Goal: Task Accomplishment & Management: Complete application form

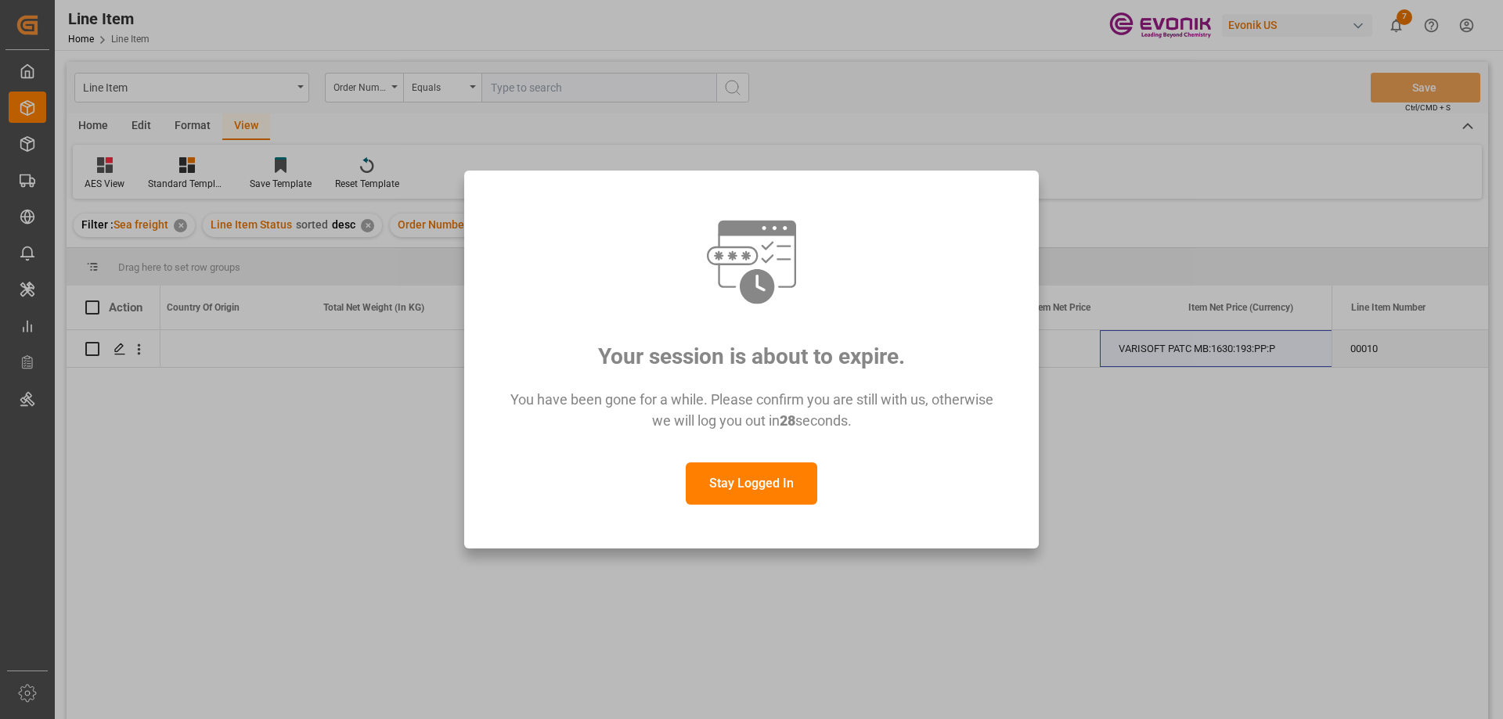
scroll to position [0, 482]
click at [741, 482] on button "Stay Logged In" at bounding box center [751, 483] width 131 height 42
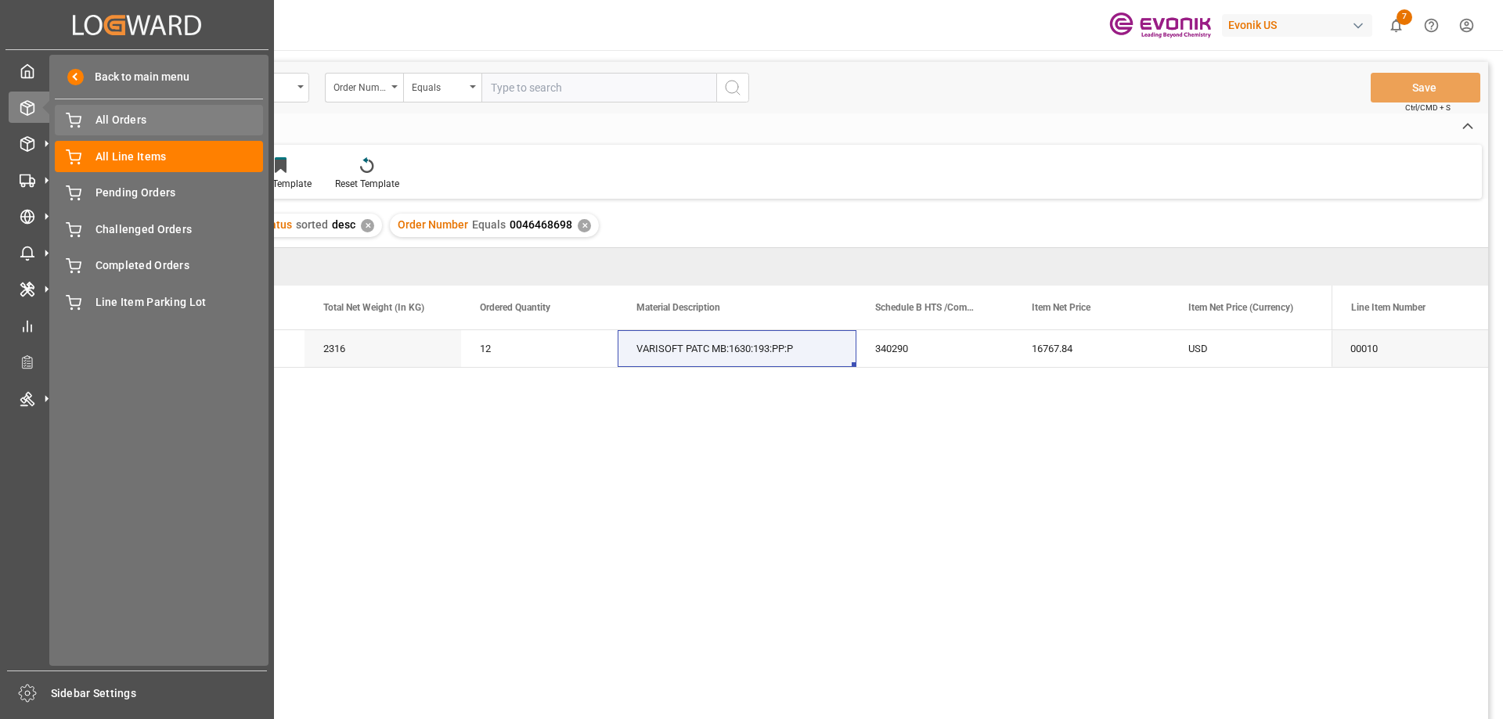
click at [111, 123] on span "All Orders" at bounding box center [179, 120] width 168 height 16
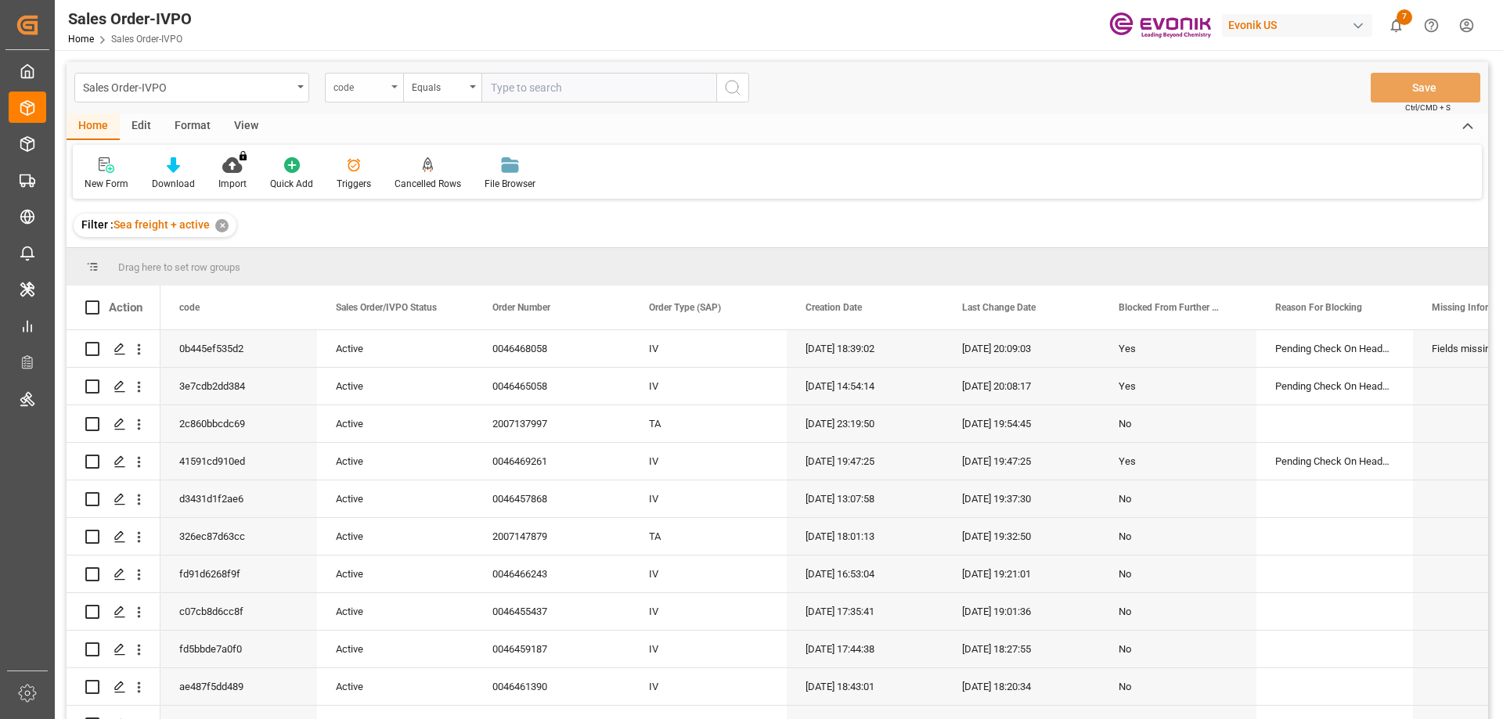
click at [390, 88] on div "code" at bounding box center [364, 88] width 78 height 30
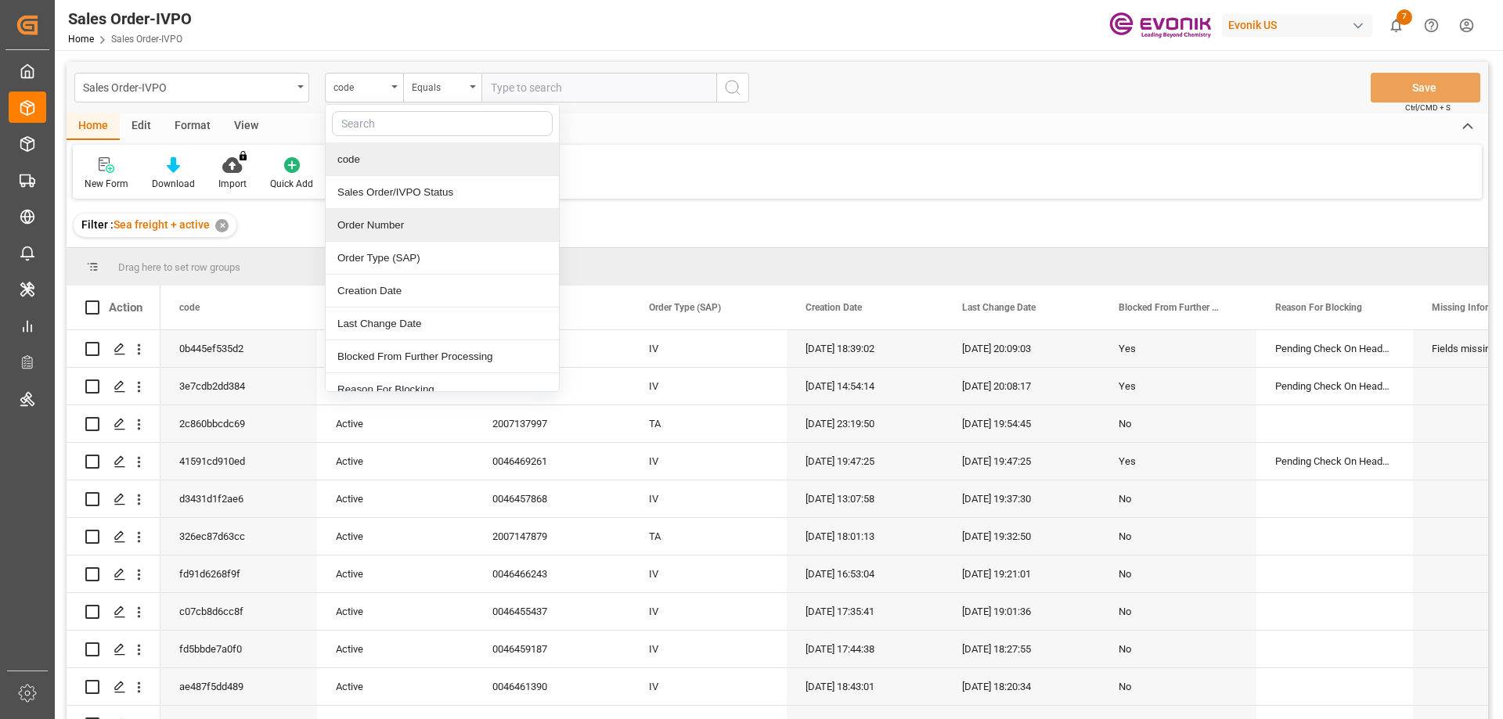
click at [387, 227] on div "Order Number" at bounding box center [442, 225] width 233 height 33
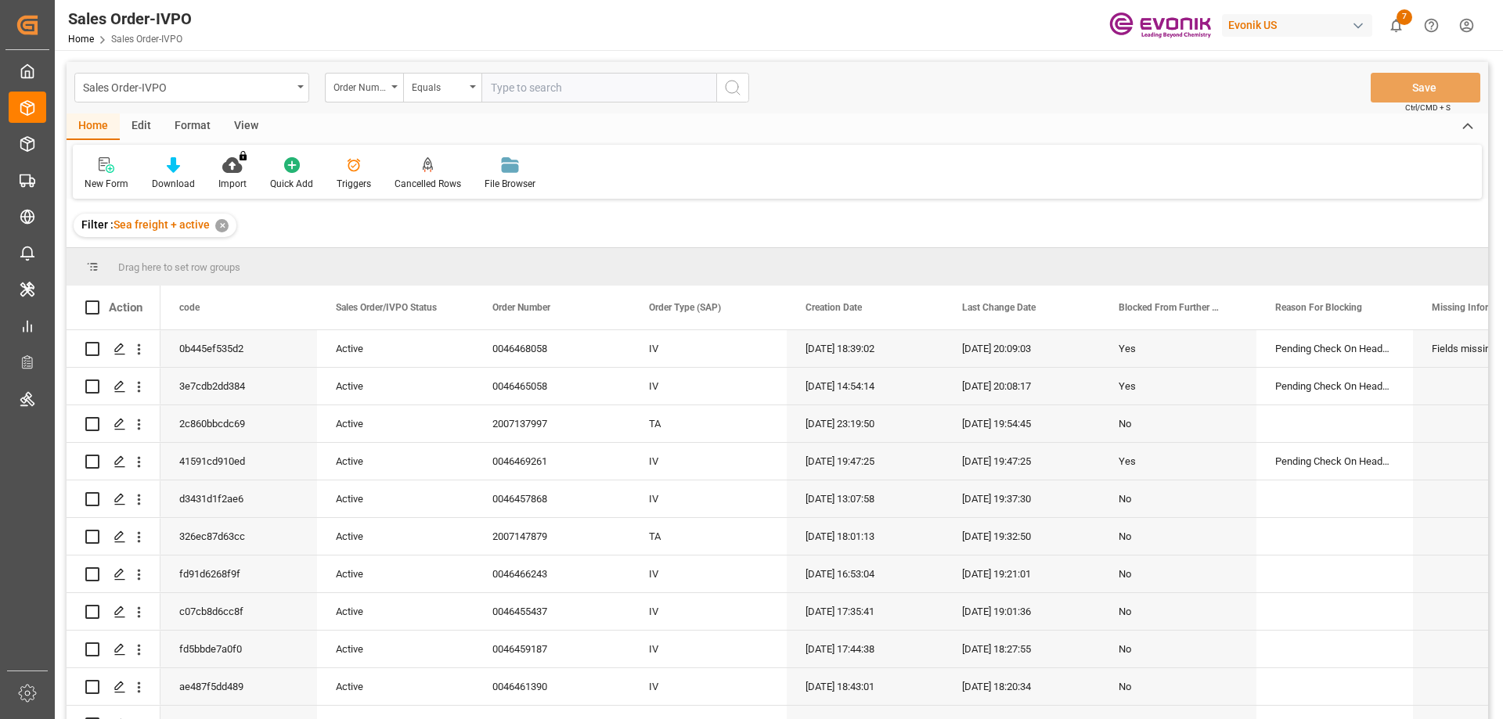
click at [506, 91] on input "text" at bounding box center [598, 88] width 235 height 30
paste input "0046467177"
type input "0046467177"
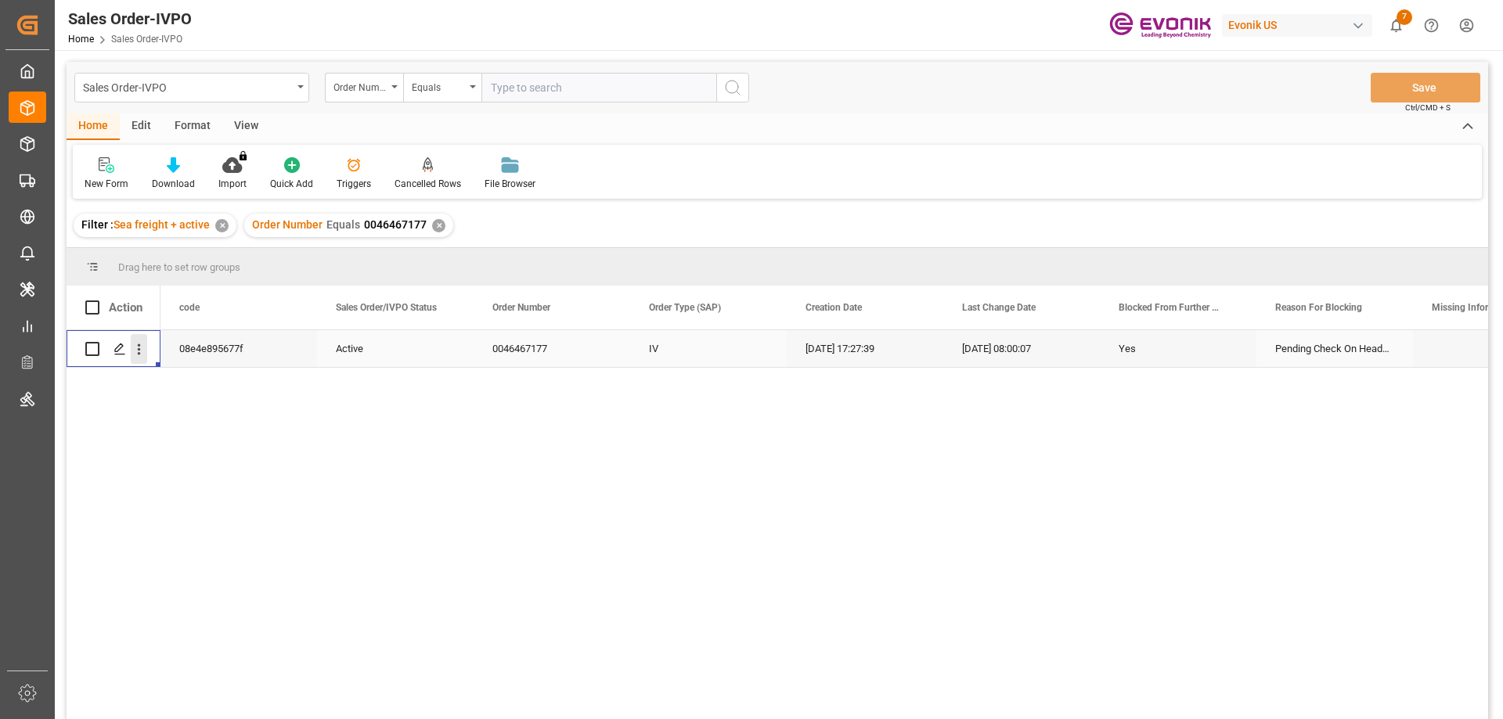
click at [146, 341] on icon "open menu" at bounding box center [139, 349] width 16 height 16
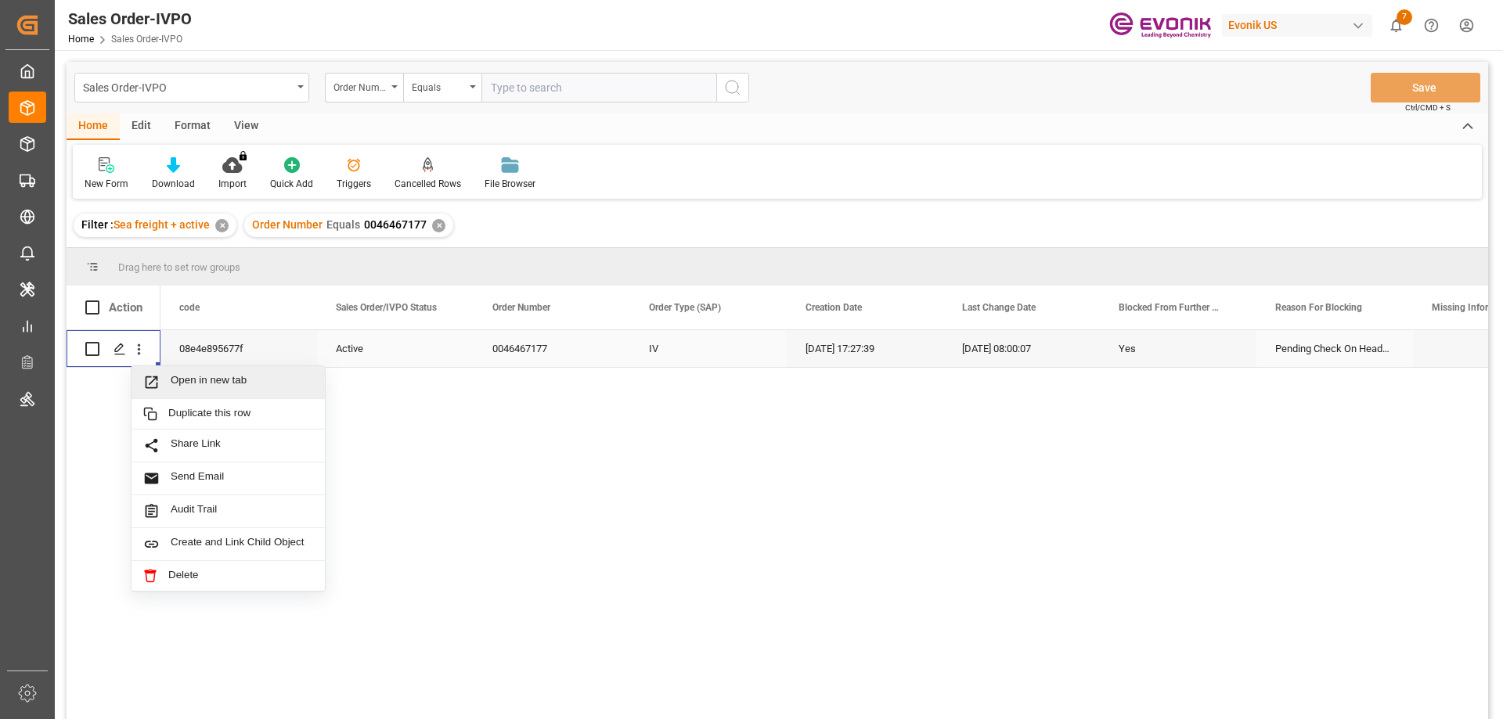
click at [178, 374] on span "Open in new tab" at bounding box center [242, 382] width 142 height 16
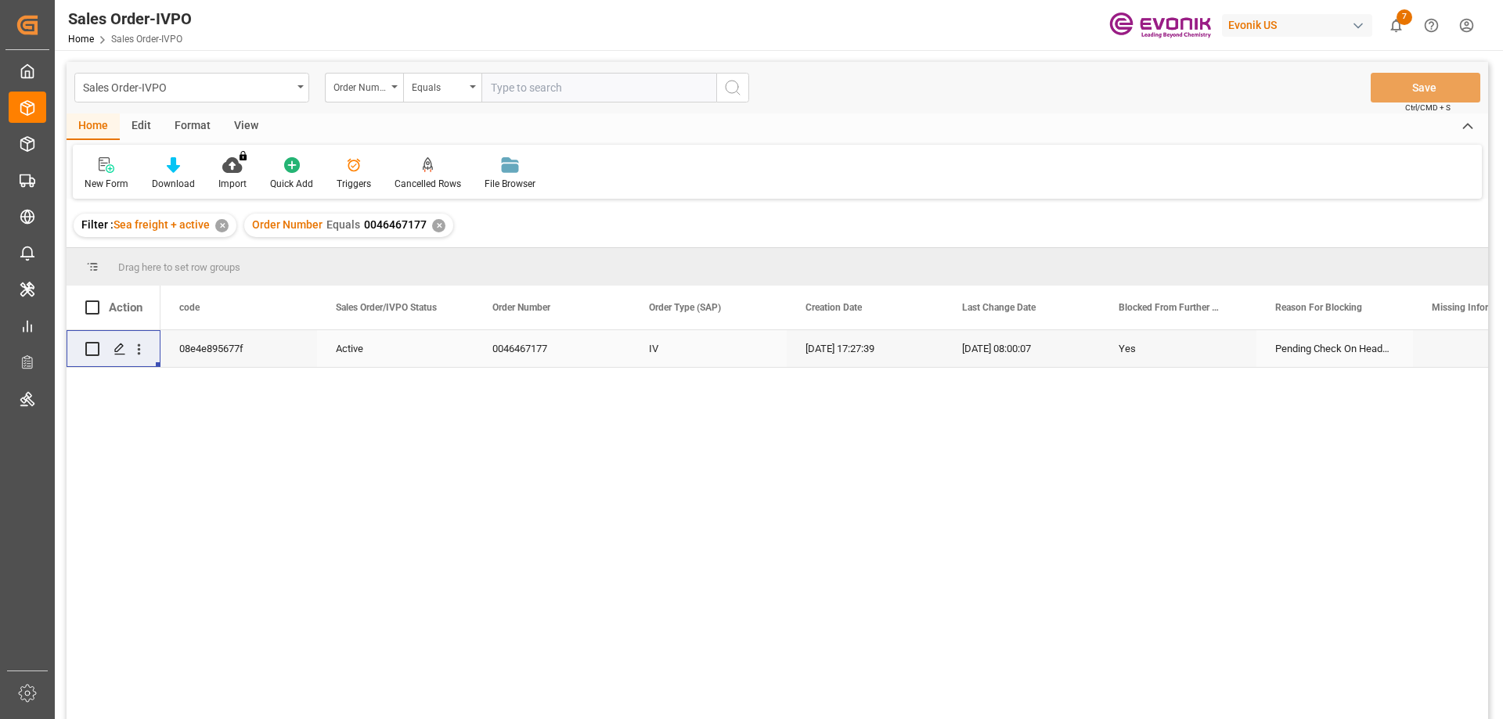
click at [521, 84] on input "text" at bounding box center [598, 88] width 235 height 30
paste input "0046467178"
type input "0046467178"
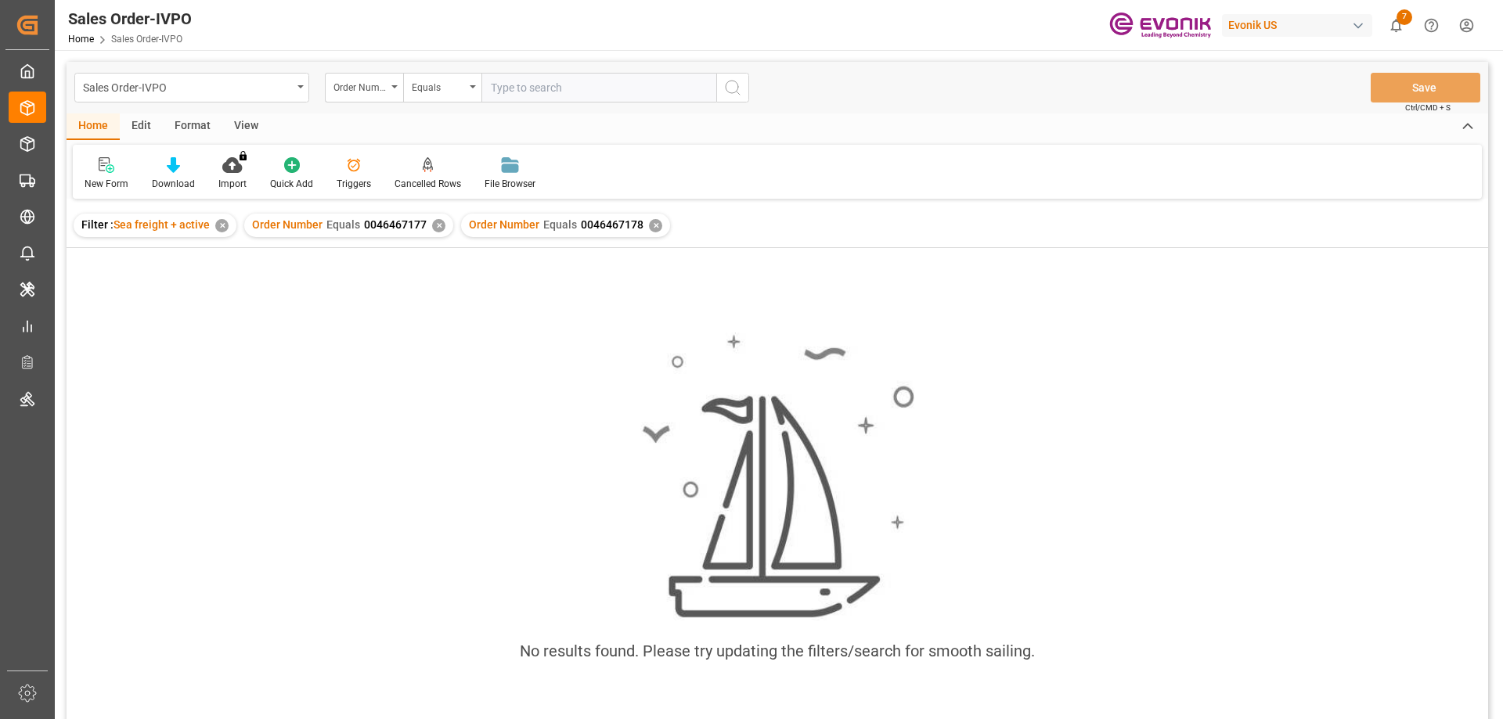
click at [438, 225] on div "✕" at bounding box center [438, 225] width 13 height 13
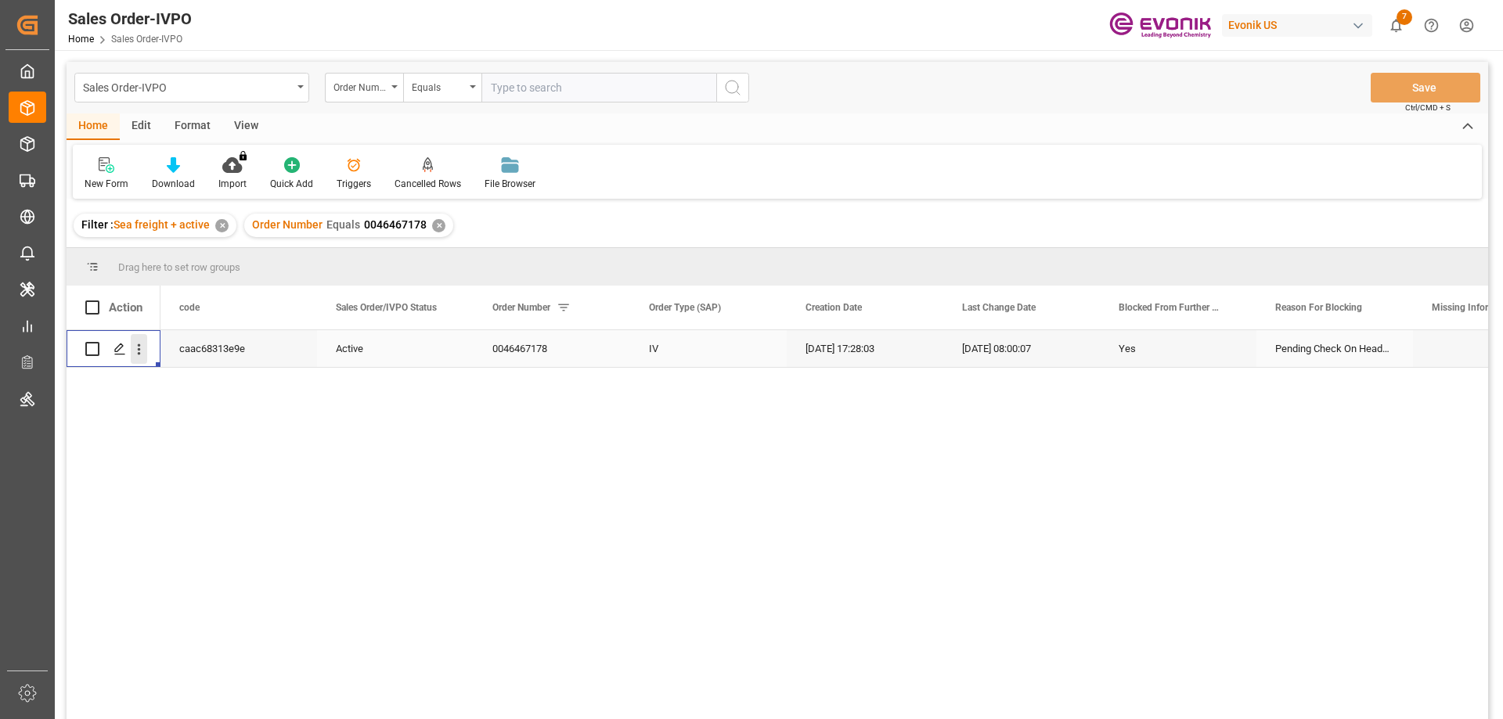
click at [139, 353] on icon "open menu" at bounding box center [139, 349] width 3 height 11
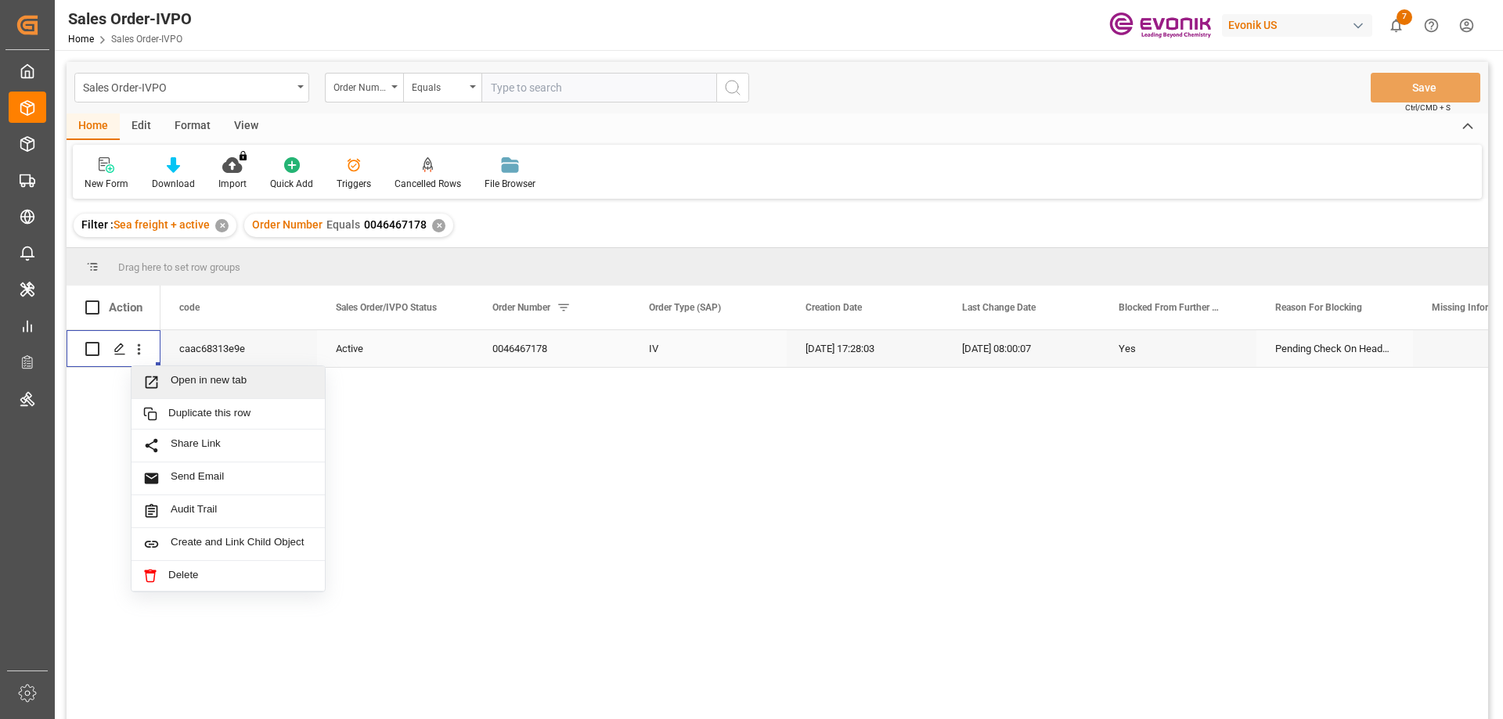
click at [186, 371] on div "Open in new tab" at bounding box center [227, 382] width 193 height 33
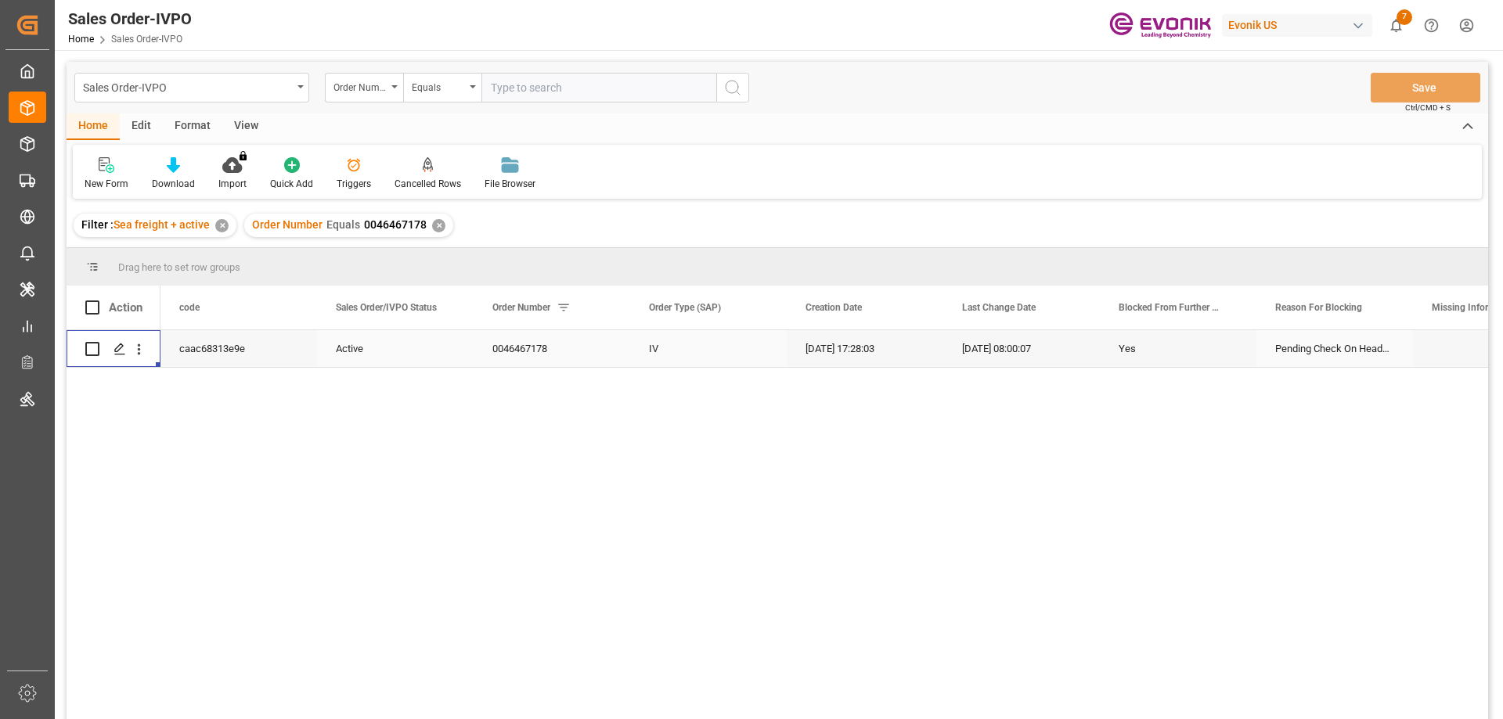
click at [581, 85] on input "text" at bounding box center [598, 88] width 235 height 30
paste input "0046467179"
type input "0046467179"
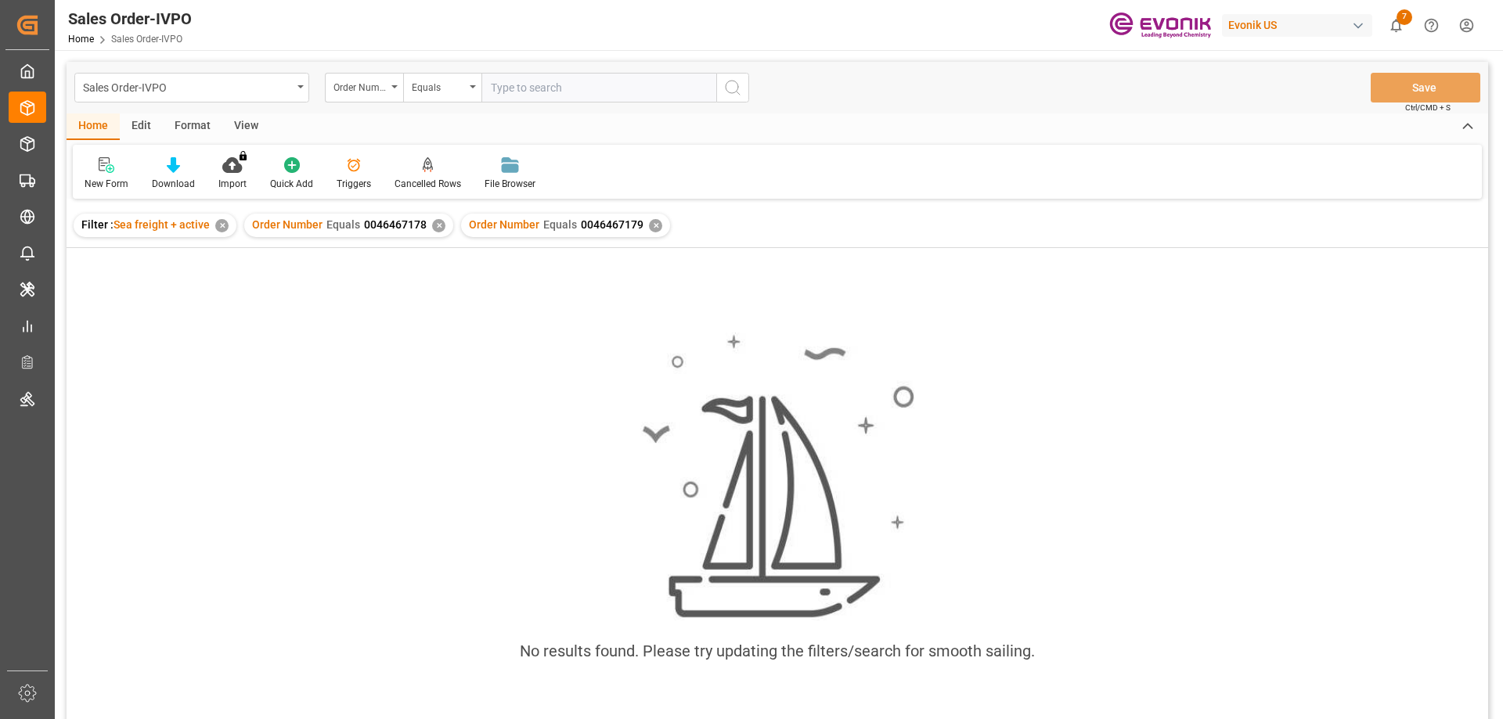
click at [437, 220] on div "✕" at bounding box center [438, 225] width 13 height 13
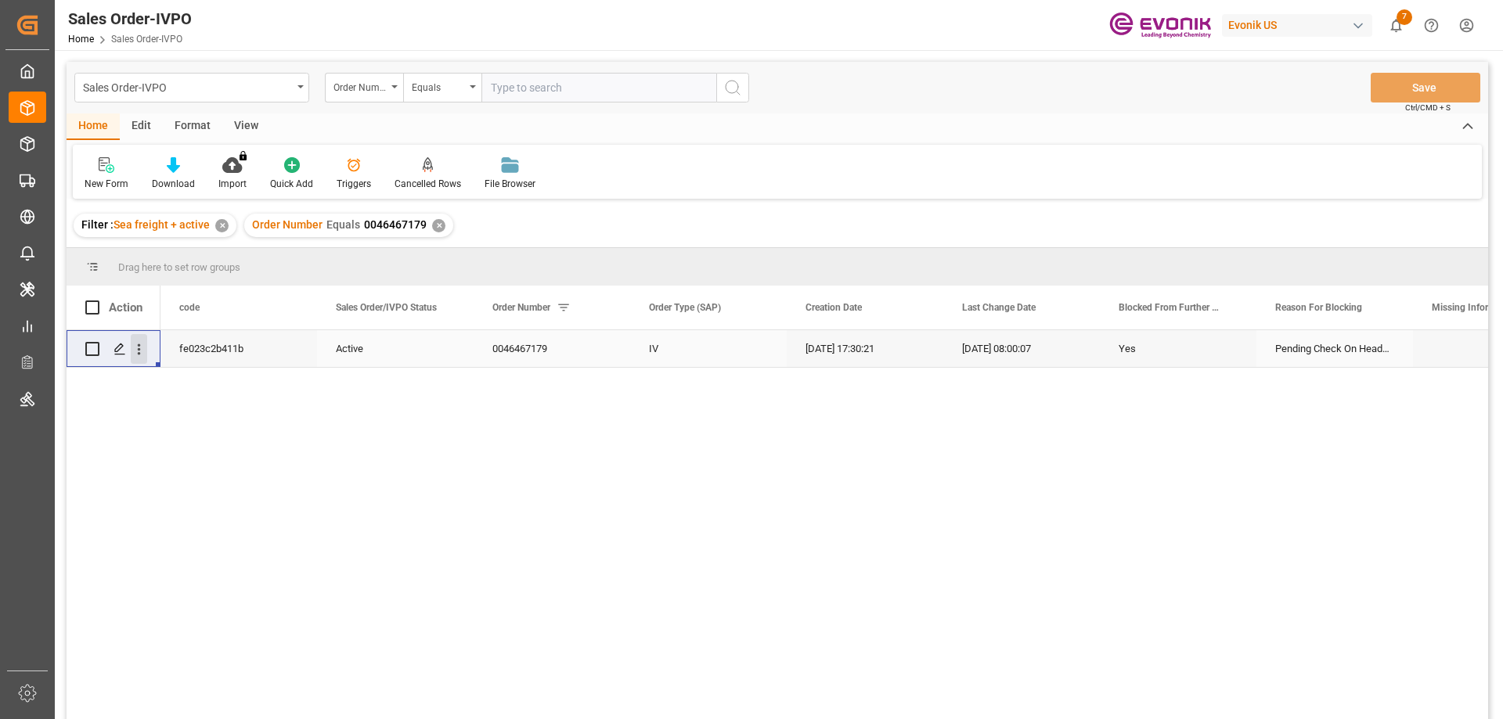
click at [141, 338] on button "open menu" at bounding box center [139, 349] width 16 height 30
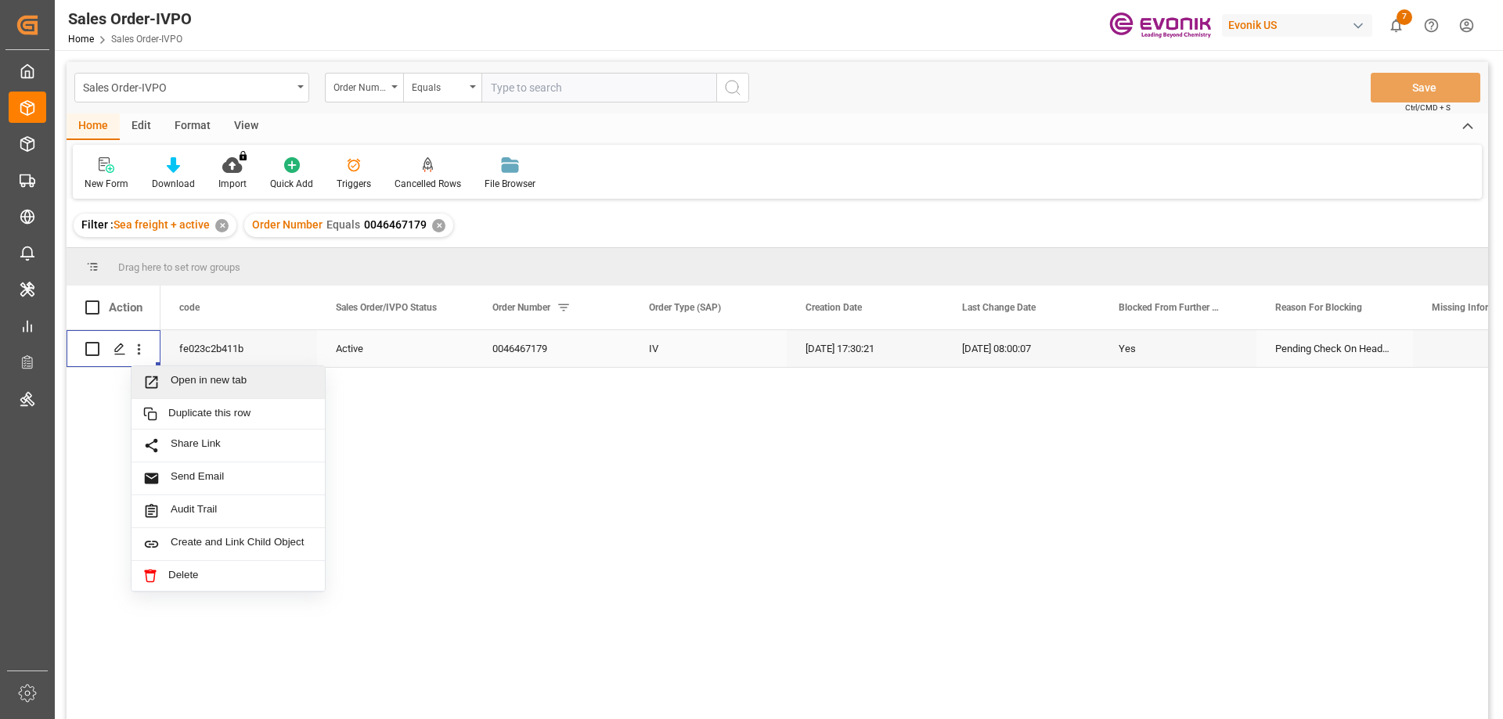
click at [181, 376] on span "Open in new tab" at bounding box center [242, 382] width 142 height 16
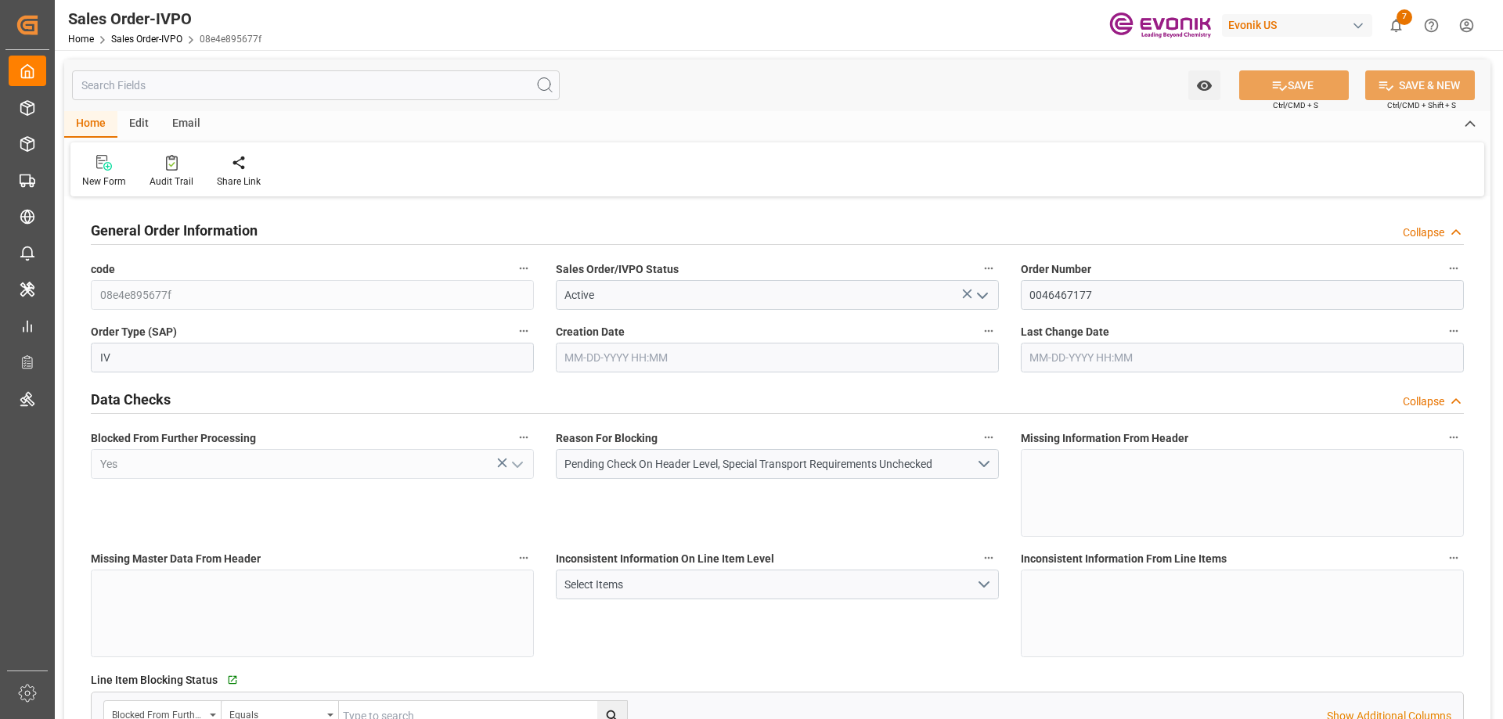
type input "NLRTM"
type input "0"
type input "1"
type input "2"
type input "17252"
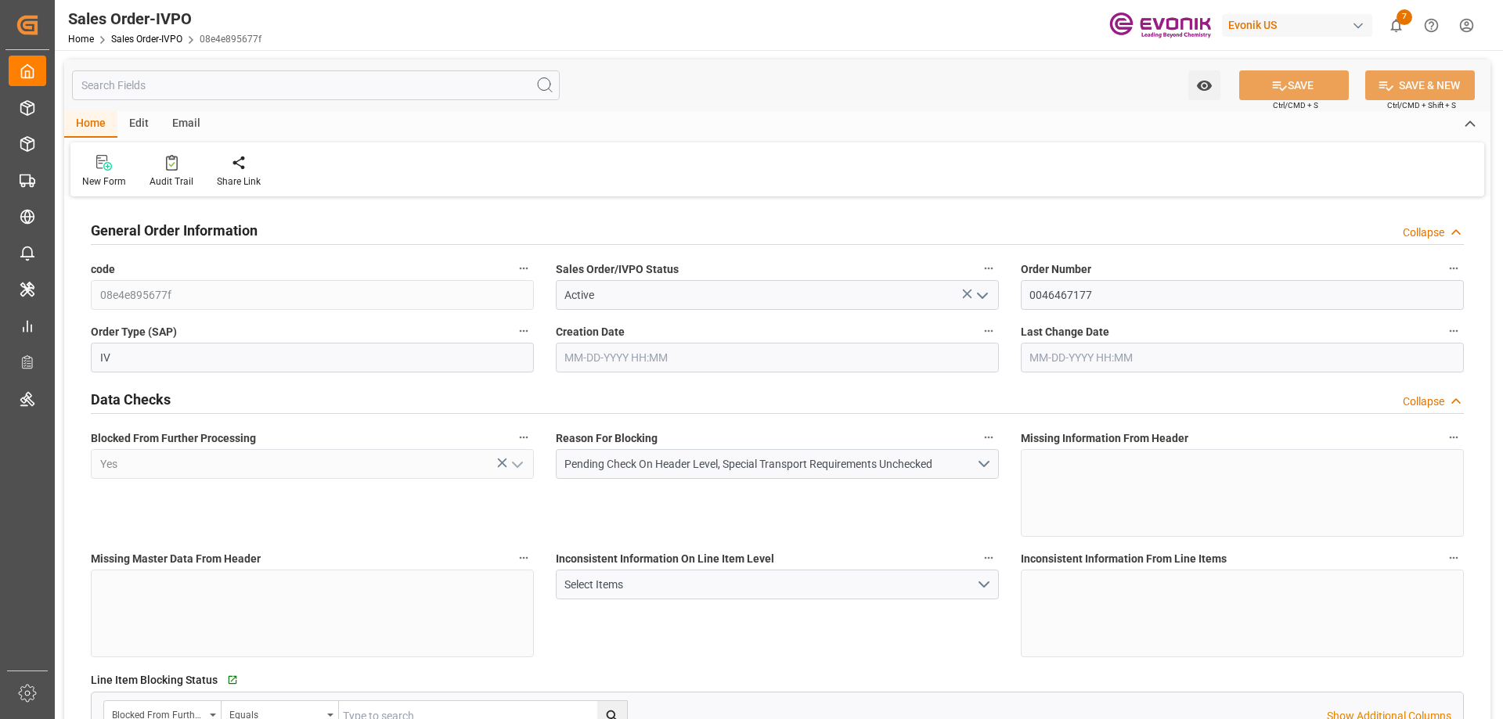
type input "0"
type input "17000"
type input "30"
type input "[DATE] 17:27"
type input "08-22-2025 08:00"
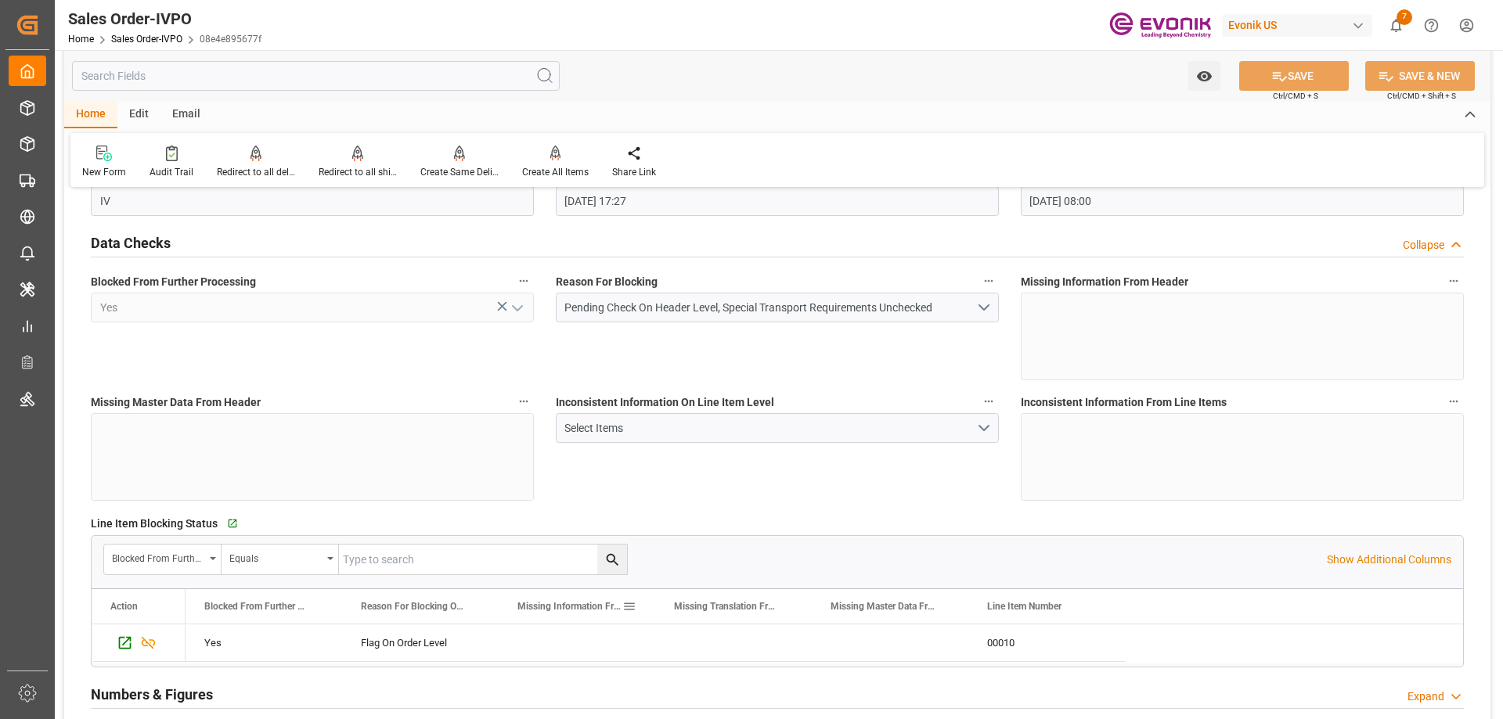
scroll to position [313, 0]
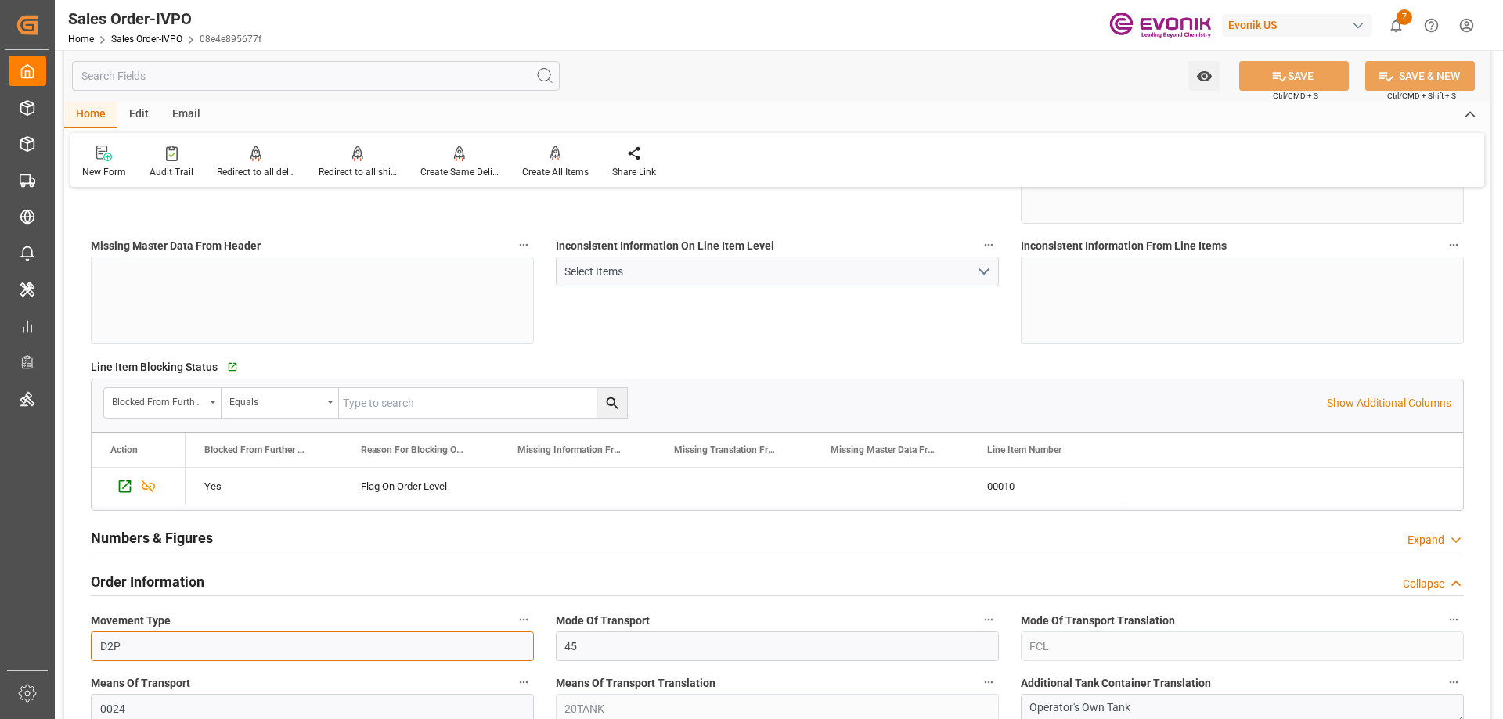
click at [314, 634] on input "D2P" at bounding box center [312, 647] width 443 height 30
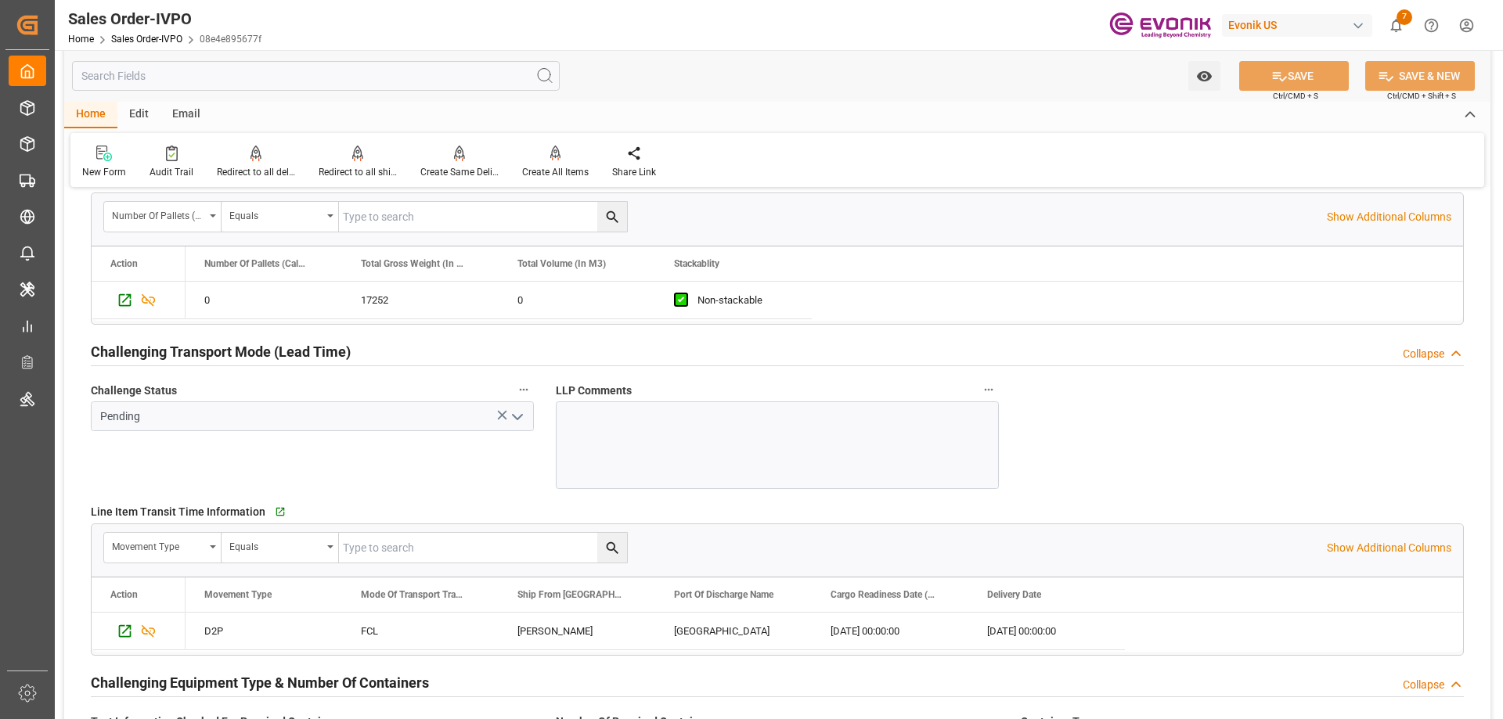
scroll to position [2426, 0]
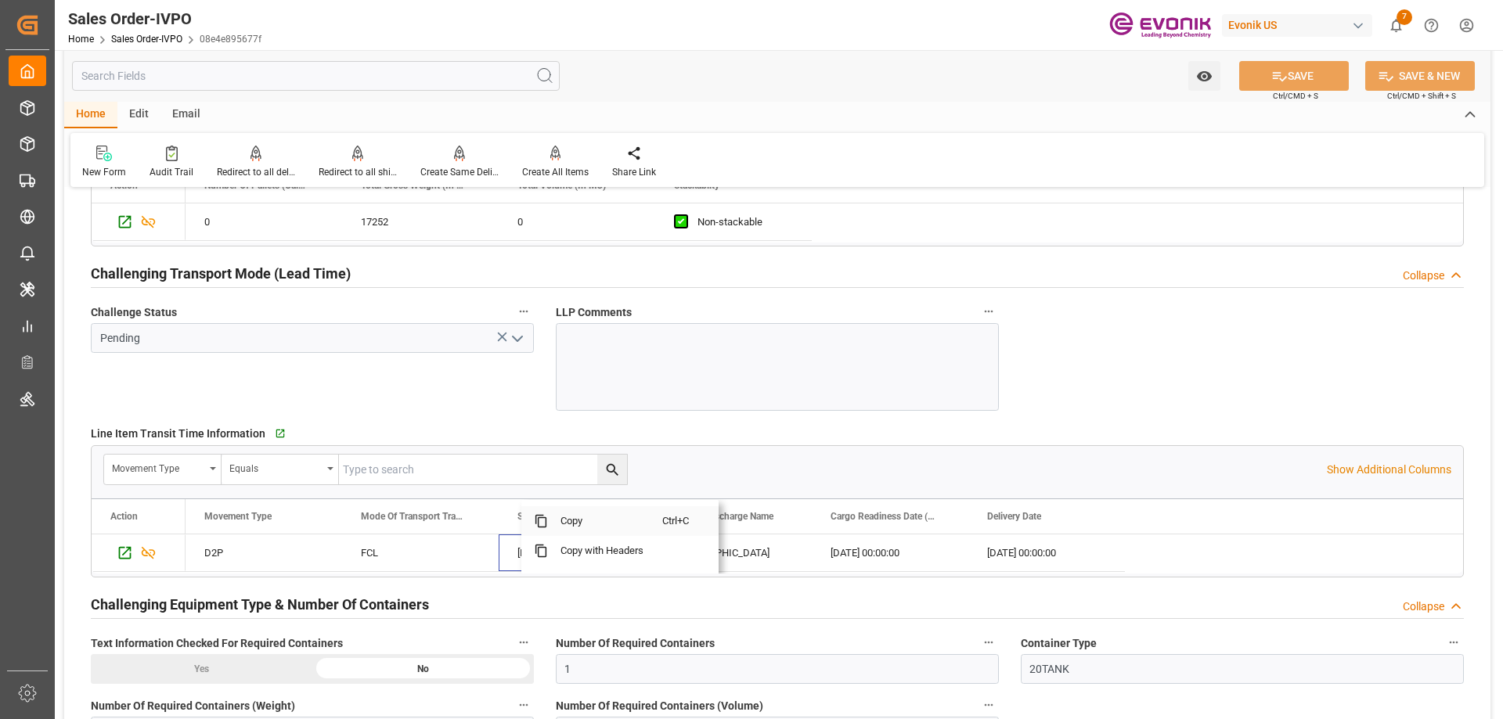
click at [587, 526] on span "Copy" at bounding box center [605, 521] width 114 height 30
click at [761, 518] on span "Copy" at bounding box center [786, 521] width 114 height 30
click at [914, 520] on span "Copy" at bounding box center [949, 521] width 114 height 30
click at [1032, 514] on span "Copy" at bounding box center [1077, 521] width 114 height 30
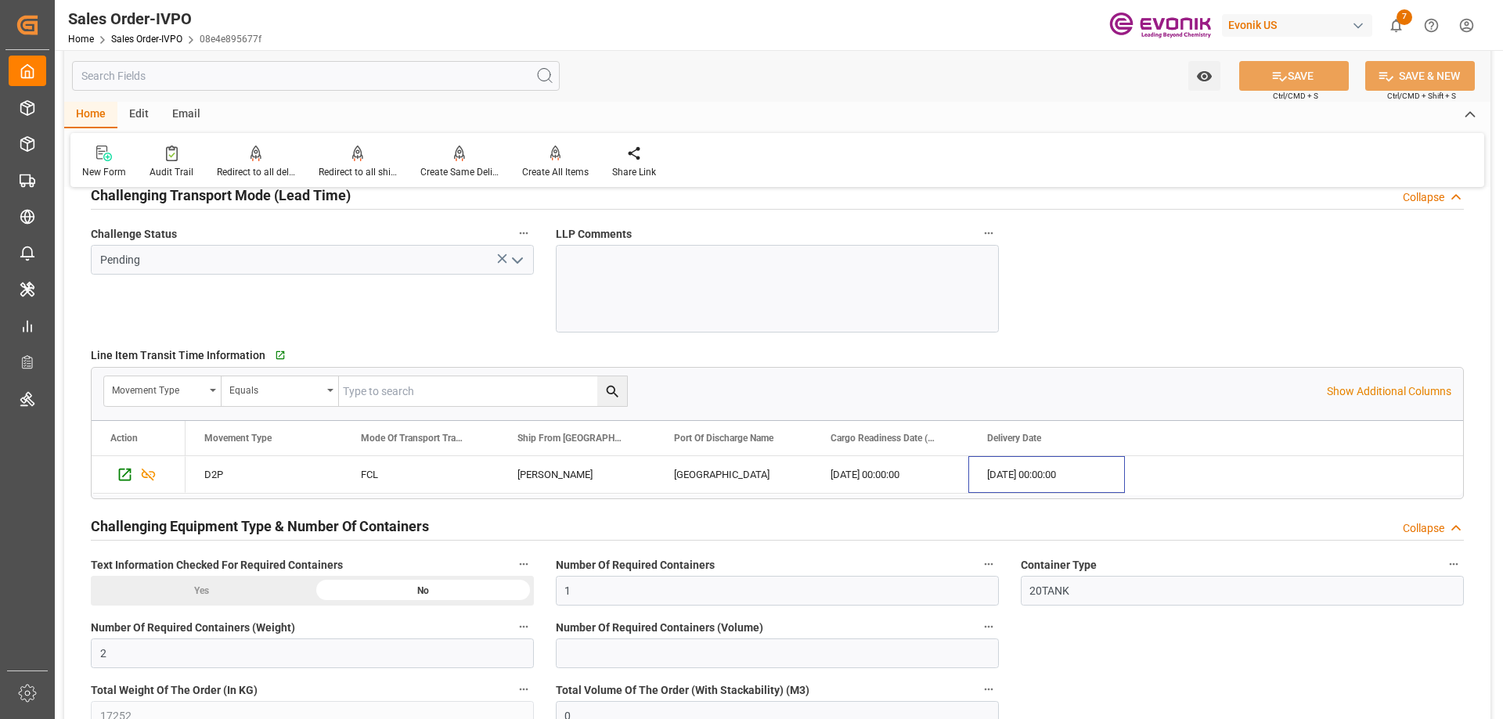
scroll to position [3130, 0]
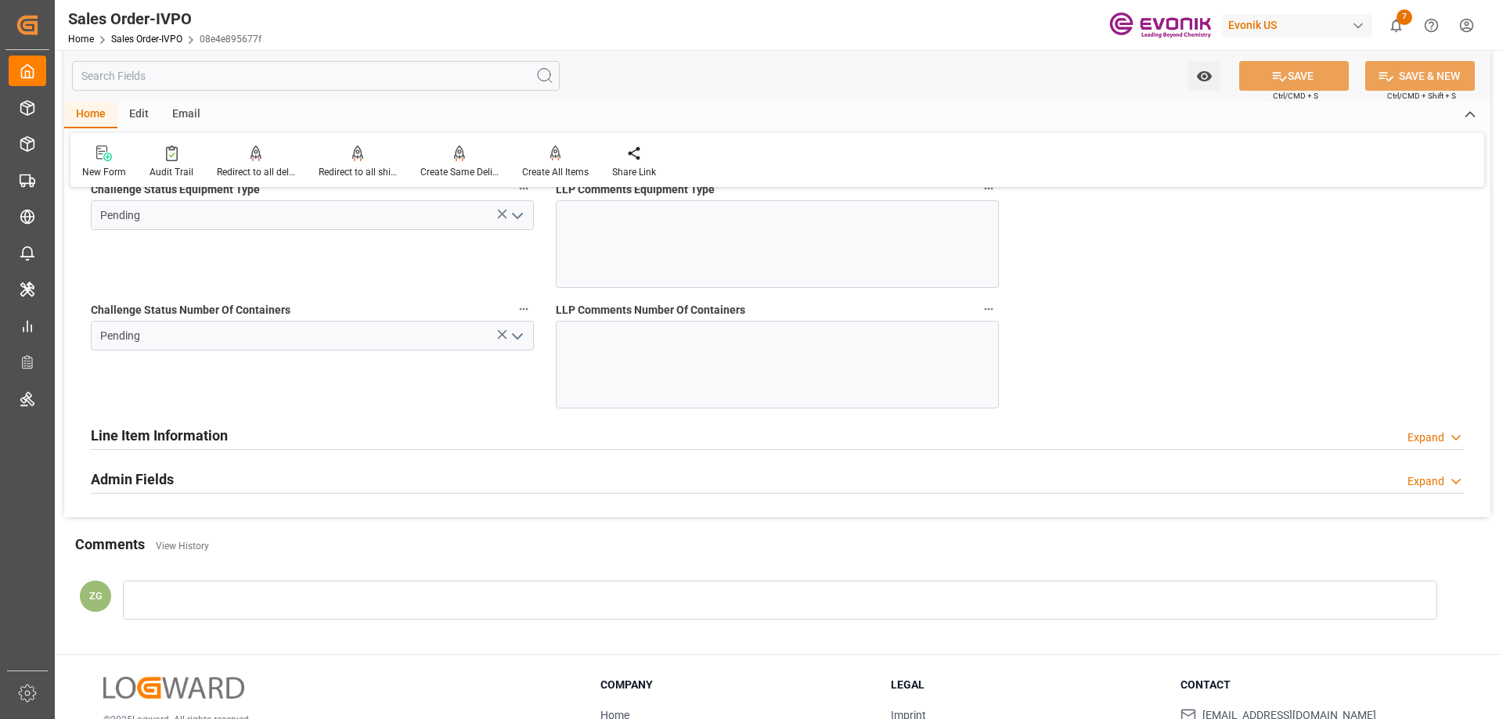
click at [518, 344] on icon "open menu" at bounding box center [517, 336] width 19 height 19
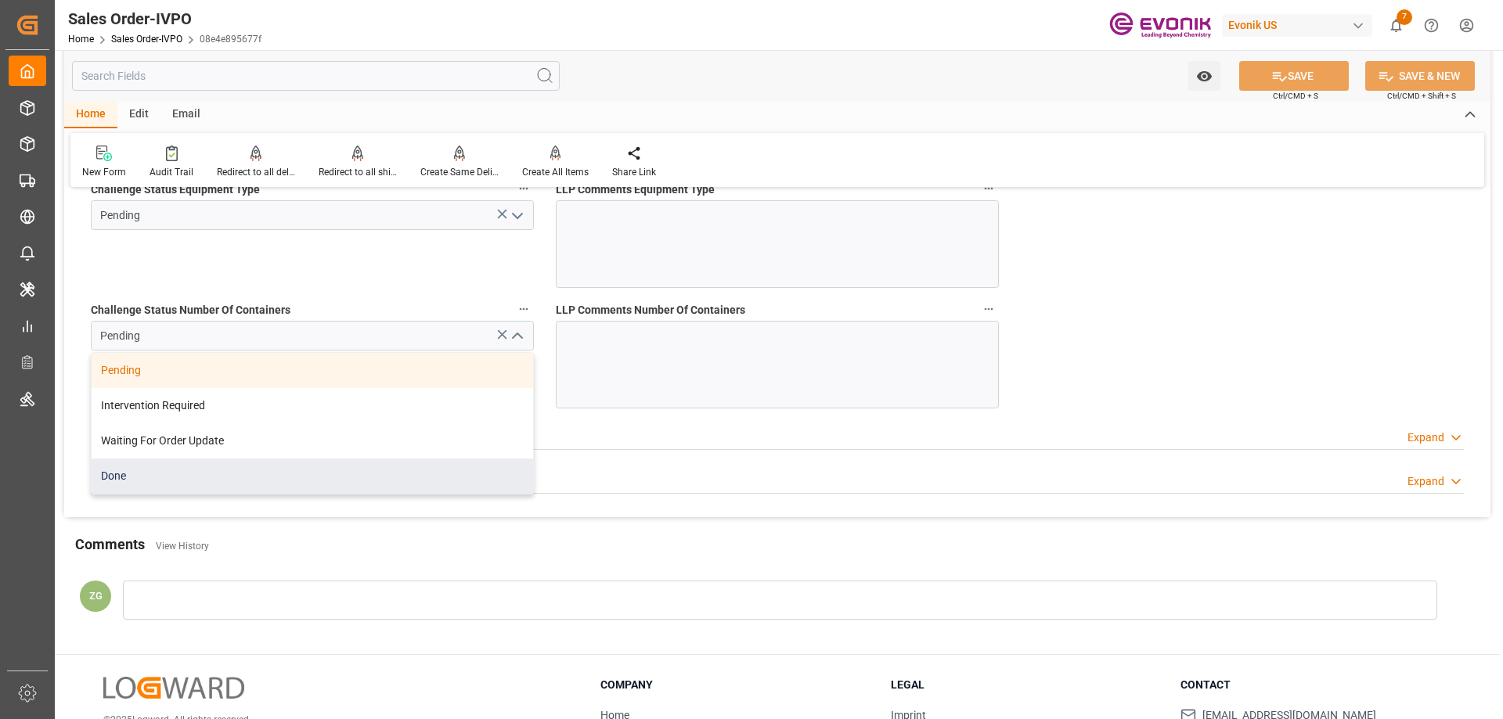
click at [198, 480] on div "Done" at bounding box center [312, 476] width 441 height 35
type input "Done"
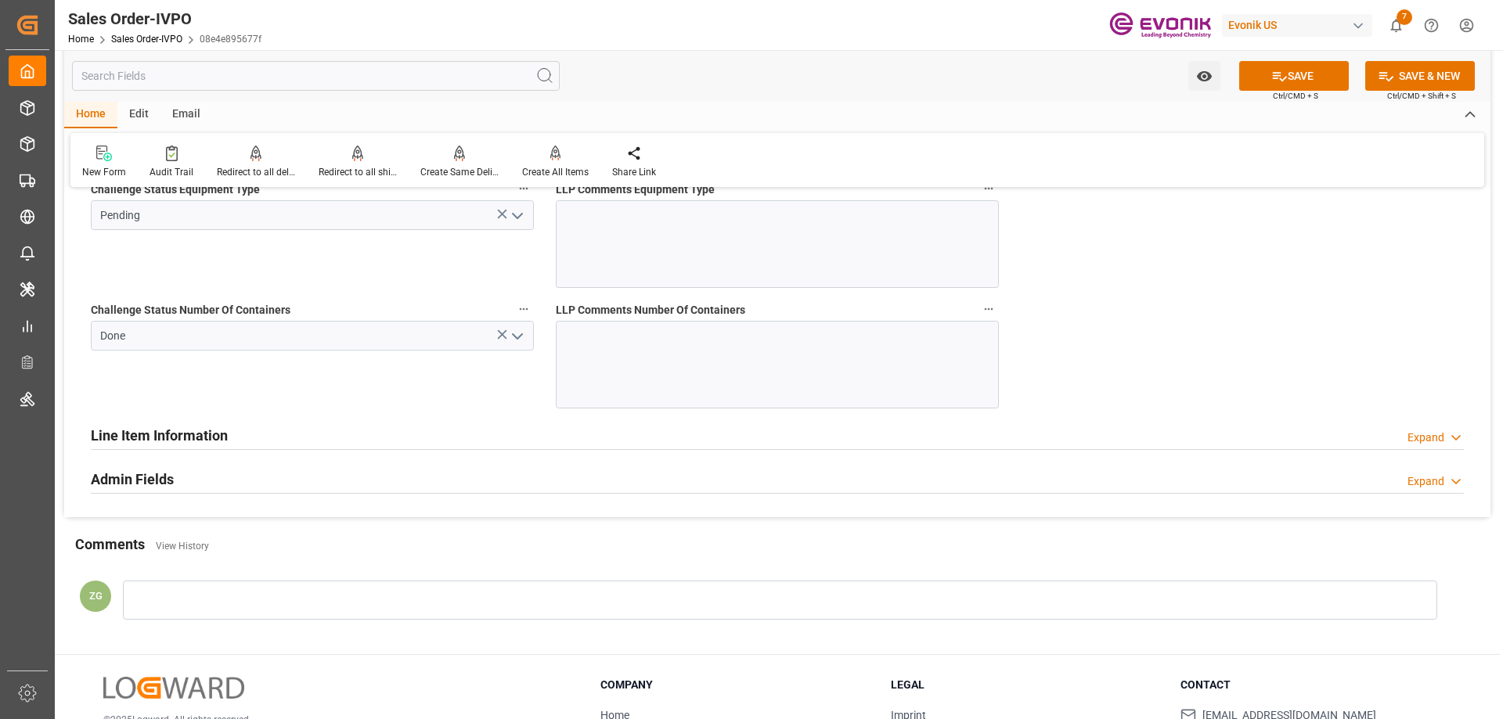
click at [518, 221] on icon "open menu" at bounding box center [517, 216] width 19 height 19
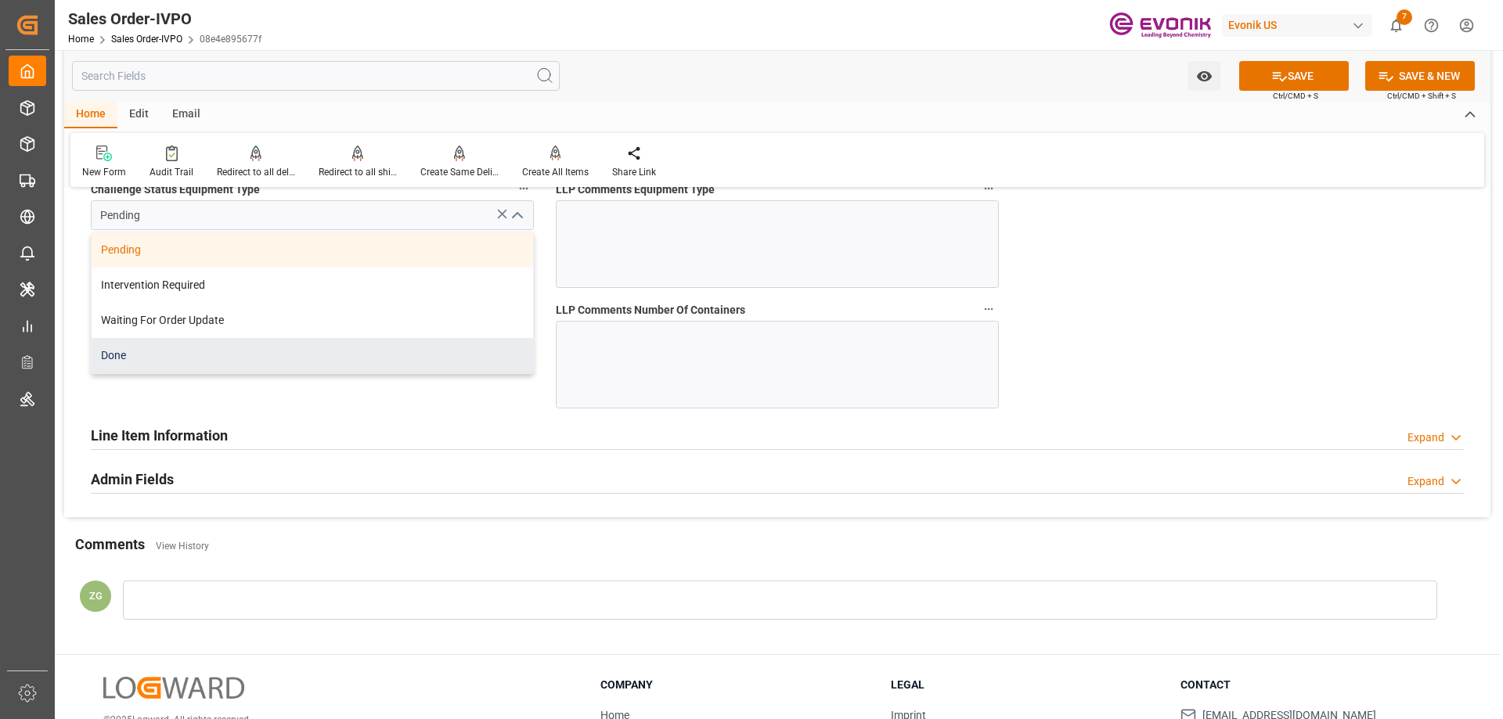
click at [195, 358] on div "Done" at bounding box center [312, 355] width 441 height 35
type input "Done"
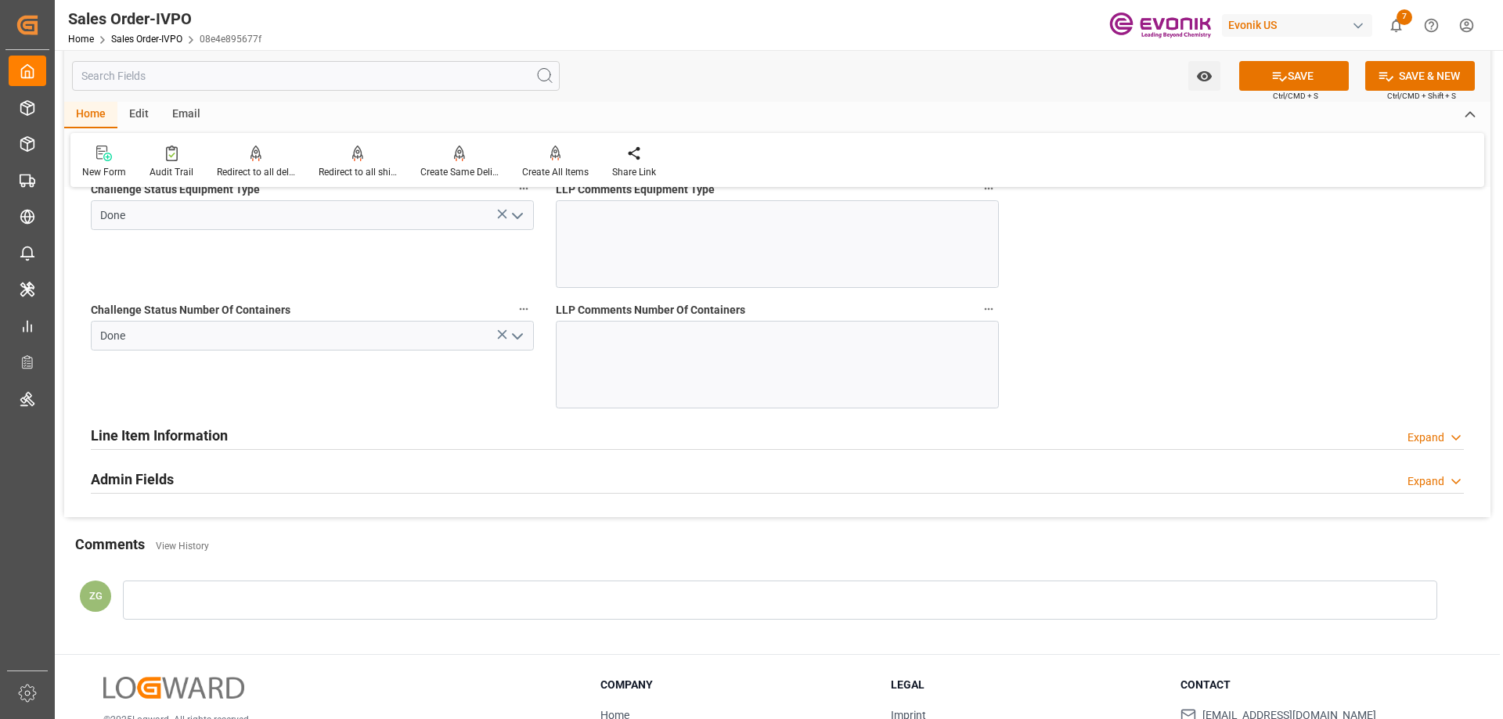
scroll to position [2739, 0]
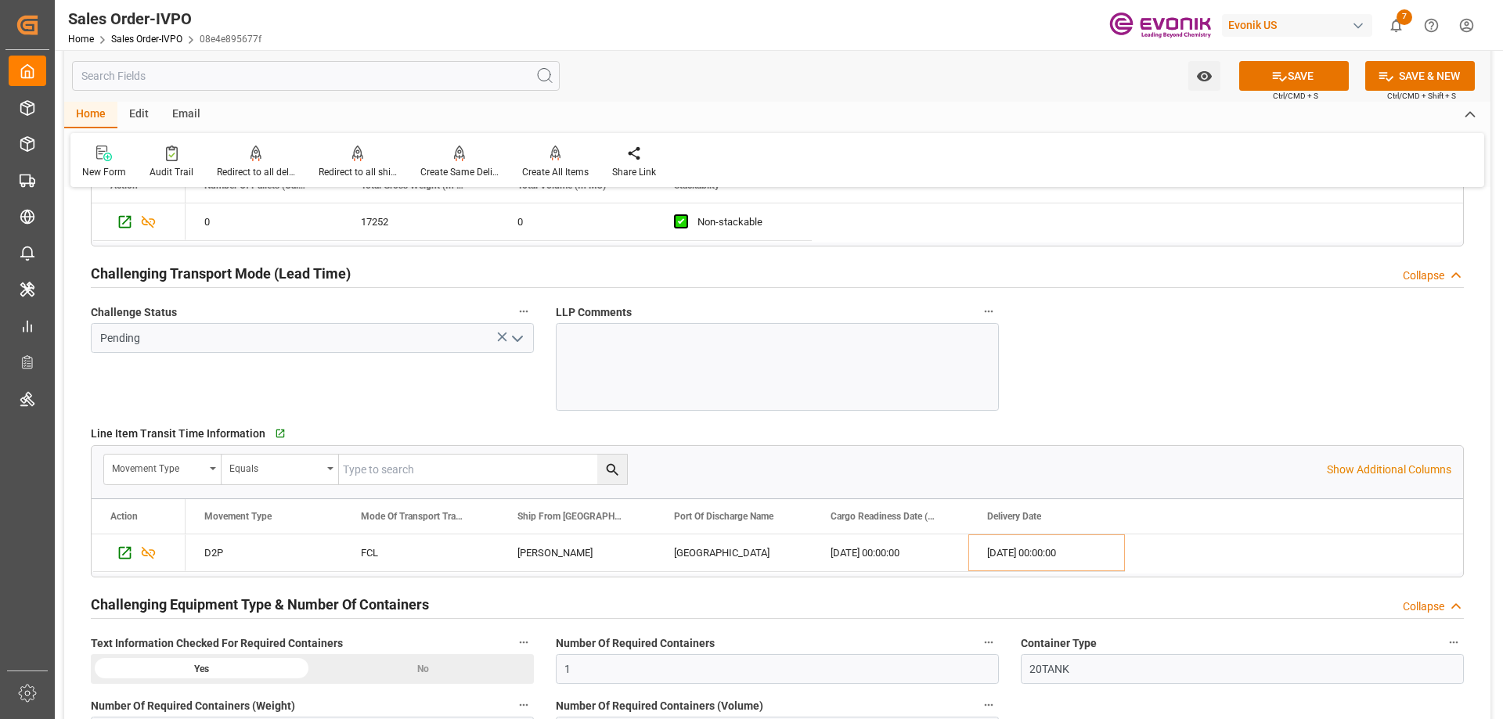
click at [512, 340] on icon "open menu" at bounding box center [517, 338] width 19 height 19
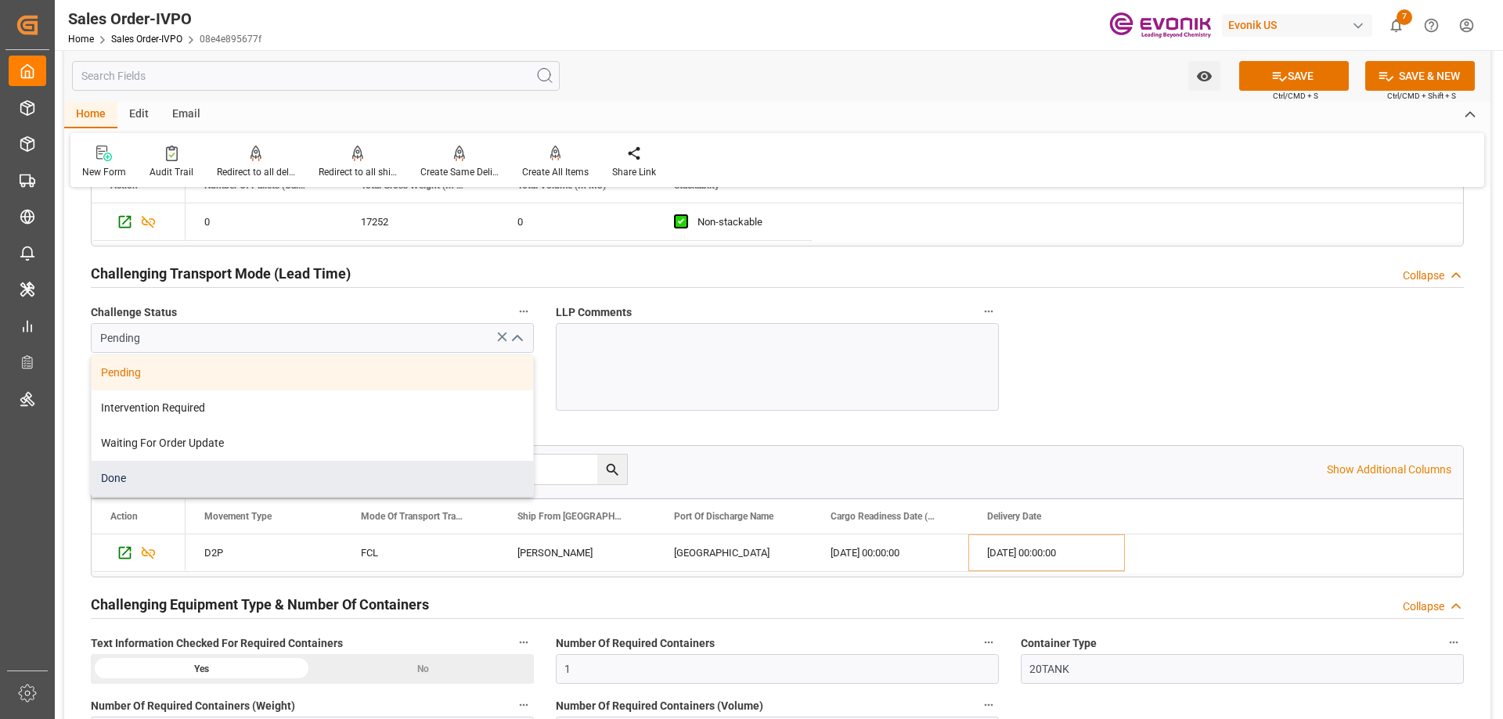
click at [128, 474] on div "Done" at bounding box center [312, 478] width 441 height 35
type input "Done"
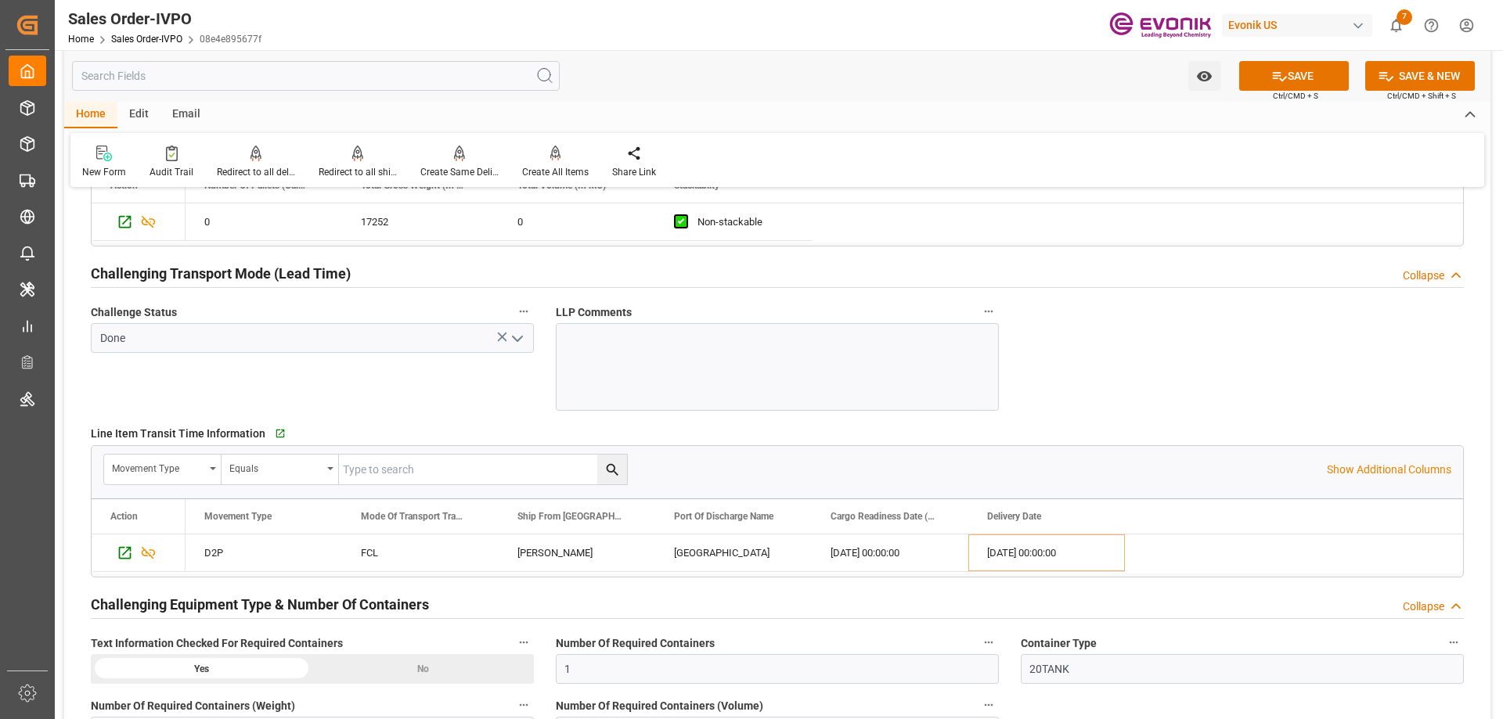
scroll to position [2113, 0]
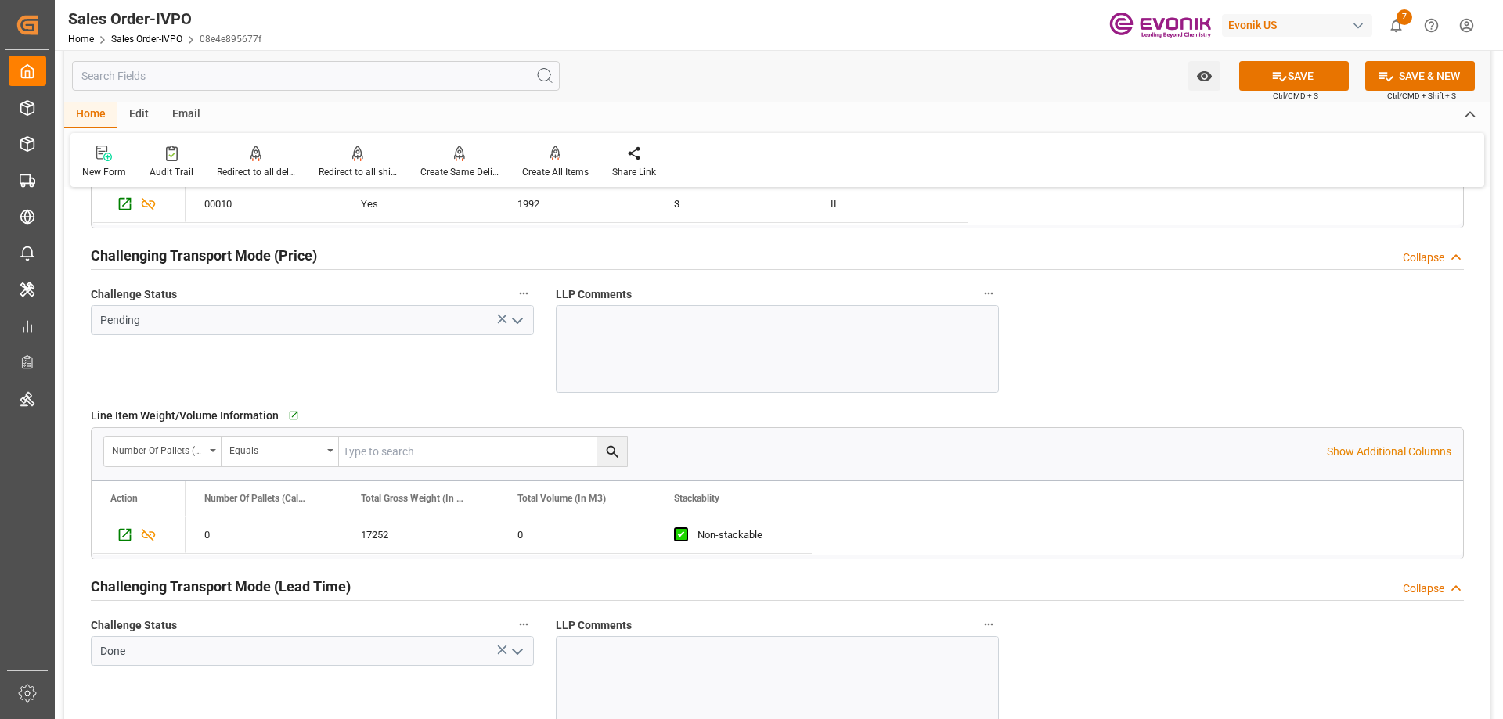
click at [515, 315] on icon "open menu" at bounding box center [517, 320] width 19 height 19
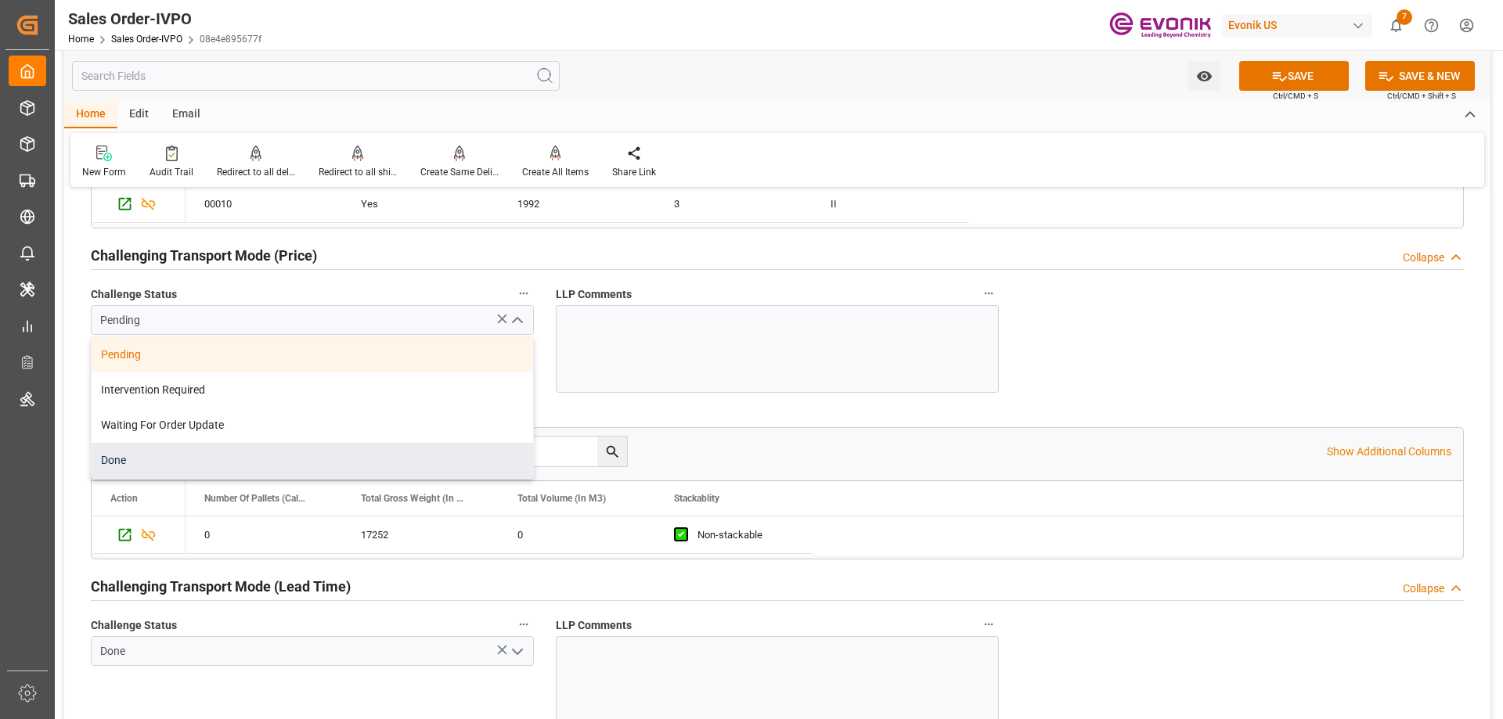
click at [123, 452] on div "Done" at bounding box center [312, 460] width 441 height 35
type input "Done"
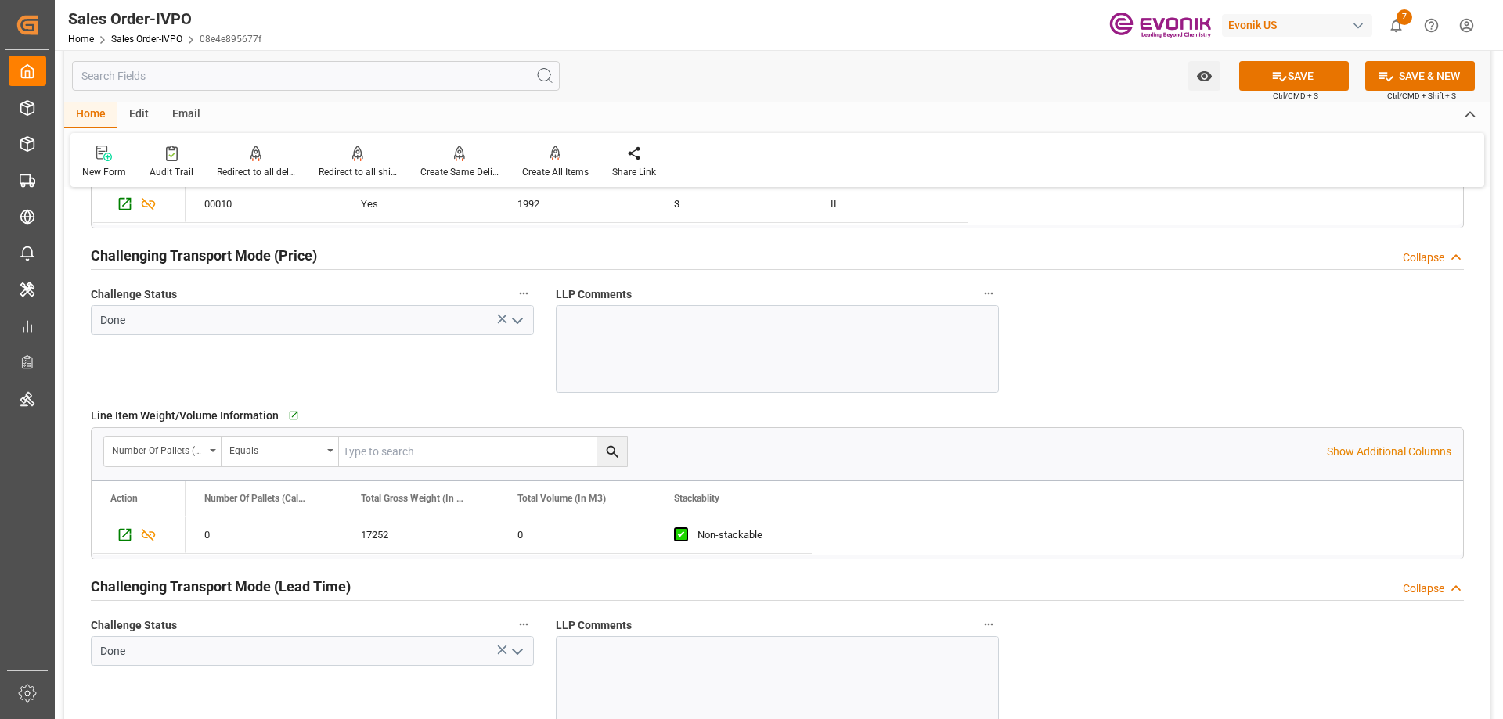
scroll to position [1800, 0]
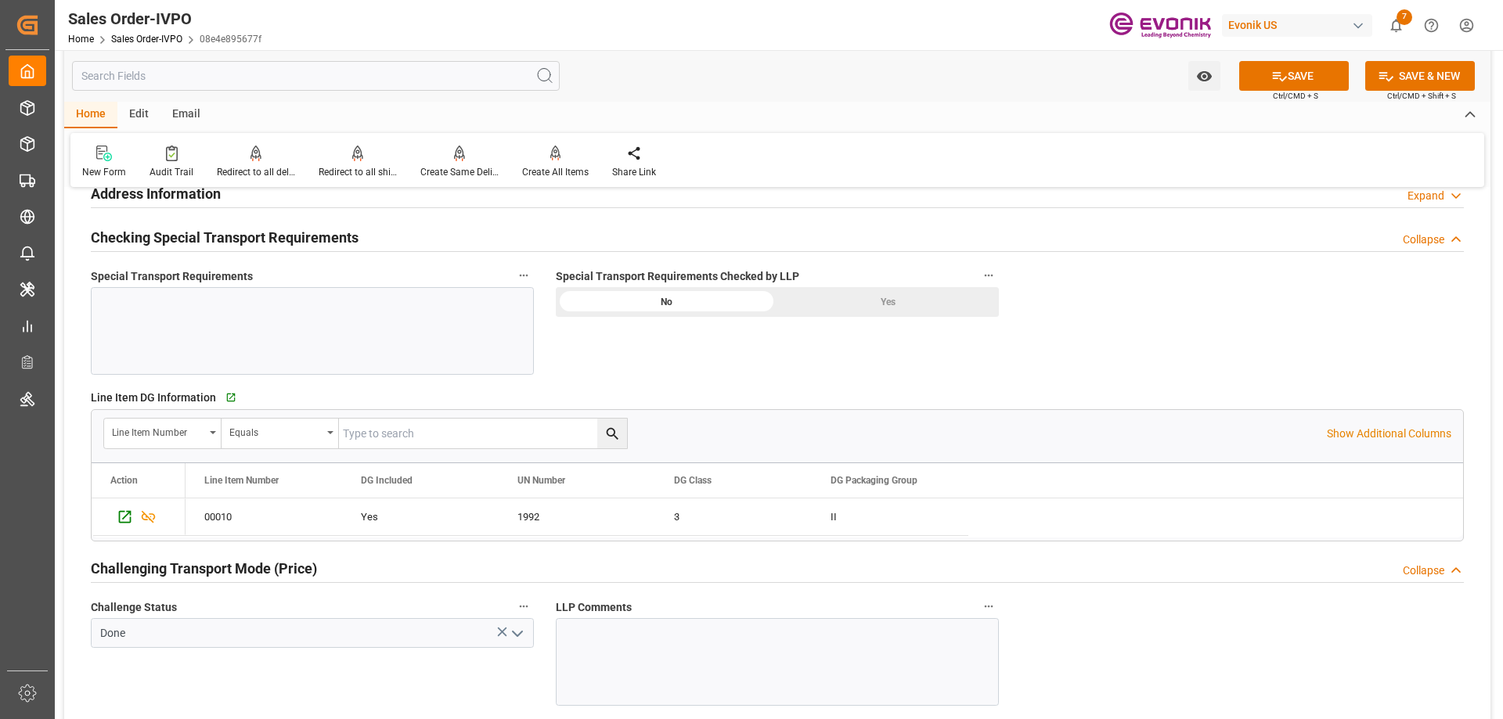
click at [826, 297] on div "Yes" at bounding box center [887, 302] width 221 height 30
click at [1330, 70] on button "SAVE" at bounding box center [1294, 76] width 110 height 30
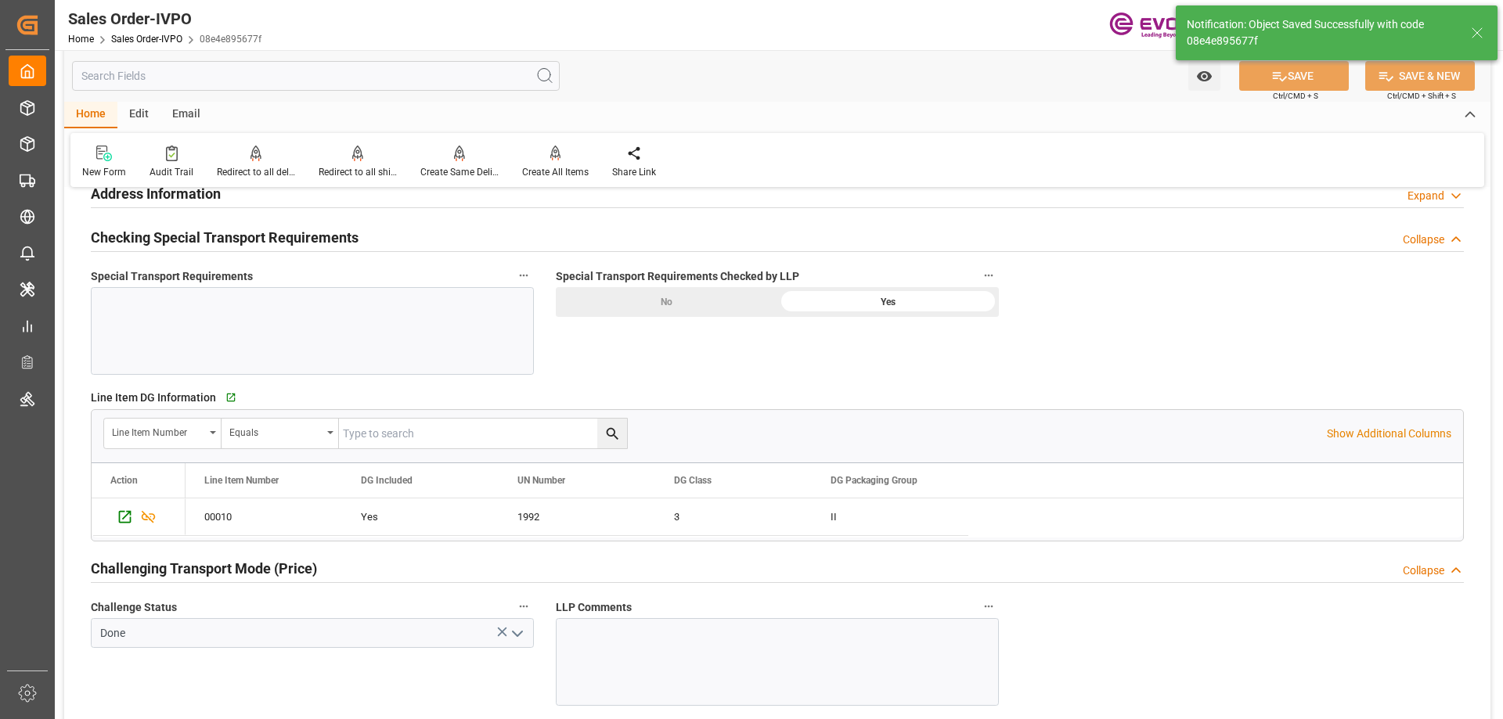
type input "08-22-2025 20:17"
type input "No"
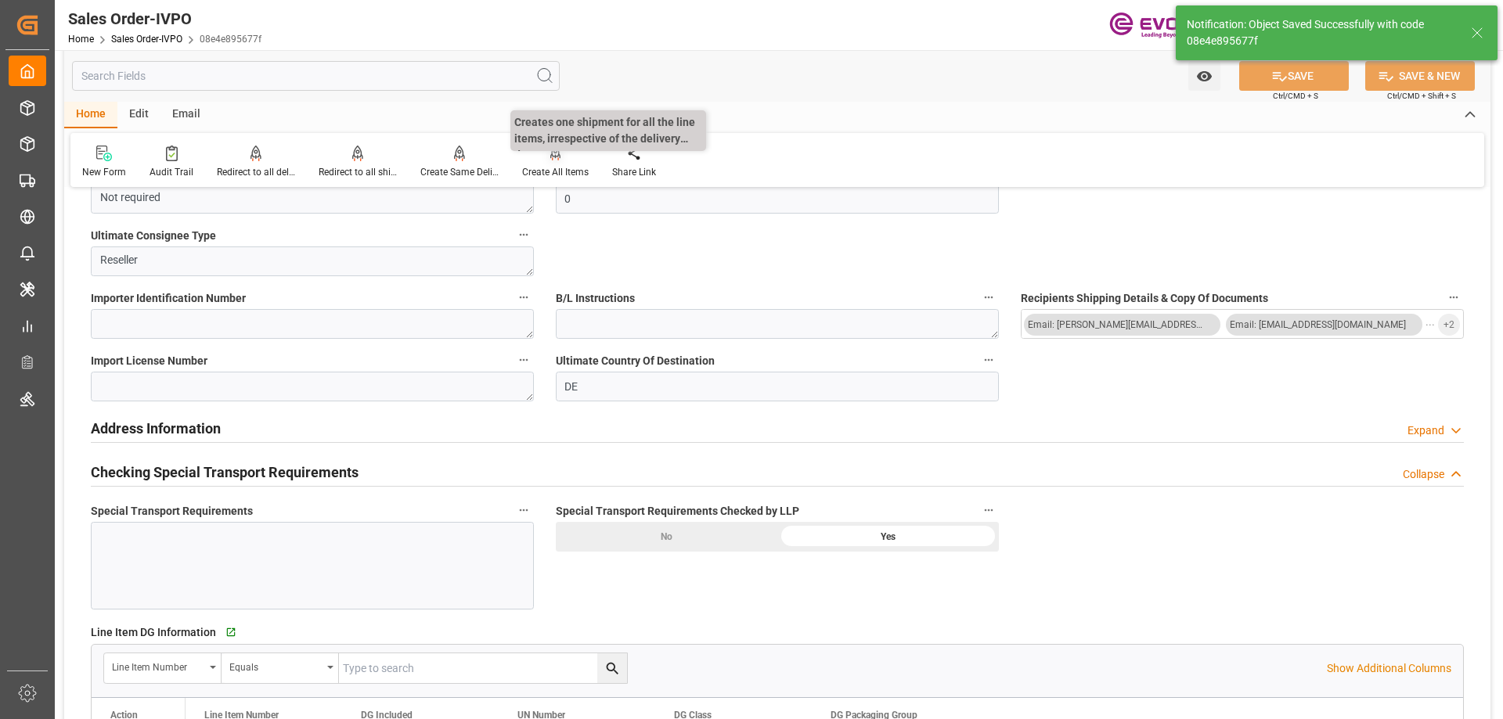
click at [559, 166] on div "Create All Items" at bounding box center [555, 172] width 67 height 14
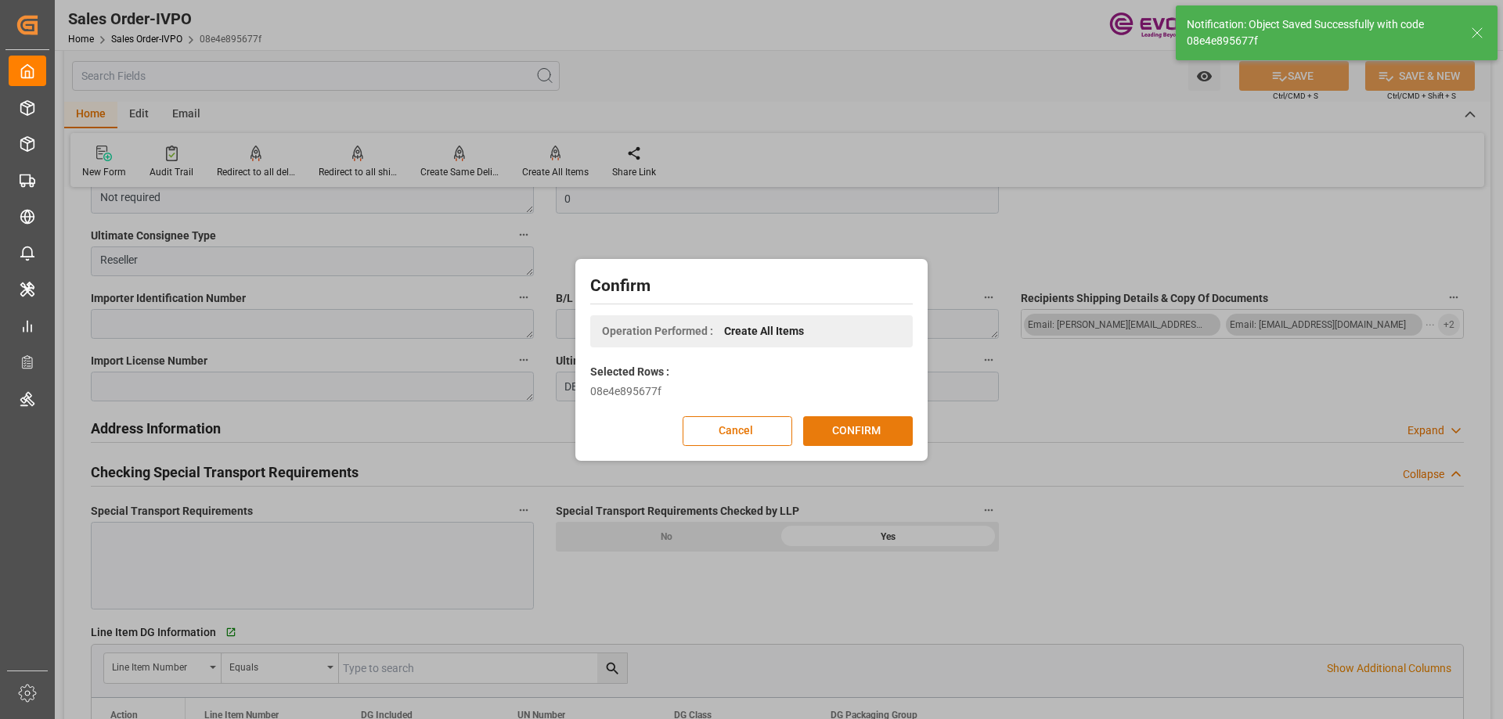
click at [851, 422] on button "CONFIRM" at bounding box center [858, 431] width 110 height 30
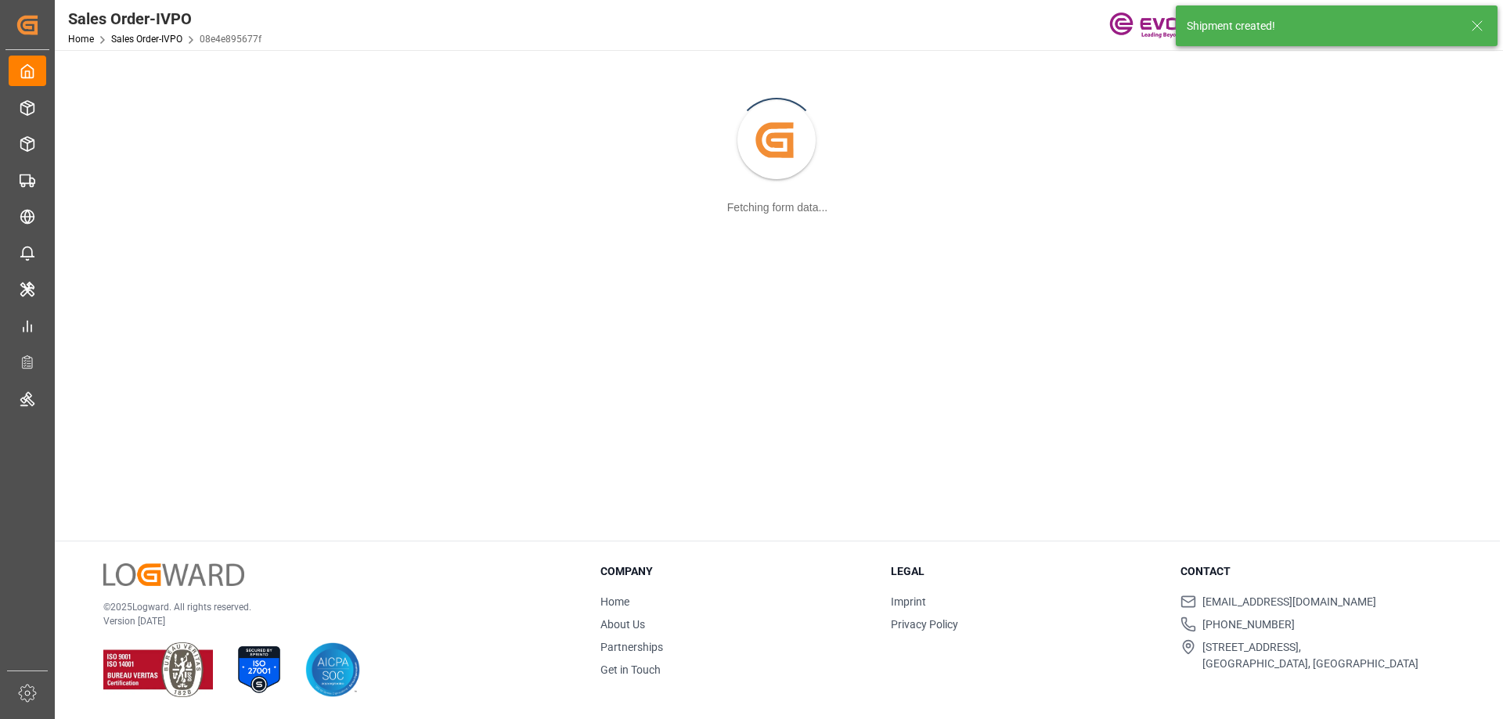
scroll to position [170, 0]
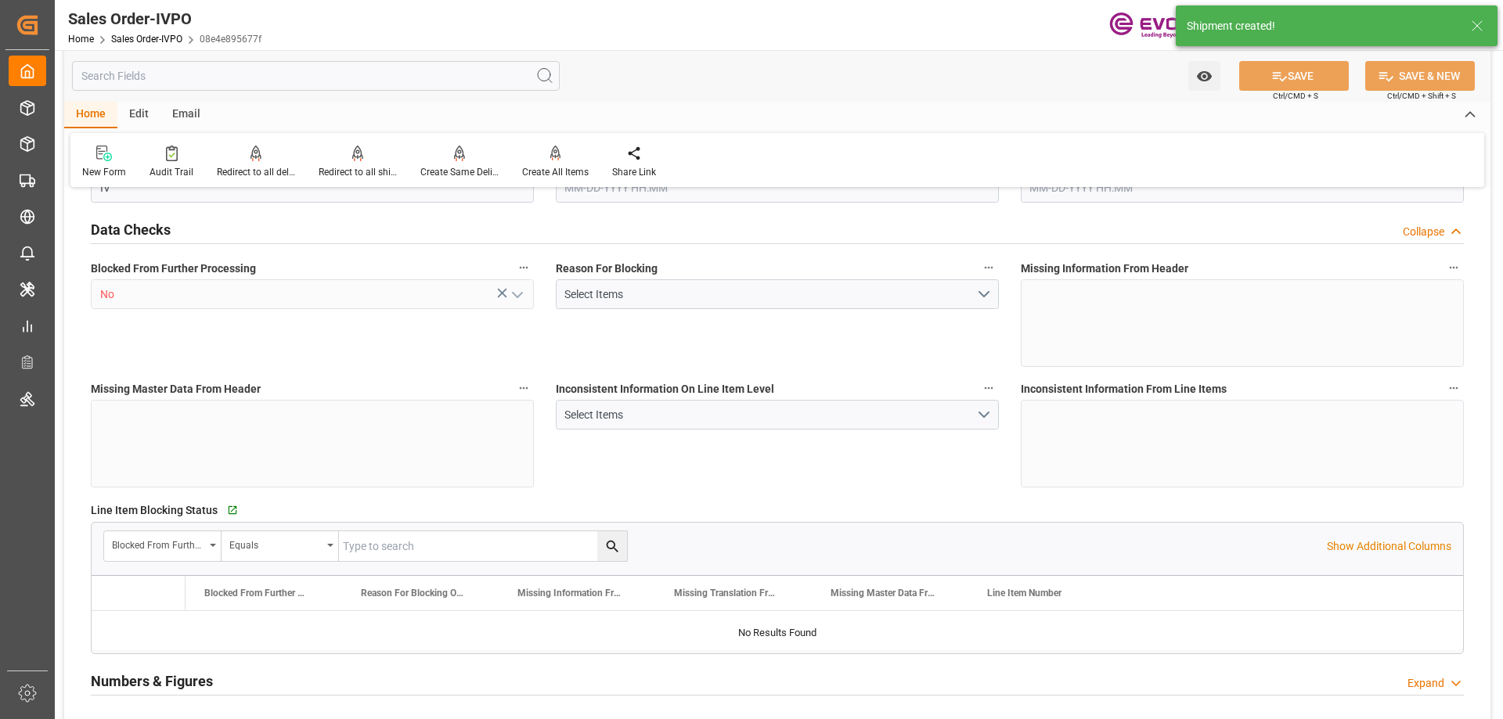
type input "NLRTM"
type input "0"
type input "1"
type input "2"
type input "17252"
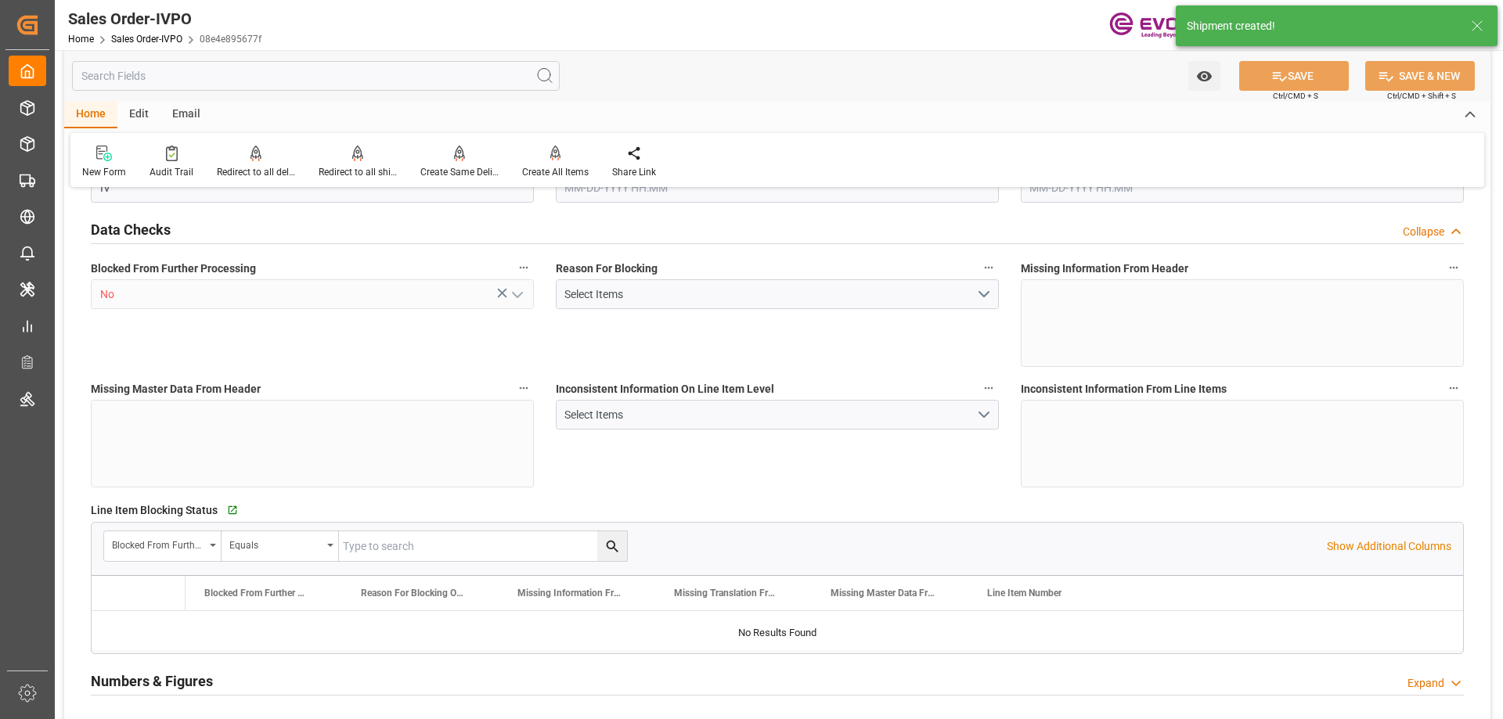
type input "0"
type input "17000"
type input "30"
type input "08-06-2025 17:27"
type input "08-22-2025 20:18"
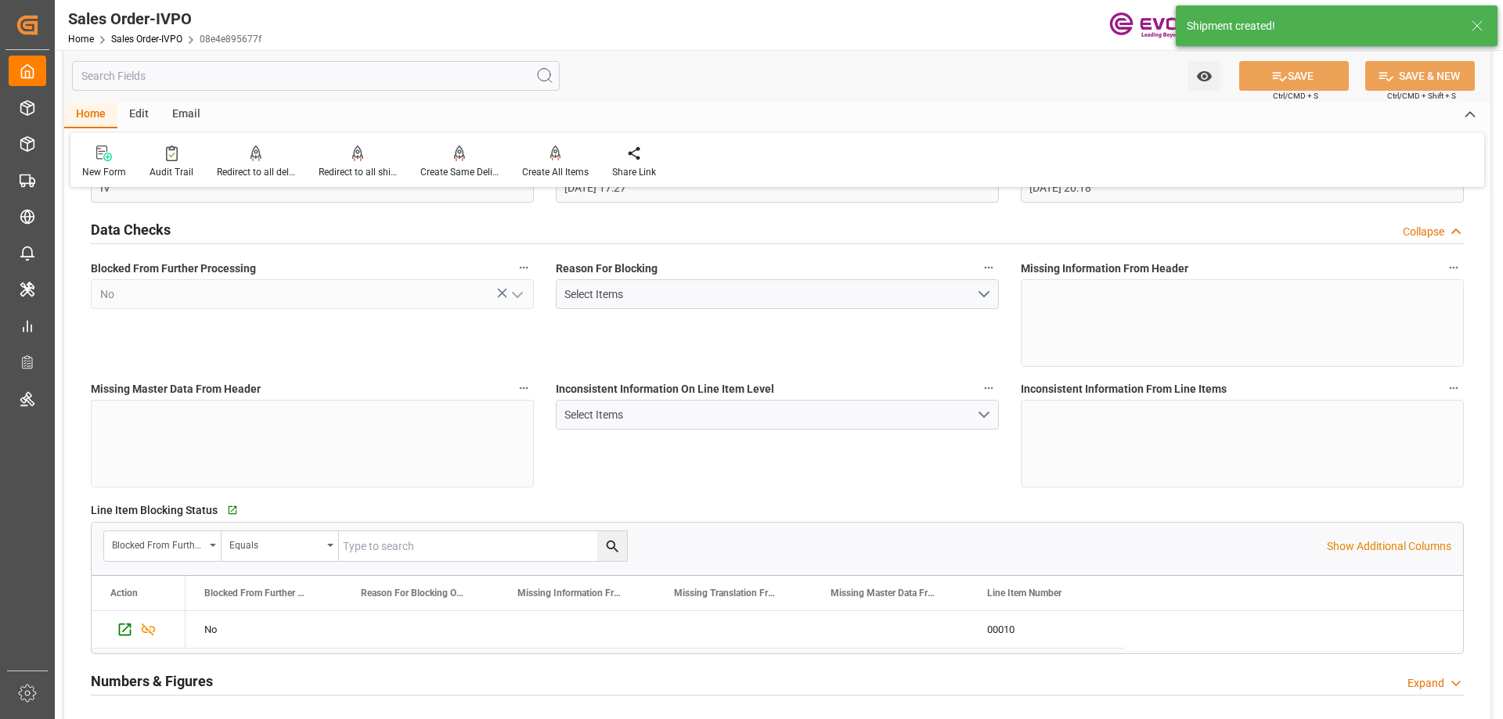
scroll to position [1565, 0]
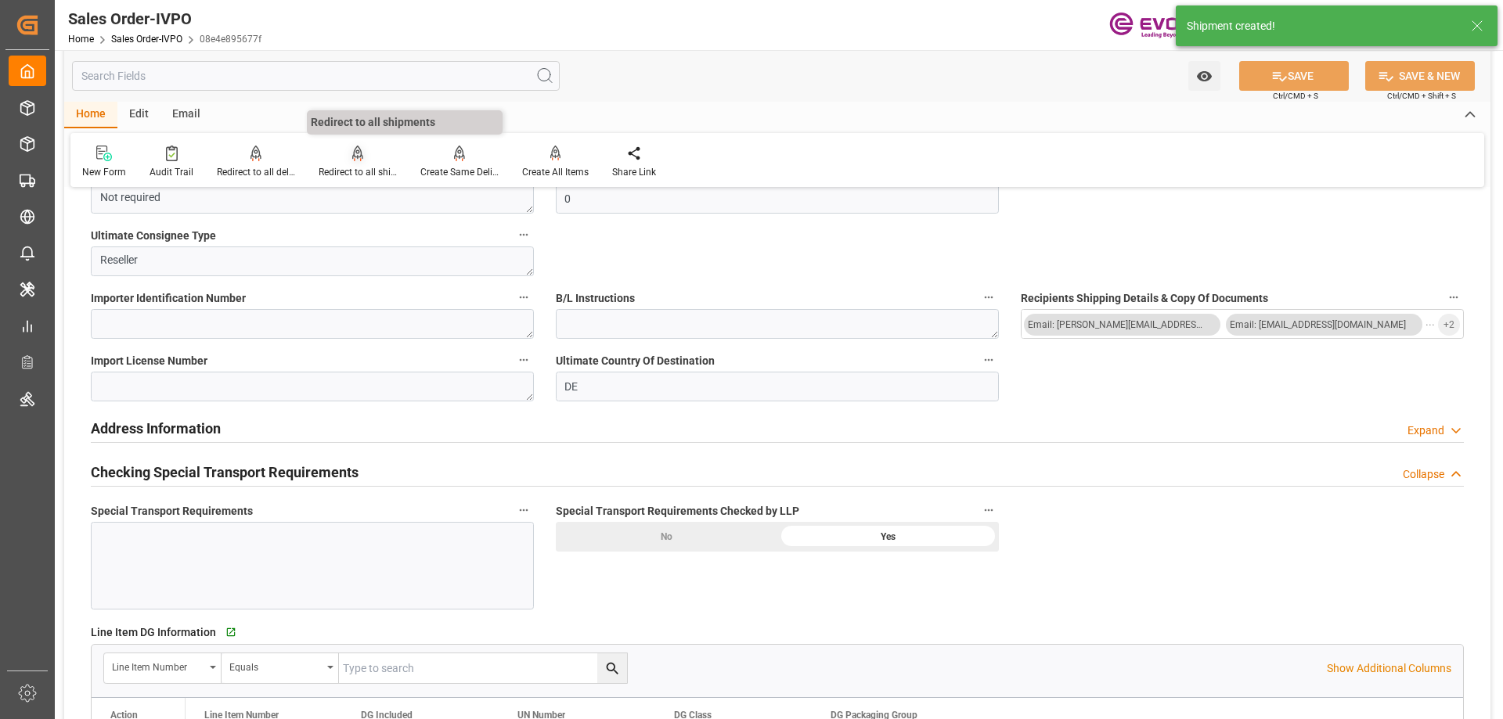
click at [344, 155] on div at bounding box center [357, 153] width 78 height 16
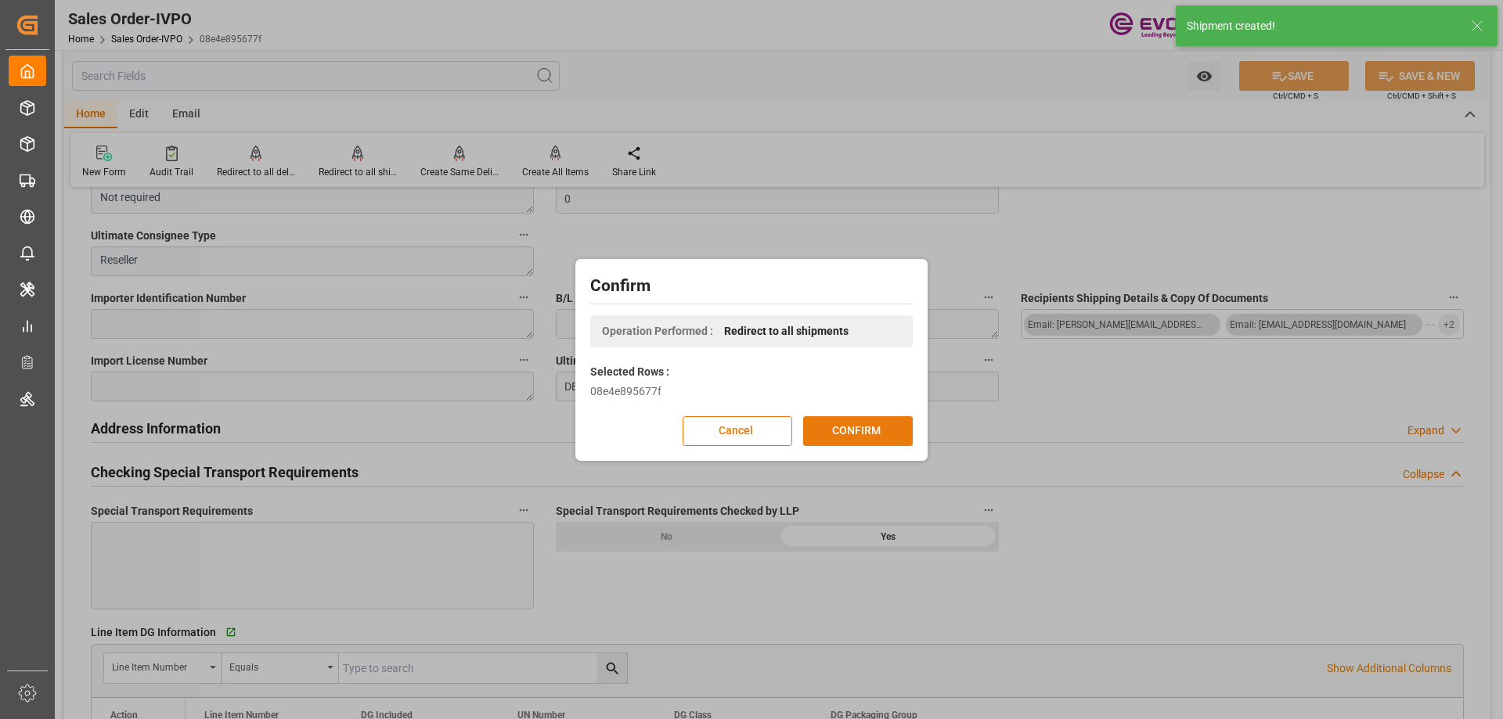
click at [850, 431] on button "CONFIRM" at bounding box center [858, 431] width 110 height 30
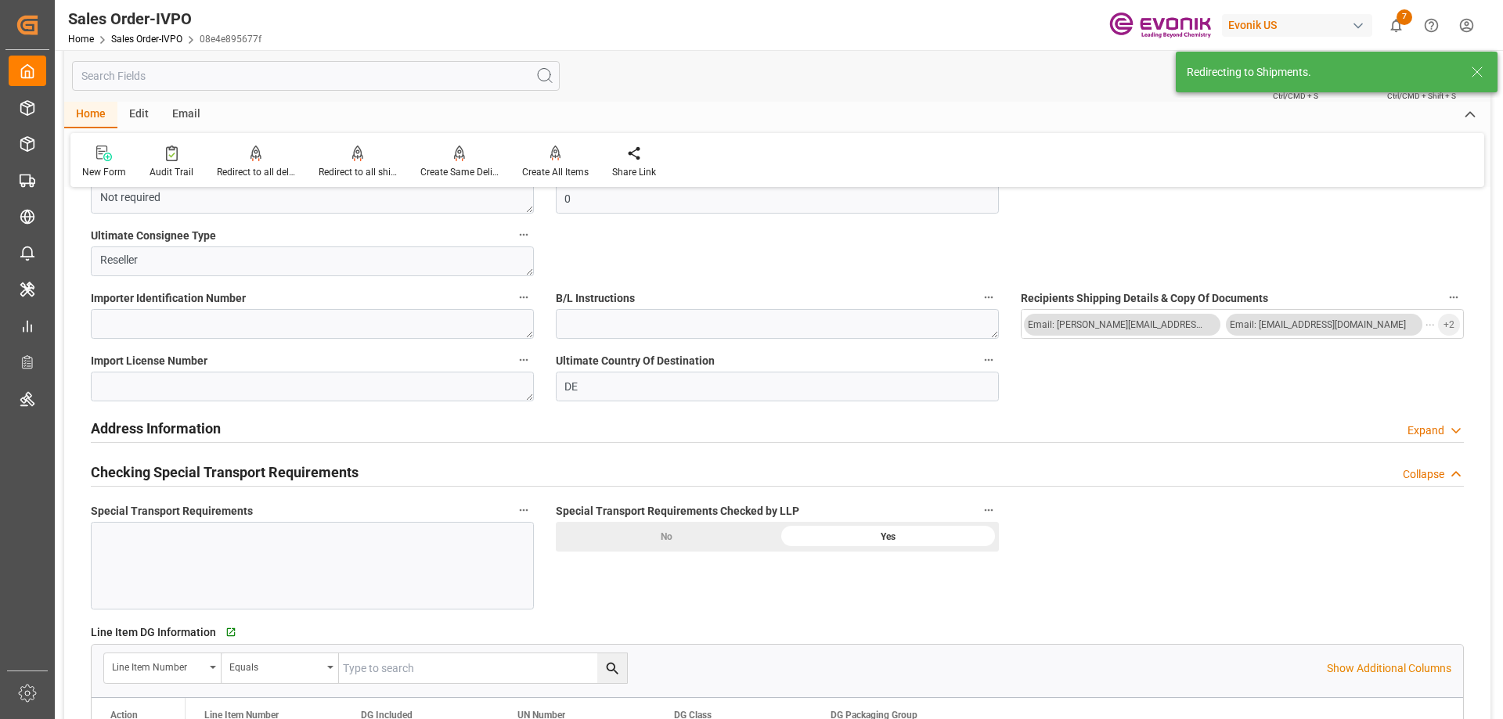
type input "08-06-2025 17:27"
type input "08-22-2025 20:18"
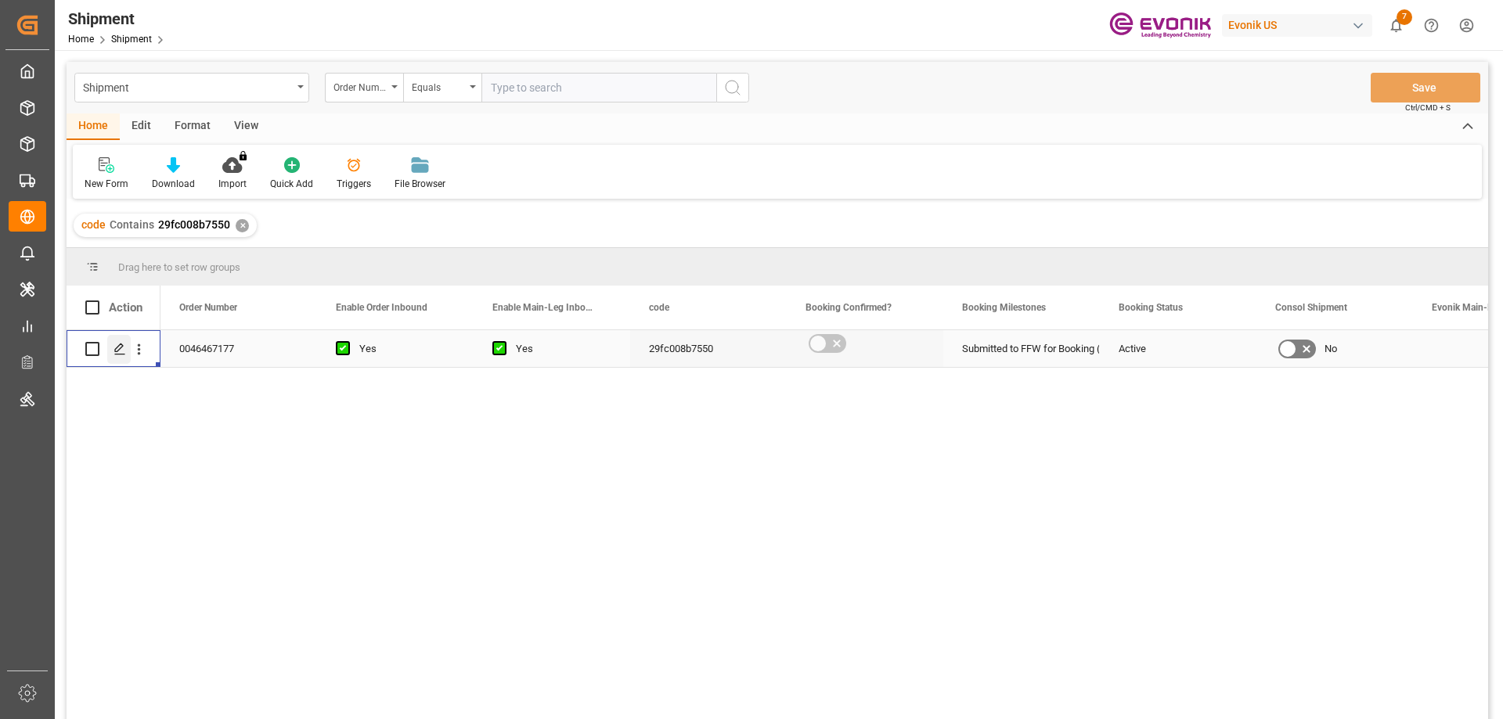
click at [121, 347] on icon "Press SPACE to select this row." at bounding box center [119, 349] width 13 height 13
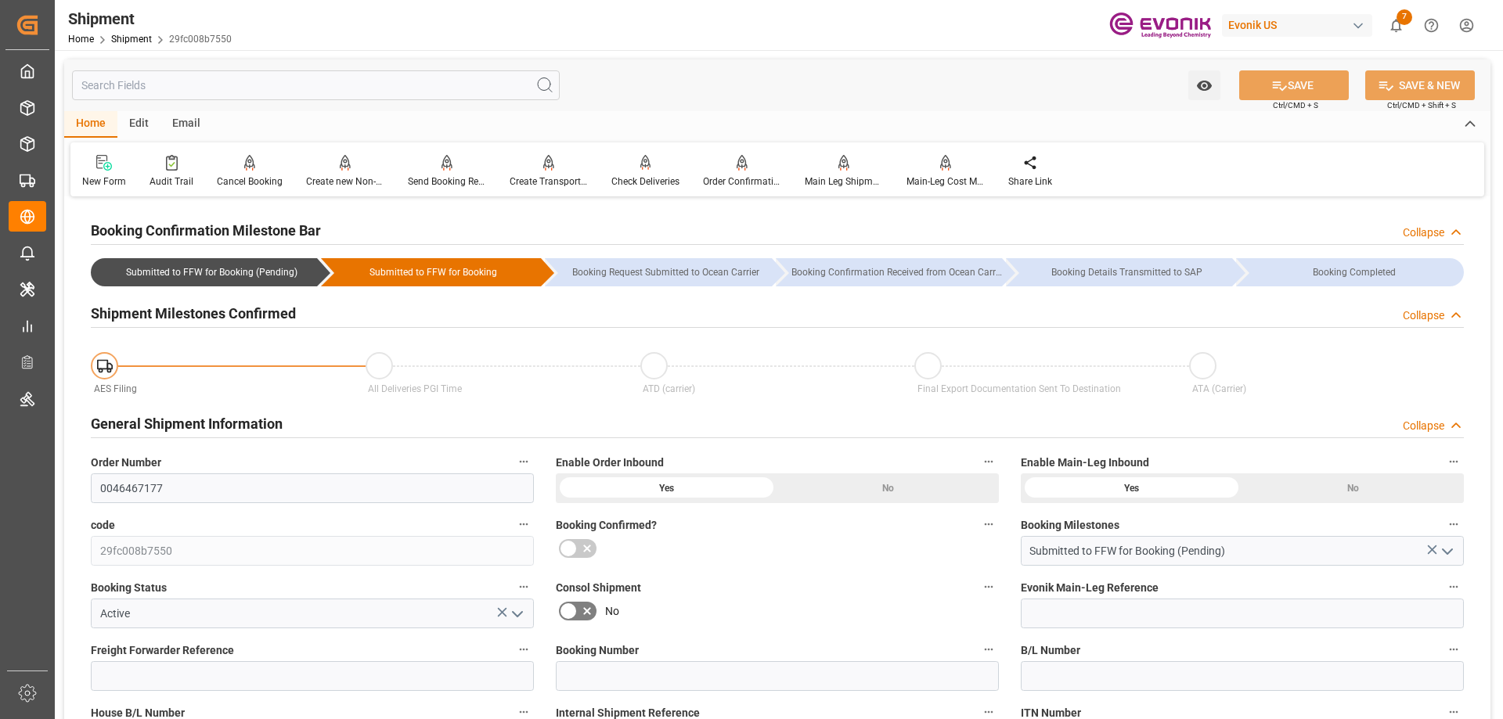
click at [247, 95] on input "text" at bounding box center [316, 85] width 488 height 30
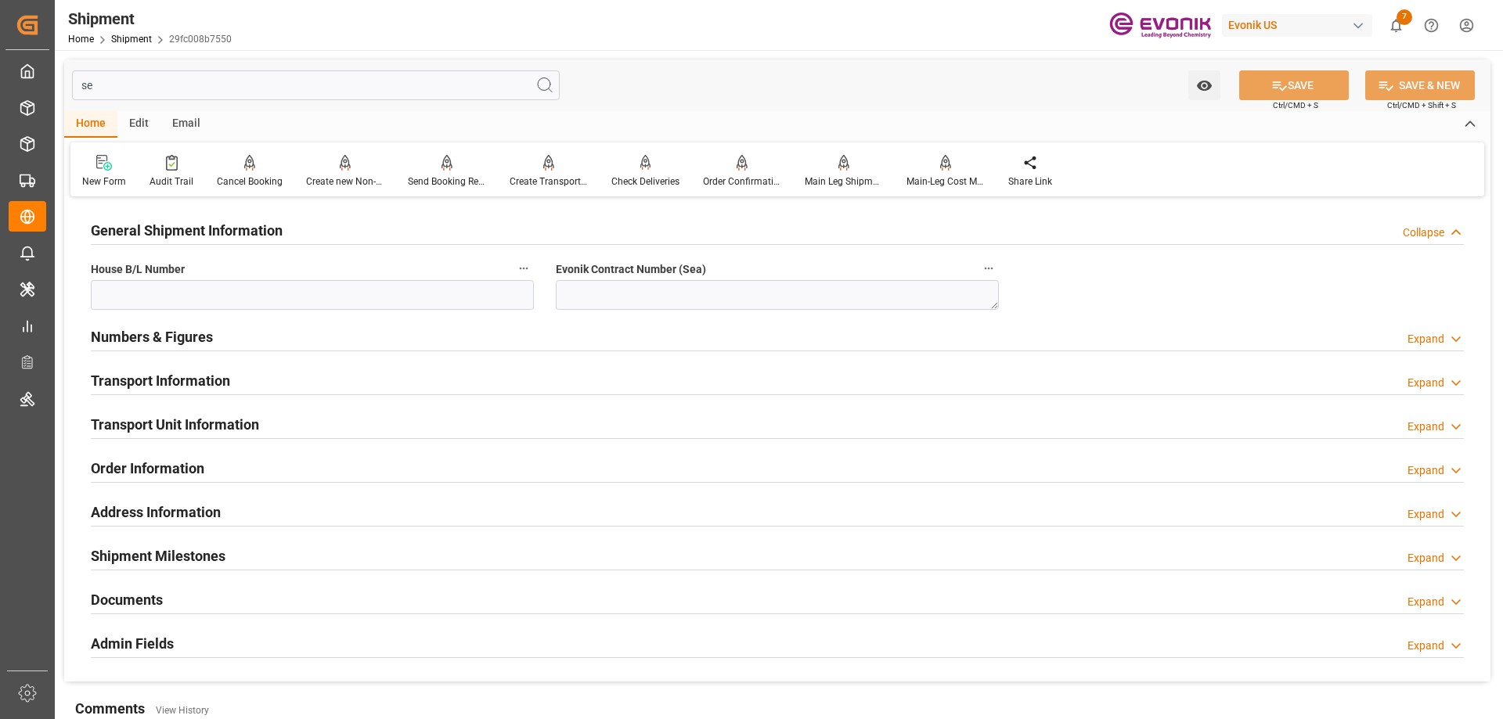
type input "s"
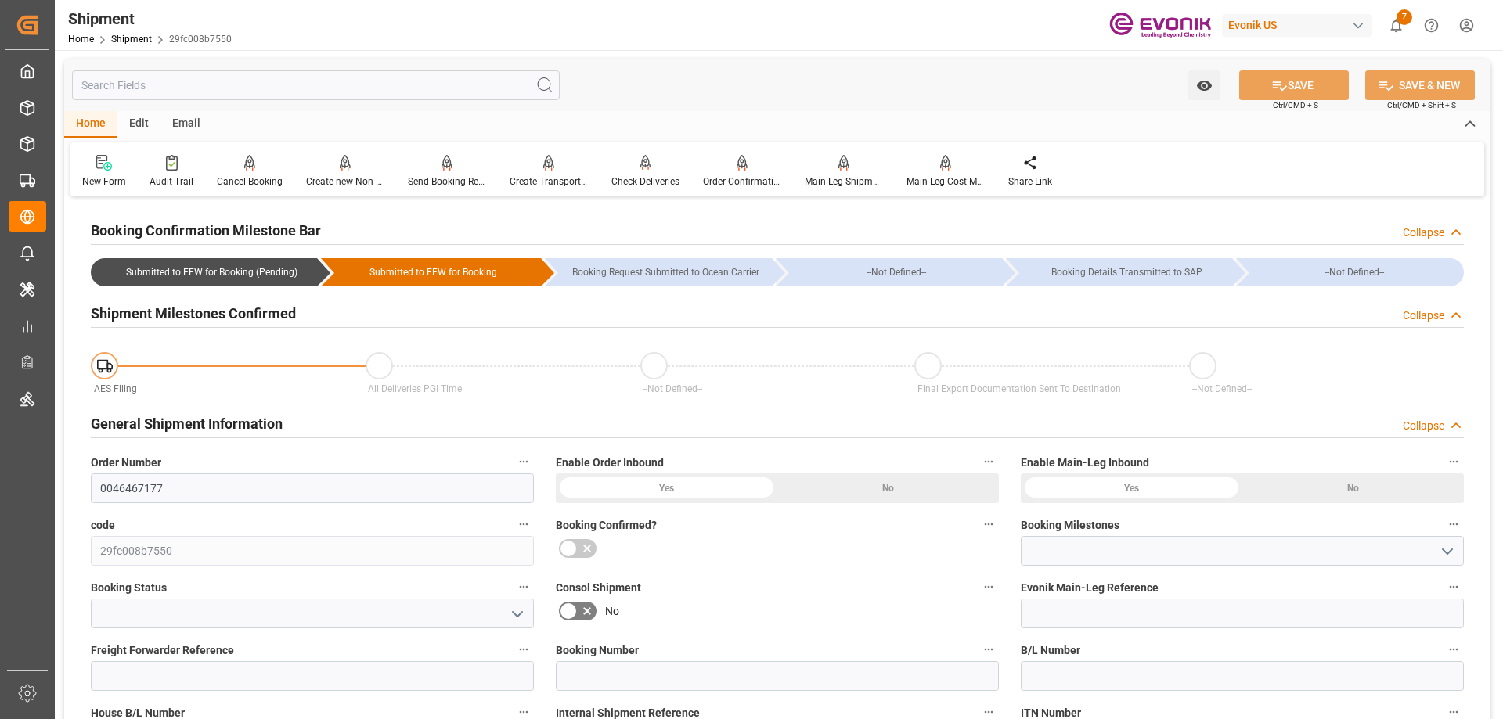
type input "Submitted to FFW for Booking (Pending)"
type input "Active"
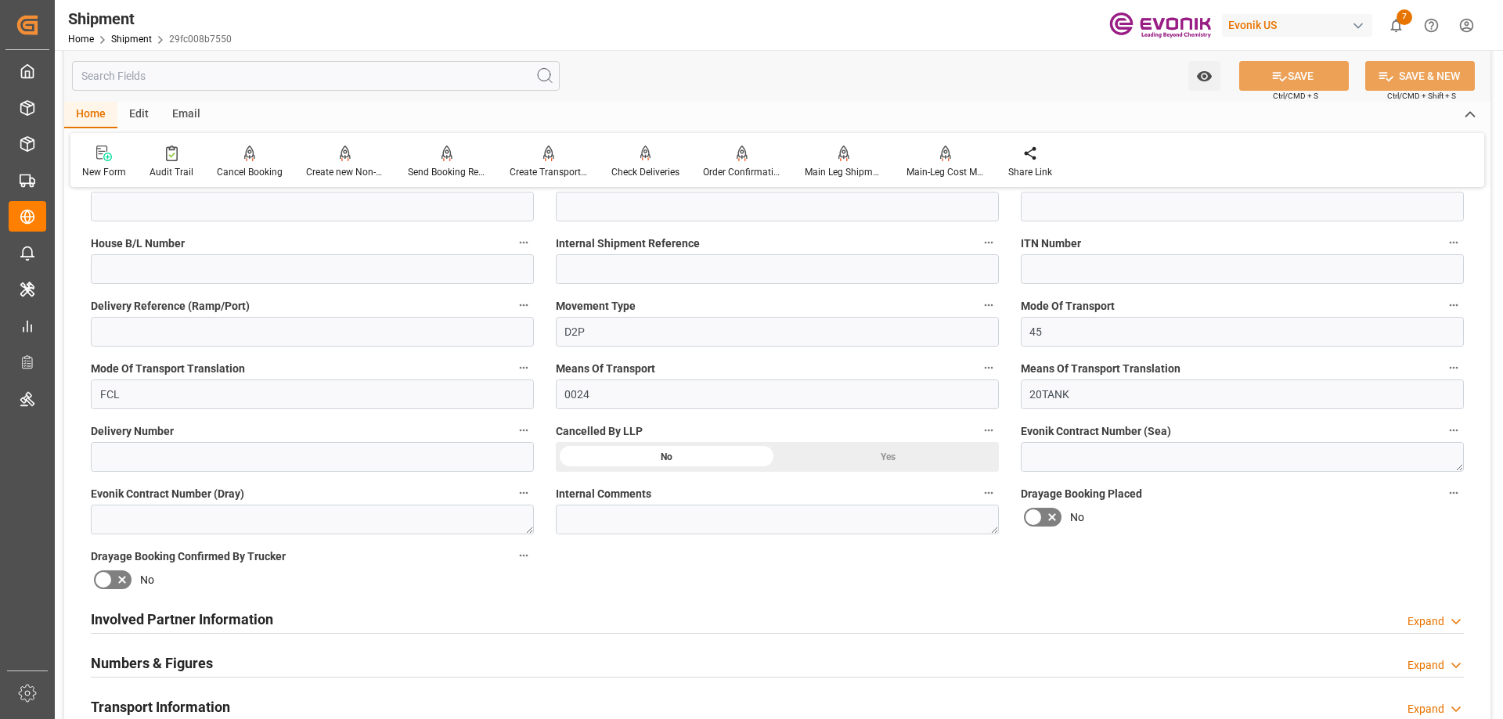
click at [194, 614] on h2 "Involved Partner Information" at bounding box center [182, 619] width 182 height 21
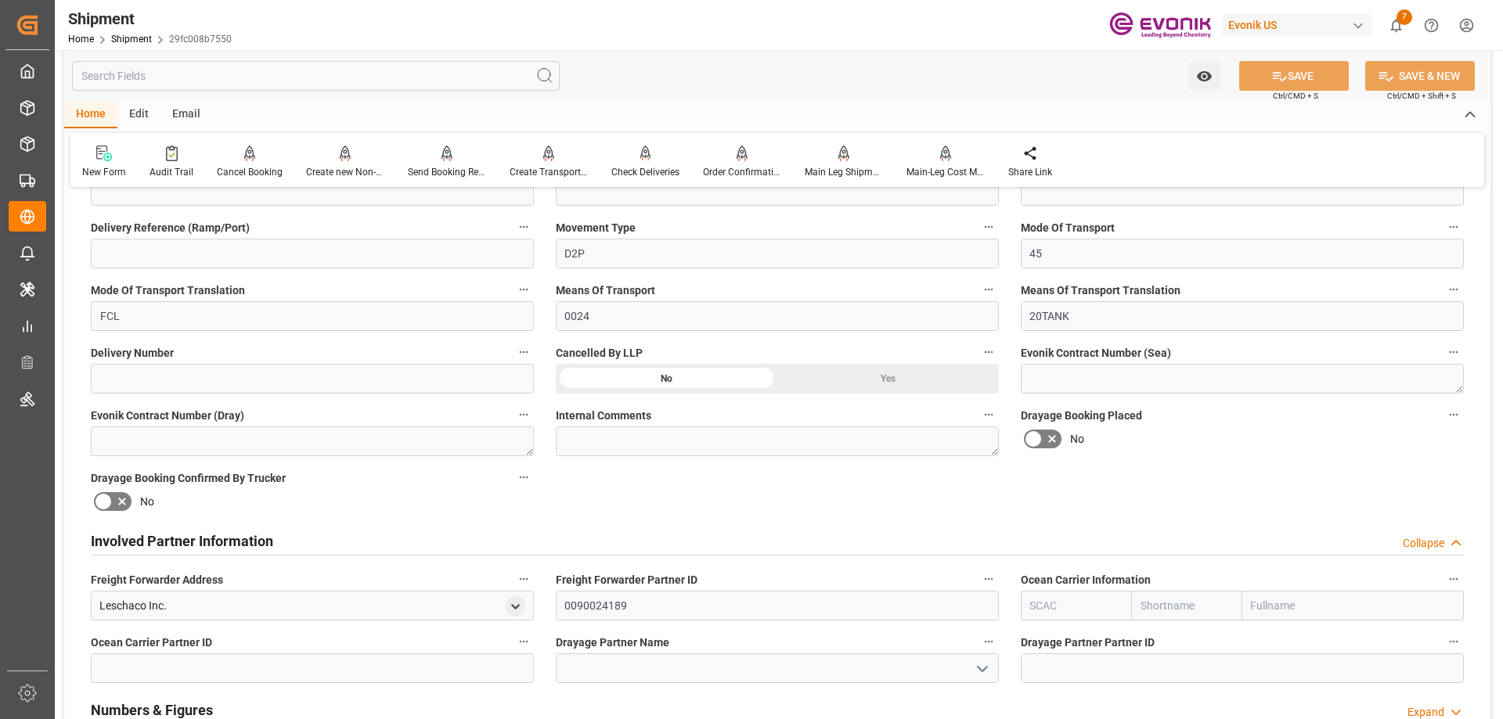
scroll to position [704, 0]
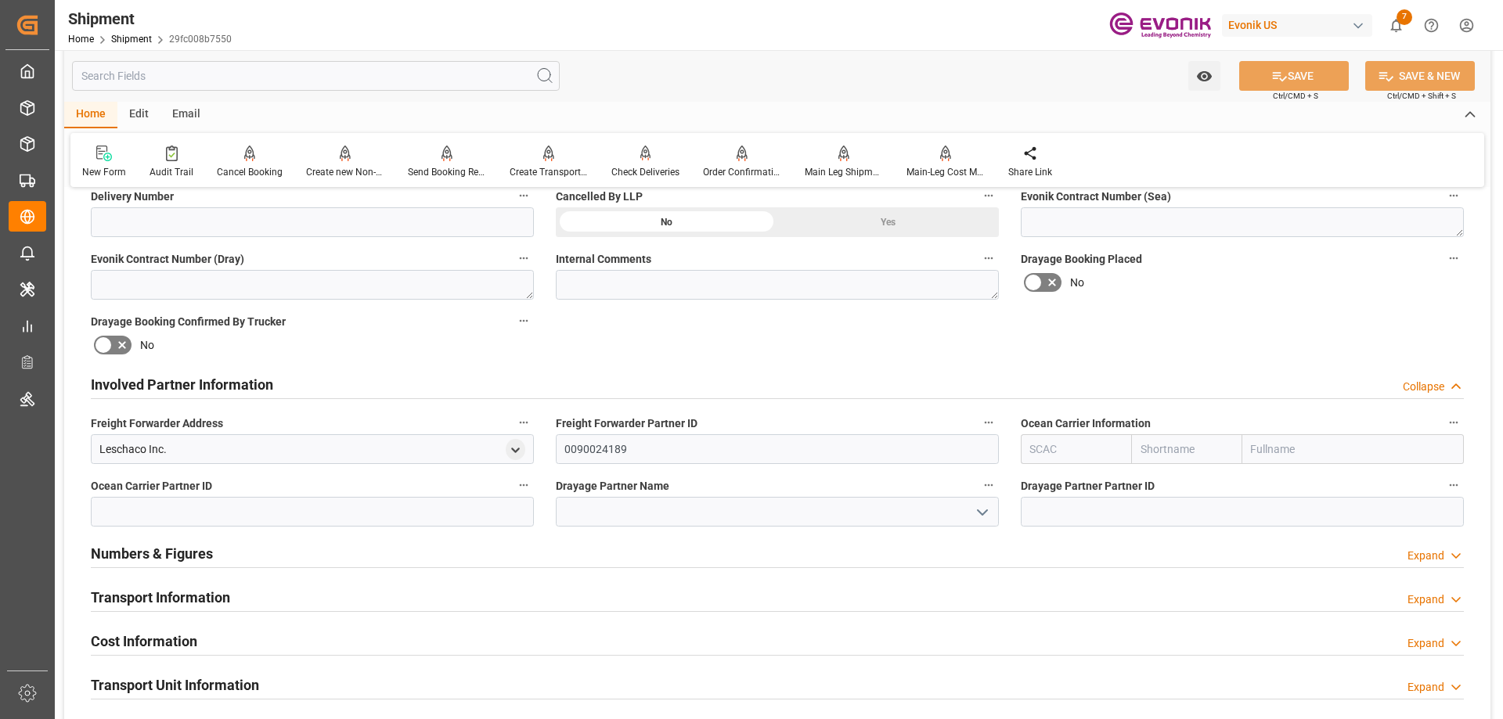
click at [1267, 457] on input "text" at bounding box center [1352, 449] width 221 height 30
type input "intermo"
click at [1281, 482] on b "Intermodal Tank Transport" at bounding box center [1318, 483] width 133 height 13
type input "TQMU"
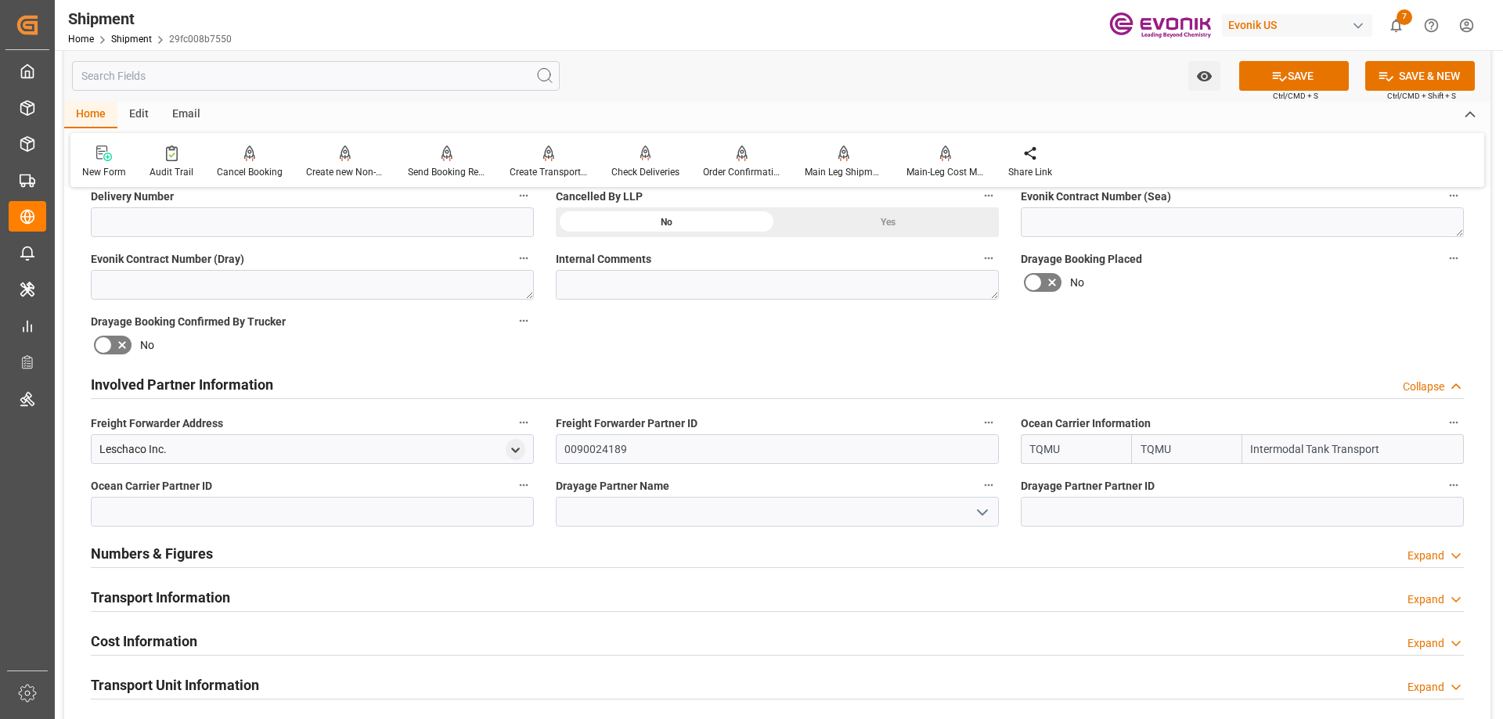
type input "Intermodal Tank Transport"
click at [779, 514] on input at bounding box center [777, 512] width 443 height 30
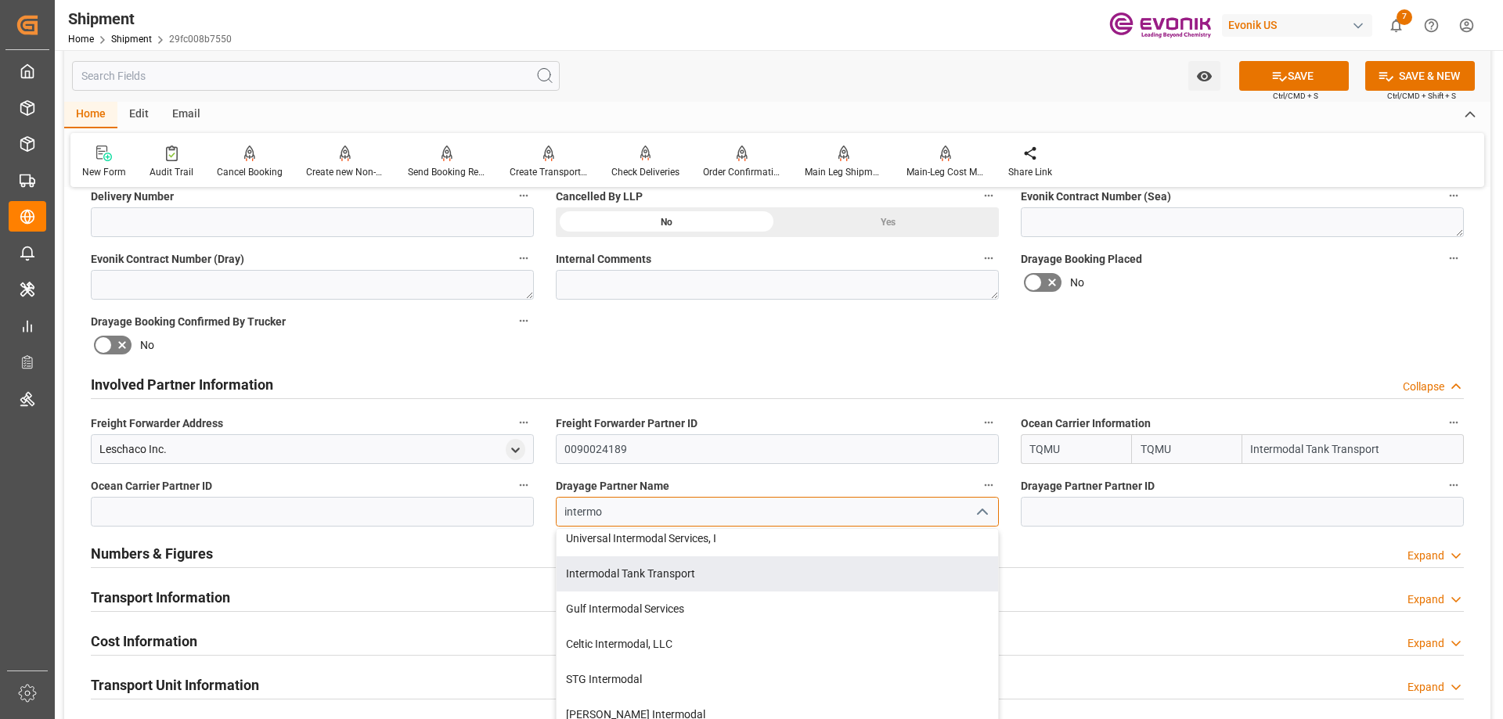
scroll to position [0, 0]
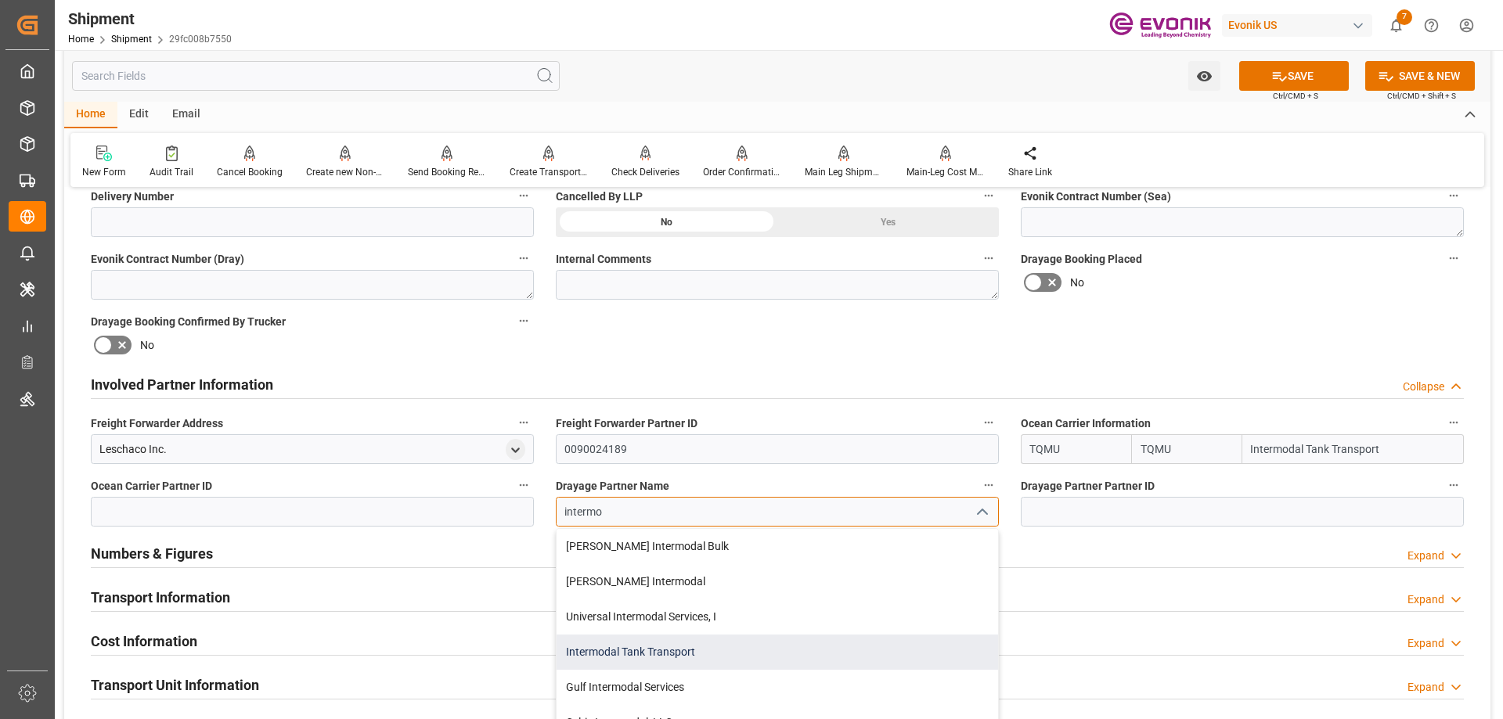
click at [642, 643] on div "Intermodal Tank Transport" at bounding box center [776, 652] width 441 height 35
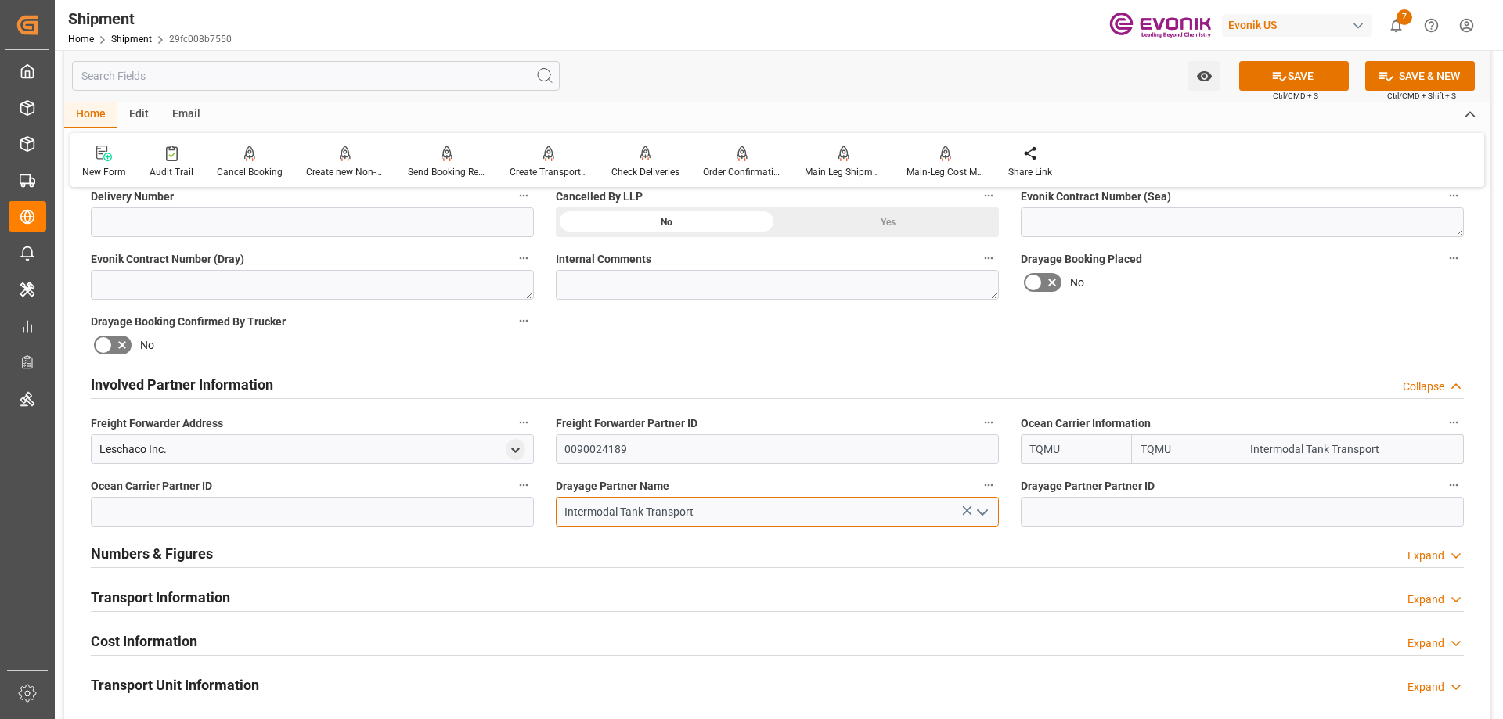
type input "Intermodal Tank Transport"
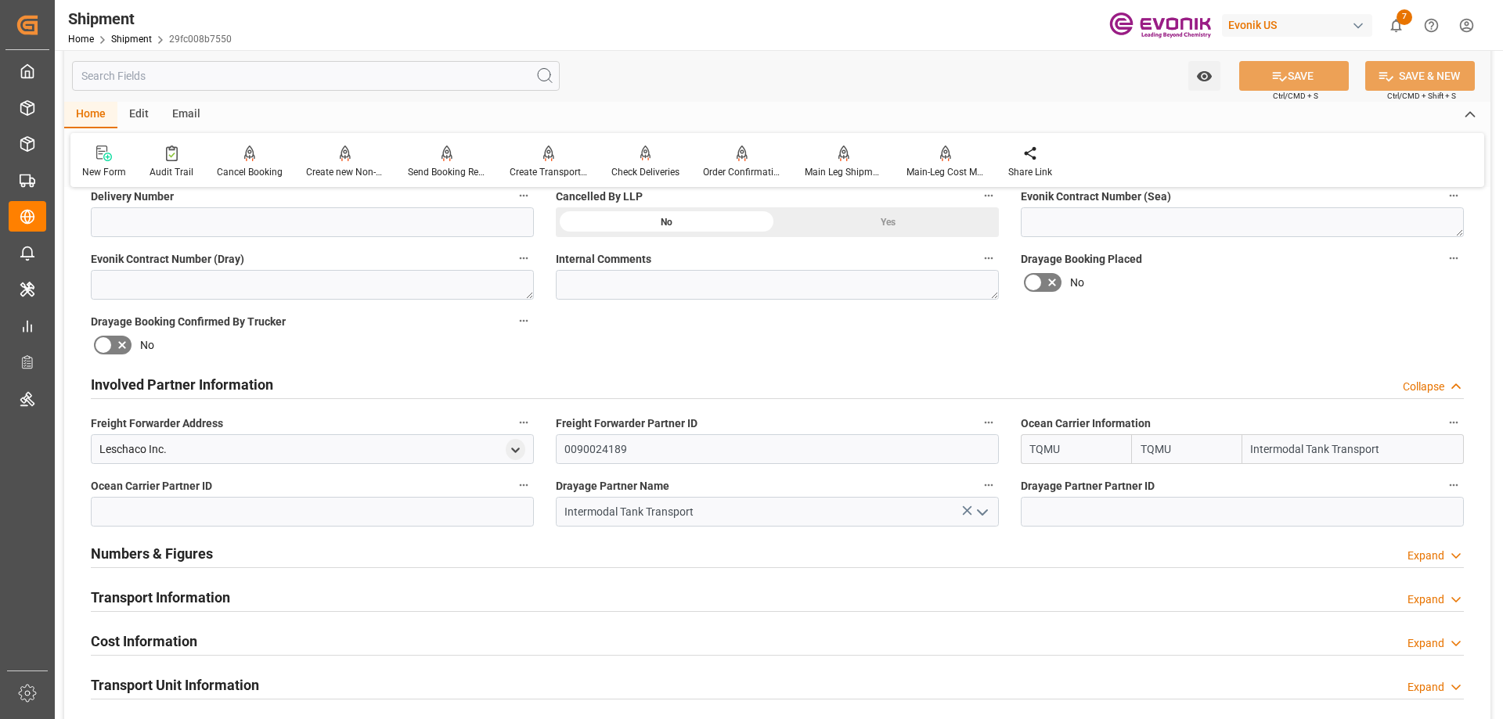
click at [289, 595] on div "Transport Information Expand" at bounding box center [777, 596] width 1373 height 30
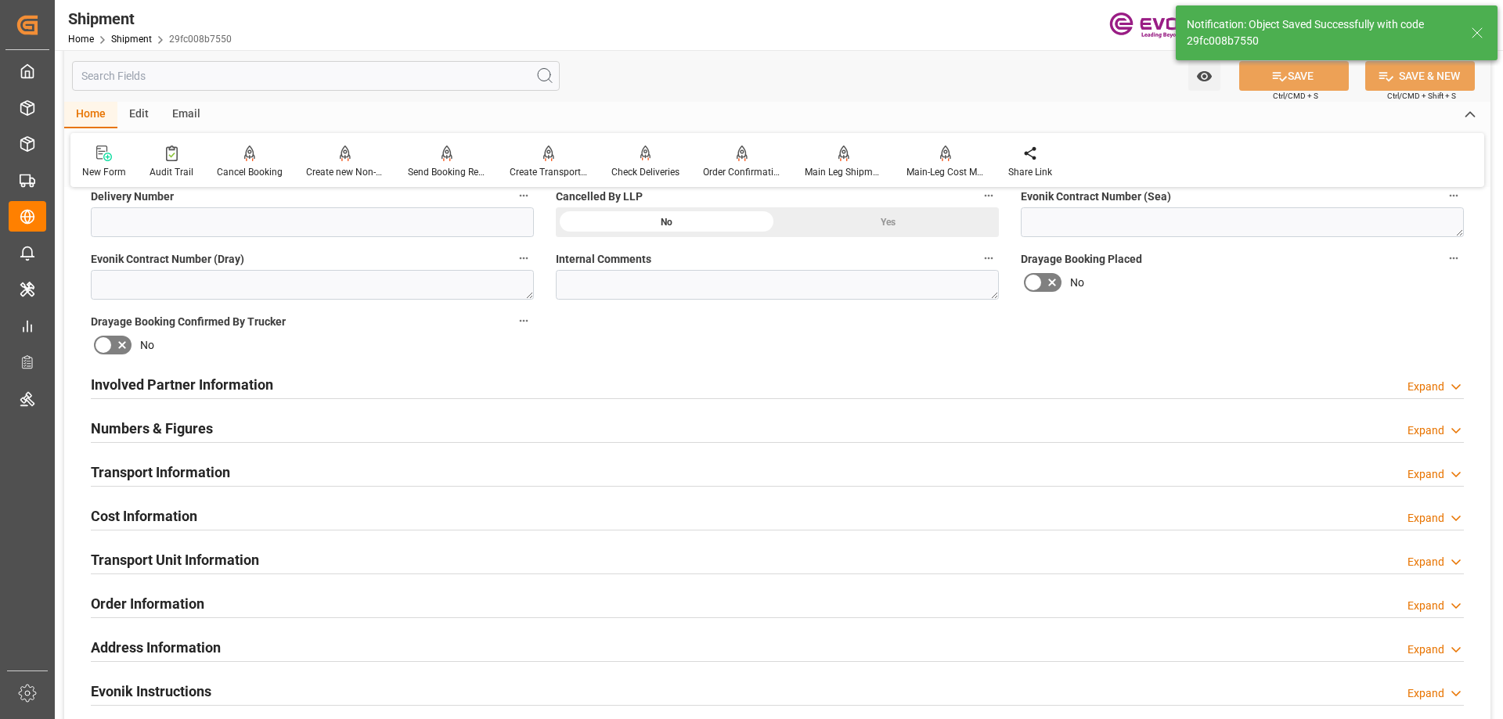
type textarea "NWC/[GEOGRAPHIC_DATA] [GEOGRAPHIC_DATA] / [GEOGRAPHIC_DATA]"
click at [358, 372] on div "Involved Partner Information Expand" at bounding box center [777, 384] width 1373 height 30
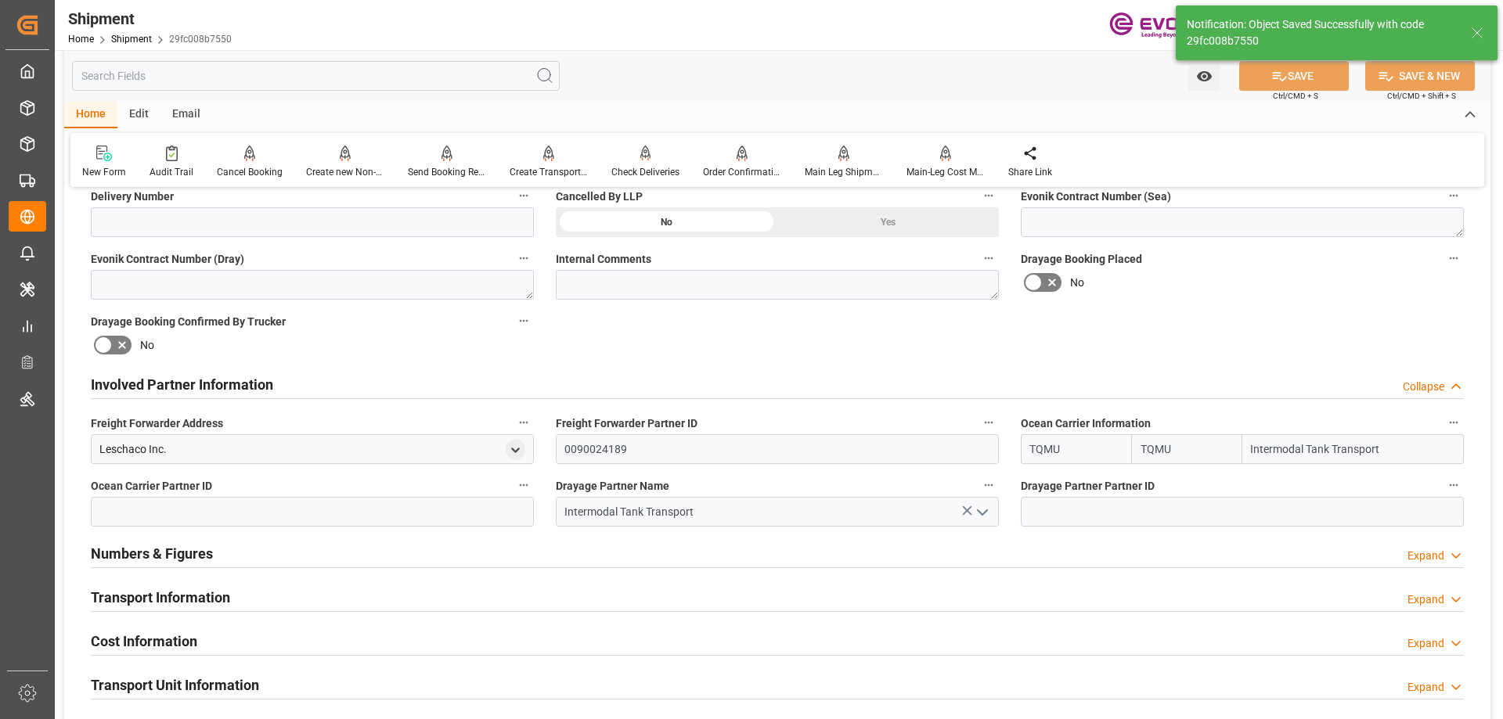
scroll to position [939, 0]
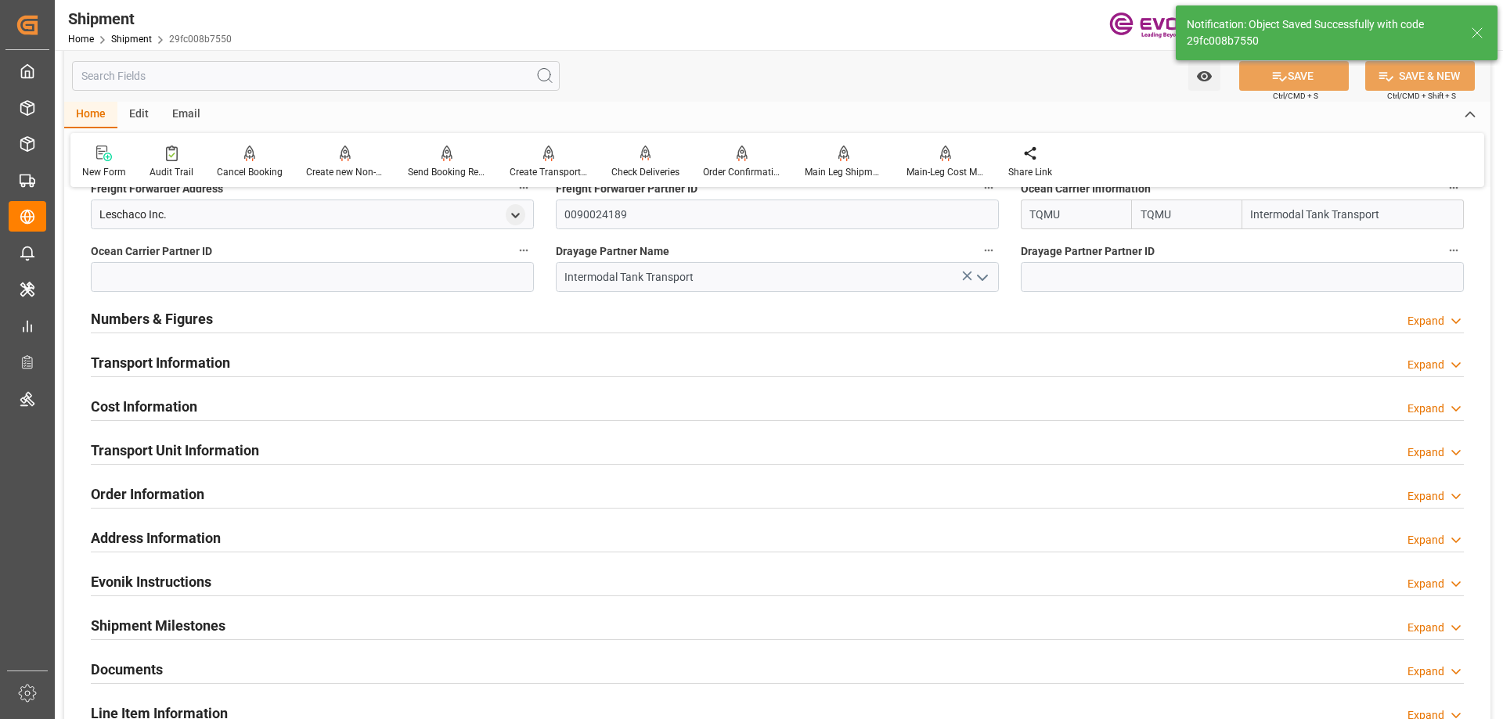
click at [224, 361] on h2 "Transport Information" at bounding box center [160, 362] width 139 height 21
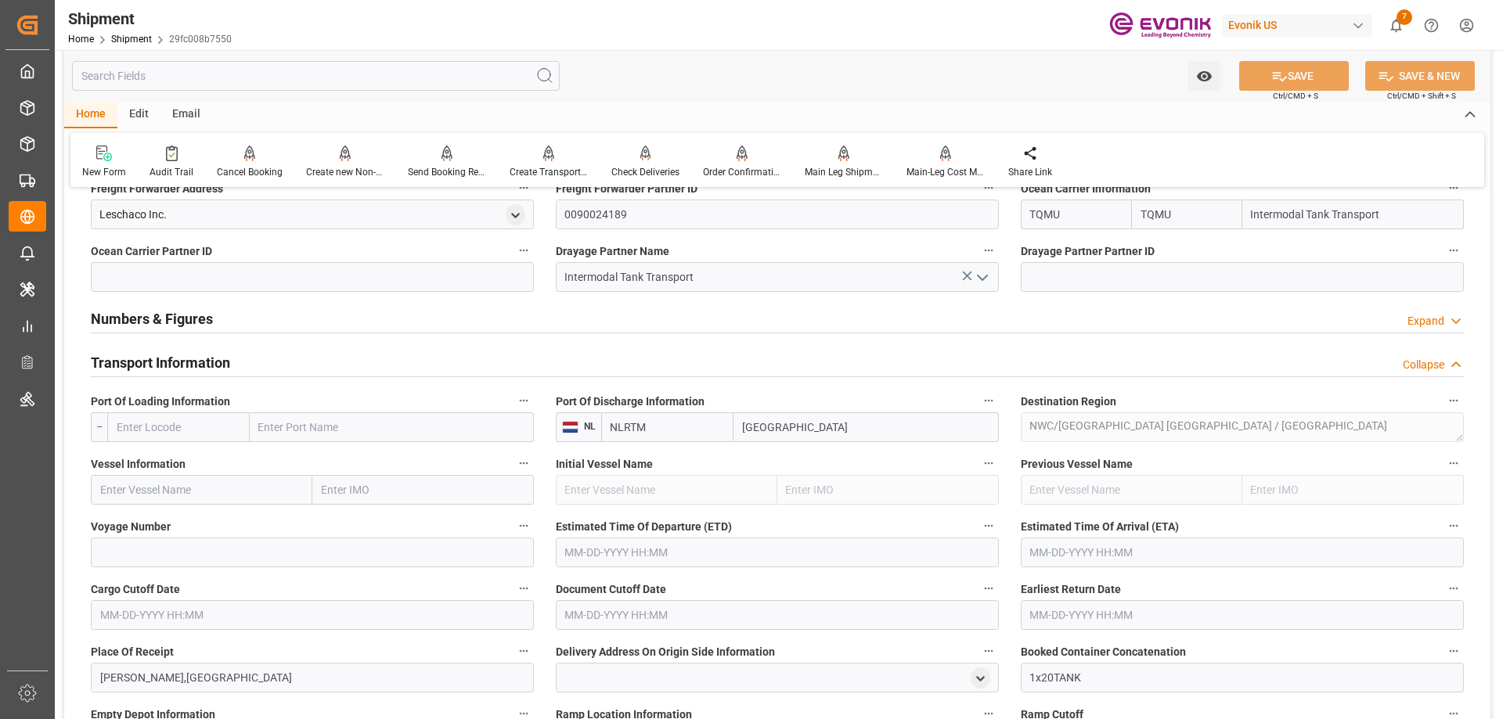
click at [216, 429] on input "text" at bounding box center [178, 427] width 142 height 30
type input "USMSY"
click at [193, 455] on span "USMSY - New Orleans" at bounding box center [170, 469] width 106 height 29
type input "New Orleans"
type input "USMSY"
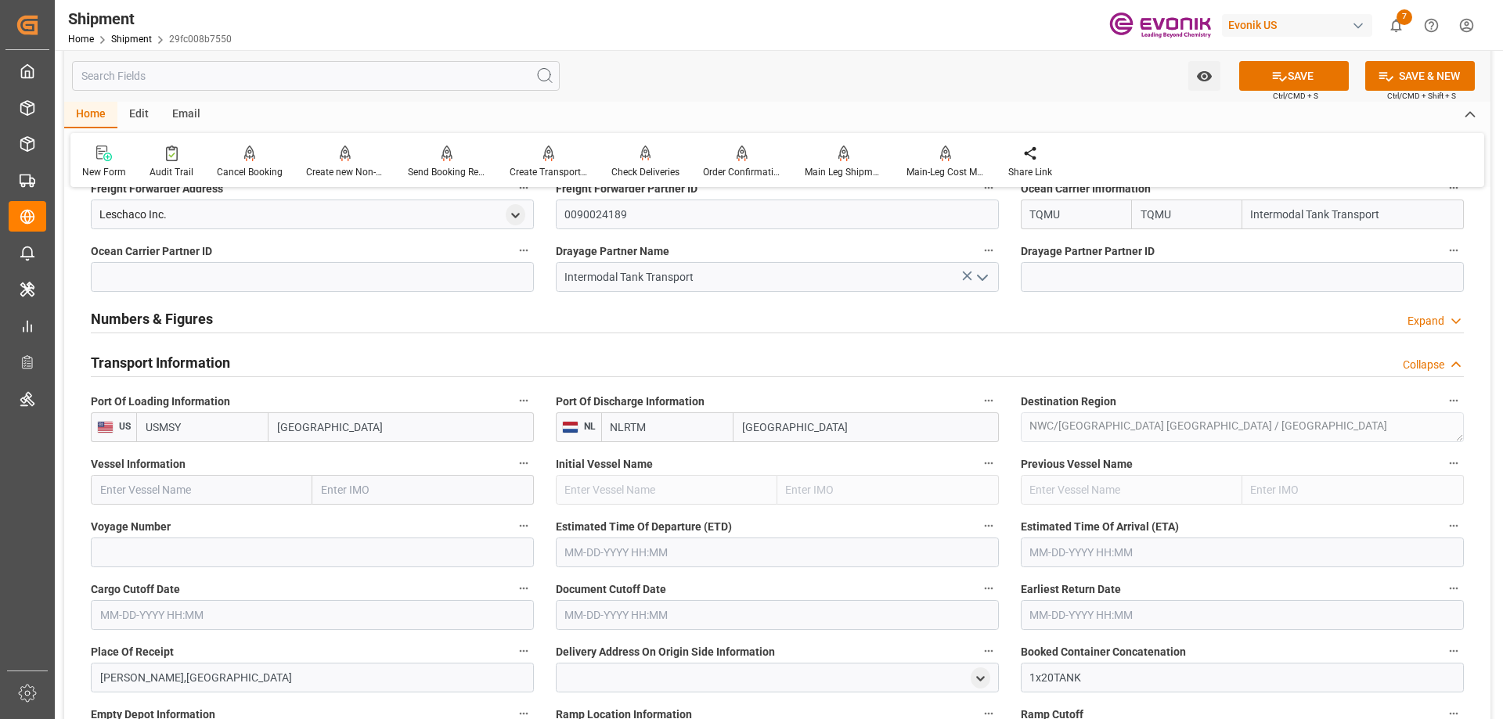
click at [214, 481] on input "text" at bounding box center [201, 490] width 221 height 30
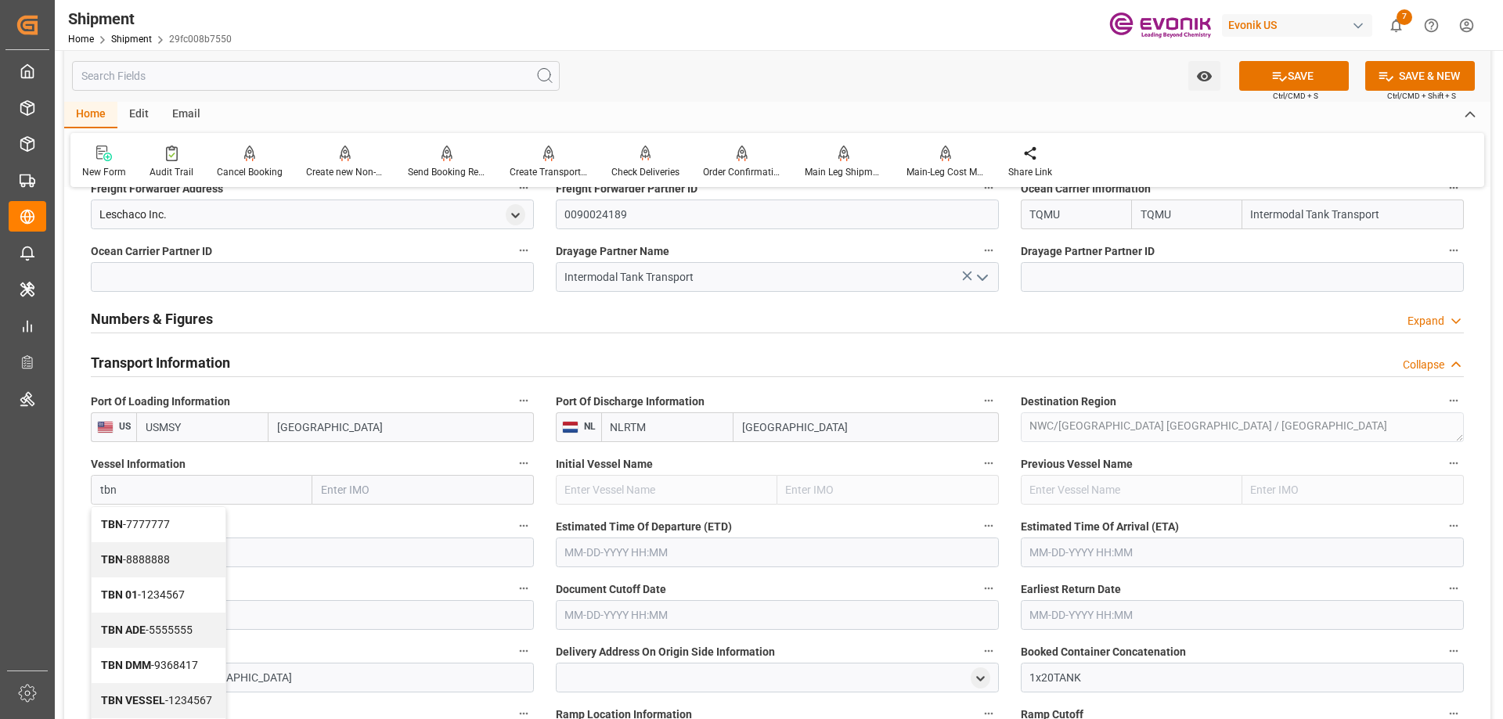
click at [164, 523] on span "TBN - 7777777" at bounding box center [135, 524] width 69 height 13
type input "TBN"
type input "7777777"
type input "TBN"
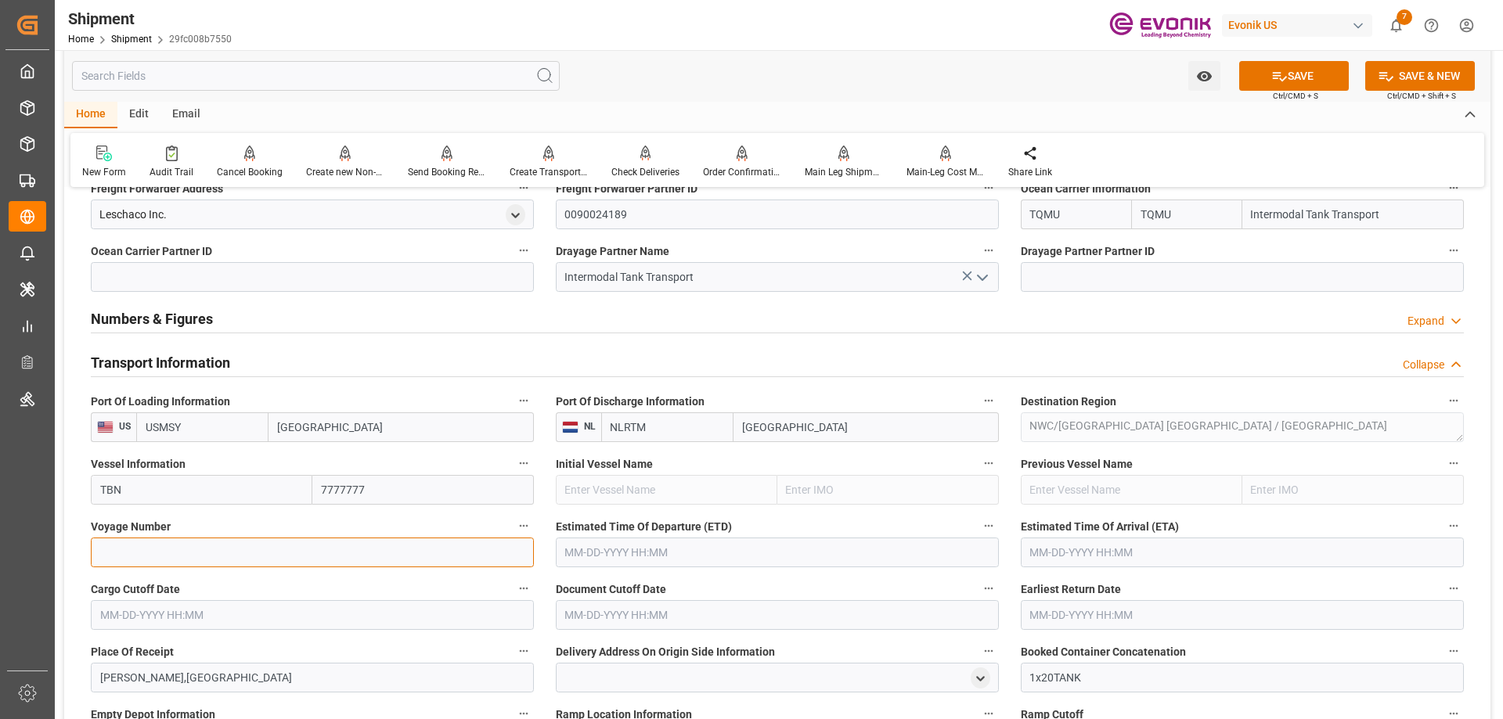
click at [218, 539] on input at bounding box center [312, 553] width 443 height 30
type input "0"
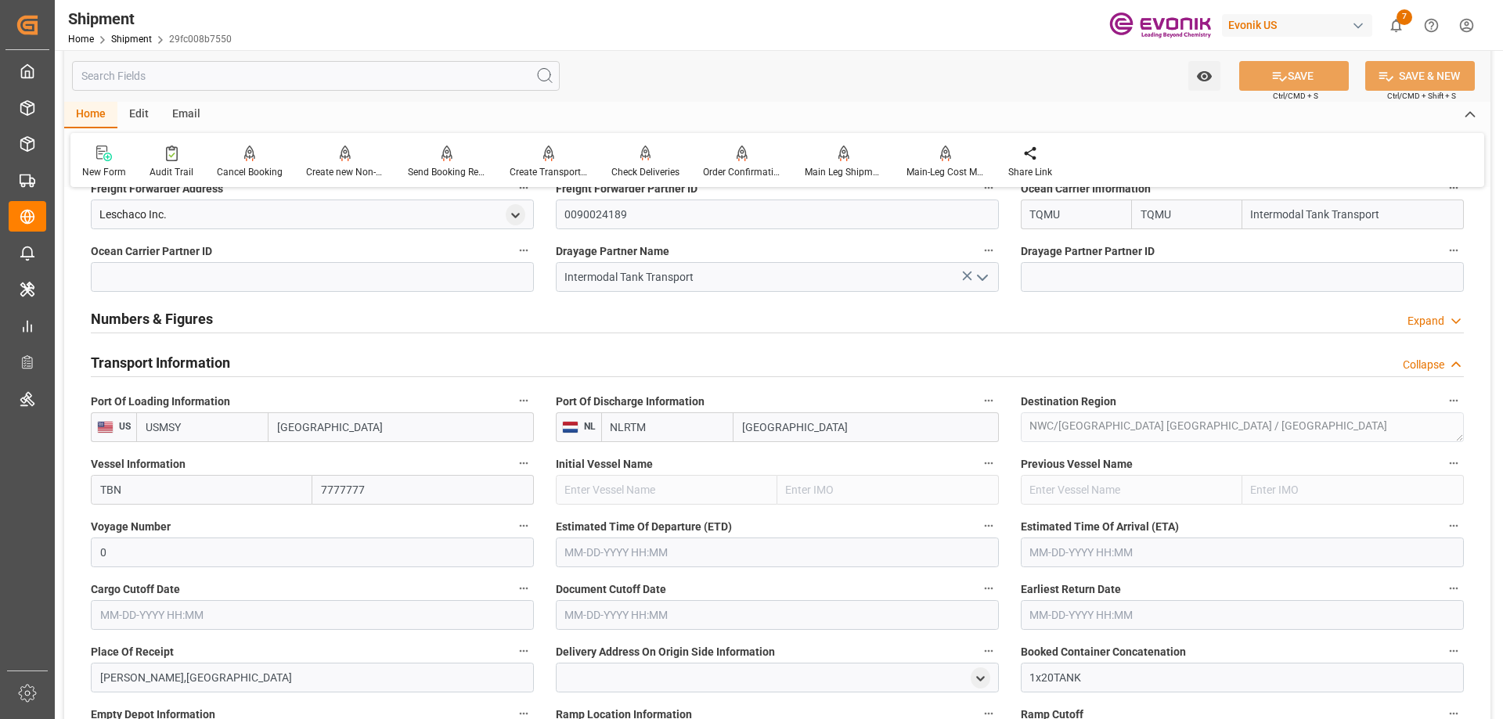
scroll to position [1017, 0]
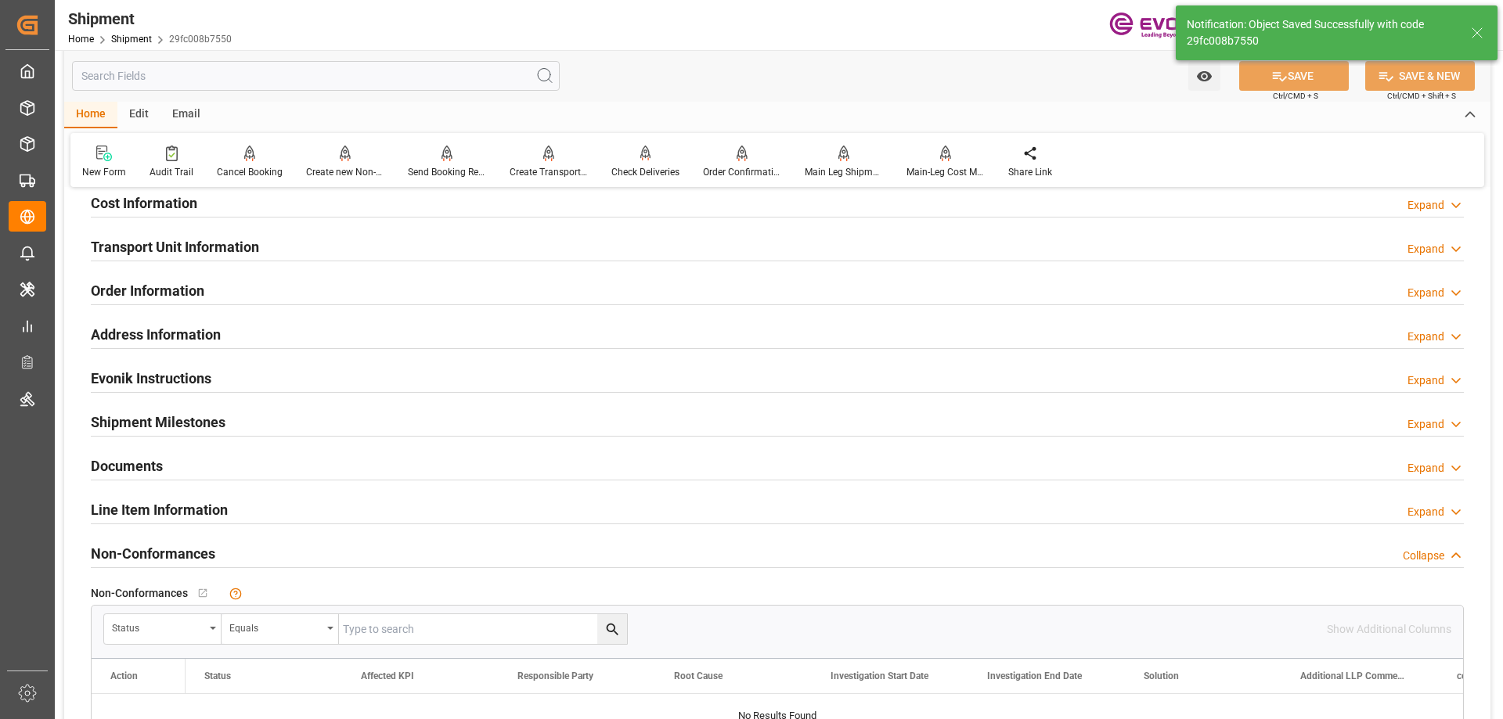
click at [161, 248] on h2 "Transport Unit Information" at bounding box center [175, 246] width 168 height 21
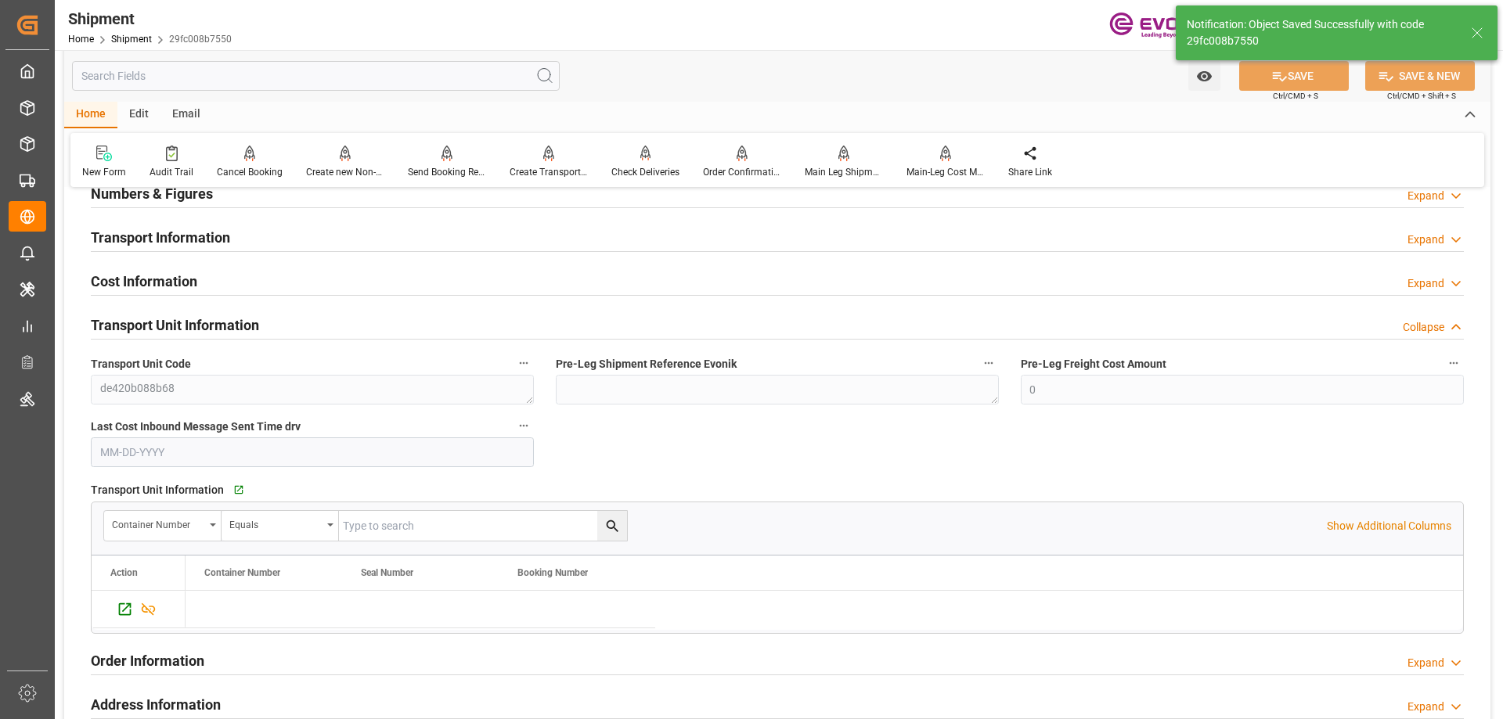
scroll to position [861, 0]
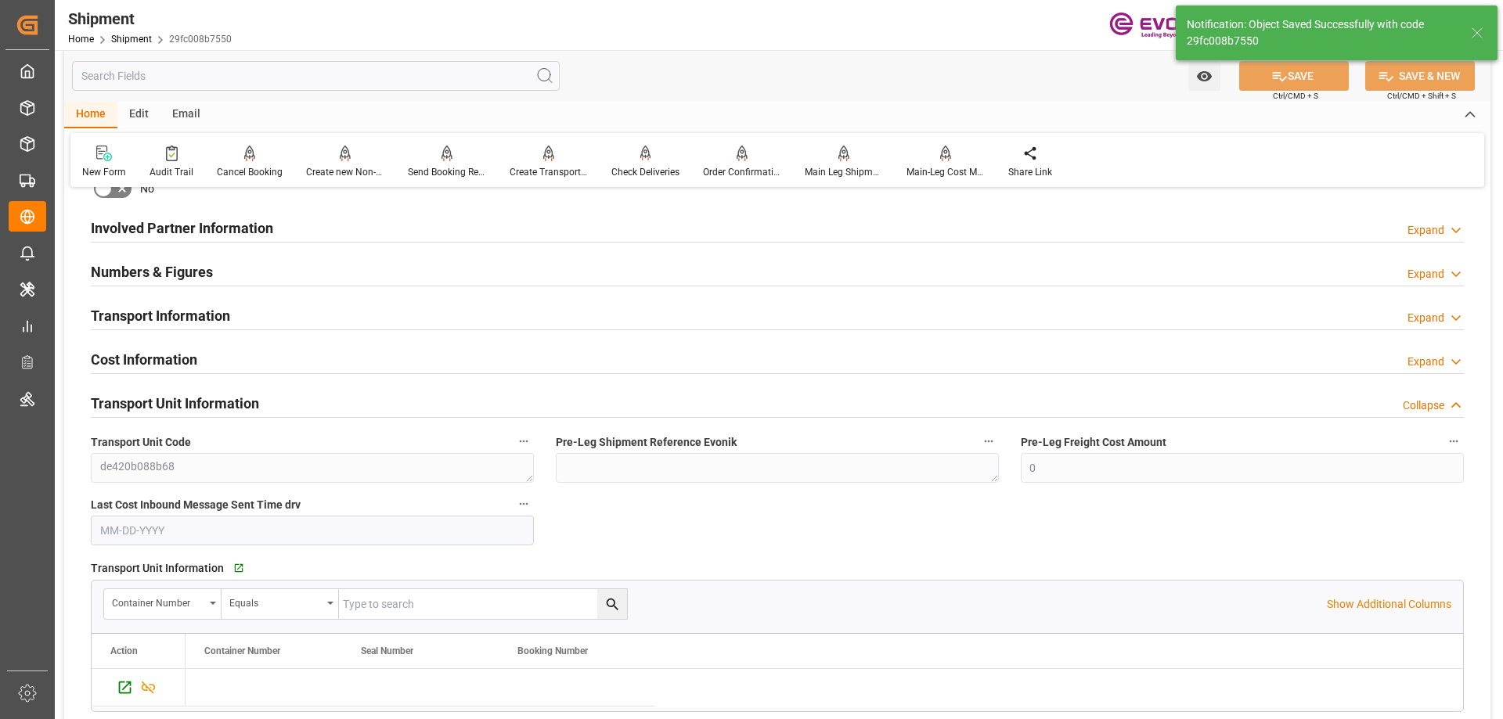
click at [161, 305] on h2 "Transport Information" at bounding box center [160, 315] width 139 height 21
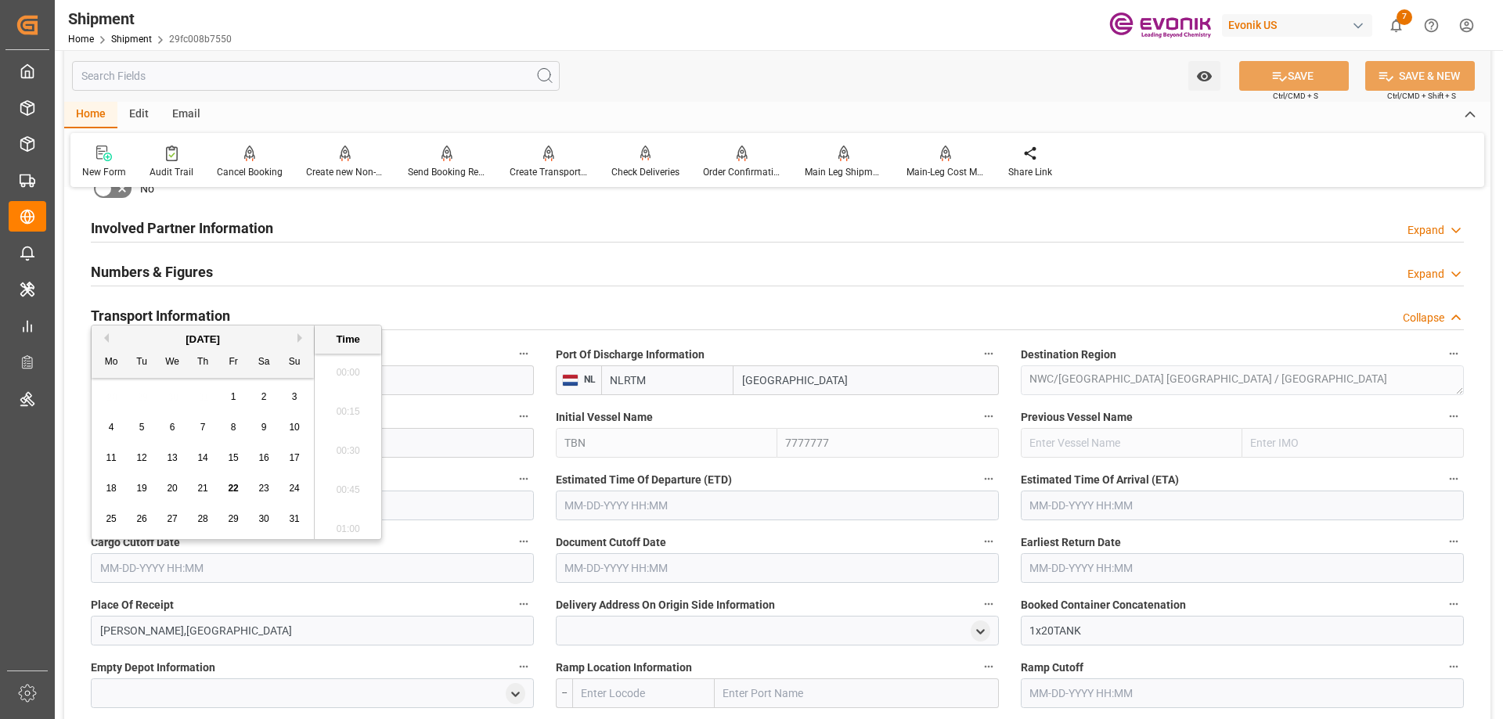
click at [335, 567] on input "text" at bounding box center [312, 568] width 443 height 30
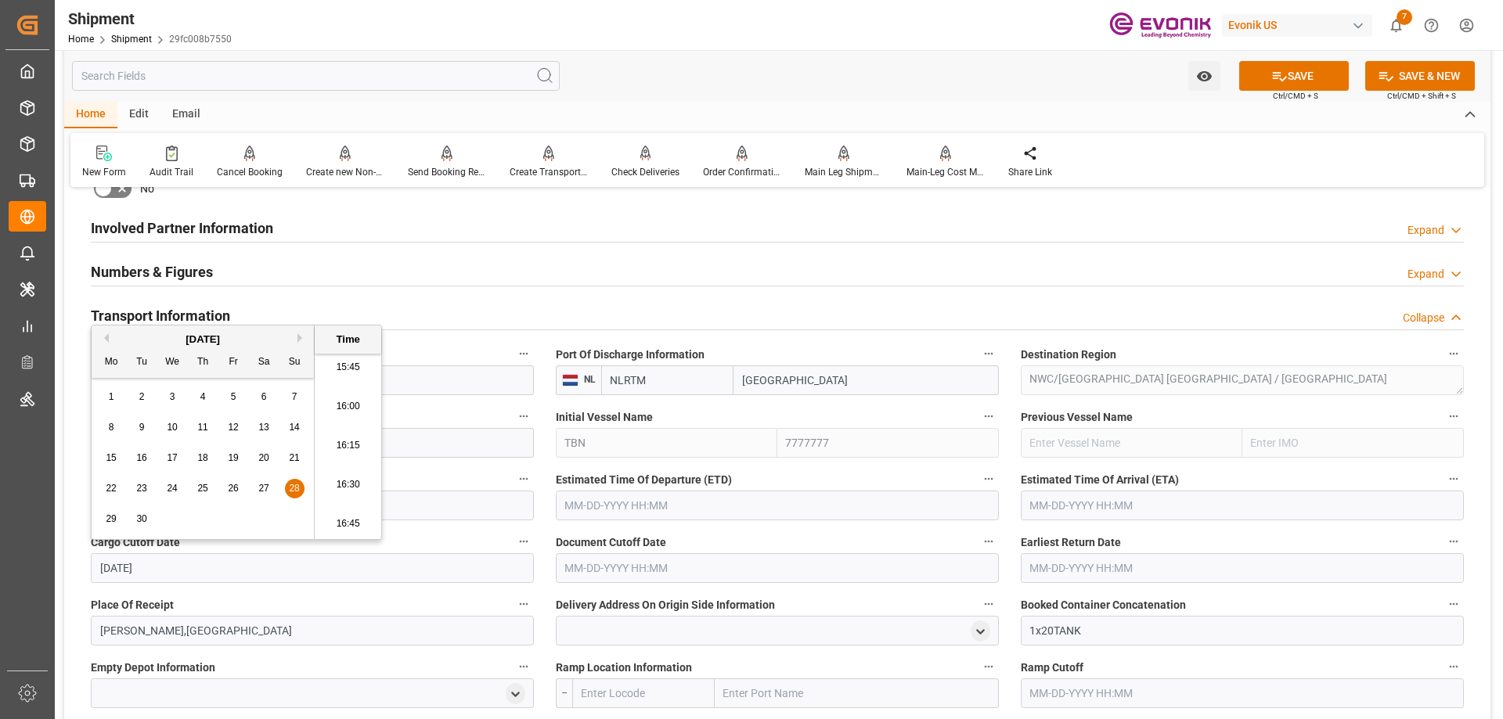
type input "[DATE]"
type input "[DATE] 00:00"
drag, startPoint x: 265, startPoint y: 560, endPoint x: 99, endPoint y: 560, distance: 165.9
click at [99, 560] on input "[DATE] 00:00" at bounding box center [312, 568] width 443 height 30
click at [642, 567] on input "text" at bounding box center [777, 568] width 443 height 30
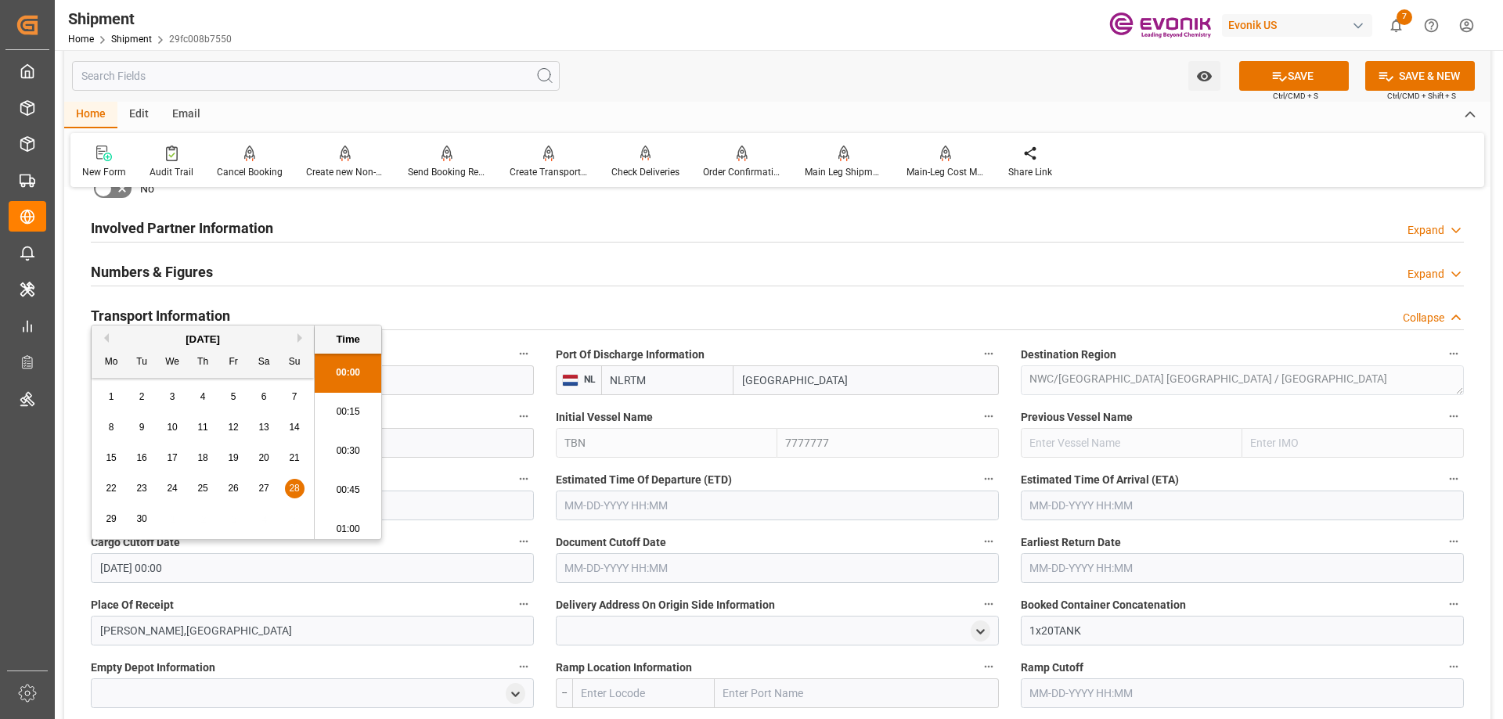
paste input "[DATE] 00:00"
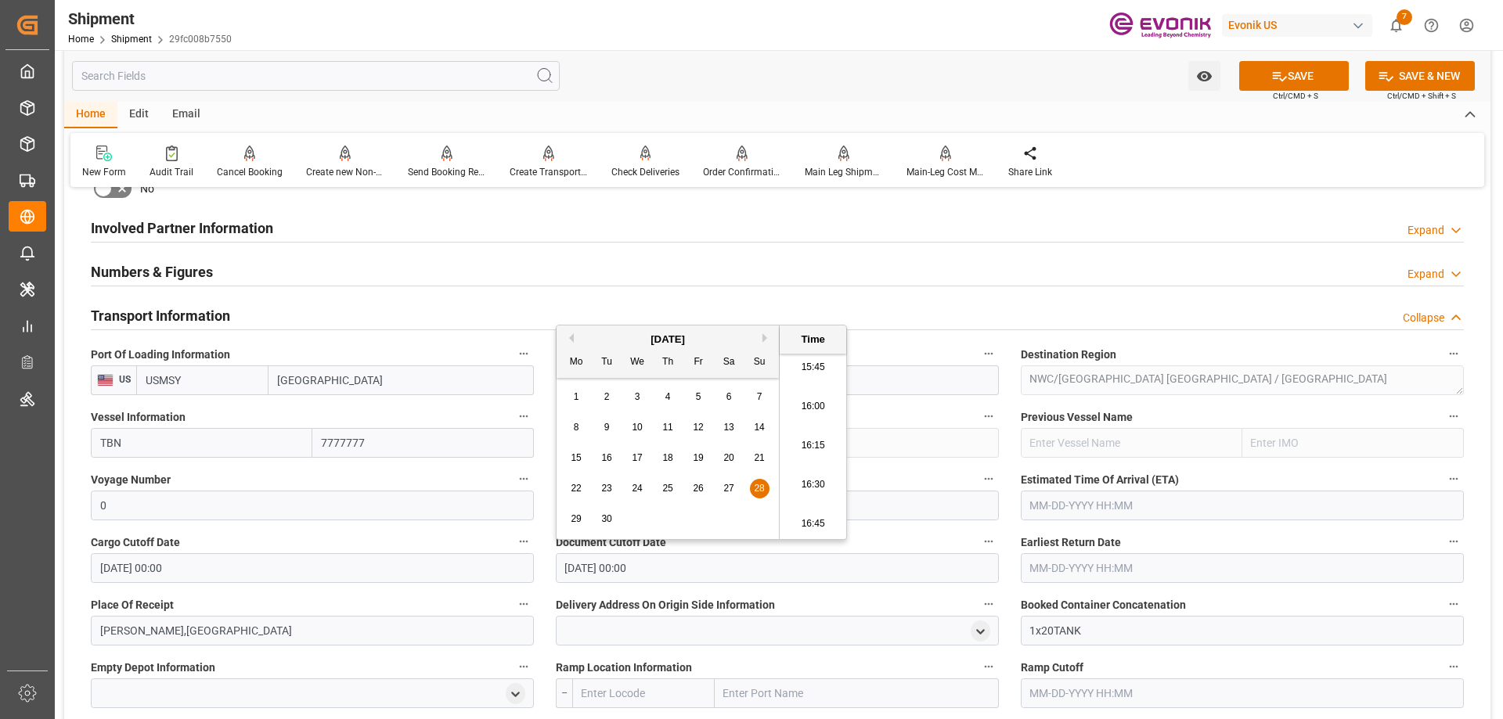
type input "[DATE] 00:00"
click at [1096, 560] on input "text" at bounding box center [1241, 568] width 443 height 30
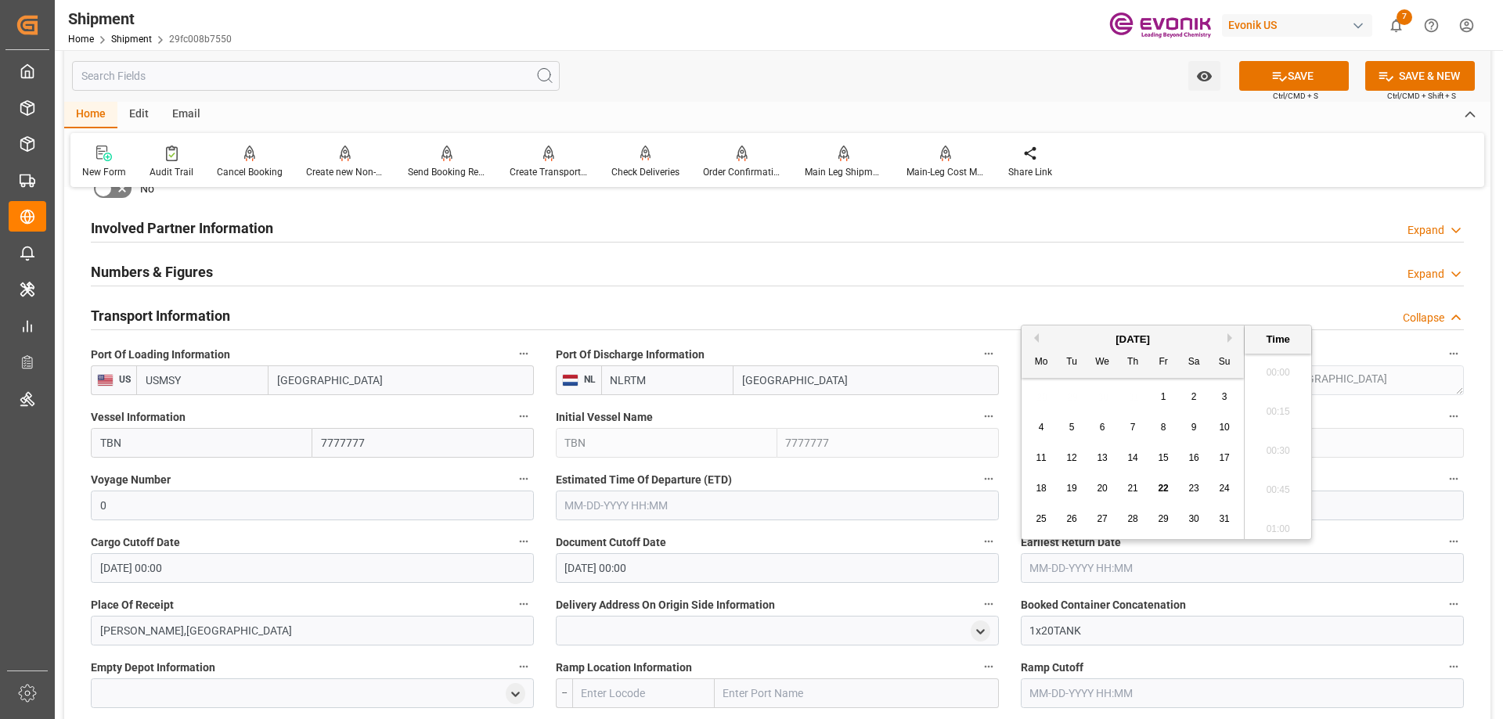
paste input "[DATE] 00:00"
type input "[DATE] 00:00"
click at [640, 502] on input "text" at bounding box center [777, 506] width 443 height 30
paste input "[DATE] 00:00"
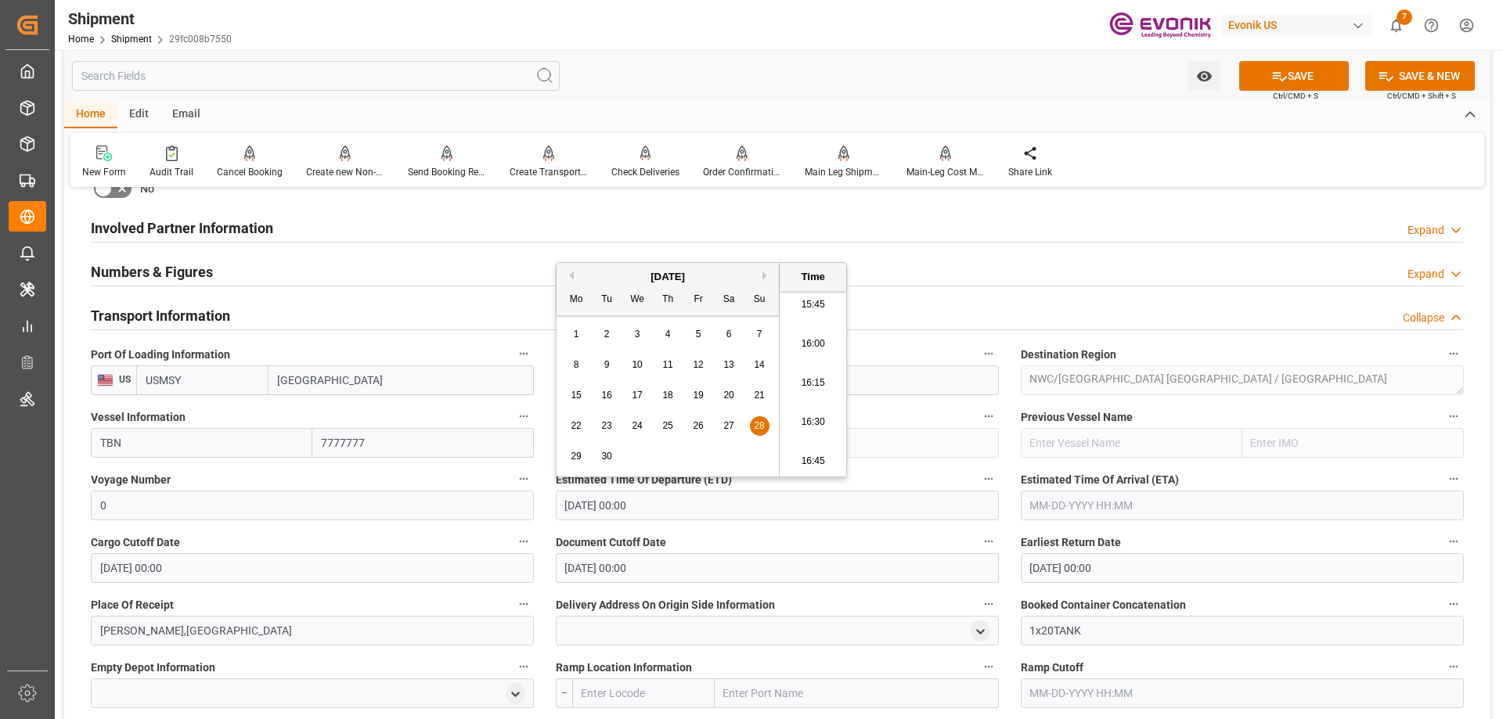
click at [763, 276] on button "Next Month" at bounding box center [766, 275] width 9 height 9
click at [635, 333] on span "1" at bounding box center [637, 334] width 5 height 11
type input "10-01-2025 00:00"
click at [1082, 497] on input "text" at bounding box center [1241, 506] width 443 height 30
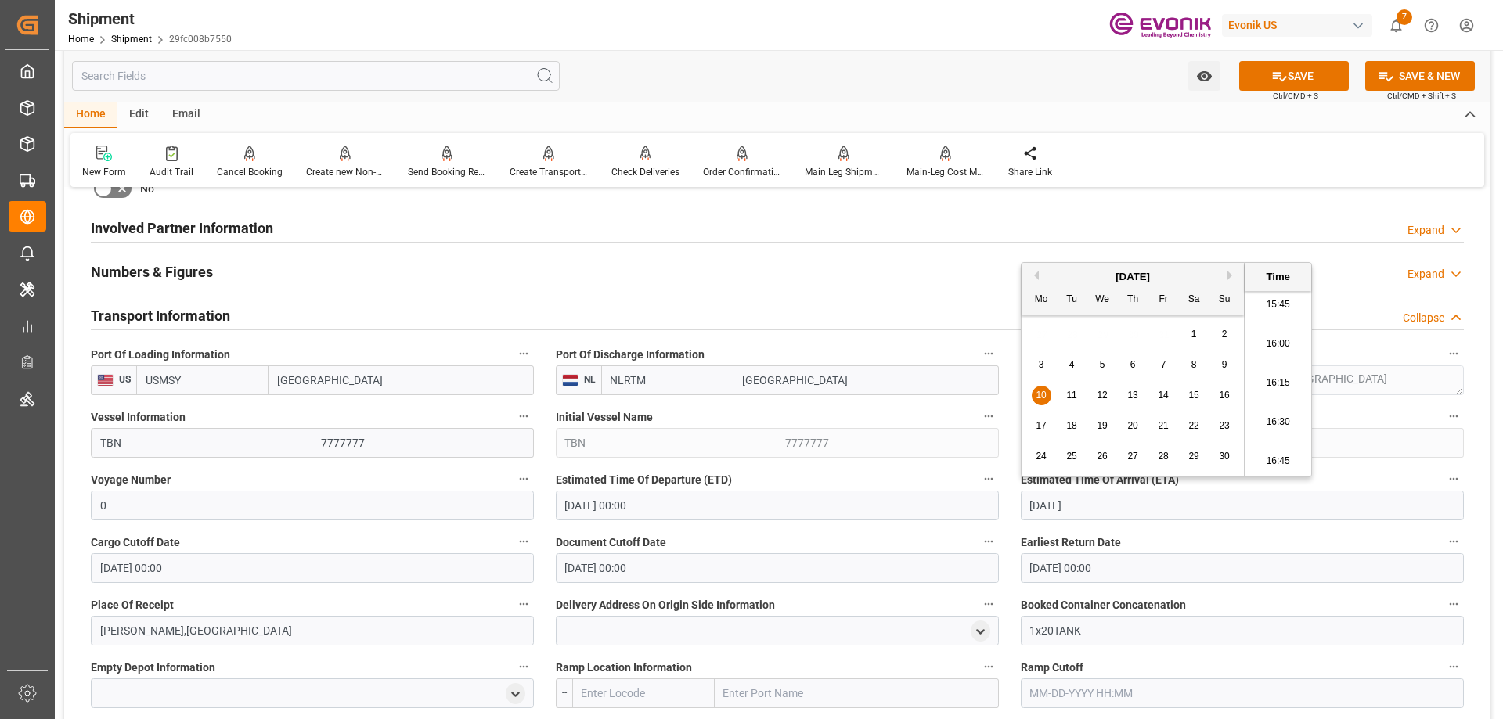
type input "11/10/2025"
type input "11-10-2025 00:00"
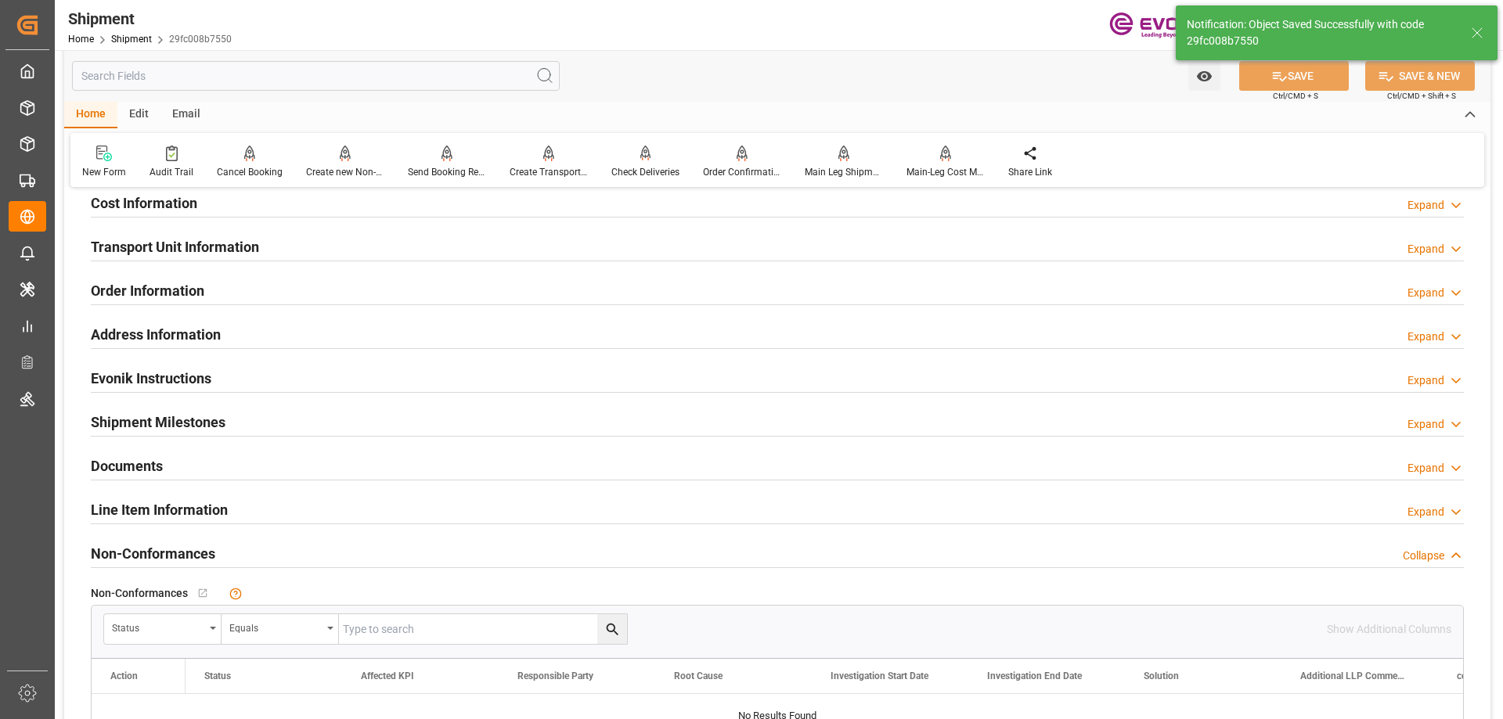
scroll to position [939, 0]
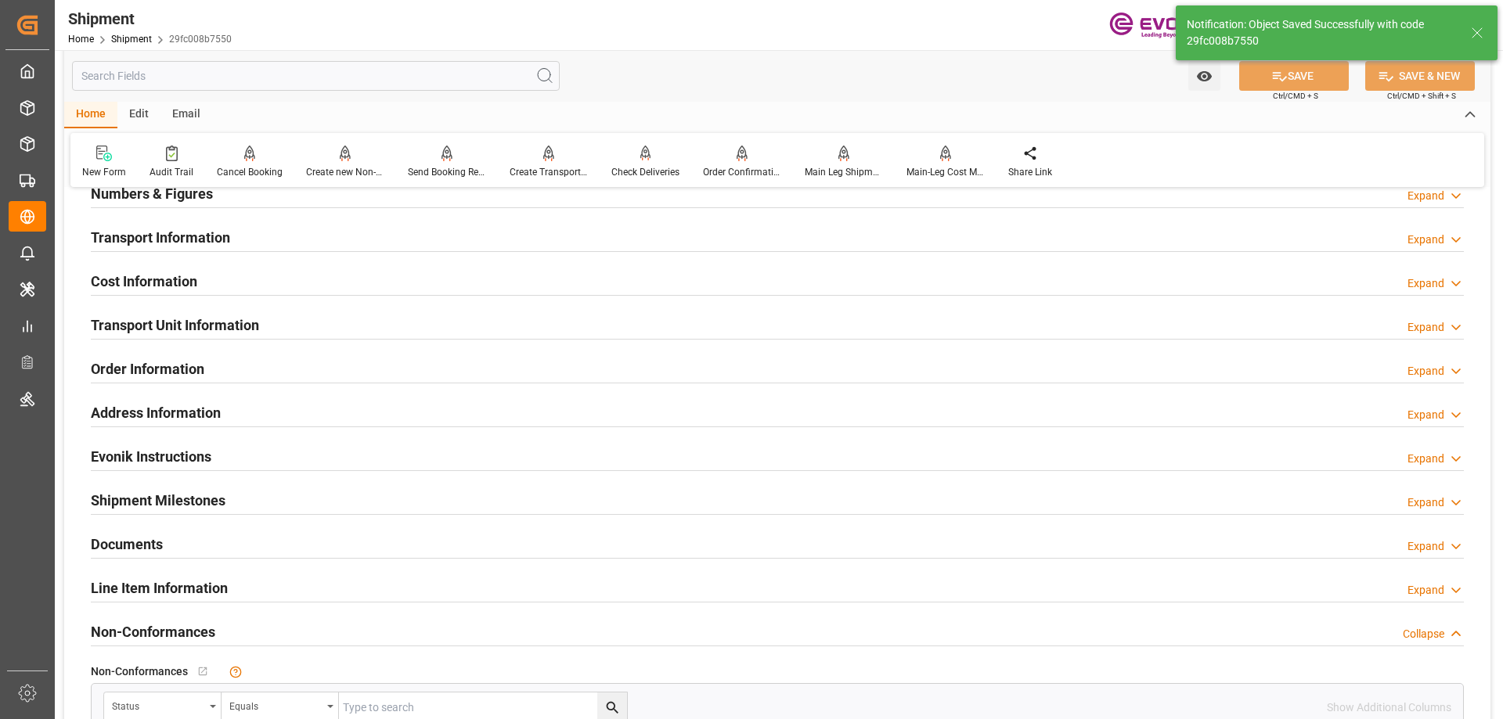
click at [180, 242] on h2 "Transport Information" at bounding box center [160, 237] width 139 height 21
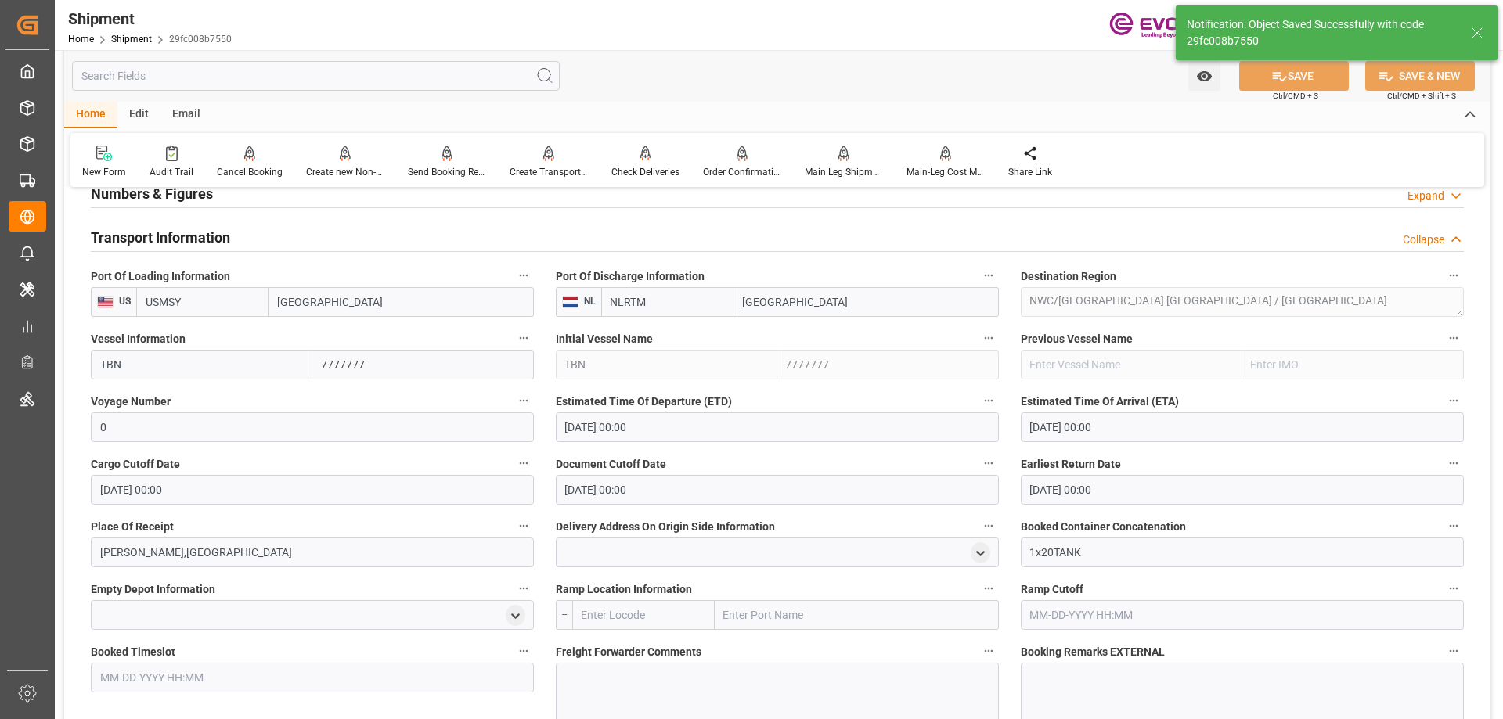
scroll to position [1174, 0]
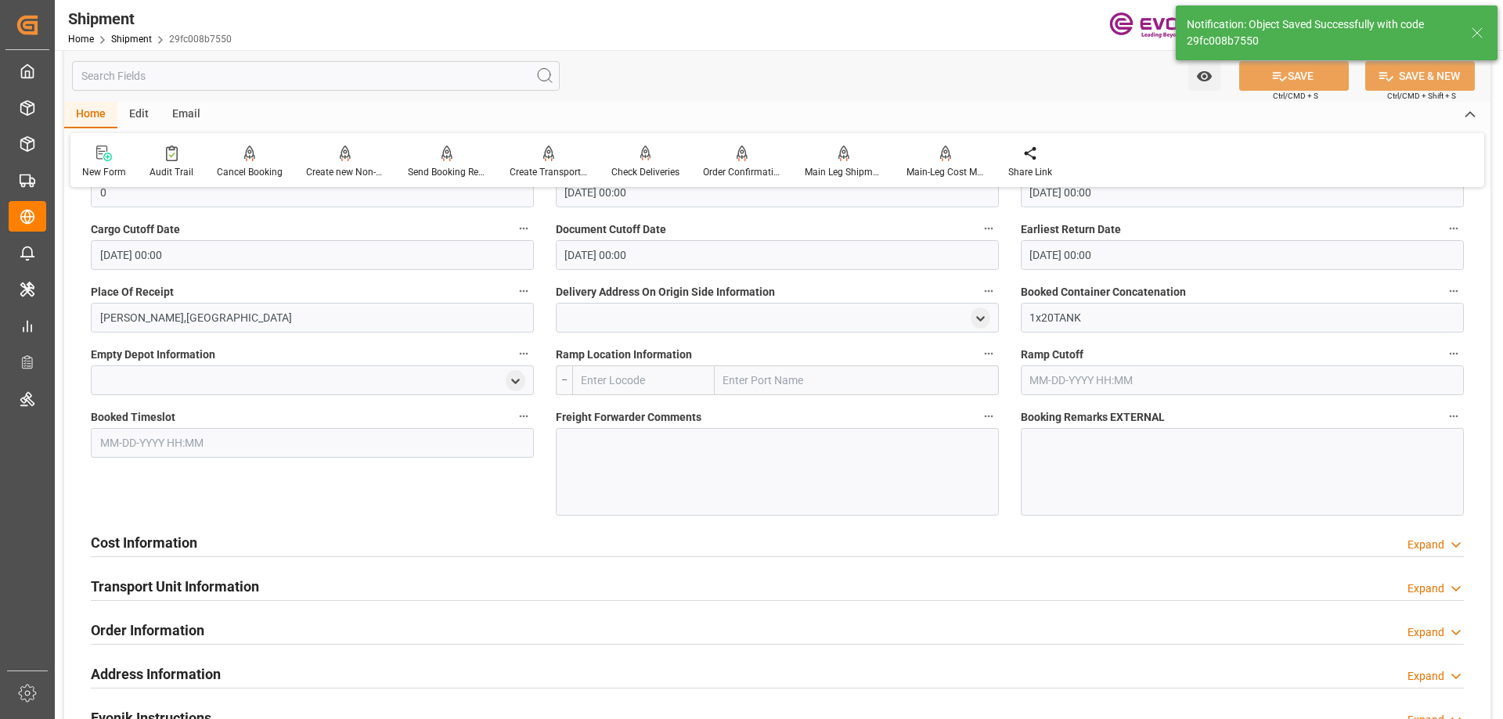
click at [671, 433] on div at bounding box center [777, 472] width 443 height 88
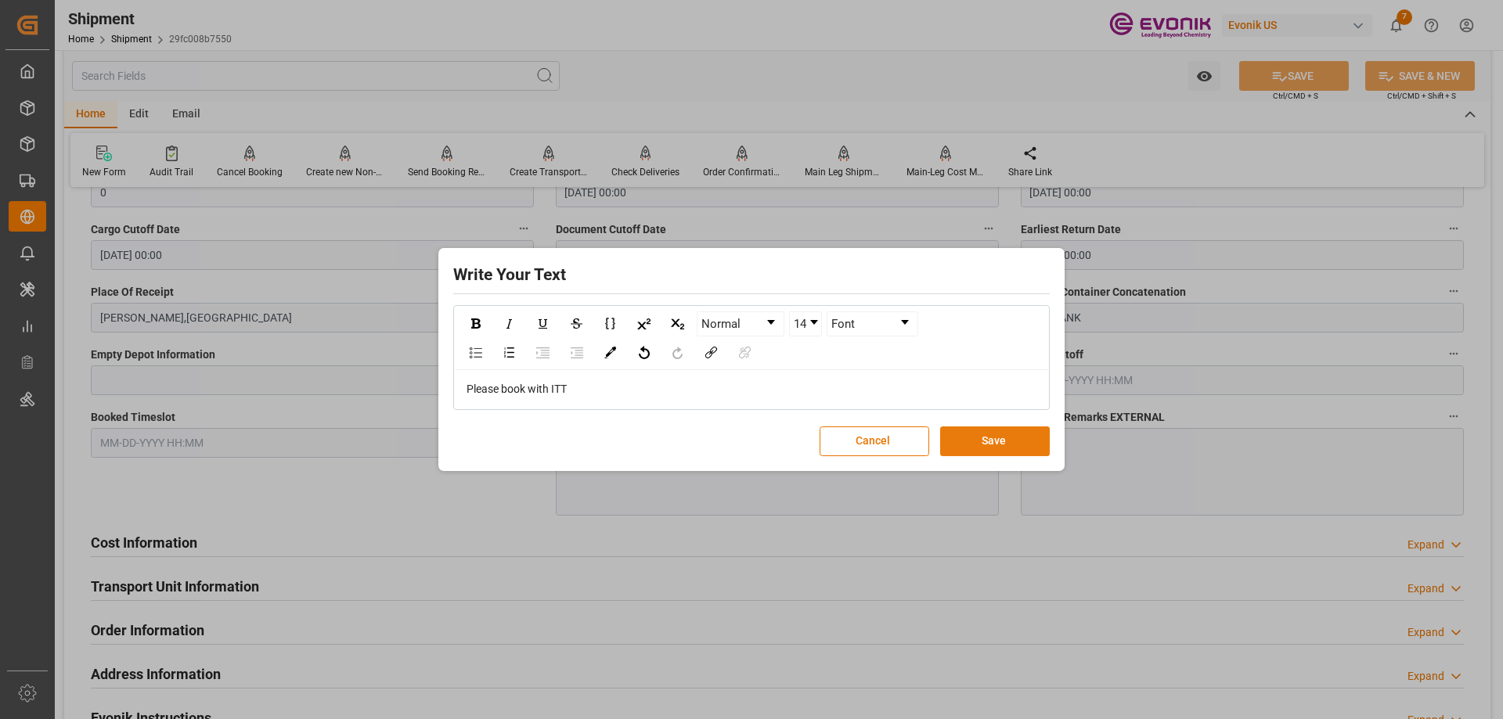
click at [983, 441] on button "Save" at bounding box center [995, 441] width 110 height 30
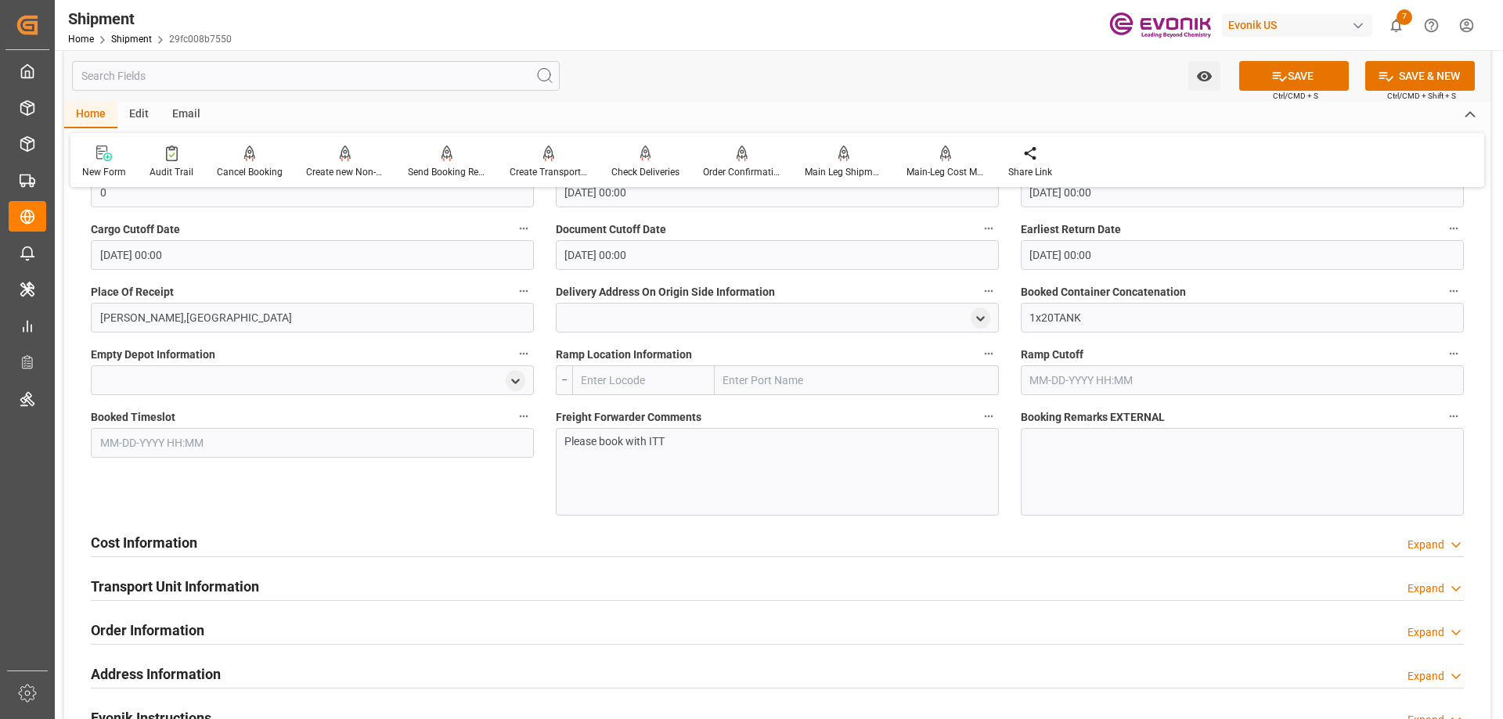
click at [103, 535] on h2 "Cost Information" at bounding box center [144, 542] width 106 height 21
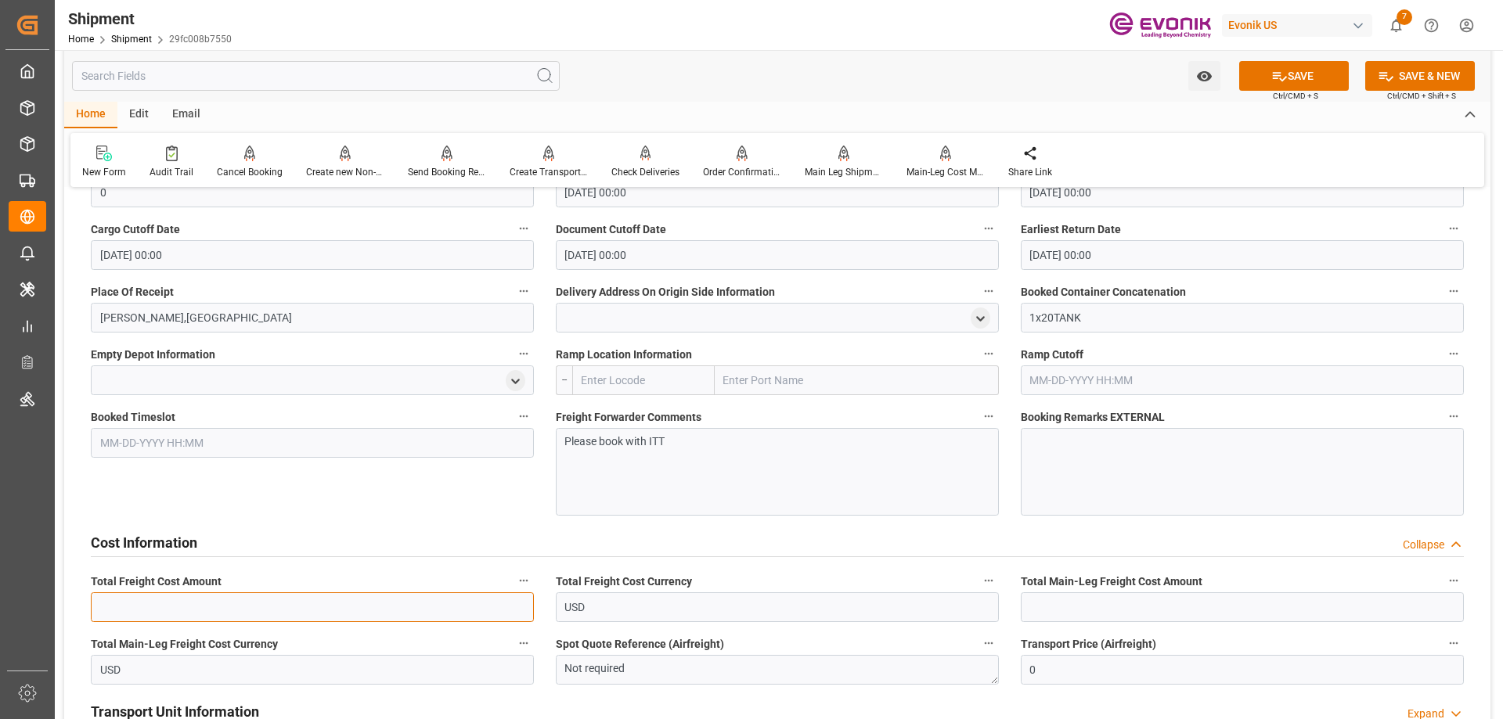
drag, startPoint x: 251, startPoint y: 601, endPoint x: 325, endPoint y: 602, distance: 73.6
click at [251, 601] on input "text" at bounding box center [312, 607] width 443 height 30
paste input "3900"
type input "3900"
click at [1061, 603] on input "text" at bounding box center [1241, 607] width 443 height 30
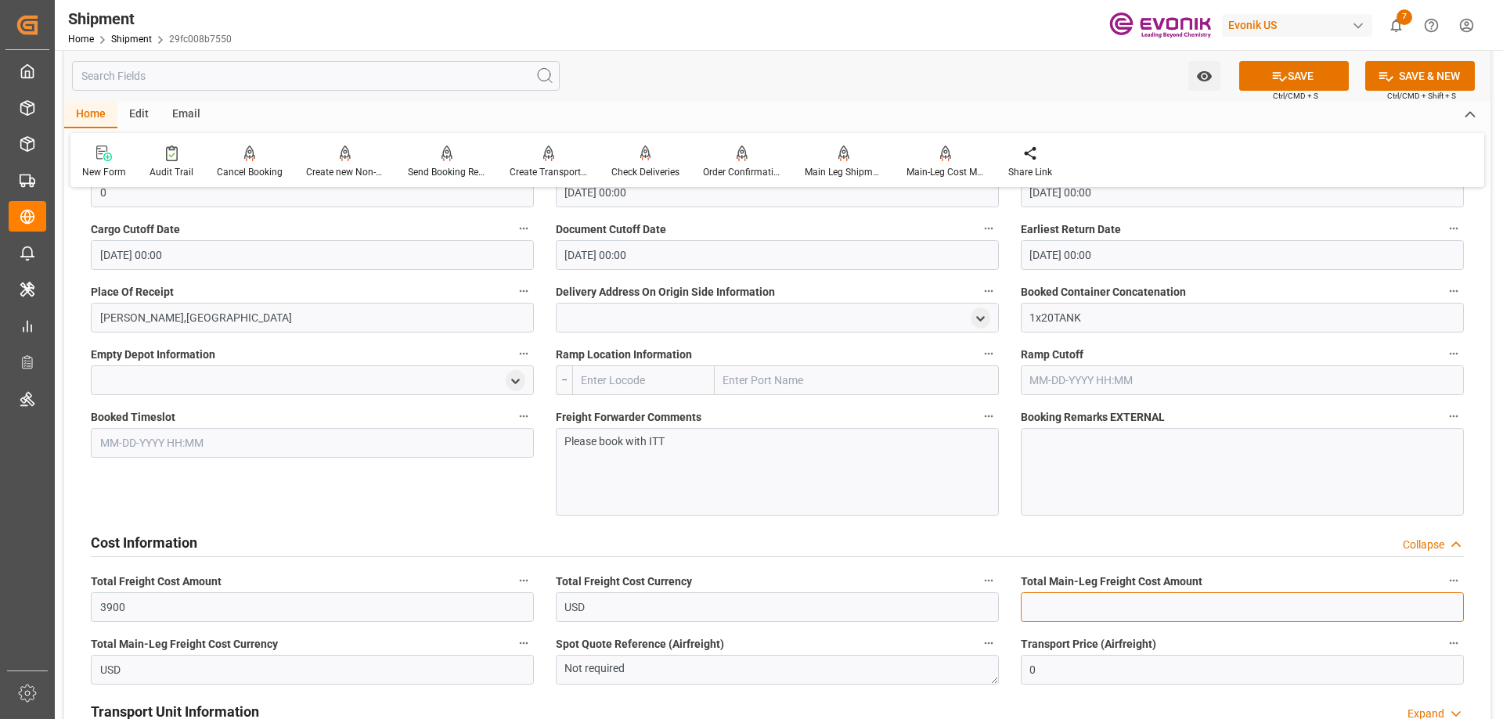
paste input "3900"
type input "3900"
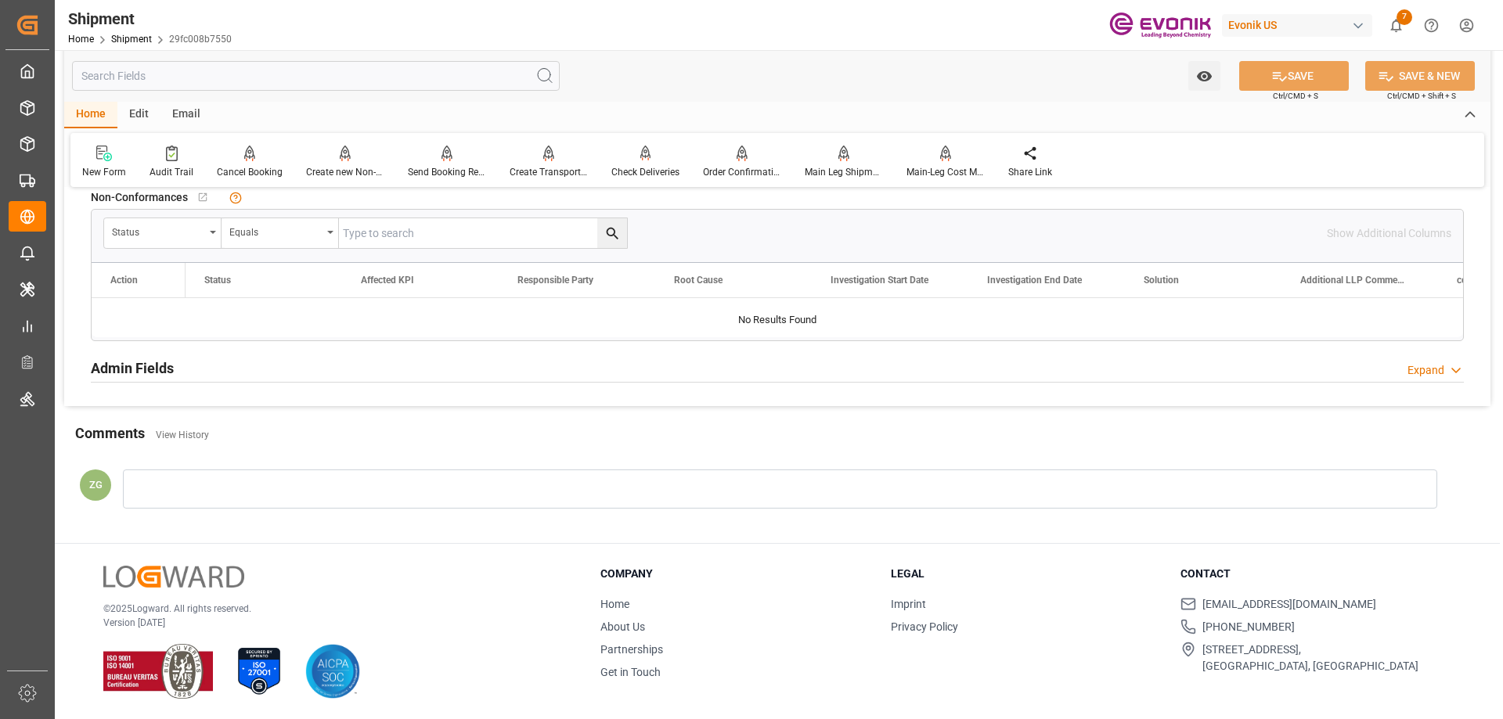
scroll to position [1257, 0]
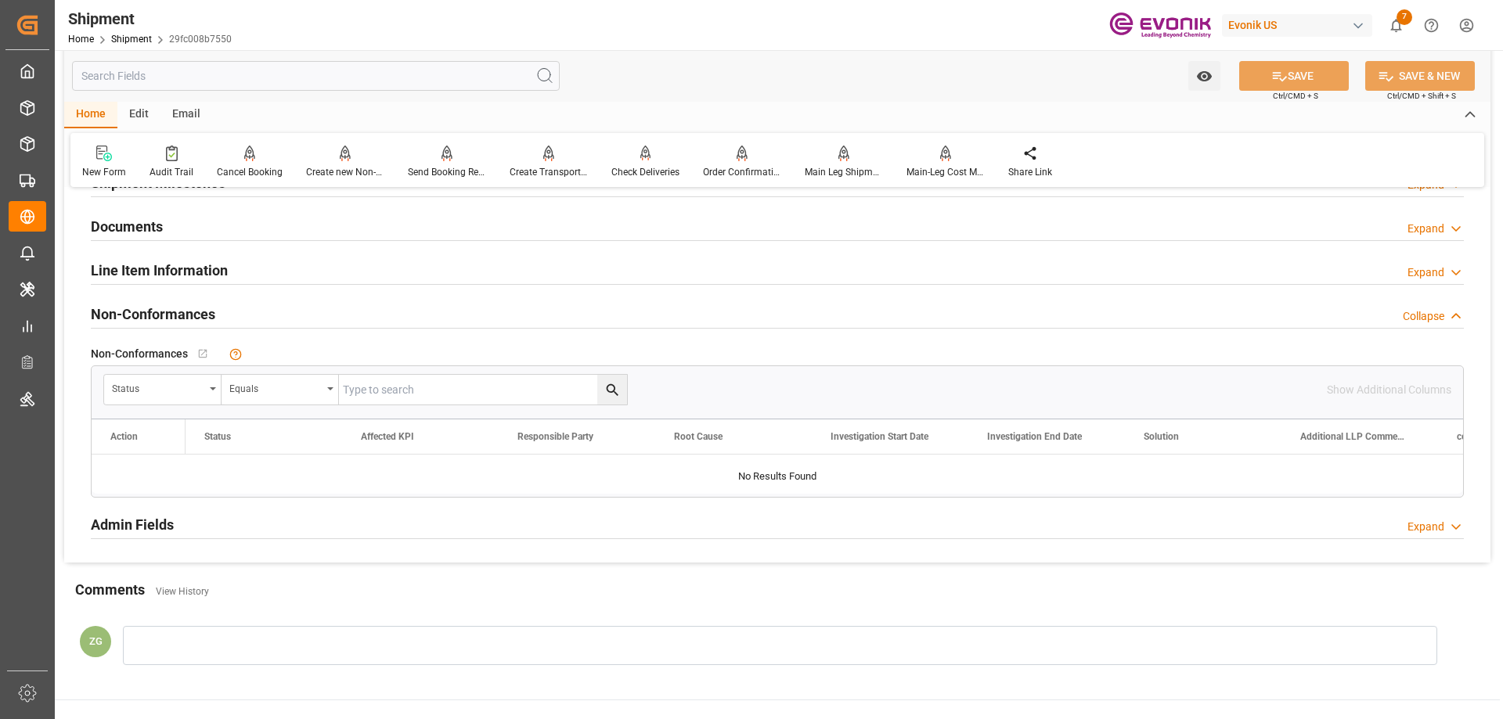
click at [117, 281] on div "Line Item Information" at bounding box center [159, 269] width 137 height 30
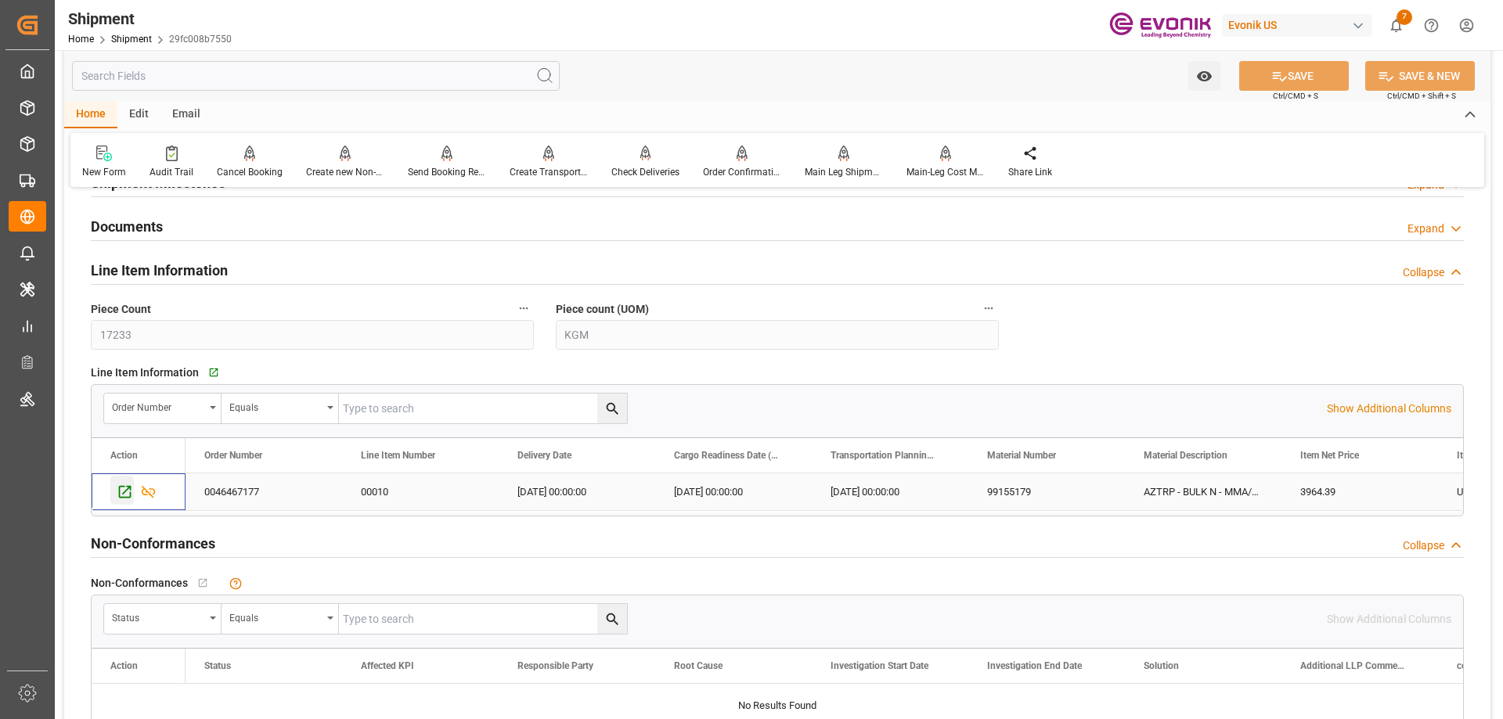
click at [125, 490] on icon "Press SPACE to select this row." at bounding box center [125, 492] width 16 height 16
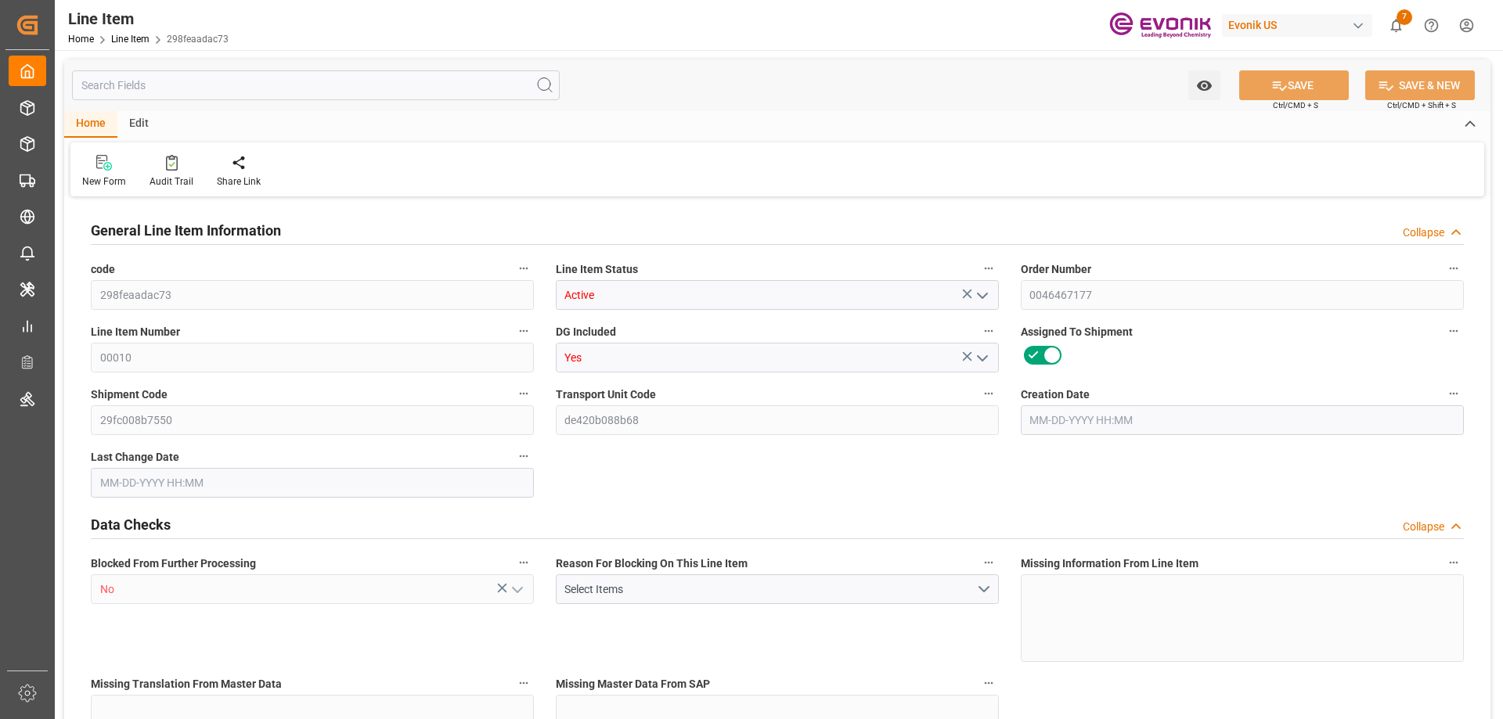
type input "0"
type input "17252"
type input "0"
type input "17233"
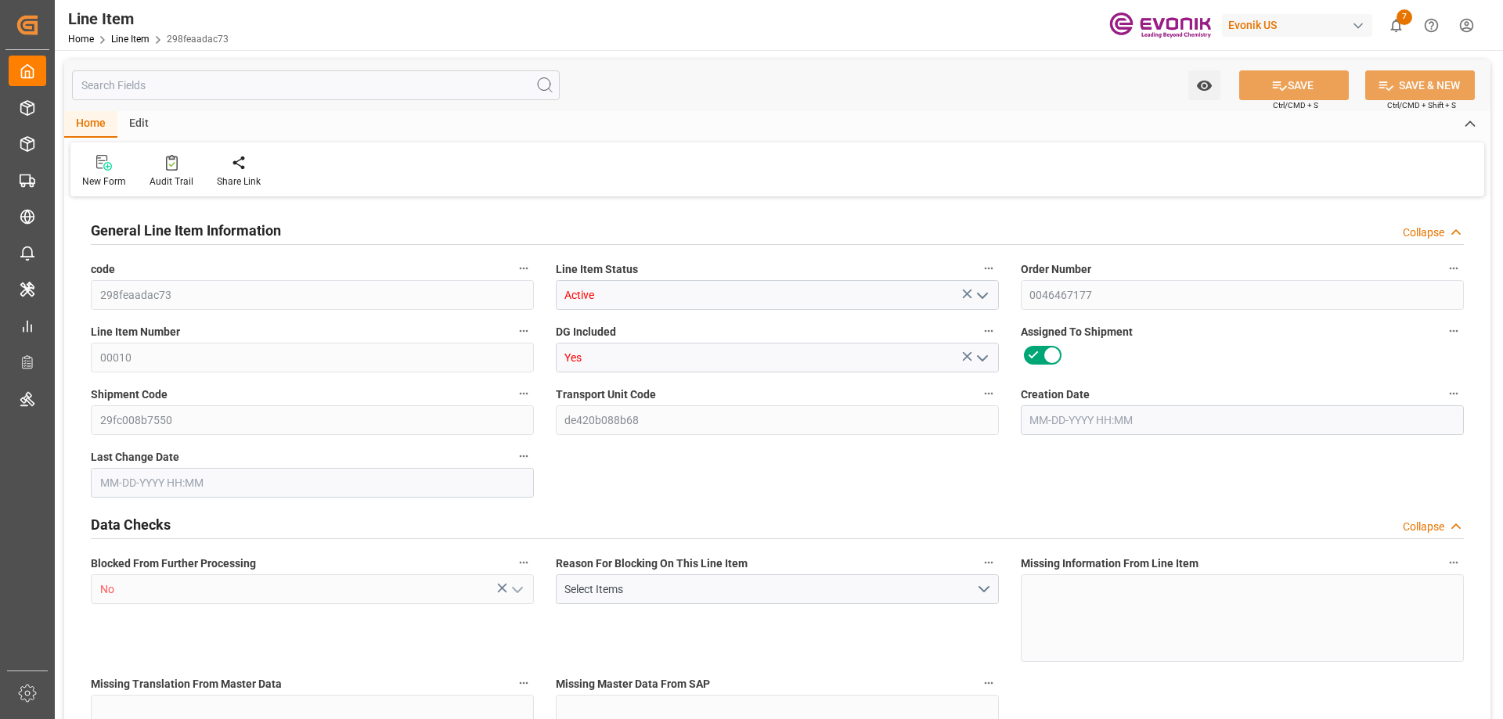
type input "3964.39"
type input "17233"
type input "38000"
type input "17252"
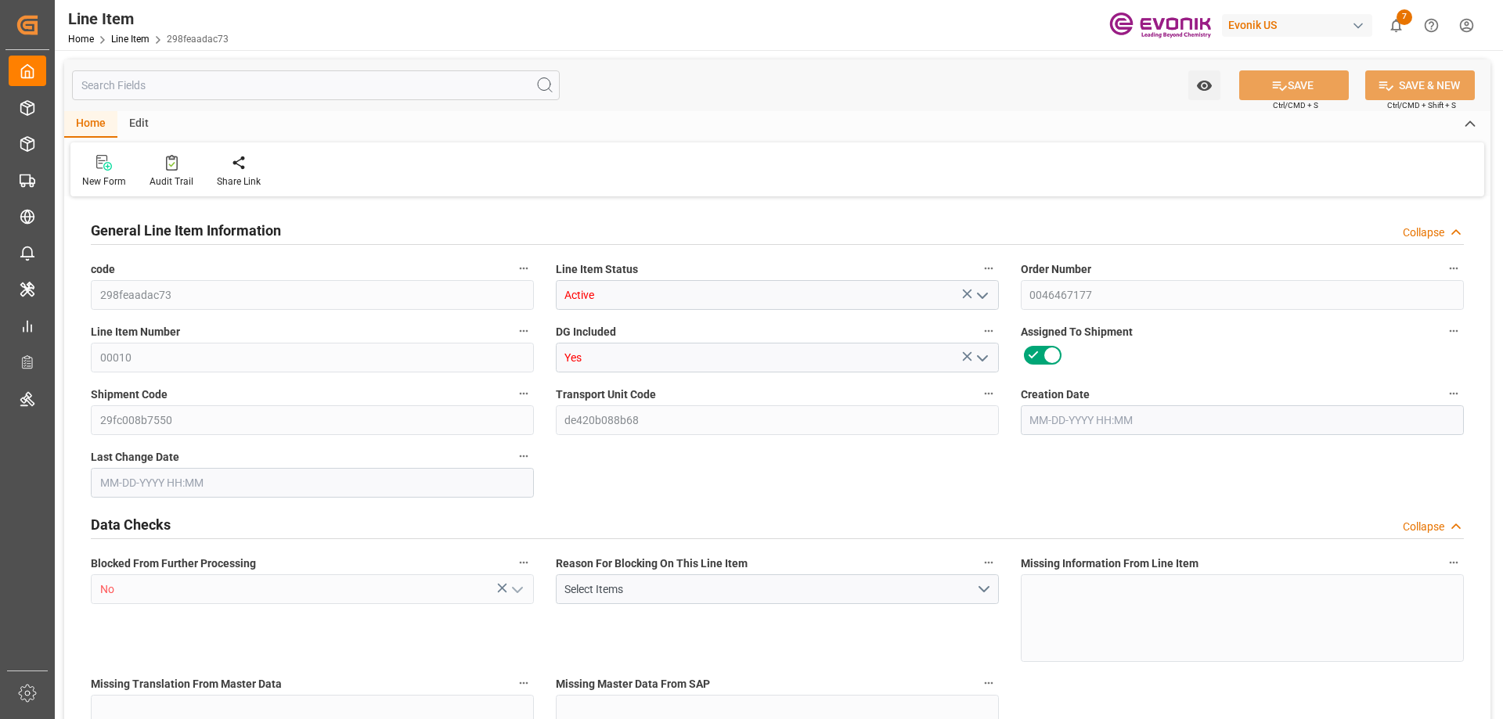
type input "17252"
type input "0"
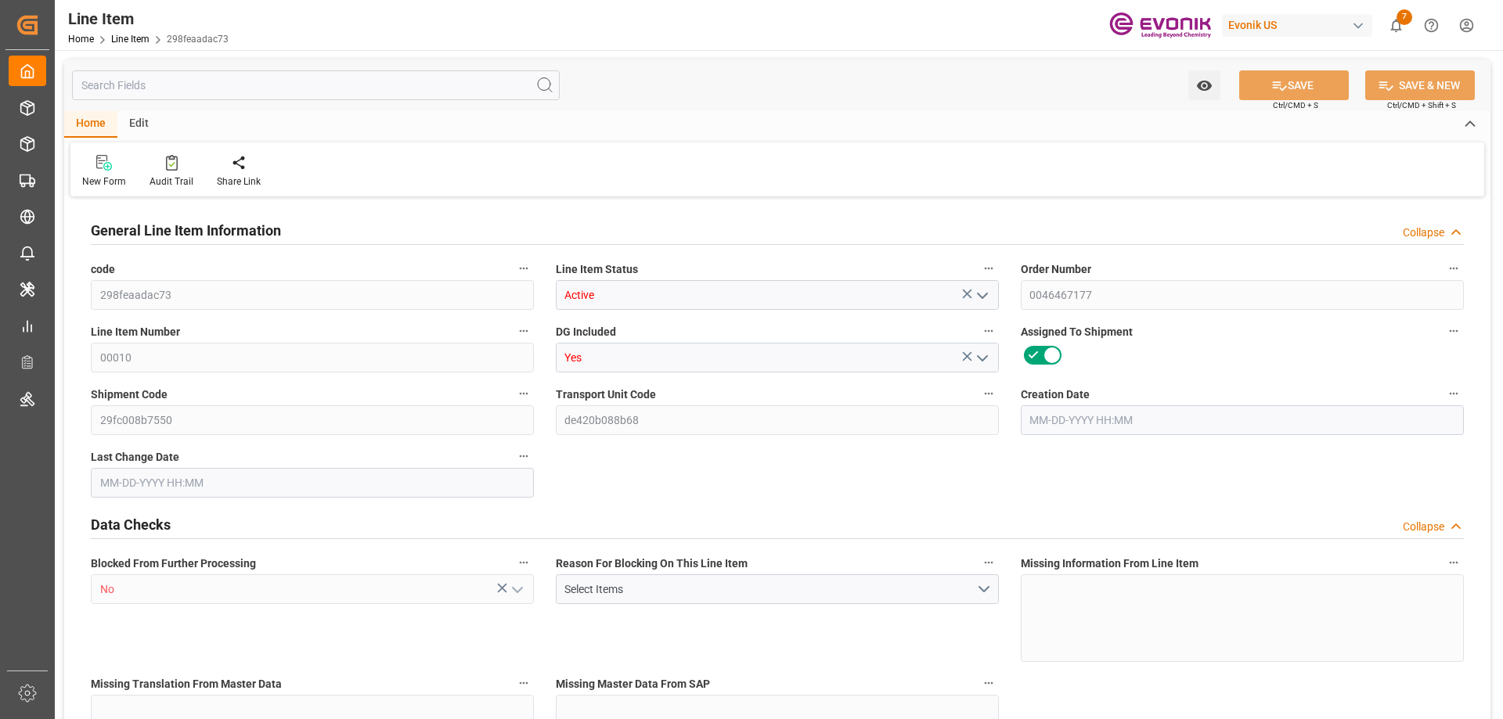
type input "0"
click at [203, 96] on input "text" at bounding box center [316, 85] width 488 height 30
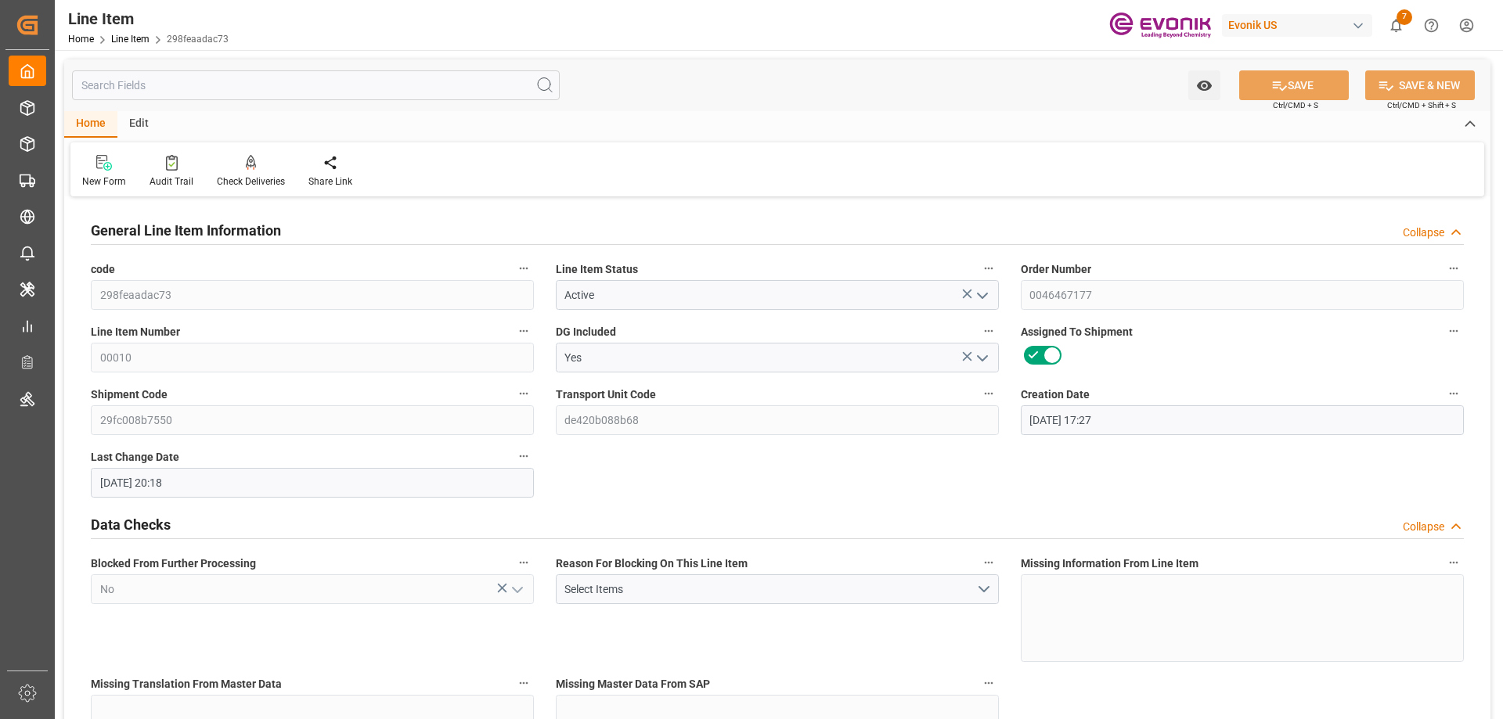
type input "[DATE] 17:27"
type input "[DATE] 20:18"
type input "[DATE]"
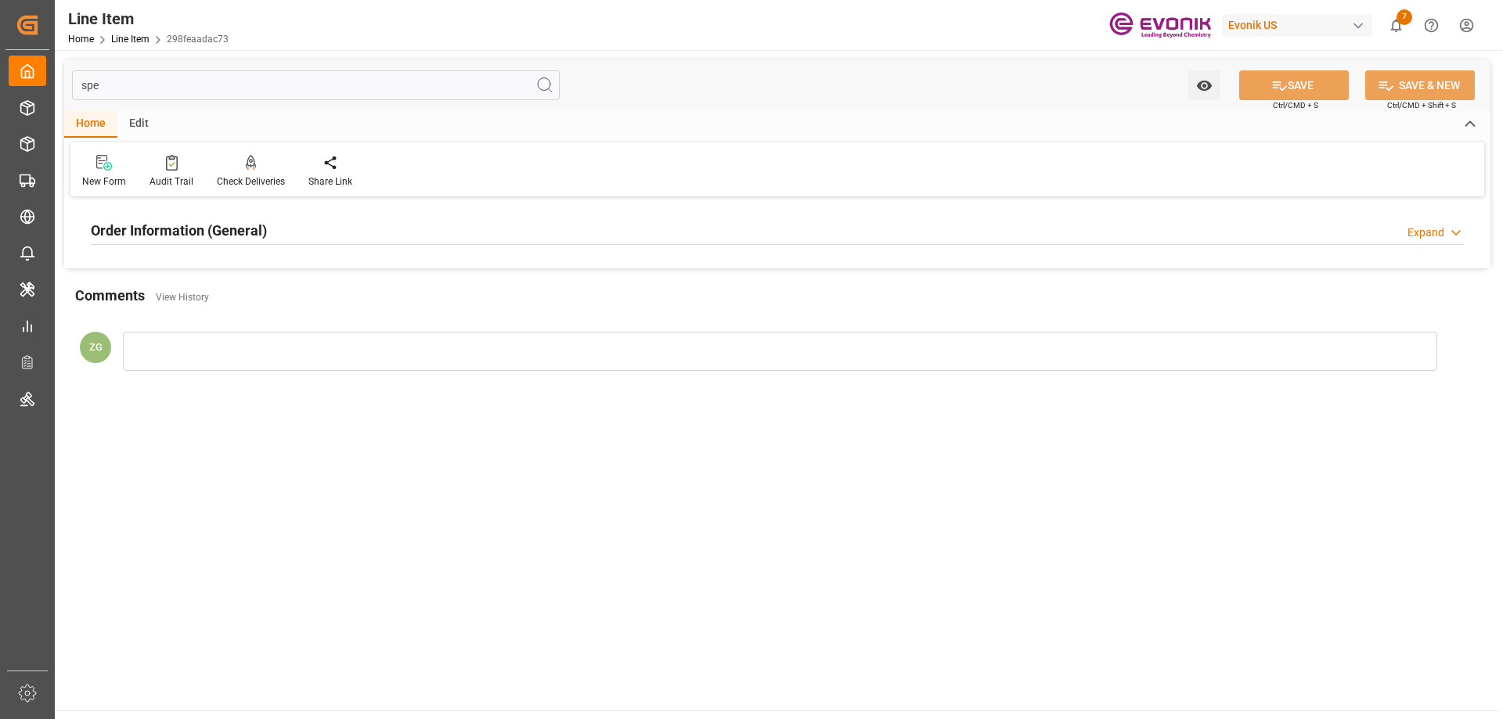
type input "spe"
click at [177, 230] on h2 "Order Information (General)" at bounding box center [179, 230] width 176 height 21
click at [191, 322] on div at bounding box center [312, 324] width 443 height 88
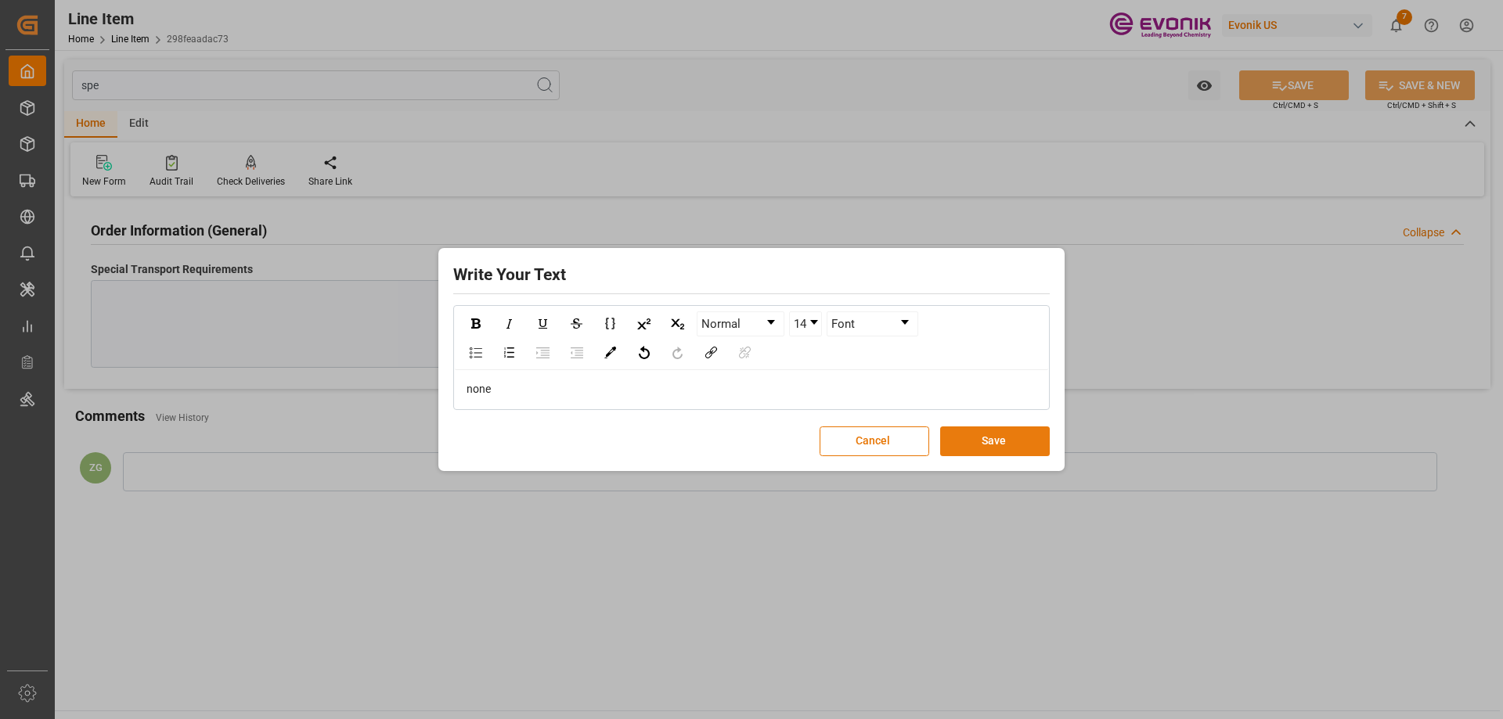
click at [959, 448] on button "Save" at bounding box center [995, 441] width 110 height 30
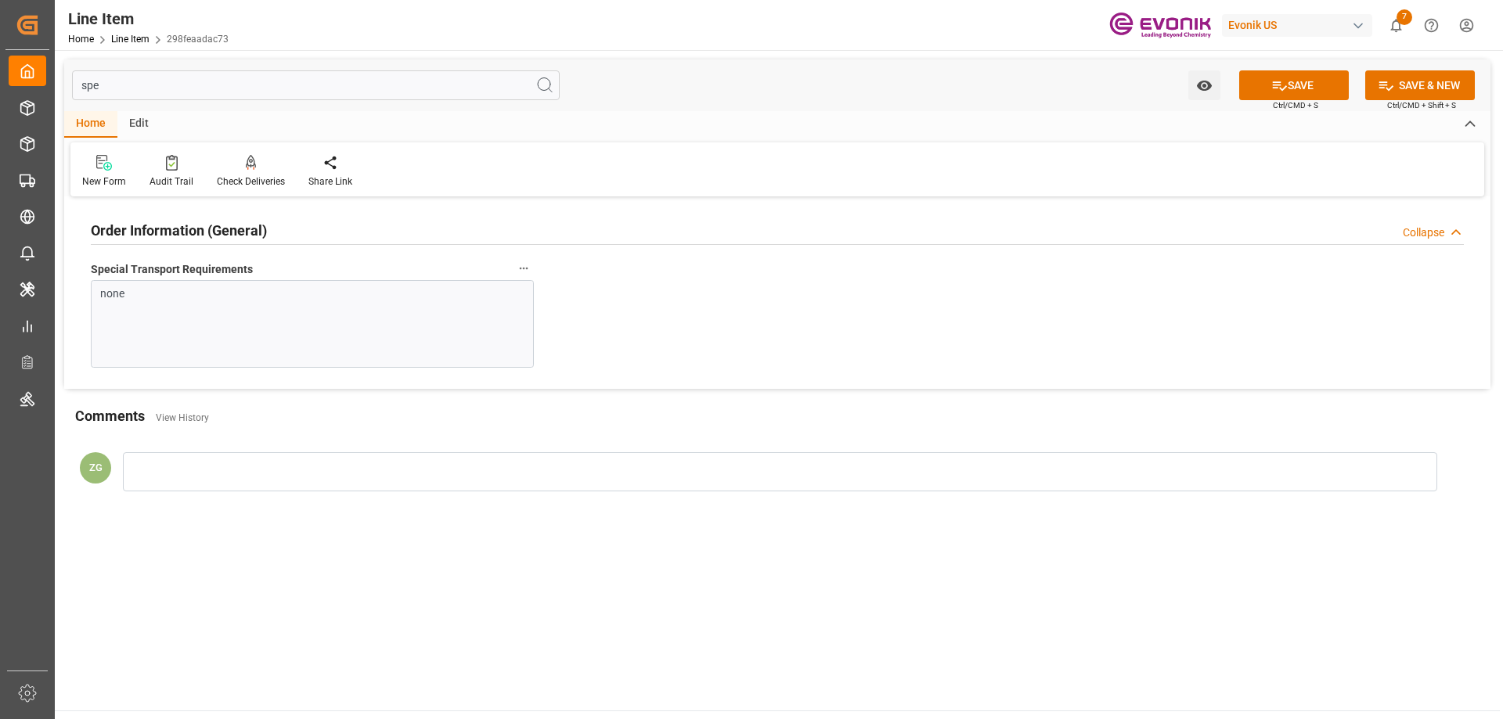
click at [153, 91] on input "spe" at bounding box center [316, 85] width 488 height 30
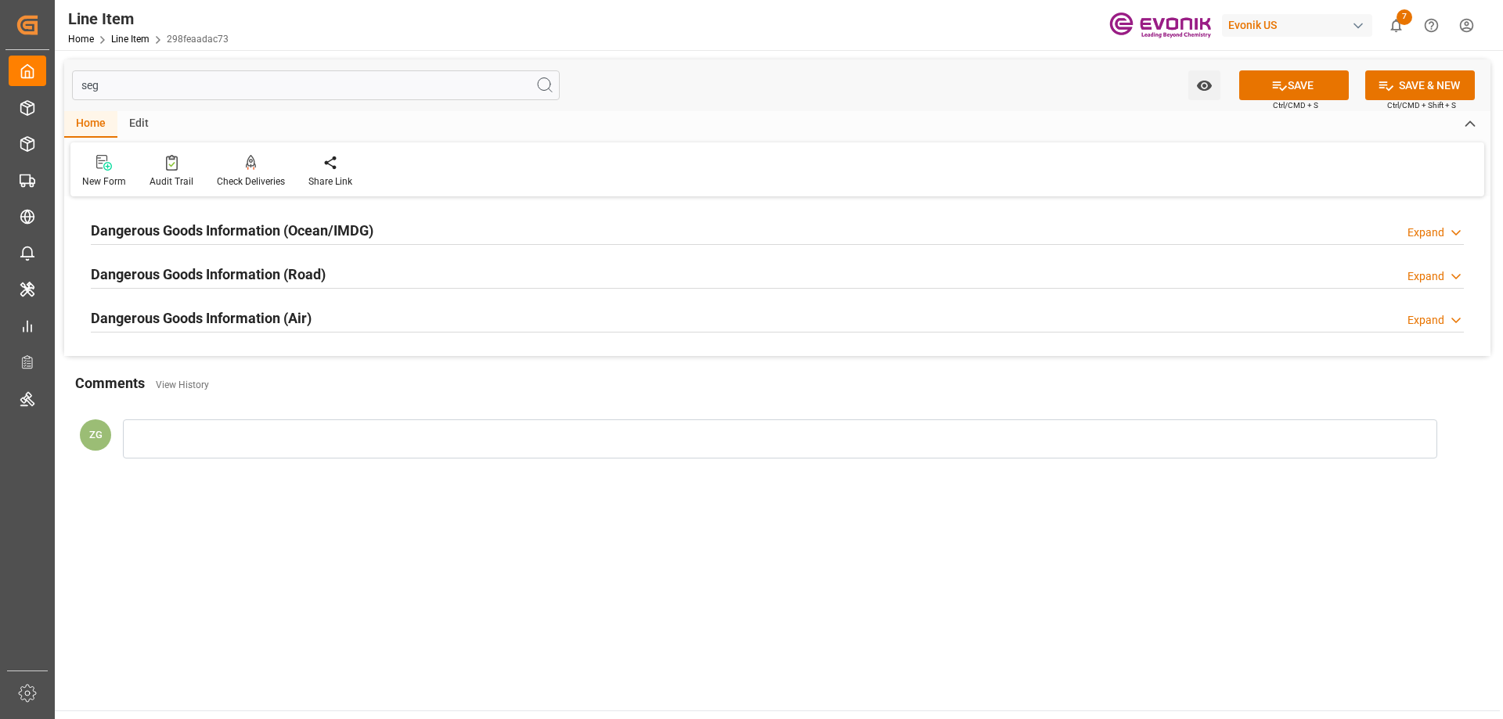
click at [198, 222] on h2 "Dangerous Goods Information (Ocean/IMDG)" at bounding box center [232, 230] width 283 height 21
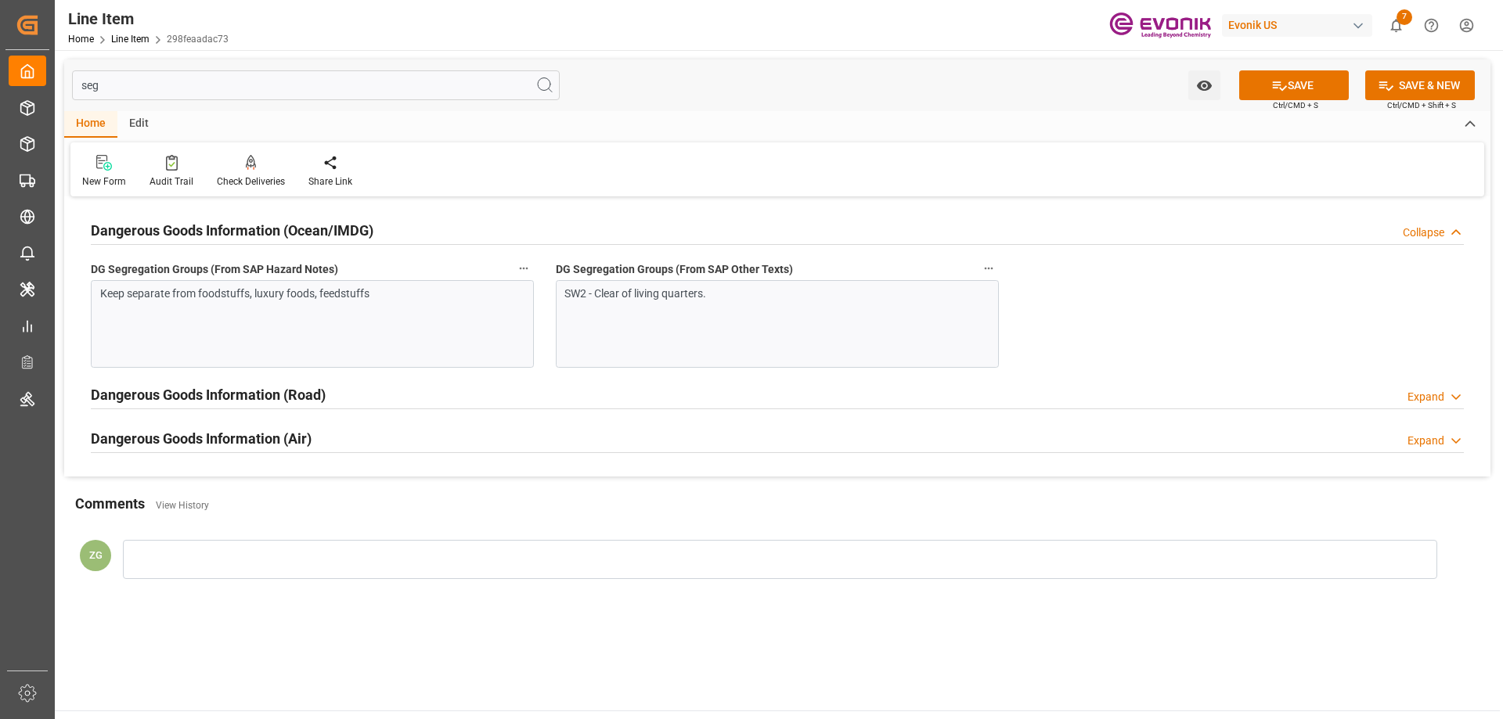
click at [136, 93] on input "seg" at bounding box center [316, 85] width 488 height 30
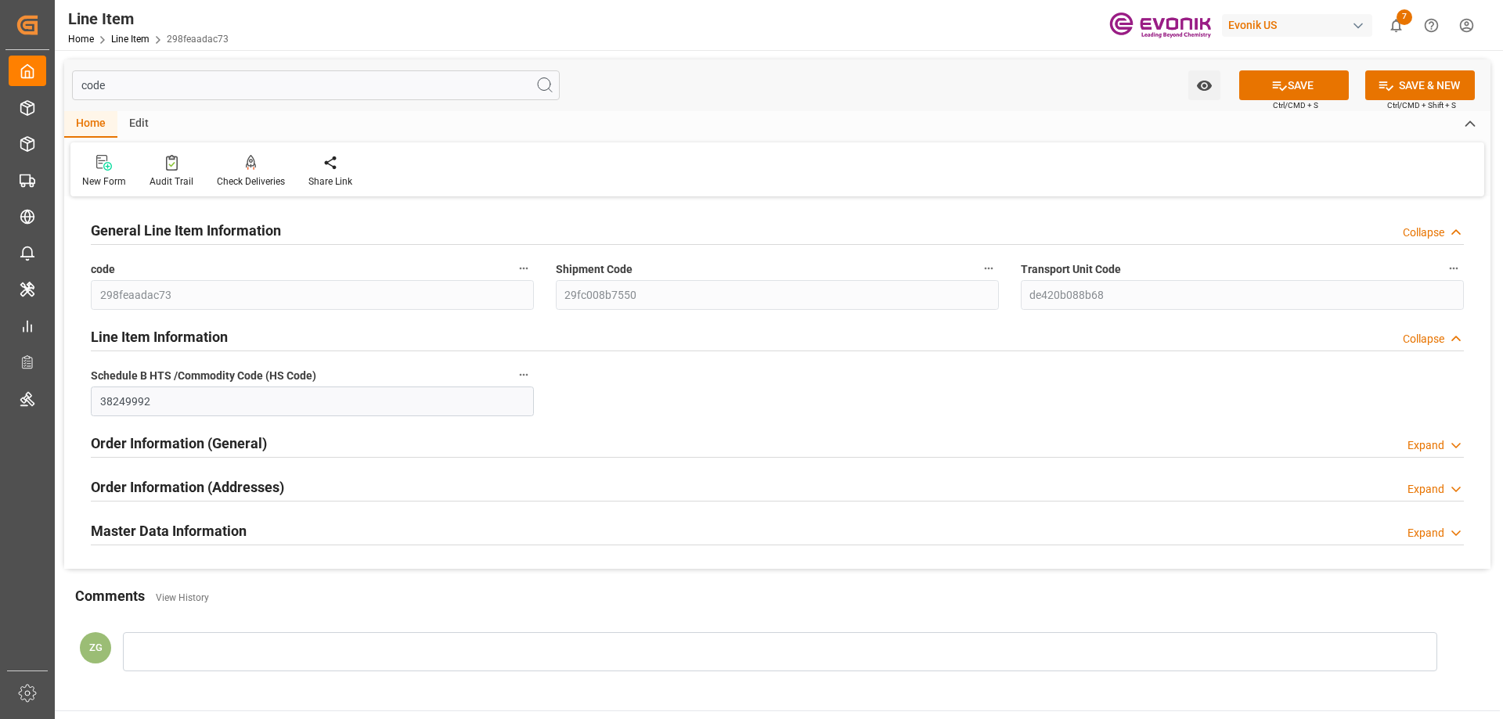
type input "code"
click at [214, 531] on h2 "Master Data Information" at bounding box center [169, 530] width 156 height 21
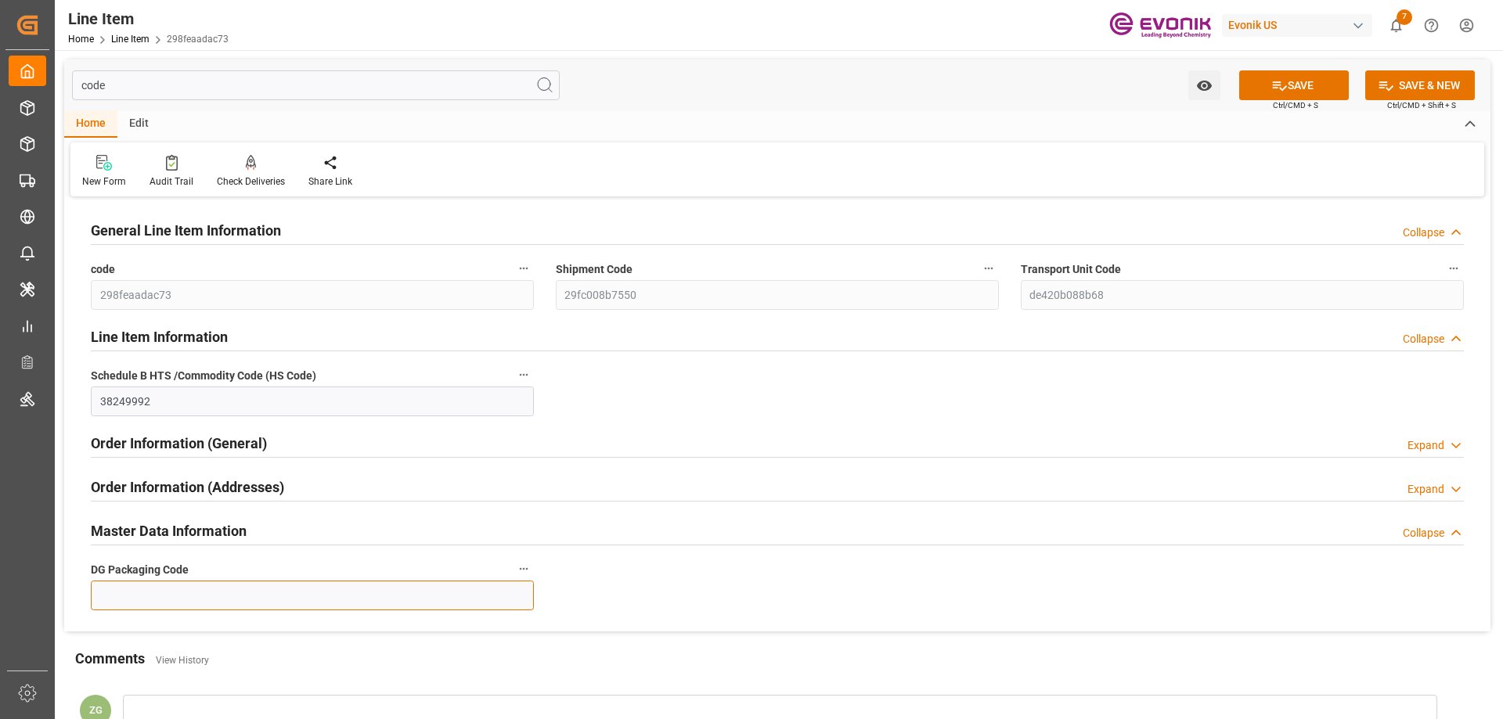
click at [205, 592] on input at bounding box center [312, 596] width 443 height 30
type input "999"
click at [1271, 86] on icon at bounding box center [1279, 85] width 16 height 16
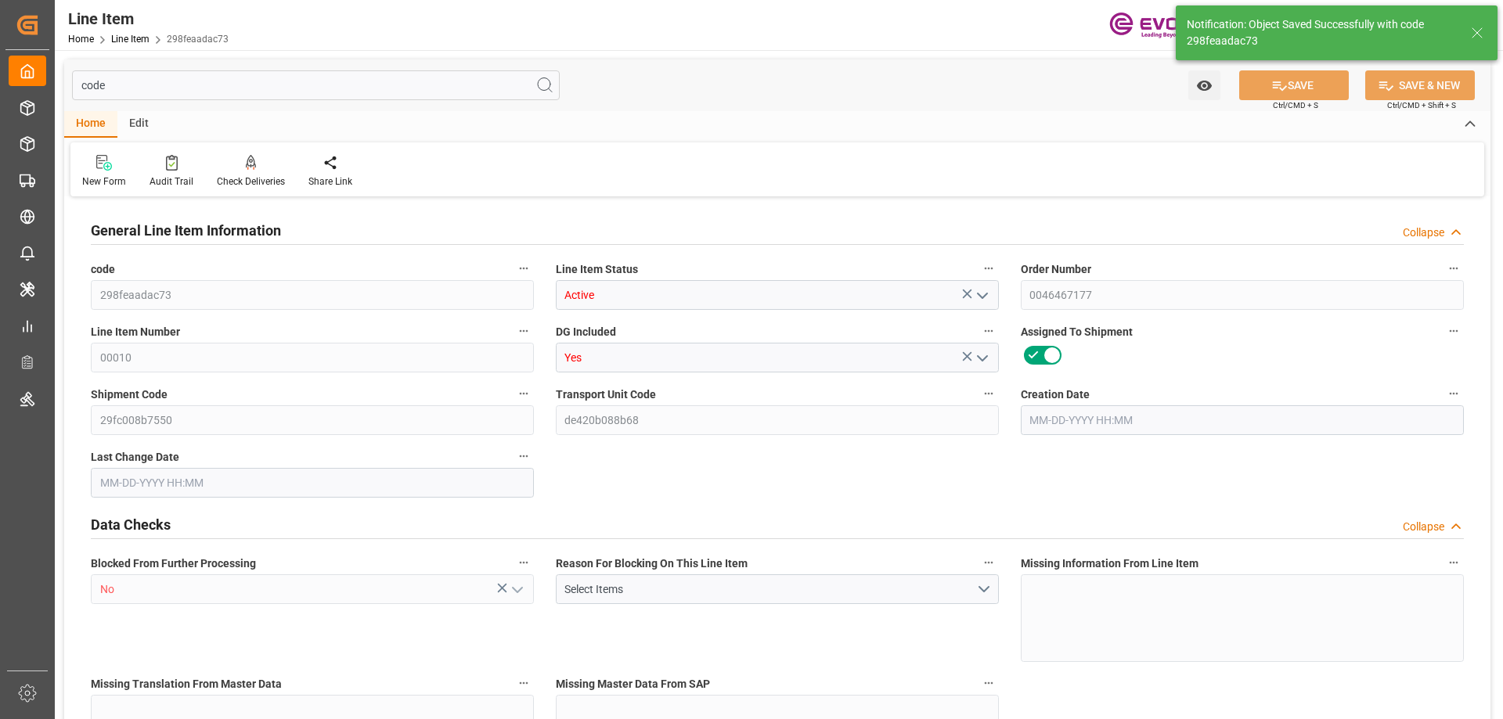
type input "0"
type input "17252"
type input "0"
type input "17233"
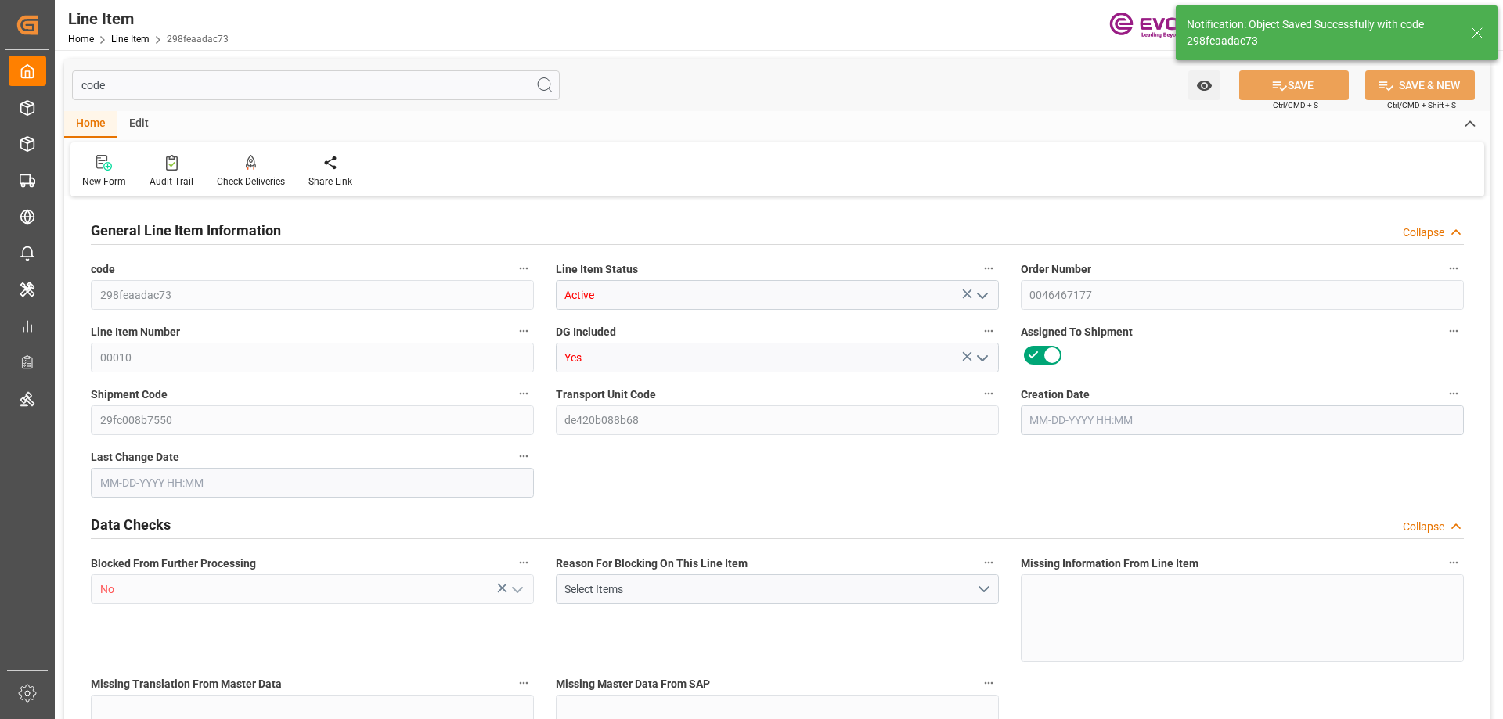
type input "3964.39"
type input "17233"
type input "38000"
type input "17252"
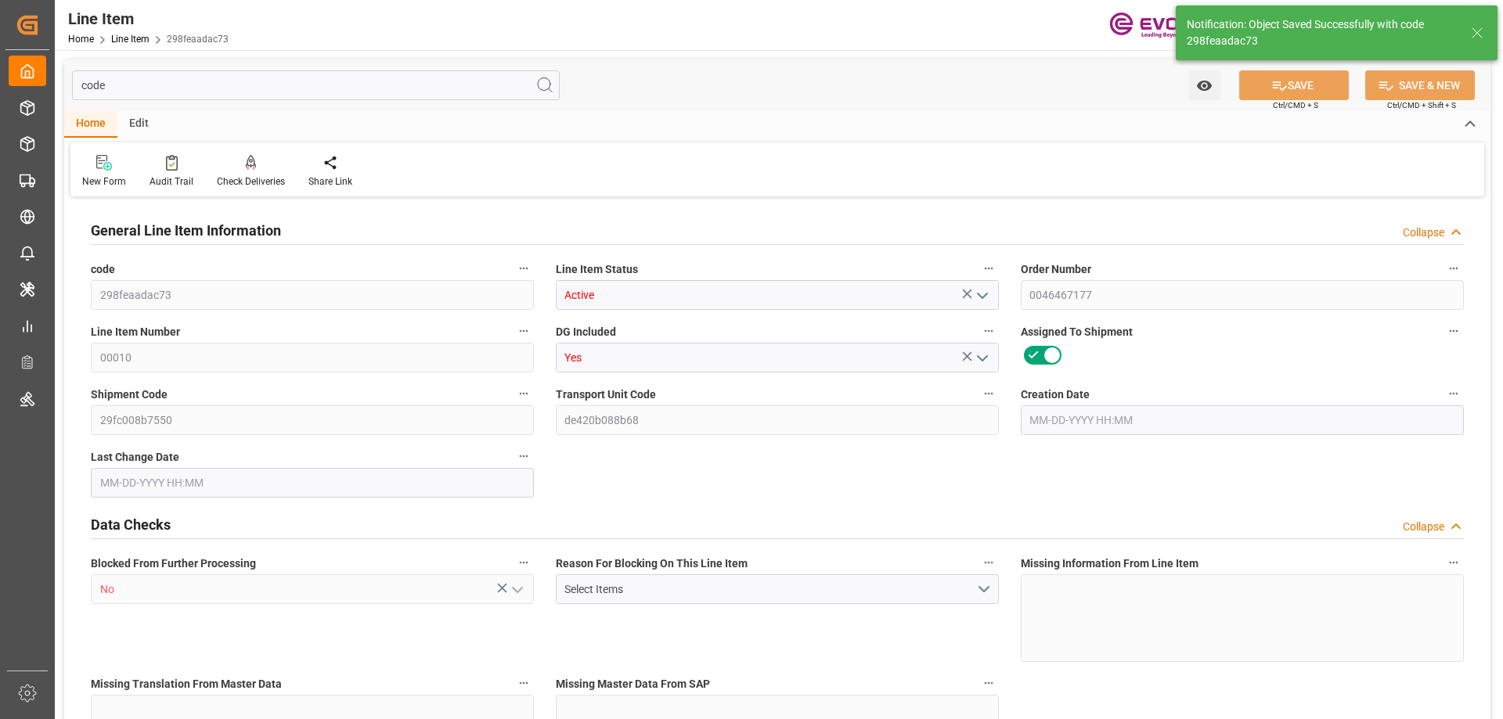
type input "17252"
type input "0"
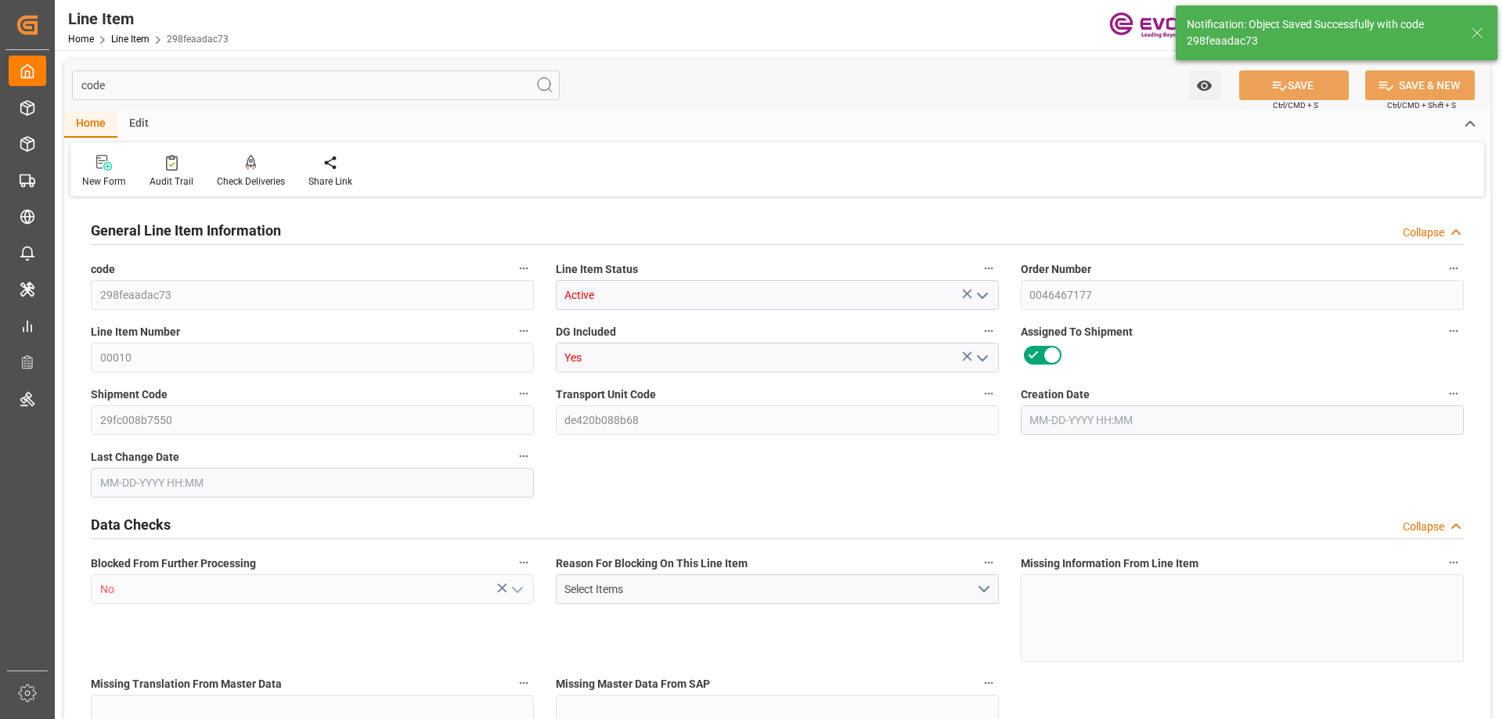
type input "0"
type input "08-06-2025 17:27"
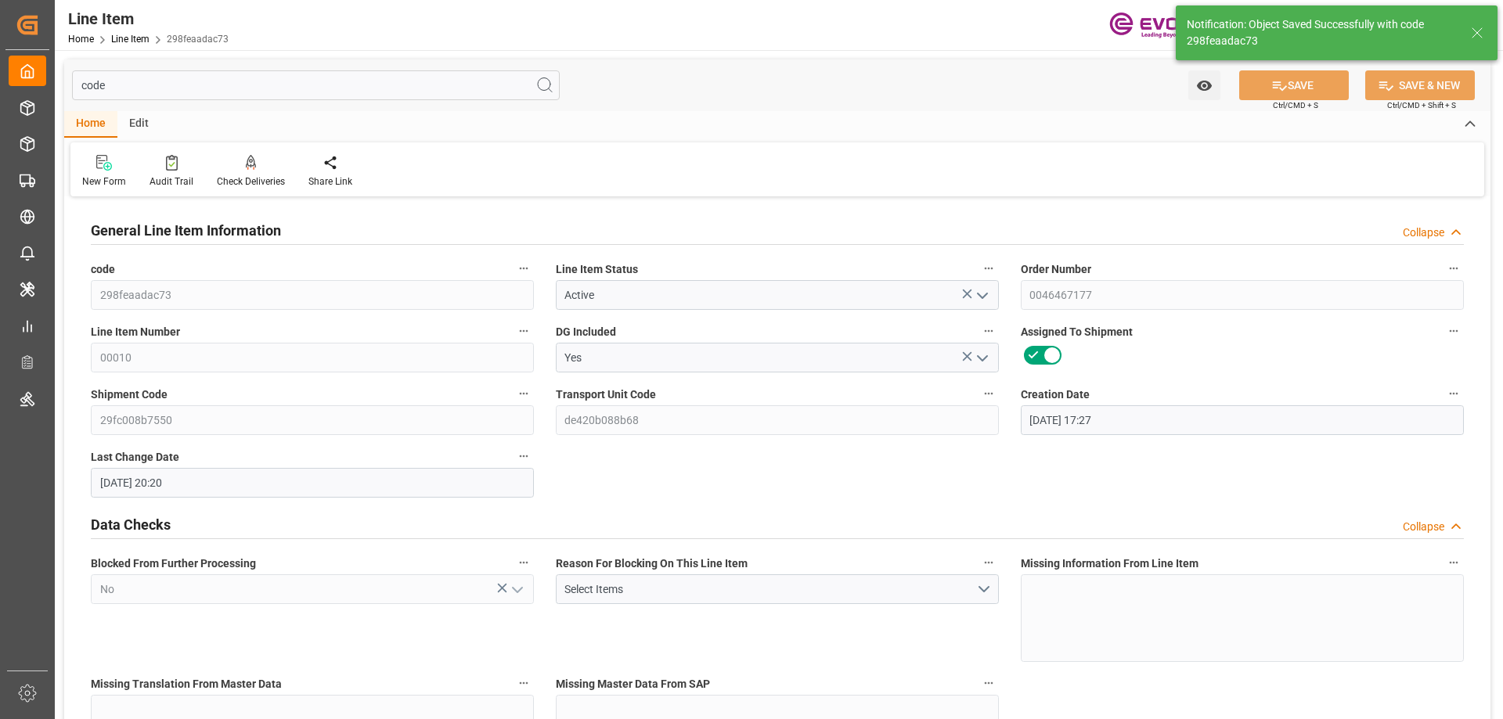
type input "08-22-2025 20:20"
type input "11-10-2025"
type input "09-26-2025"
type input "09-21-2025"
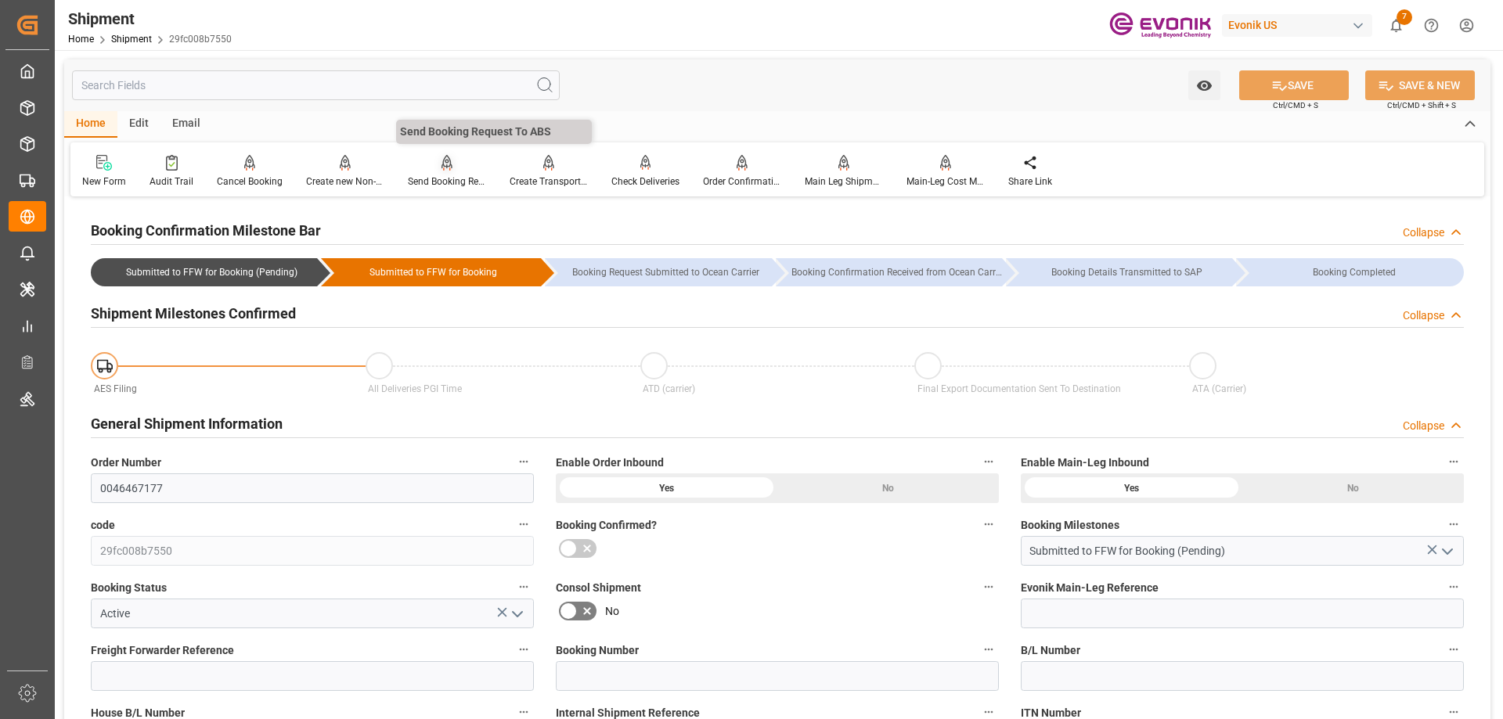
click at [442, 168] on icon at bounding box center [446, 163] width 11 height 16
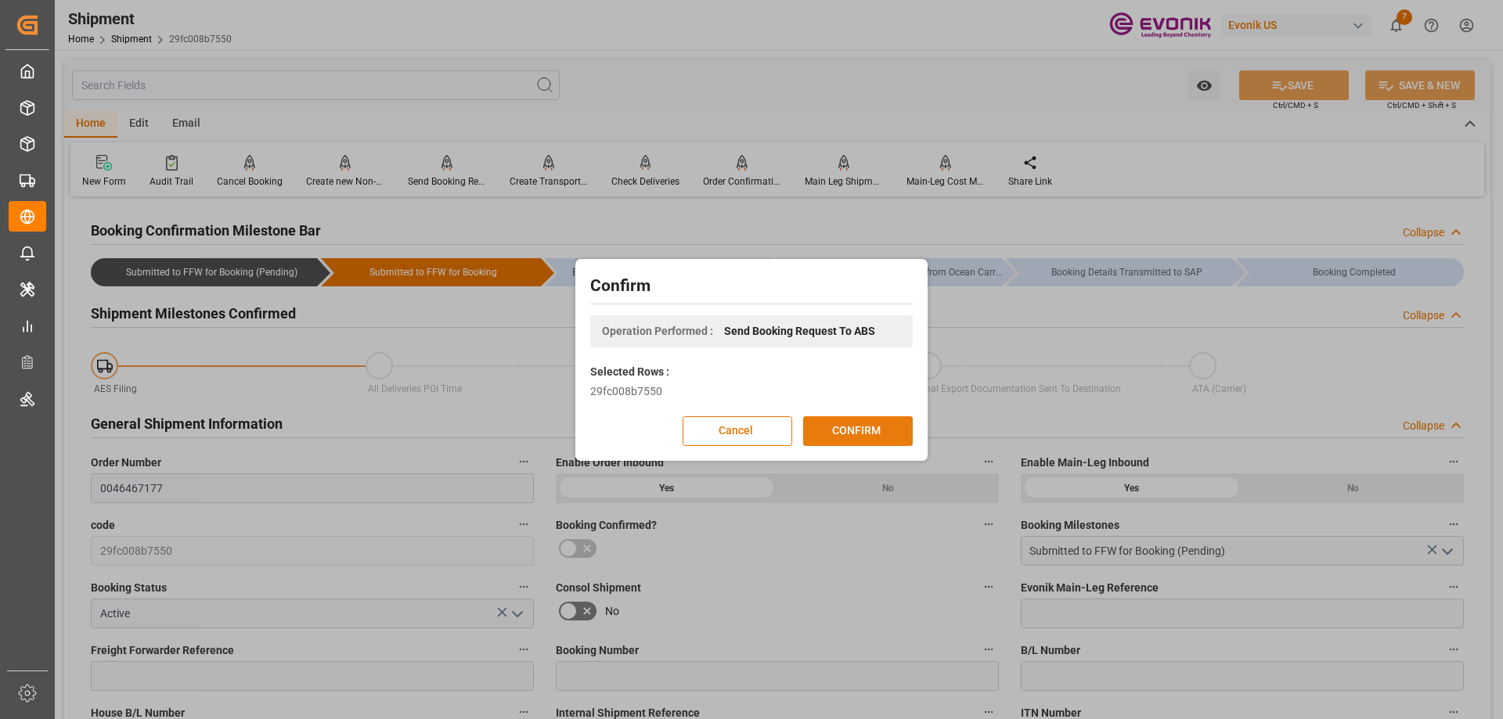
click at [857, 416] on button "CONFIRM" at bounding box center [858, 431] width 110 height 30
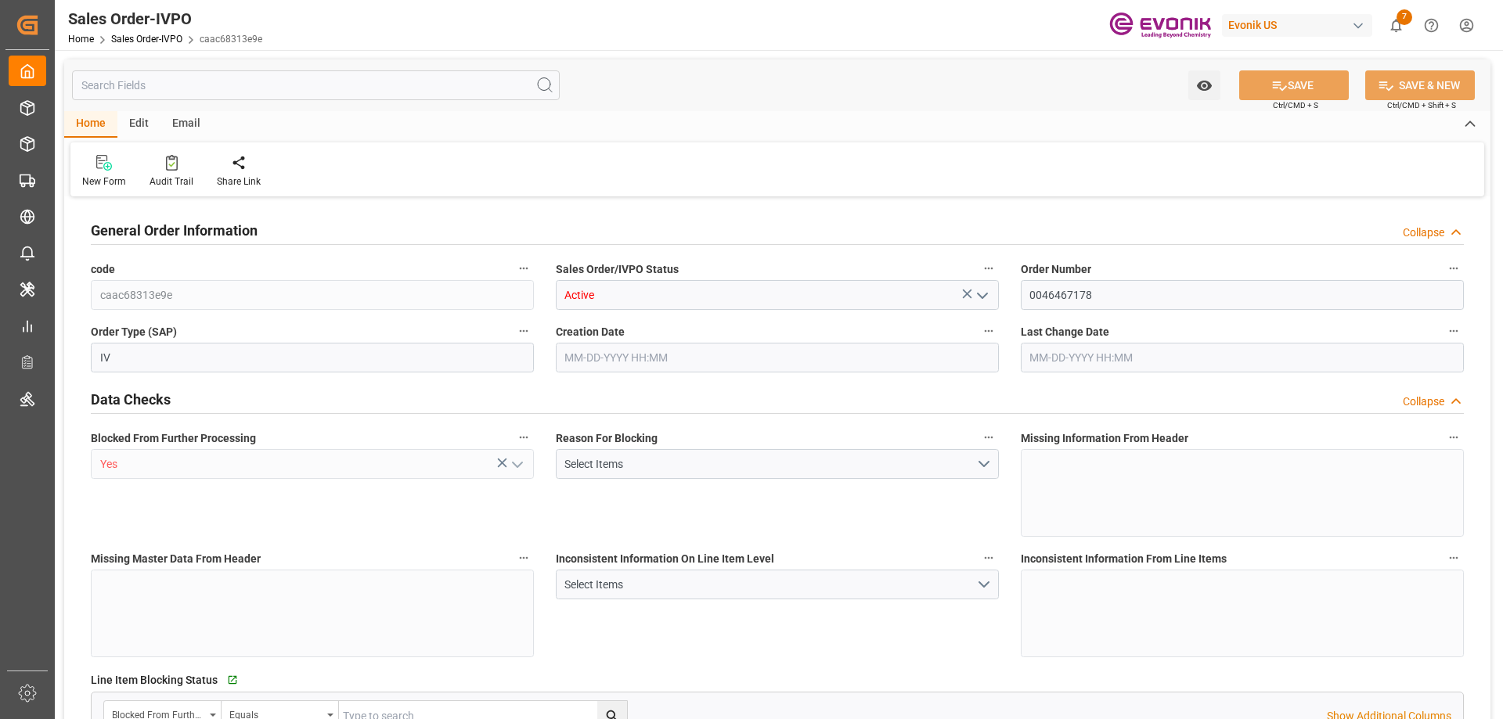
type input "NLRTM"
type input "0"
type input "1"
type input "2"
type input "17252"
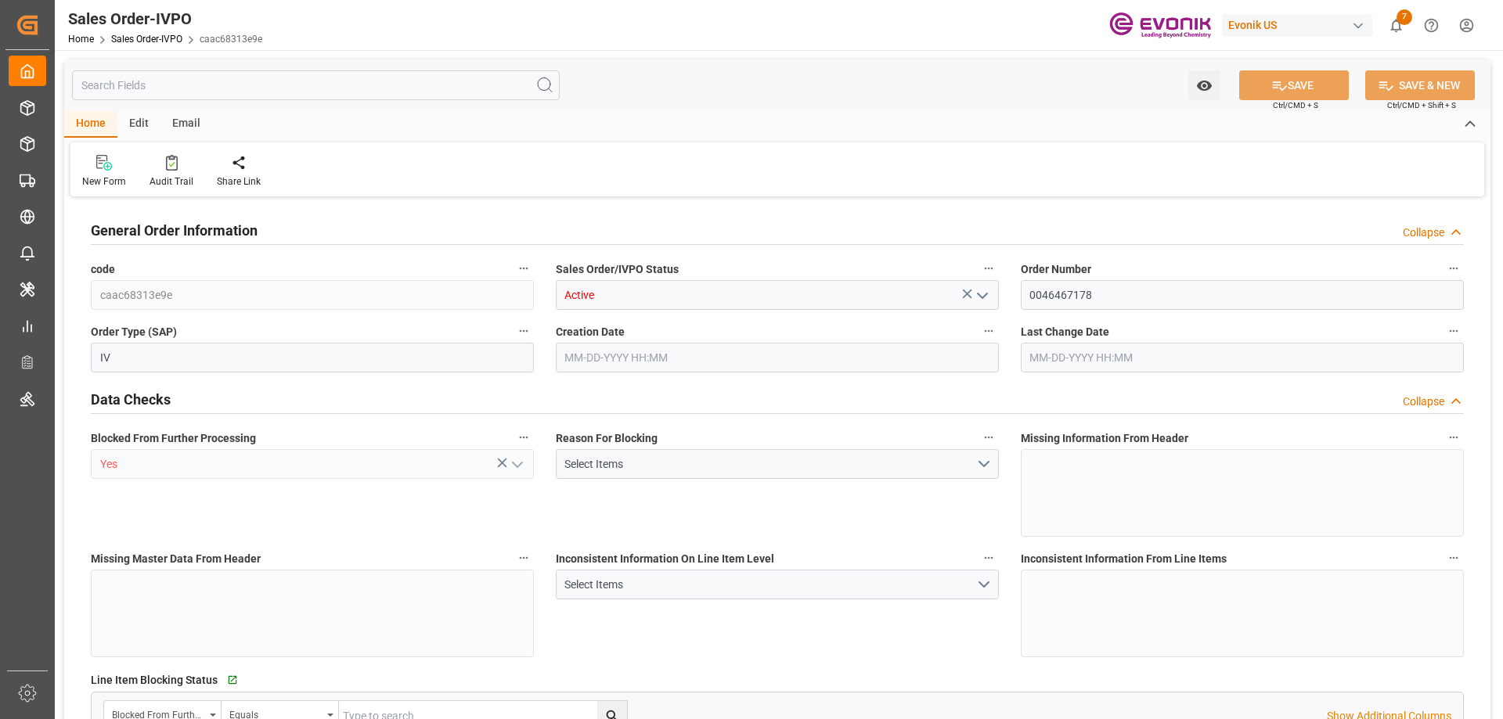
type input "0"
type input "17000"
type input "30"
type input "08-06-2025 17:28"
type input "08-22-2025 08:00"
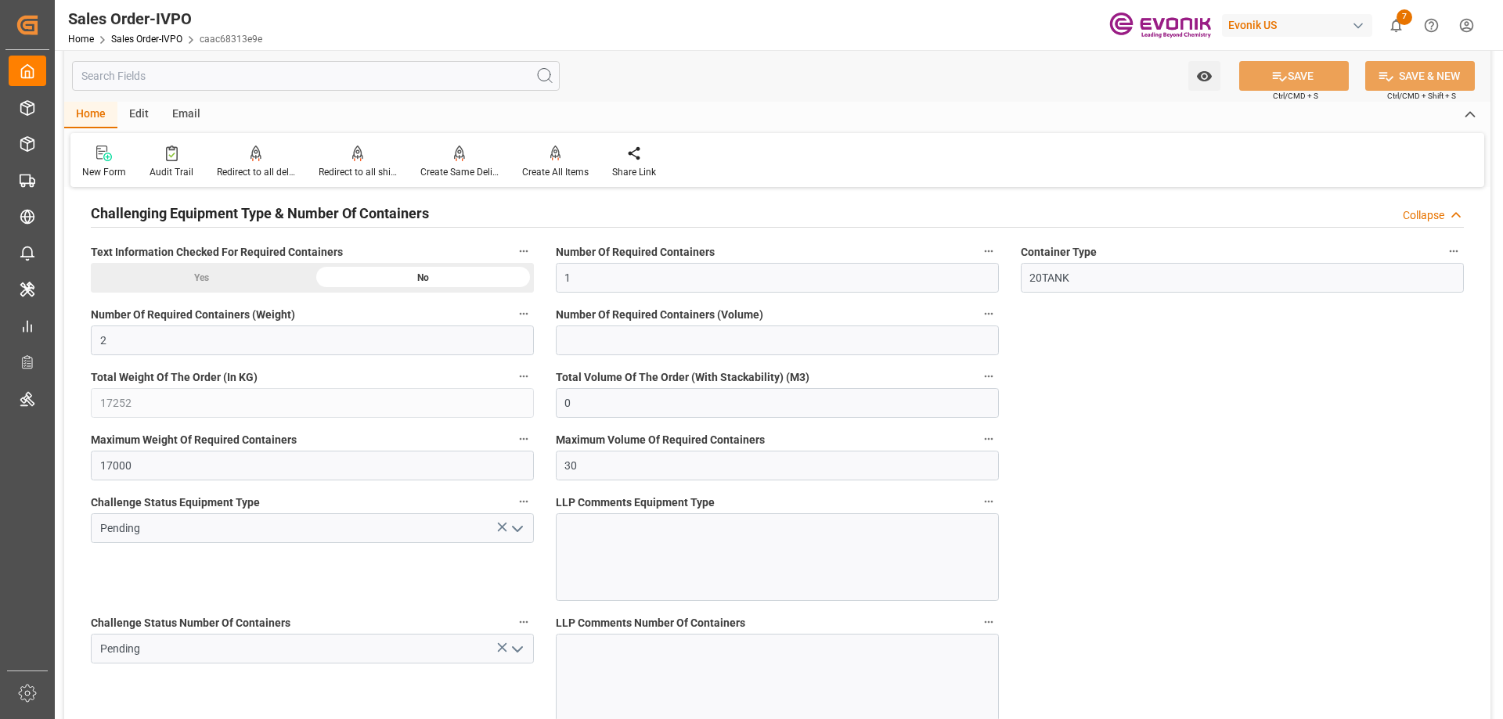
scroll to position [3130, 0]
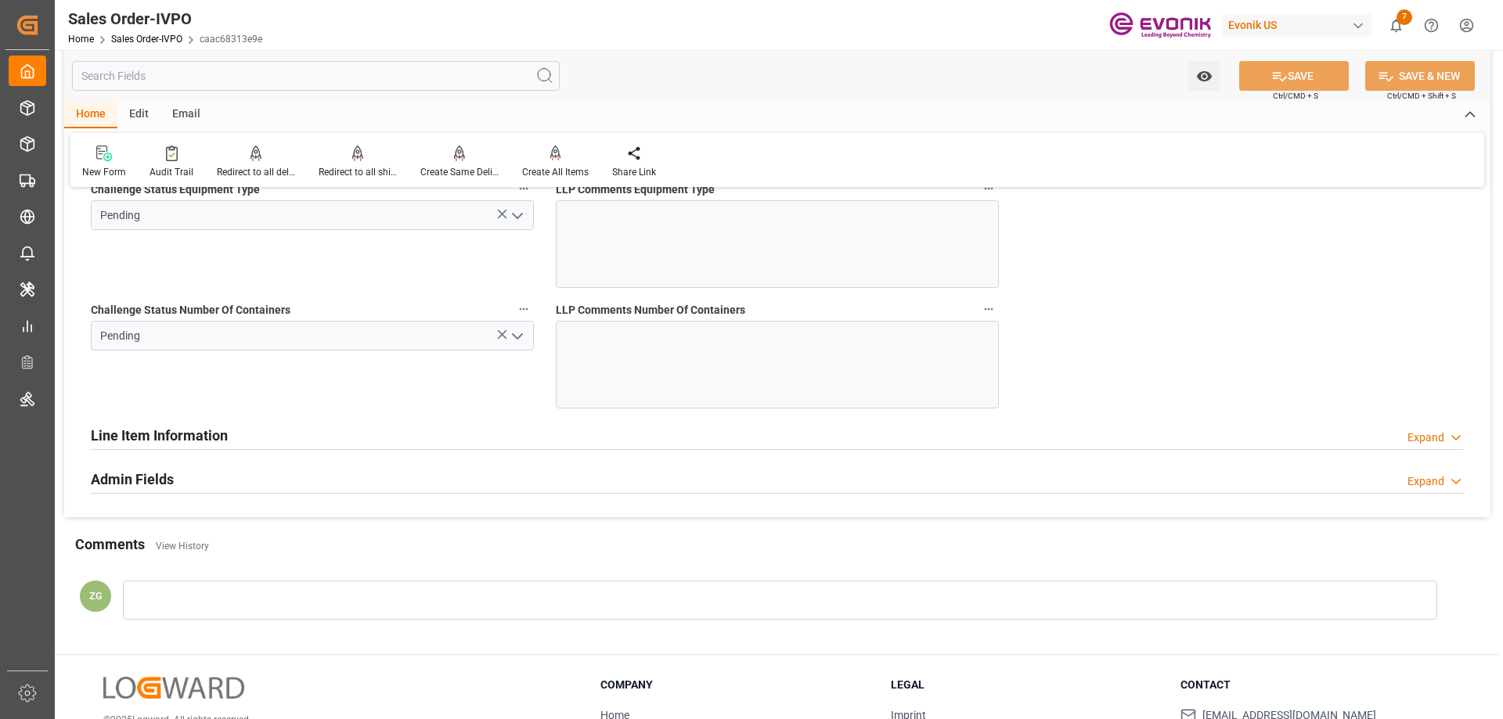
click at [519, 340] on icon "open menu" at bounding box center [517, 336] width 19 height 19
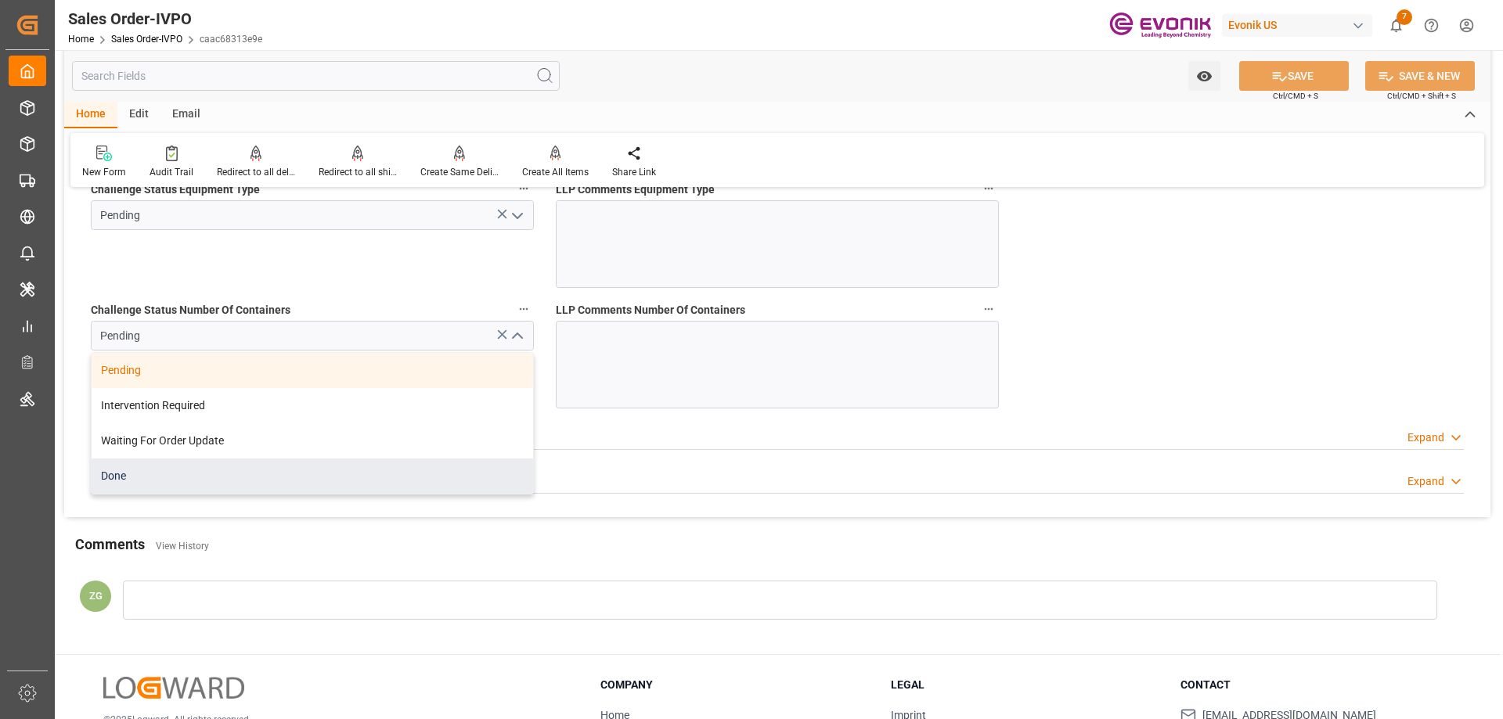
click at [236, 463] on div "Done" at bounding box center [312, 476] width 441 height 35
type input "Done"
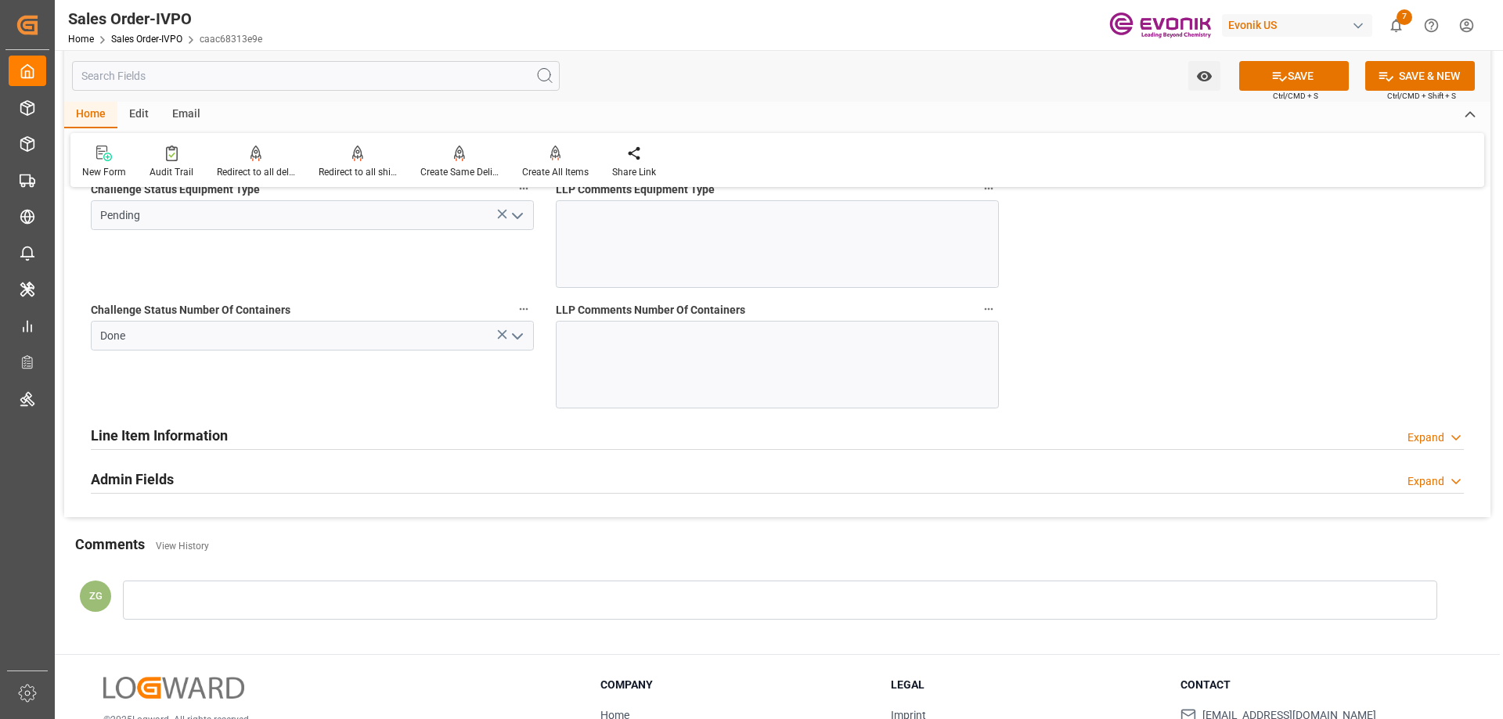
click at [522, 221] on icon "open menu" at bounding box center [517, 216] width 19 height 19
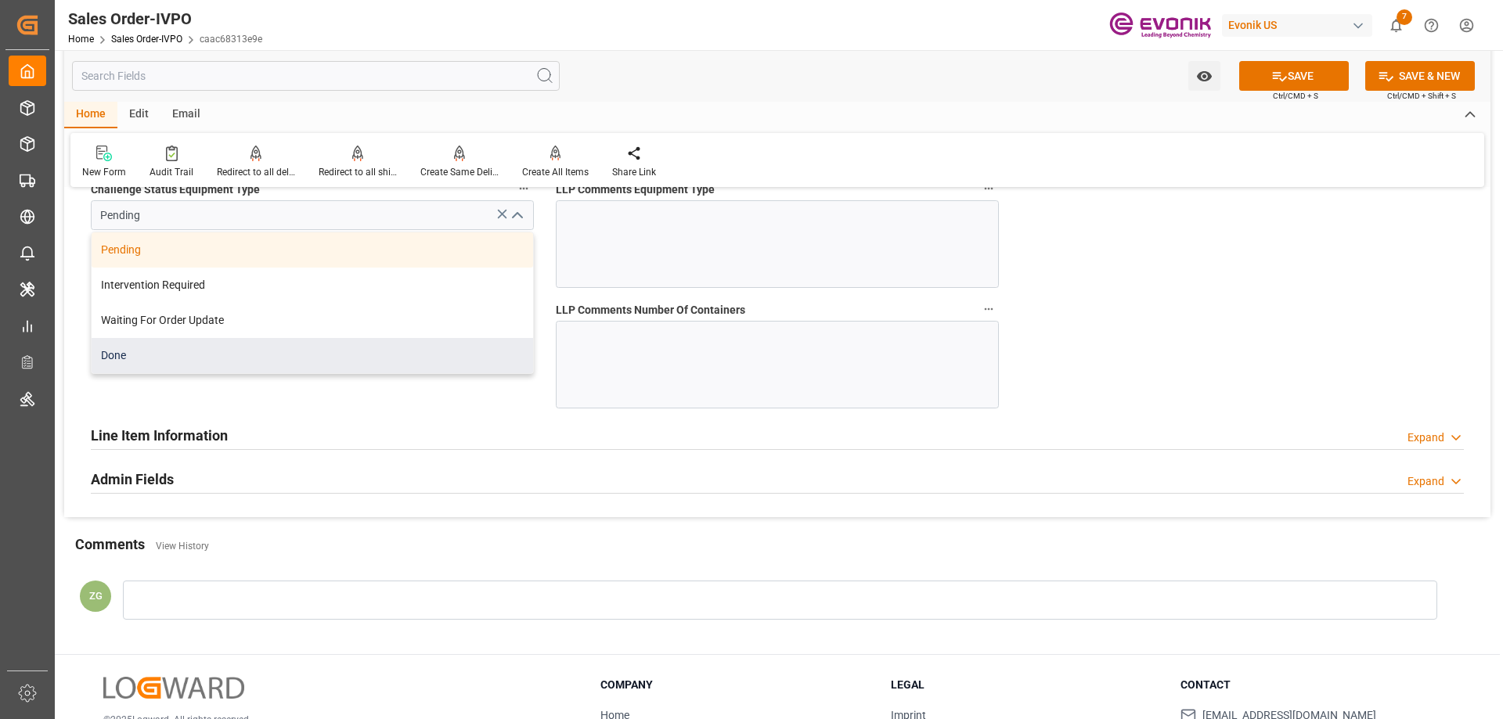
click at [219, 357] on div "Done" at bounding box center [312, 355] width 441 height 35
type input "Done"
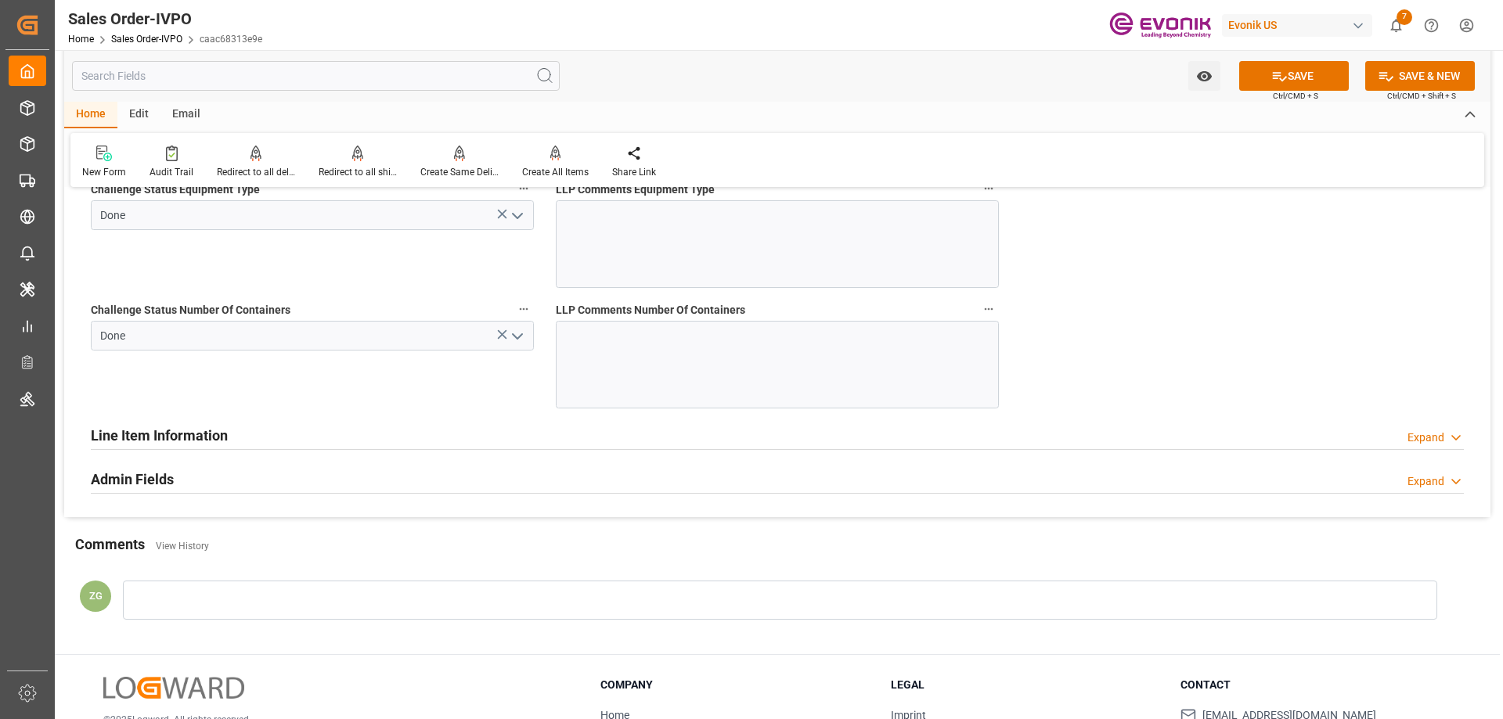
scroll to position [2739, 0]
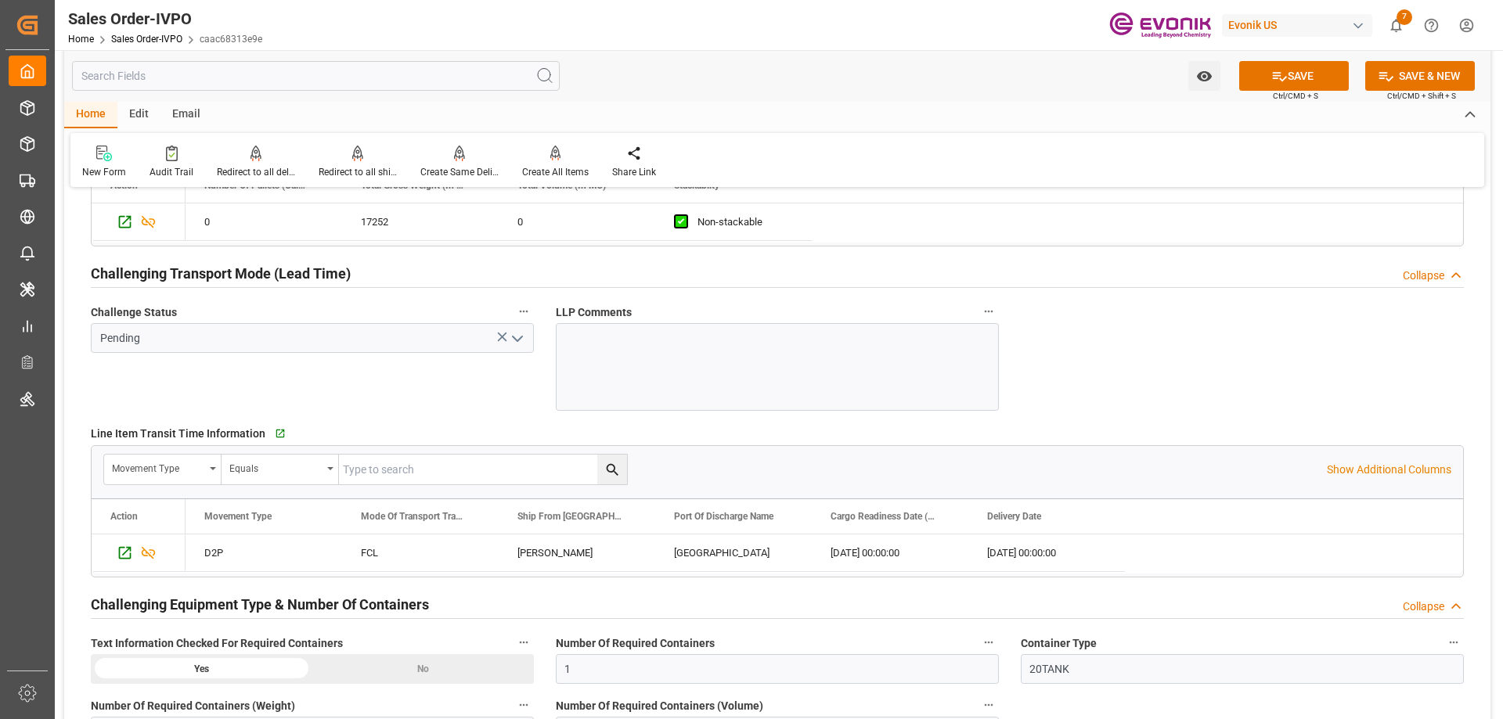
click at [520, 340] on polyline "open menu" at bounding box center [517, 338] width 9 height 5
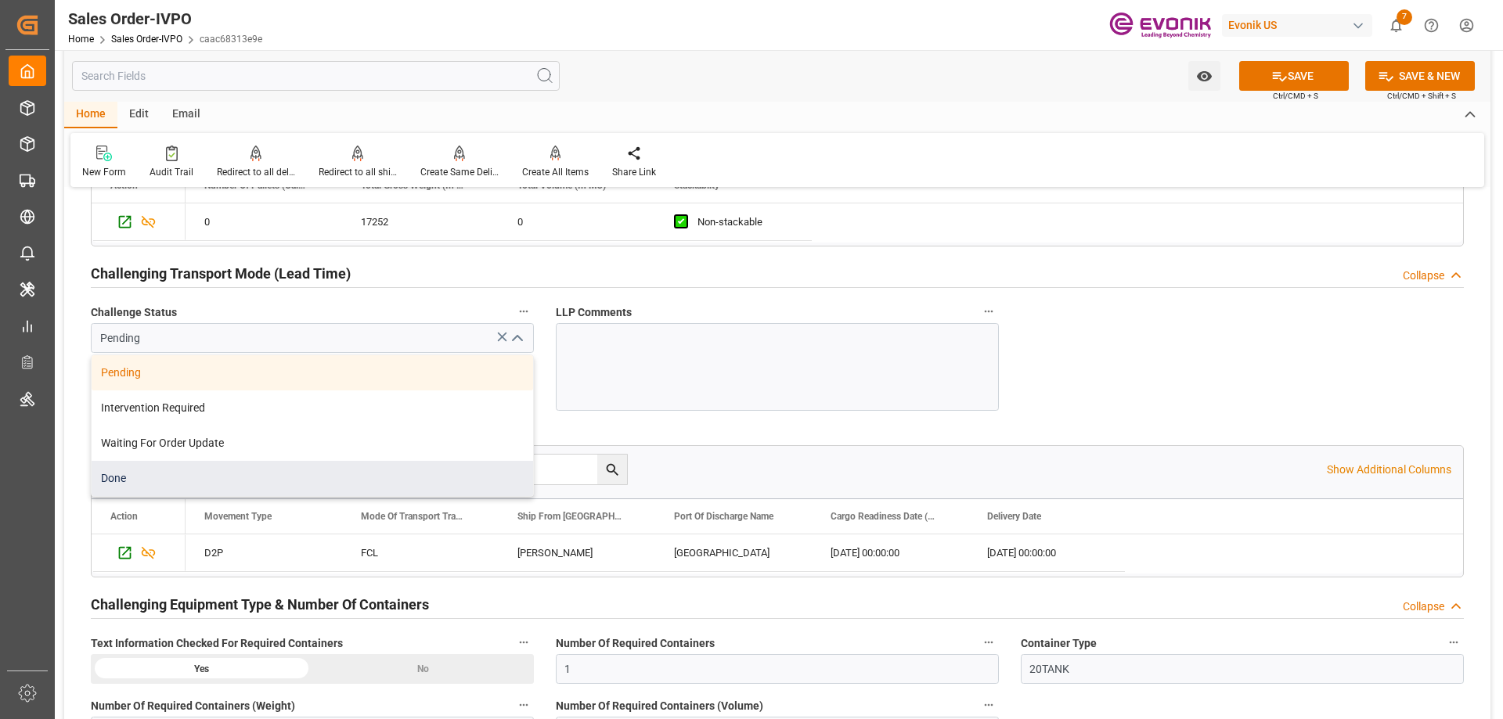
click at [111, 478] on div "Done" at bounding box center [312, 478] width 441 height 35
type input "Done"
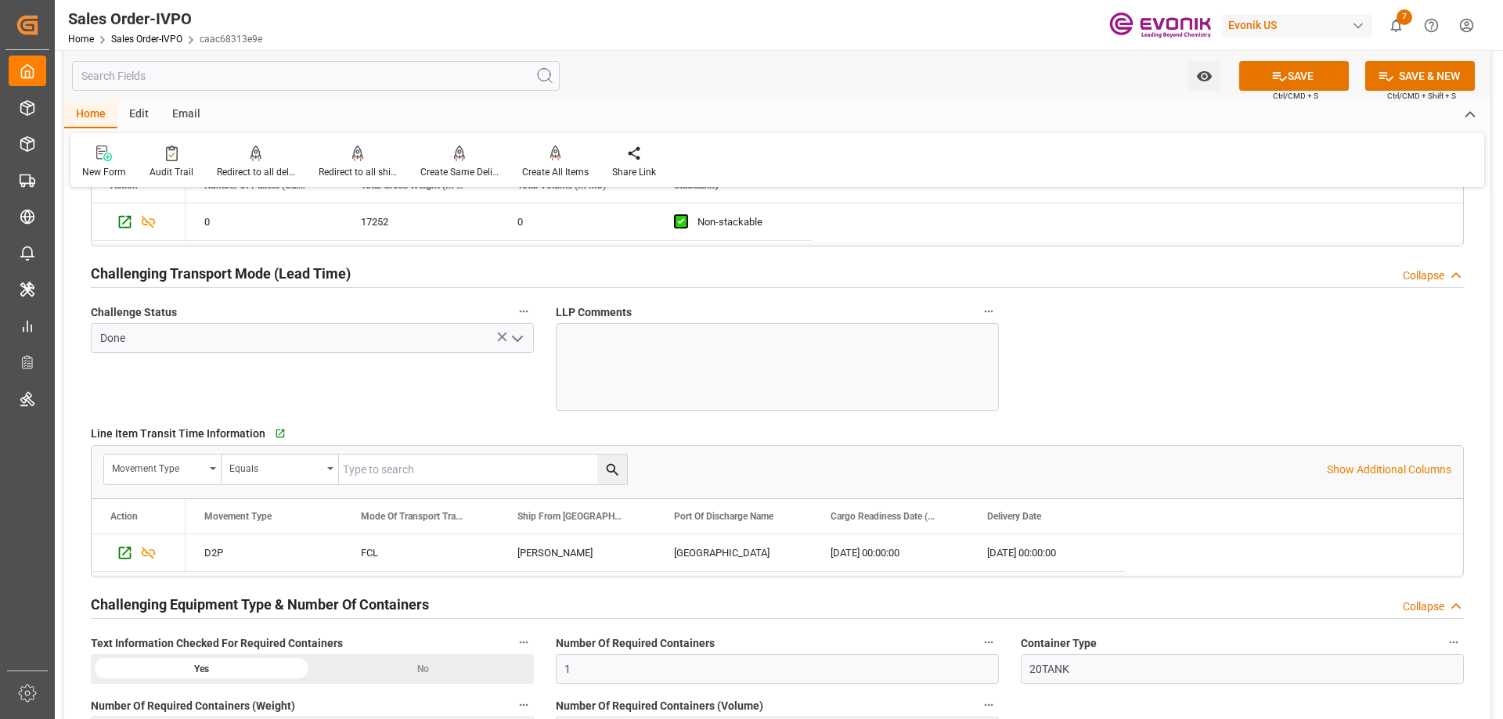
scroll to position [2035, 0]
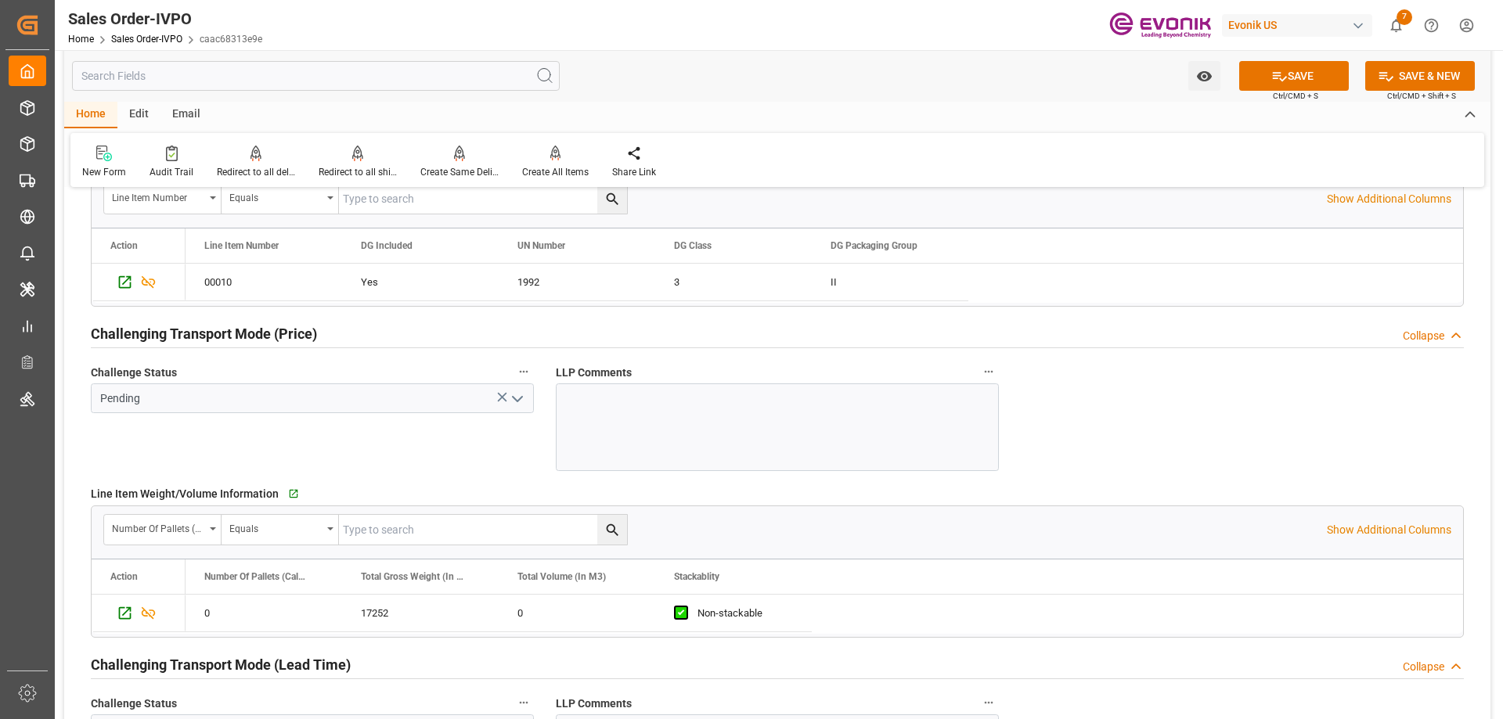
click at [525, 400] on icon "open menu" at bounding box center [517, 399] width 19 height 19
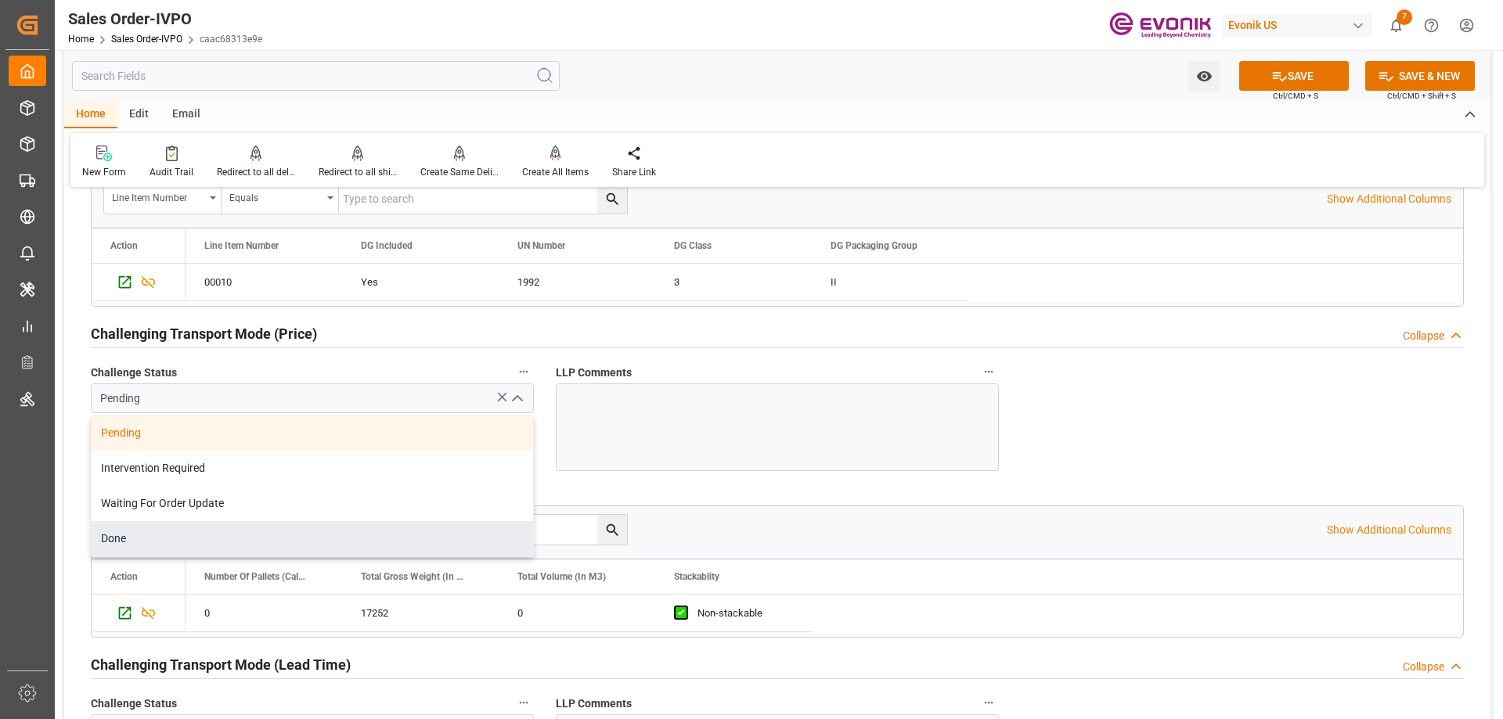
click at [137, 536] on div "Done" at bounding box center [312, 538] width 441 height 35
type input "Done"
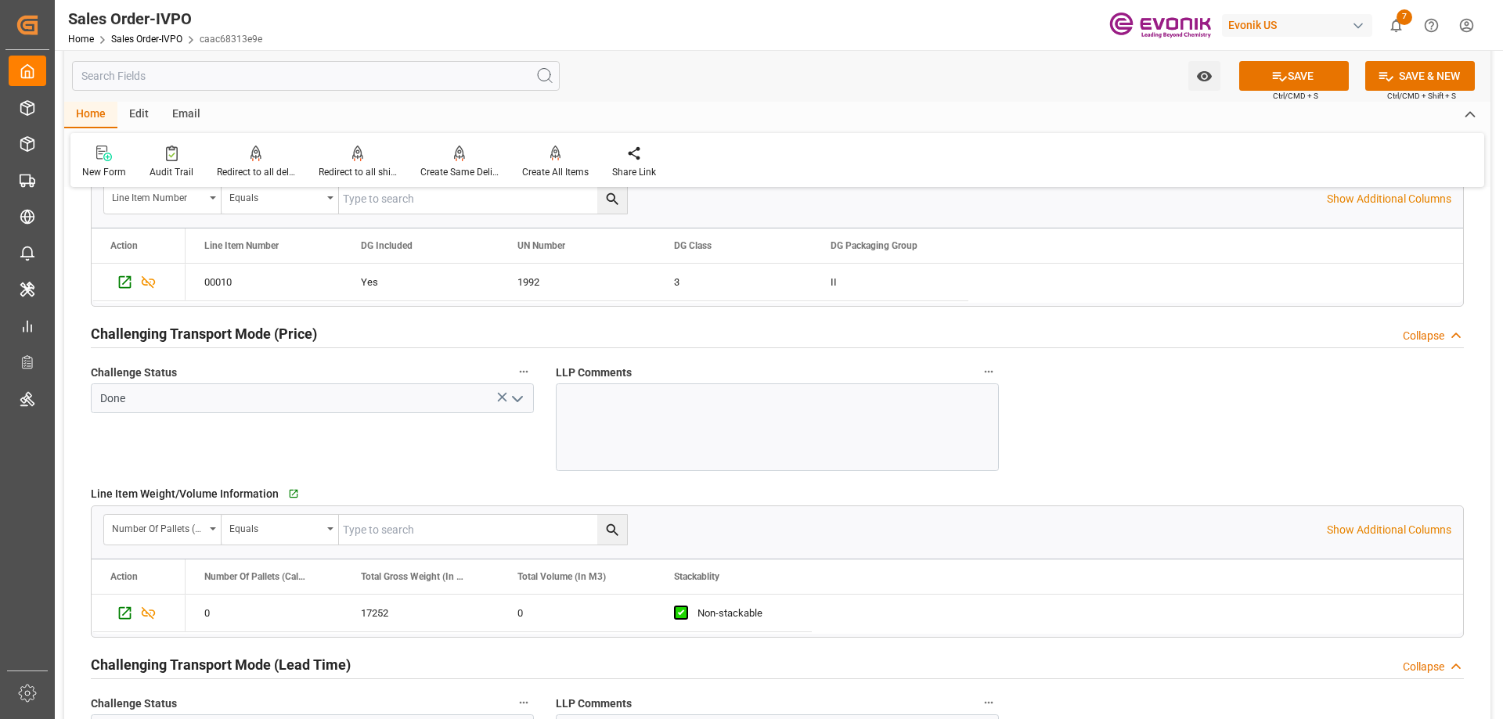
scroll to position [1643, 0]
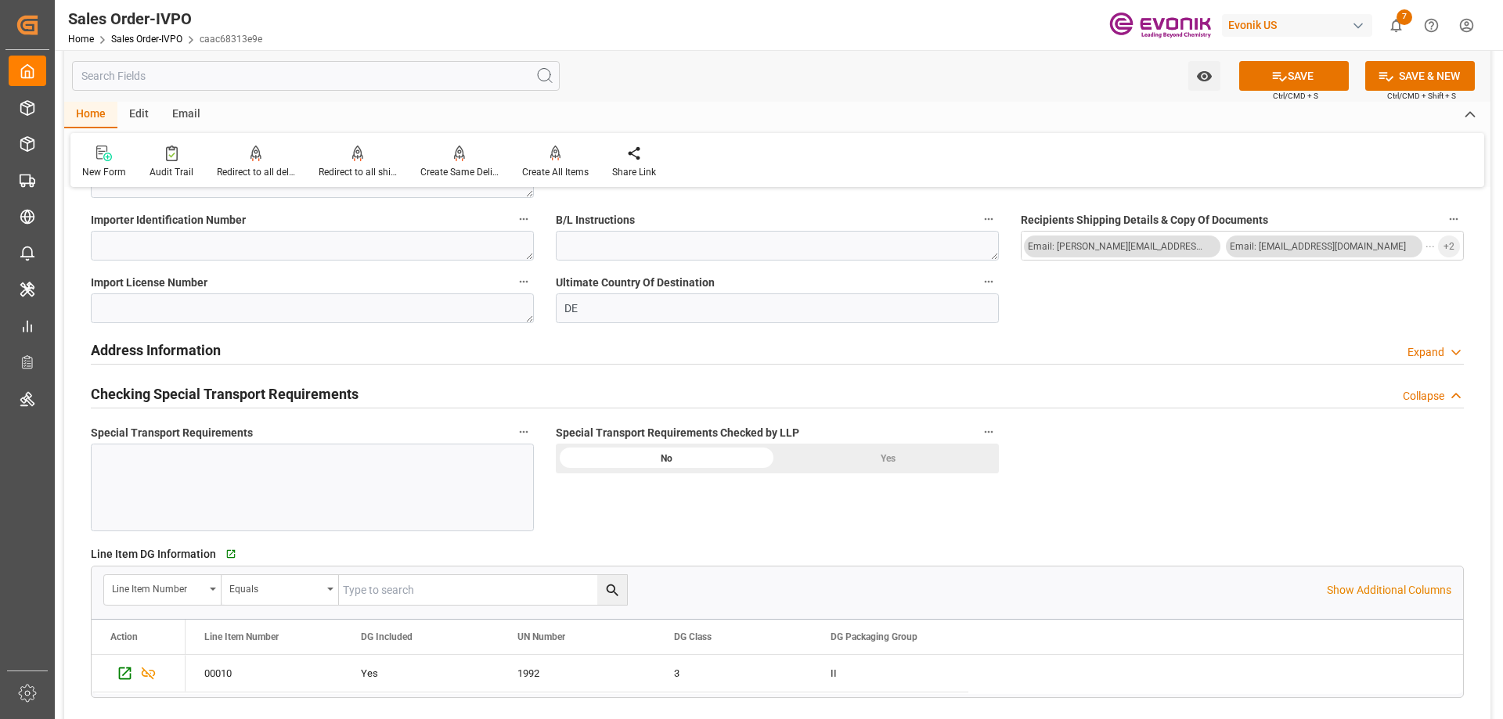
click at [843, 459] on div "Yes" at bounding box center [887, 459] width 221 height 30
click at [1280, 83] on icon at bounding box center [1279, 76] width 16 height 16
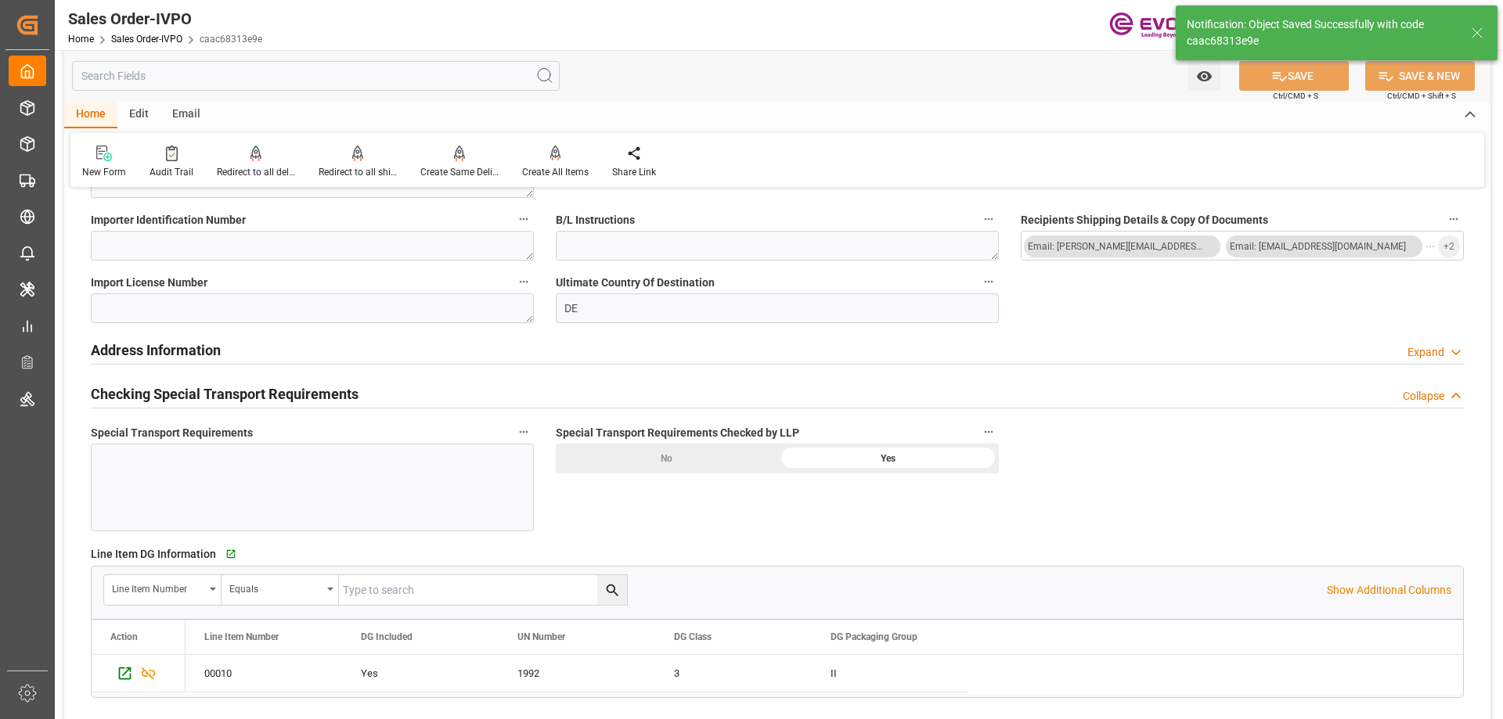
type input "08-22-2025 20:29"
type input "No"
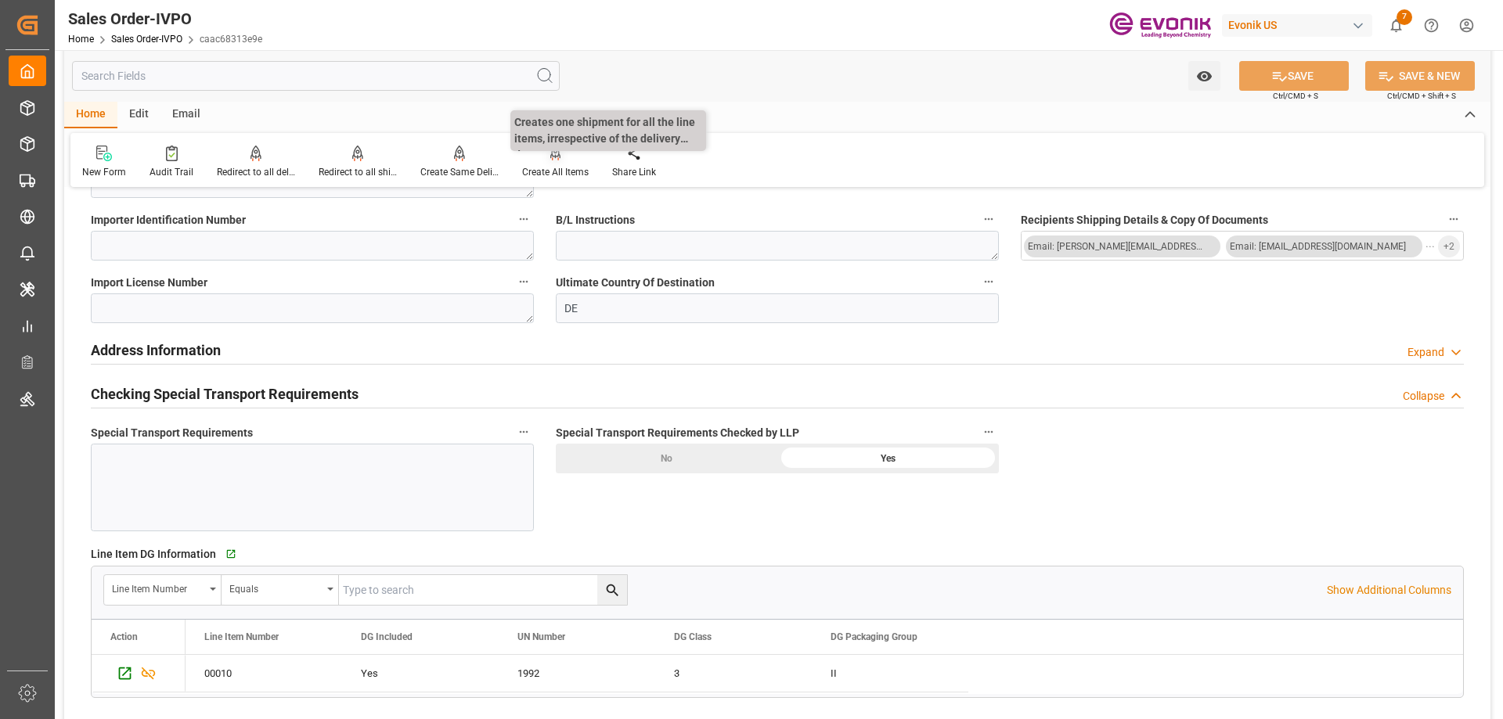
click at [539, 172] on div "Create All Items" at bounding box center [555, 172] width 67 height 14
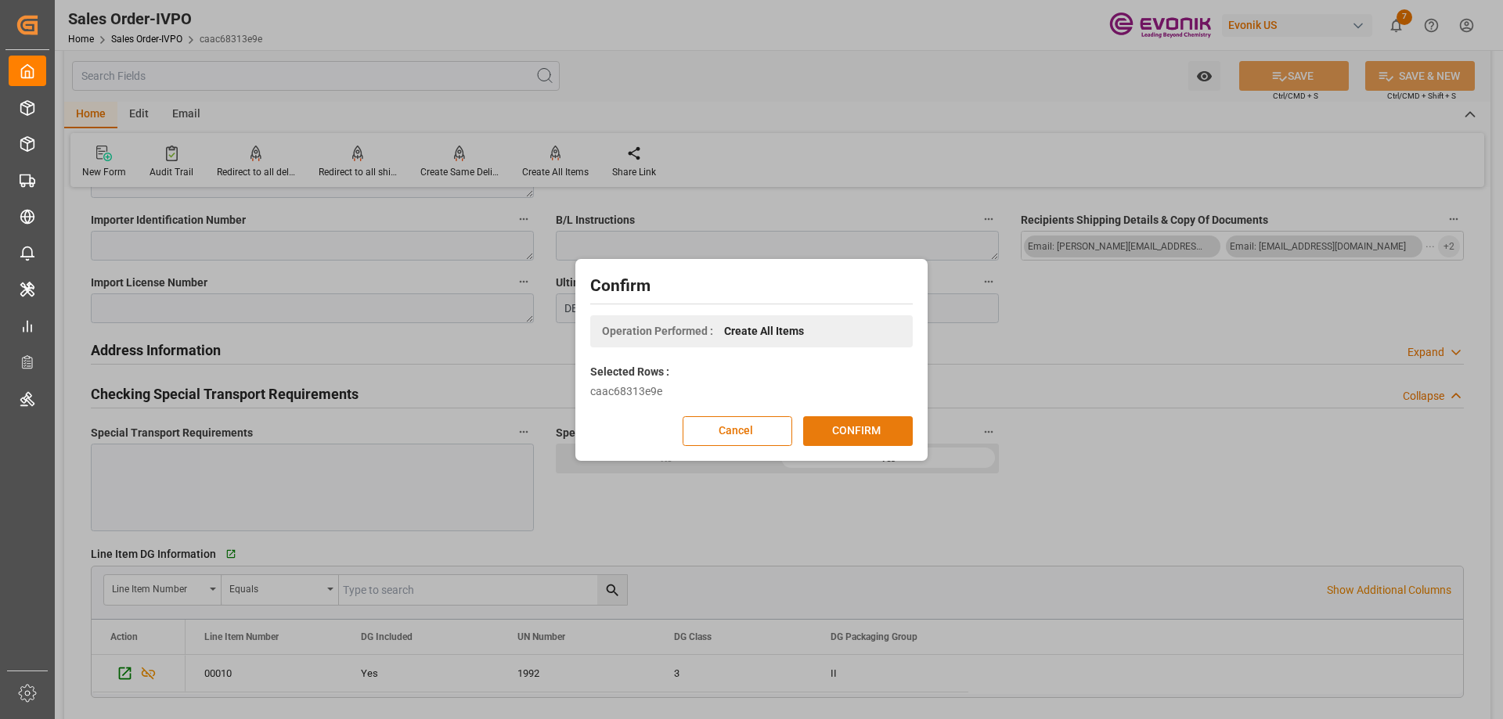
click at [858, 436] on button "CONFIRM" at bounding box center [858, 431] width 110 height 30
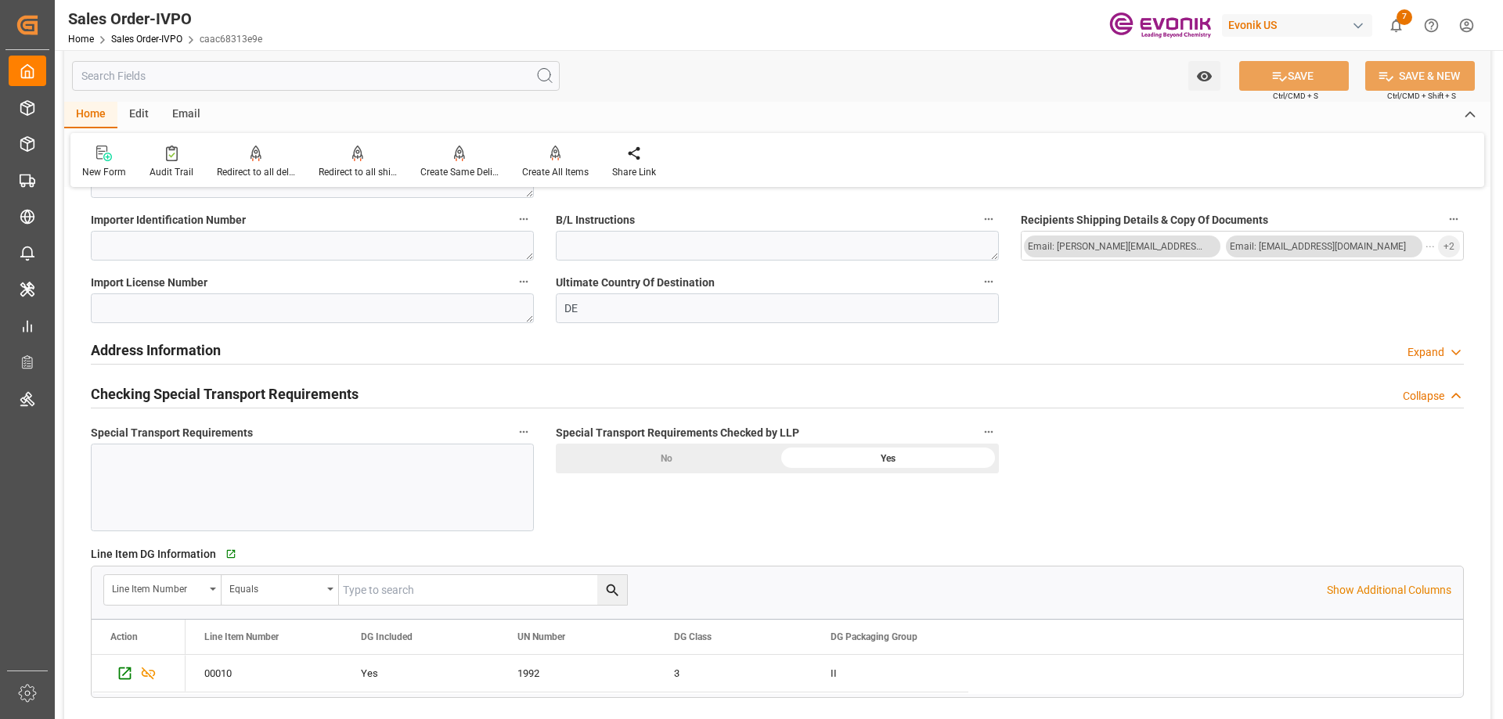
scroll to position [1800, 0]
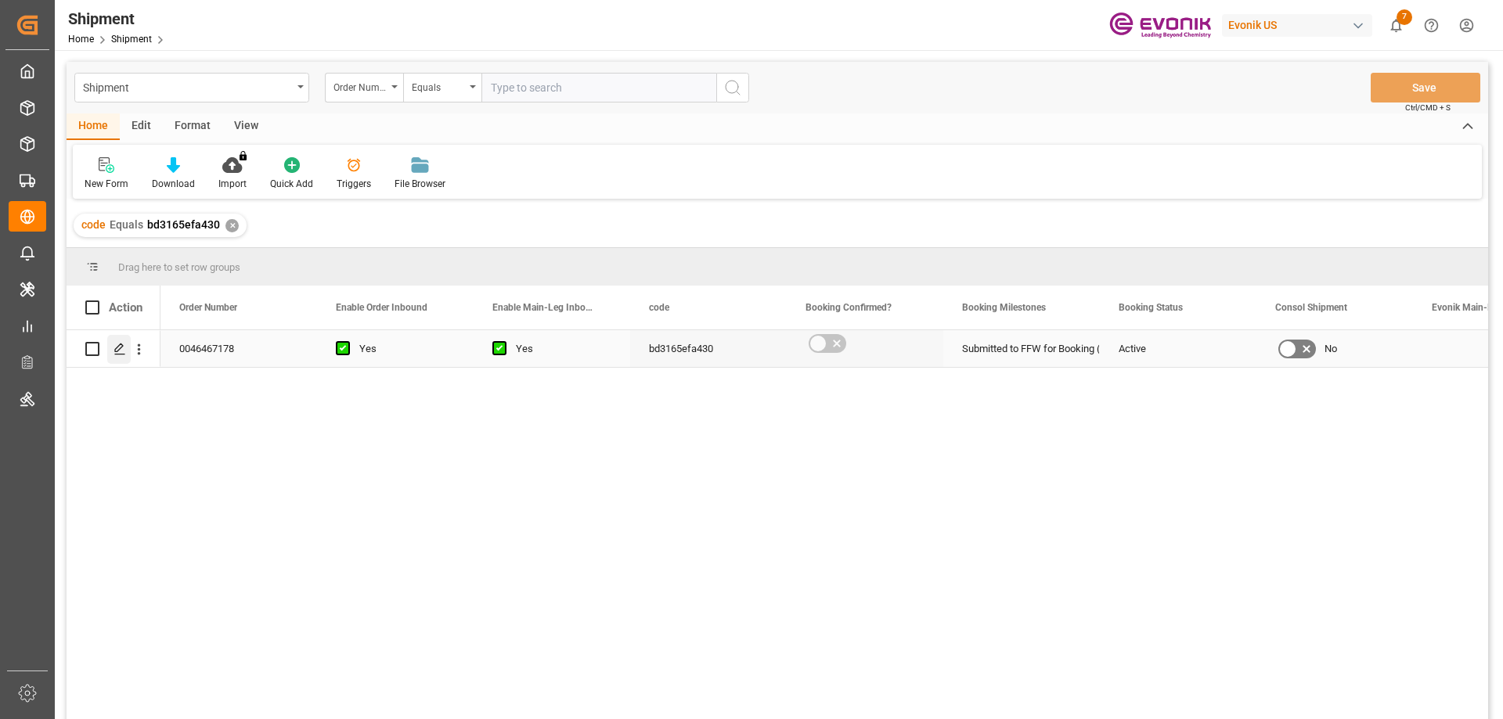
click at [120, 351] on icon "Press SPACE to select this row." at bounding box center [119, 349] width 13 height 13
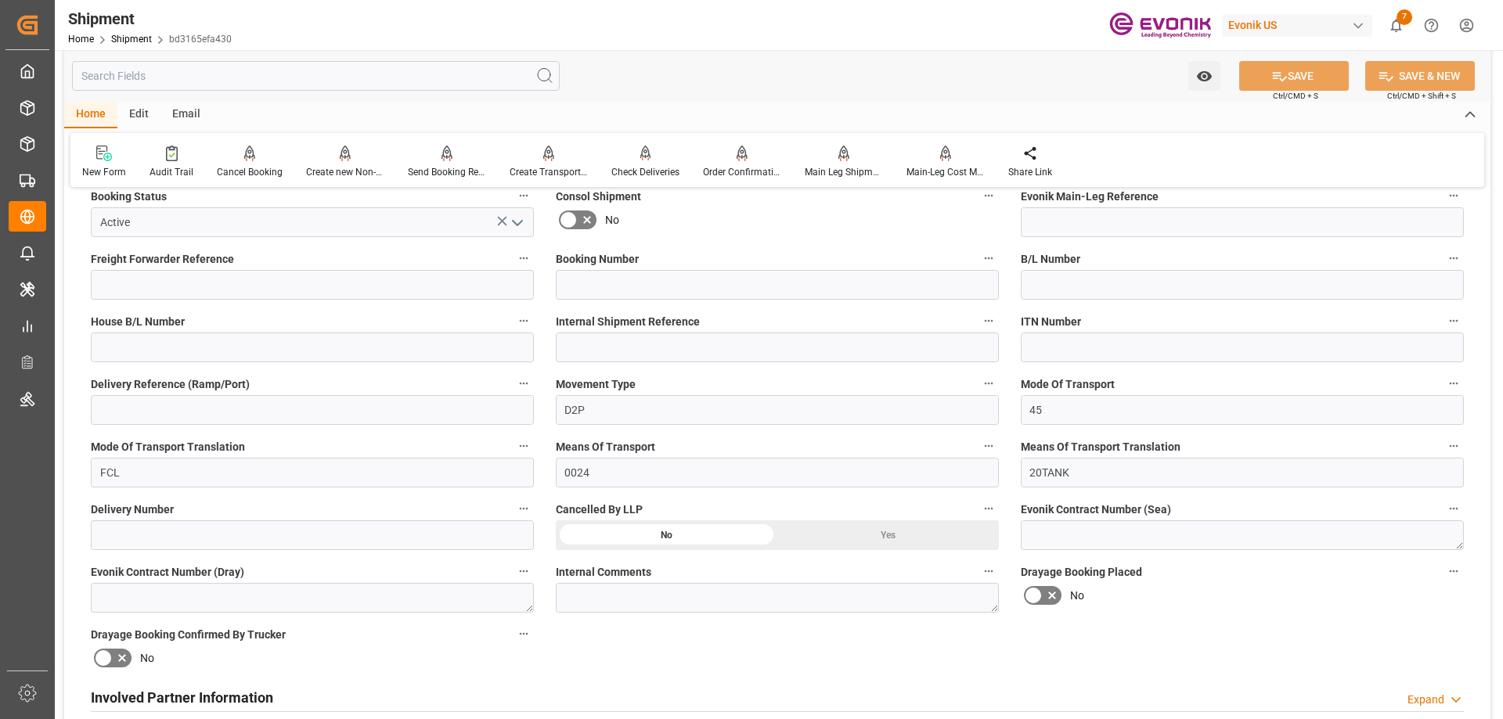
scroll to position [470, 0]
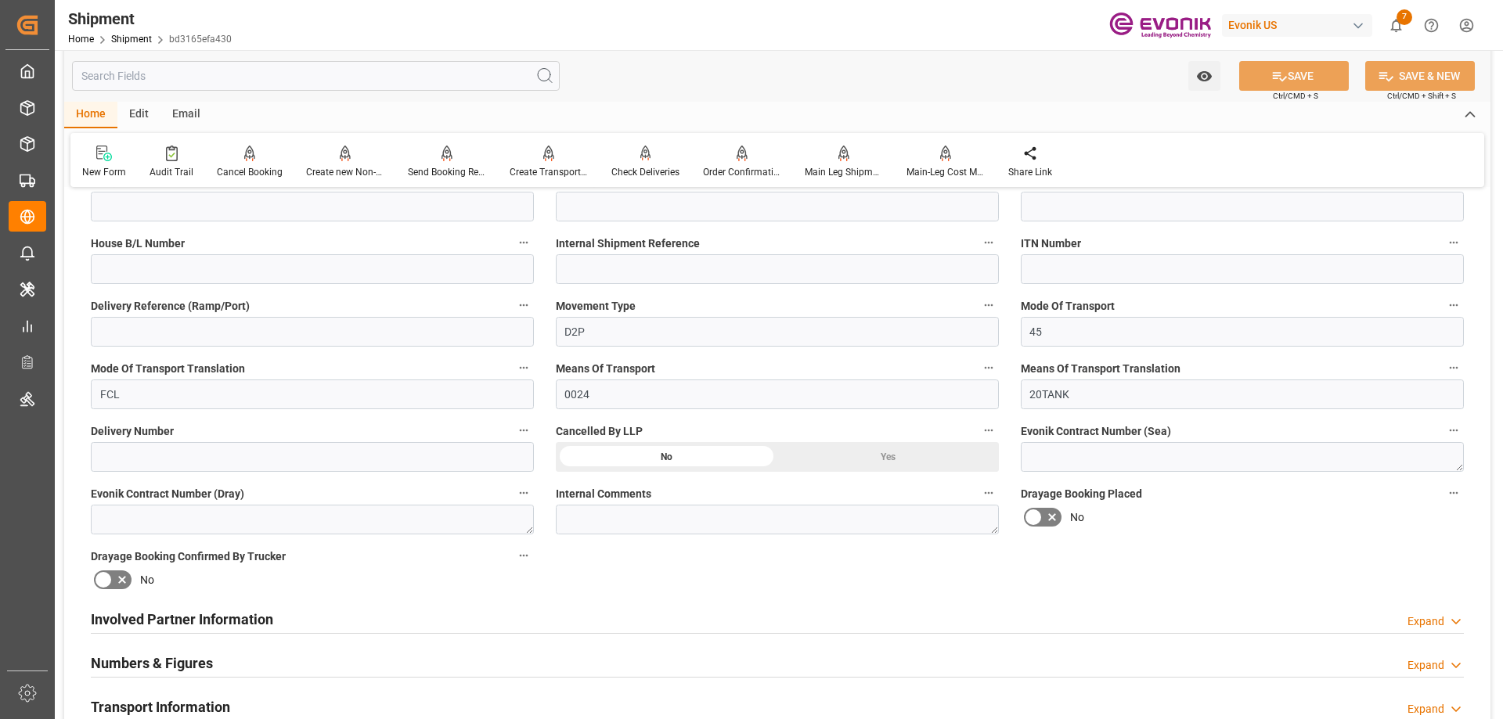
click at [218, 603] on div "Involved Partner Information" at bounding box center [182, 618] width 182 height 30
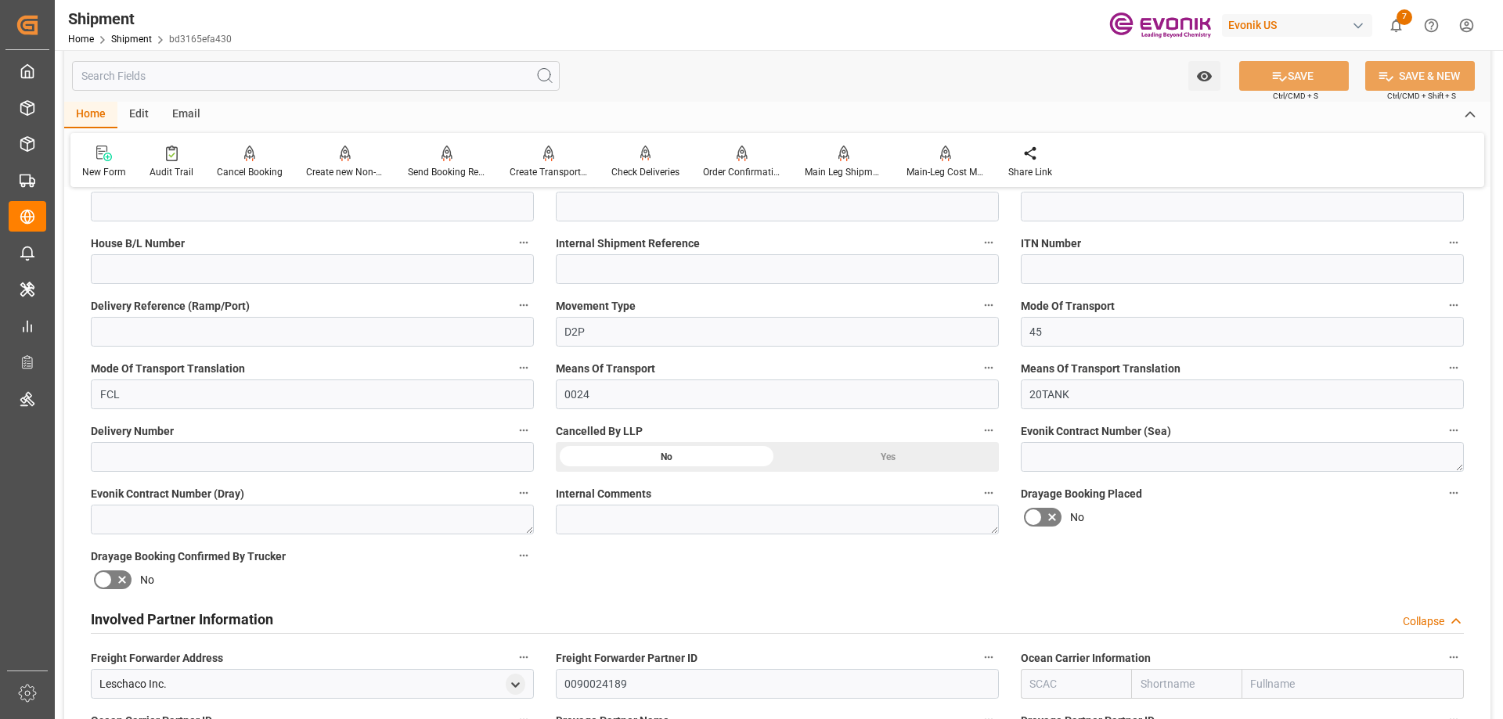
scroll to position [626, 0]
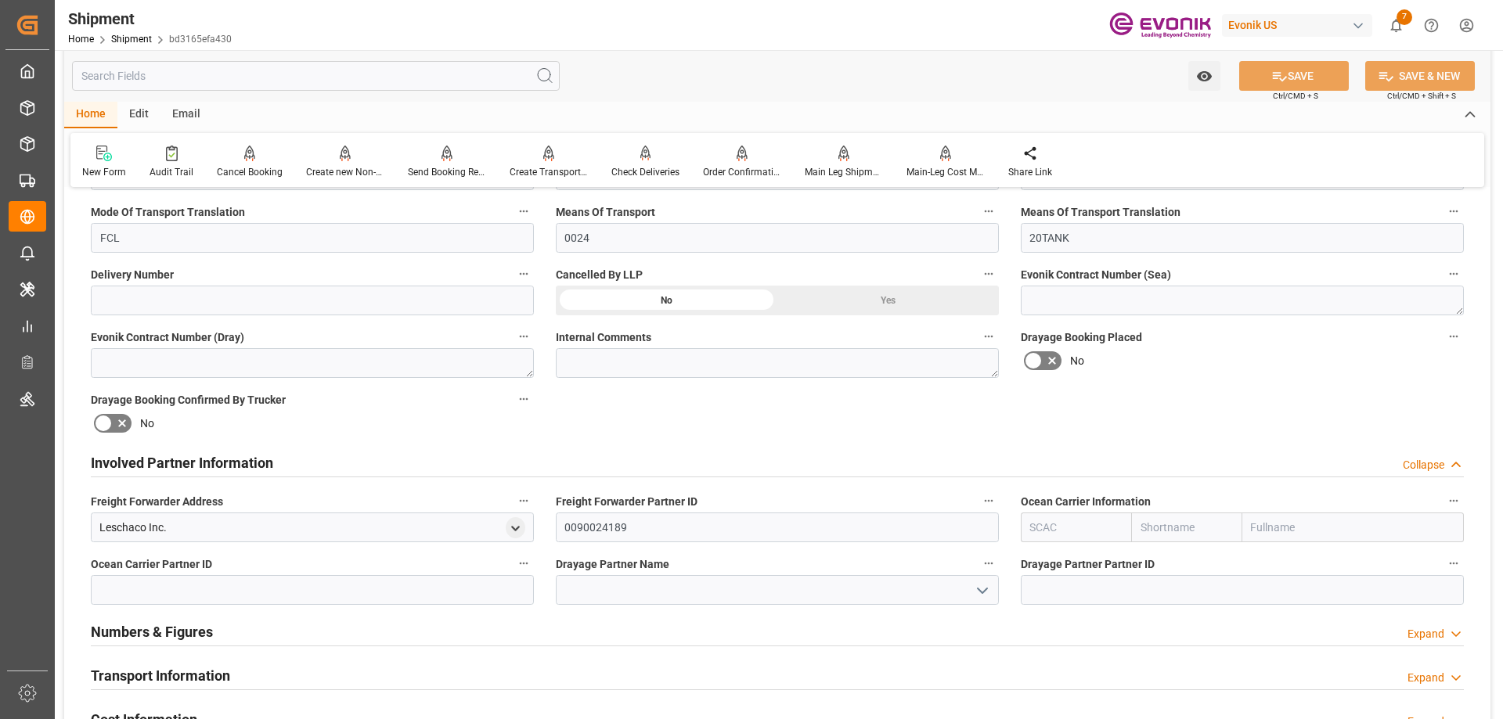
click at [1046, 531] on input "text" at bounding box center [1075, 528] width 110 height 30
click at [1283, 521] on input "text" at bounding box center [1352, 528] width 221 height 30
type input "intermodal"
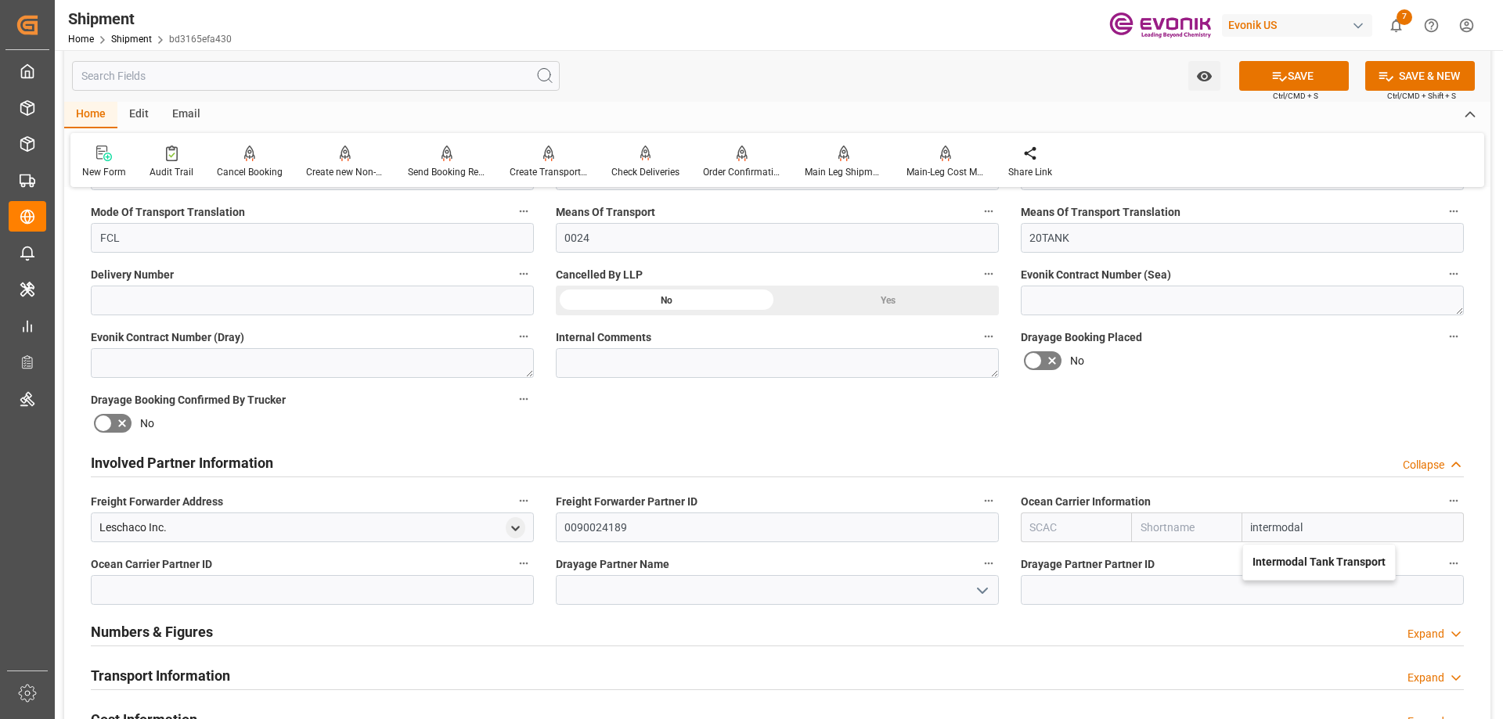
click at [1272, 565] on b "Intermodal Tank Transport" at bounding box center [1318, 562] width 133 height 13
type input "TQMU"
type input "Intermodal Tank Transport"
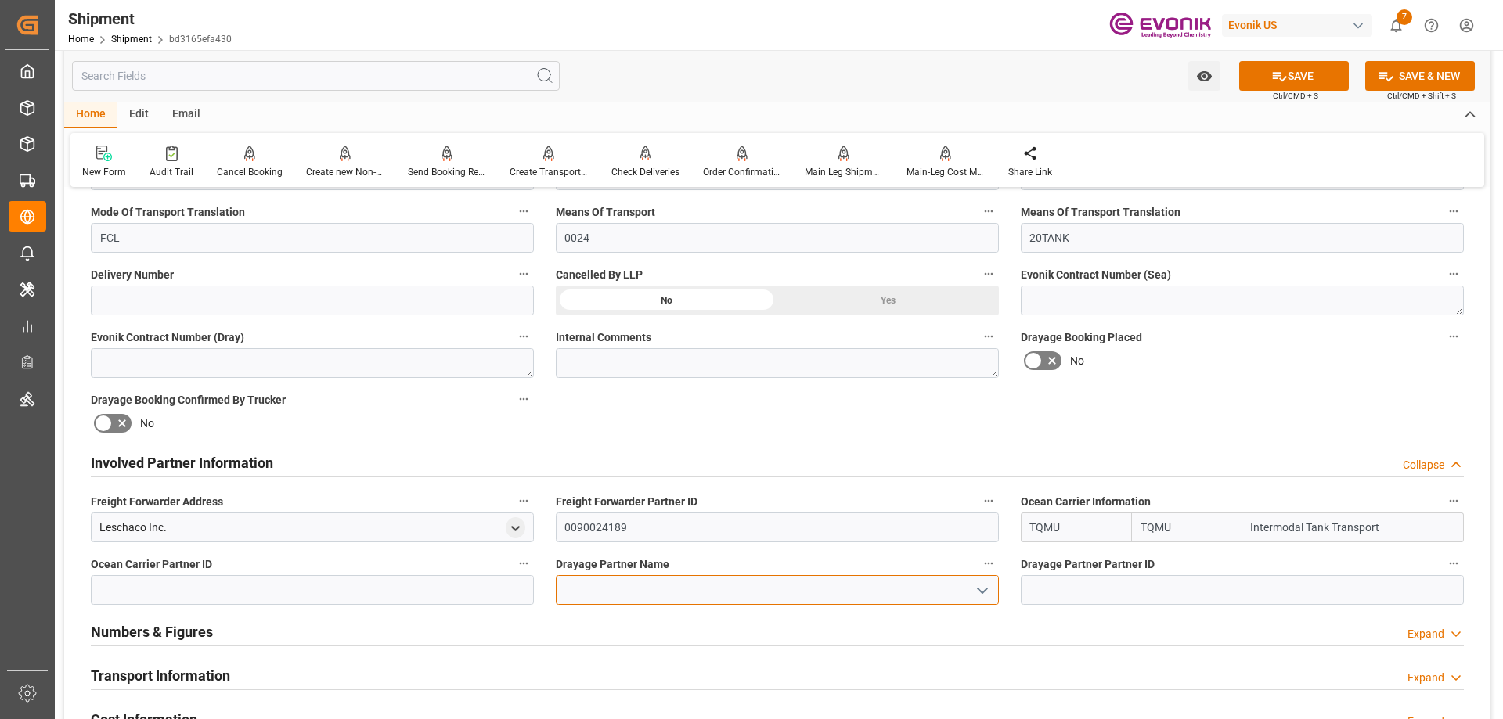
click at [826, 588] on input at bounding box center [777, 590] width 443 height 30
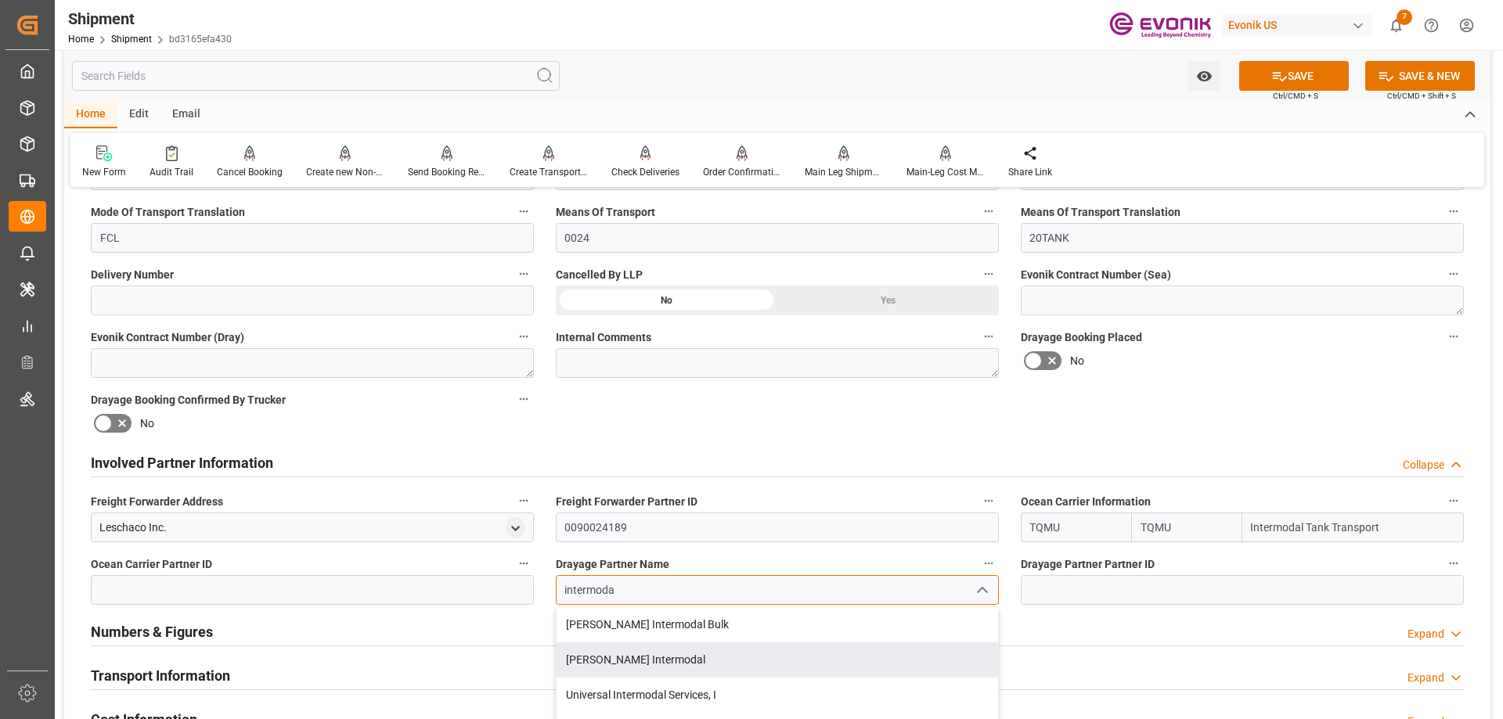
scroll to position [78, 0]
click at [634, 655] on div "Intermodal Tank Transport" at bounding box center [776, 652] width 441 height 35
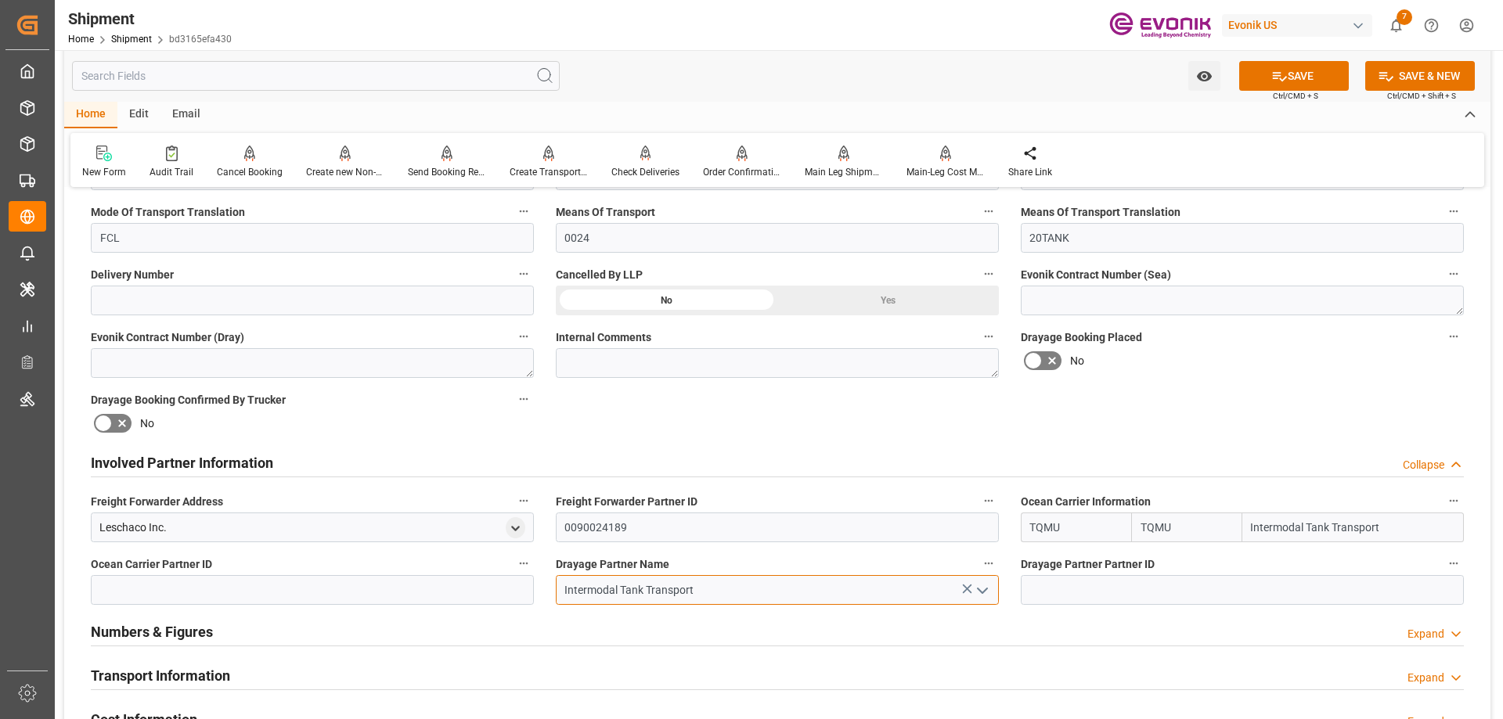
type input "Intermodal Tank Transport"
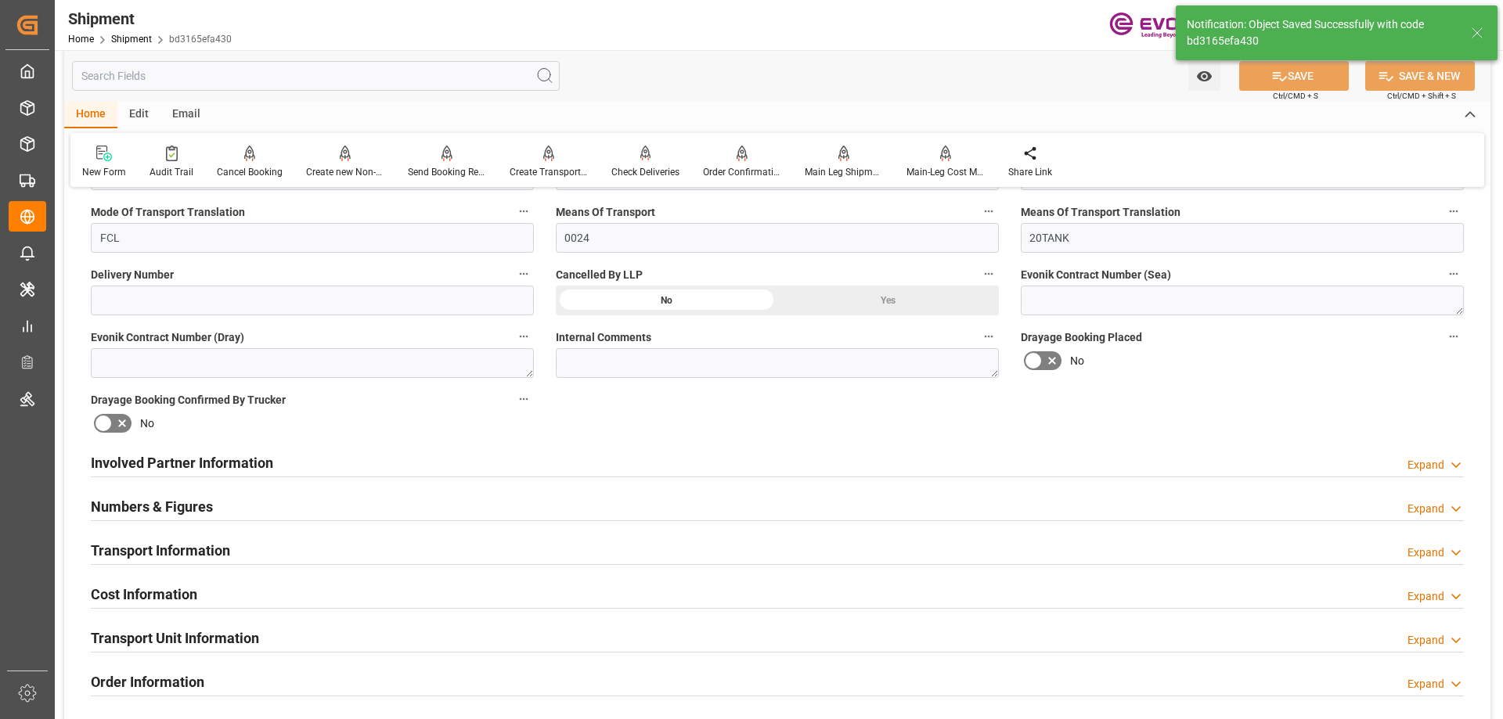
type textarea "NWC/[GEOGRAPHIC_DATA] [GEOGRAPHIC_DATA] / [GEOGRAPHIC_DATA]"
click at [153, 460] on h2 "Involved Partner Information" at bounding box center [182, 462] width 182 height 21
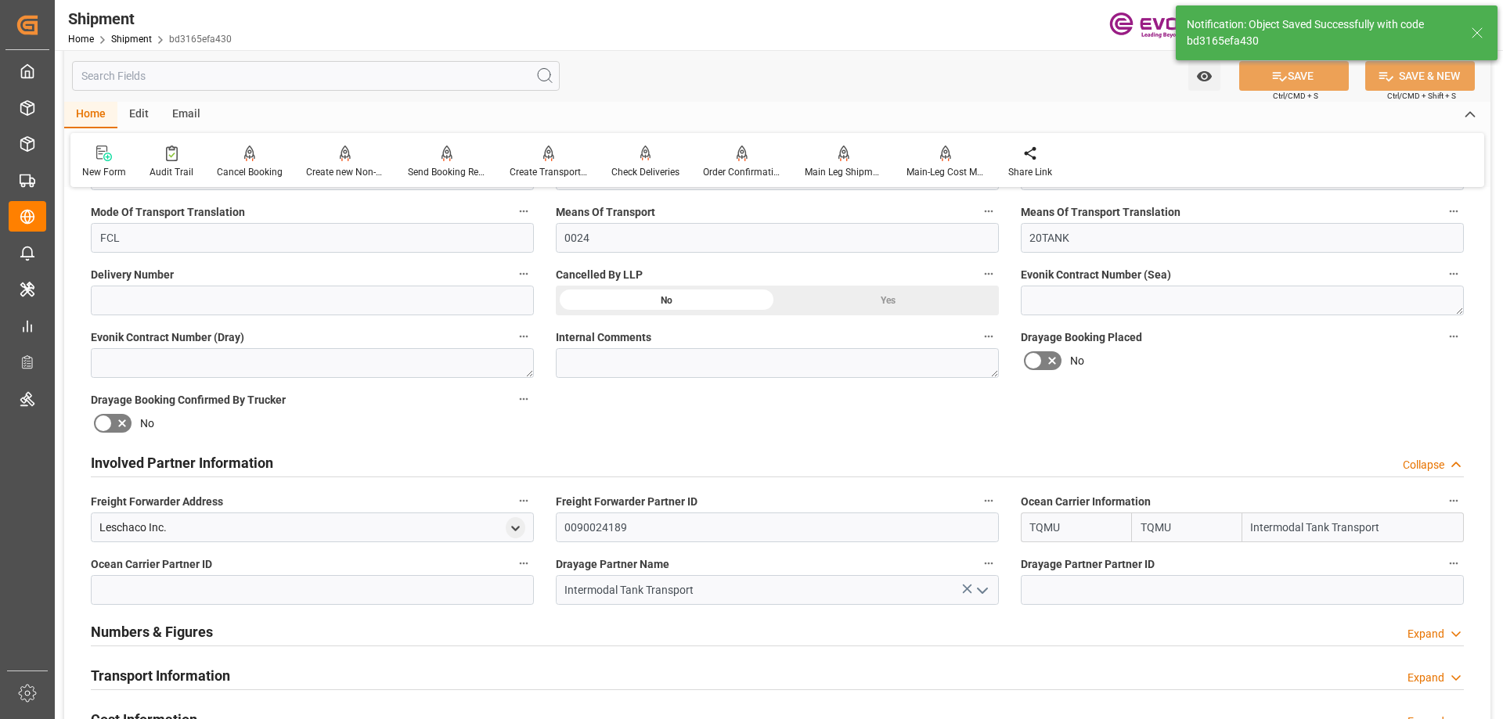
scroll to position [861, 0]
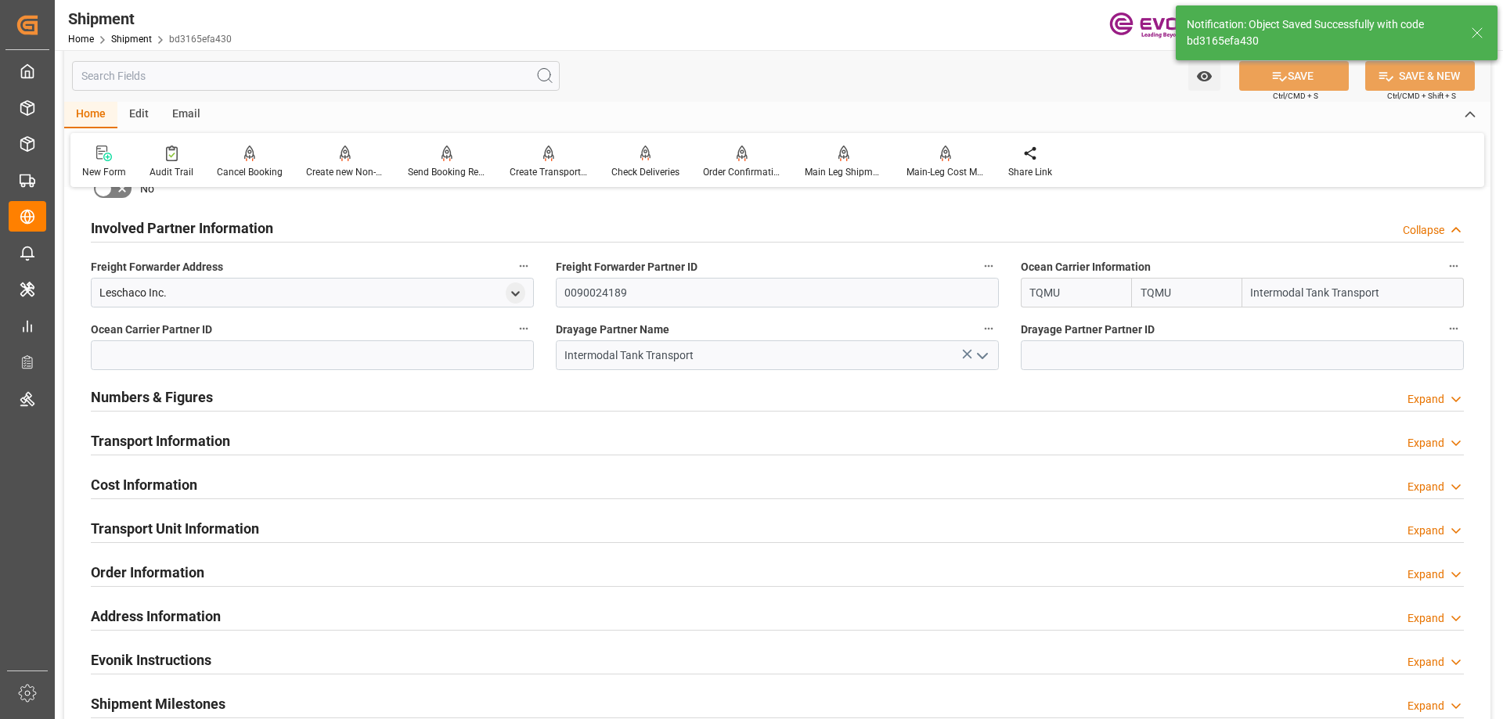
click at [202, 438] on h2 "Transport Information" at bounding box center [160, 440] width 139 height 21
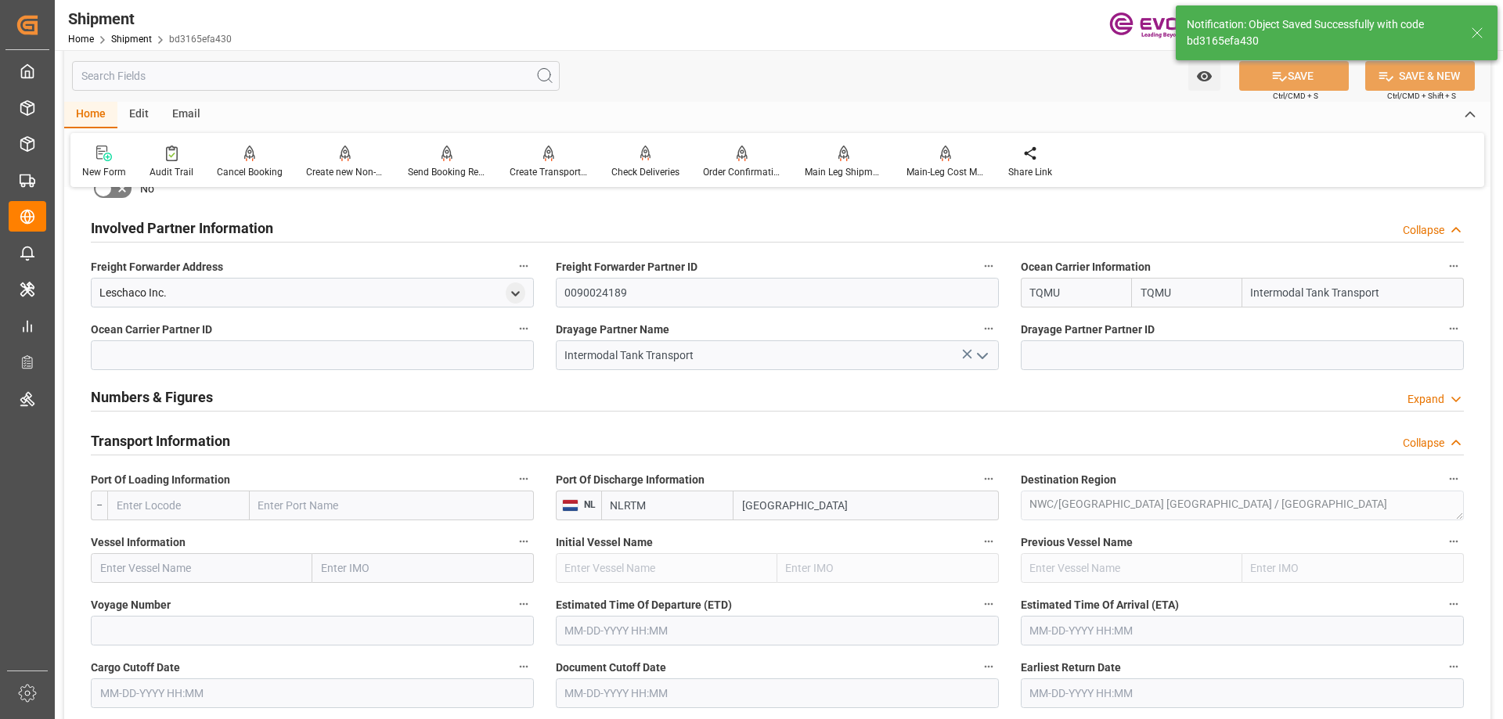
scroll to position [939, 0]
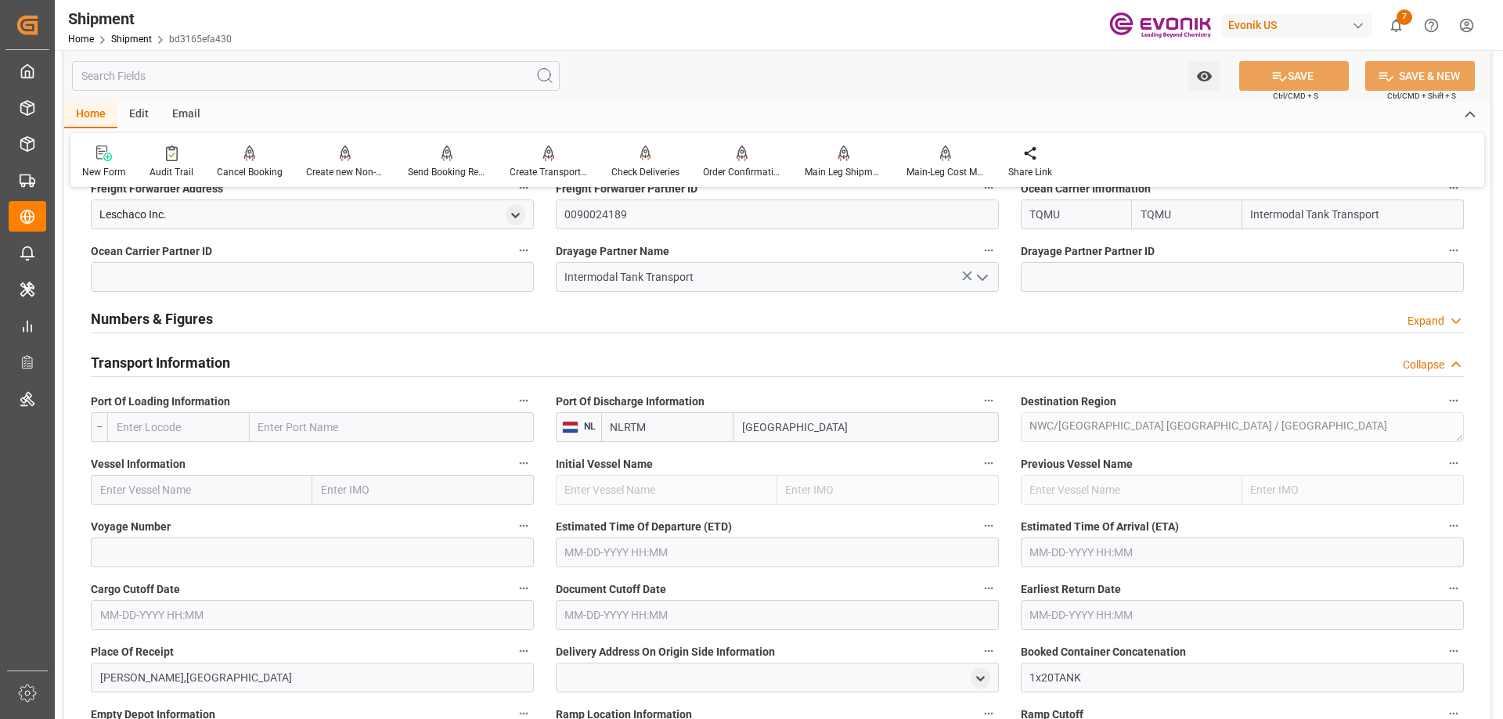
click at [217, 422] on input "text" at bounding box center [178, 427] width 142 height 30
click at [196, 460] on span "USMSY - New Orleans" at bounding box center [170, 469] width 106 height 29
type input "USMSY"
type input "[GEOGRAPHIC_DATA]"
type input "USMSY"
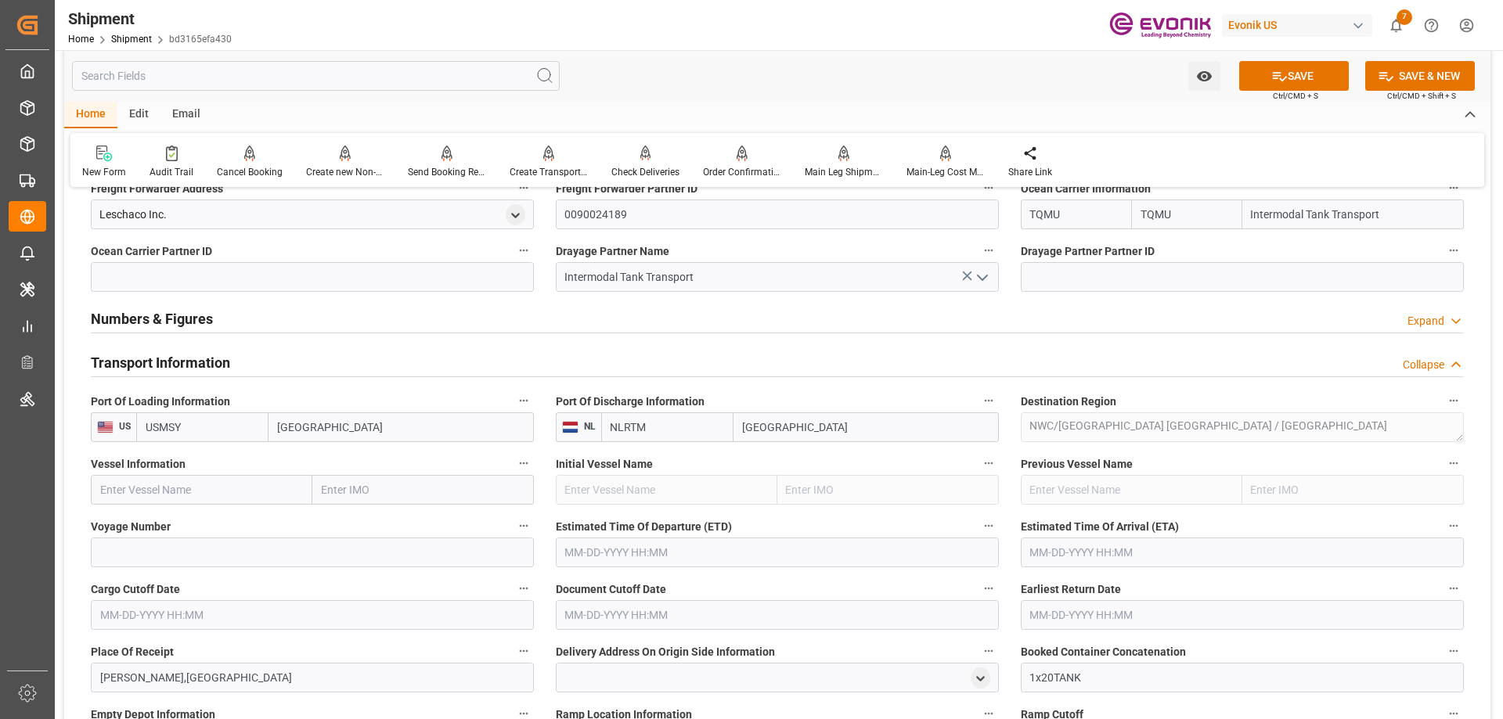
click at [193, 478] on input "text" at bounding box center [201, 490] width 221 height 30
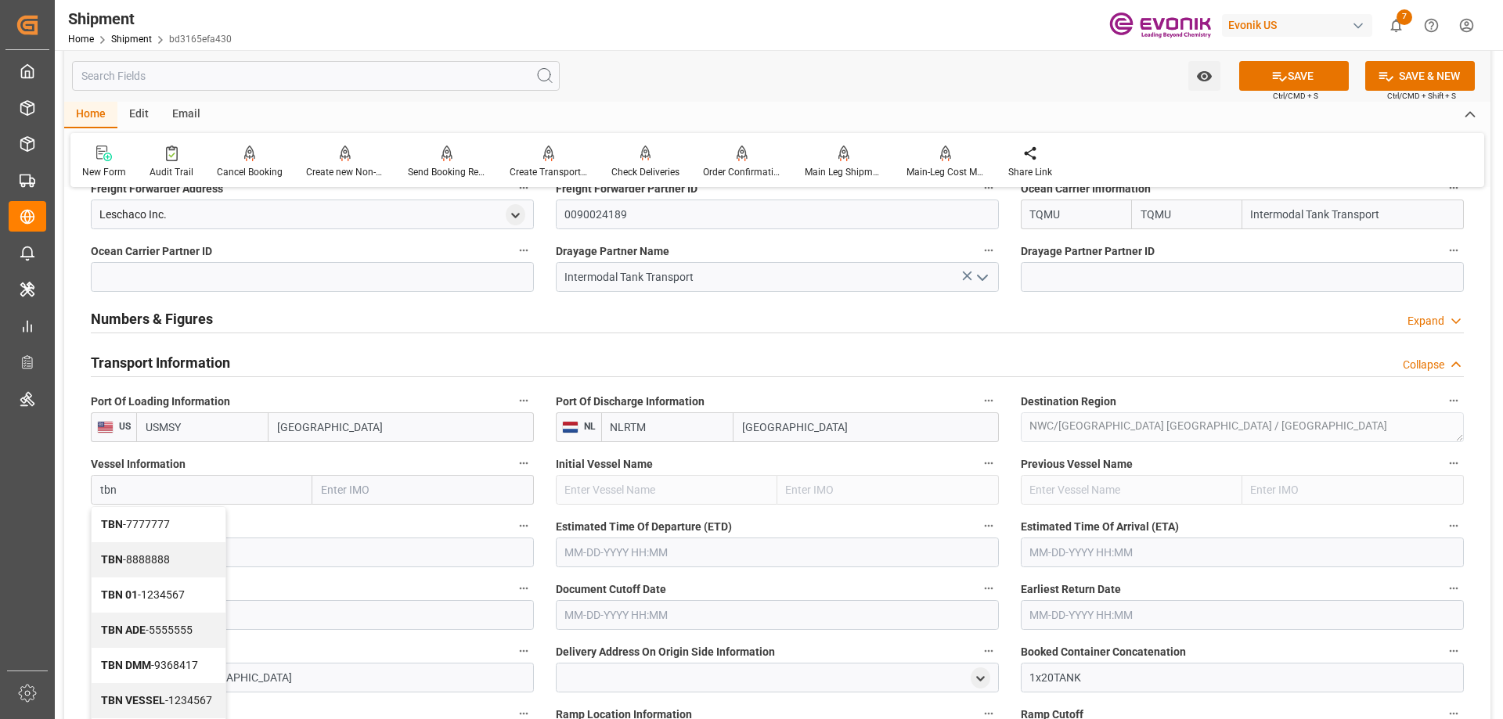
click at [179, 515] on div "TBN - 7777777" at bounding box center [159, 524] width 134 height 35
type input "TBN"
type input "7777777"
type input "TBN"
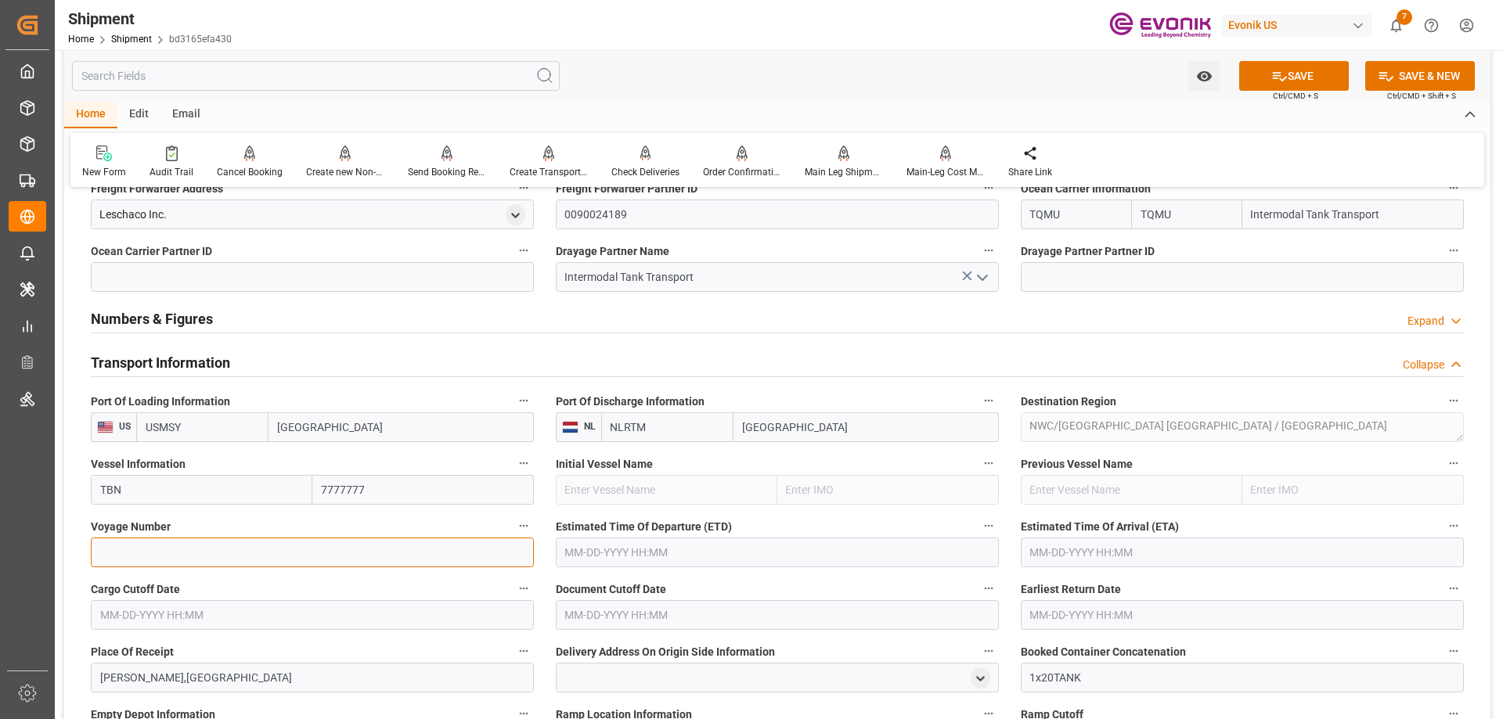
click at [190, 544] on input at bounding box center [312, 553] width 443 height 30
type input "0"
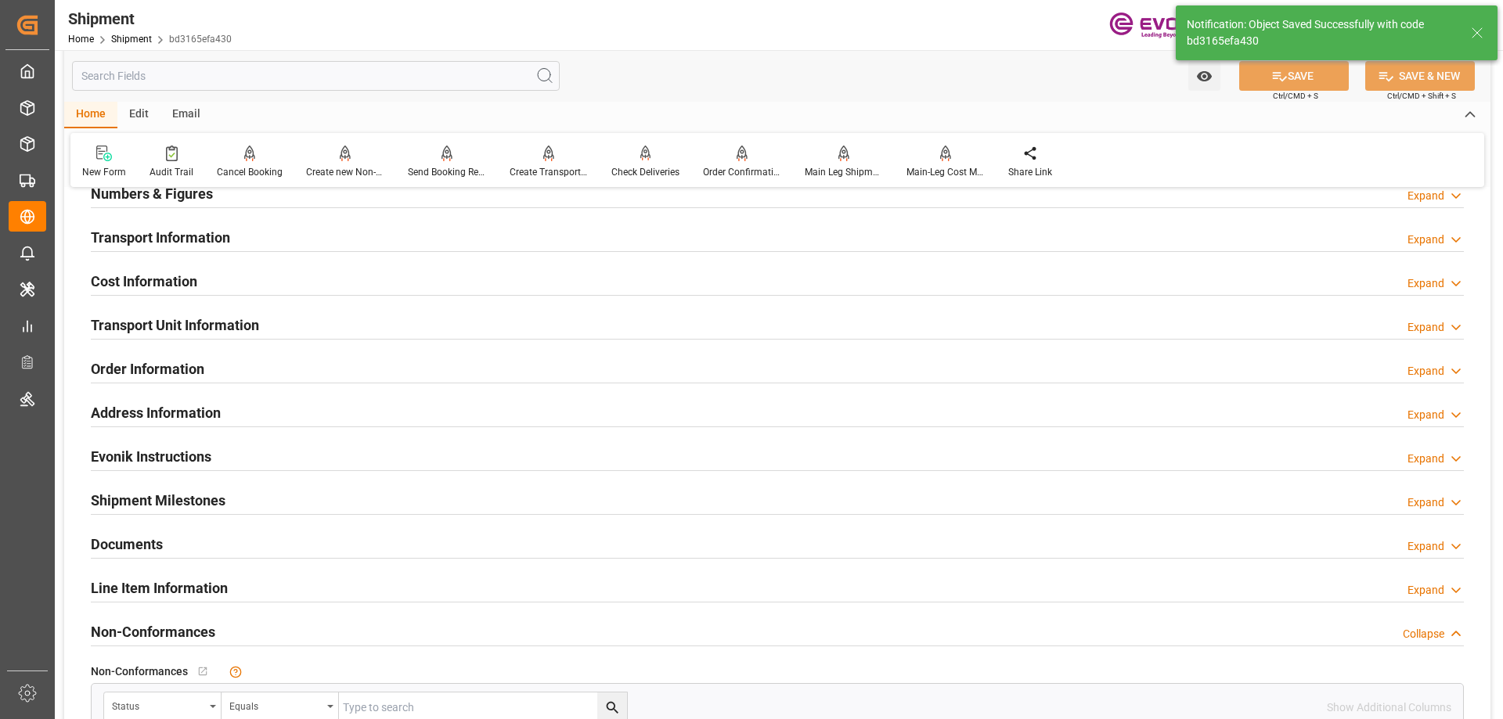
type input "TBN"
type input "7777777"
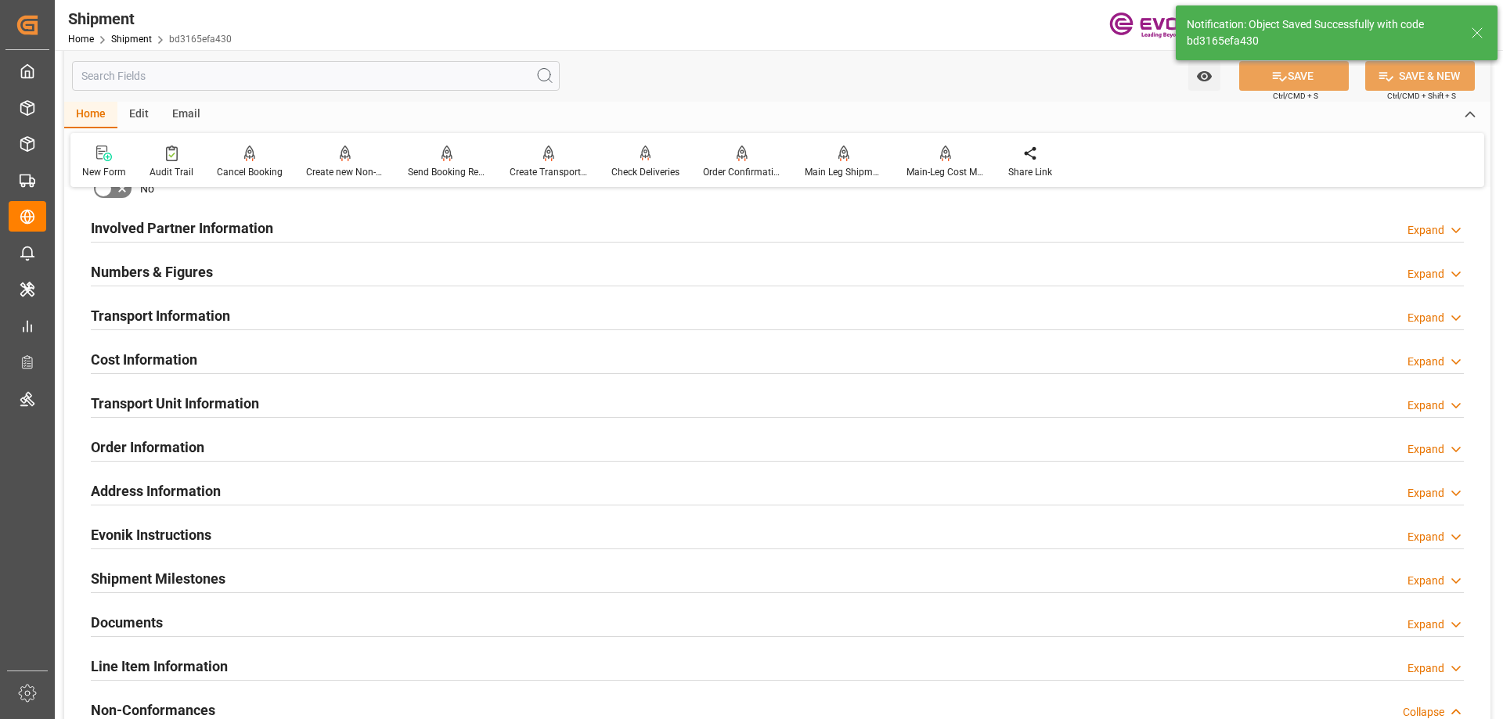
click at [168, 315] on h2 "Transport Information" at bounding box center [160, 315] width 139 height 21
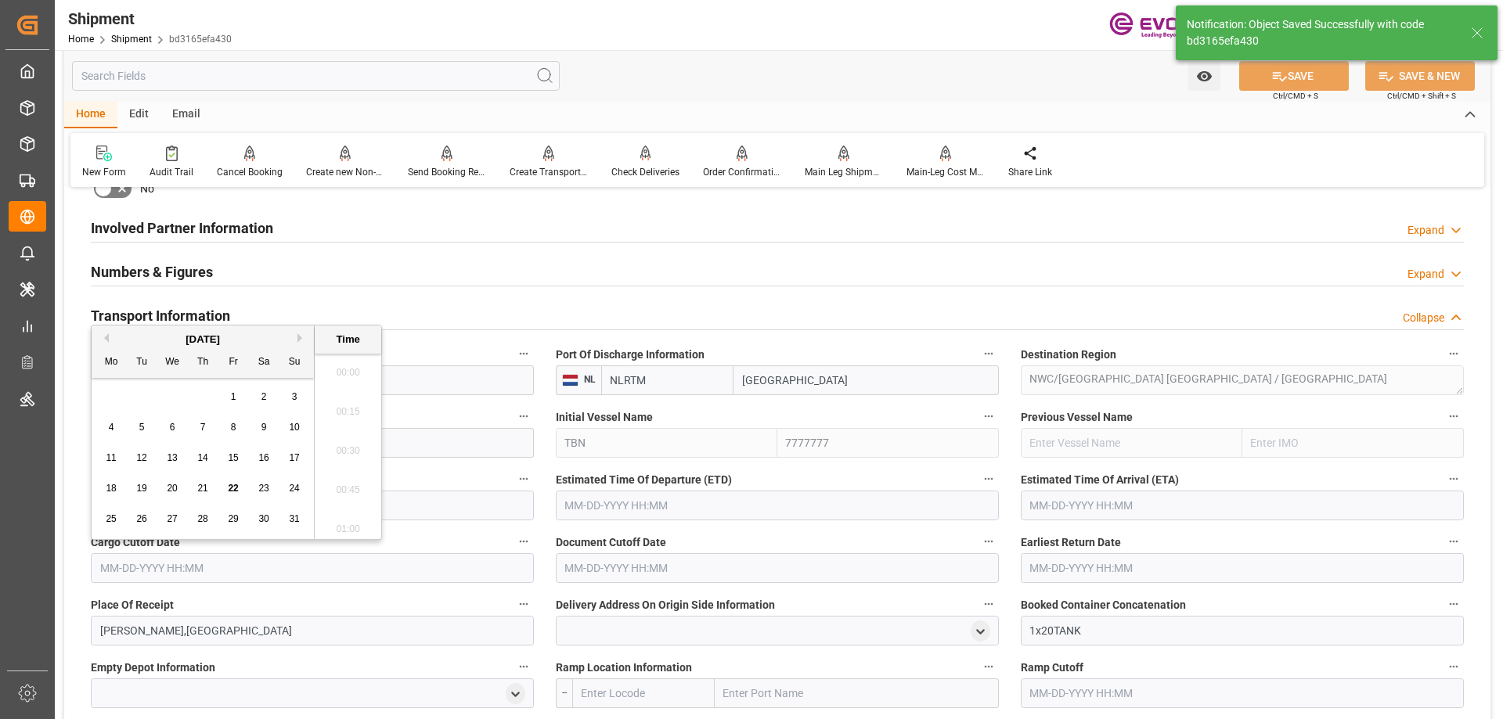
click at [181, 554] on input "text" at bounding box center [312, 568] width 443 height 30
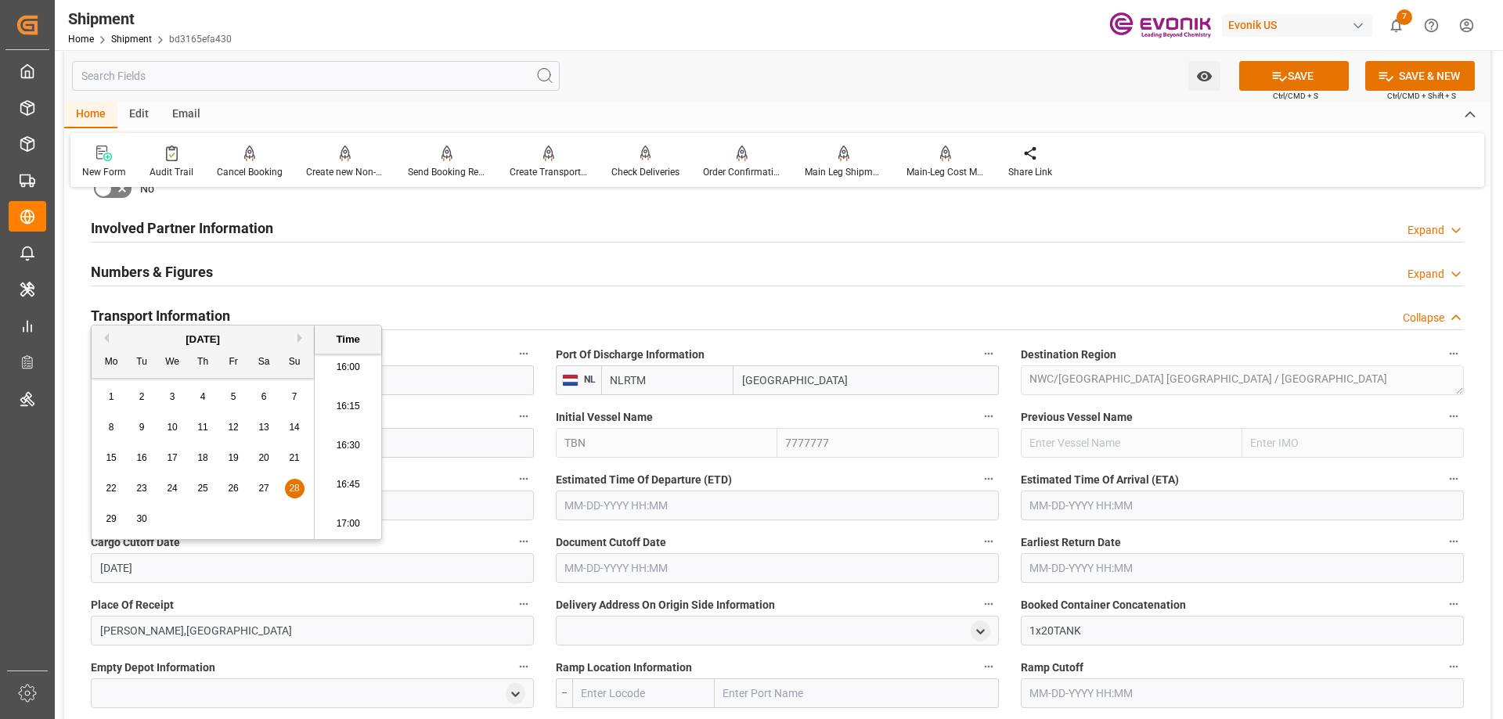
type input "9/28/2025"
type input "[DATE] 00:00"
drag, startPoint x: 195, startPoint y: 564, endPoint x: 88, endPoint y: 551, distance: 108.0
click at [88, 551] on div "Cargo Cutoff Date 09-28-2025 00:00" at bounding box center [312, 557] width 465 height 63
click at [621, 574] on input "text" at bounding box center [777, 568] width 443 height 30
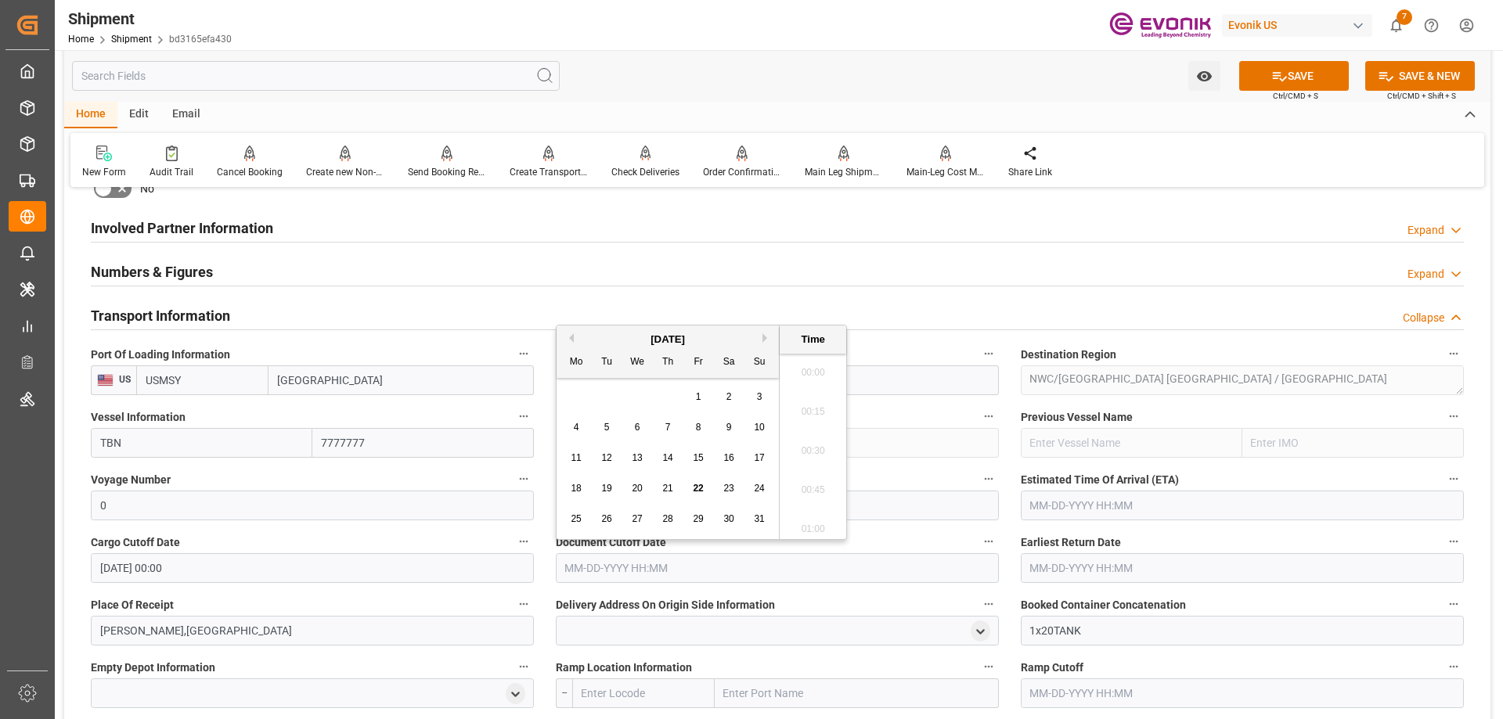
paste input "[DATE] 00:00"
type input "[DATE] 00:00"
click at [1069, 565] on input "text" at bounding box center [1241, 568] width 443 height 30
paste input "[DATE] 00:00"
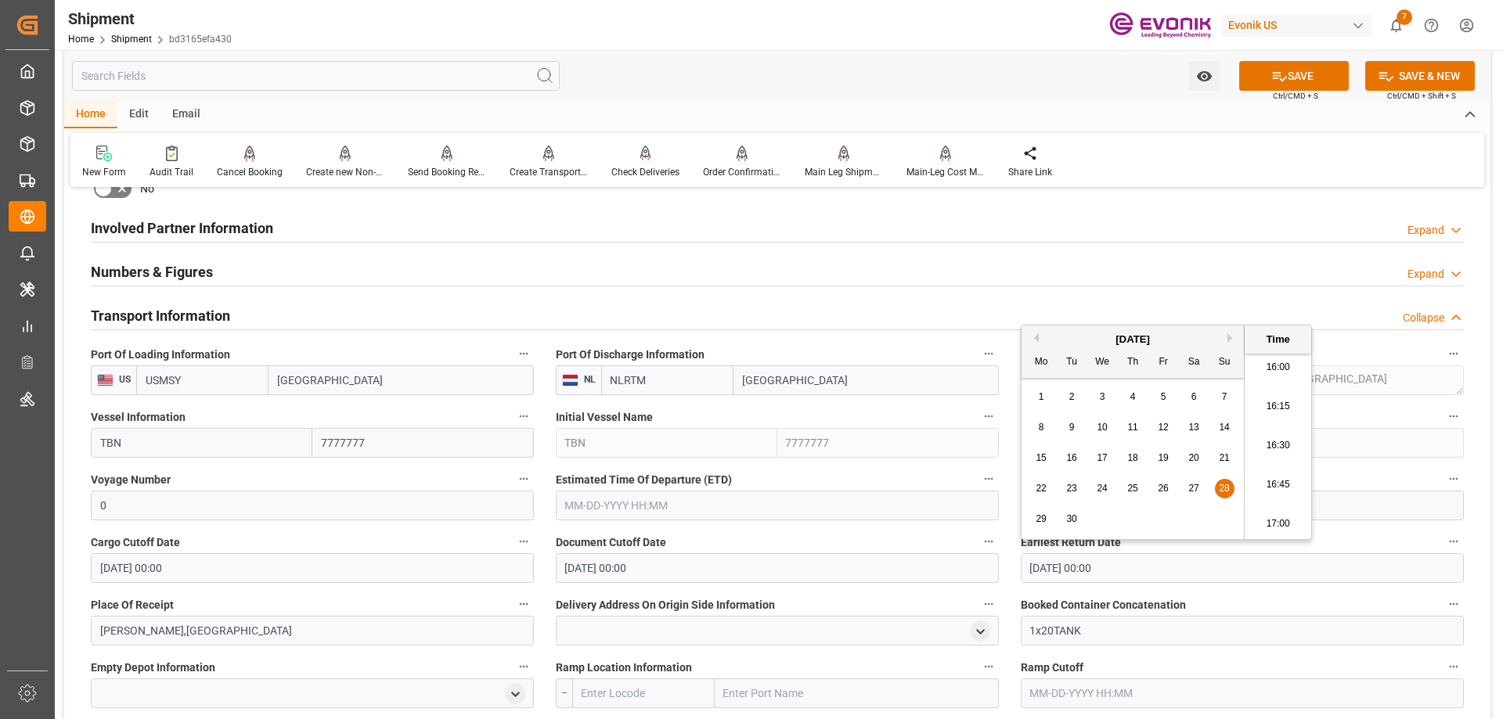
type input "[DATE] 00:00"
click at [805, 502] on input "text" at bounding box center [777, 506] width 443 height 30
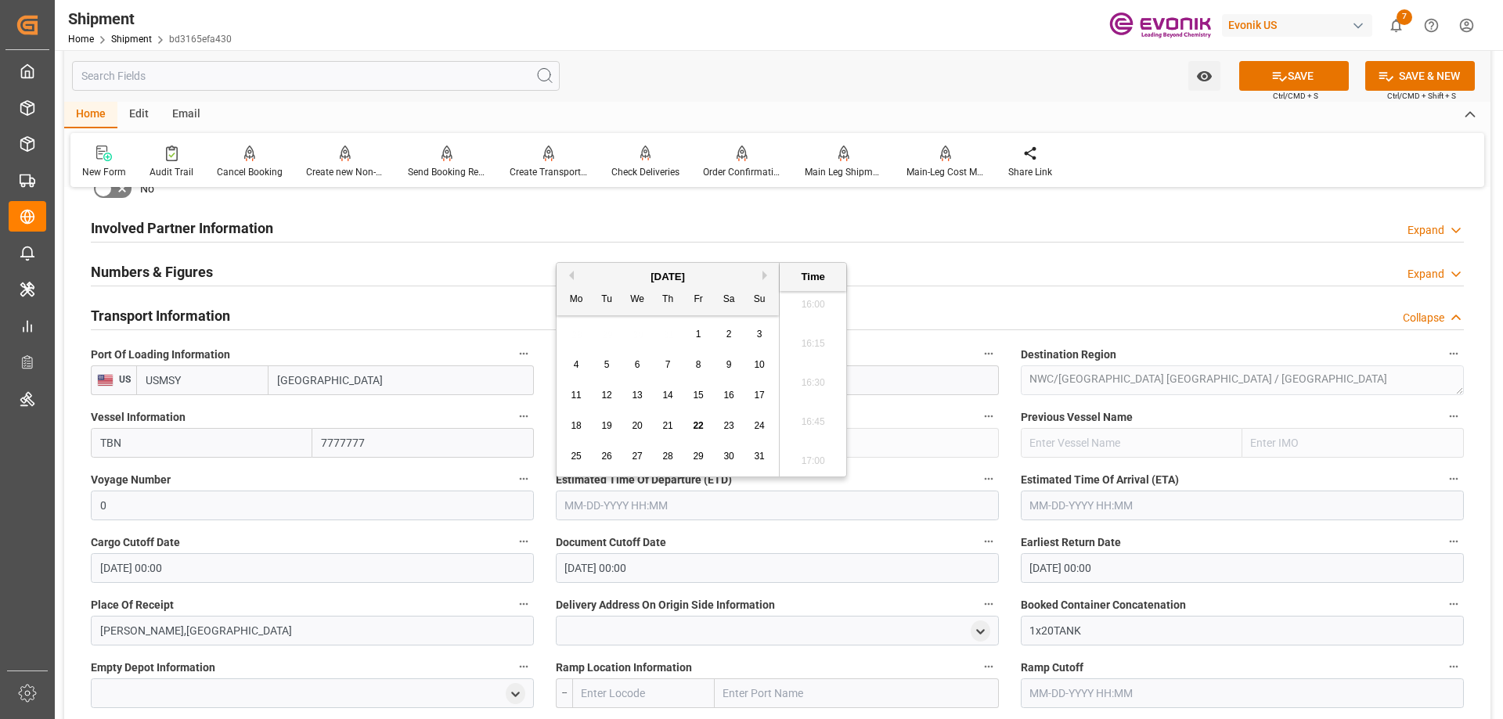
paste input "[DATE] 00:00"
click at [765, 275] on button "Next Month" at bounding box center [766, 275] width 9 height 9
click at [632, 333] on div "1" at bounding box center [638, 335] width 20 height 19
type input "[DATE] 00:00"
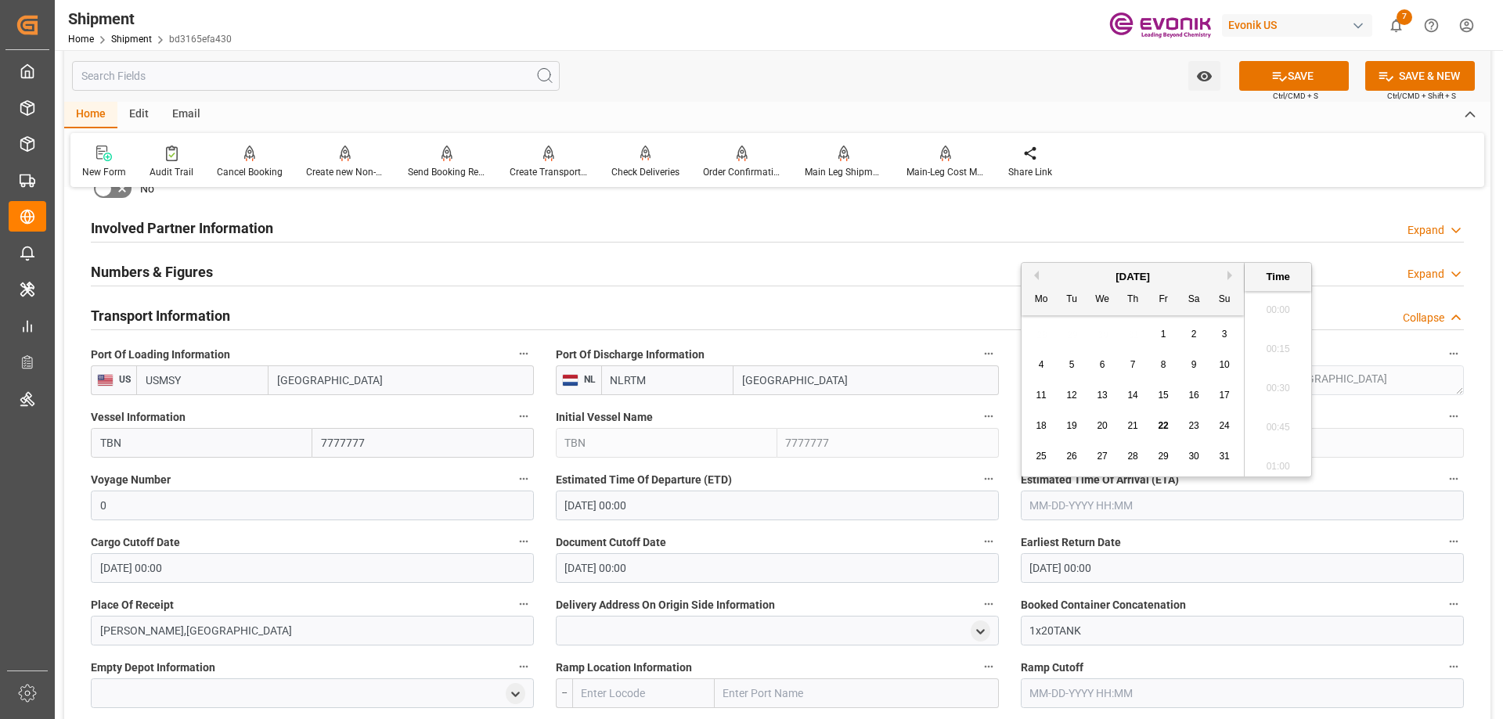
click at [1093, 500] on input "text" at bounding box center [1241, 506] width 443 height 30
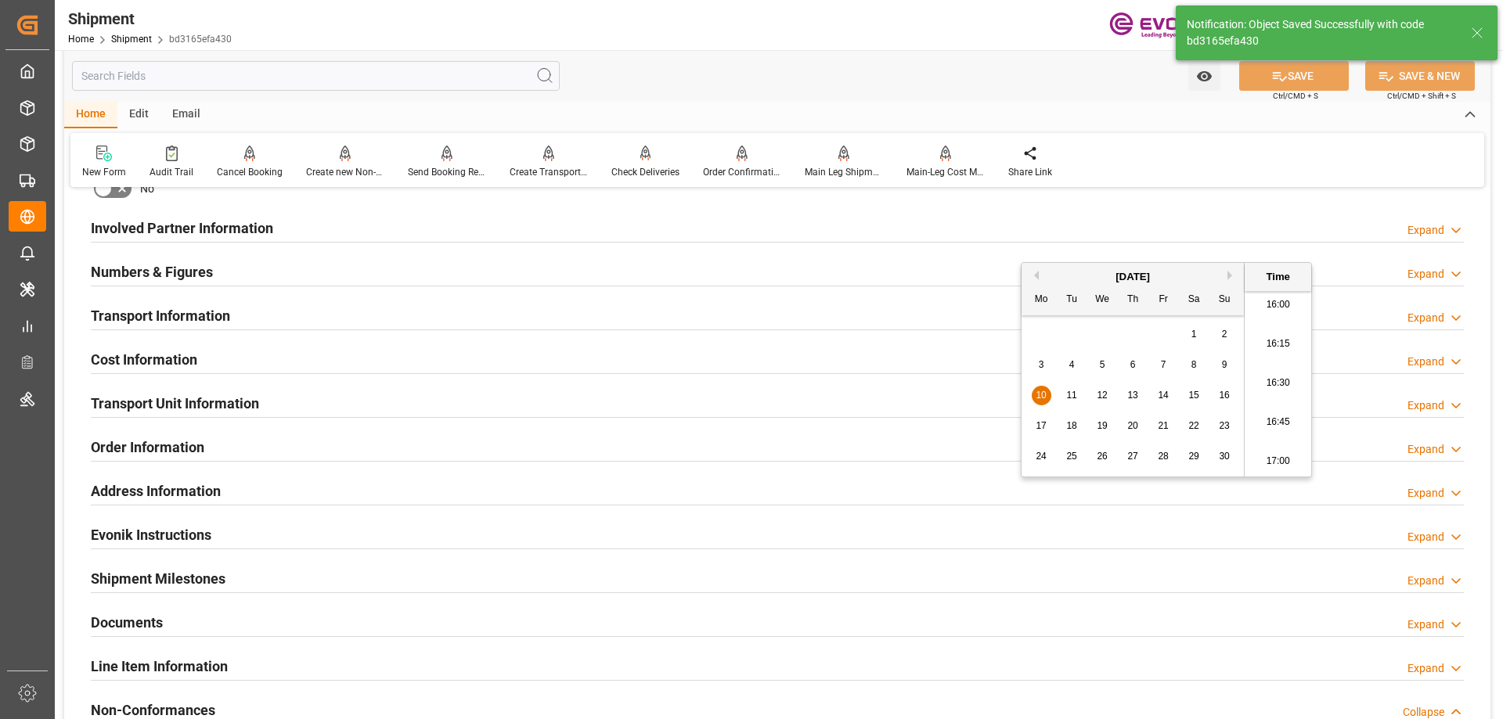
type input "[DATE] 00:00"
click at [207, 311] on h2 "Transport Information" at bounding box center [160, 315] width 139 height 21
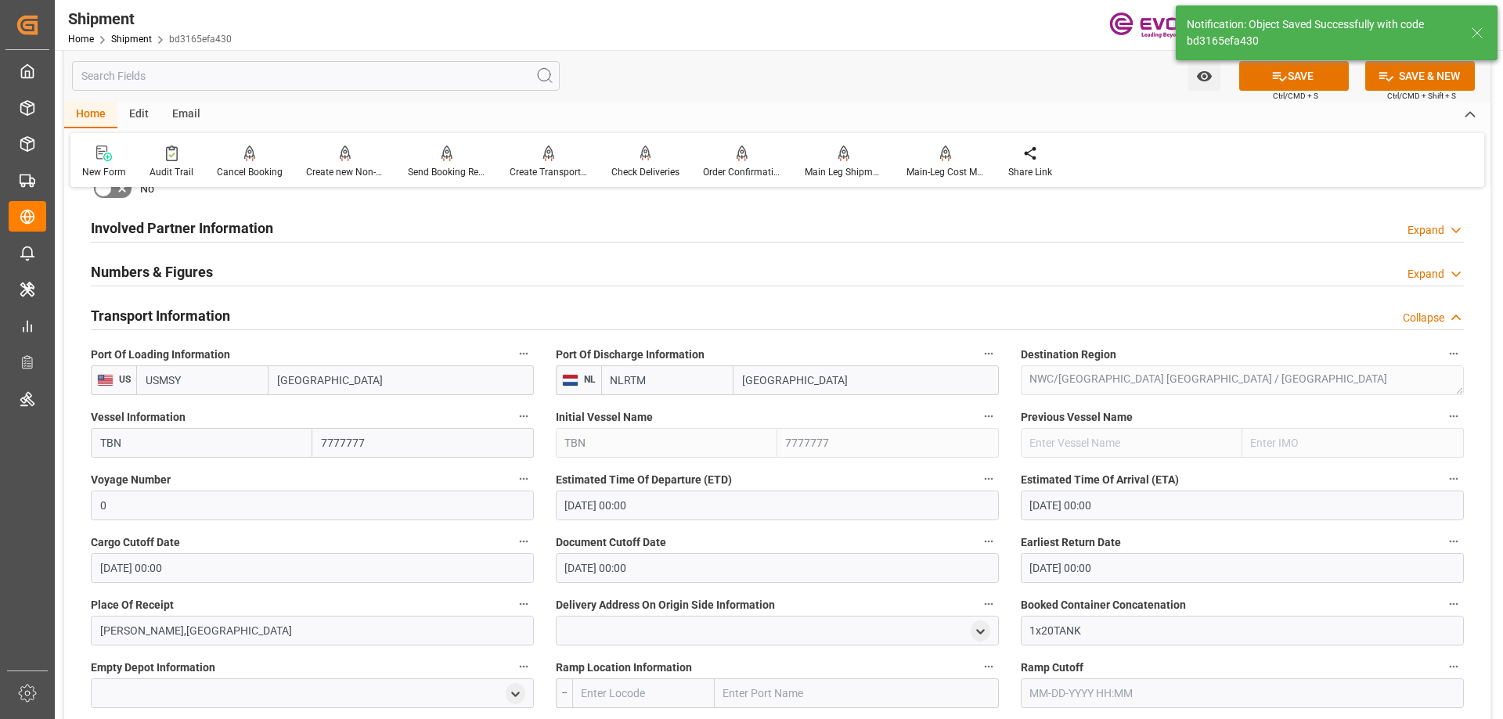
scroll to position [939, 0]
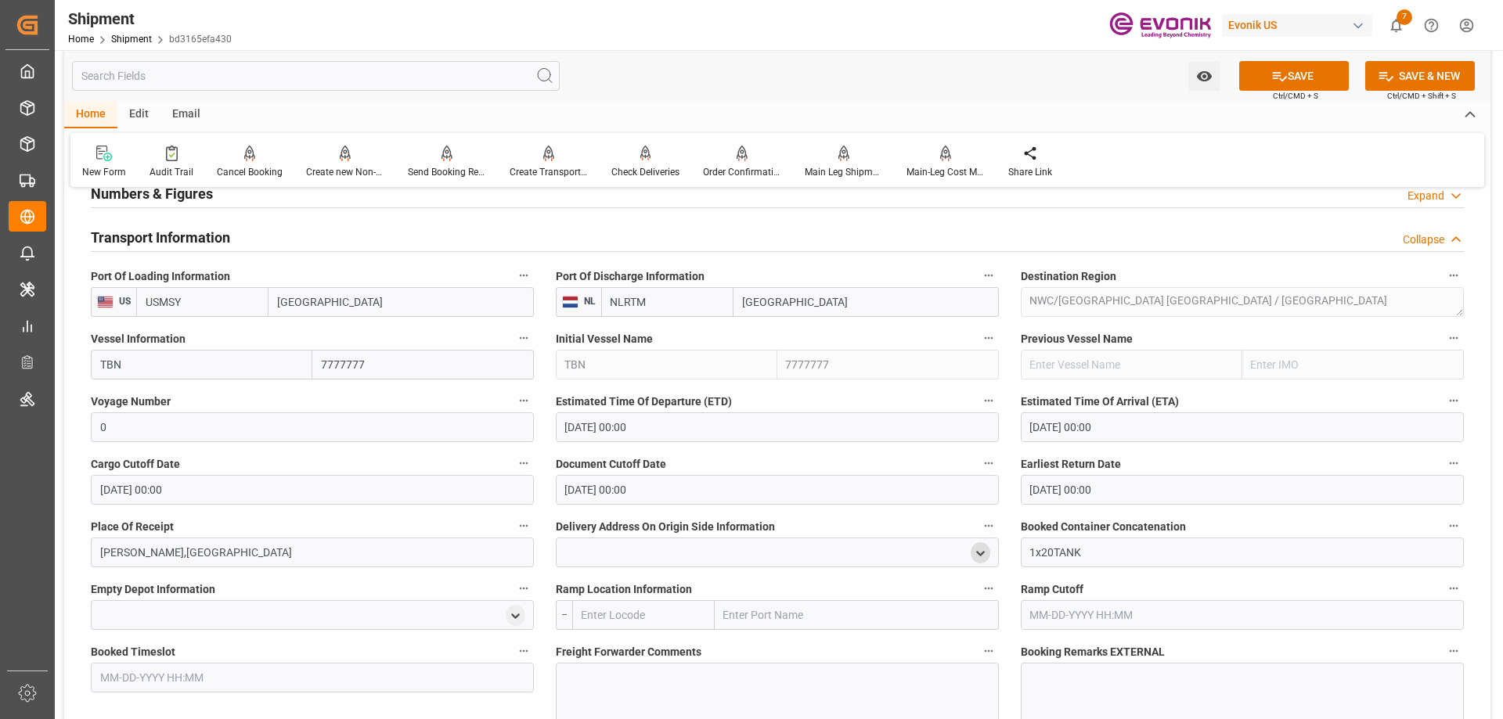
click at [976, 548] on icon "open menu" at bounding box center [979, 553] width 13 height 13
click at [984, 545] on div "close menu" at bounding box center [980, 552] width 20 height 21
click at [984, 553] on polyline "close menu" at bounding box center [980, 552] width 7 height 3
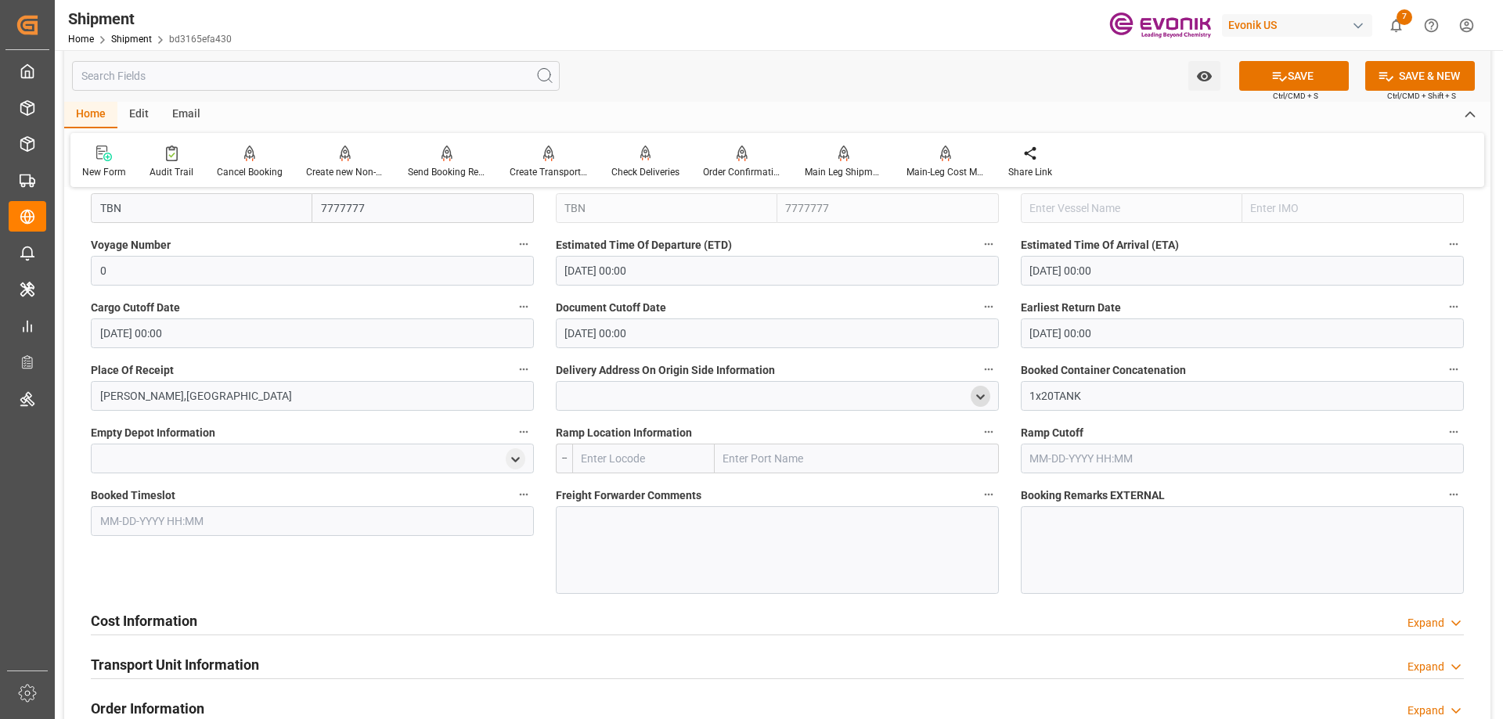
scroll to position [1174, 0]
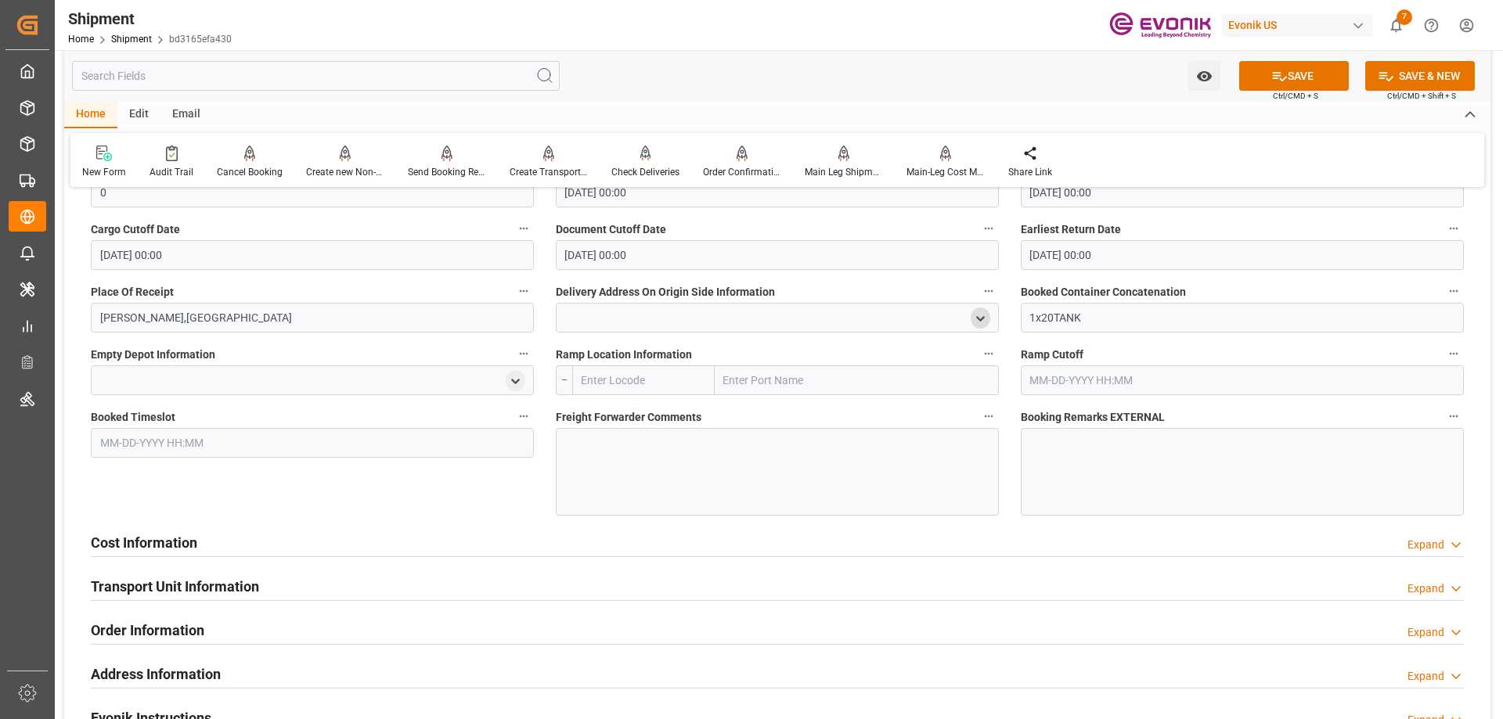
click at [1272, 78] on icon at bounding box center [1279, 76] width 14 height 9
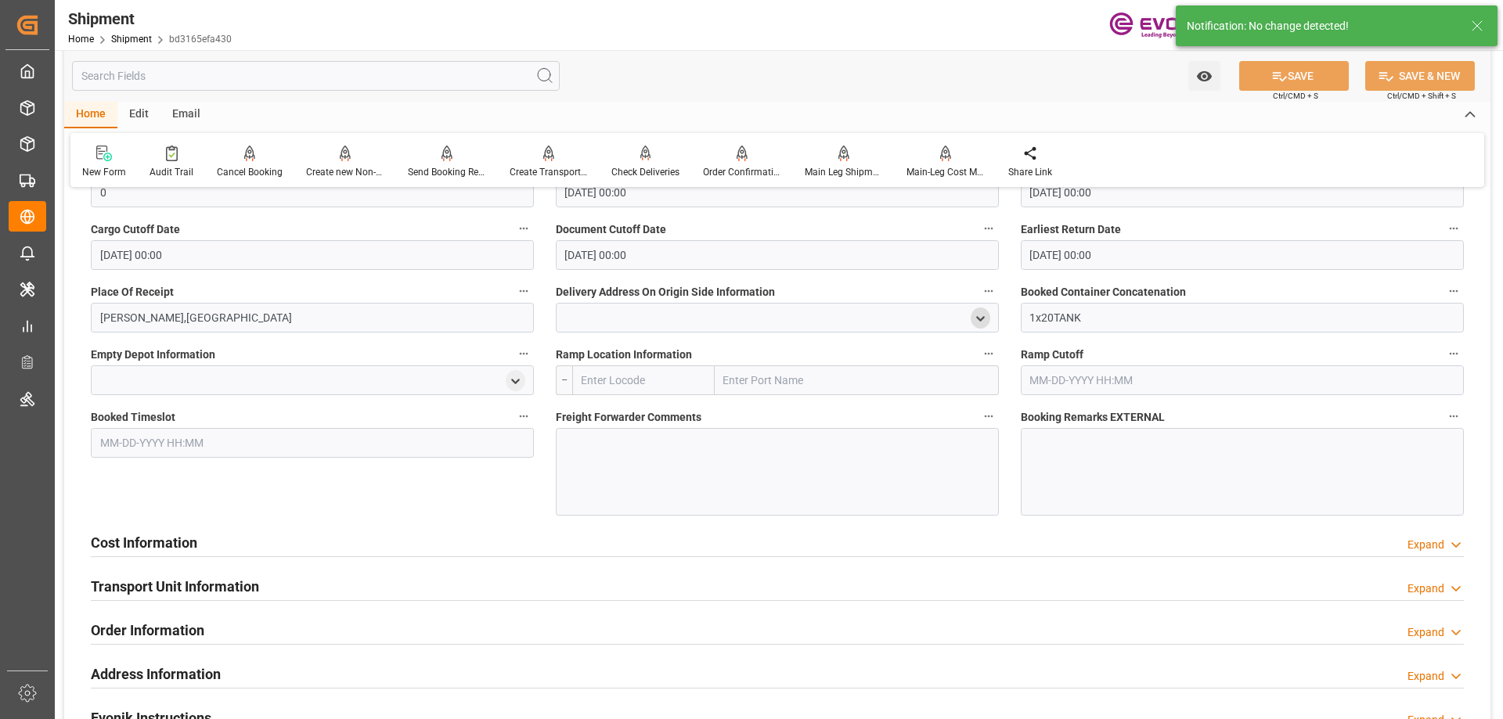
click at [257, 546] on div "Cost Information Expand" at bounding box center [777, 542] width 1373 height 30
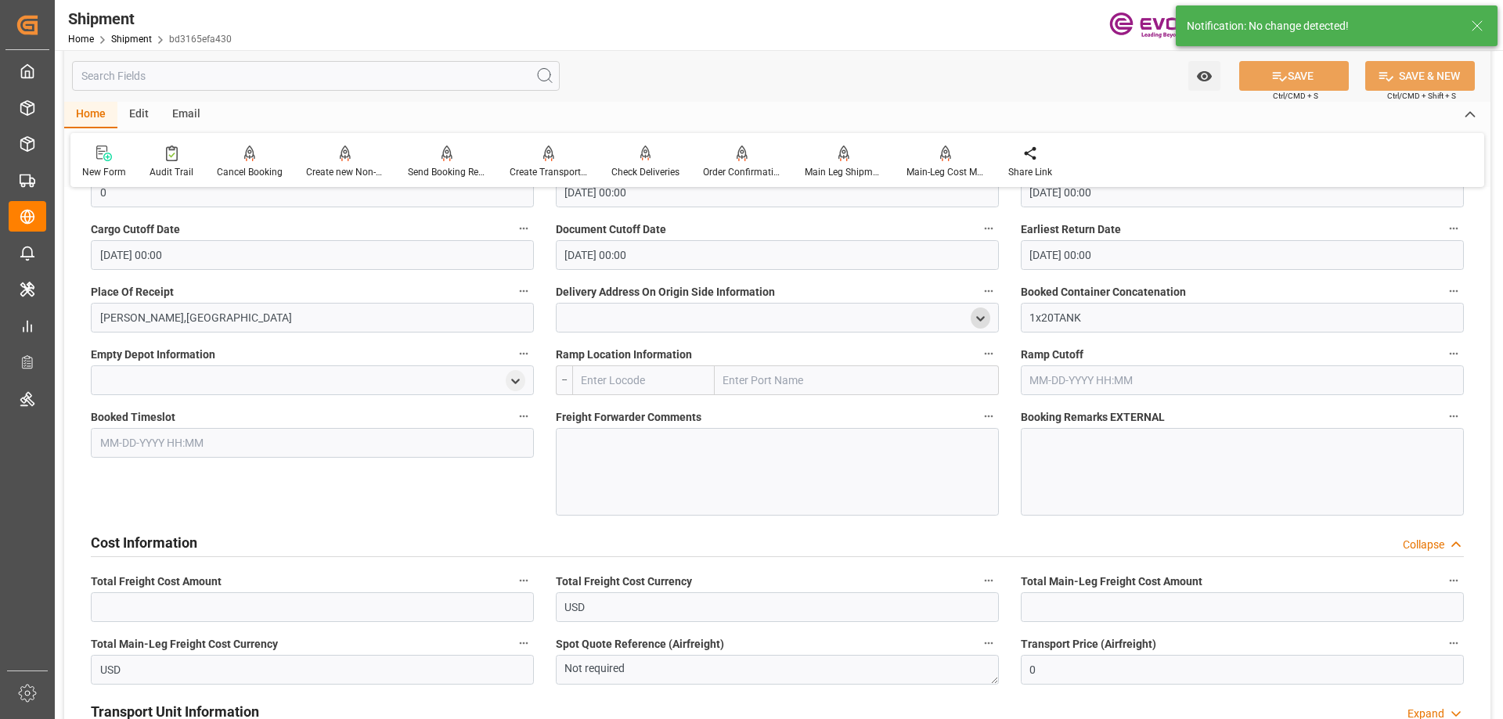
click at [648, 479] on div at bounding box center [777, 472] width 443 height 88
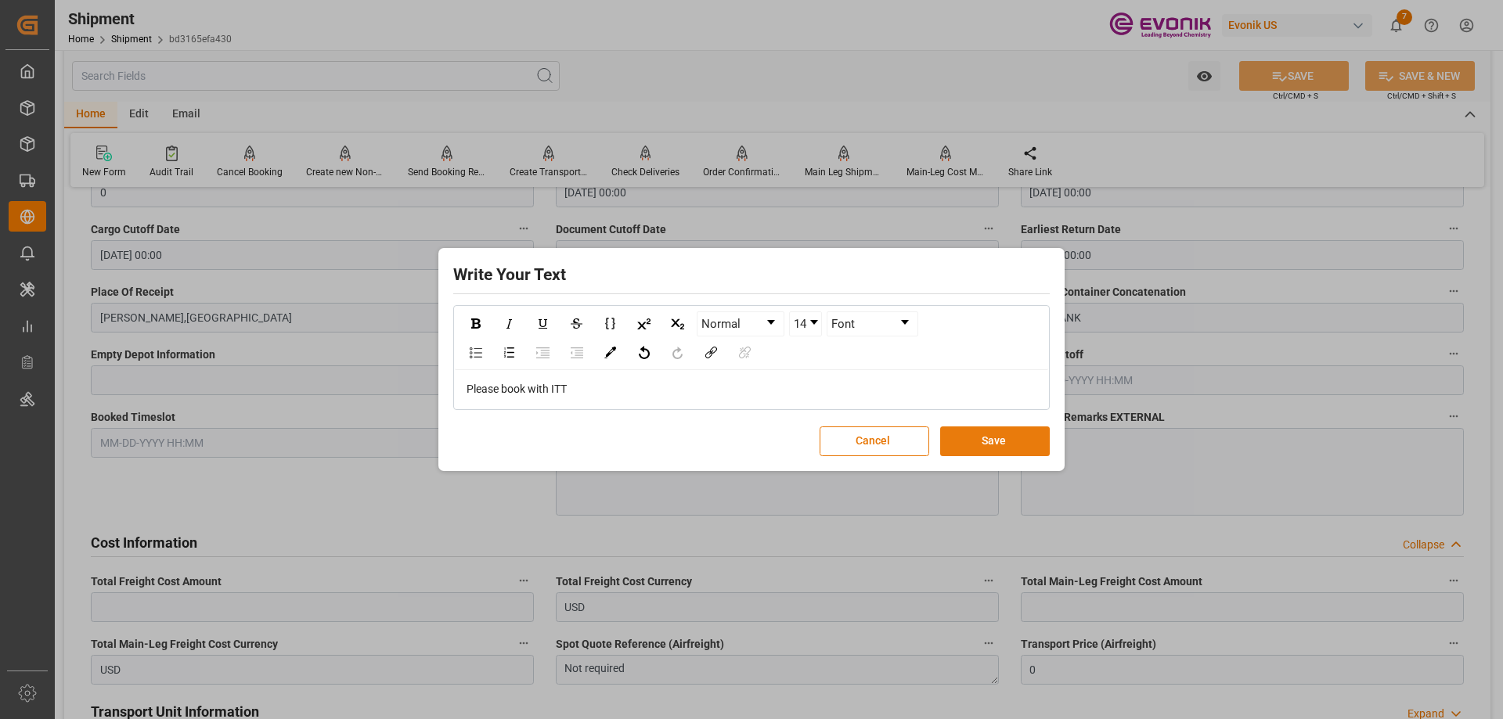
click at [1016, 441] on button "Save" at bounding box center [995, 441] width 110 height 30
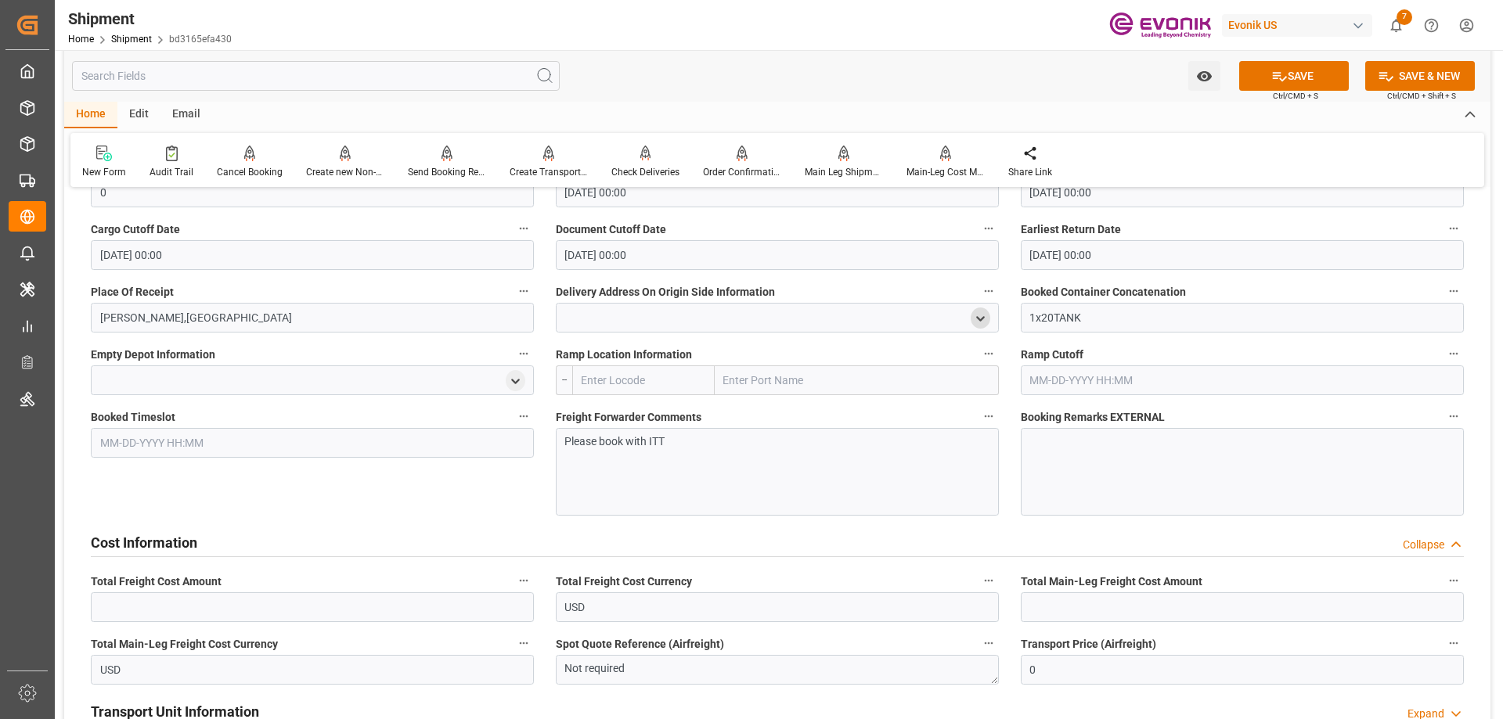
scroll to position [1252, 0]
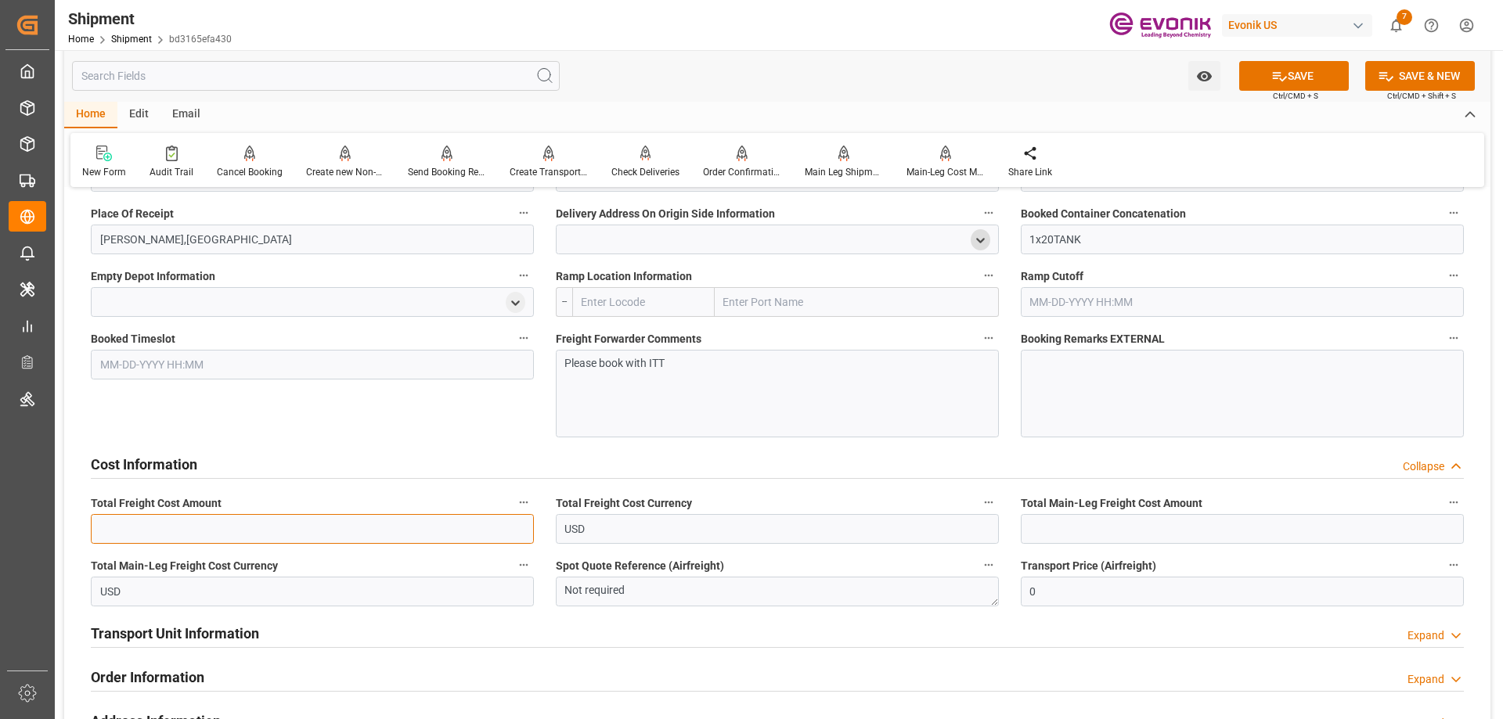
click at [463, 531] on input "text" at bounding box center [312, 529] width 443 height 30
type input "3900"
click at [1090, 530] on input "text" at bounding box center [1241, 529] width 443 height 30
type input "3900"
click at [1279, 65] on button "SAVE" at bounding box center [1294, 76] width 110 height 30
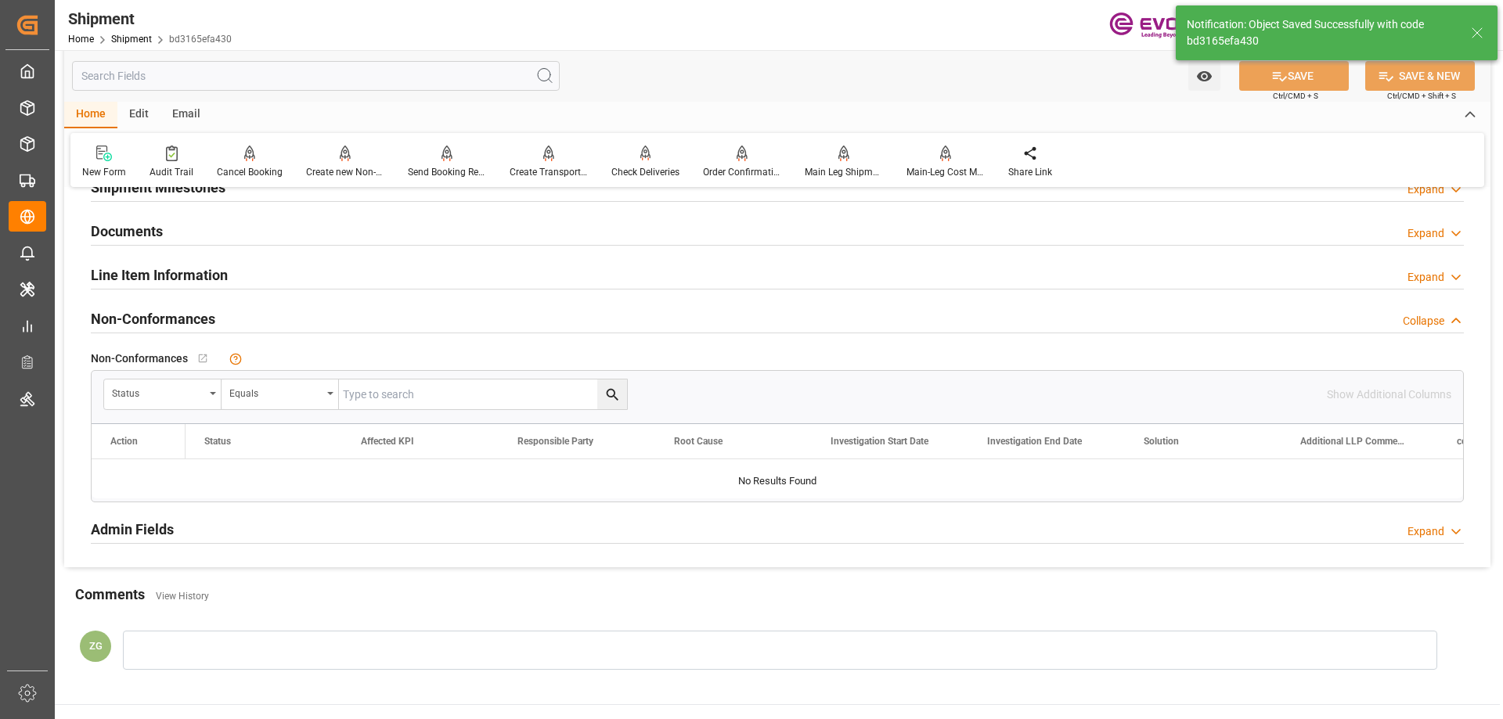
scroll to position [756, 0]
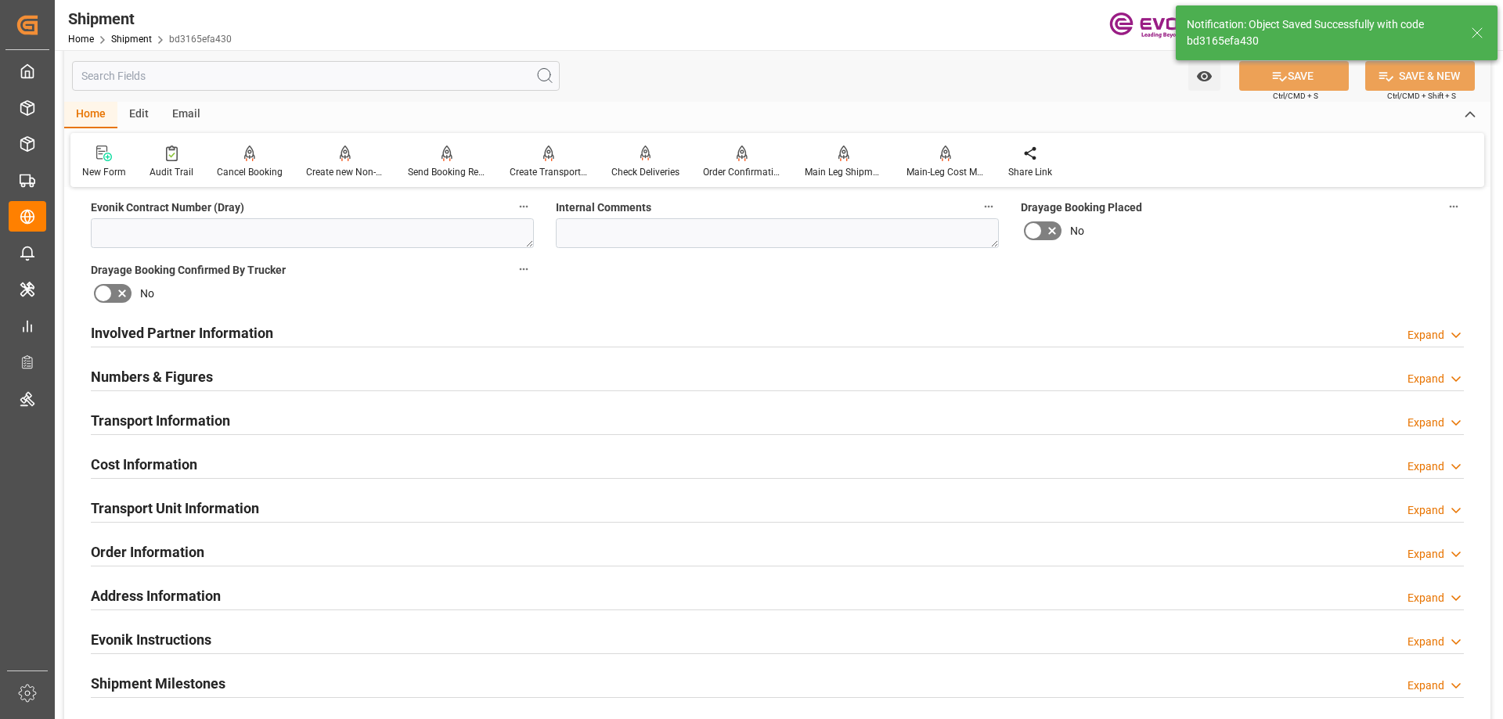
click at [281, 331] on div "Involved Partner Information Expand" at bounding box center [777, 332] width 1373 height 30
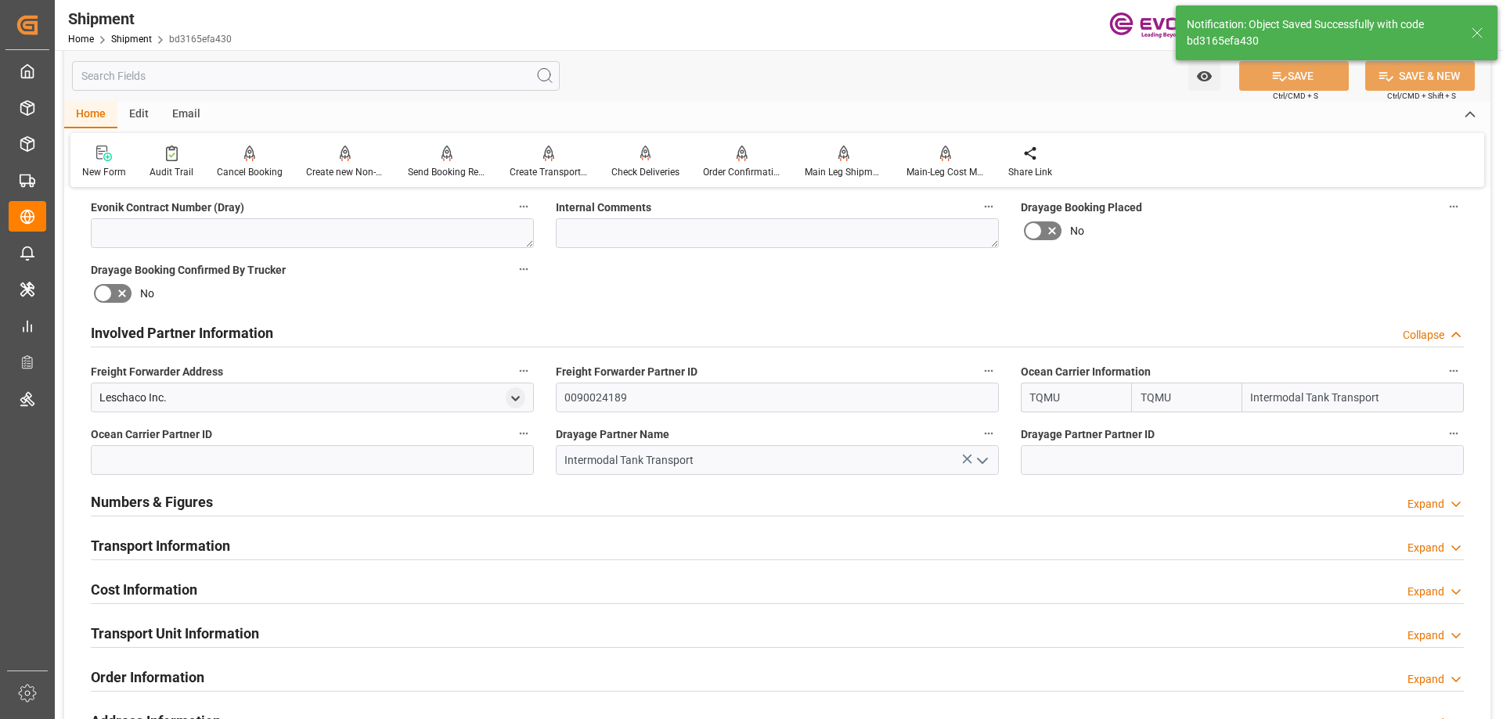
scroll to position [881, 0]
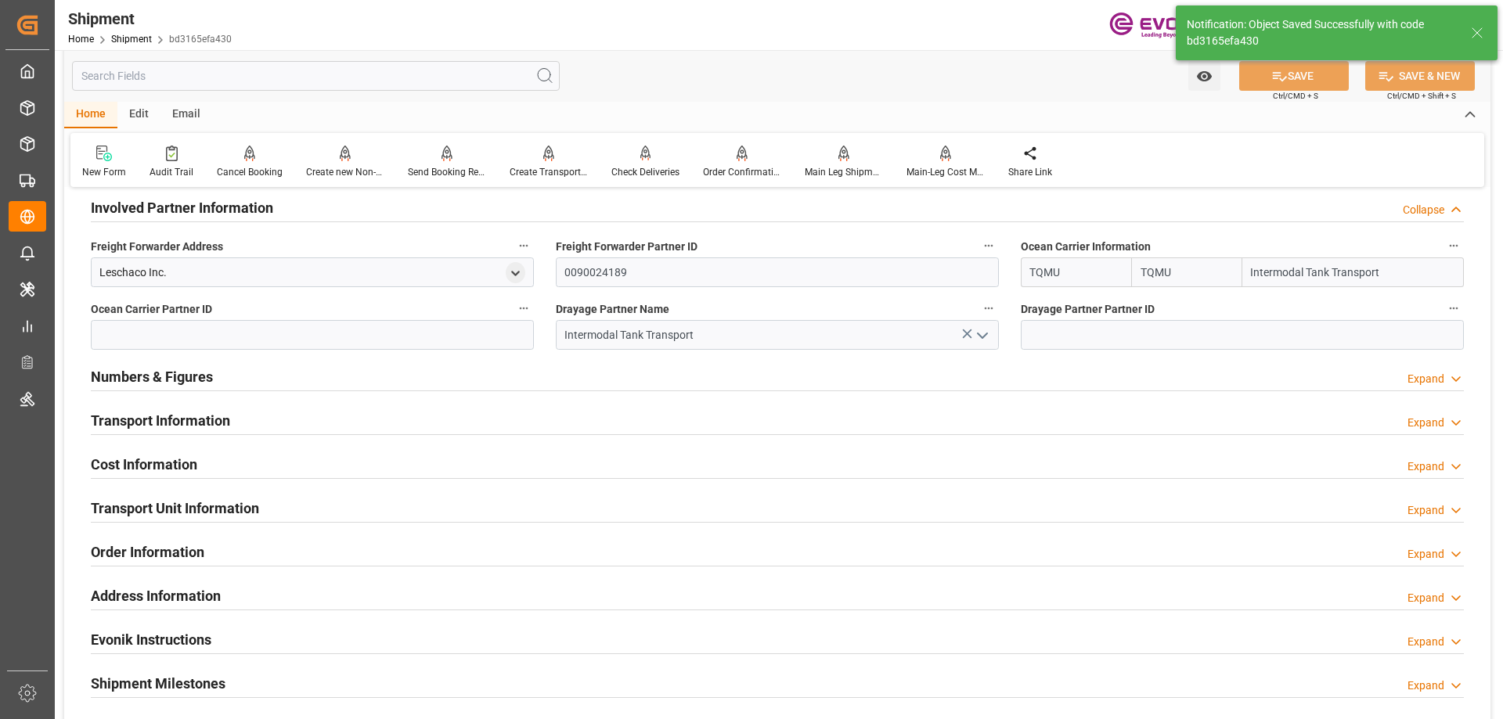
click at [180, 423] on h2 "Transport Information" at bounding box center [160, 420] width 139 height 21
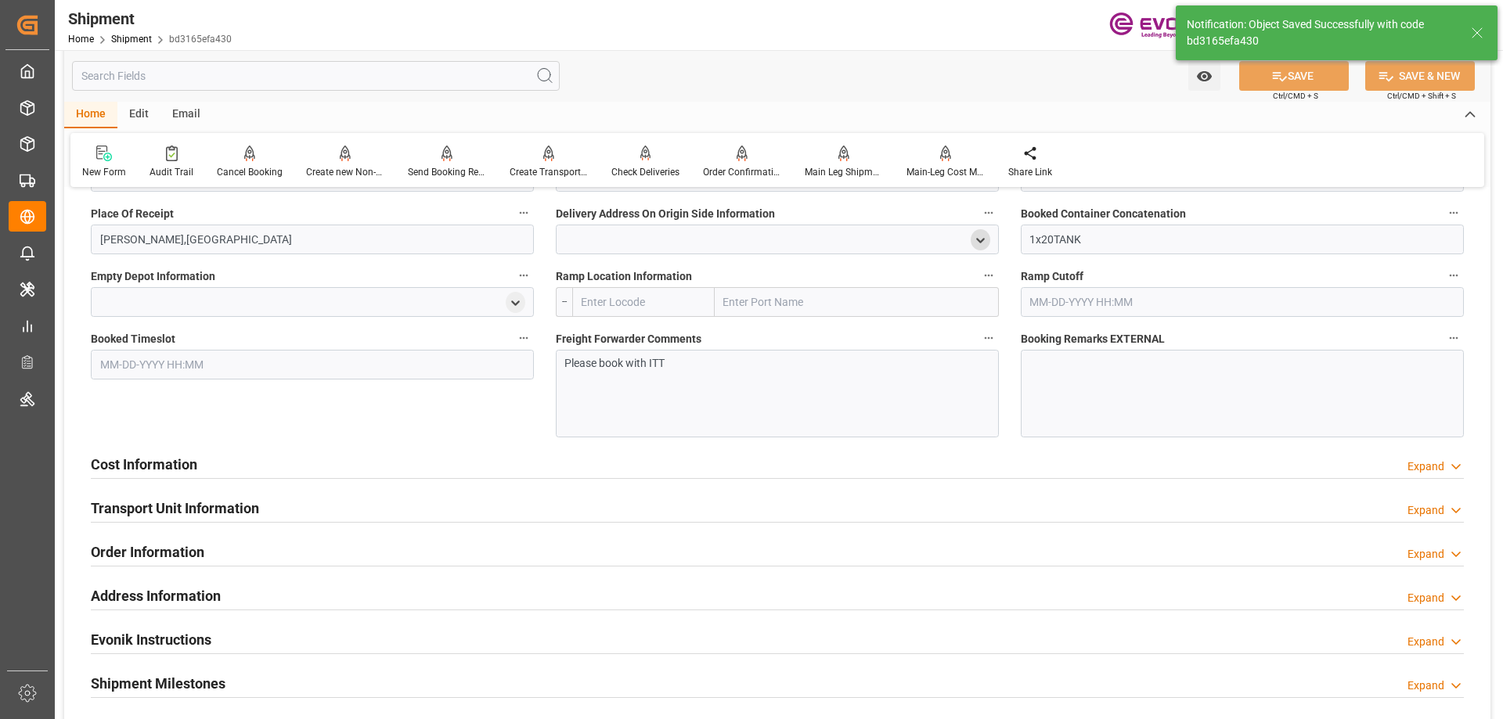
click at [233, 509] on h2 "Transport Unit Information" at bounding box center [175, 508] width 168 height 21
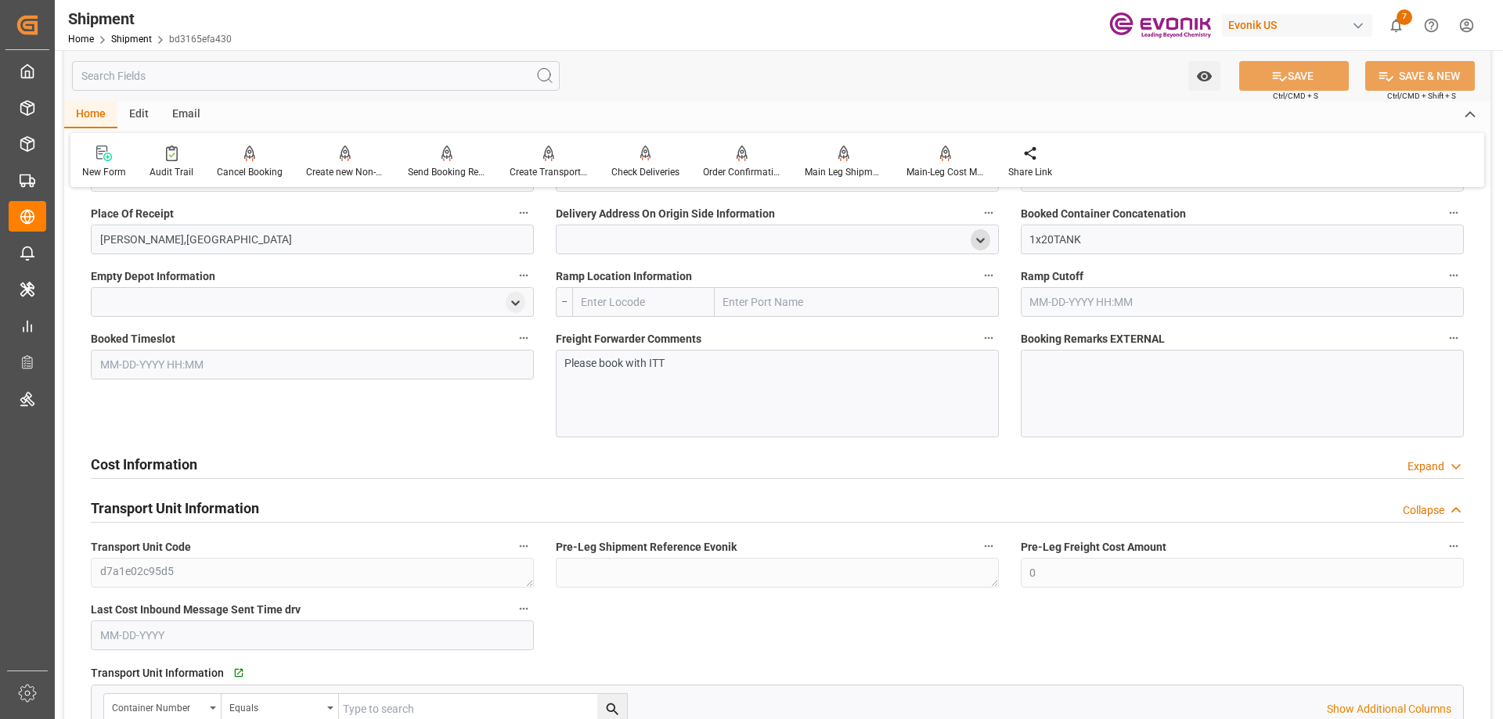
scroll to position [1534, 0]
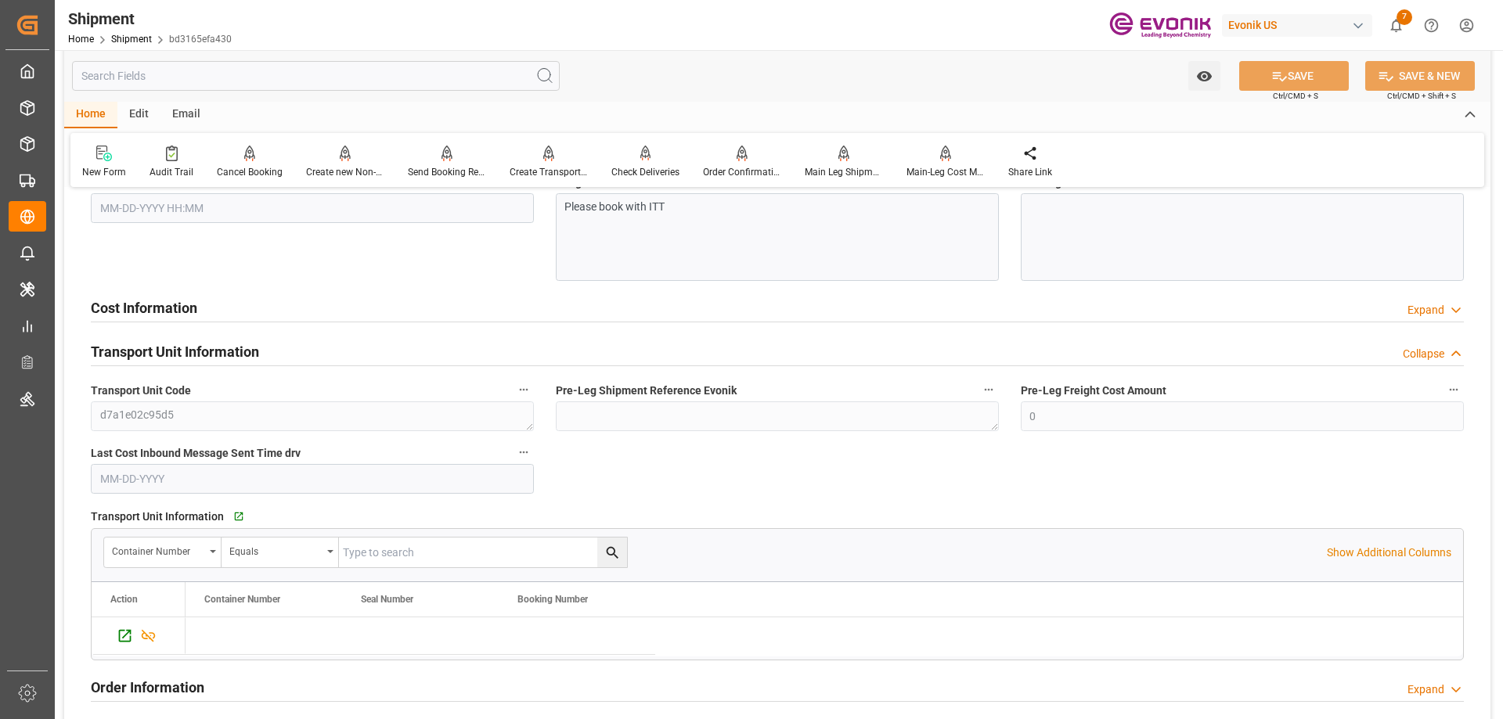
click at [193, 309] on h2 "Cost Information" at bounding box center [144, 307] width 106 height 21
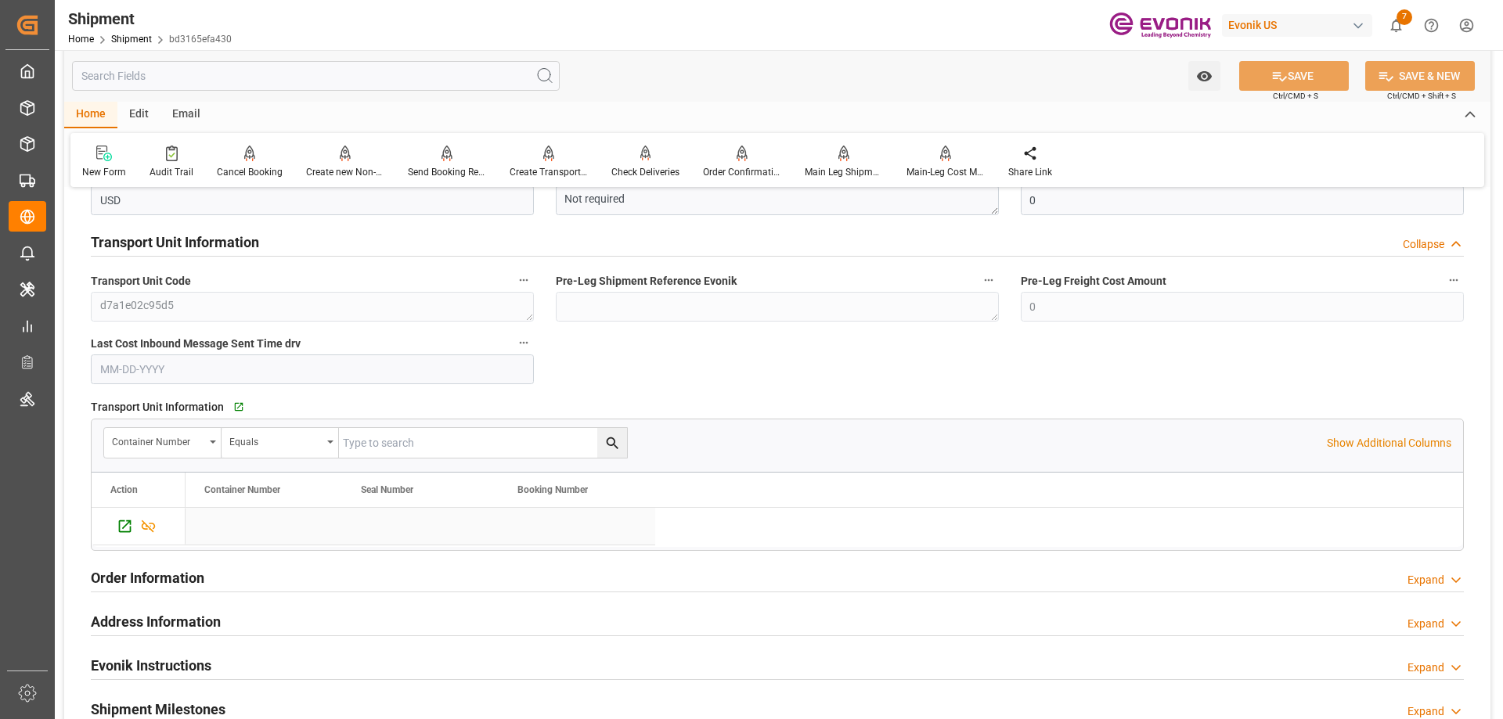
scroll to position [2160, 0]
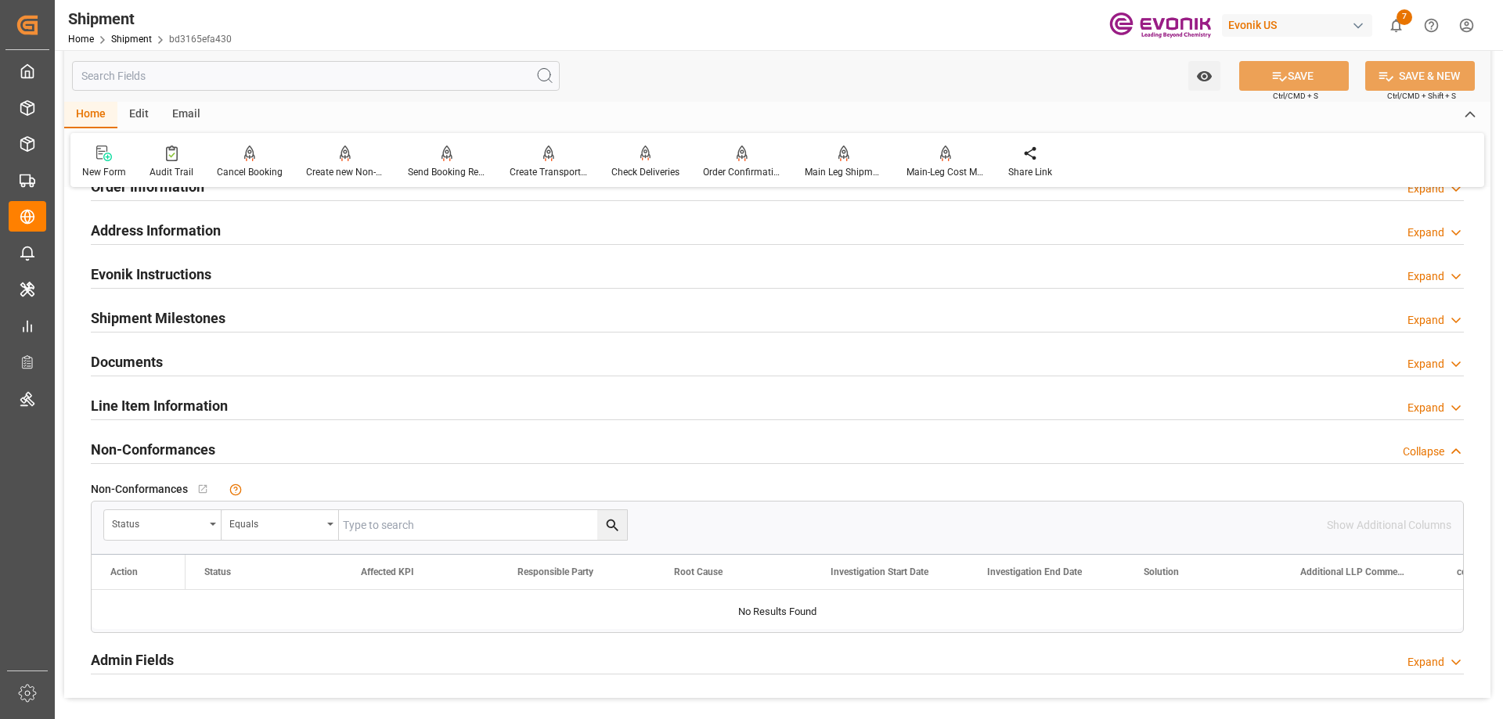
click at [166, 409] on h2 "Line Item Information" at bounding box center [159, 405] width 137 height 21
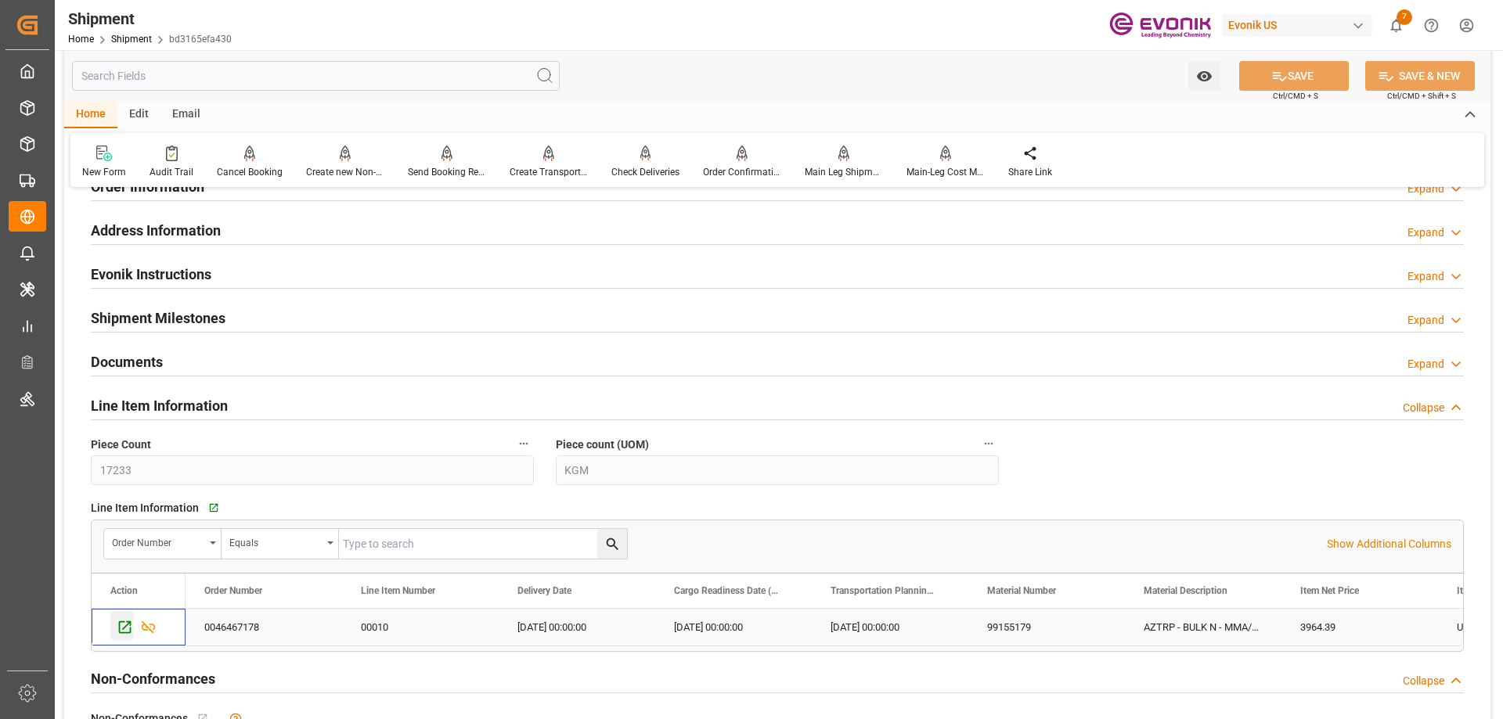
click at [129, 624] on icon "Press SPACE to select this row." at bounding box center [125, 627] width 16 height 16
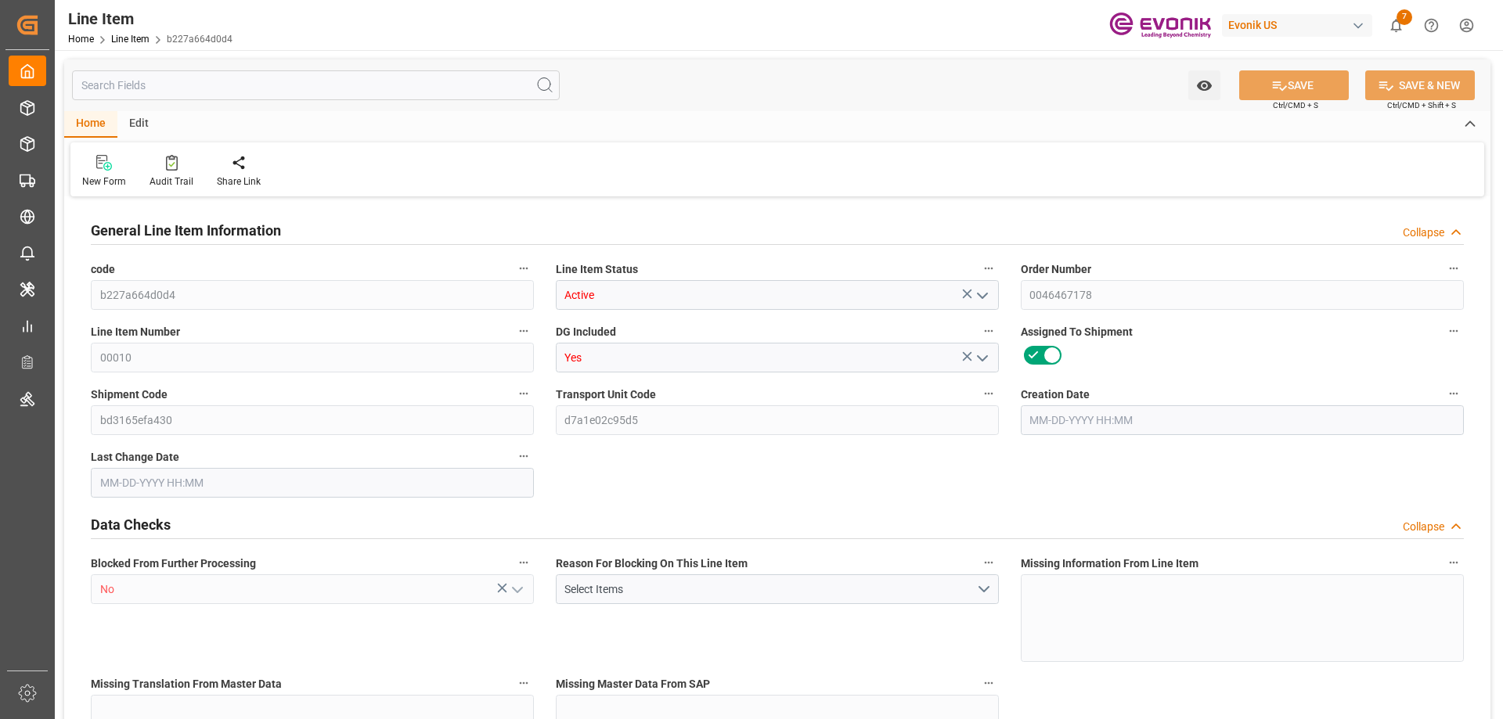
type input "0"
type input "17252"
type input "0"
type input "17233"
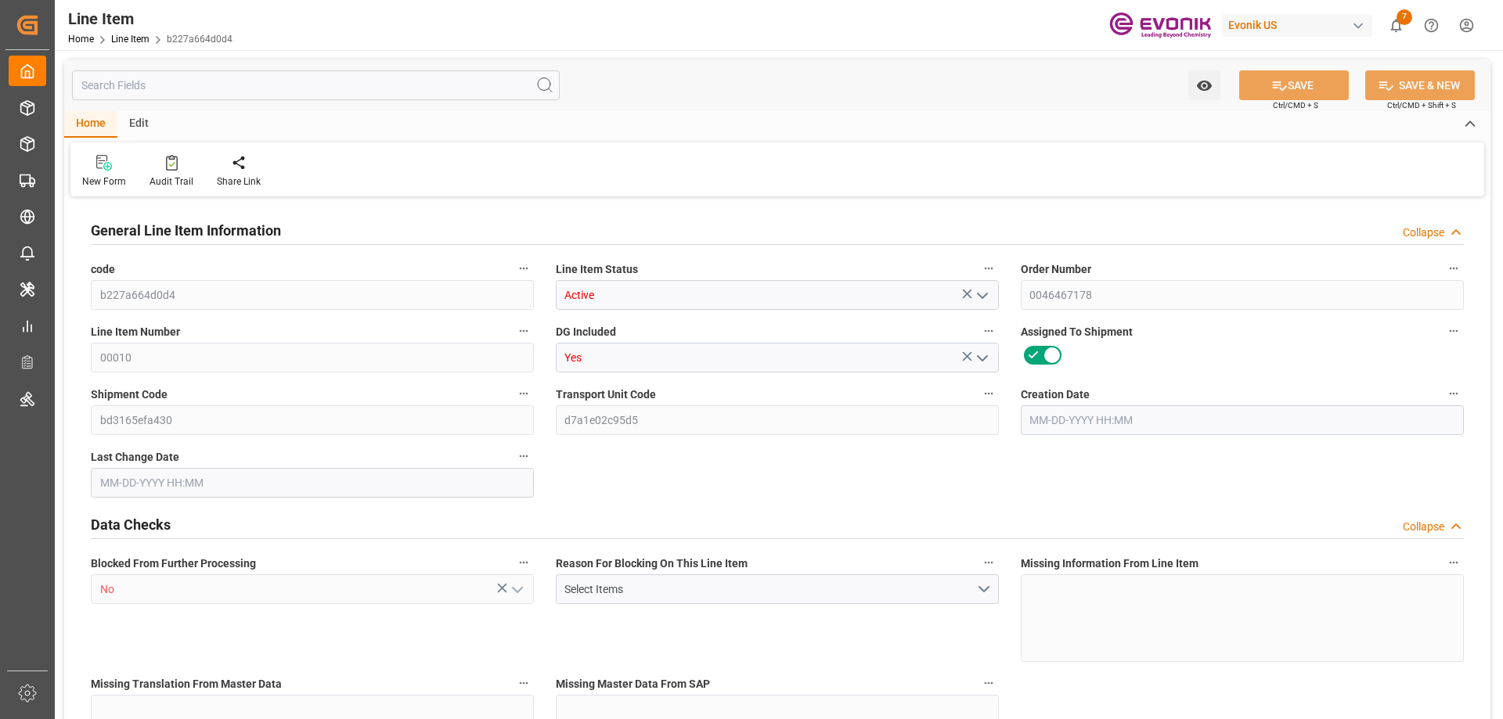
type input "3964.39"
type input "17233"
type input "38000"
type input "17252"
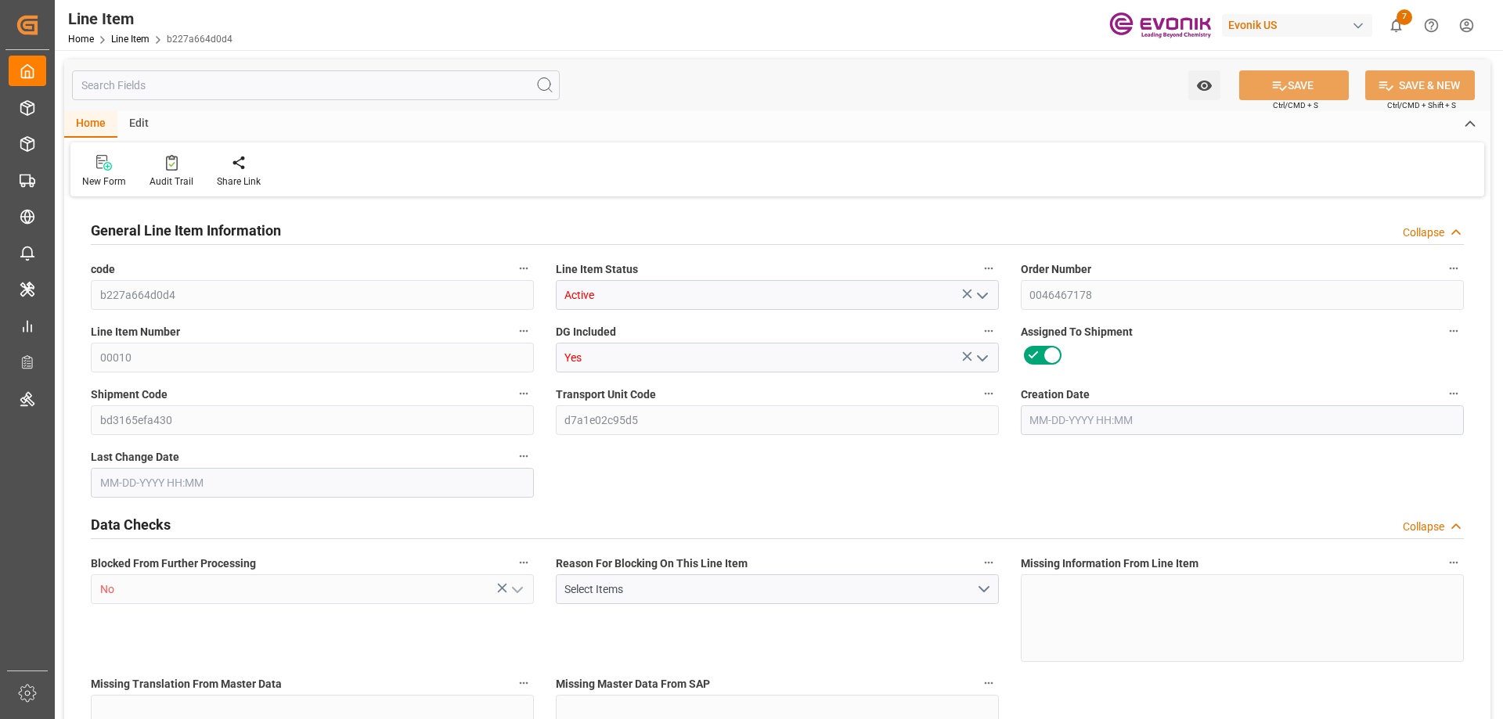
type input "17252"
type input "0"
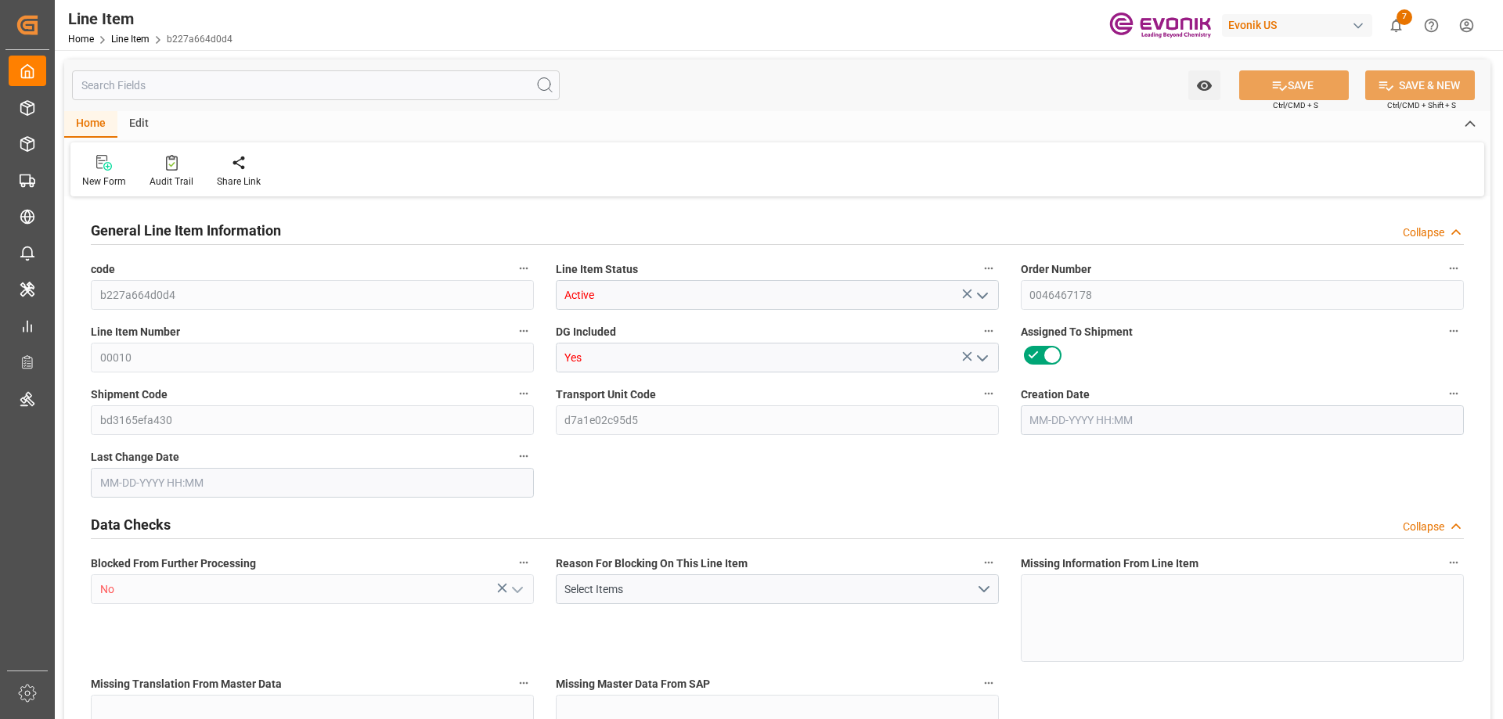
type input "0"
type input "[DATE] 17:28"
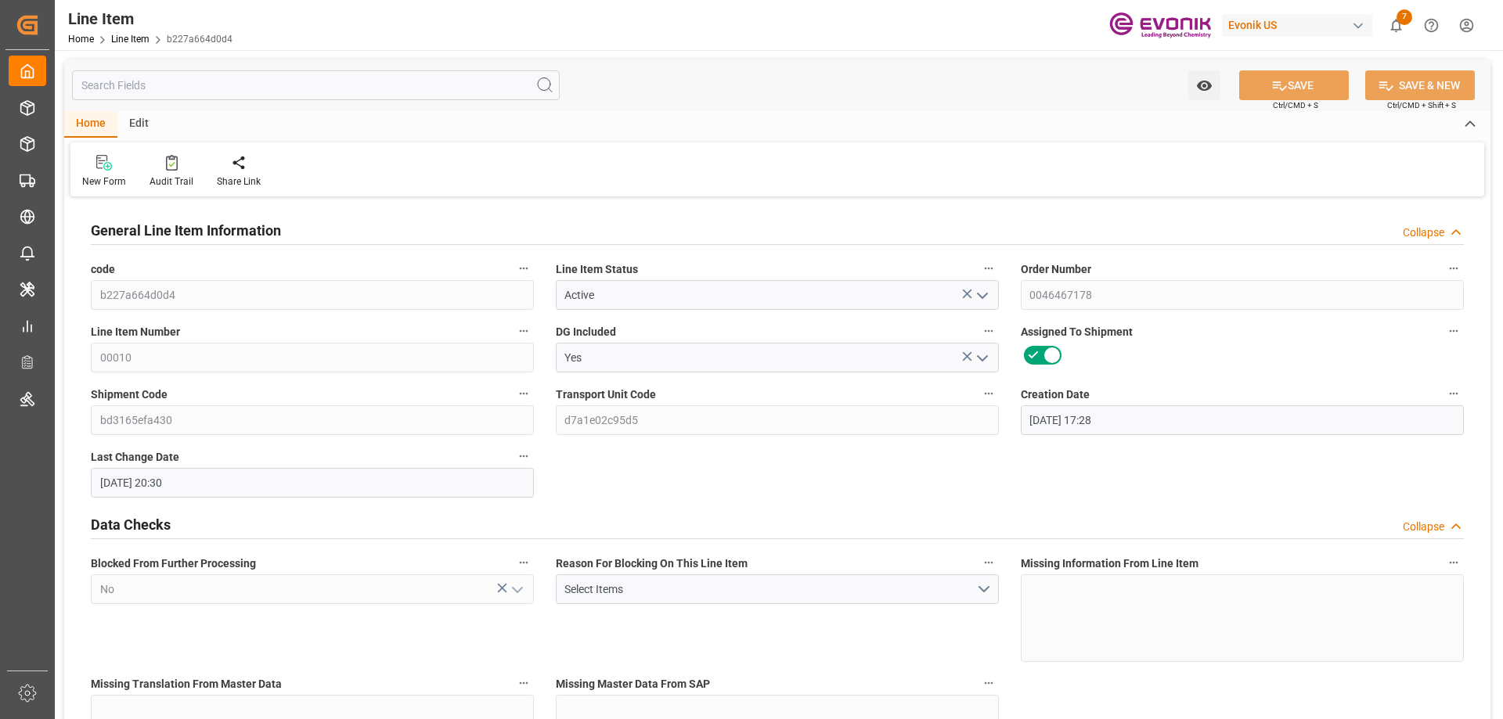
type input "[DATE] 20:30"
type input "[DATE]"
click at [233, 97] on input "text" at bounding box center [316, 85] width 488 height 30
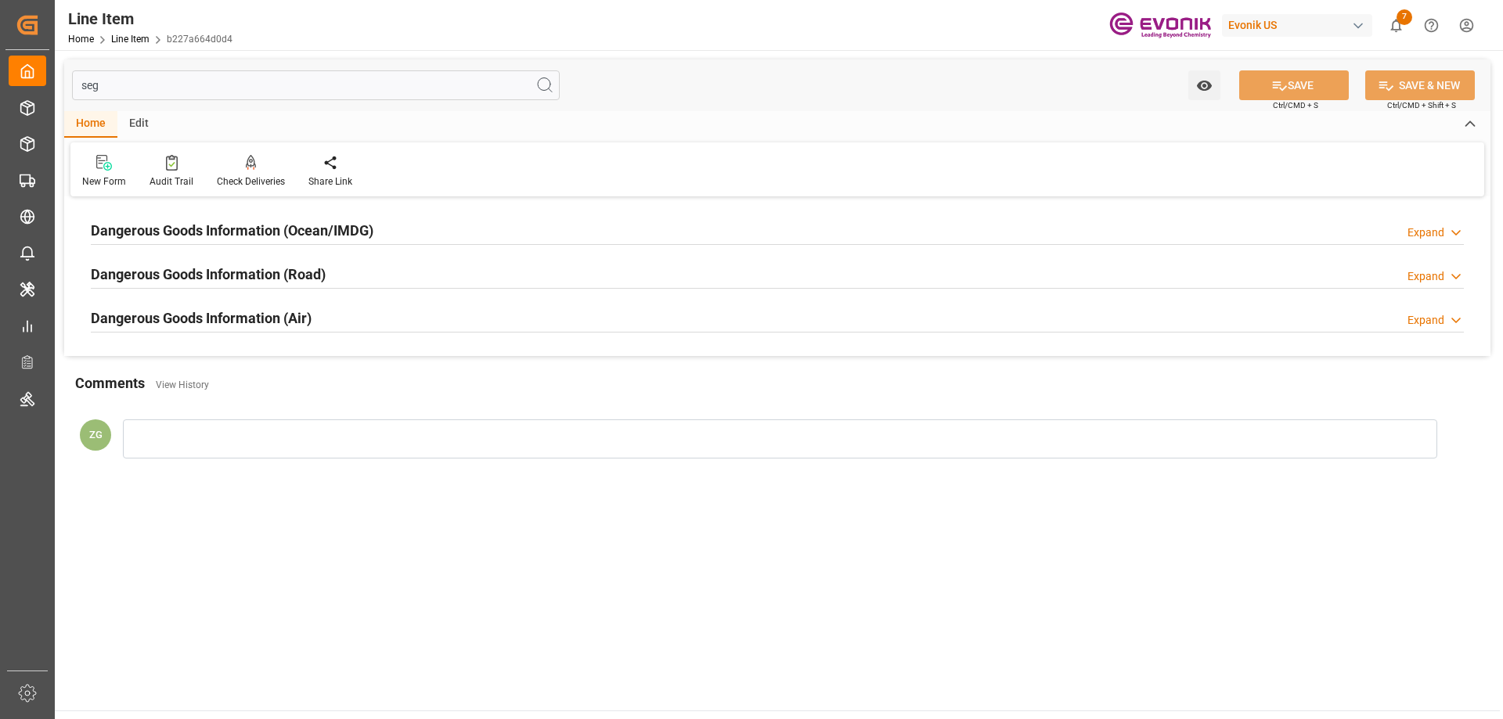
click at [229, 212] on div "Dangerous Goods Information (Ocean/IMDG) Expand" at bounding box center [777, 231] width 1395 height 44
click at [229, 224] on h2 "Dangerous Goods Information (Ocean/IMDG)" at bounding box center [232, 230] width 283 height 21
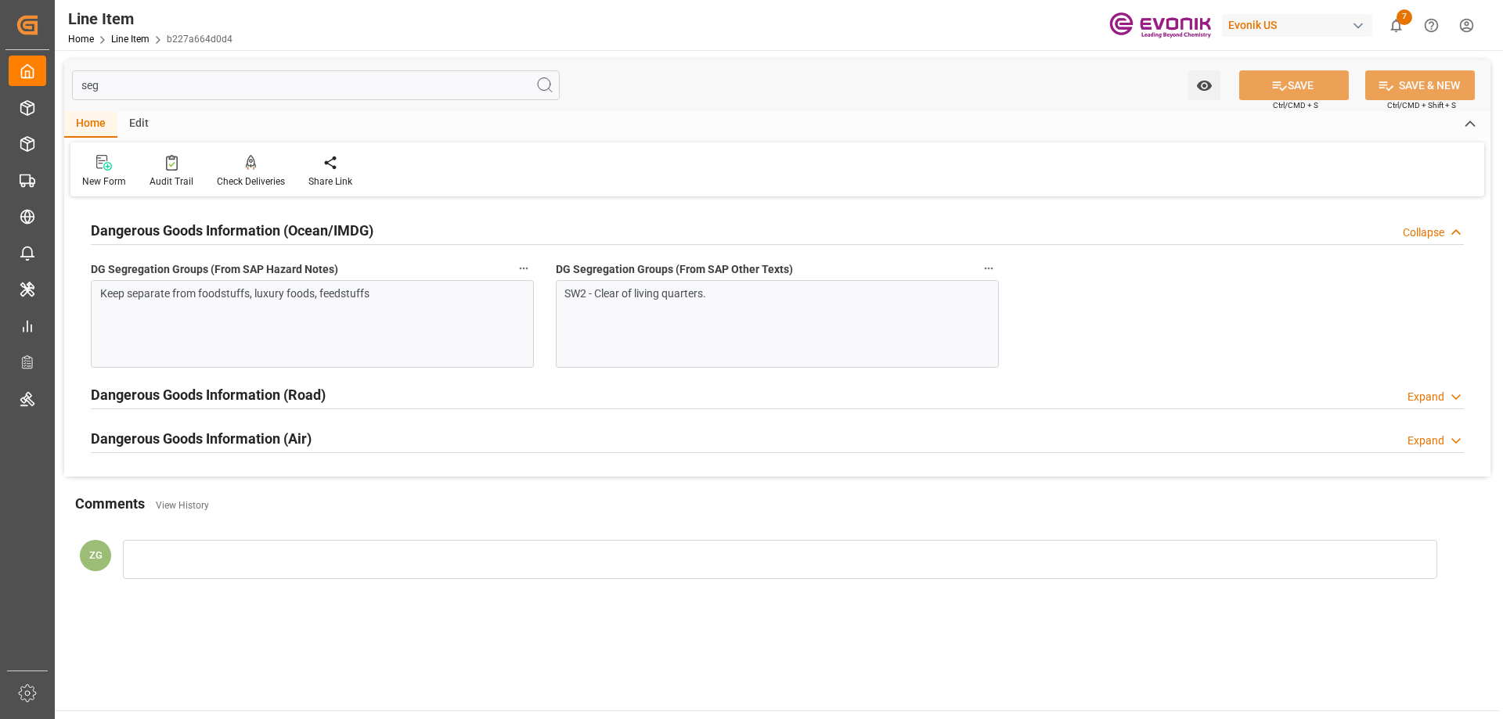
click at [146, 81] on input "seg" at bounding box center [316, 85] width 488 height 30
type input "sp"
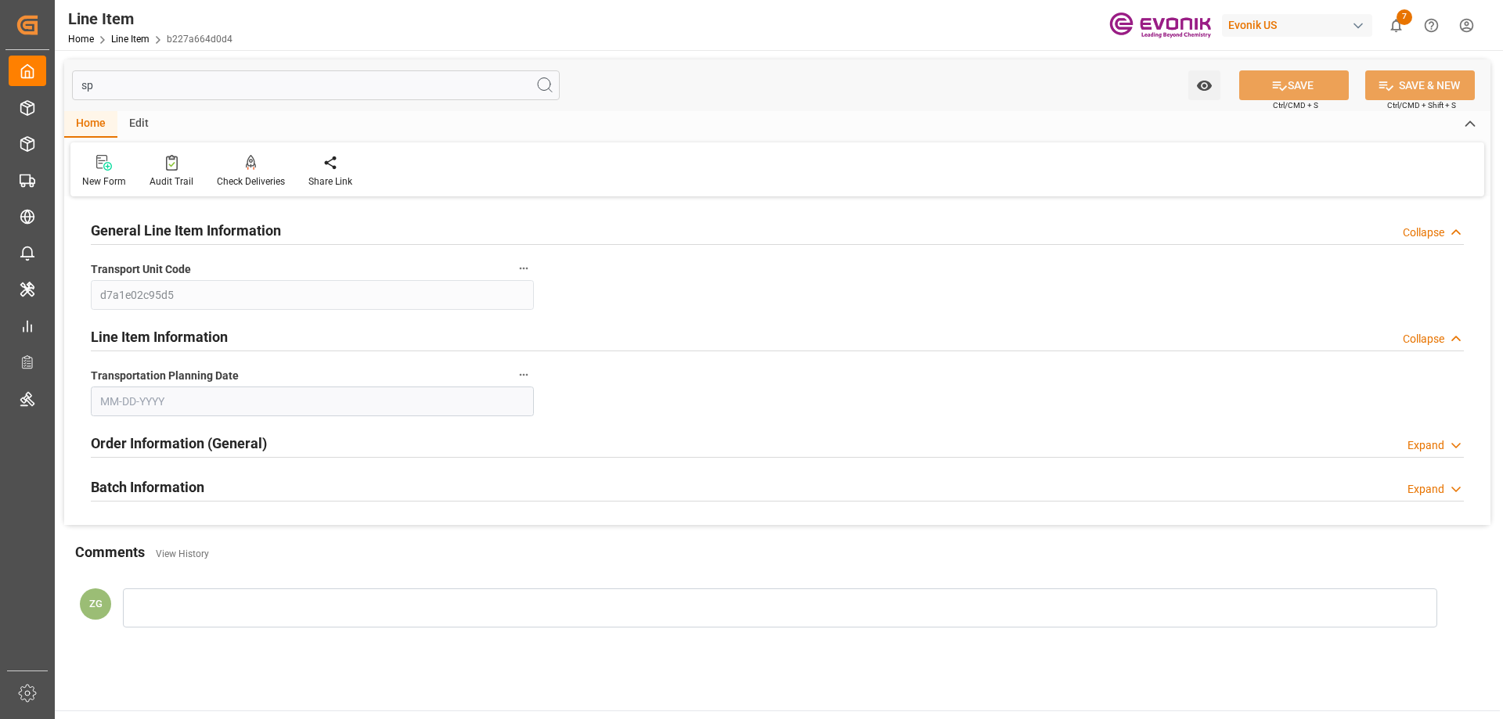
type input "[DATE]"
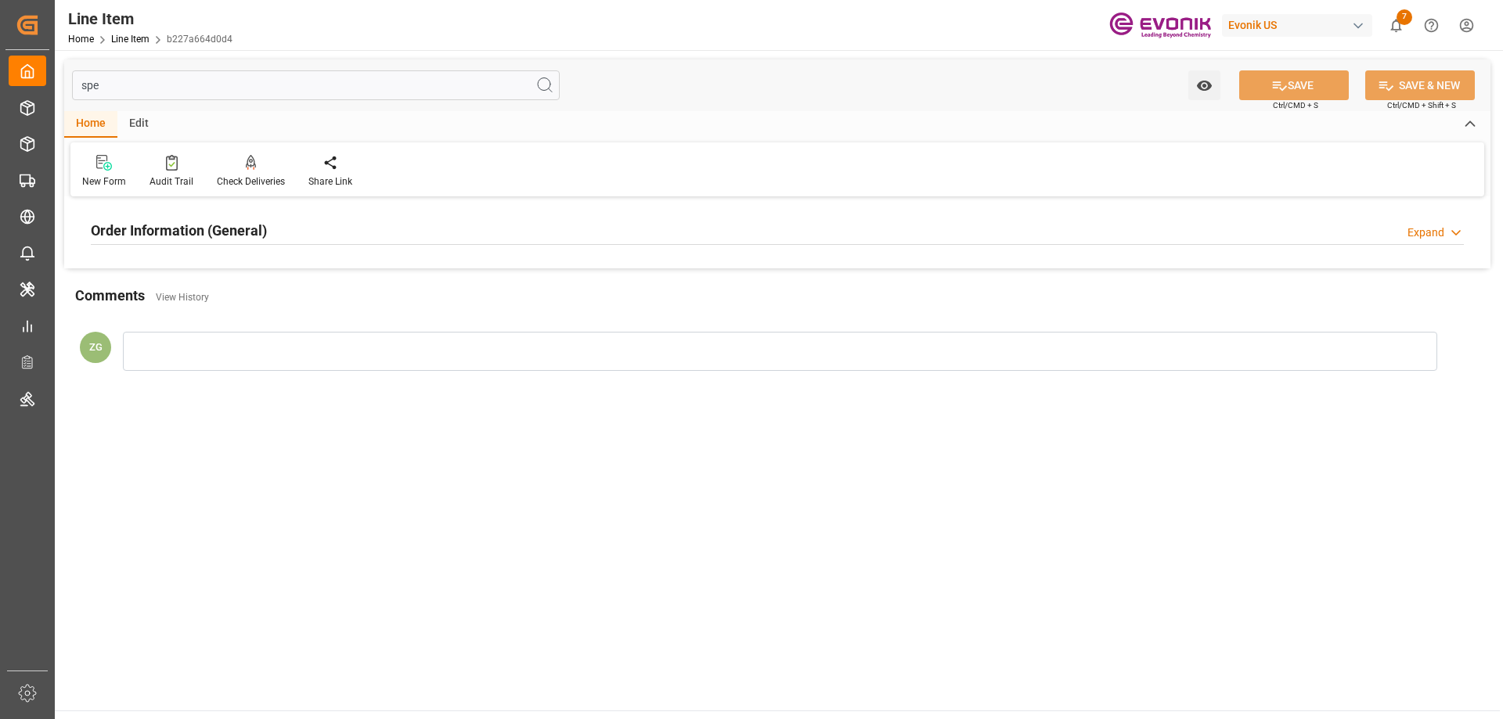
type input "spe"
click at [239, 224] on h2 "Order Information (General)" at bounding box center [179, 230] width 176 height 21
click at [237, 297] on div at bounding box center [312, 324] width 443 height 88
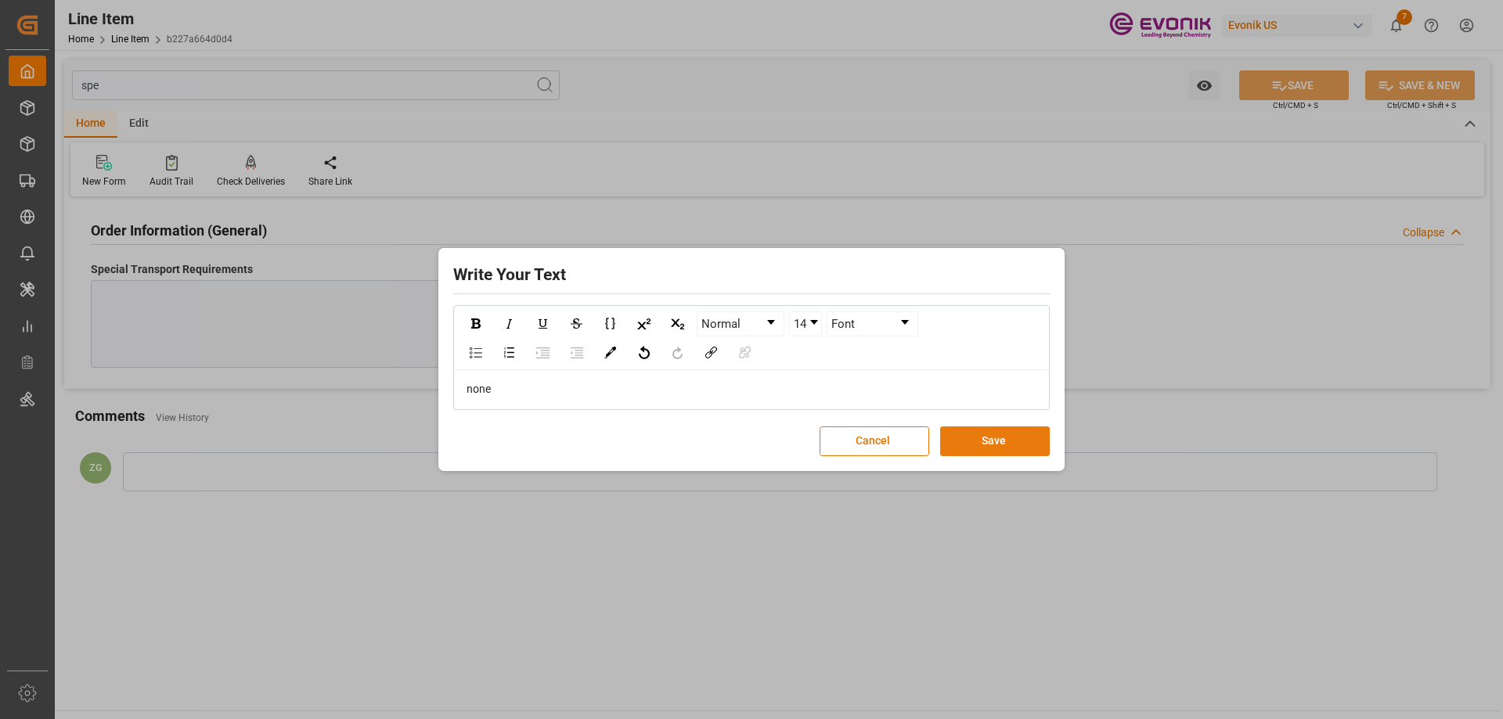
click at [986, 436] on button "Save" at bounding box center [995, 441] width 110 height 30
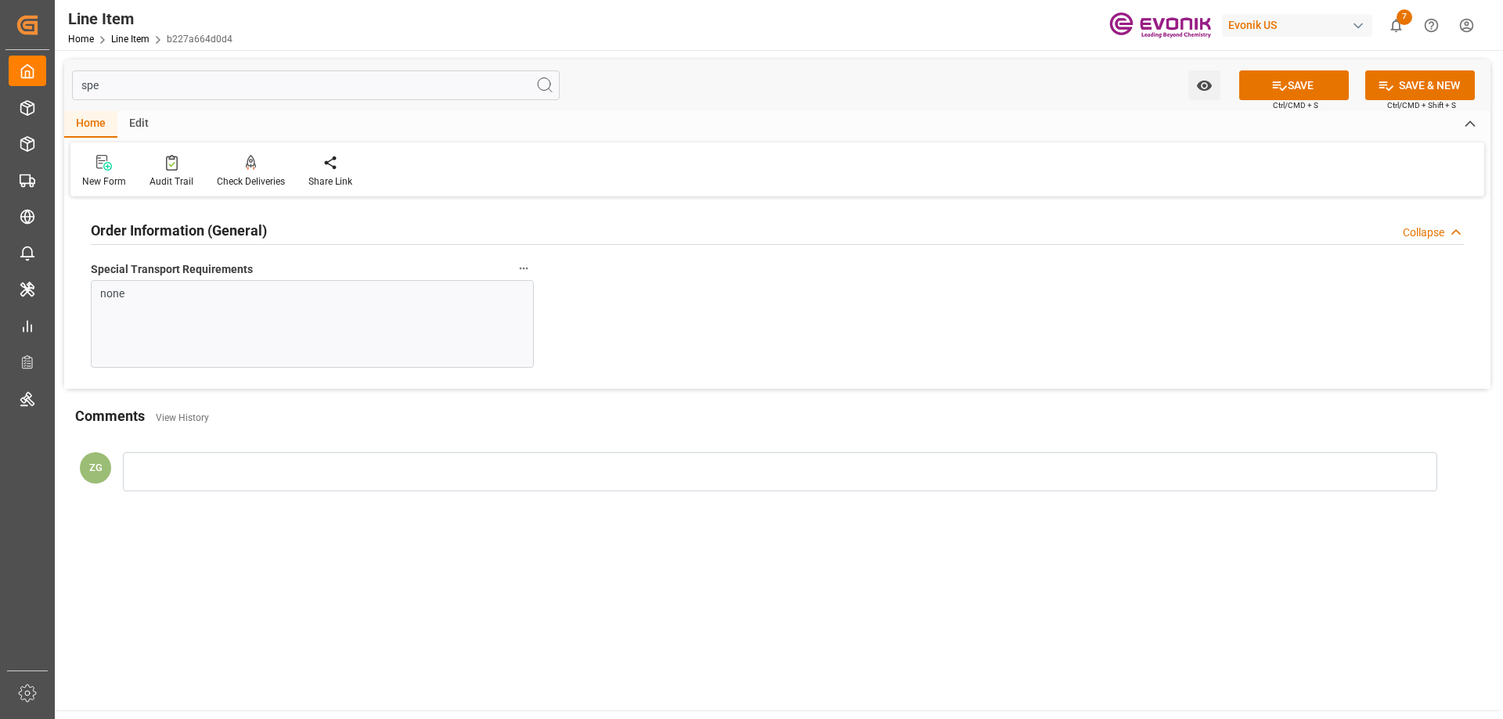
click at [229, 77] on input "spe" at bounding box center [316, 85] width 488 height 30
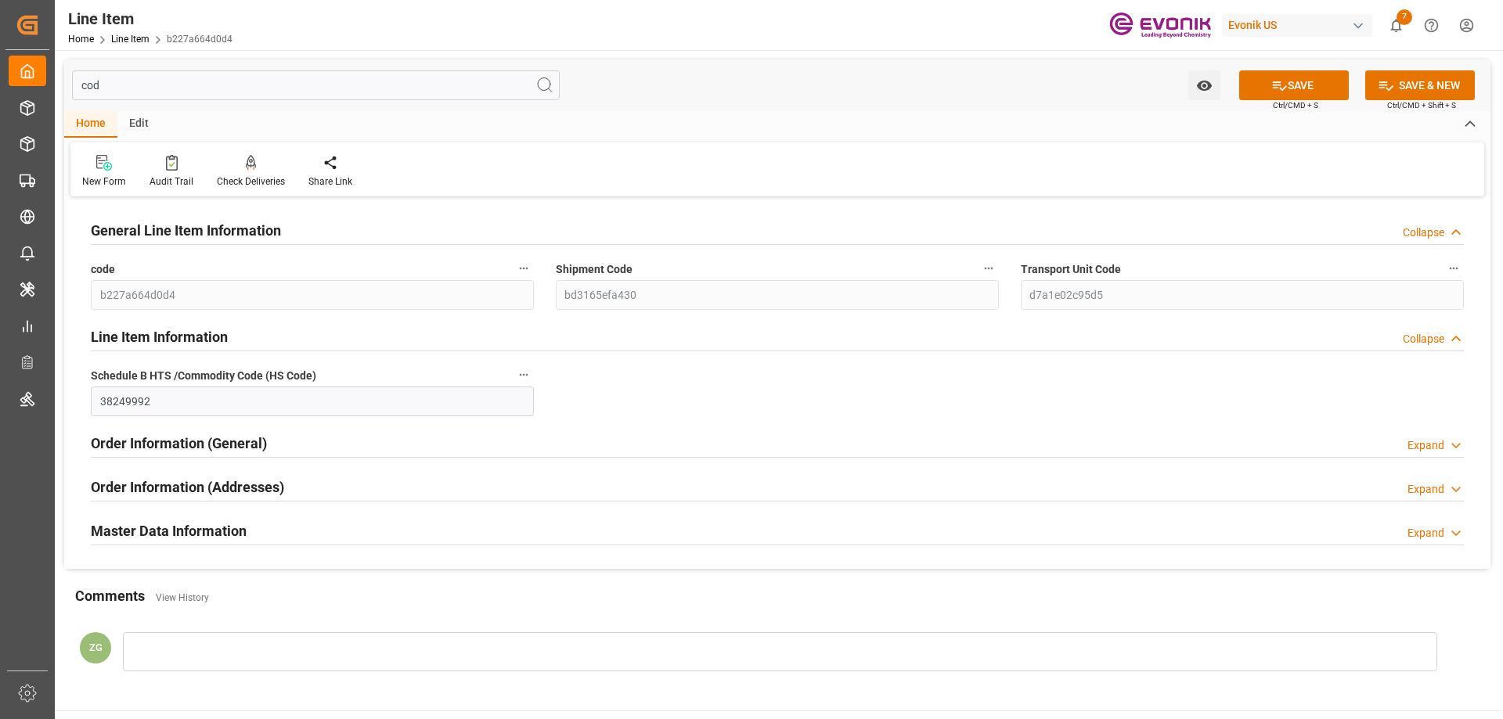
type input "cod"
click at [166, 538] on h2 "Master Data Information" at bounding box center [169, 530] width 156 height 21
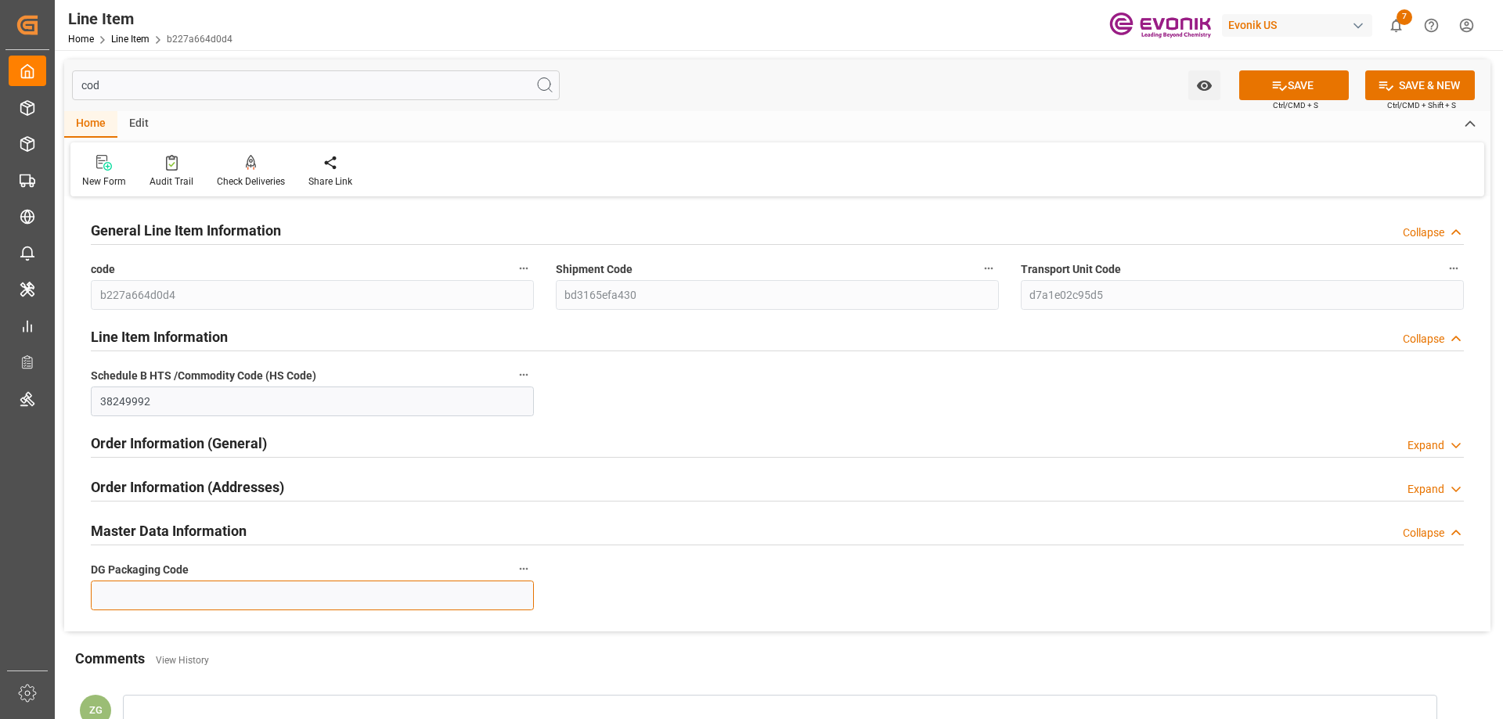
click at [167, 605] on input at bounding box center [312, 596] width 443 height 30
type input "999"
click at [1282, 68] on div "cod Watch Option SAVE Ctrl/CMD + S SAVE & NEW Ctrl/CMD + Shift + S" at bounding box center [777, 85] width 1426 height 52
click at [1281, 85] on icon at bounding box center [1279, 85] width 16 height 16
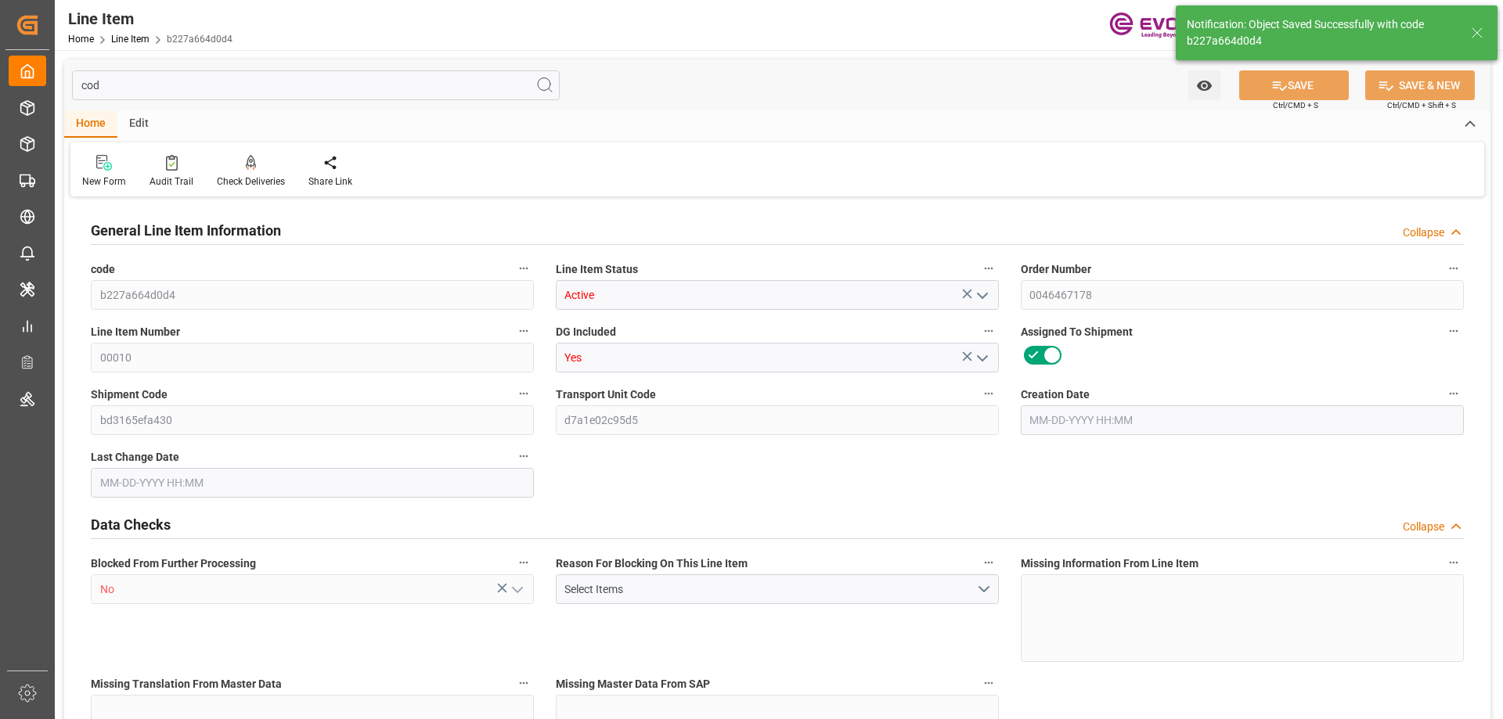
type input "0"
type input "17252"
type input "0"
type input "17233"
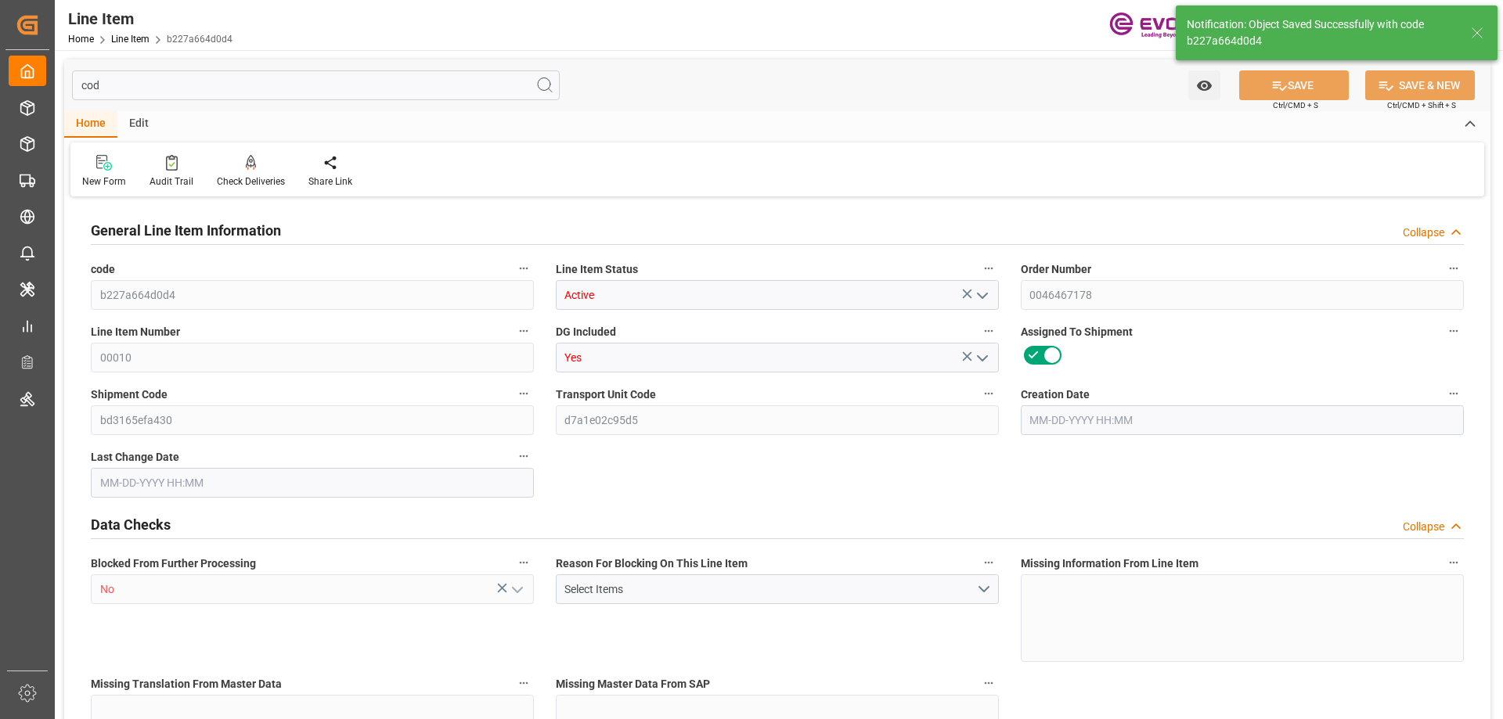
type input "3964.39"
type input "17233"
type input "38000"
type input "17252"
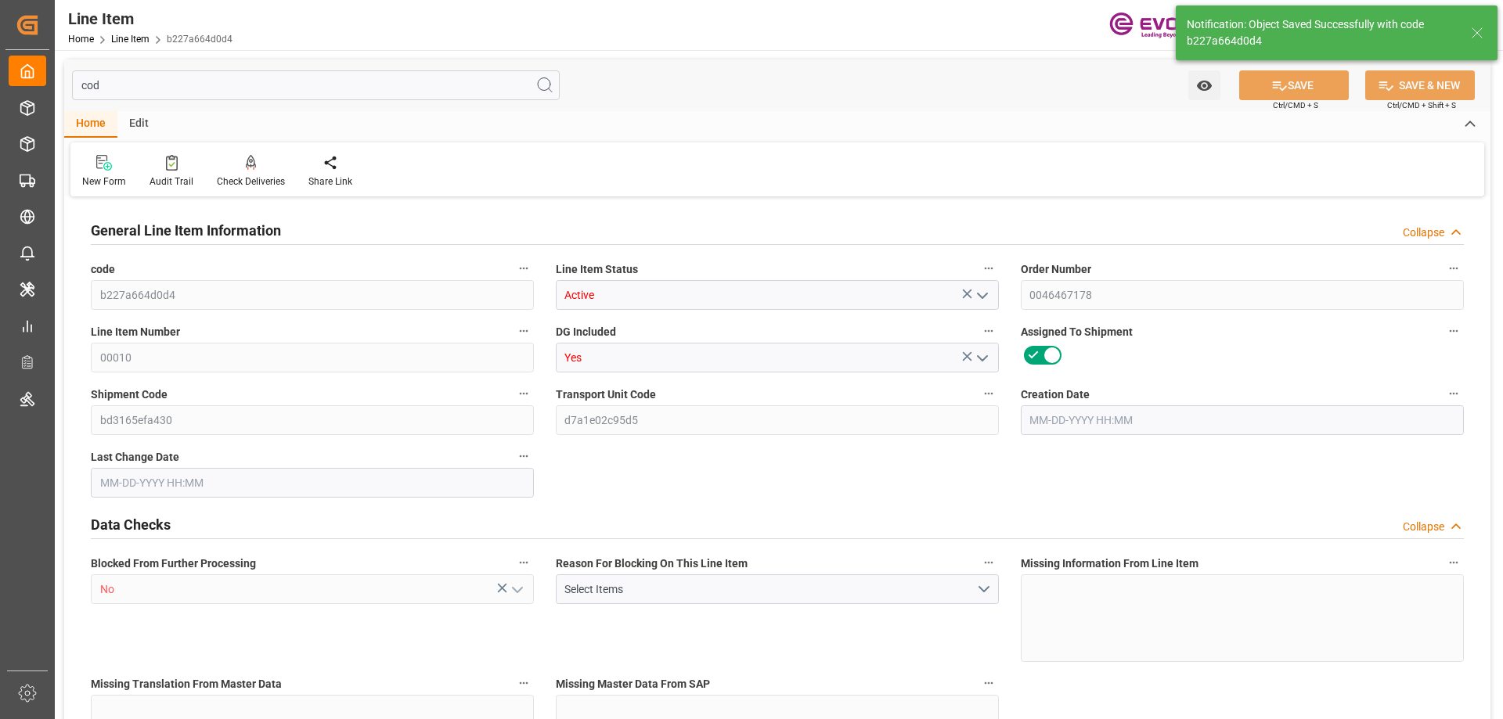
type input "17252"
type input "0"
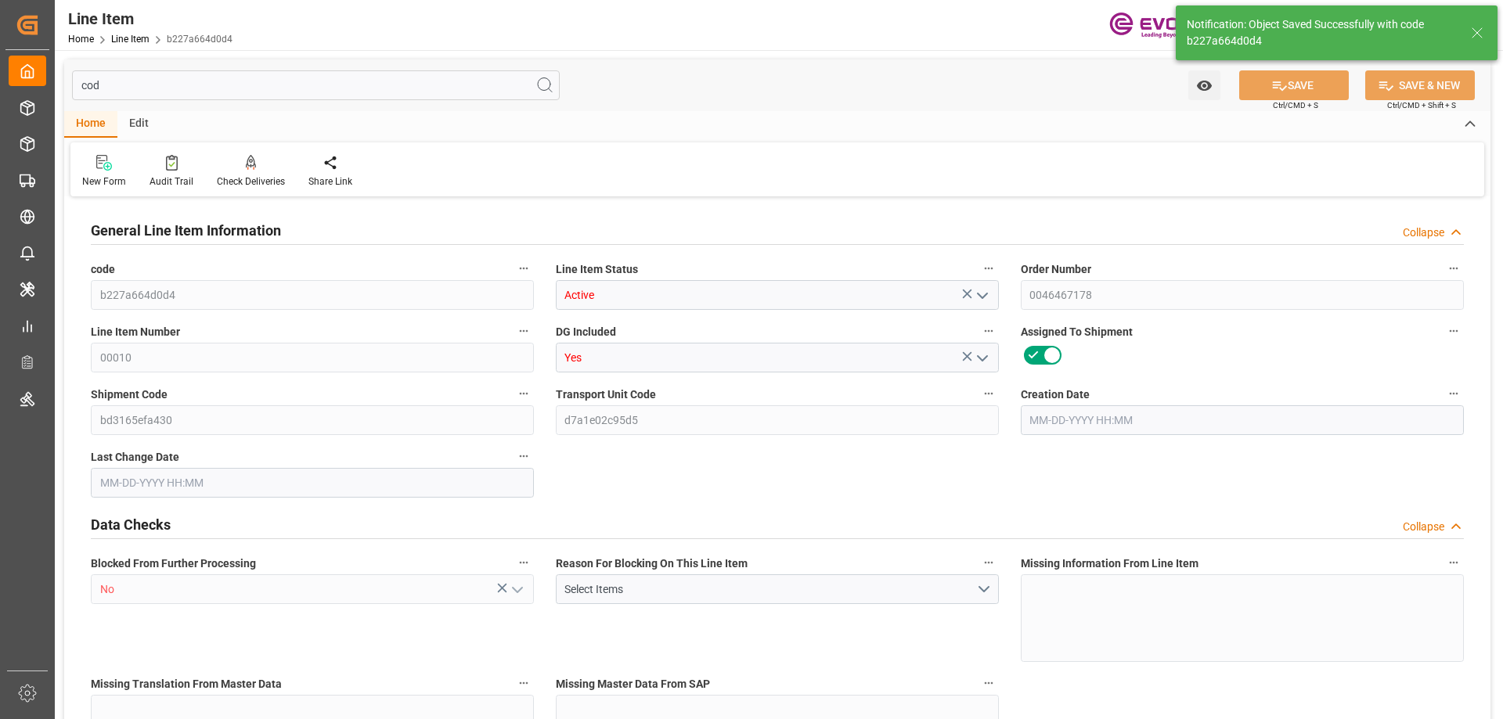
type input "0"
type input "[DATE] 17:28"
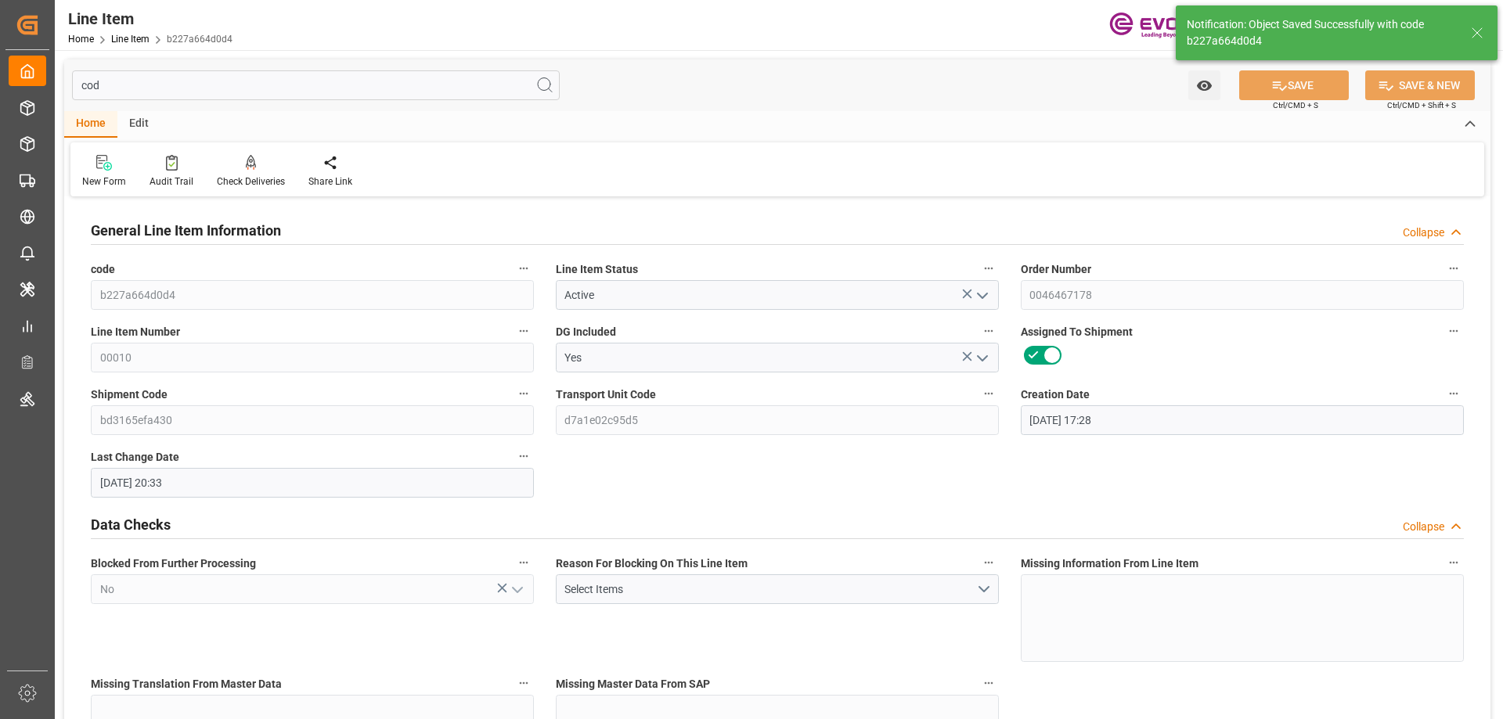
type input "[DATE] 20:33"
type input "[DATE]"
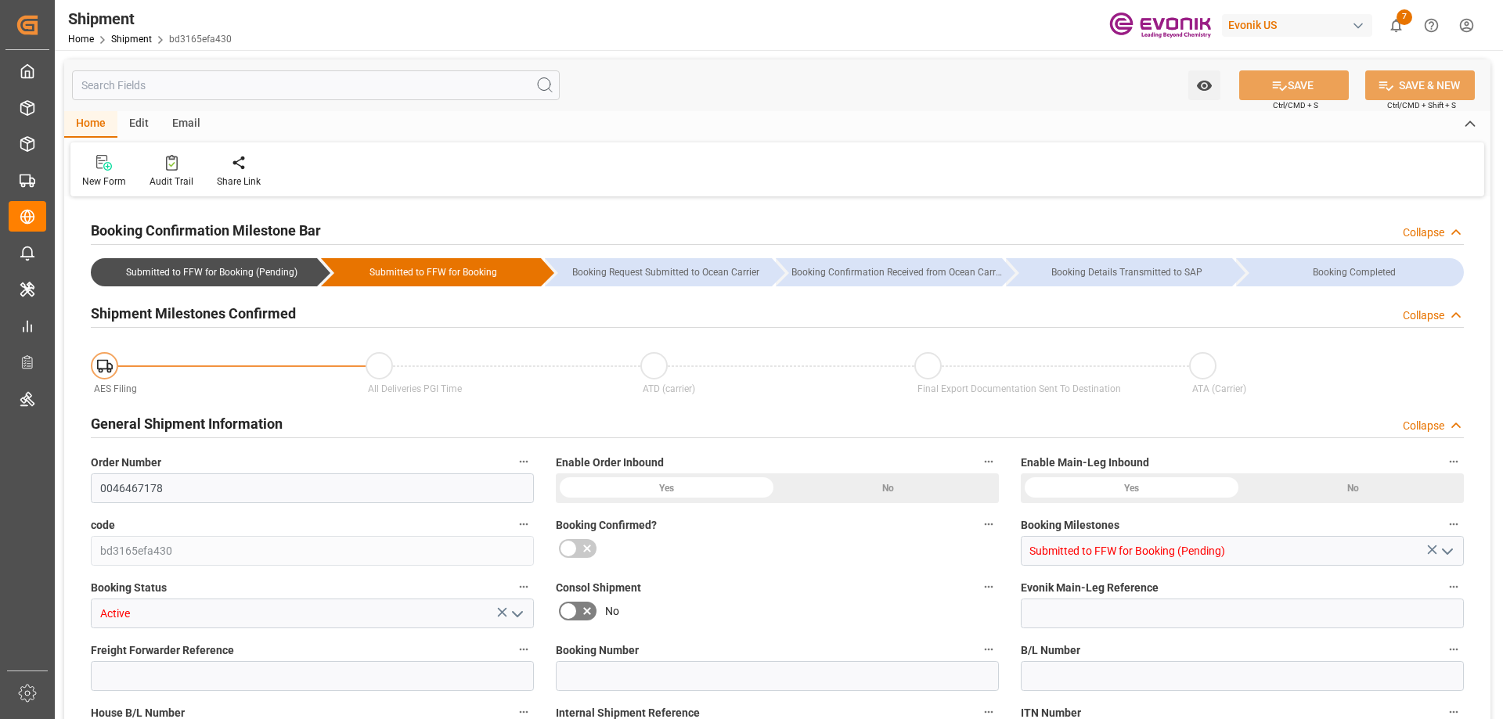
type input "TQMU"
type input "Intermodal Tank Transport"
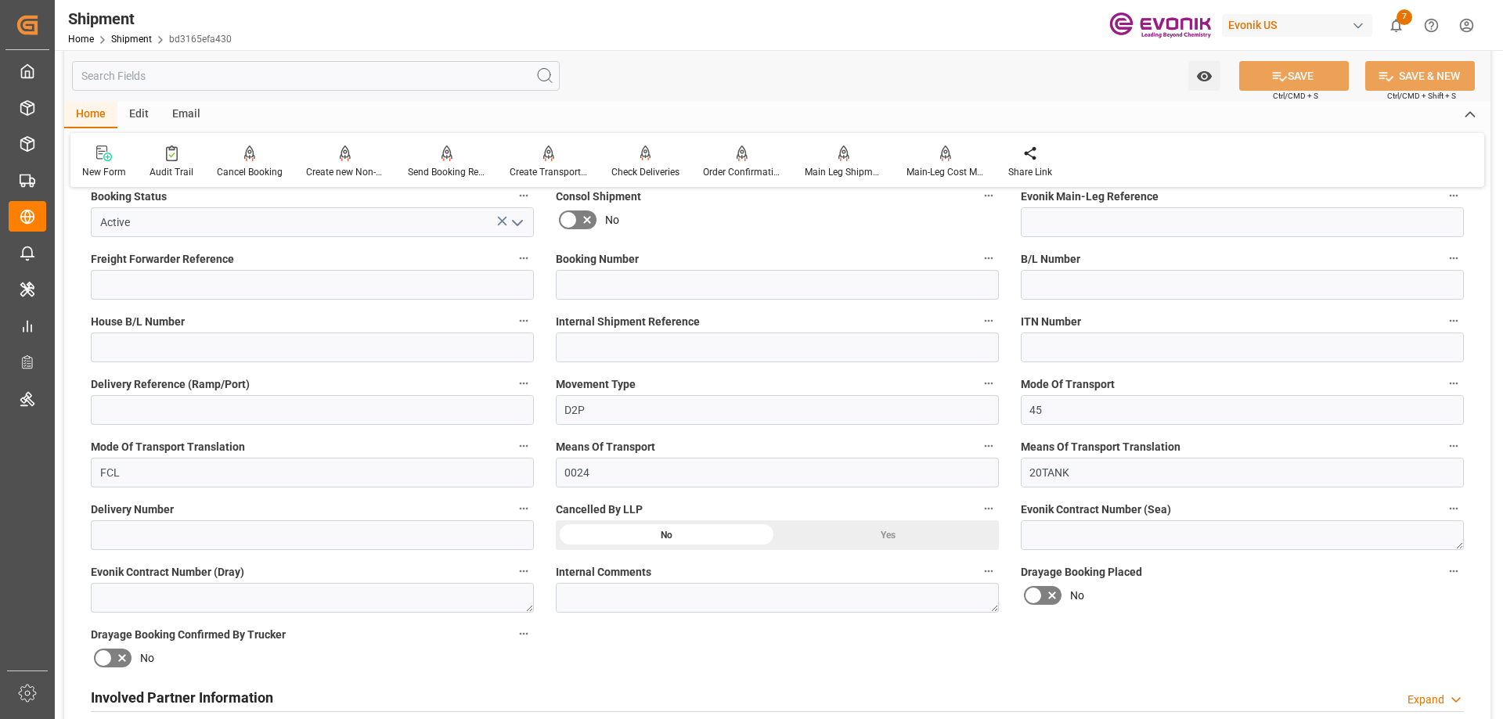
scroll to position [470, 0]
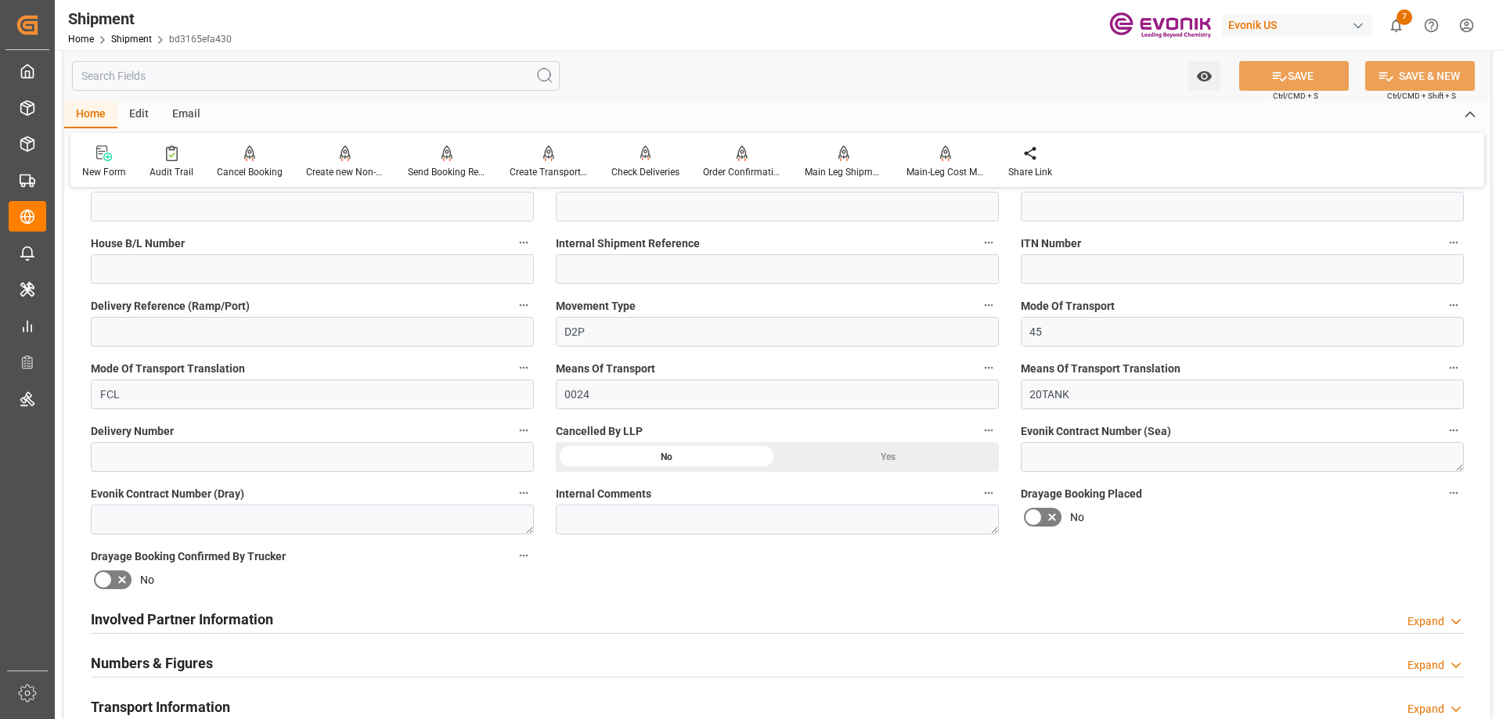
click at [218, 606] on div "Involved Partner Information" at bounding box center [182, 618] width 182 height 30
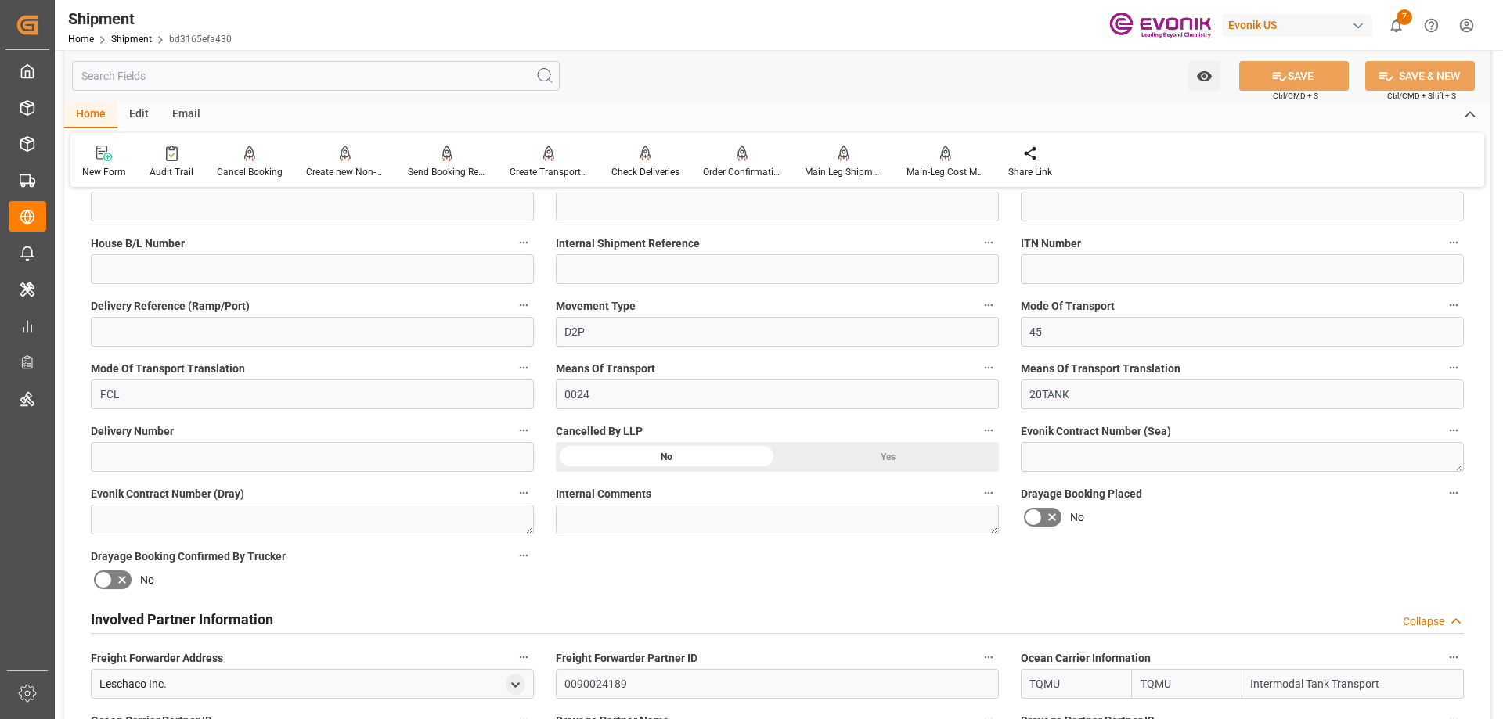
scroll to position [704, 0]
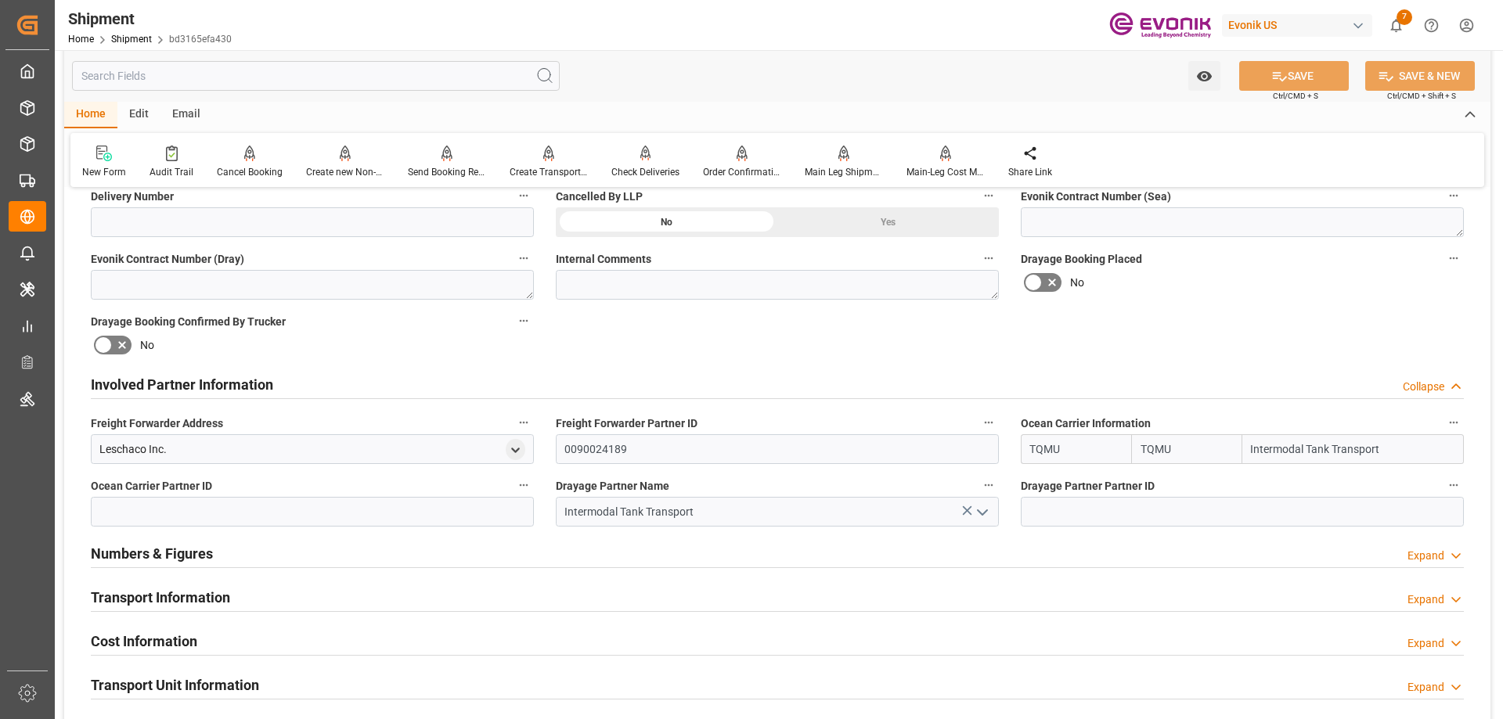
click at [193, 595] on h2 "Transport Information" at bounding box center [160, 597] width 139 height 21
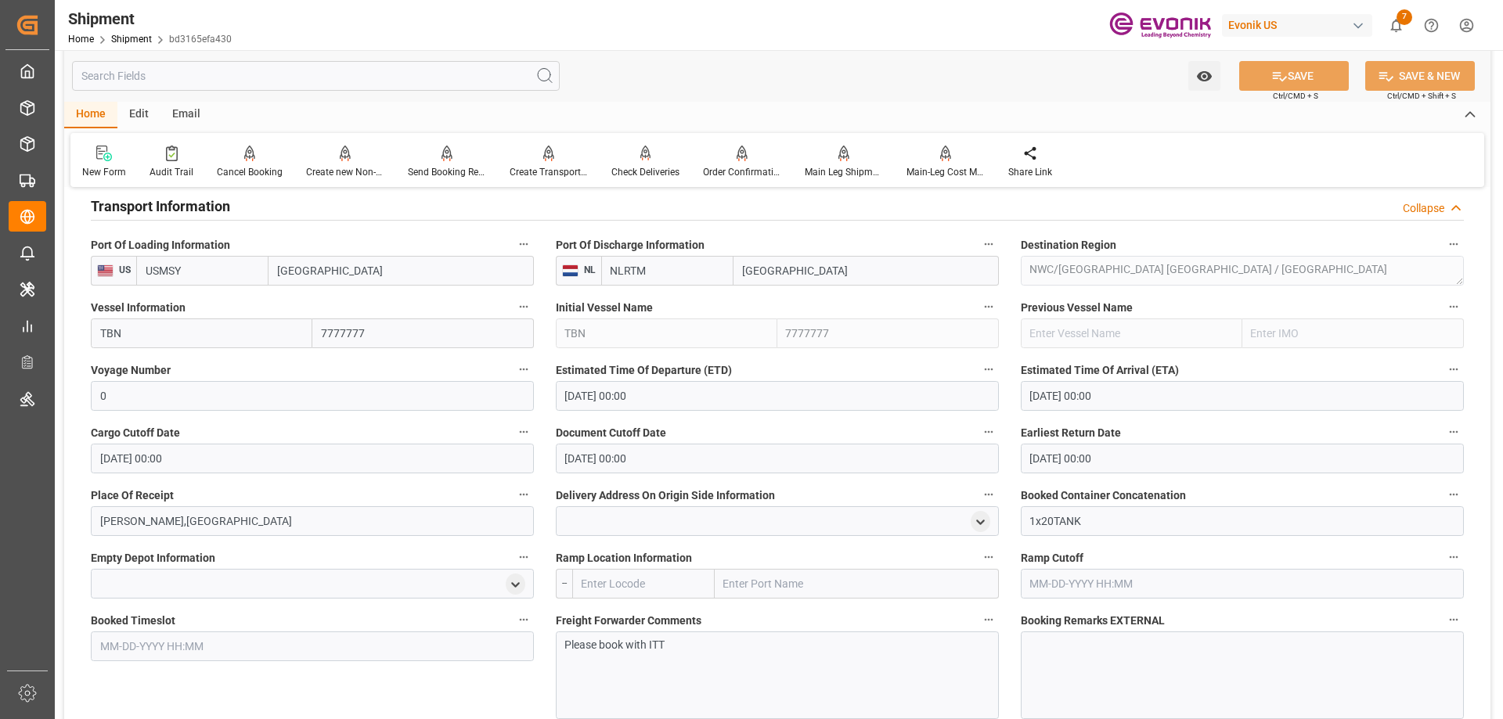
scroll to position [1252, 0]
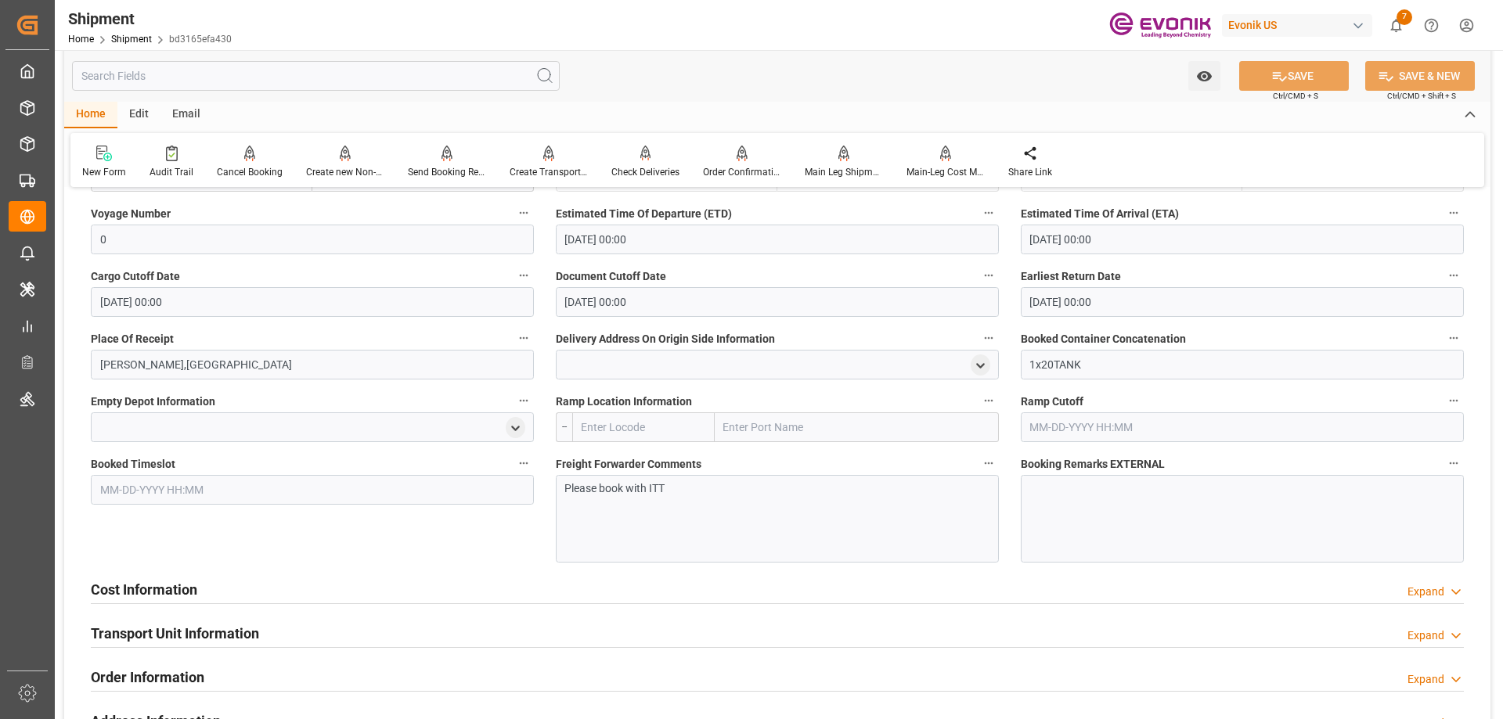
click at [207, 596] on div "Cost Information Expand" at bounding box center [777, 589] width 1373 height 30
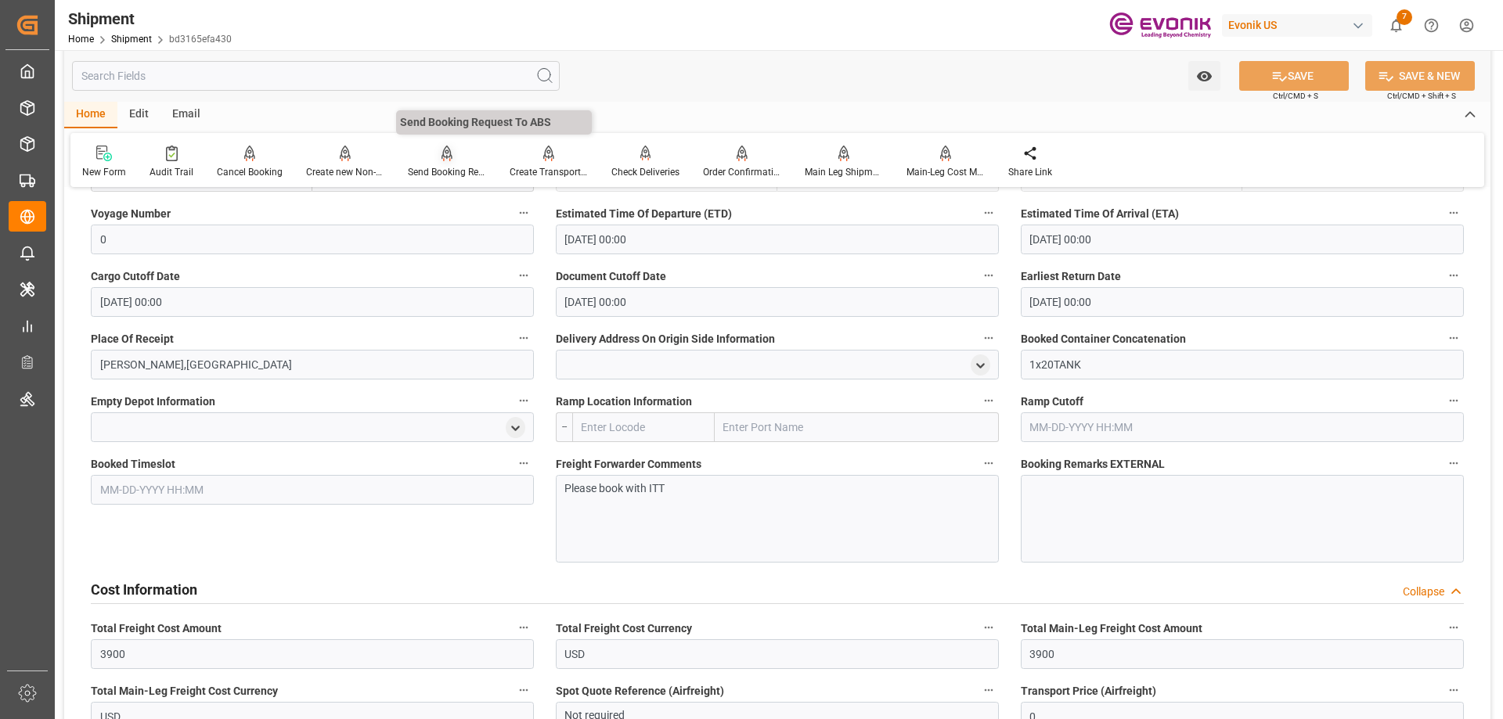
click at [438, 168] on div "Send Booking Request To ABS" at bounding box center [447, 172] width 78 height 14
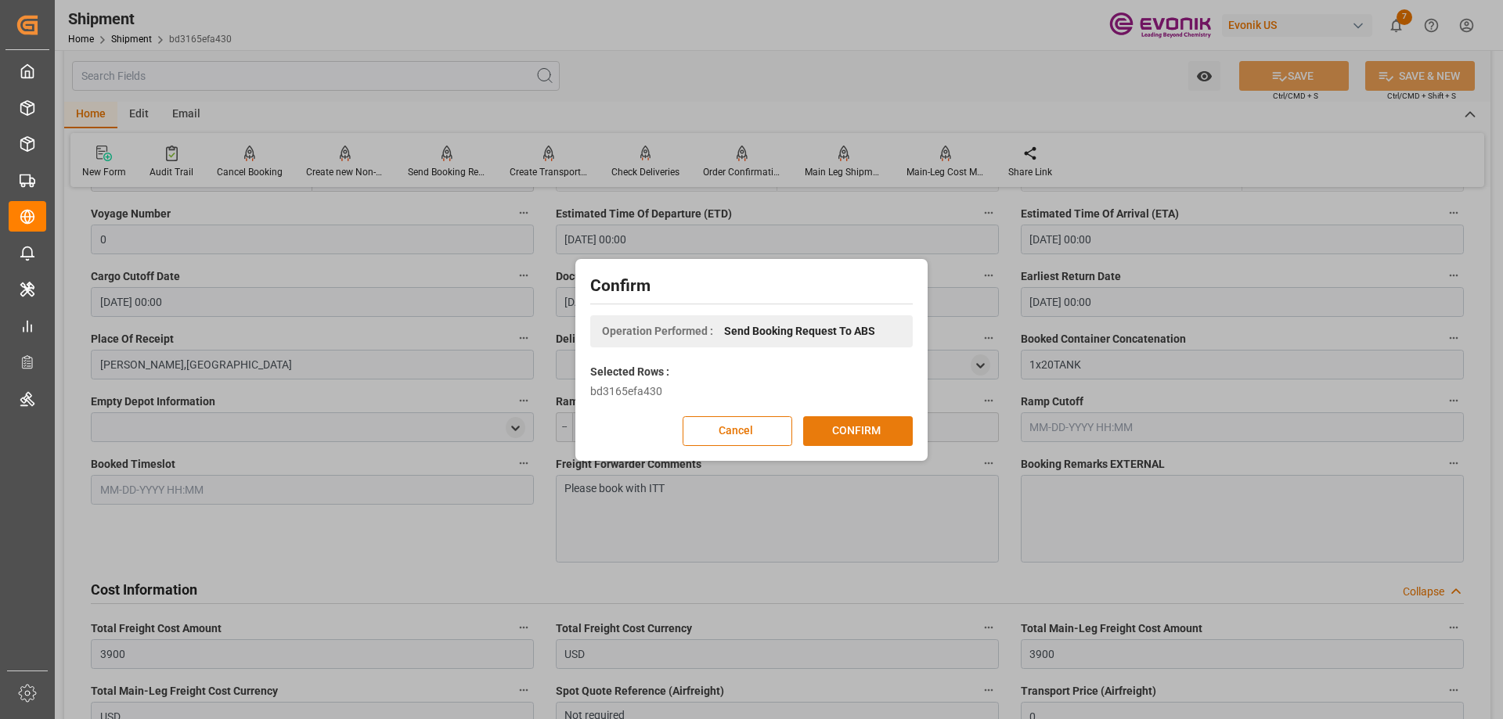
click at [829, 425] on button "CONFIRM" at bounding box center [858, 431] width 110 height 30
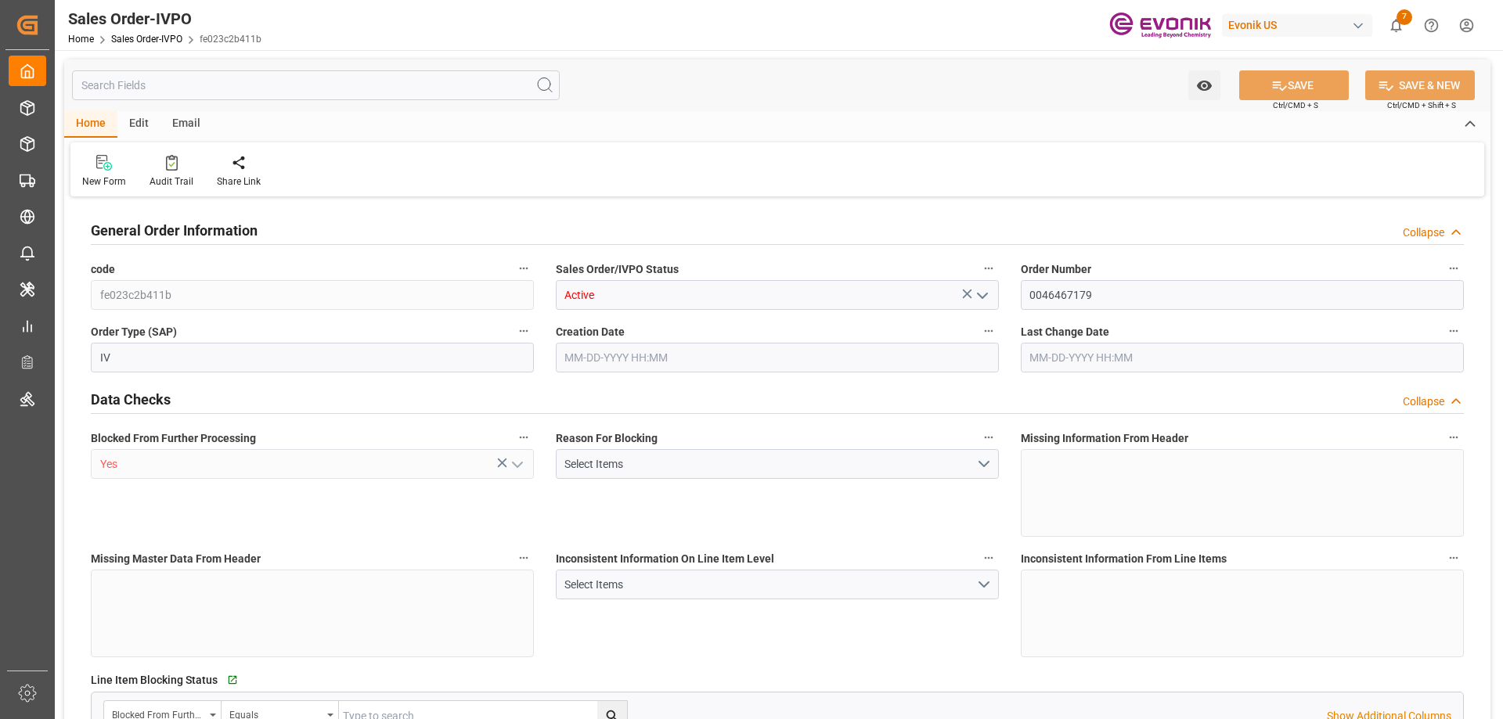
type input "NLRTM"
type input "0"
type input "1"
type input "2"
type input "17252"
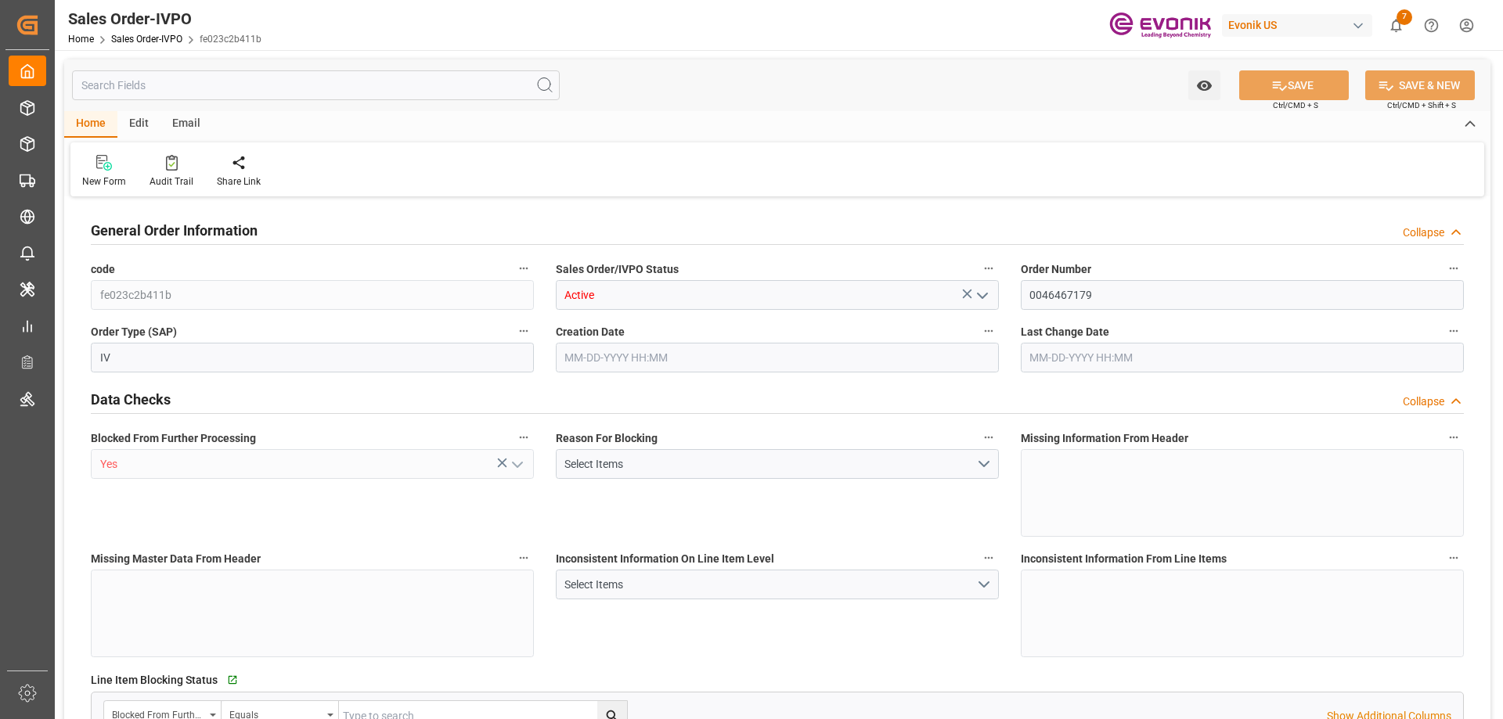
type input "0"
type input "17000"
type input "30"
type input "08-06-2025 17:30"
type input "08-22-2025 08:00"
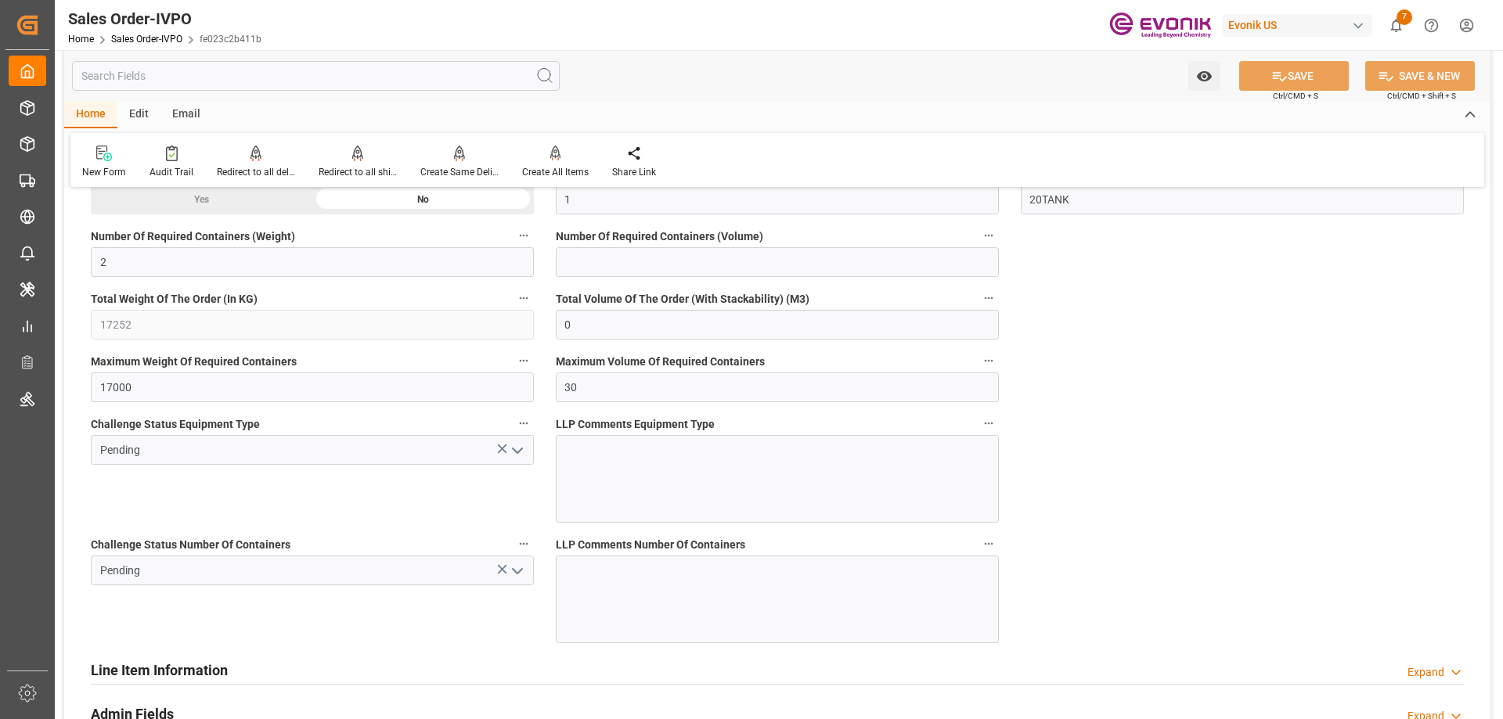
scroll to position [3052, 0]
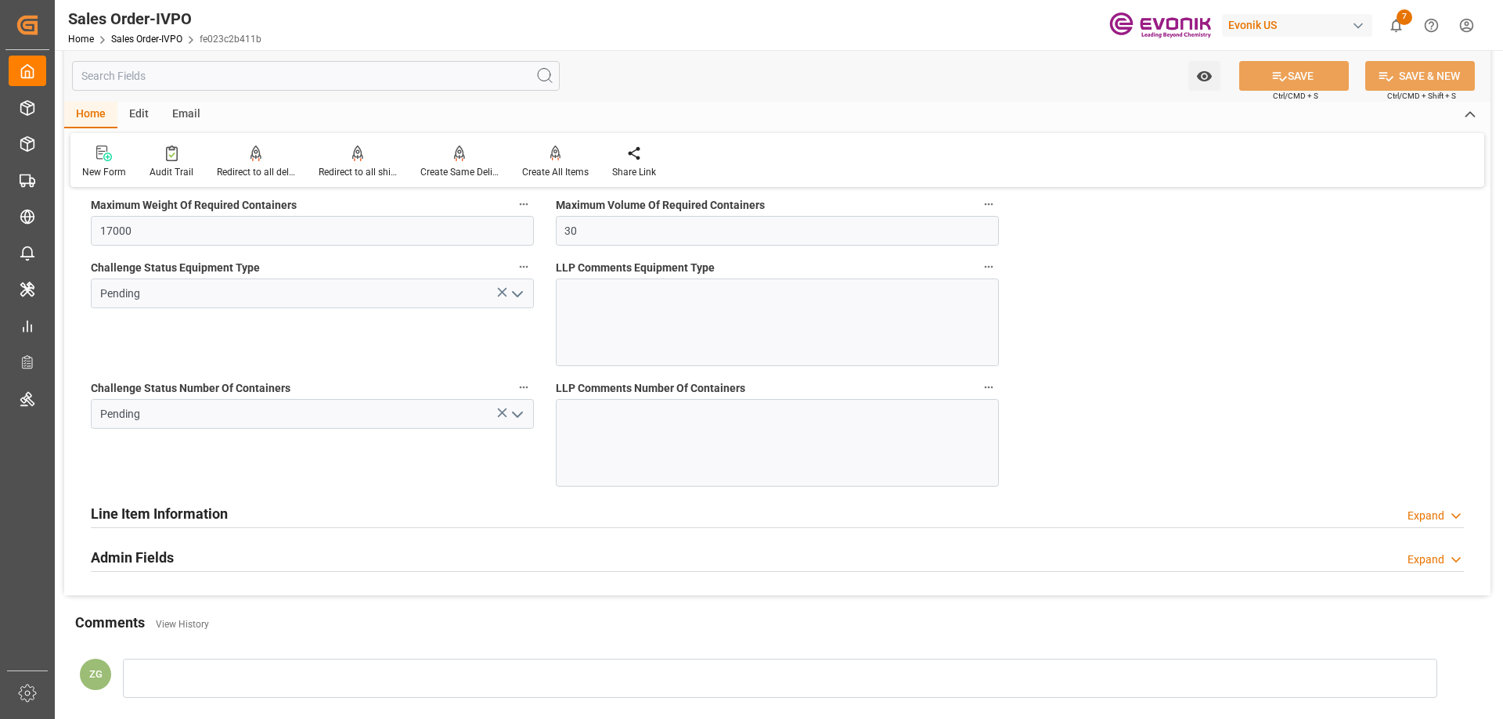
click at [513, 418] on icon "open menu" at bounding box center [517, 414] width 19 height 19
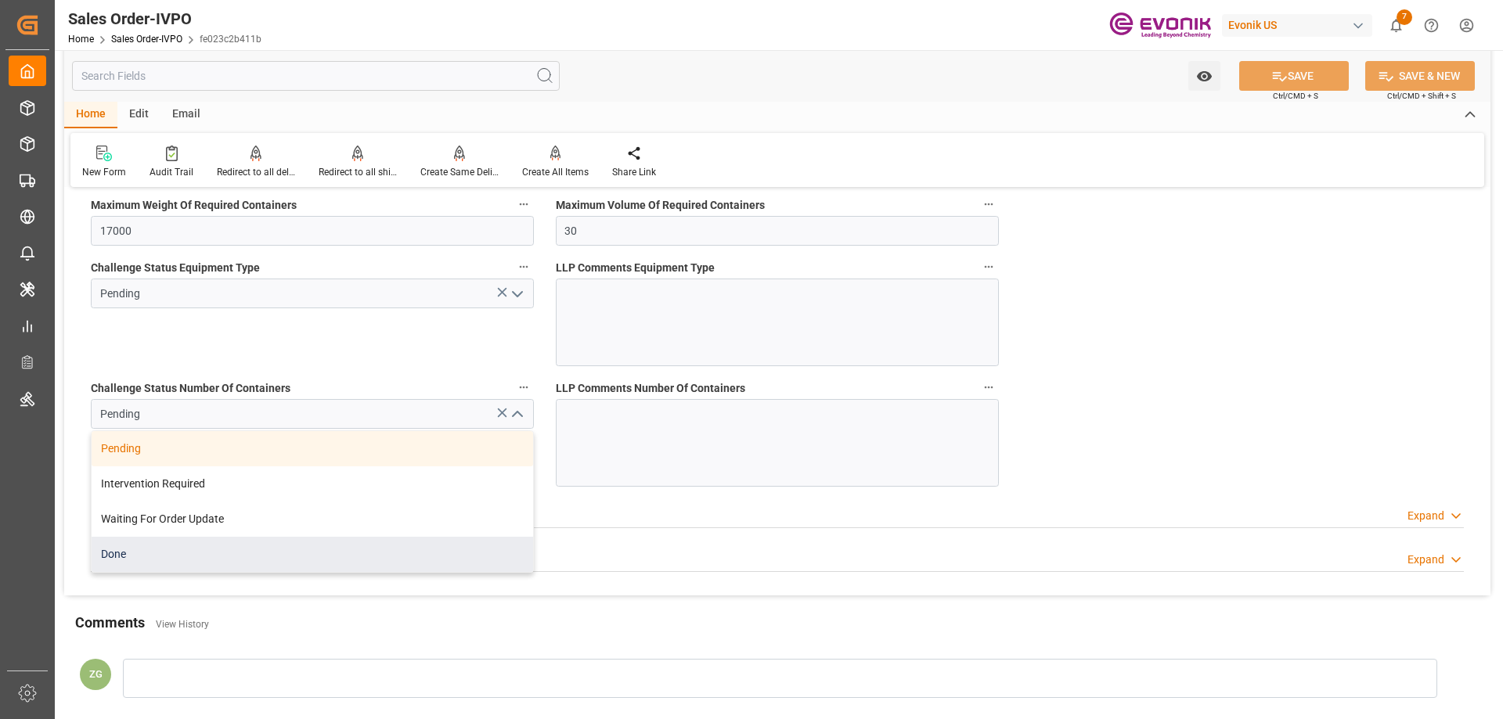
click at [187, 556] on div "Done" at bounding box center [312, 554] width 441 height 35
type input "Done"
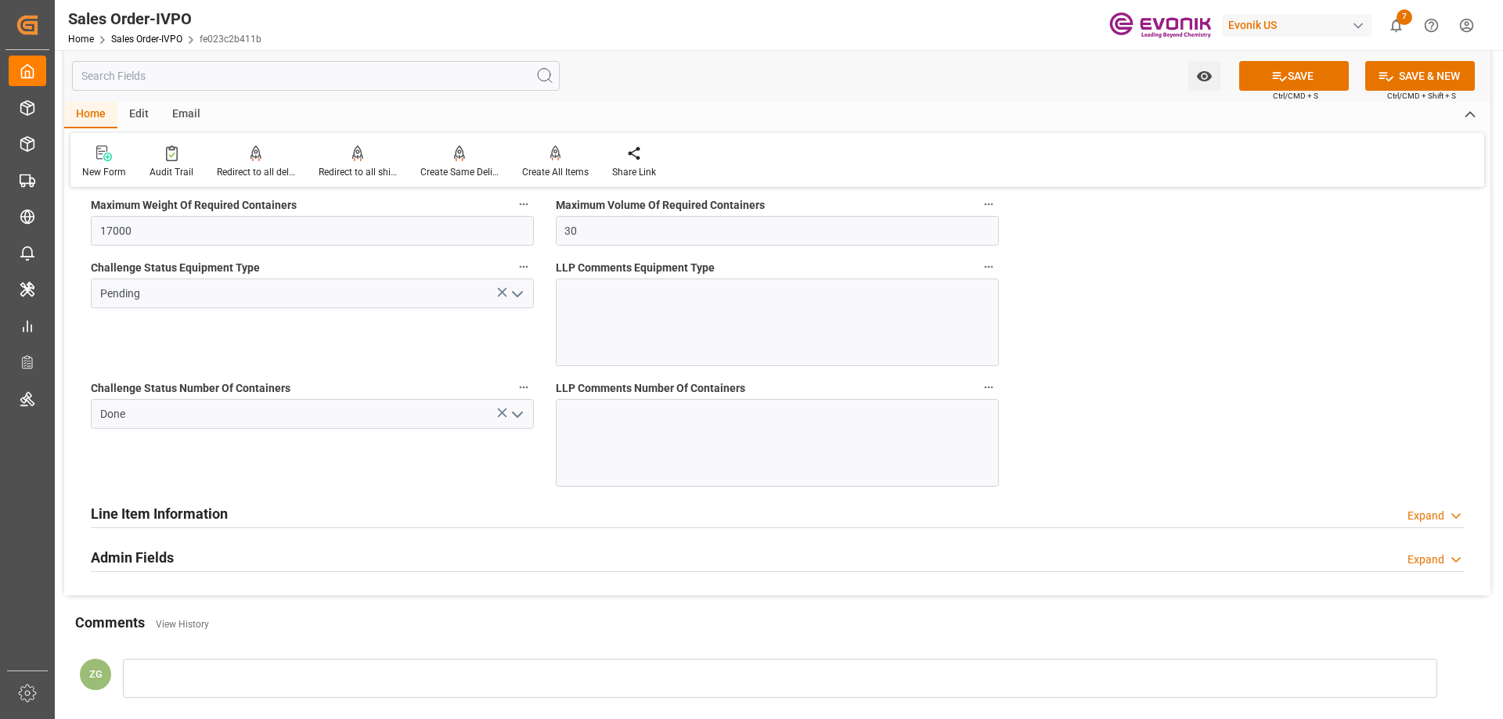
click at [513, 299] on icon "open menu" at bounding box center [517, 294] width 19 height 19
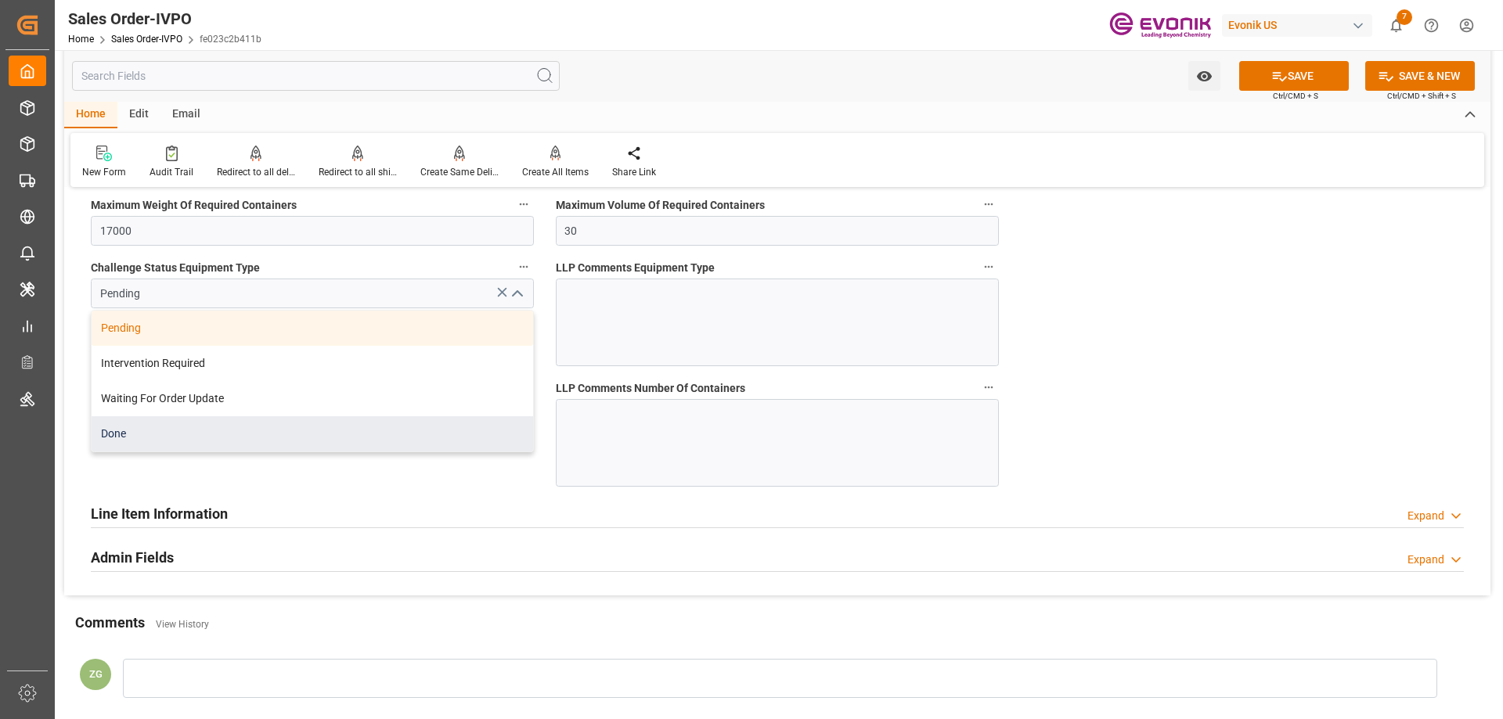
click at [224, 432] on div "Done" at bounding box center [312, 433] width 441 height 35
type input "Done"
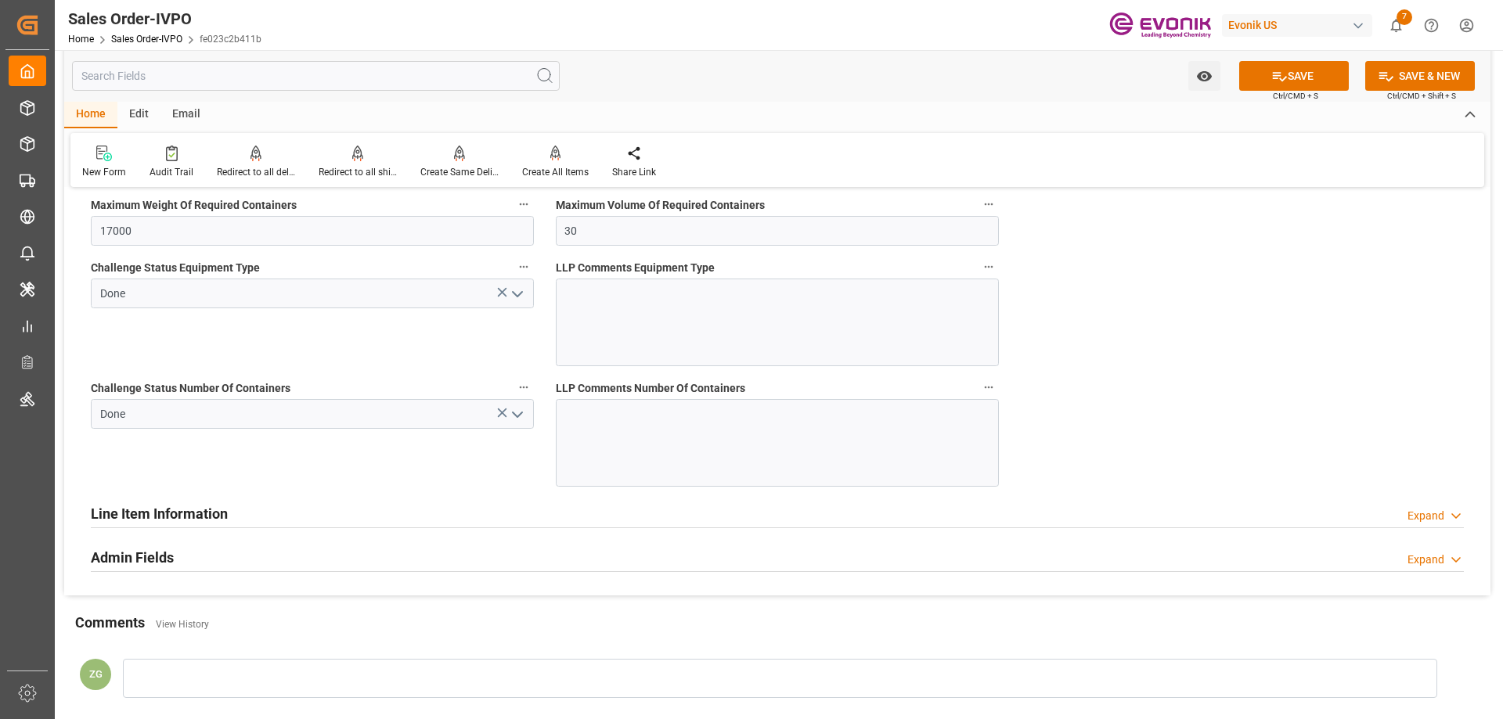
scroll to position [2895, 0]
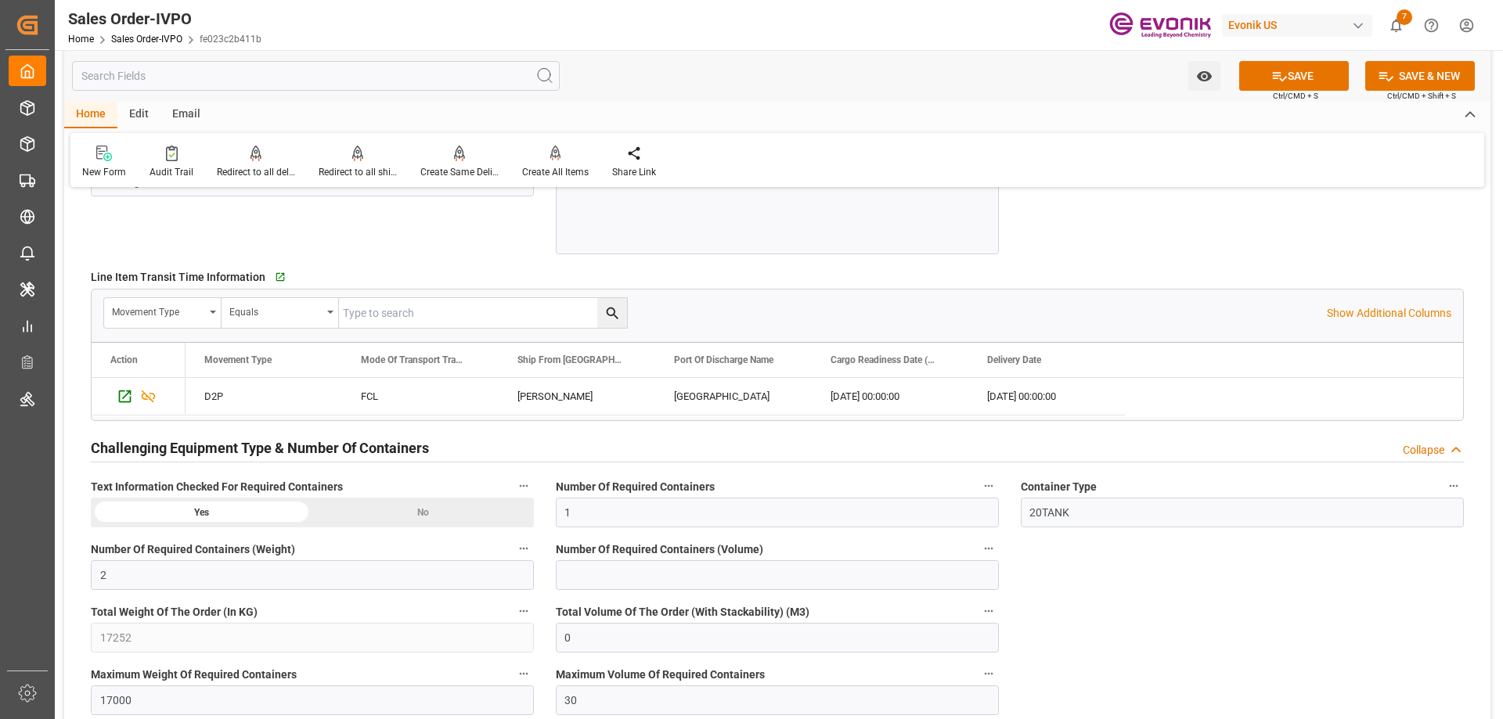
scroll to position [2426, 0]
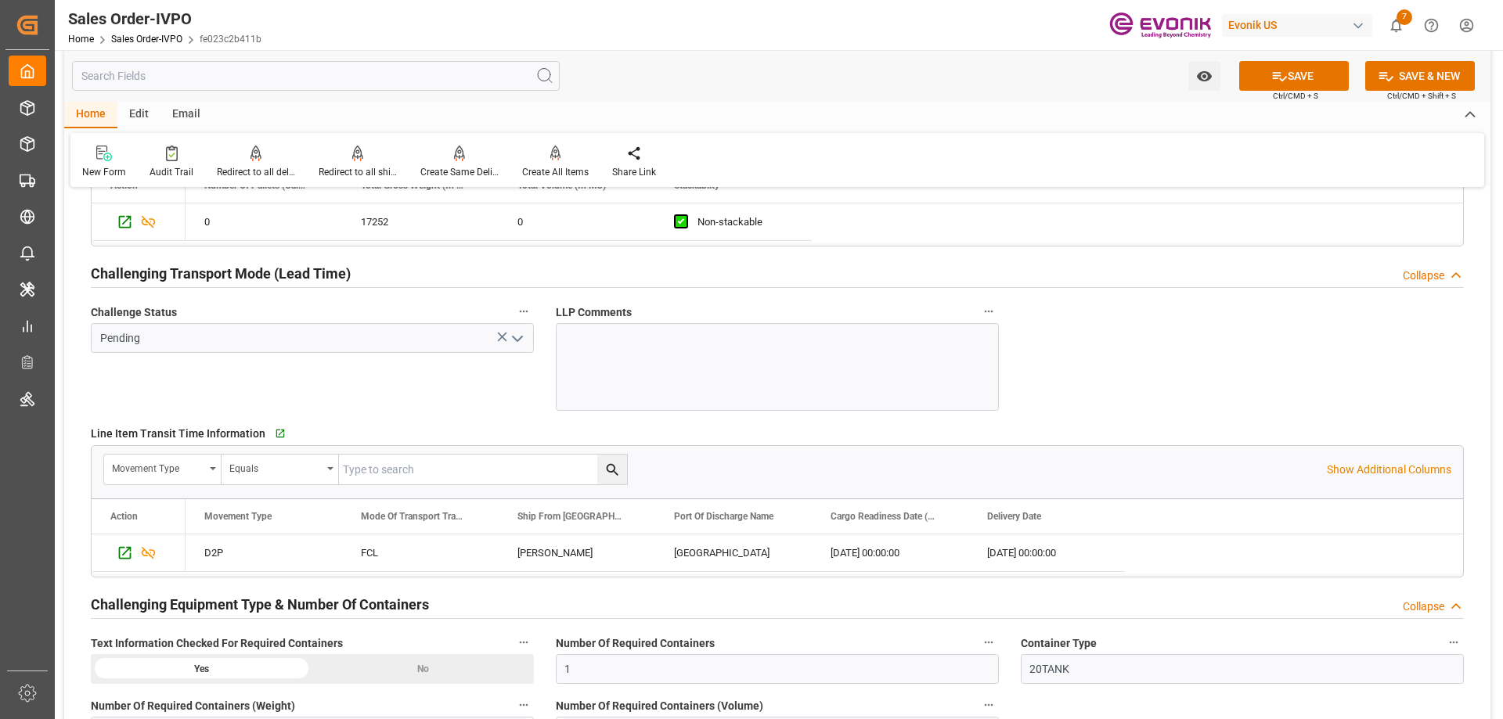
click at [512, 335] on icon "open menu" at bounding box center [517, 338] width 19 height 19
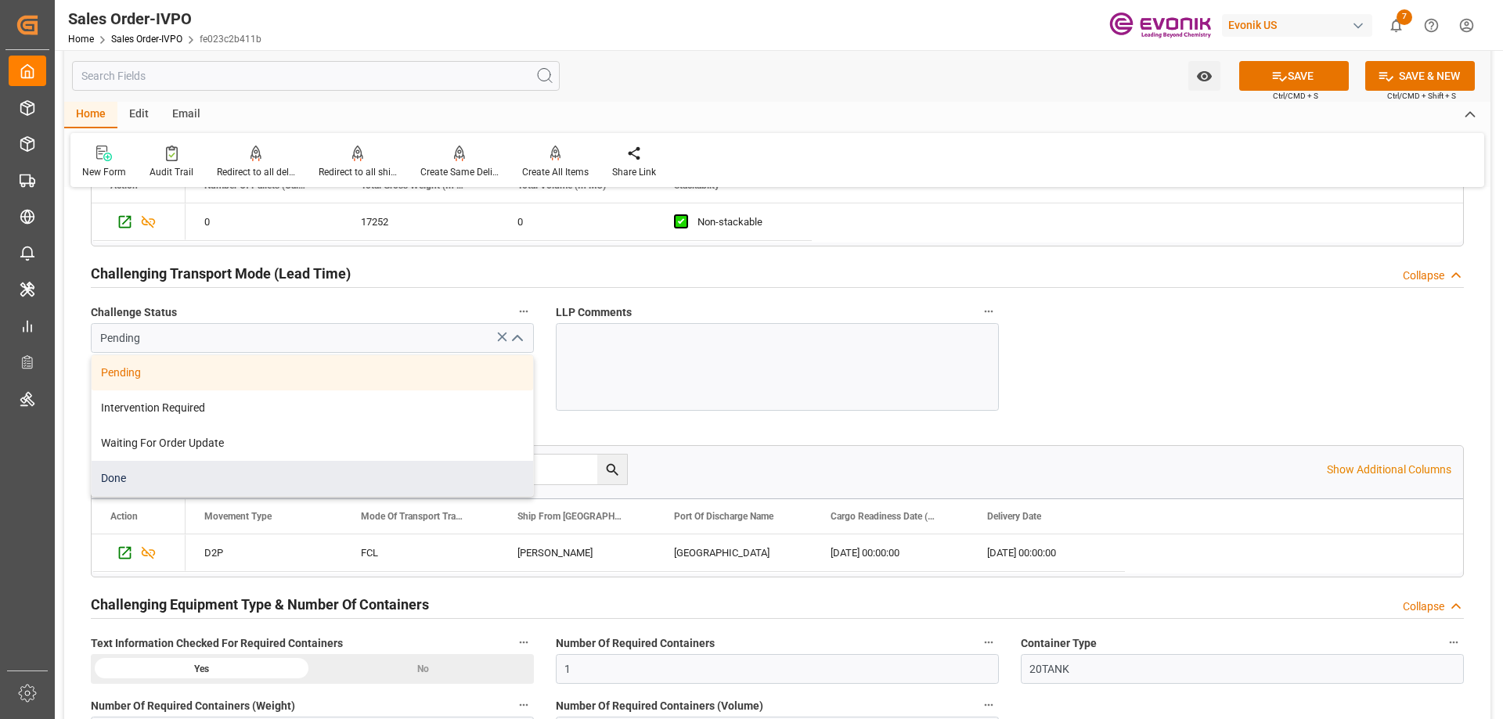
click at [179, 480] on div "Done" at bounding box center [312, 478] width 441 height 35
type input "Done"
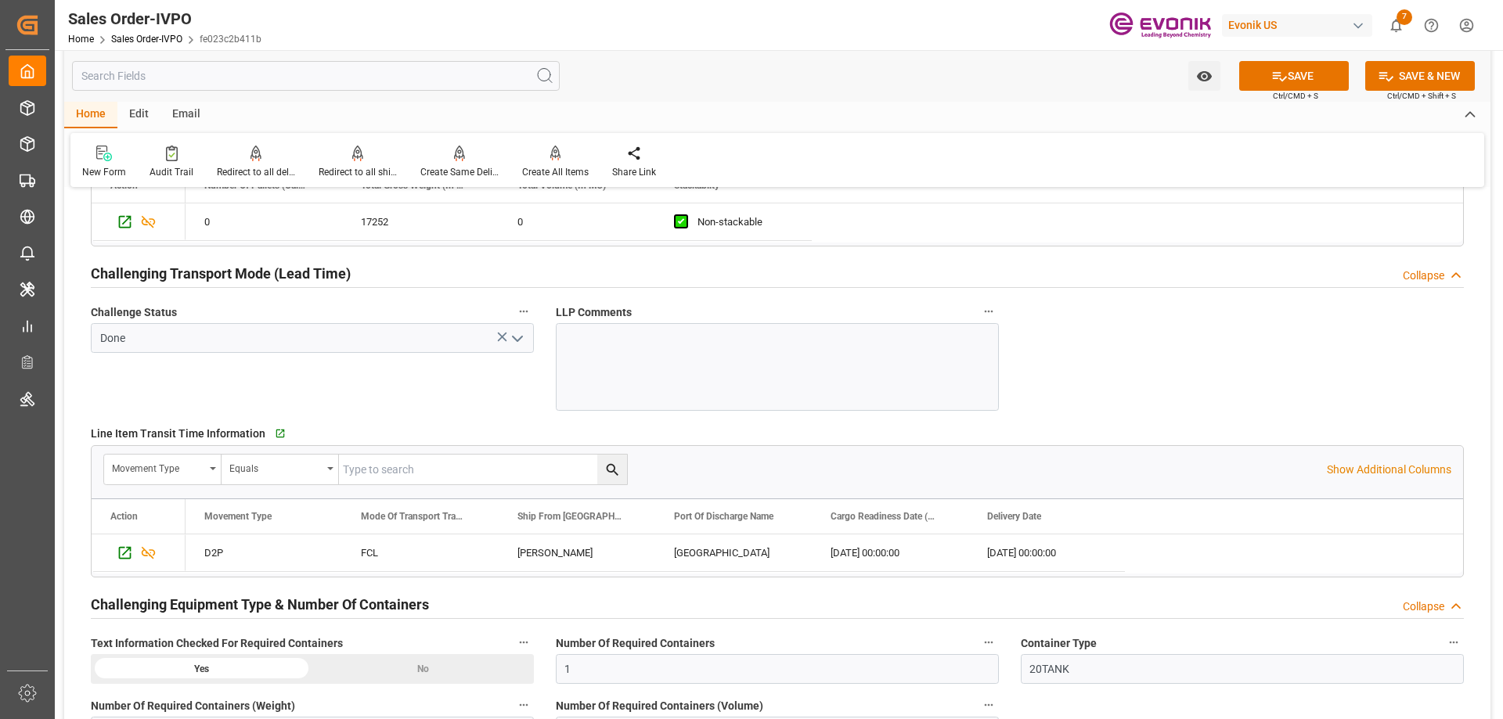
scroll to position [2113, 0]
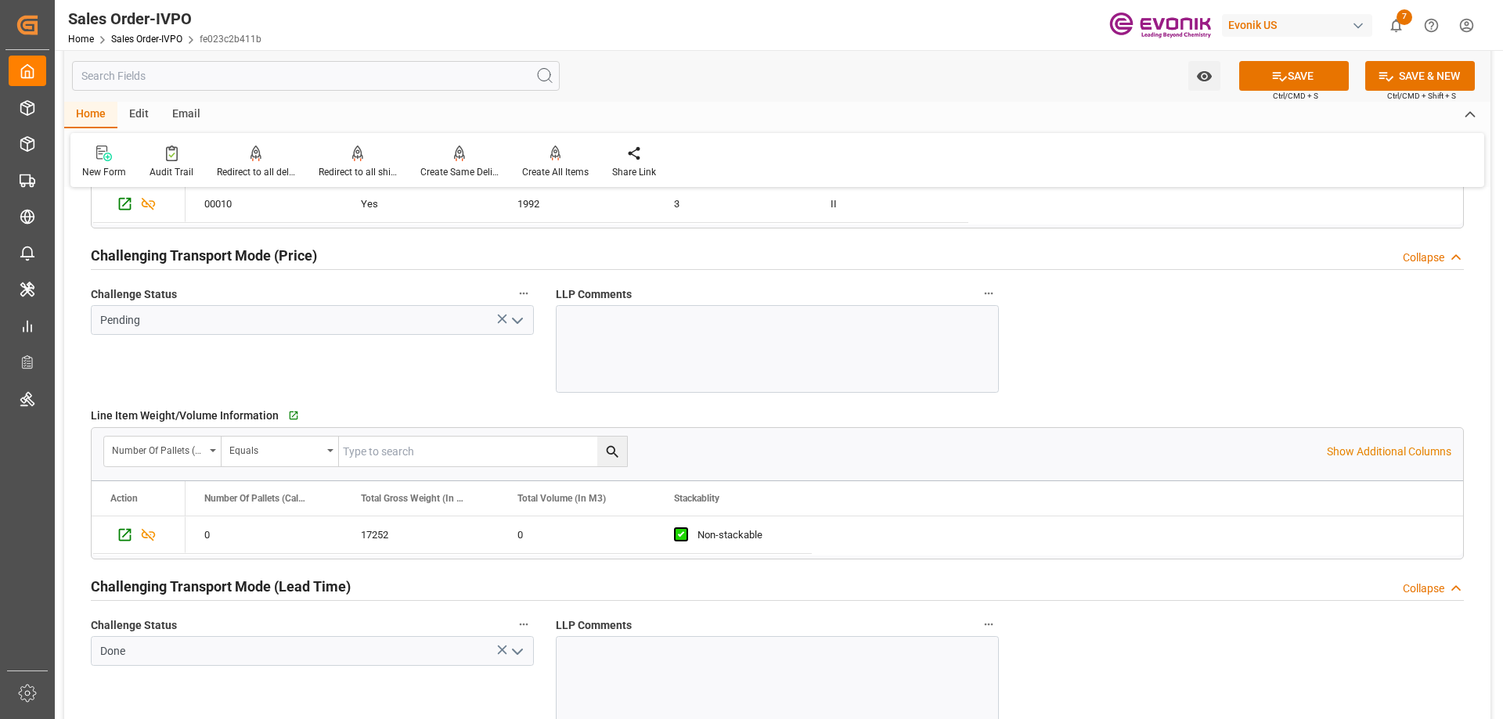
click at [508, 320] on icon "open menu" at bounding box center [517, 320] width 19 height 19
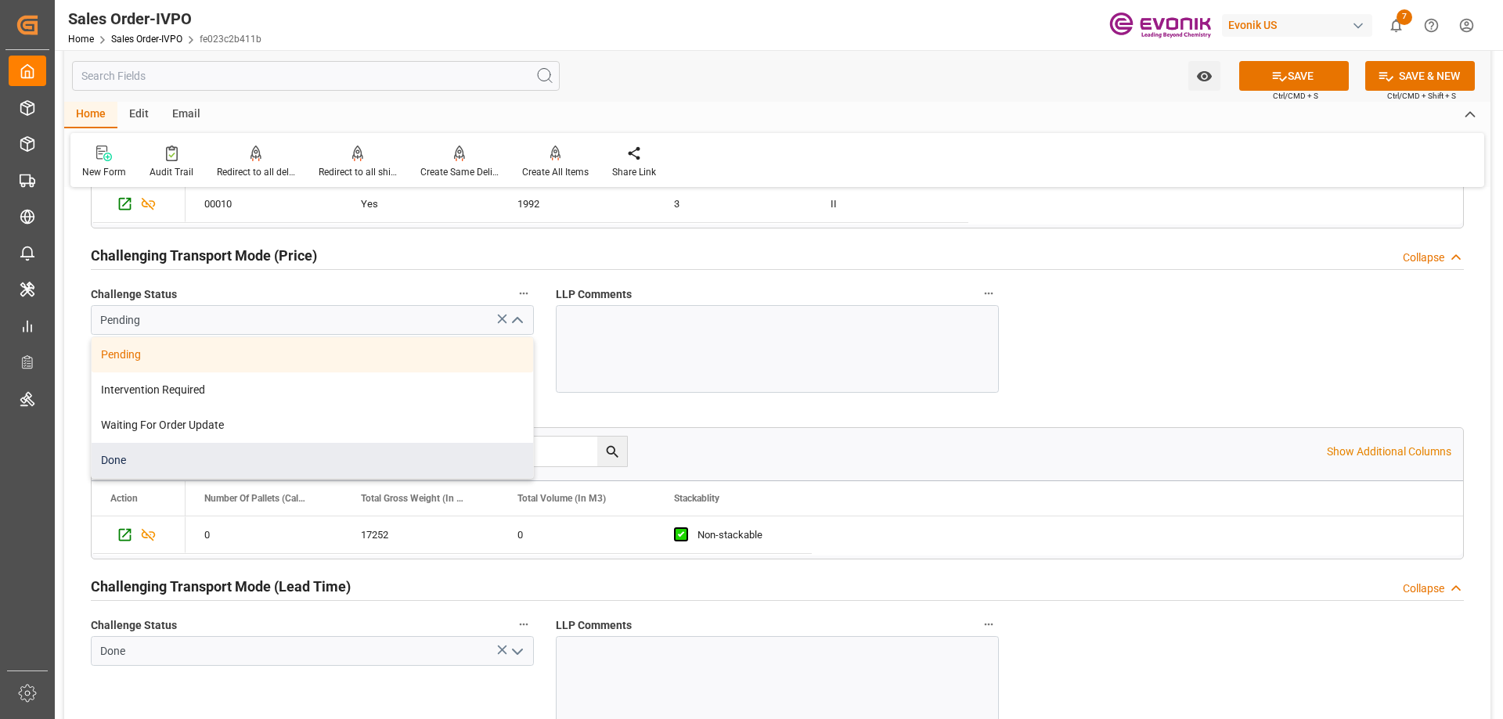
click at [193, 452] on div "Done" at bounding box center [312, 460] width 441 height 35
type input "Done"
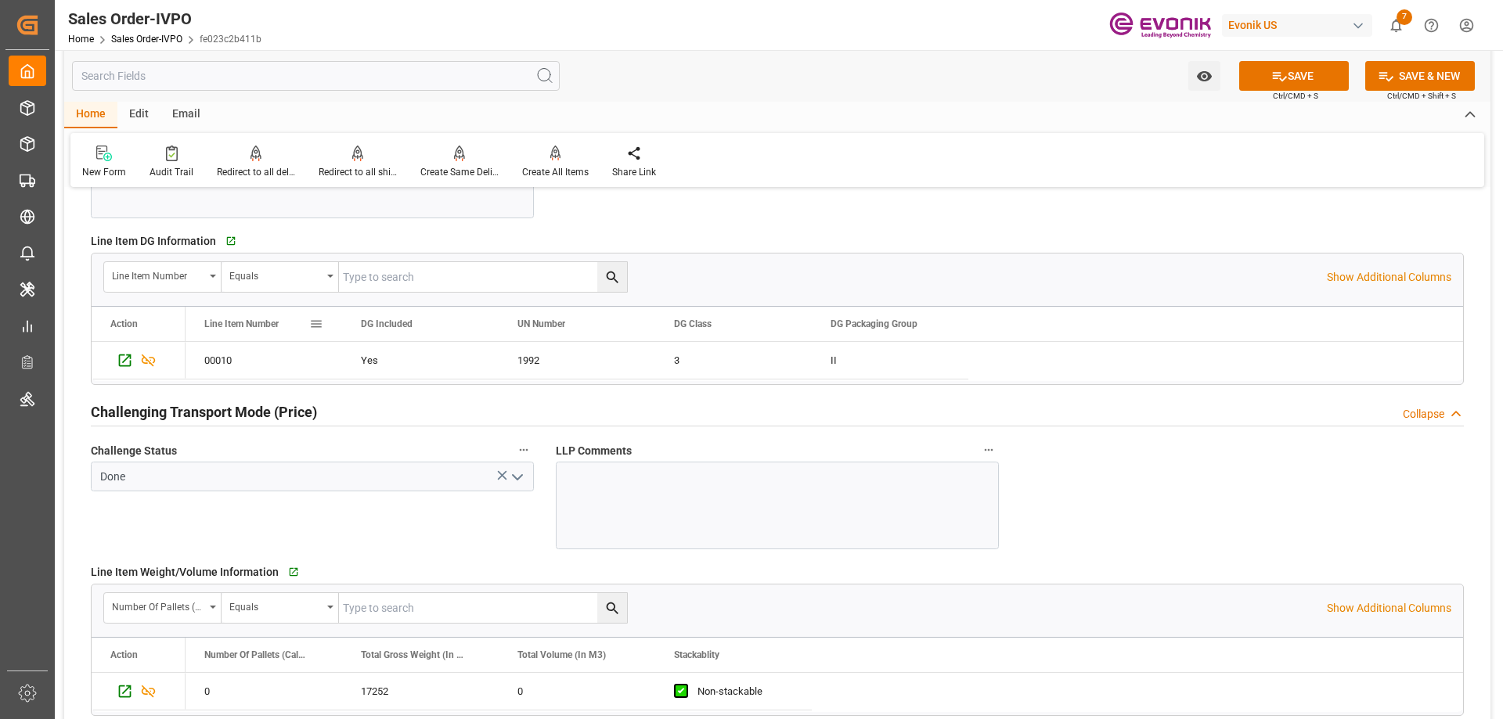
scroll to position [1878, 0]
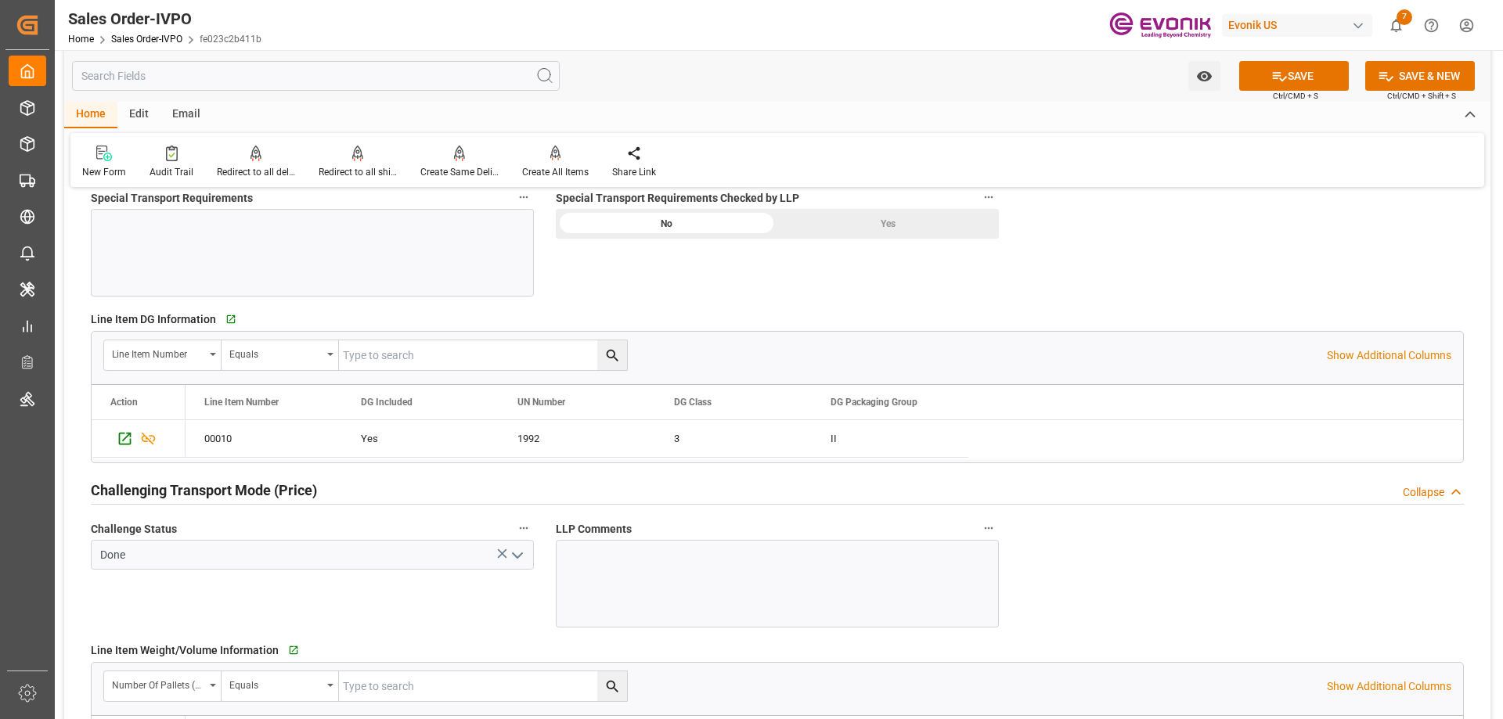
click at [838, 234] on div "Yes" at bounding box center [887, 224] width 221 height 30
click at [1279, 68] on icon at bounding box center [1279, 76] width 16 height 16
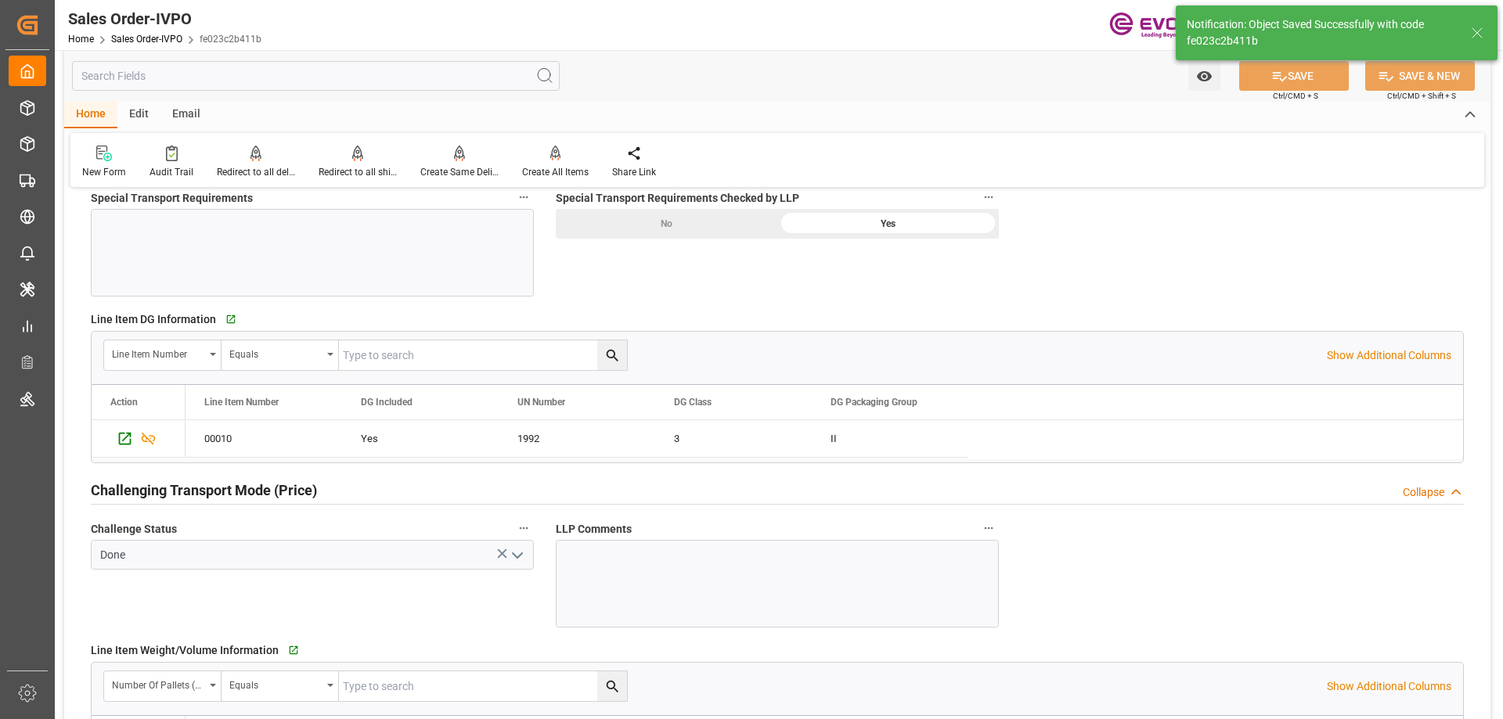
type input "[DATE] 20:34"
type input "No"
click at [564, 163] on div "Create All Items" at bounding box center [555, 162] width 90 height 34
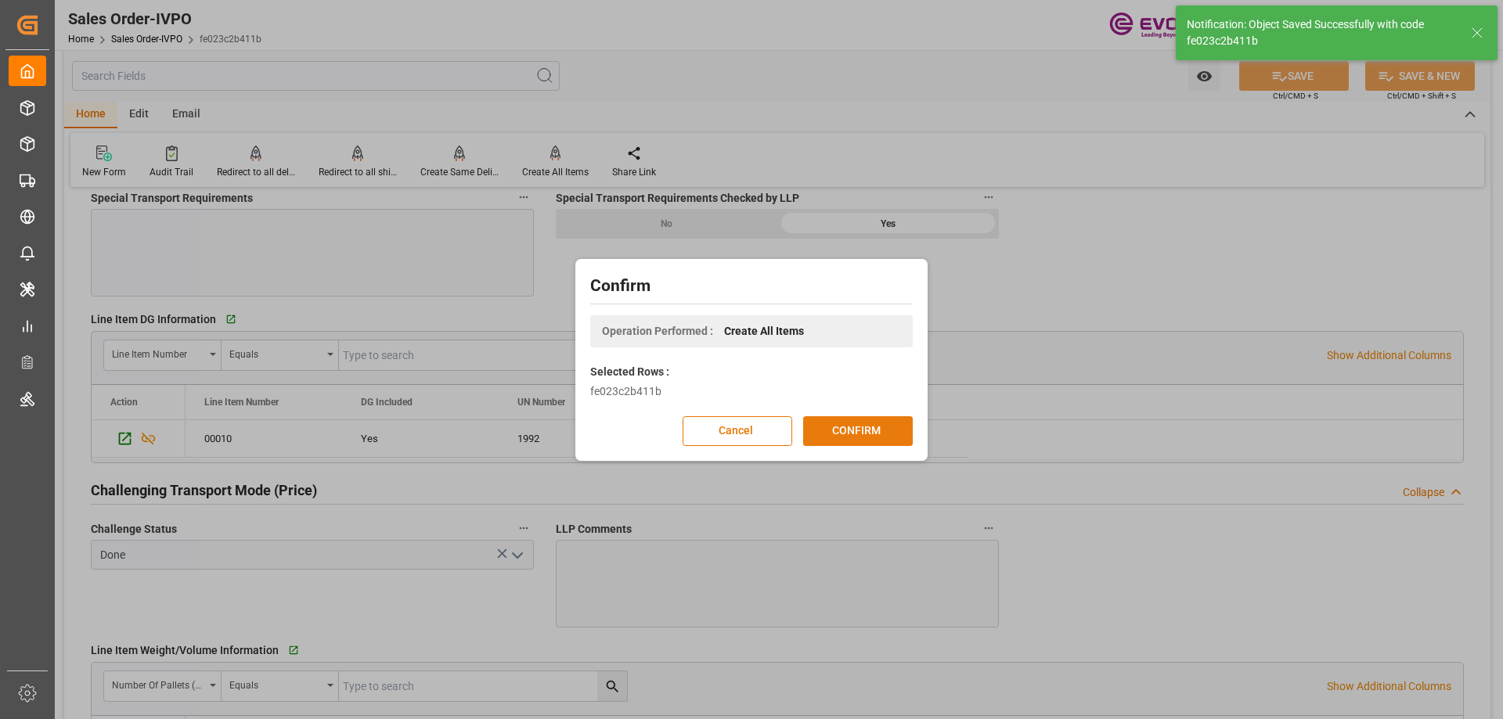
click at [844, 434] on button "CONFIRM" at bounding box center [858, 431] width 110 height 30
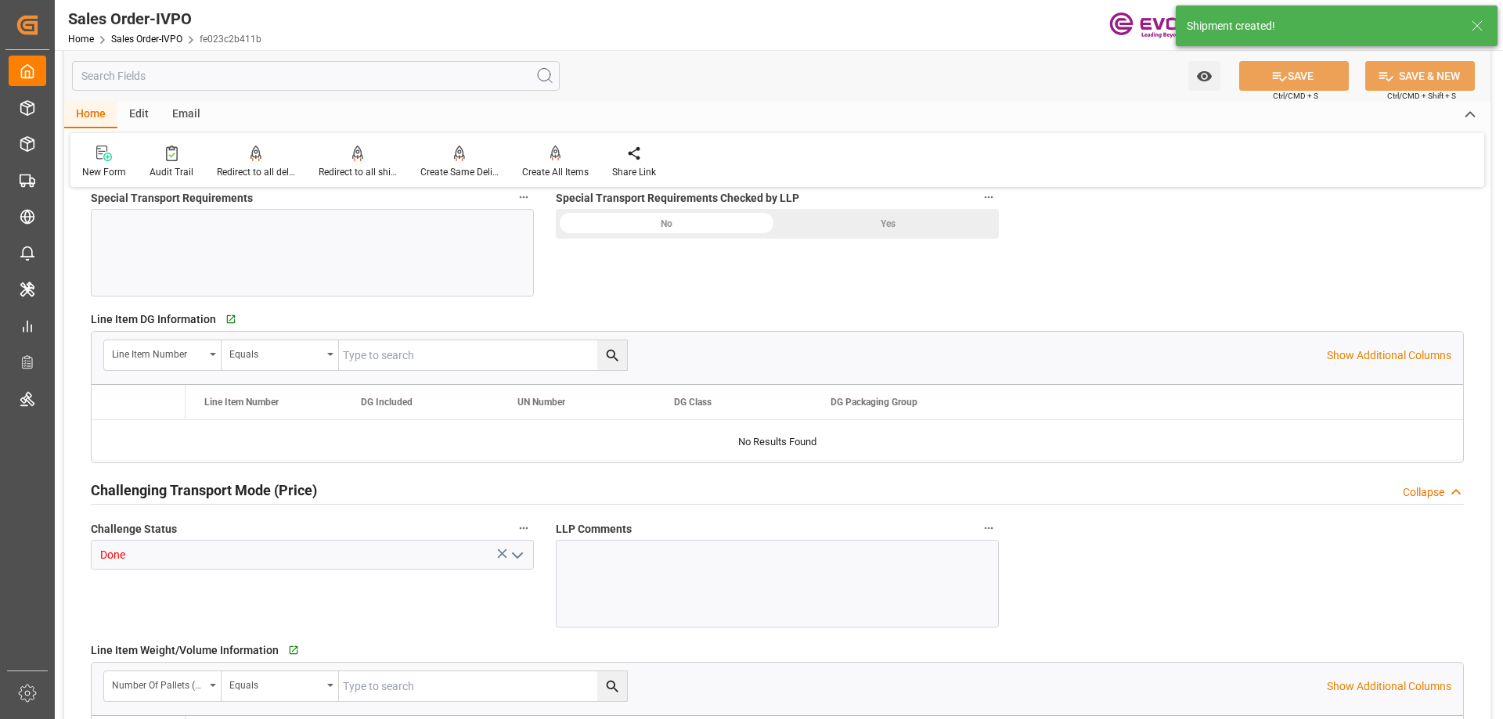
type input "NLRTM"
type input "0"
type input "1"
type input "2"
type input "17252"
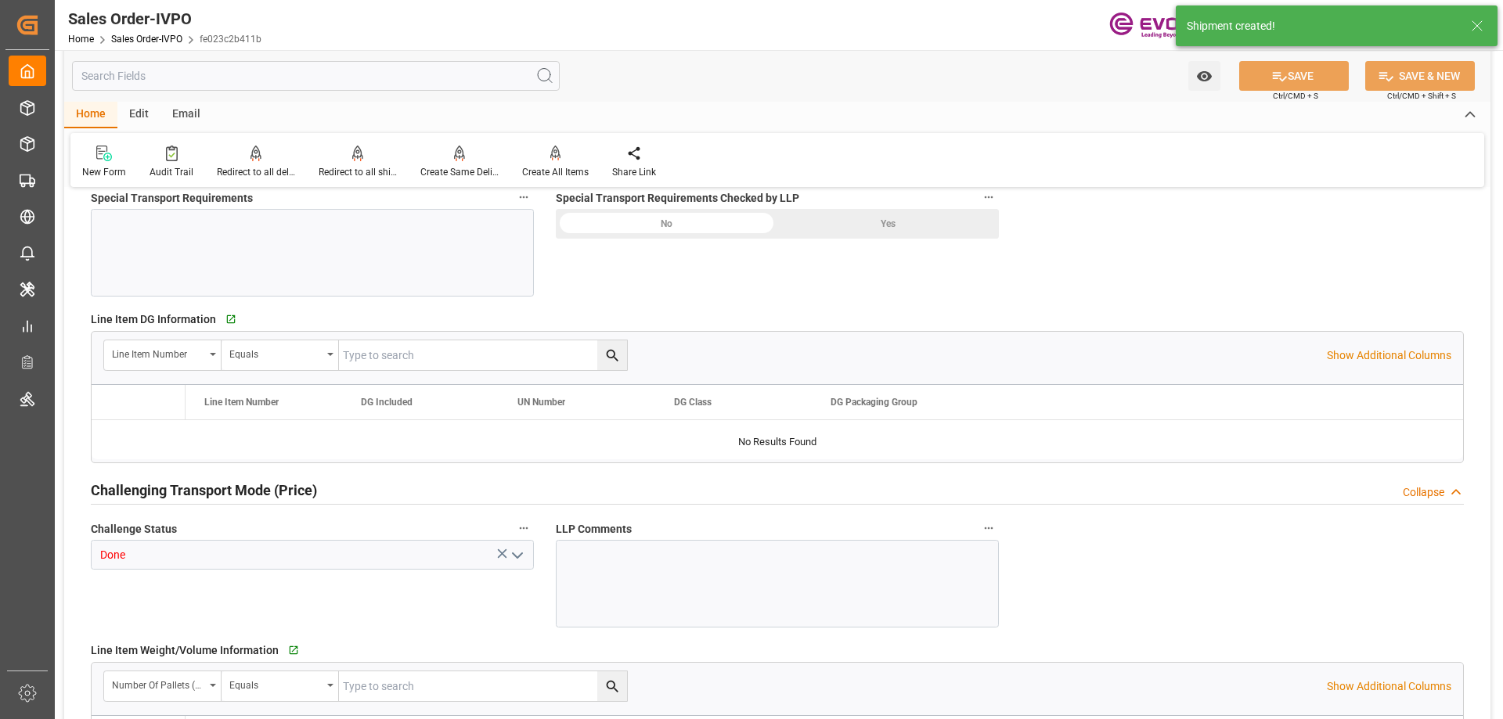
type input "0"
type input "17000"
type input "30"
type input "08-06-2025 17:30"
type input "08-22-2025 20:35"
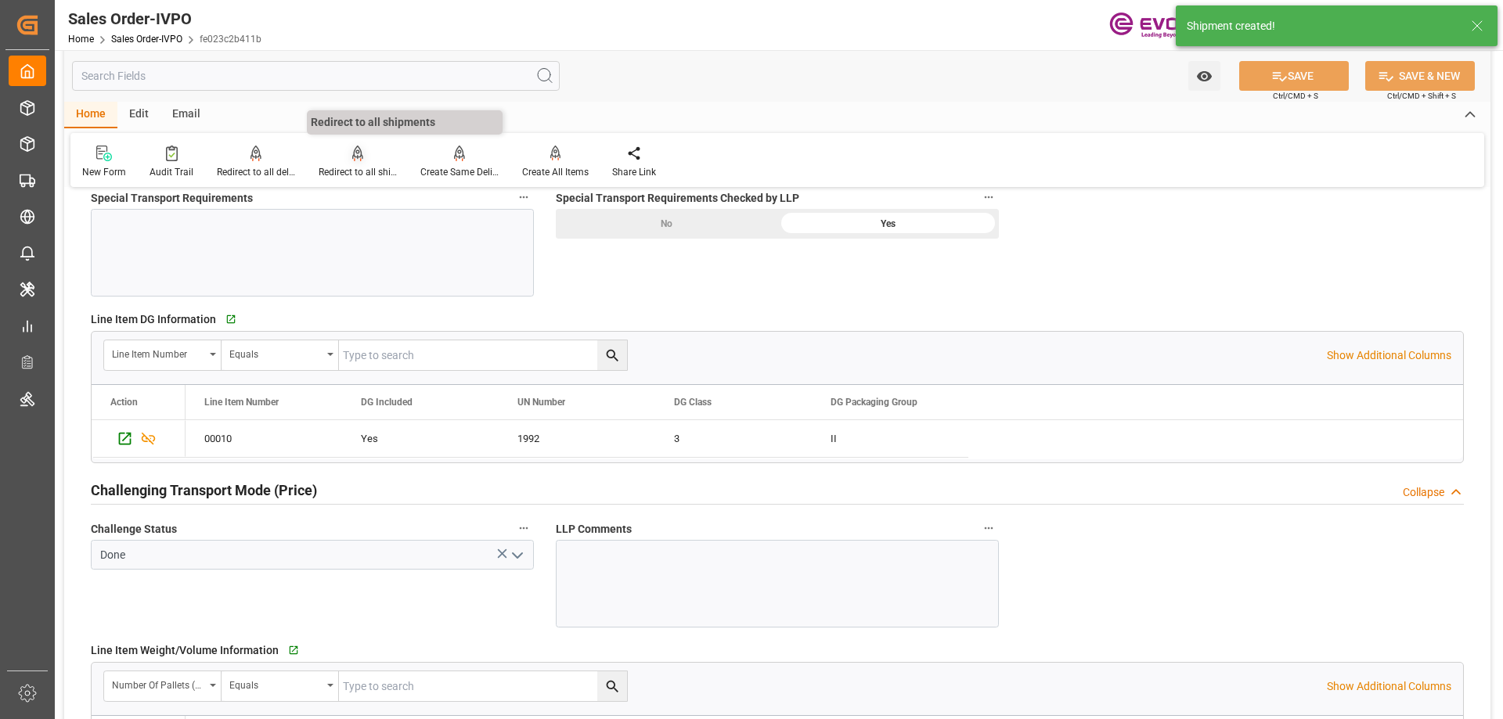
click at [353, 162] on div "Redirect to all shipments" at bounding box center [358, 162] width 102 height 34
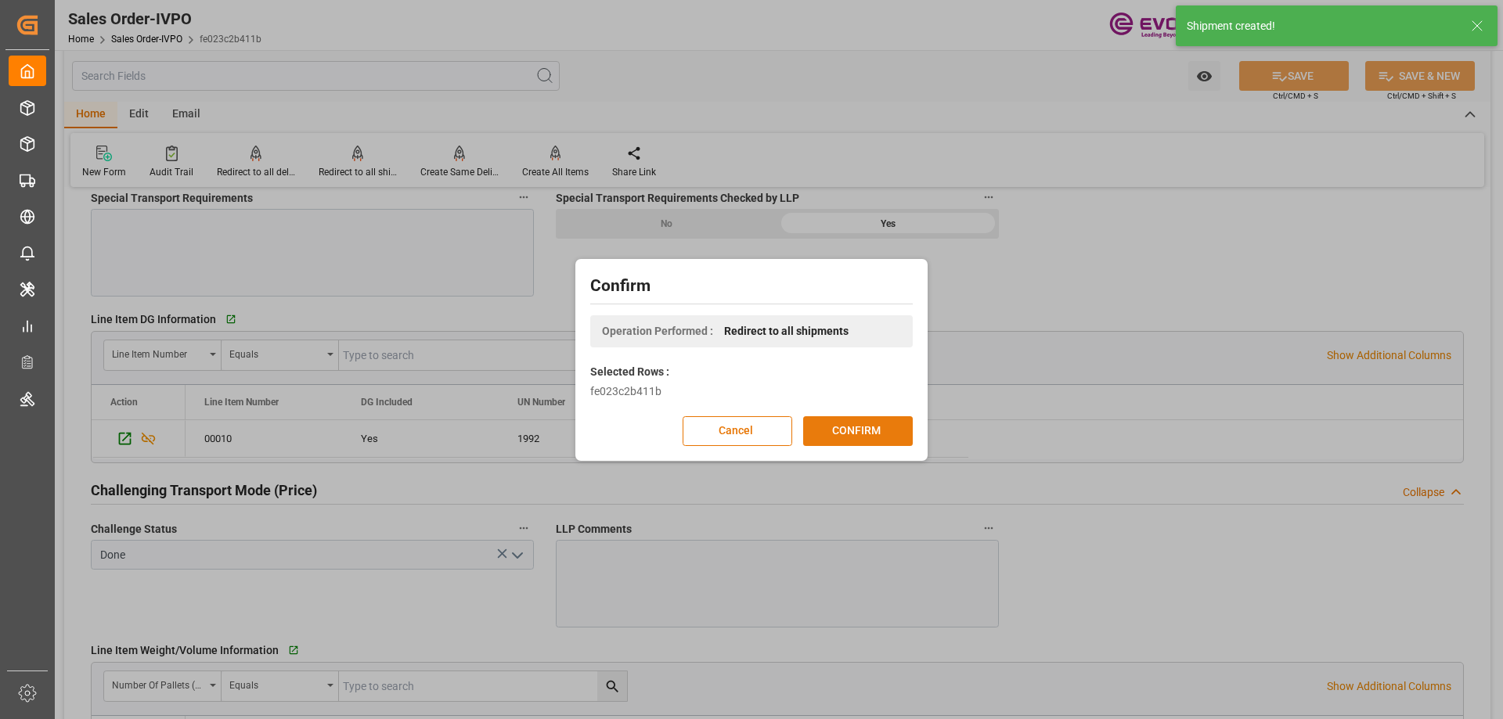
click at [843, 424] on button "CONFIRM" at bounding box center [858, 431] width 110 height 30
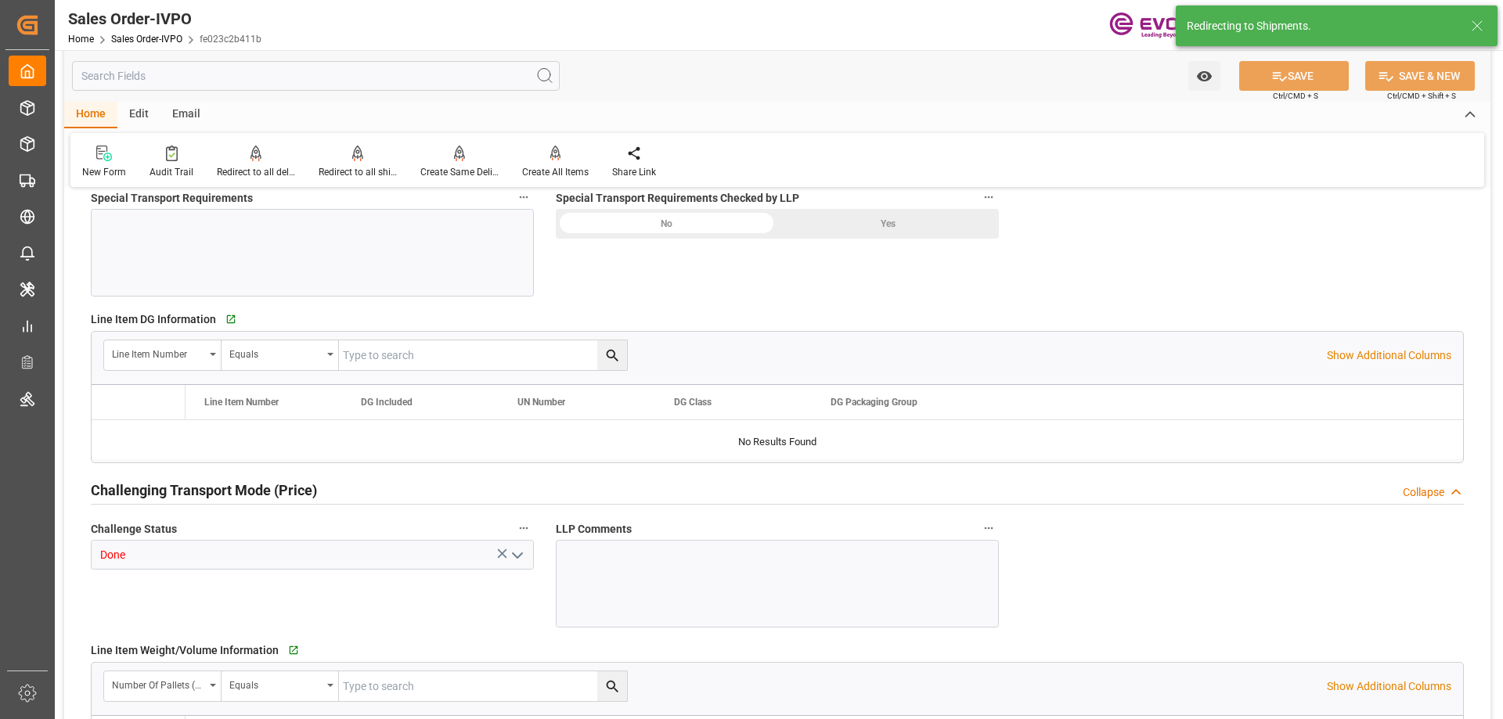
type input "NLRTM"
type input "0"
type input "1"
type input "2"
type input "17252"
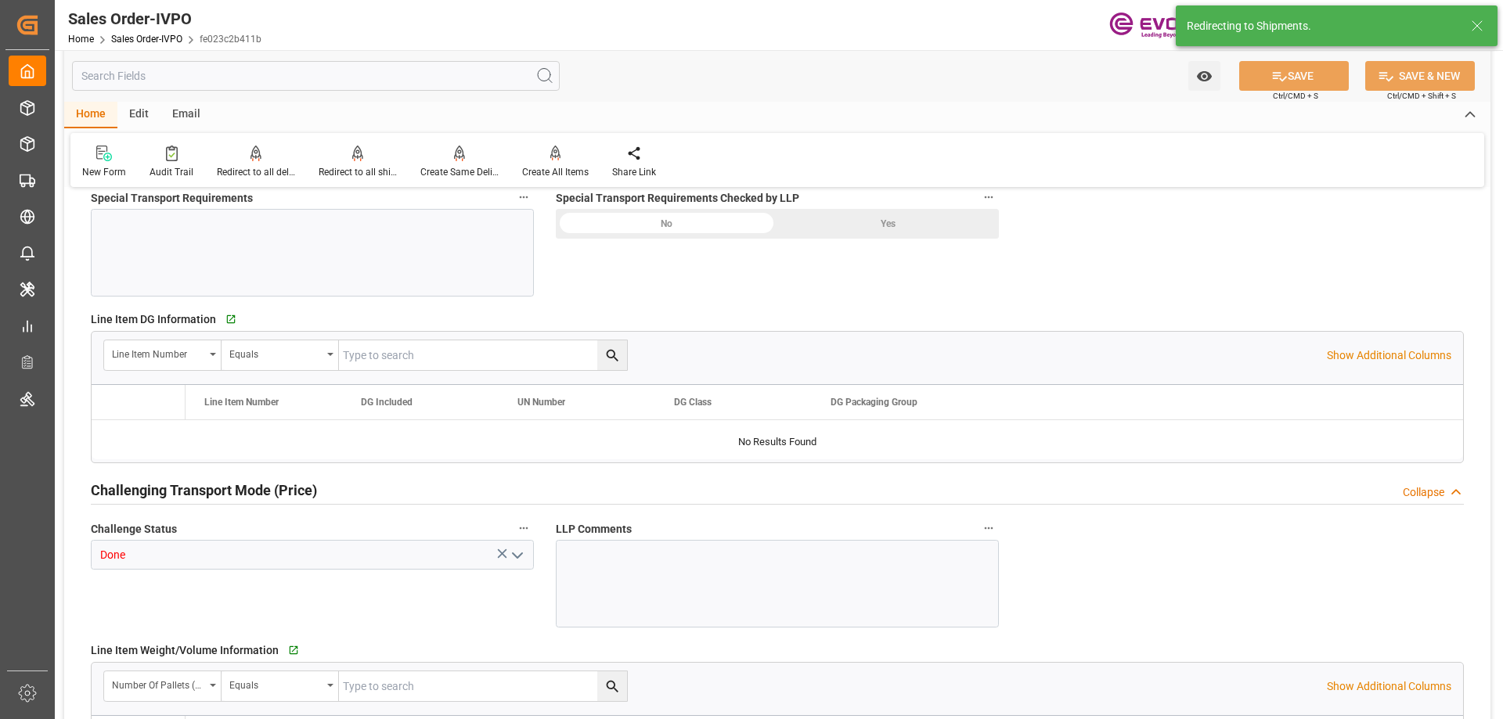
type input "0"
type input "17000"
type input "30"
type input "08-06-2025 17:30"
type input "08-22-2025 20:35"
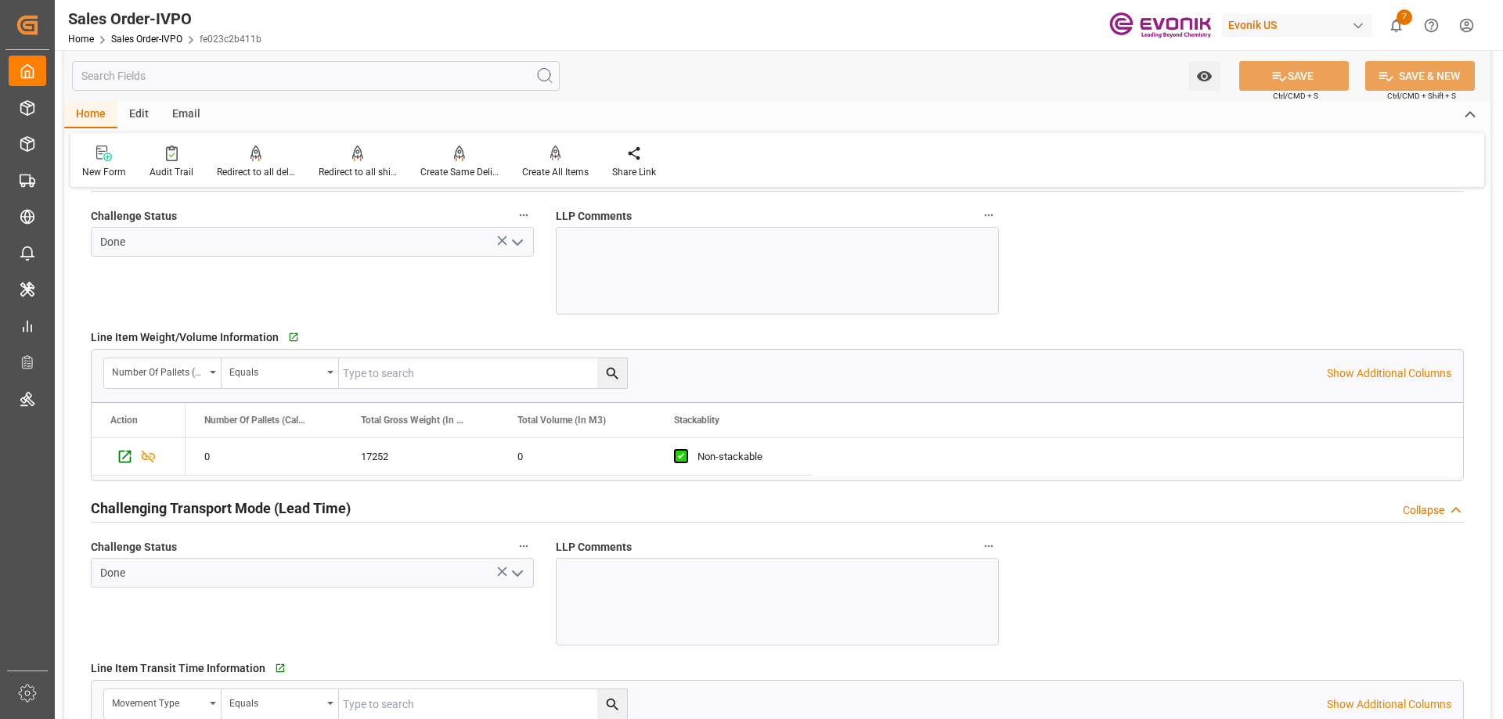
scroll to position [2348, 0]
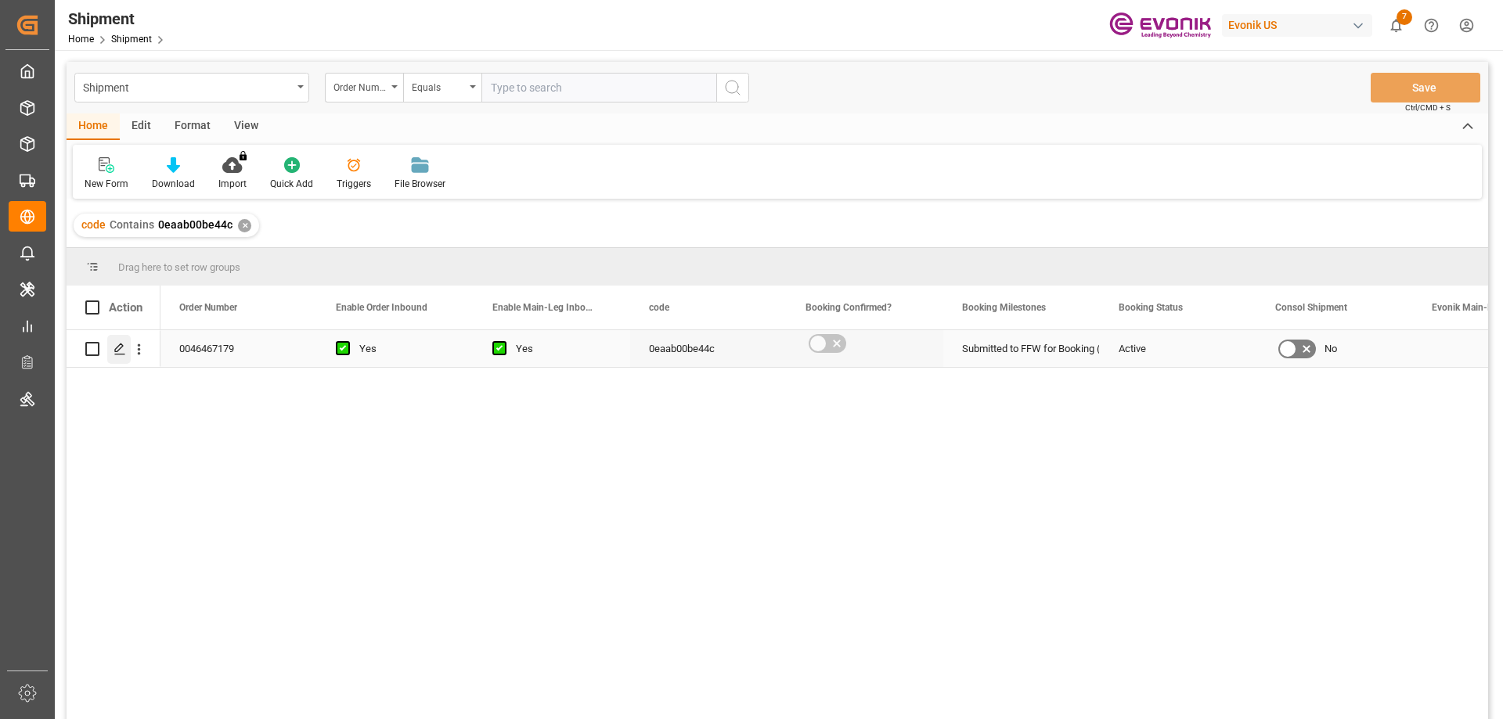
click at [115, 353] on icon "Press SPACE to select this row." at bounding box center [119, 349] width 13 height 13
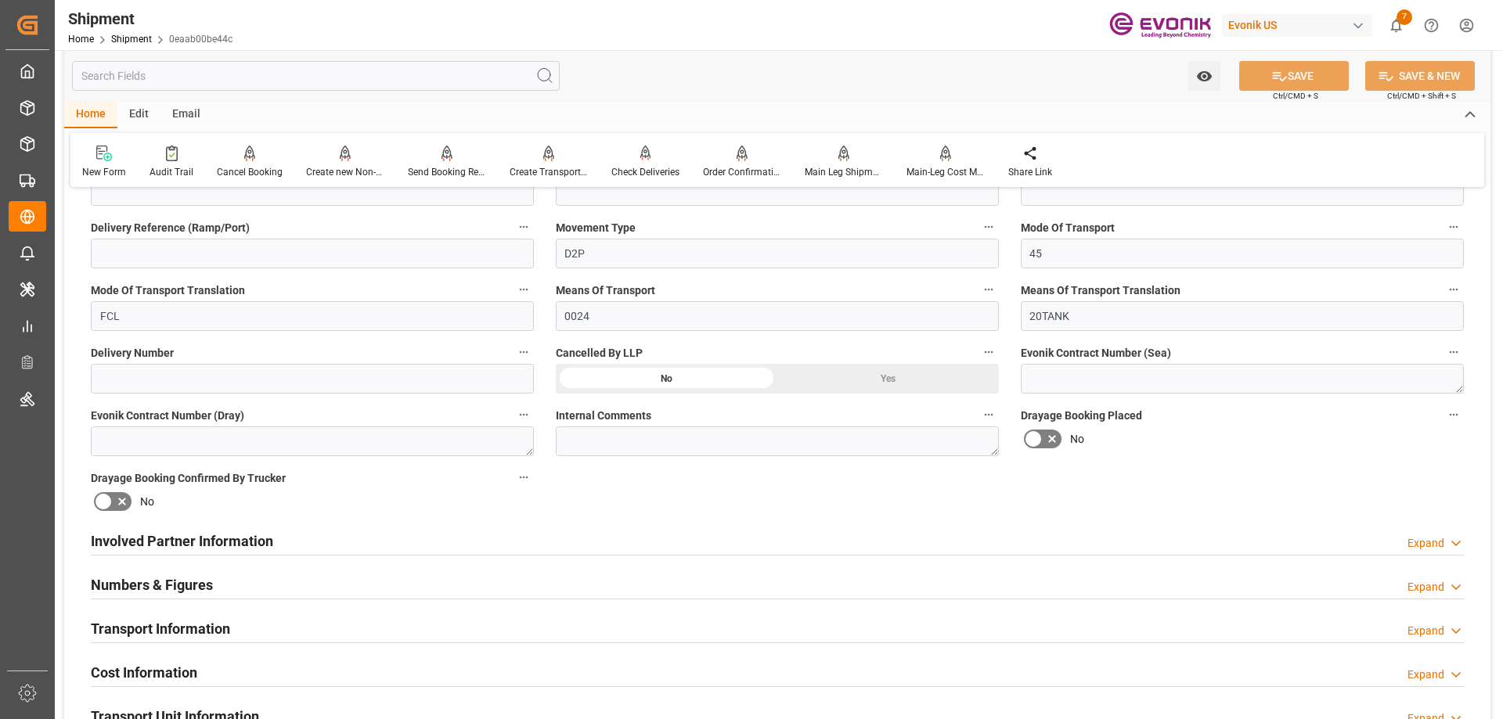
scroll to position [626, 0]
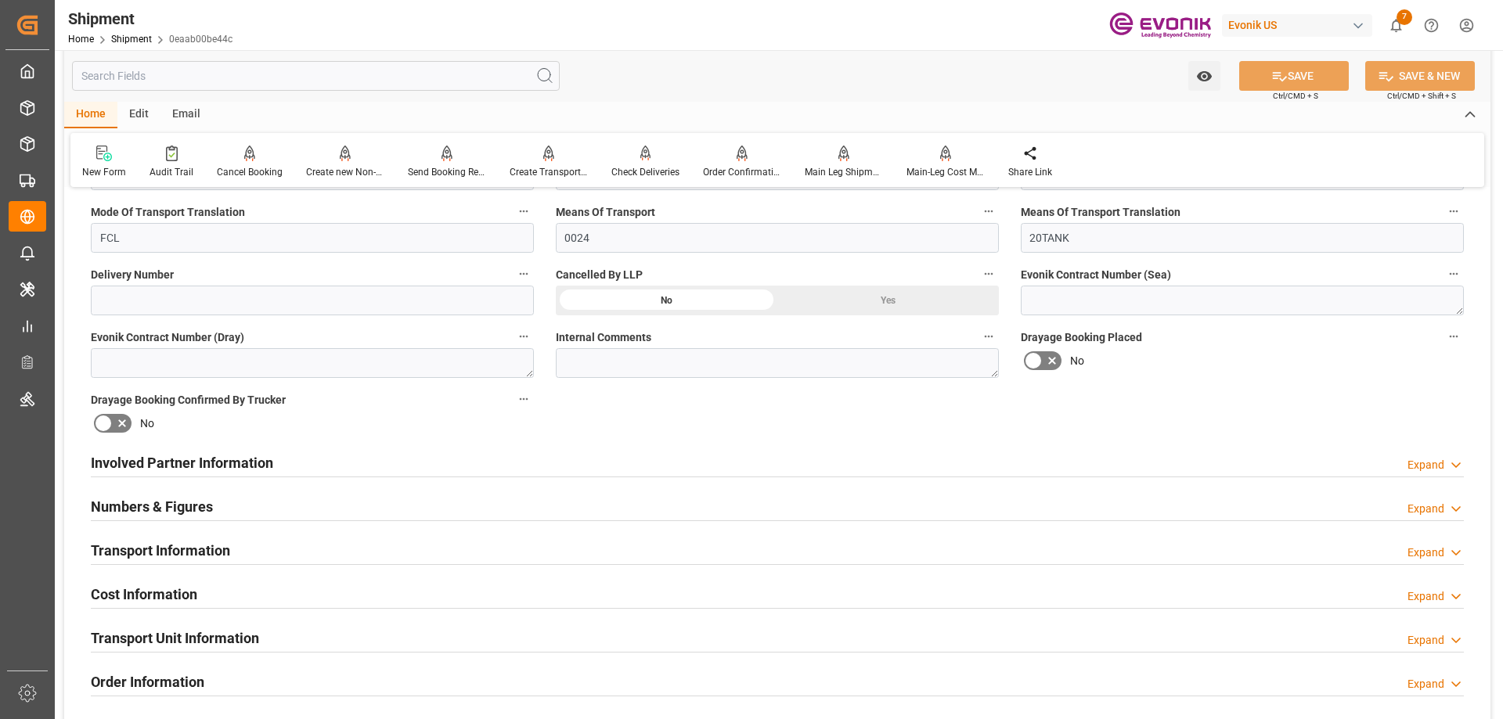
click at [181, 458] on h2 "Involved Partner Information" at bounding box center [182, 462] width 182 height 21
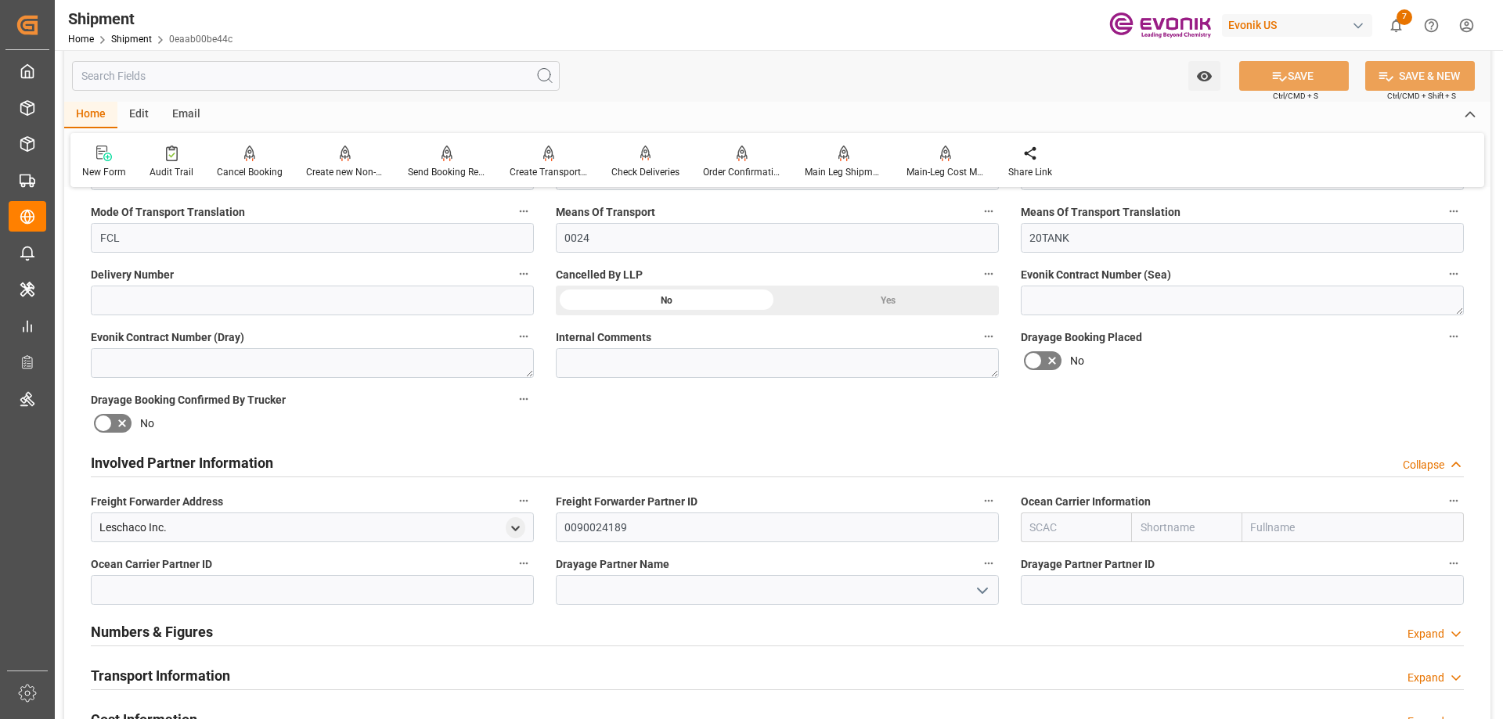
click at [1299, 526] on input "text" at bounding box center [1352, 528] width 221 height 30
type input "intermodal"
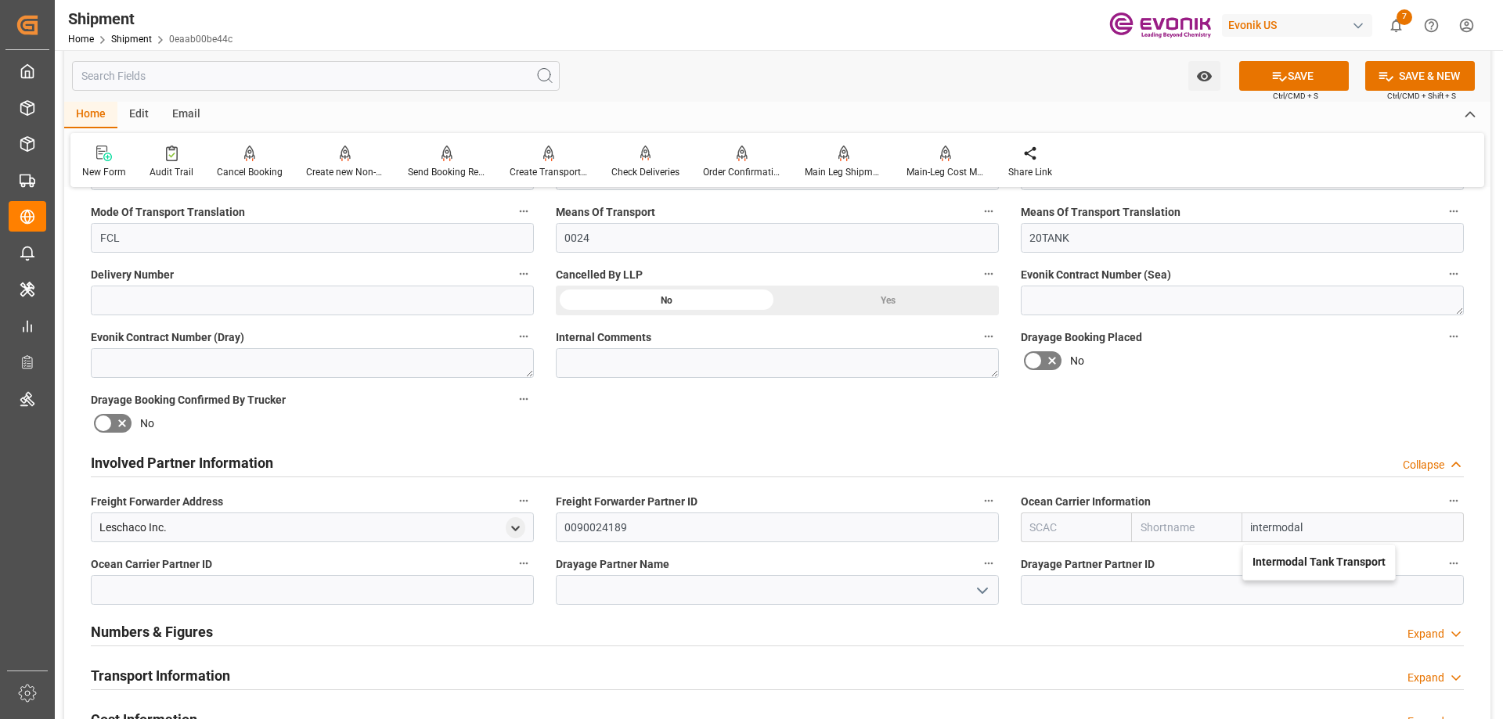
click at [1280, 556] on b "Intermodal Tank Transport" at bounding box center [1318, 562] width 133 height 13
type input "TQMU"
type input "Intermodal Tank Transport"
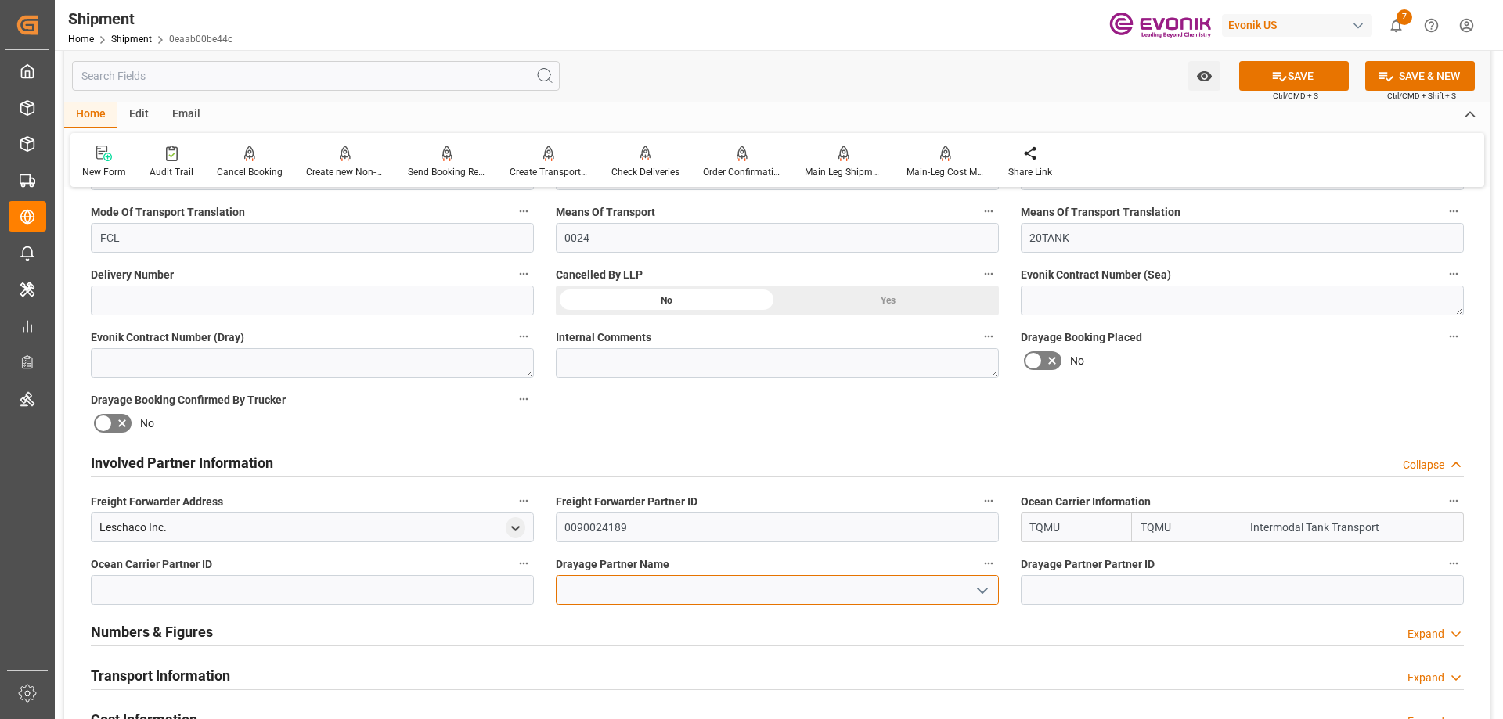
click at [898, 595] on input at bounding box center [777, 590] width 443 height 30
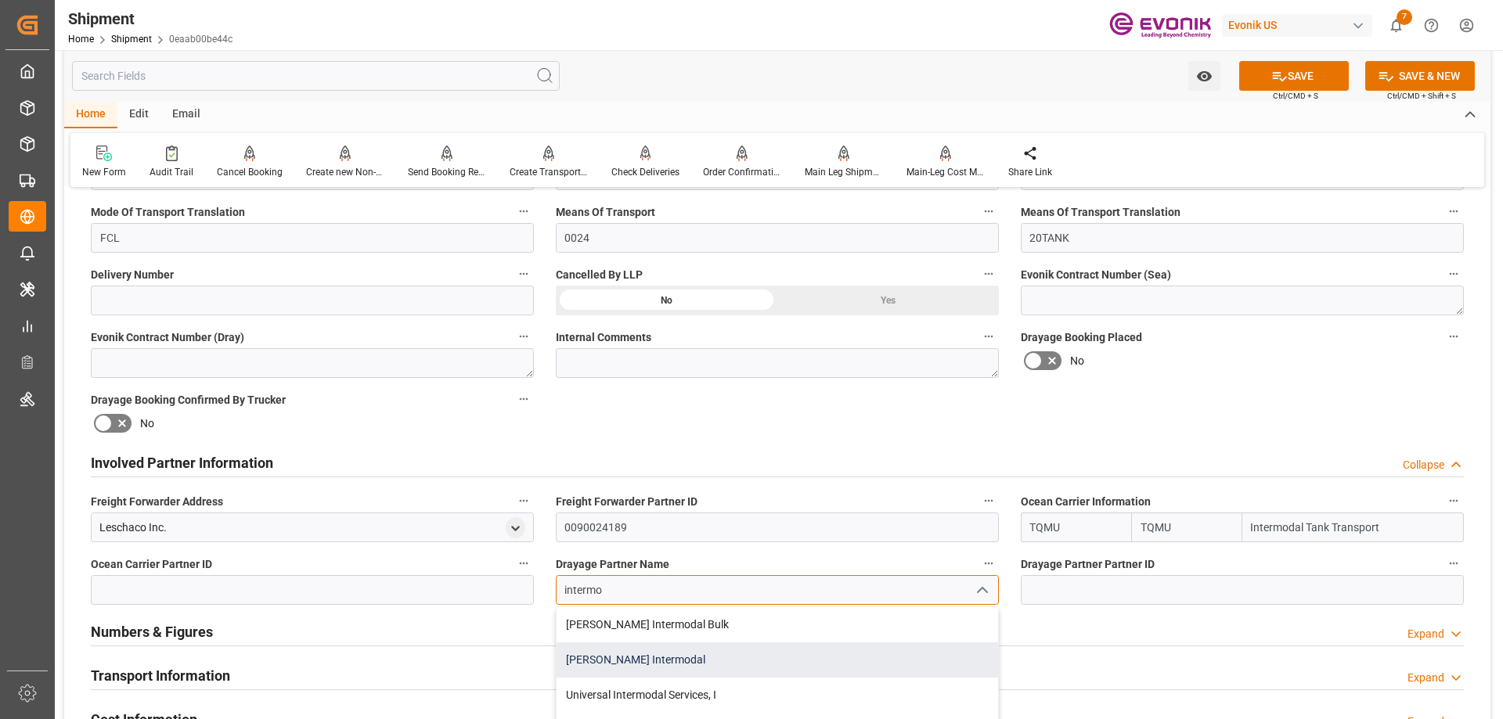
scroll to position [101, 0]
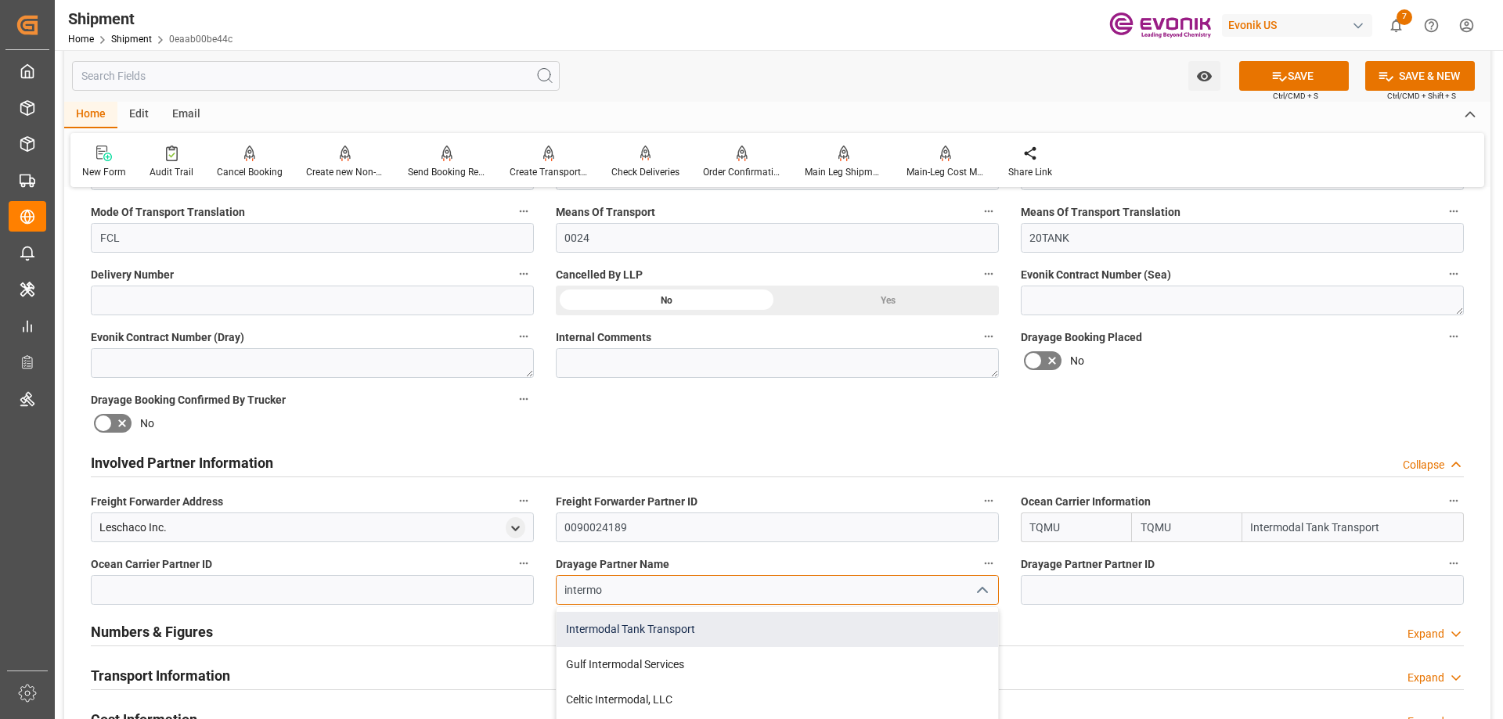
click at [634, 630] on div "Intermodal Tank Transport" at bounding box center [776, 629] width 441 height 35
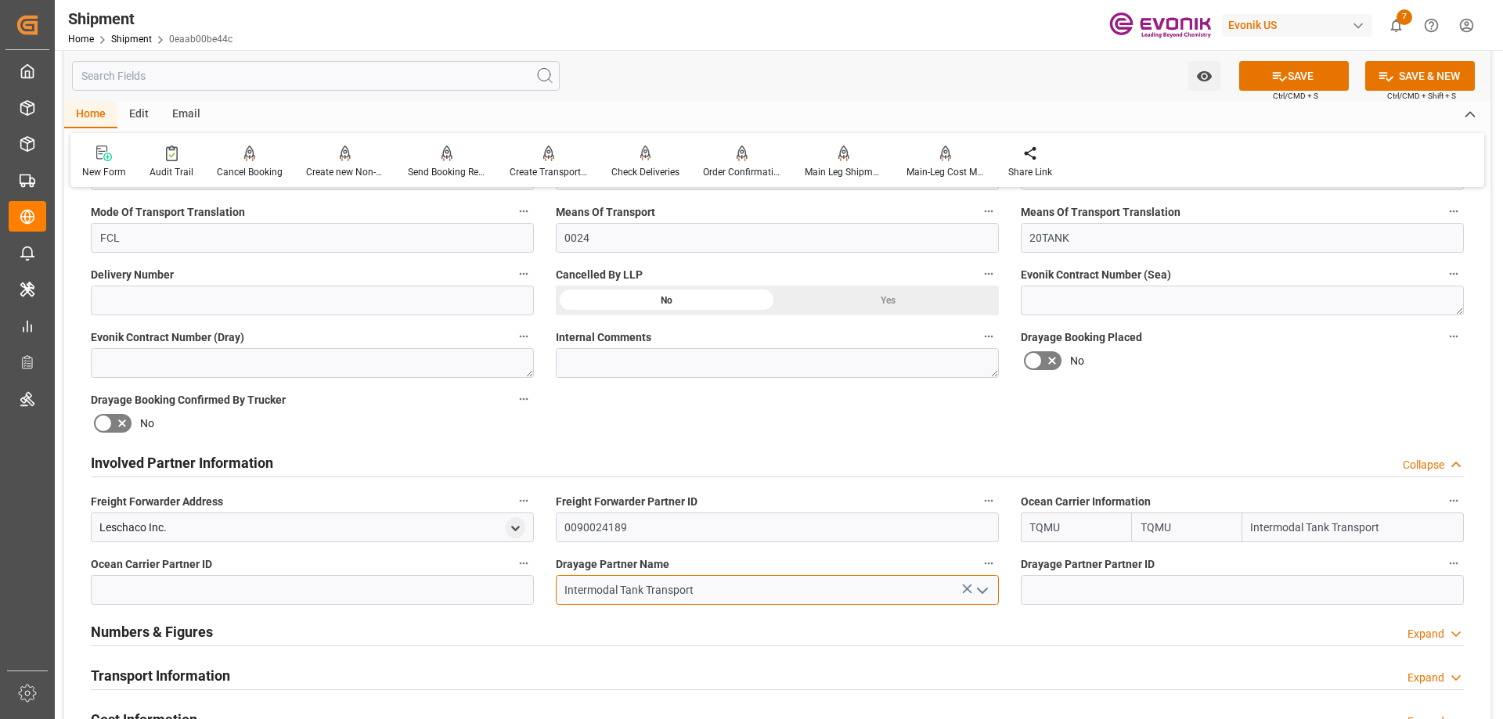
scroll to position [548, 0]
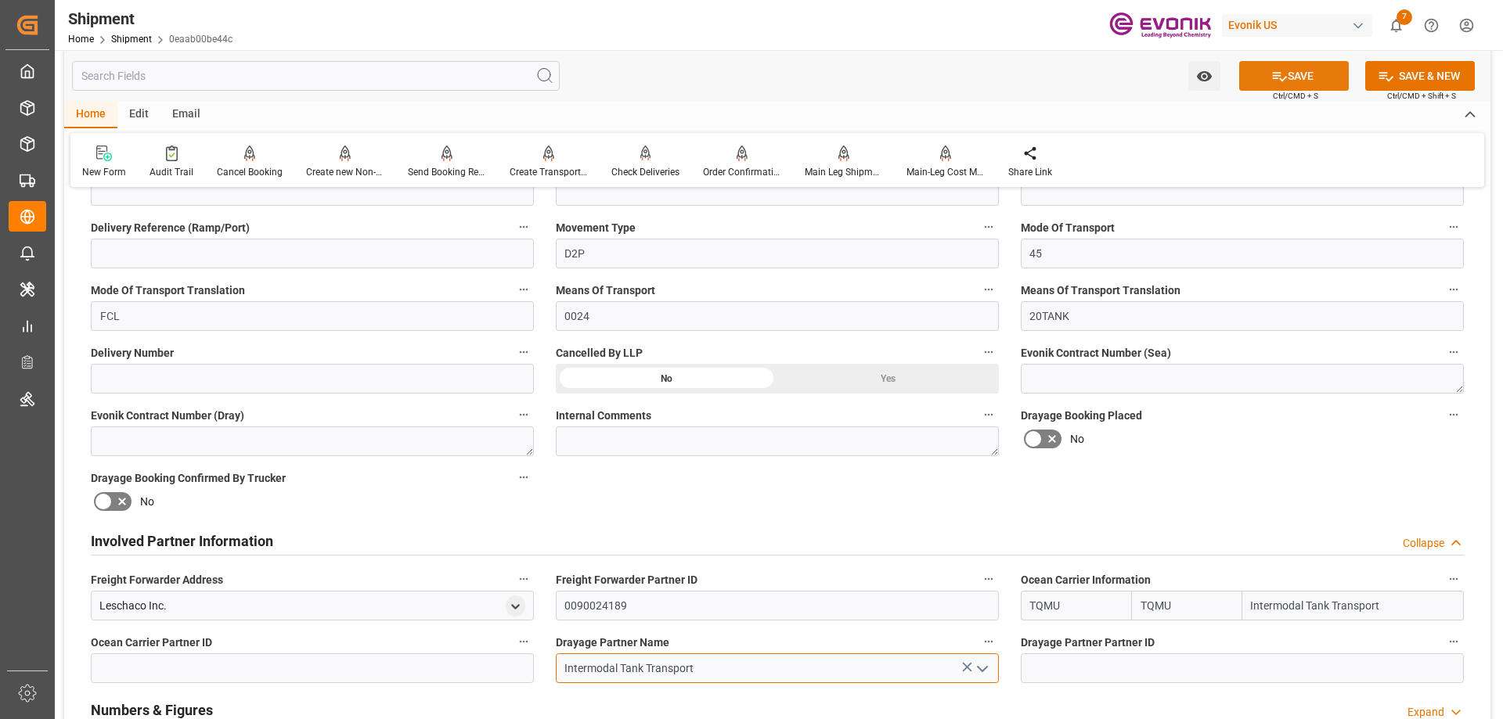
type input "Intermodal Tank Transport"
click at [1275, 77] on icon at bounding box center [1279, 76] width 16 height 16
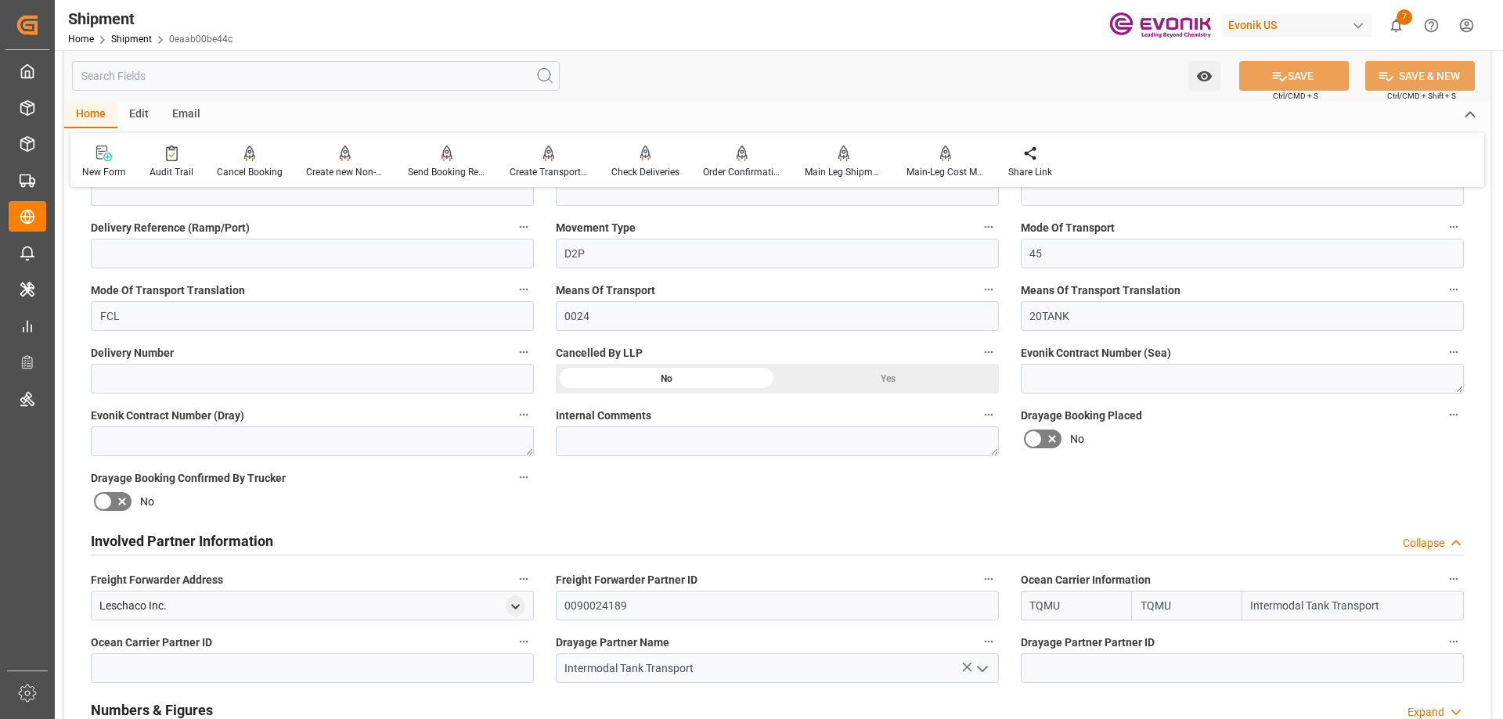
scroll to position [704, 0]
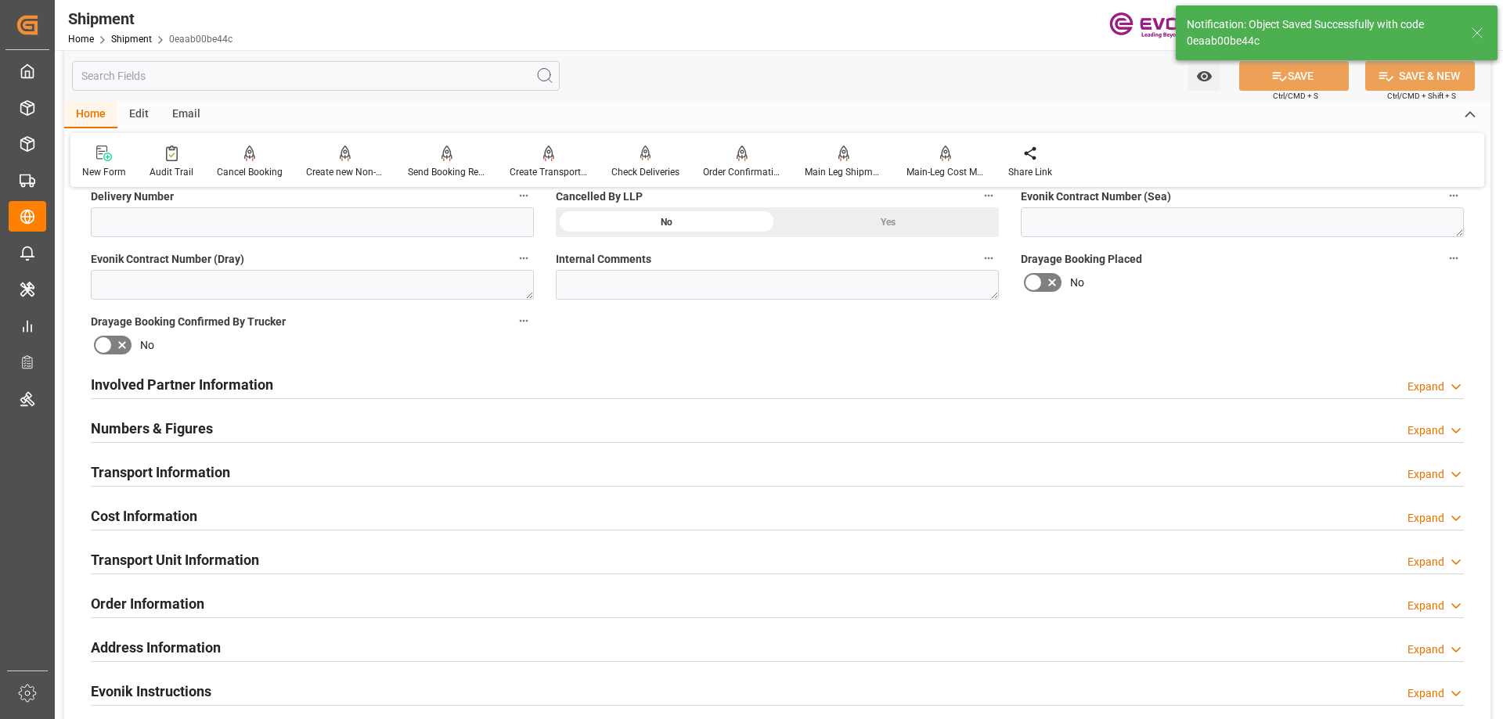
type textarea "NWC/UK North West Continent / UK"
click at [163, 473] on h2 "Transport Information" at bounding box center [160, 472] width 139 height 21
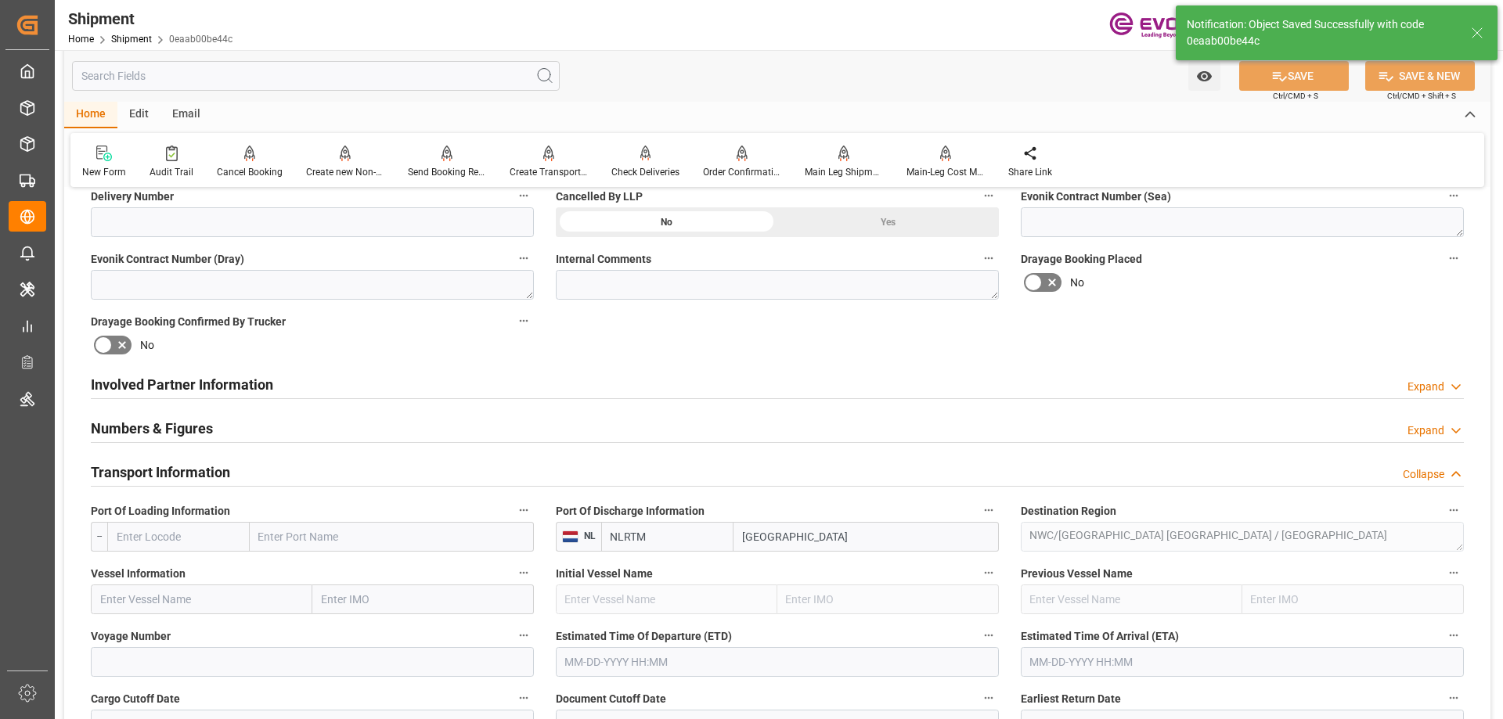
click at [214, 538] on input "text" at bounding box center [178, 537] width 142 height 30
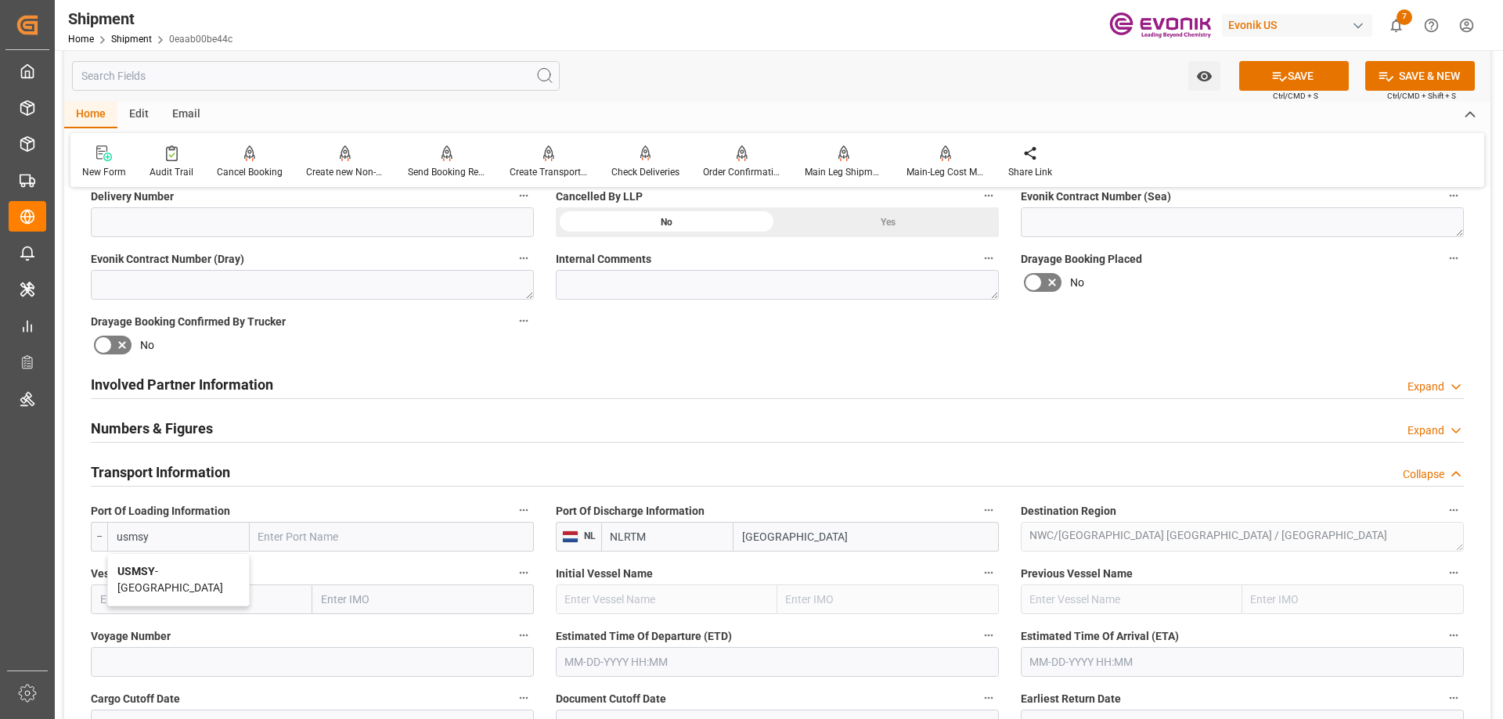
click at [194, 567] on span "USMSY - New Orleans" at bounding box center [170, 579] width 106 height 29
type input "USMSY"
type input "New Orleans"
type input "USMSY"
click at [195, 595] on input "text" at bounding box center [201, 600] width 221 height 30
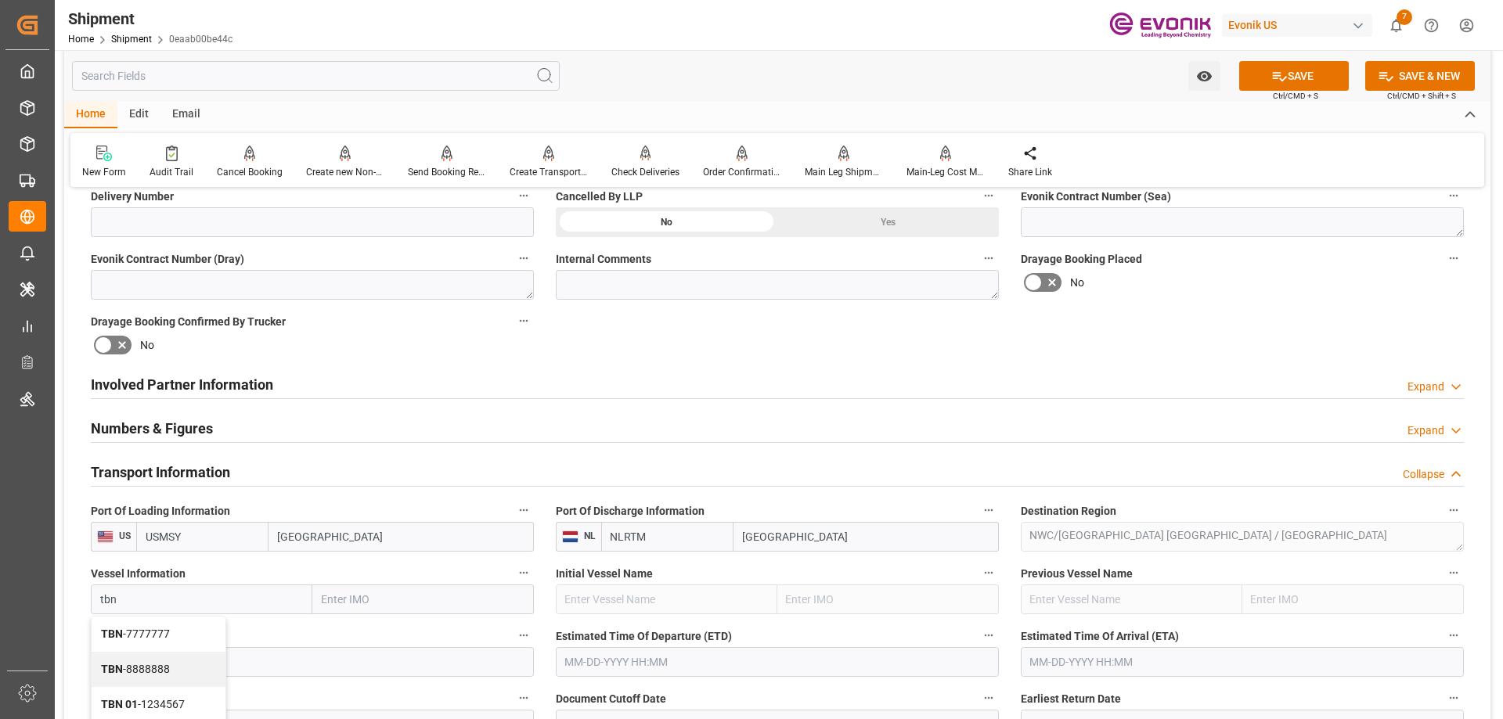
click at [167, 623] on div "TBN - 7777777" at bounding box center [159, 634] width 134 height 35
type input "TBN"
type input "7777777"
type input "TBN"
click at [248, 650] on input at bounding box center [312, 662] width 443 height 30
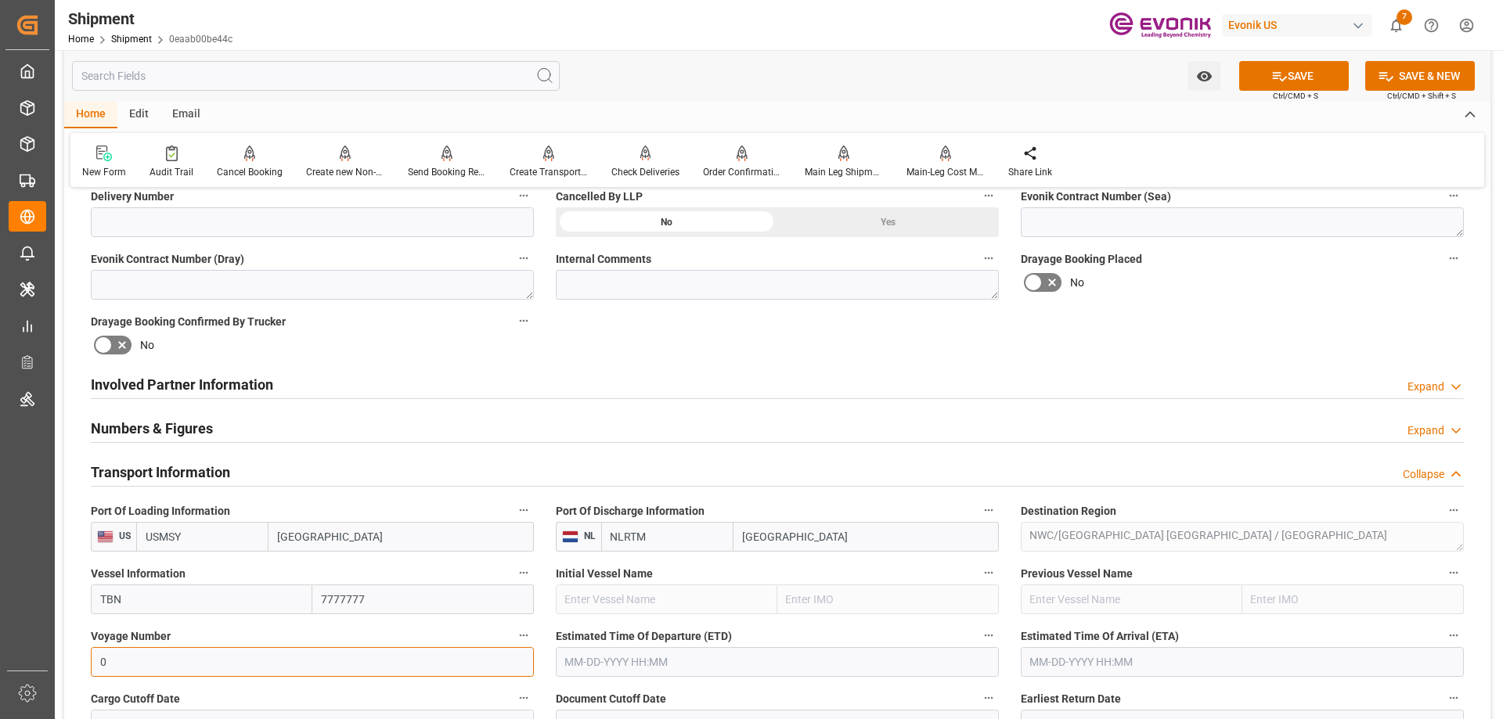
type input "0"
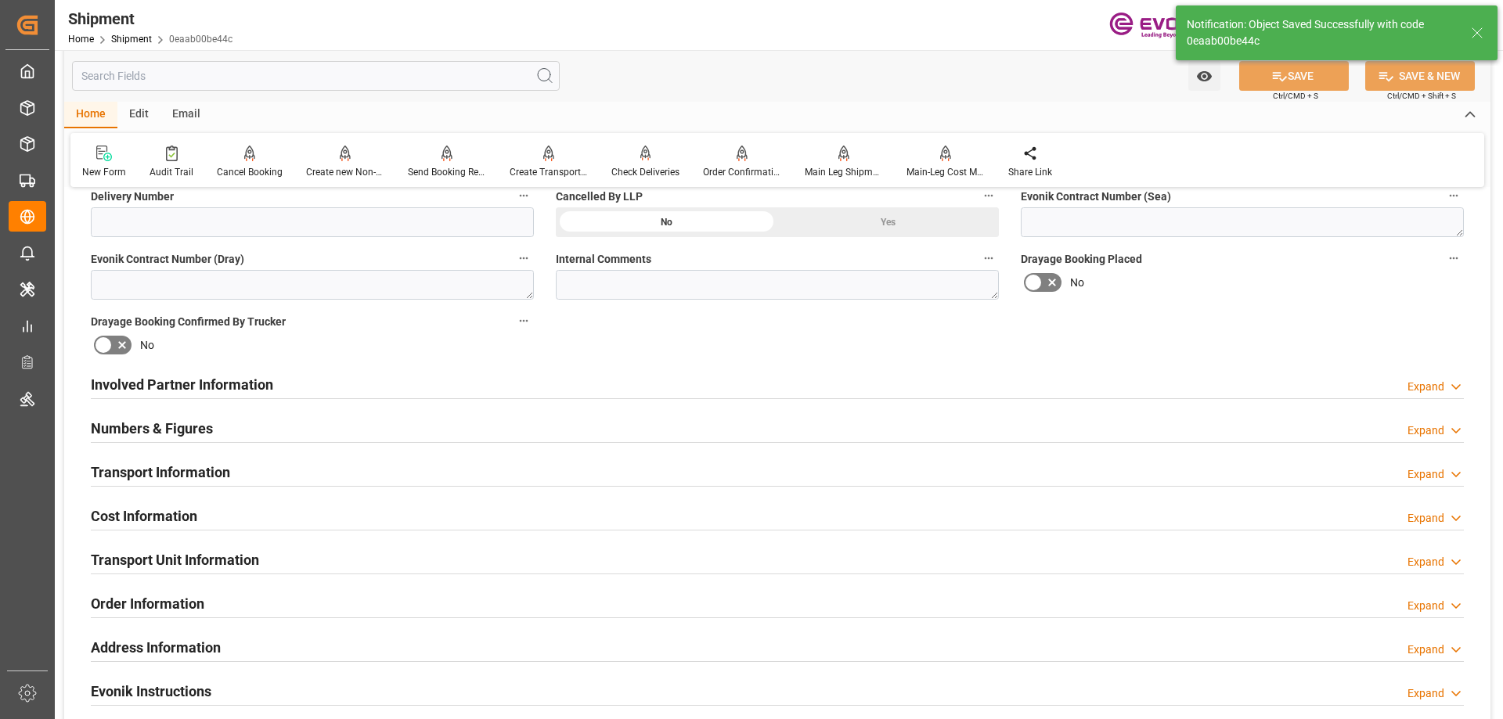
click at [183, 471] on h2 "Transport Information" at bounding box center [160, 472] width 139 height 21
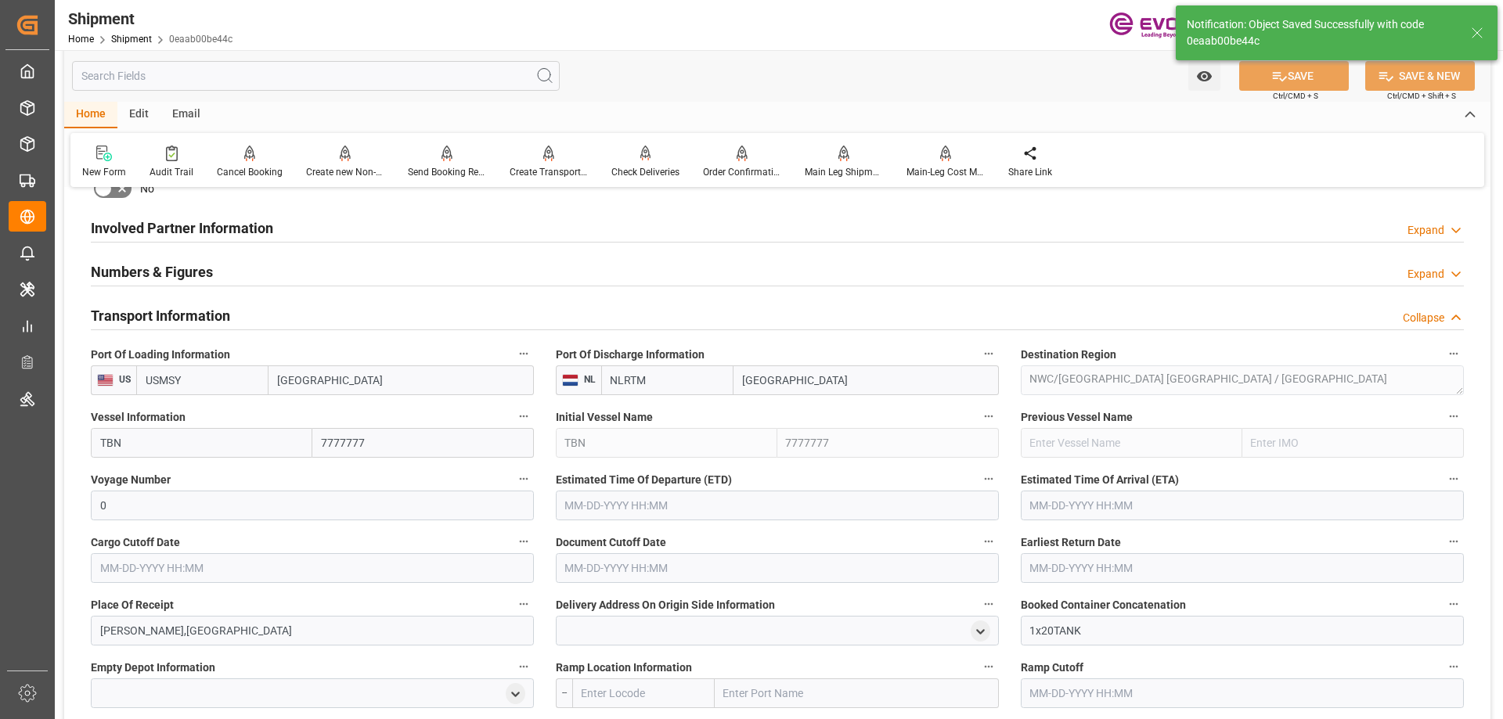
scroll to position [861, 0]
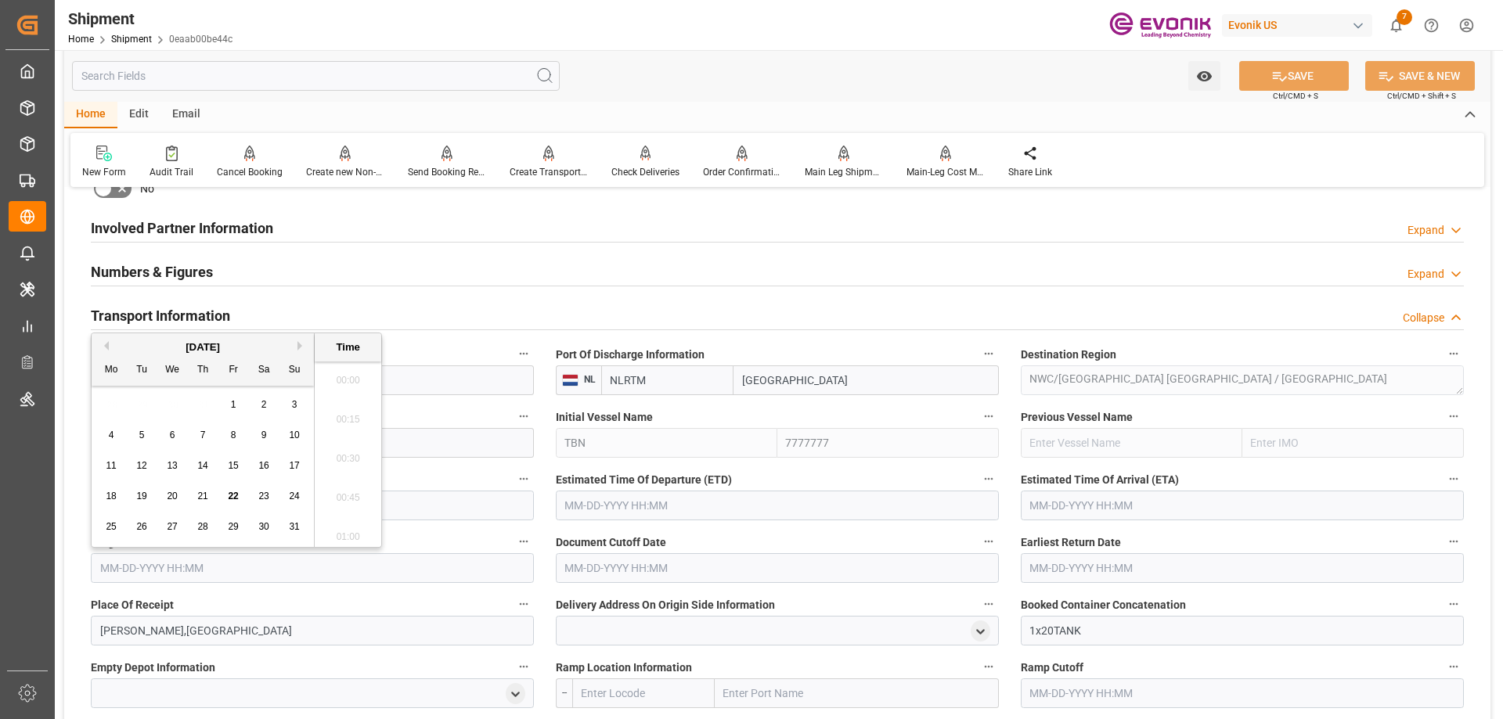
click at [461, 563] on input "text" at bounding box center [312, 568] width 443 height 30
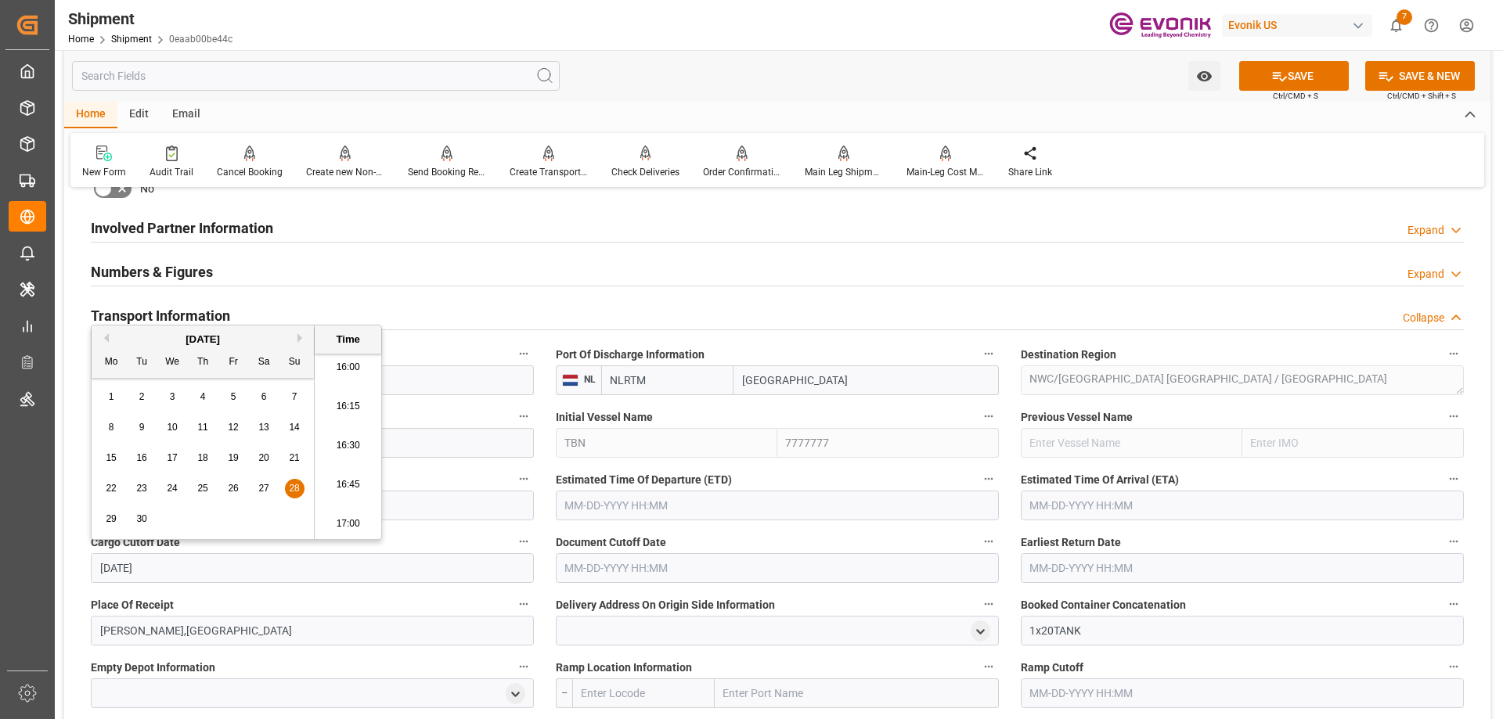
type input "9/28/2025"
type input "[DATE] 00:00"
drag, startPoint x: 245, startPoint y: 572, endPoint x: 96, endPoint y: 568, distance: 148.7
click at [96, 568] on input "[DATE] 00:00" at bounding box center [312, 568] width 443 height 30
click at [629, 567] on input "text" at bounding box center [777, 568] width 443 height 30
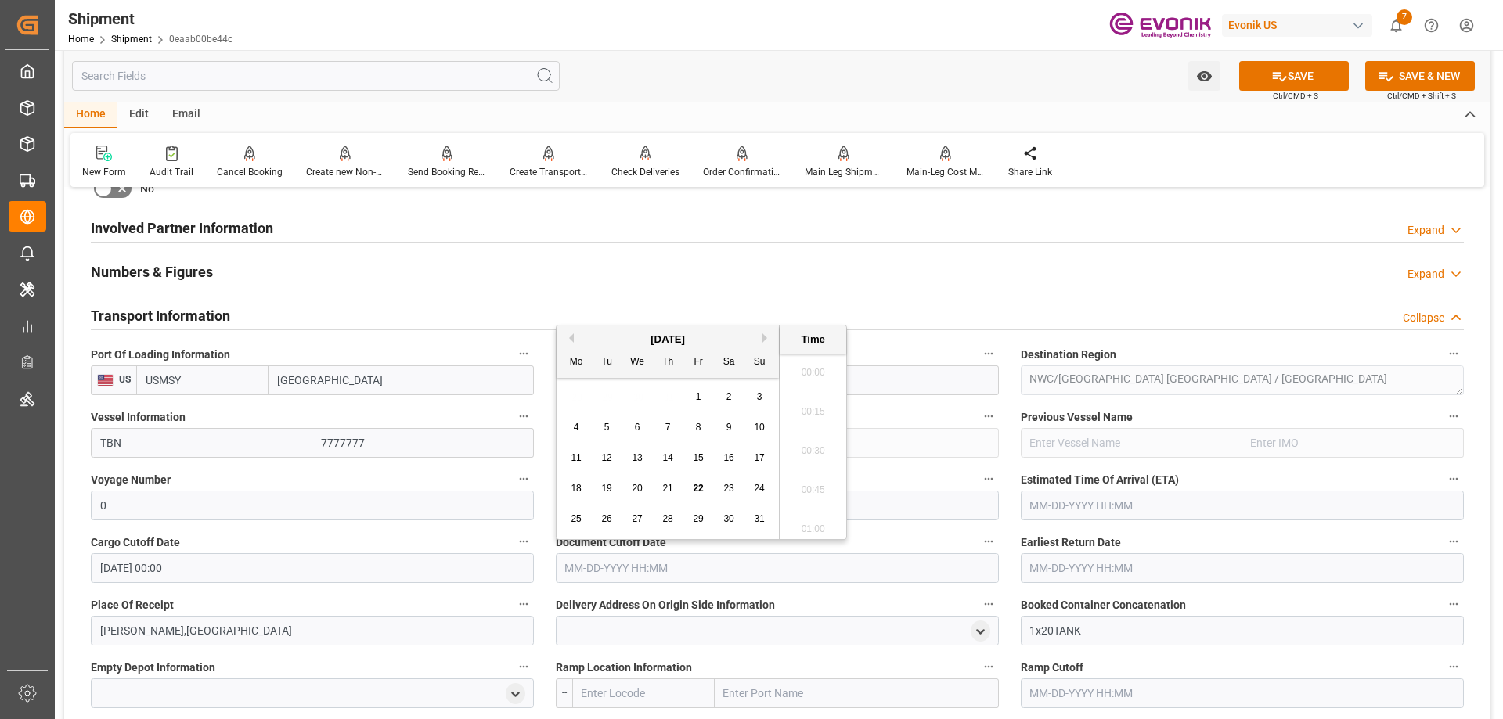
paste input "[DATE] 00:00"
type input "[DATE] 00:00"
click at [1050, 567] on input "text" at bounding box center [1241, 568] width 443 height 30
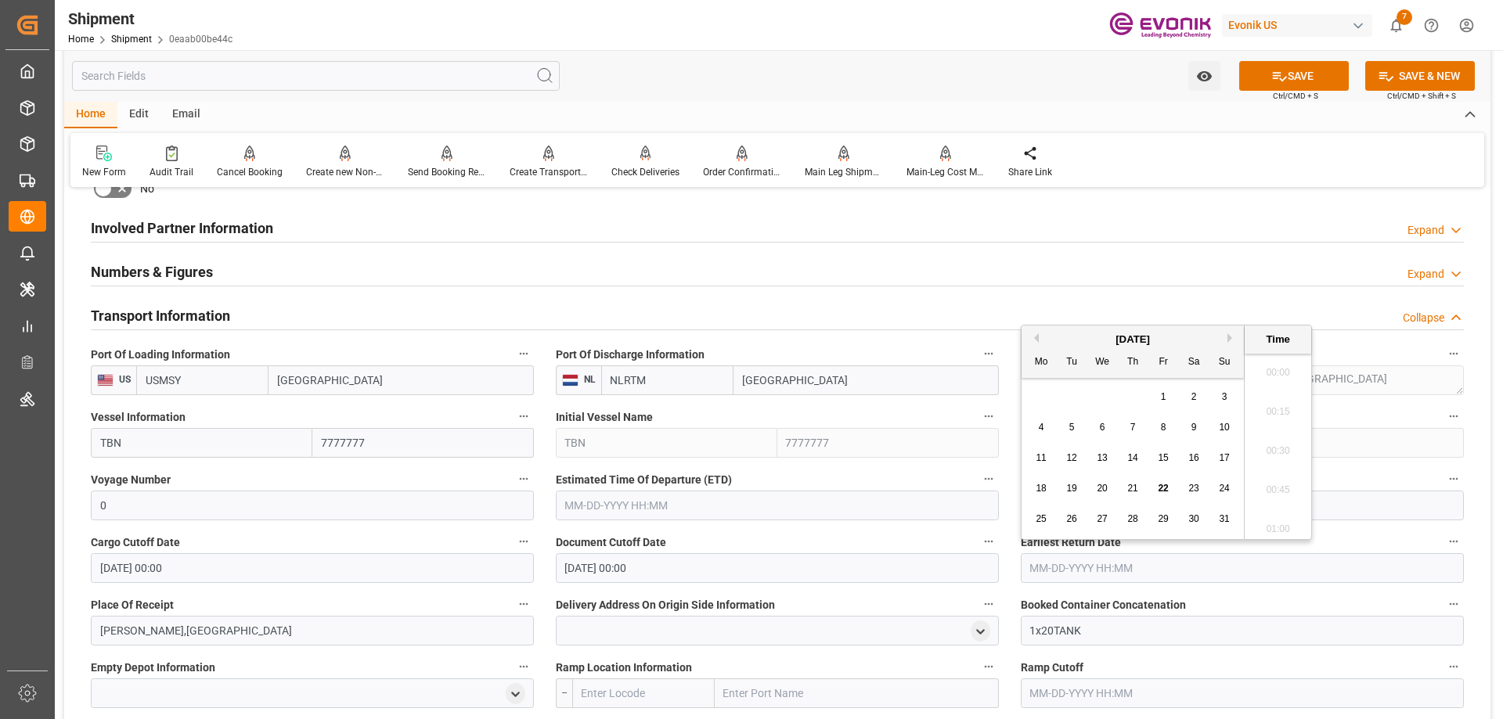
paste input "[DATE] 00:00"
type input "[DATE] 00:00"
click at [807, 508] on input "text" at bounding box center [777, 506] width 443 height 30
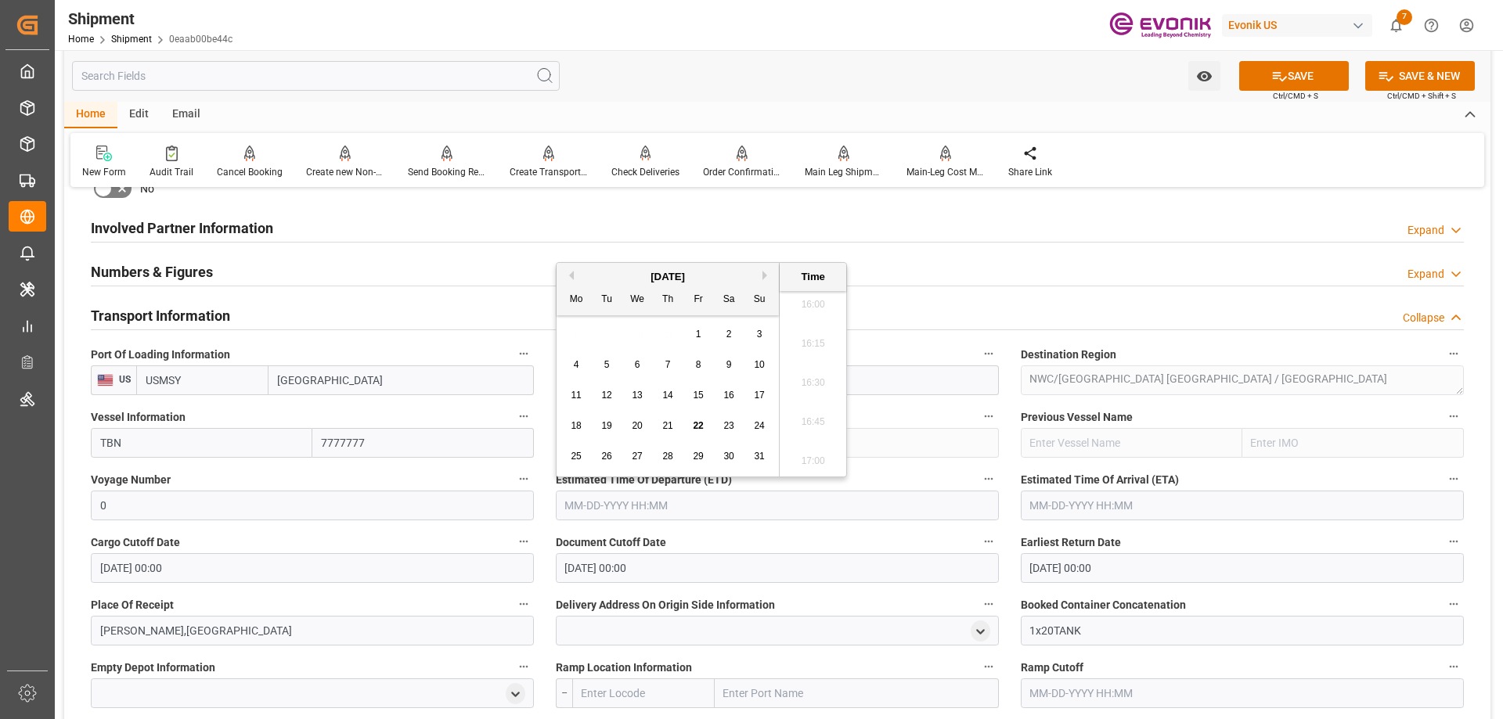
paste input "[DATE] 00:00"
click at [767, 275] on button "Next Month" at bounding box center [766, 275] width 9 height 9
click at [633, 333] on div "1" at bounding box center [638, 335] width 20 height 19
type input "[DATE] 00:00"
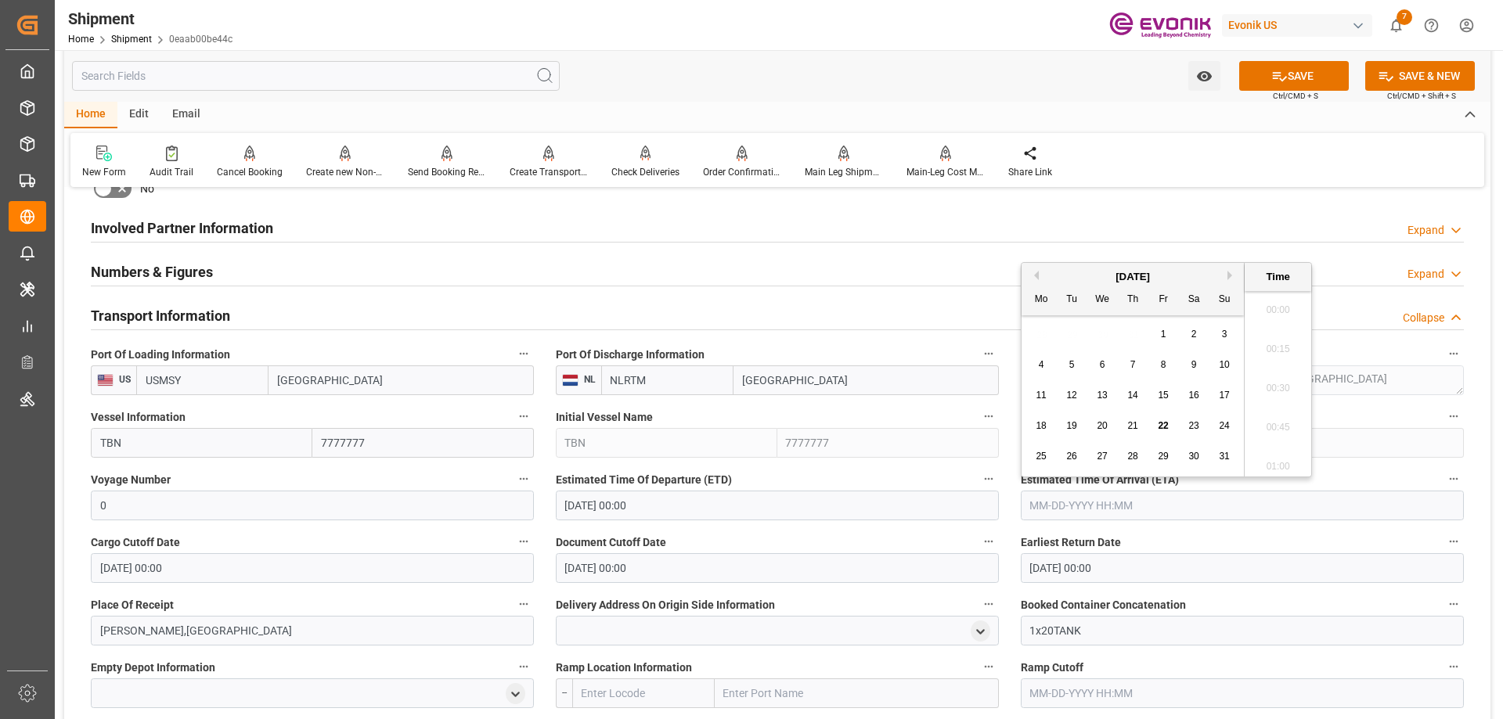
click at [1060, 506] on input "text" at bounding box center [1241, 506] width 443 height 30
type input "11/10/2025"
type input "[DATE] 00:00"
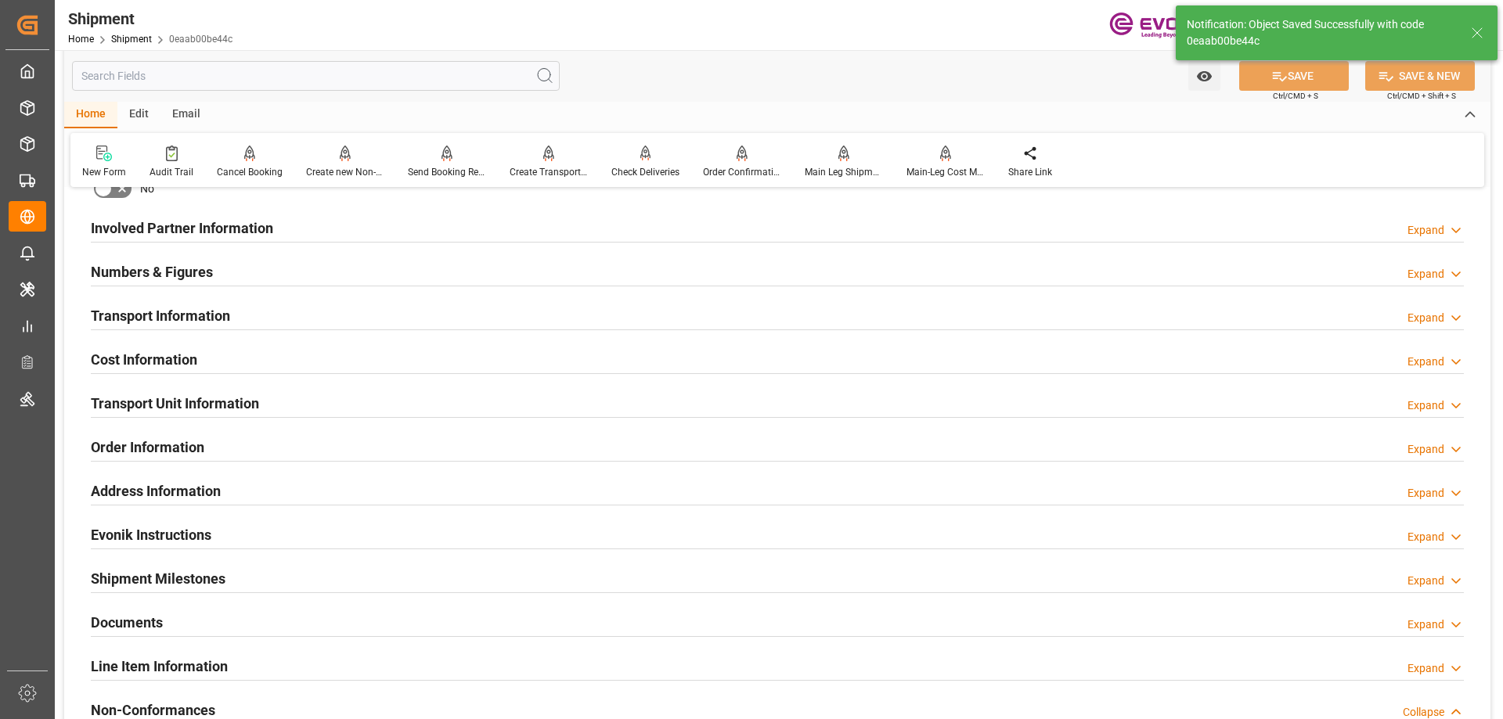
click at [192, 315] on h2 "Transport Information" at bounding box center [160, 315] width 139 height 21
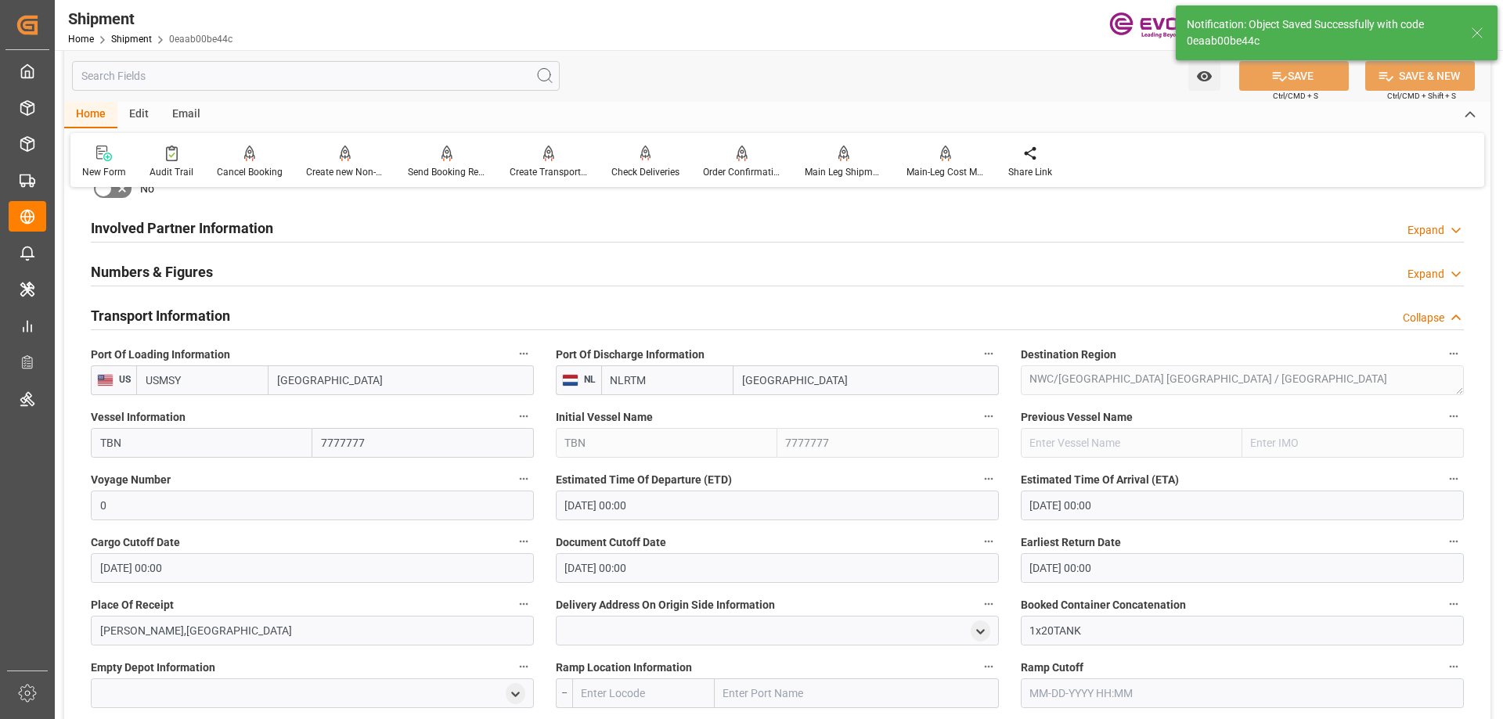
scroll to position [1096, 0]
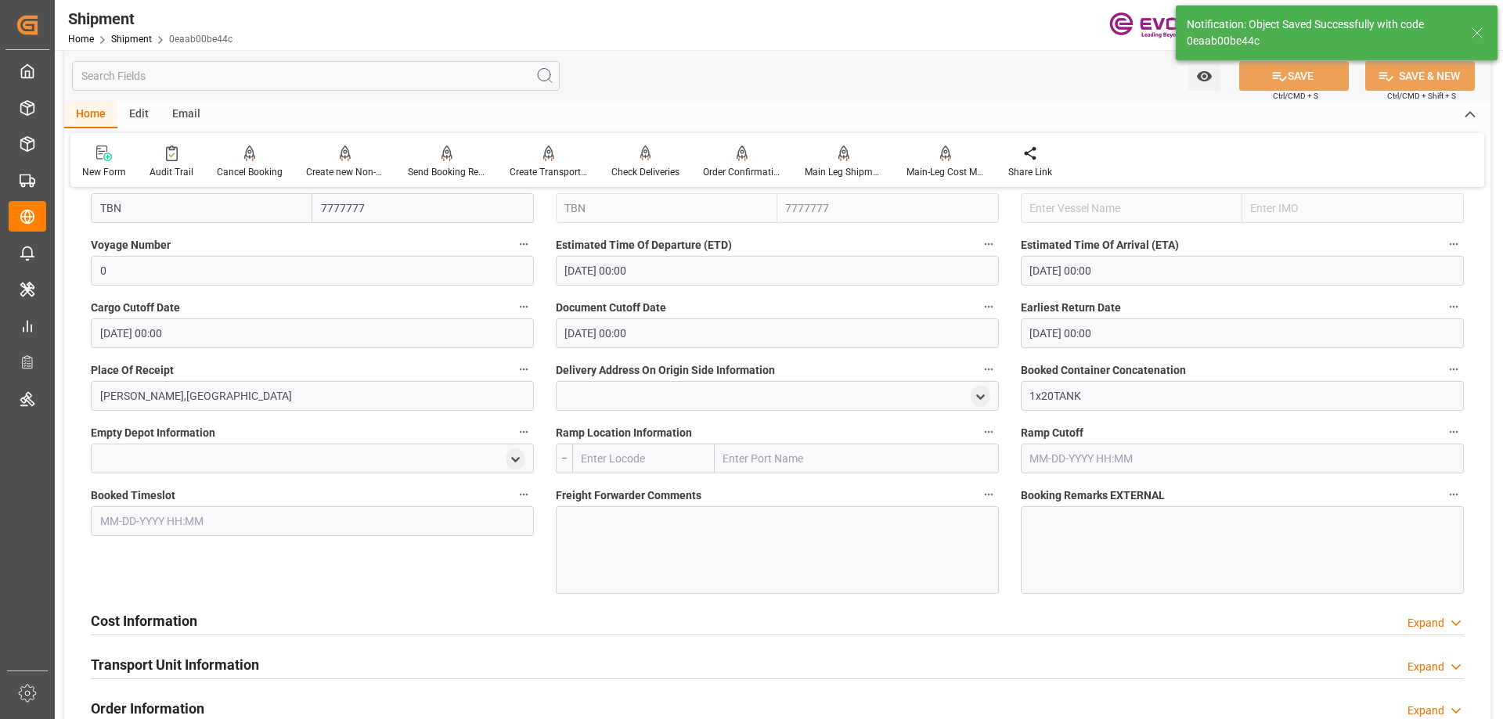
click at [740, 536] on div at bounding box center [777, 550] width 443 height 88
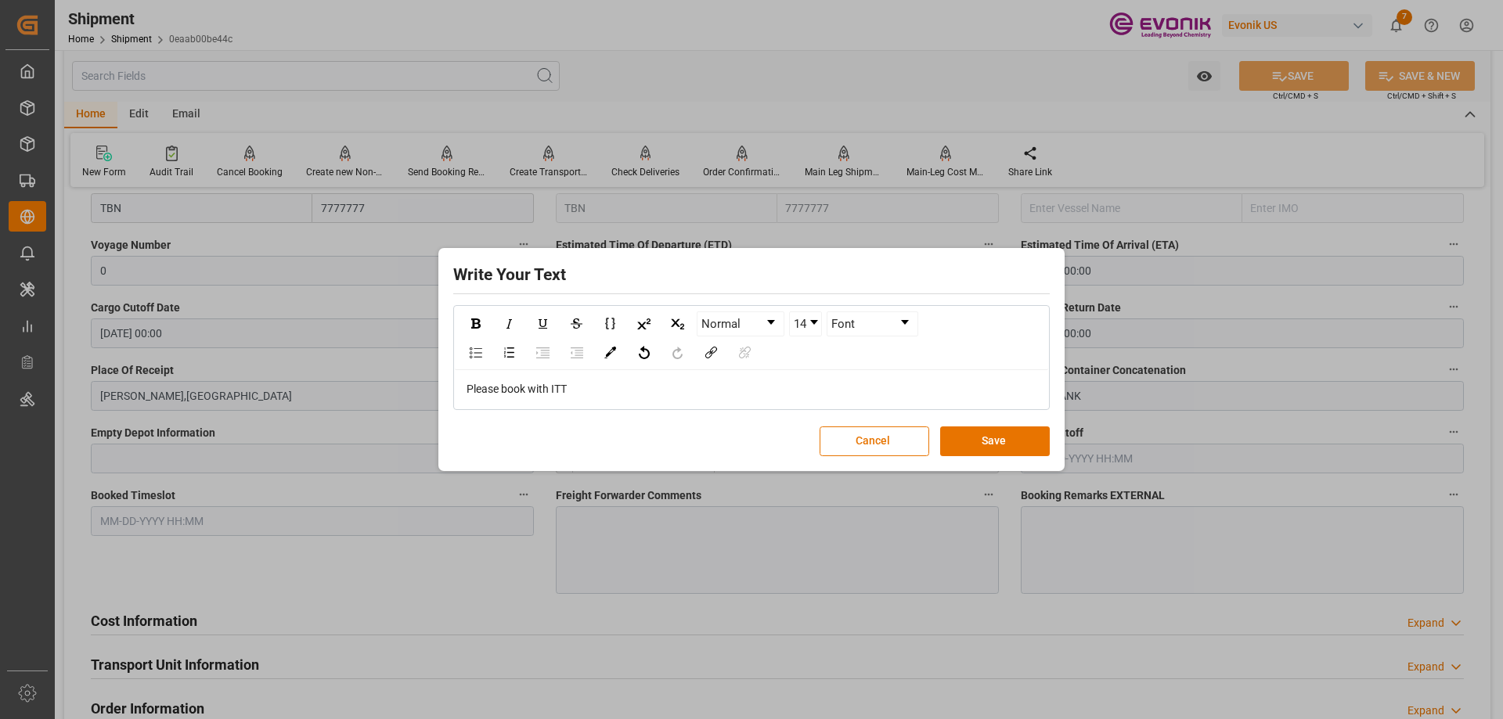
drag, startPoint x: 998, startPoint y: 435, endPoint x: 726, endPoint y: 481, distance: 275.4
click at [998, 435] on button "Save" at bounding box center [995, 441] width 110 height 30
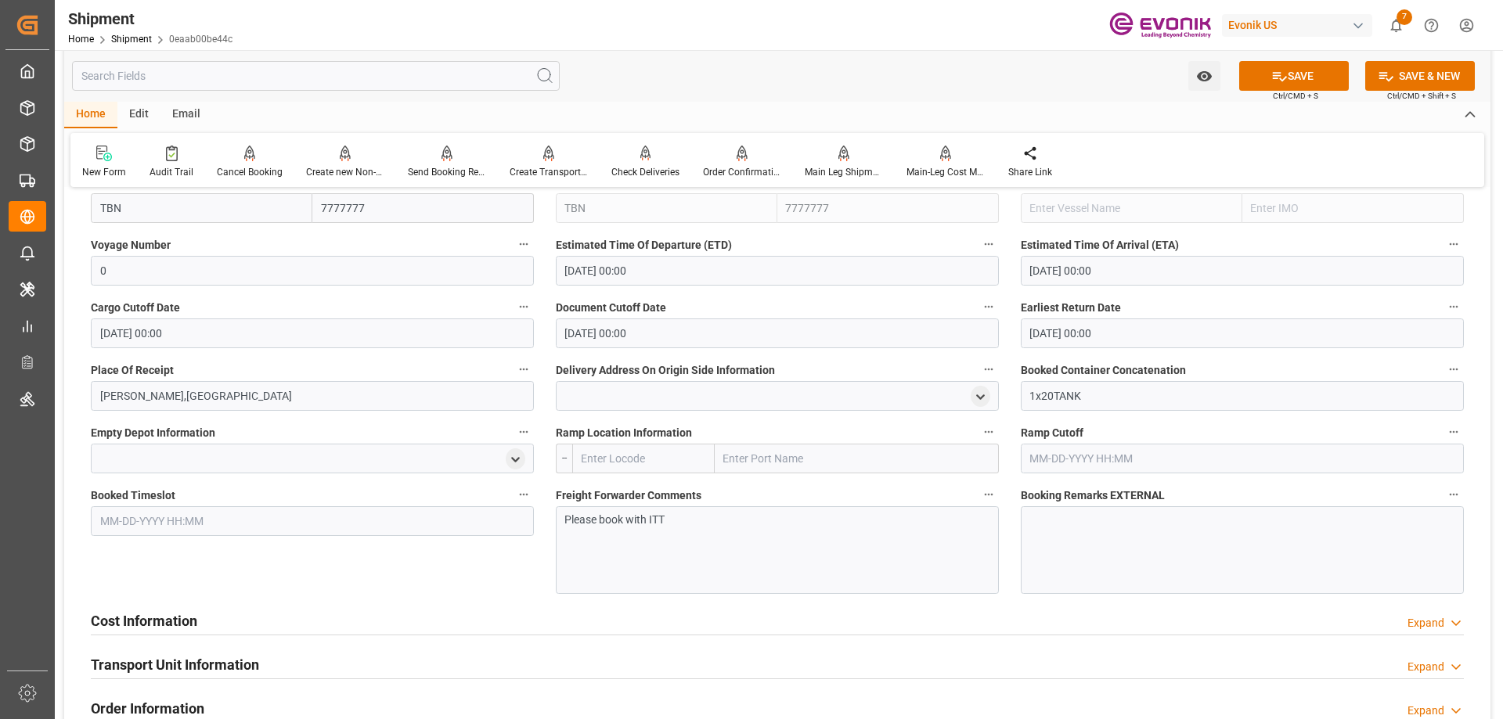
click at [157, 622] on h2 "Cost Information" at bounding box center [144, 620] width 106 height 21
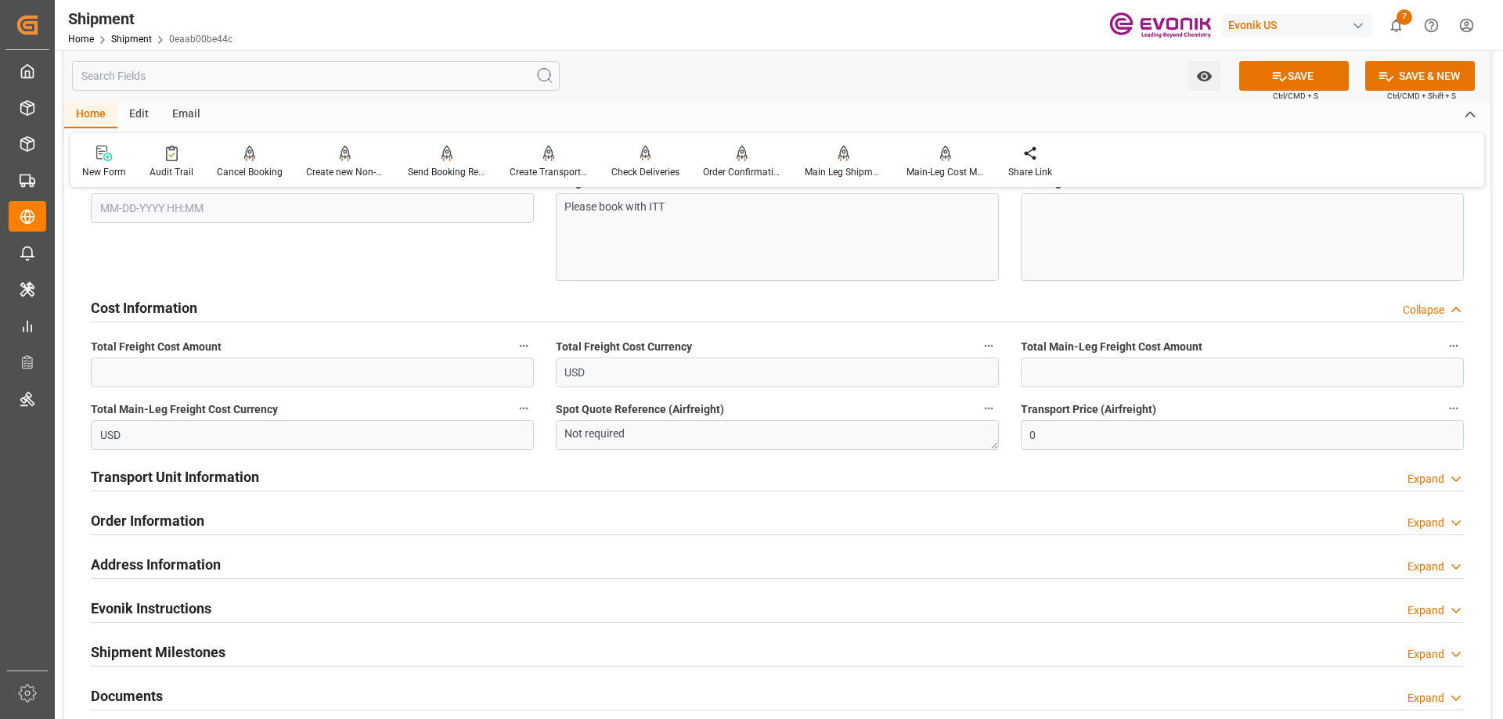
scroll to position [1330, 0]
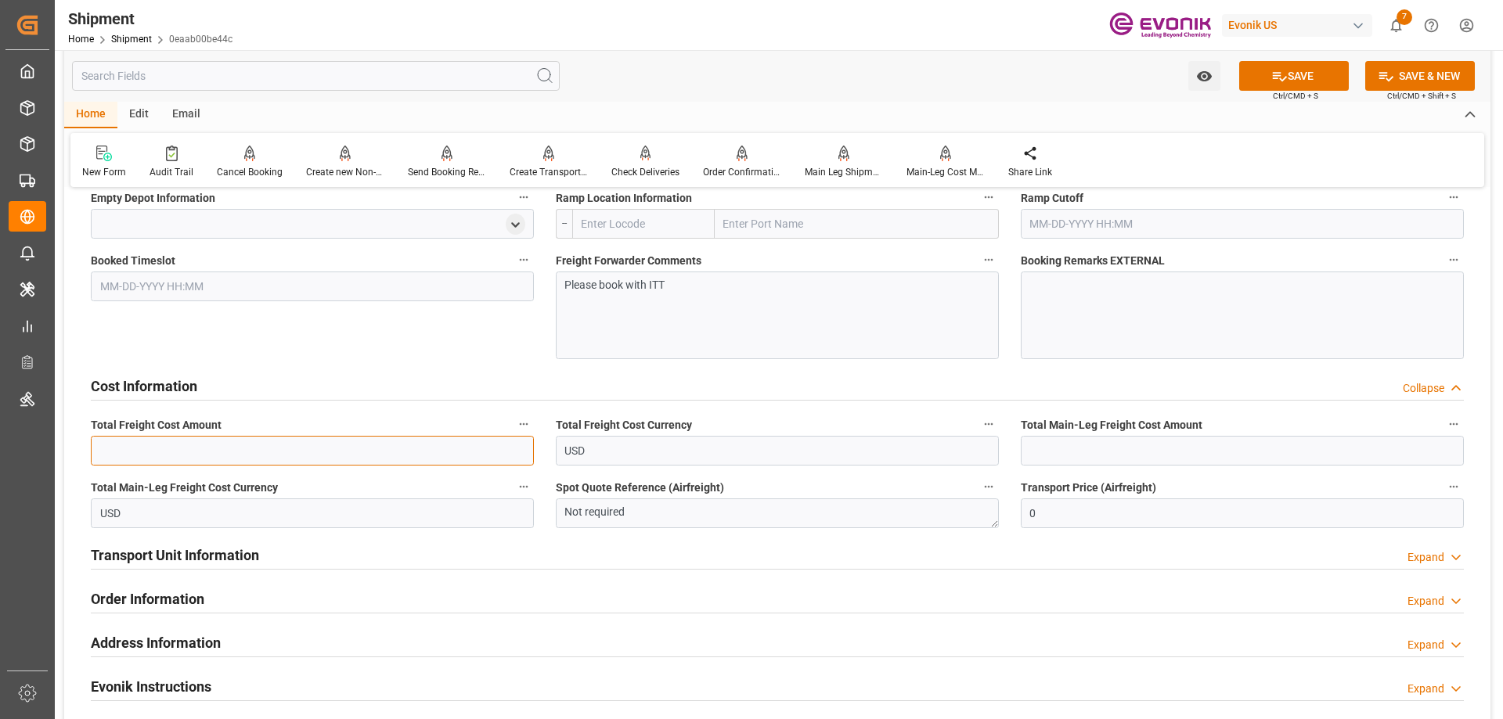
click at [311, 453] on input "text" at bounding box center [312, 451] width 443 height 30
type input "3900"
click at [1058, 446] on input "text" at bounding box center [1241, 451] width 443 height 30
type input "3900"
click at [1260, 76] on button "SAVE" at bounding box center [1294, 76] width 110 height 30
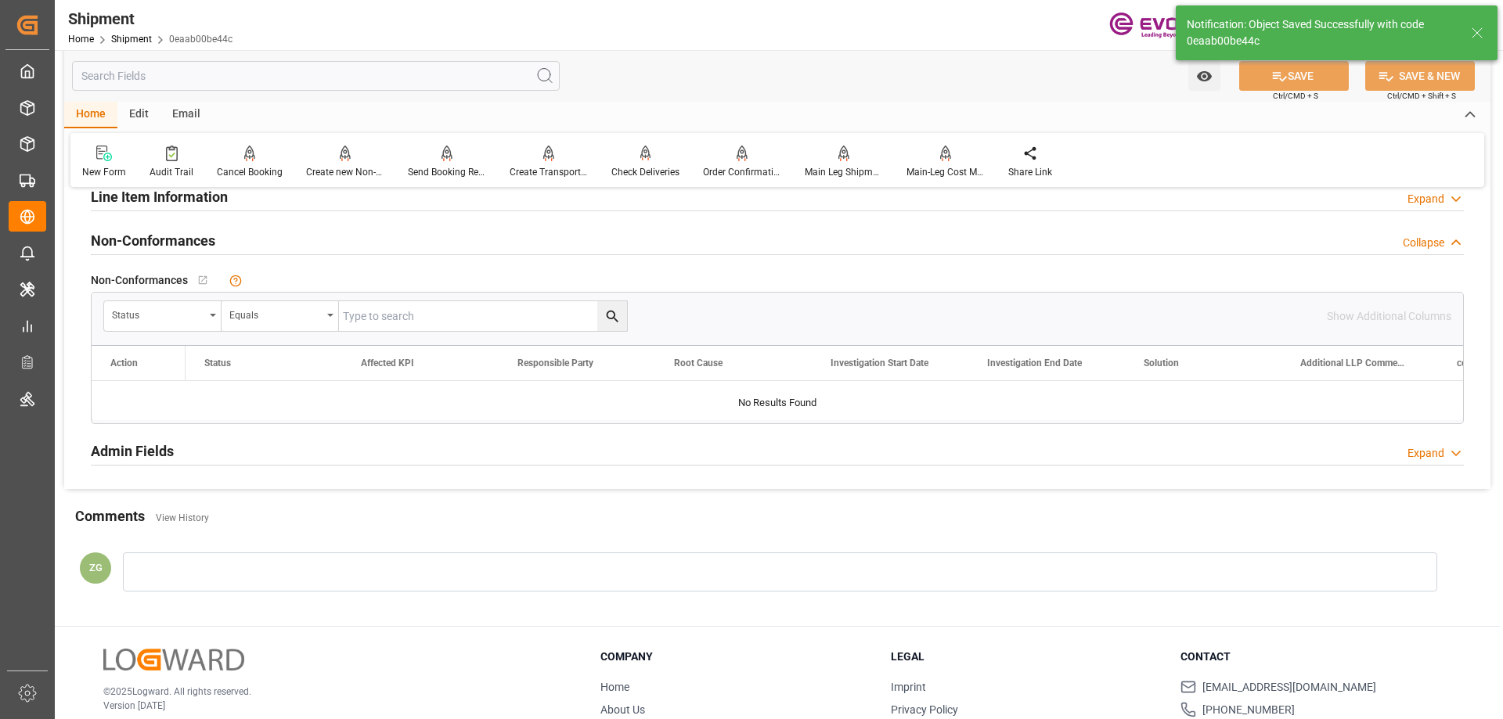
scroll to position [834, 0]
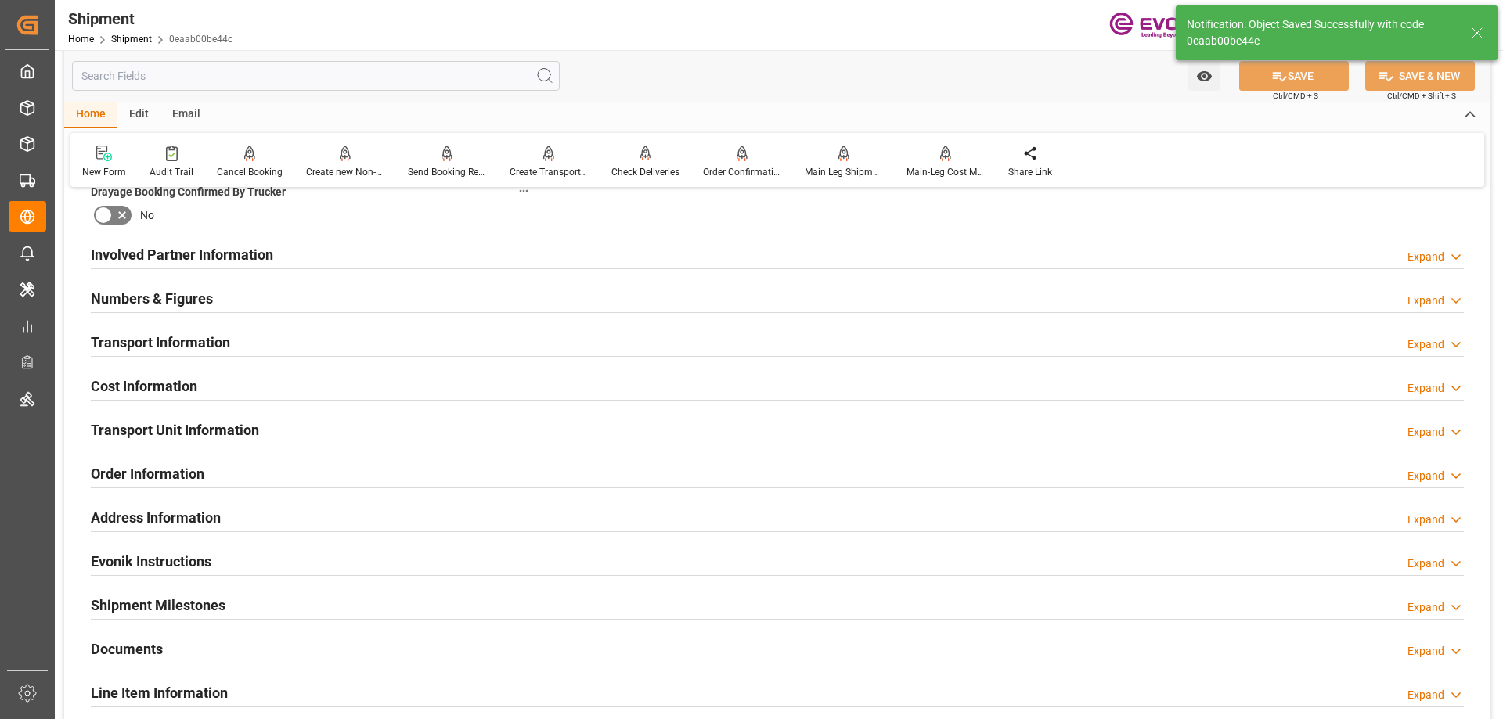
click at [245, 258] on h2 "Involved Partner Information" at bounding box center [182, 254] width 182 height 21
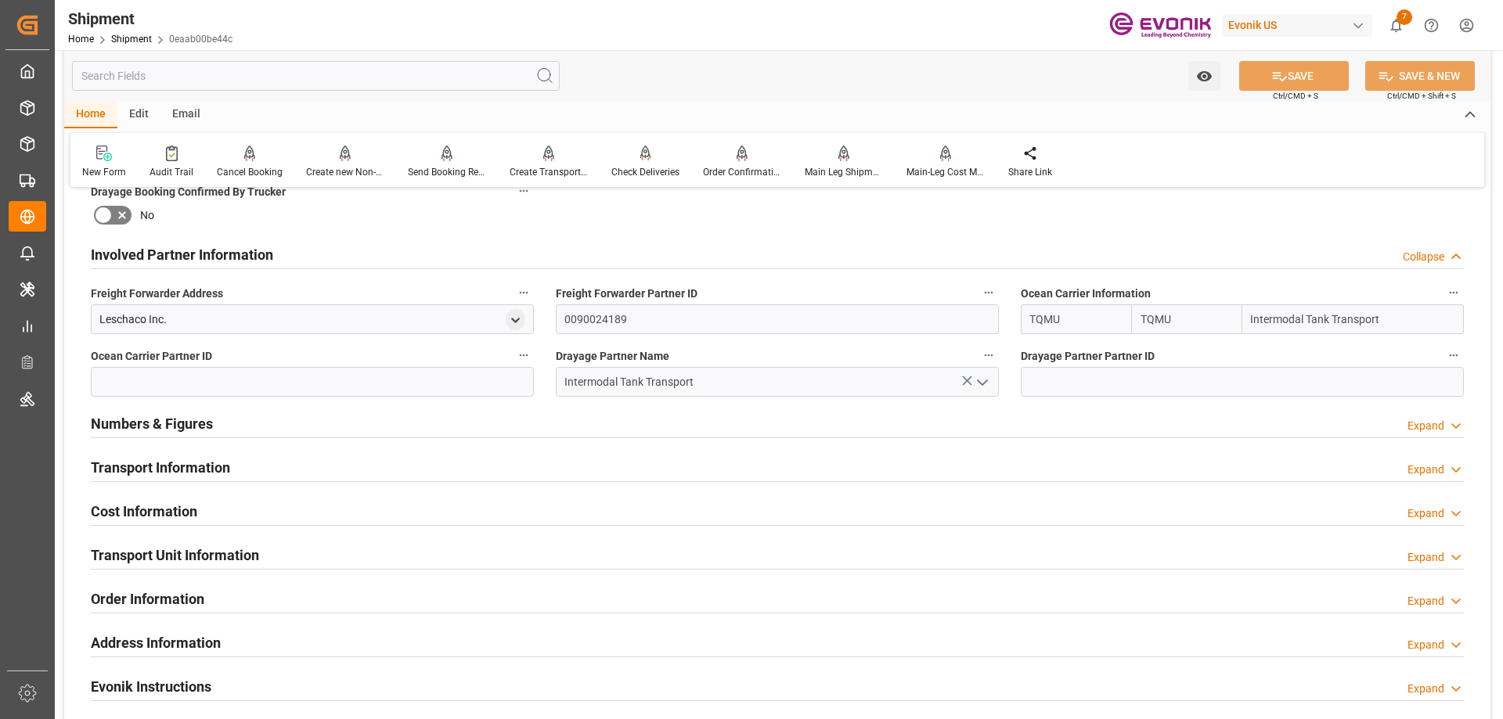
scroll to position [959, 0]
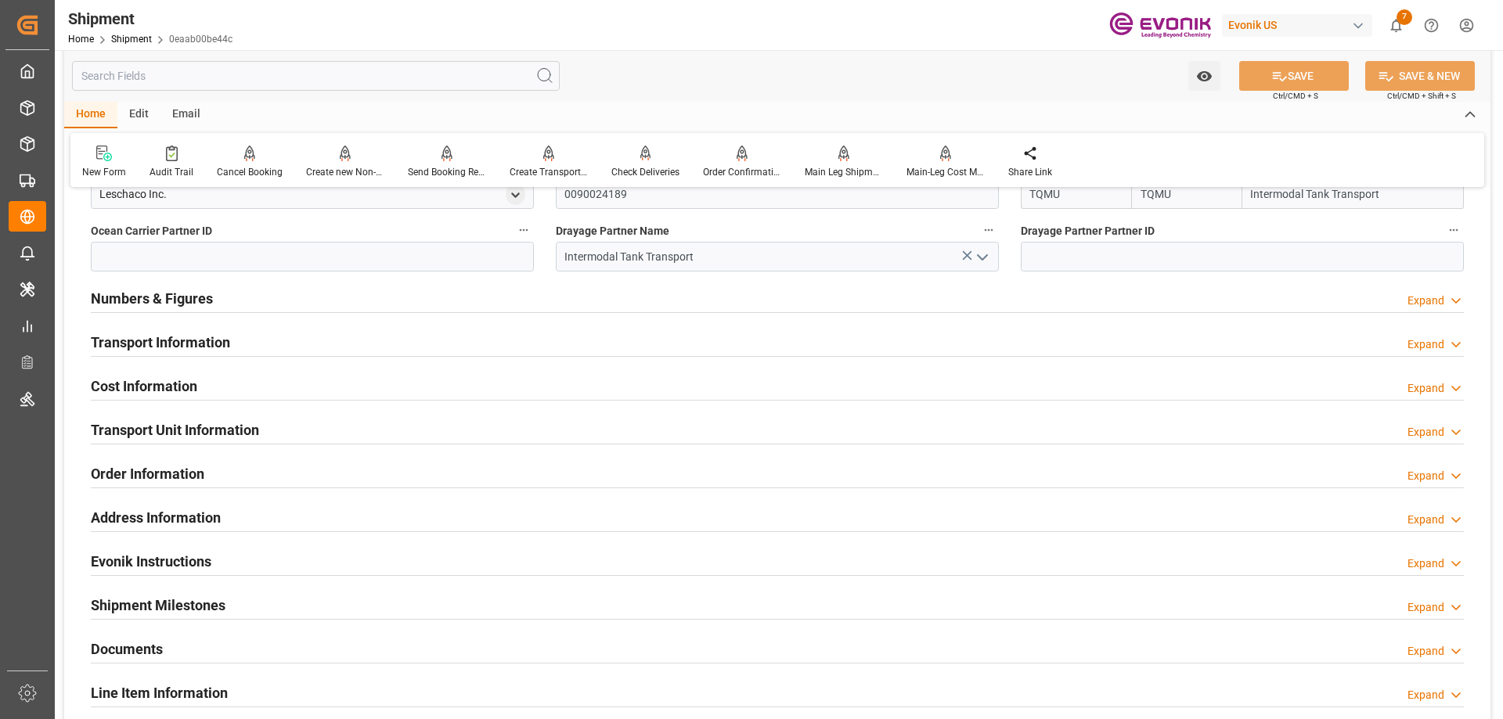
click at [169, 344] on h2 "Transport Information" at bounding box center [160, 342] width 139 height 21
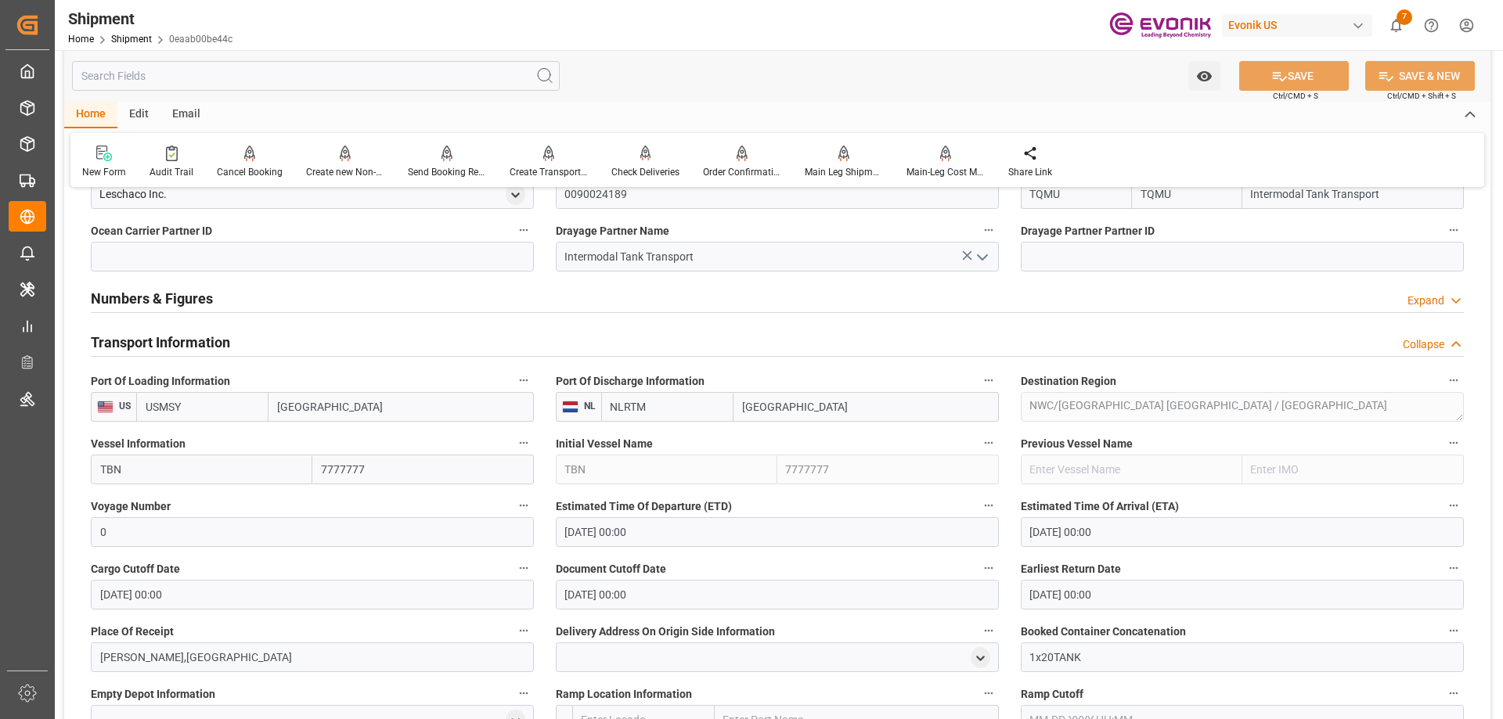
scroll to position [1456, 0]
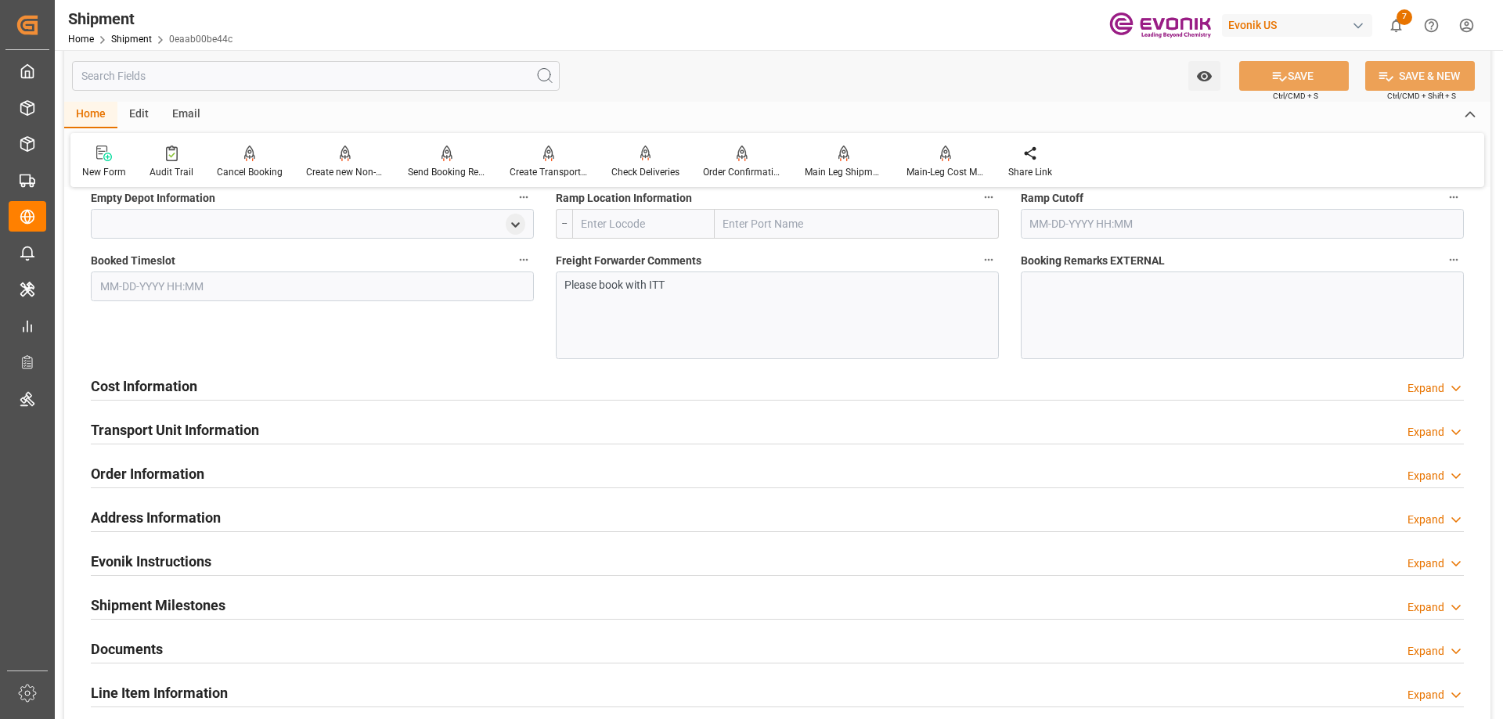
click at [204, 380] on div "Cost Information Expand" at bounding box center [777, 385] width 1373 height 30
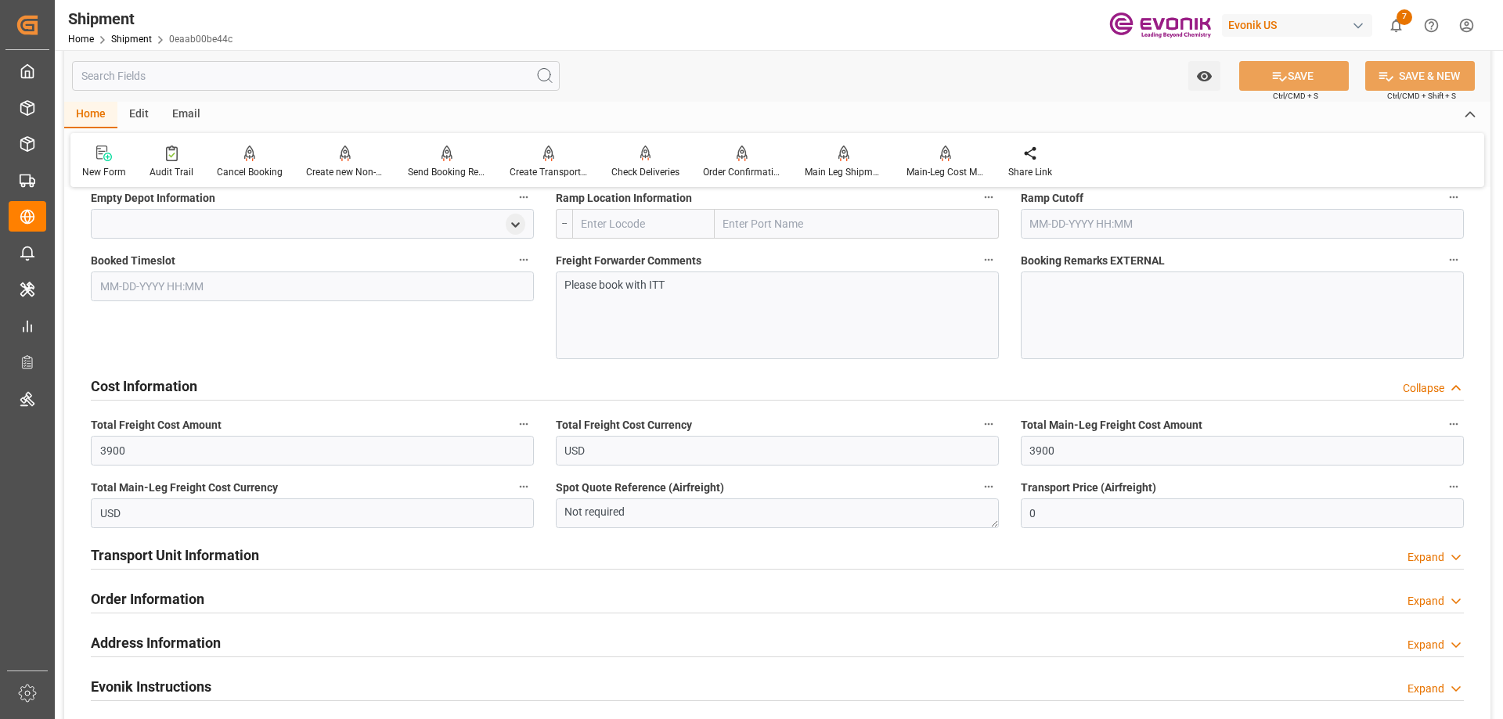
click at [155, 558] on h2 "Transport Unit Information" at bounding box center [175, 555] width 168 height 21
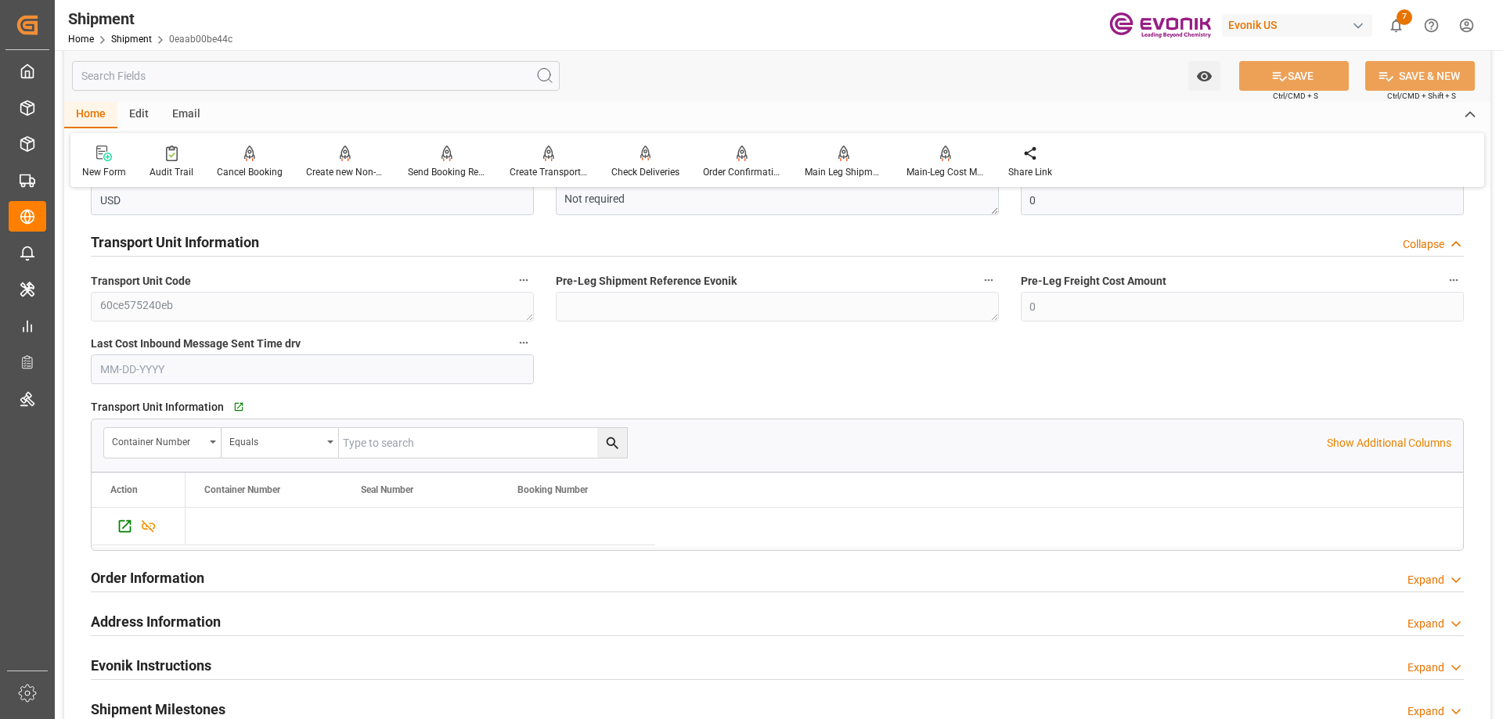
scroll to position [2160, 0]
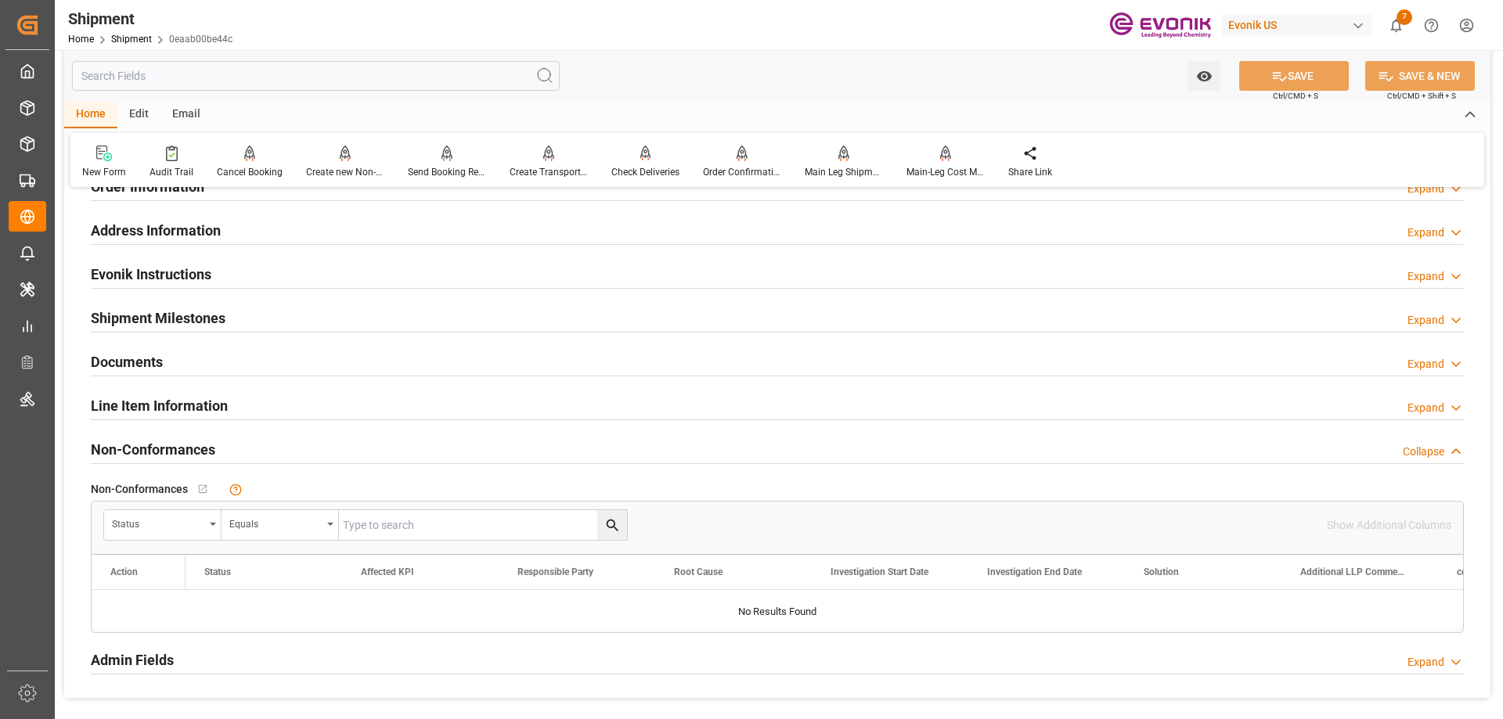
drag, startPoint x: 170, startPoint y: 414, endPoint x: 191, endPoint y: 401, distance: 25.0
click at [170, 414] on h2 "Line Item Information" at bounding box center [159, 405] width 137 height 21
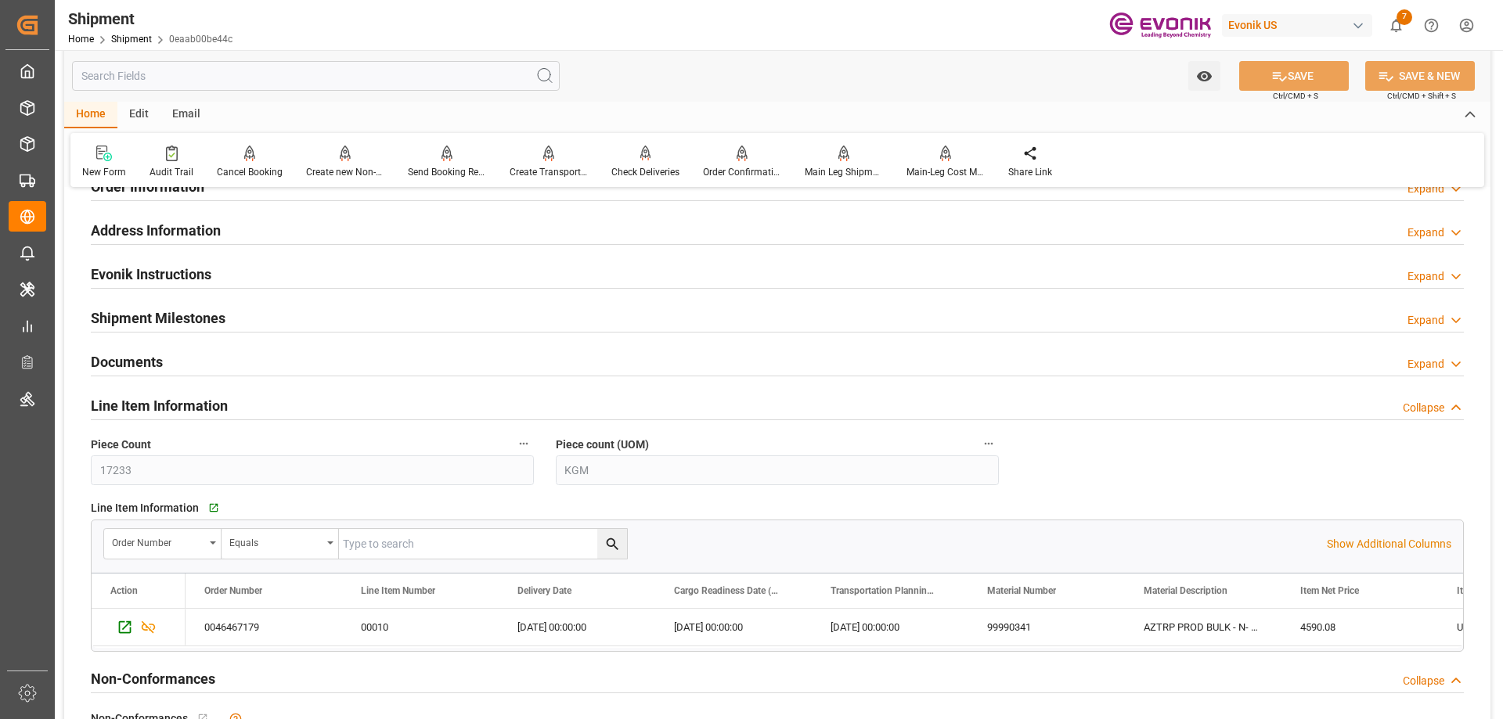
scroll to position [2395, 0]
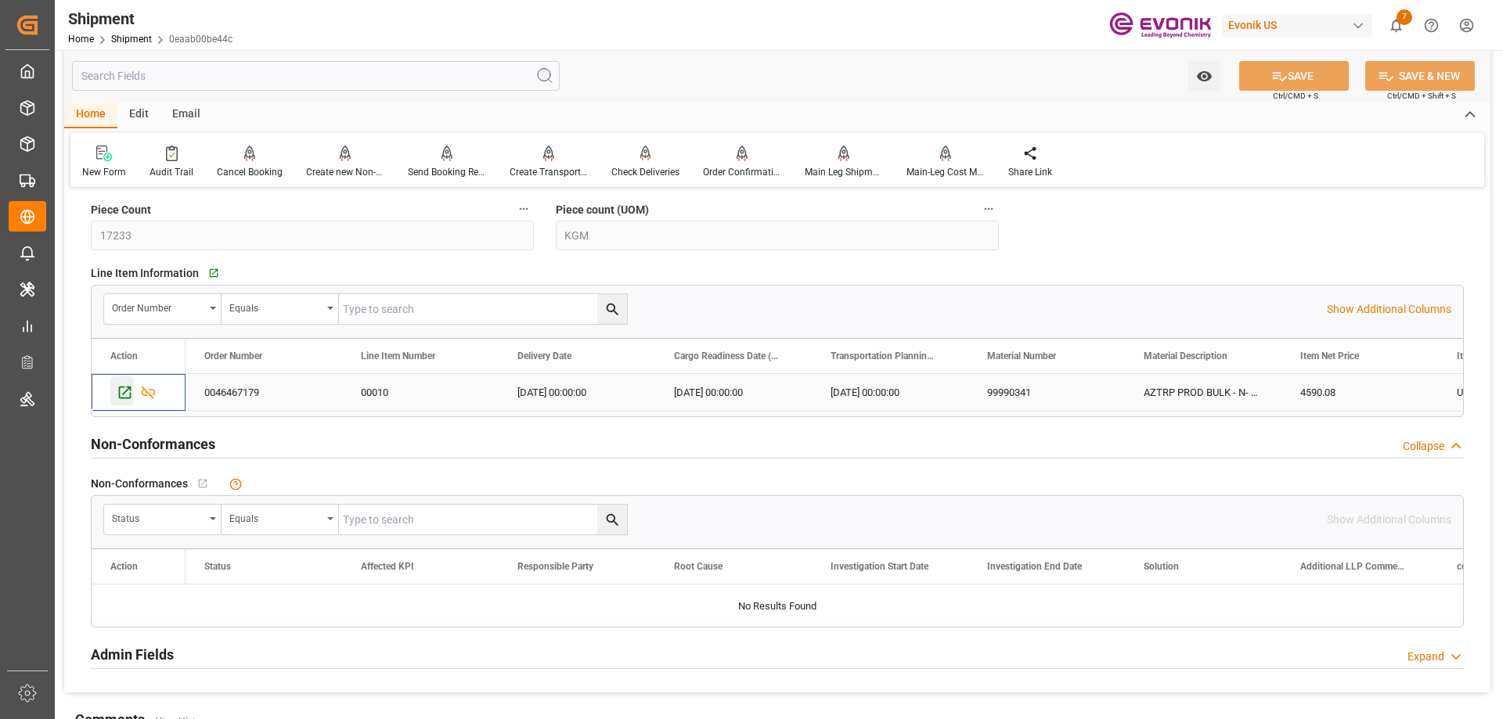
click at [130, 392] on icon "Press SPACE to select this row." at bounding box center [125, 393] width 13 height 13
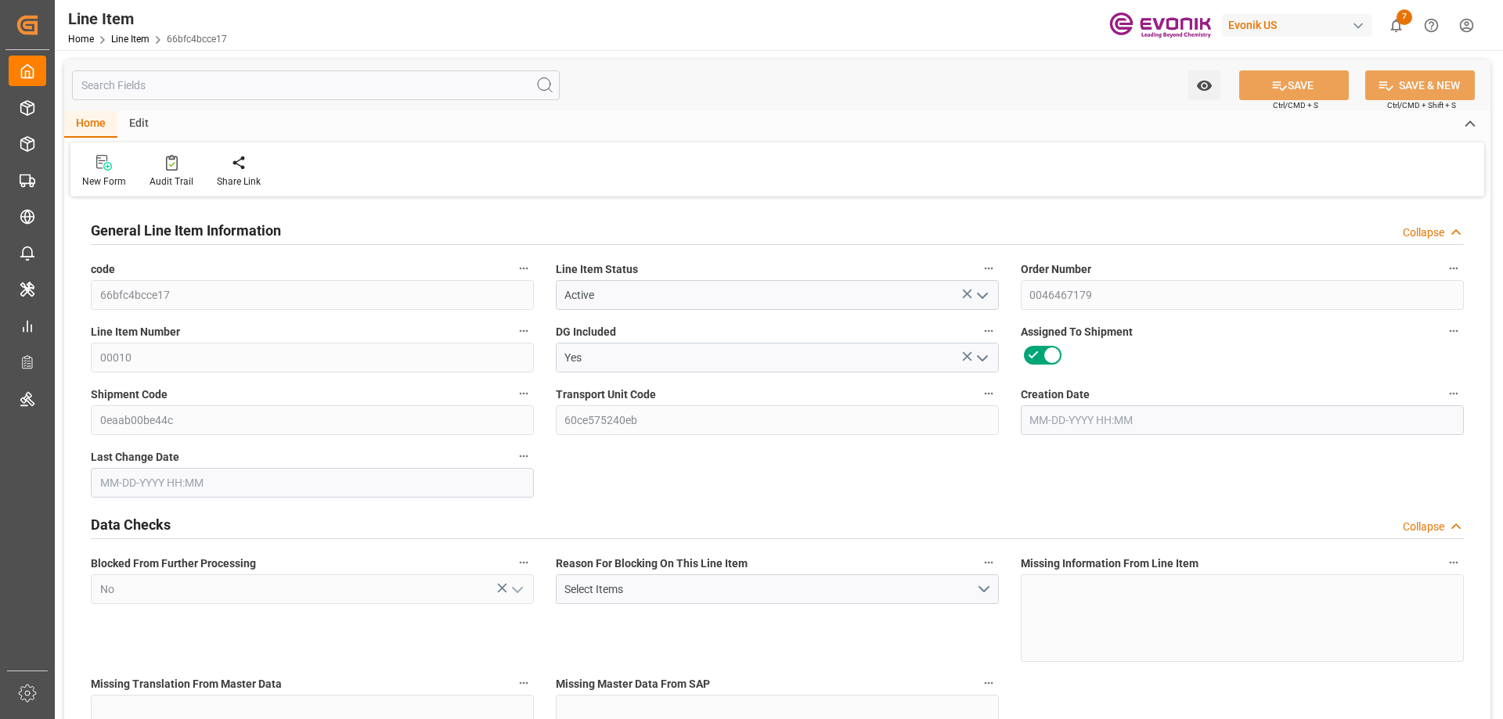
type input "0"
type input "17252"
type input "0"
type input "17233"
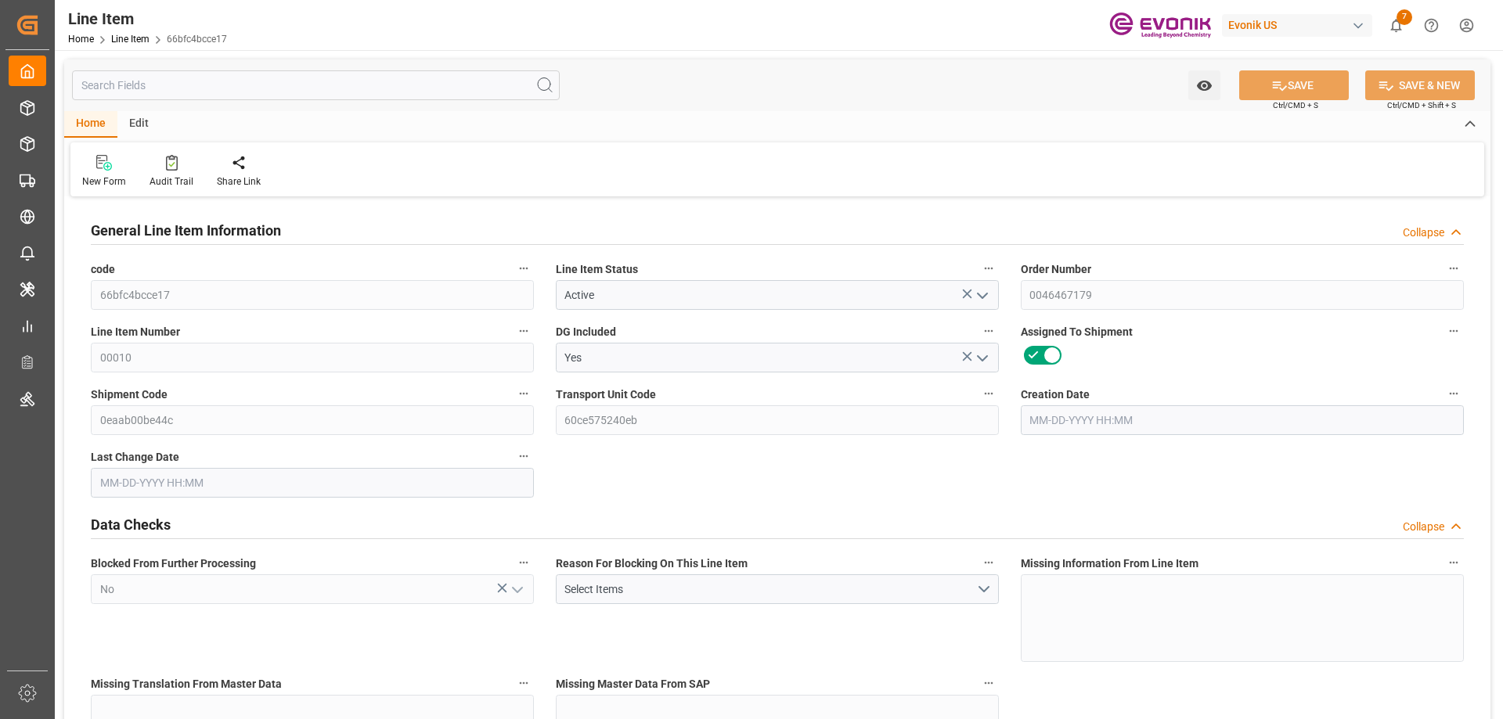
type input "4590.08"
type input "17233"
type input "38000"
type input "17252"
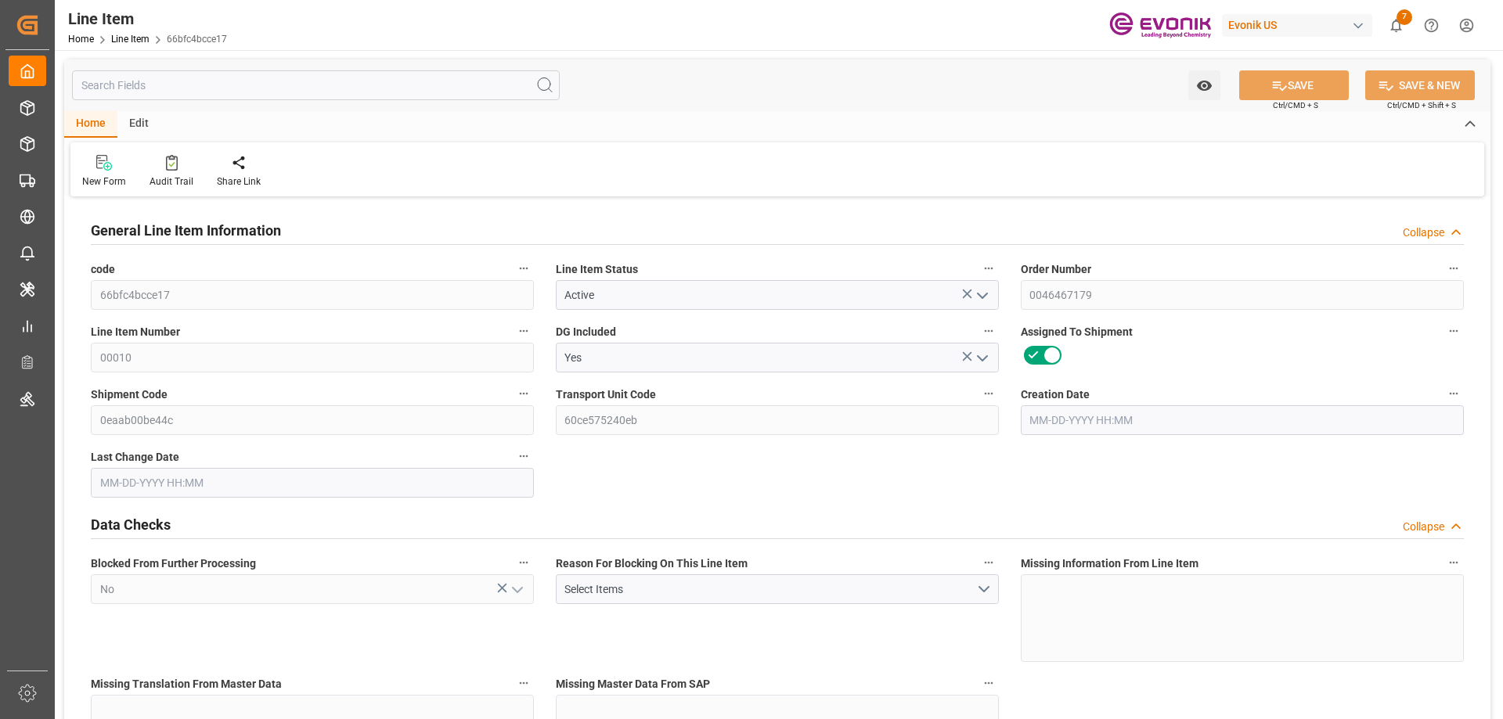
type input "17252"
type input "0"
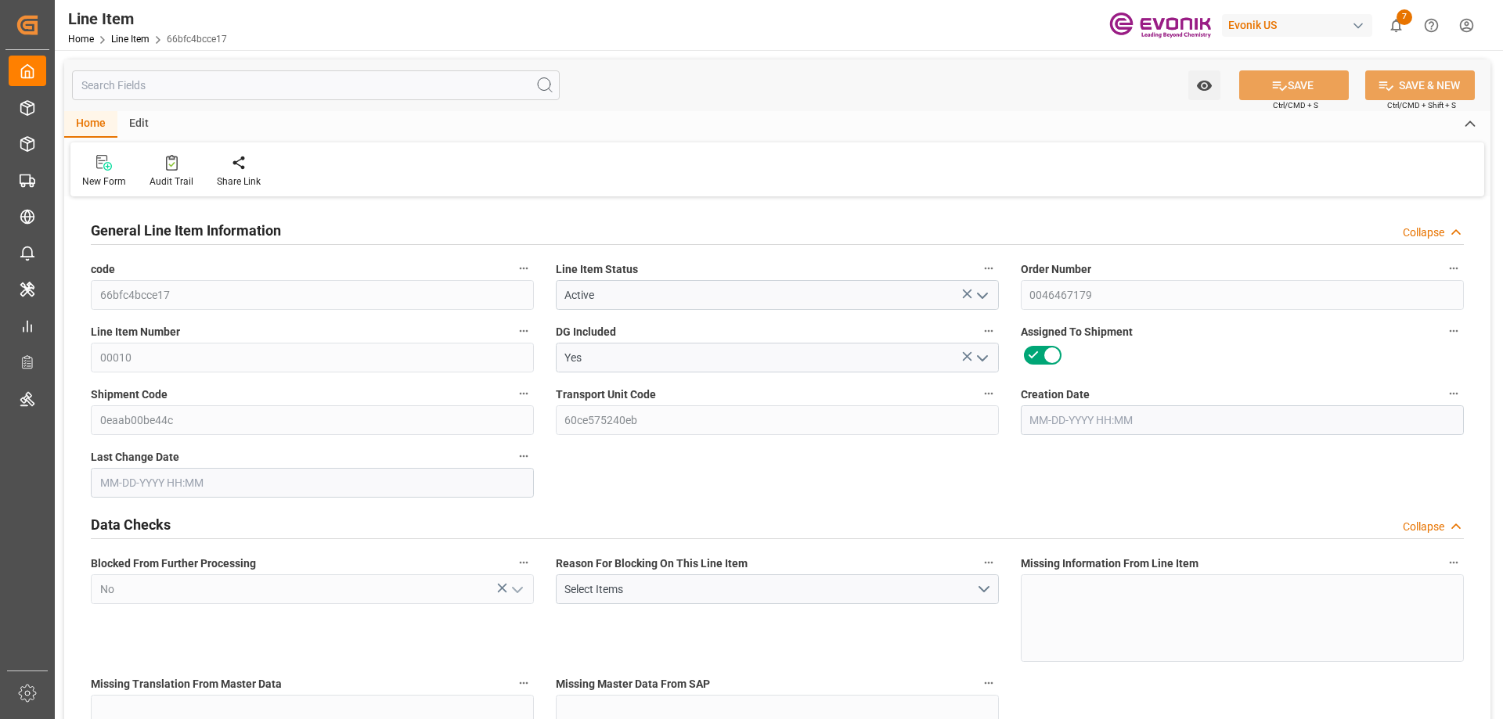
type input "0"
type input "[DATE] 17:30"
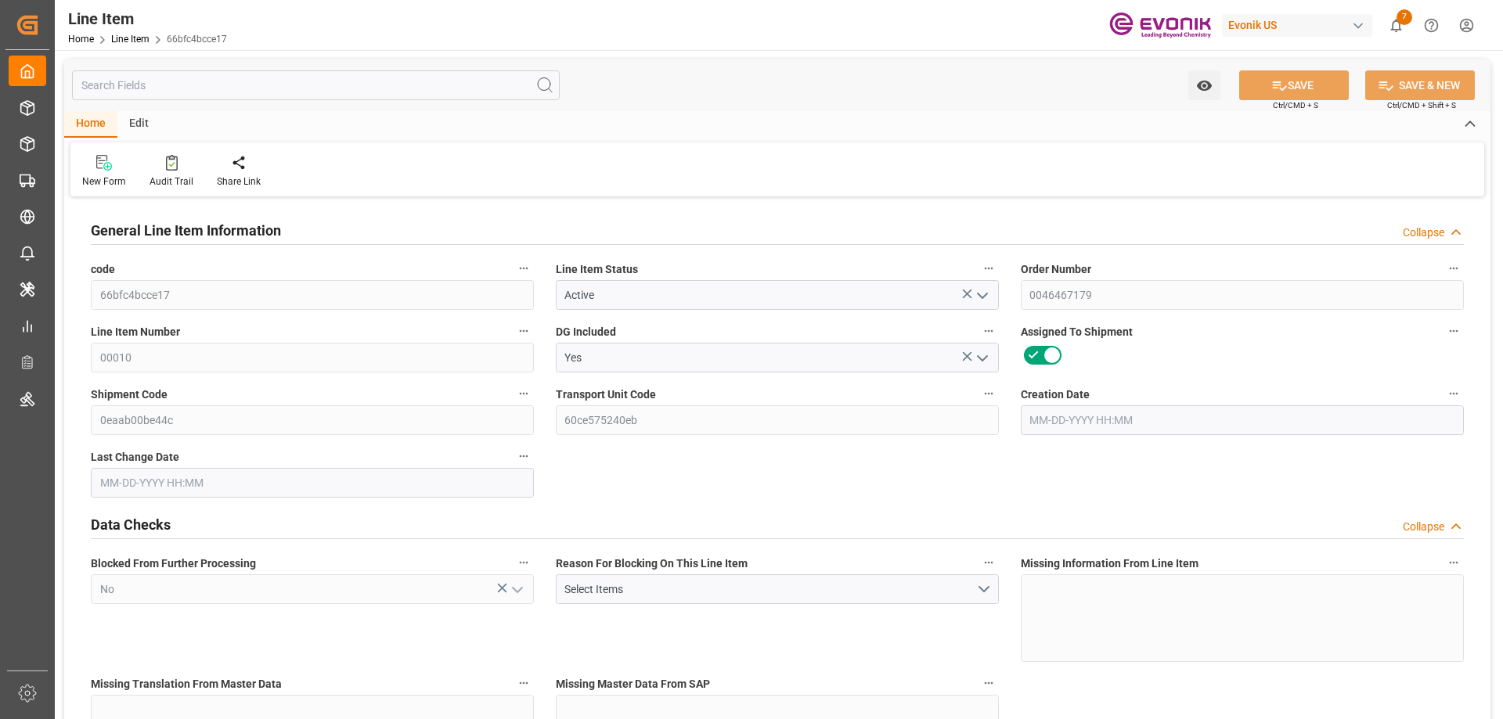
type input "[DATE] 20:35"
type input "[DATE]"
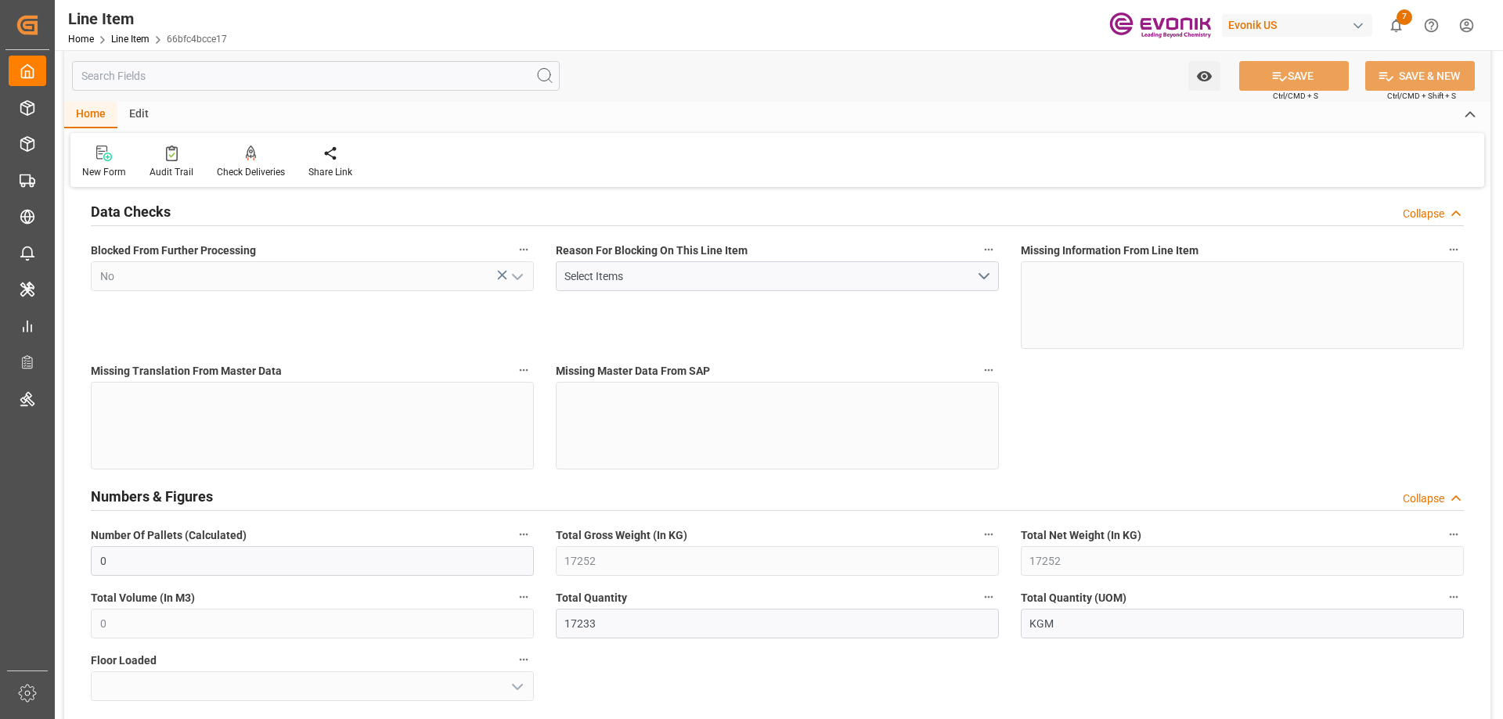
click at [261, 87] on input "text" at bounding box center [316, 76] width 488 height 30
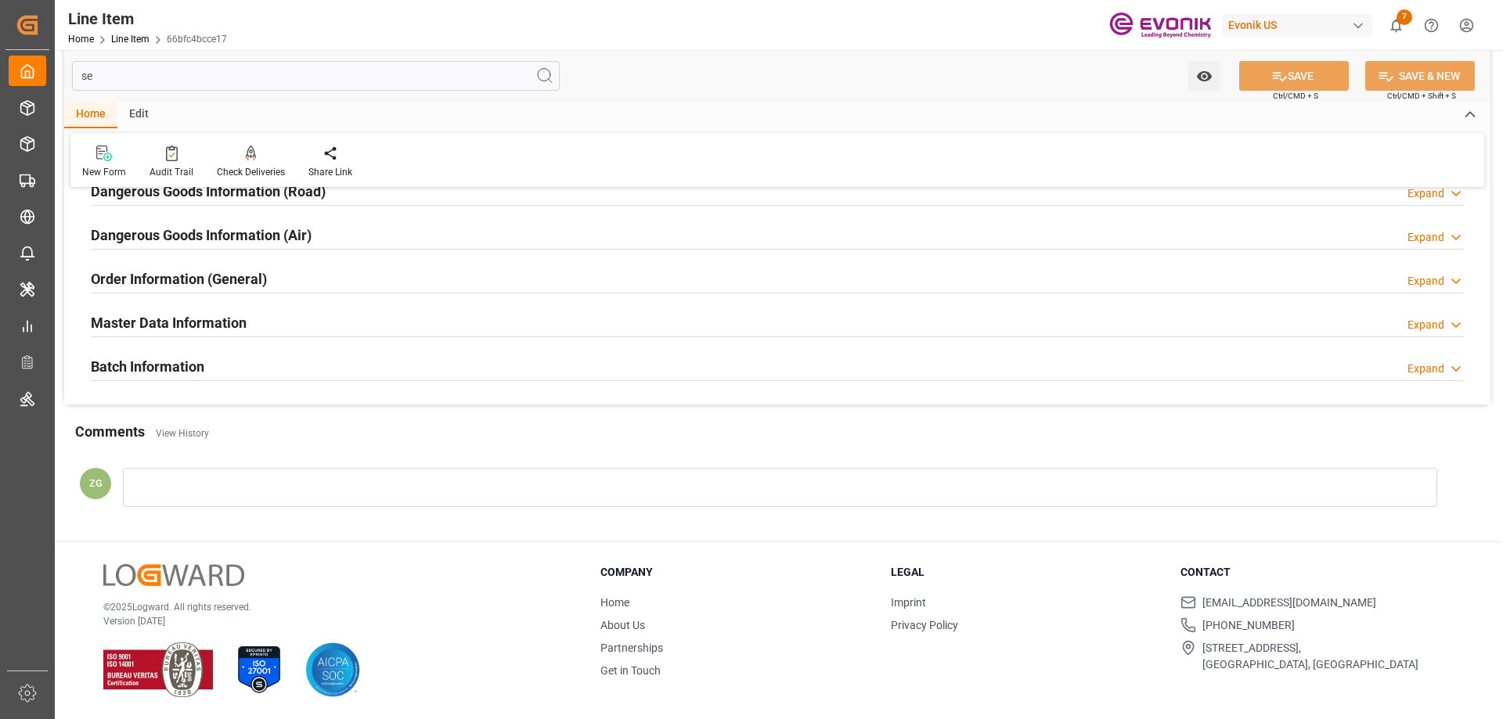
scroll to position [0, 0]
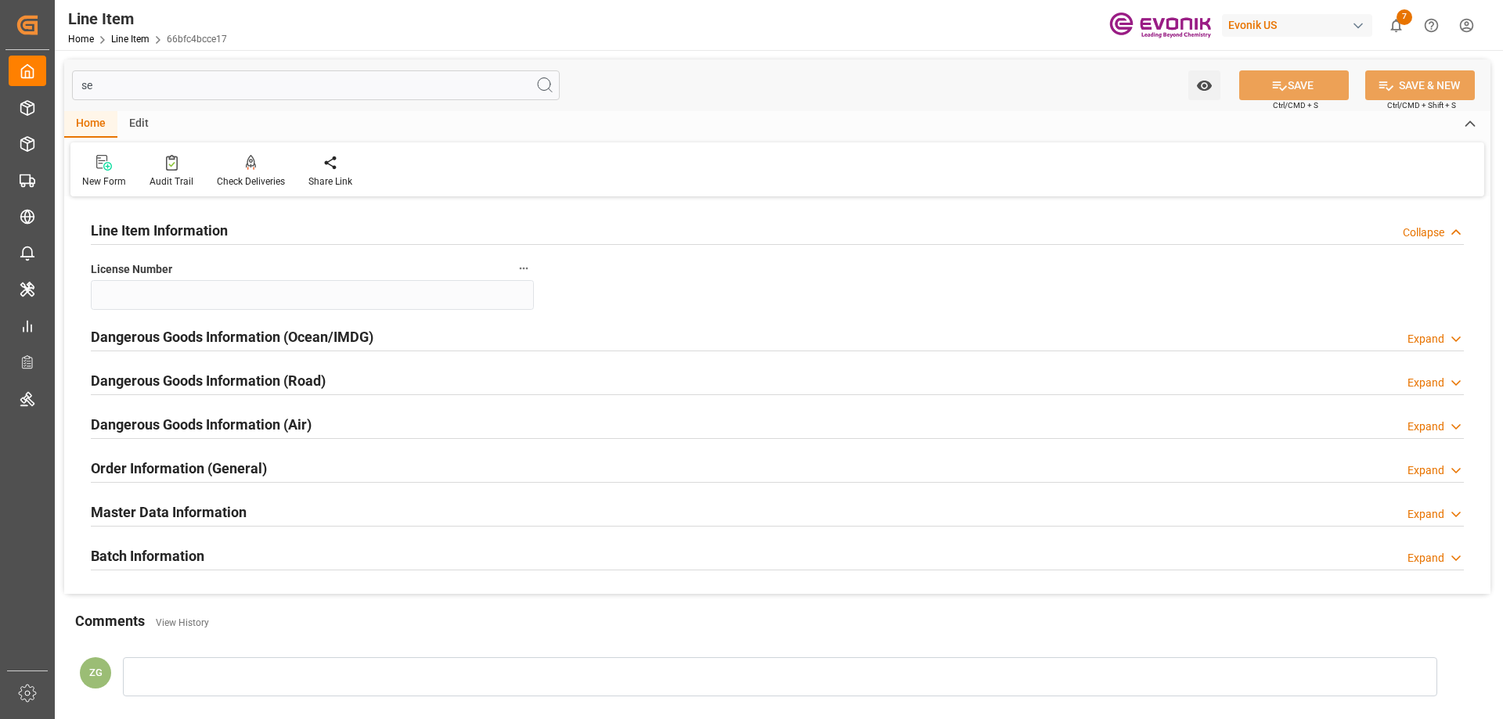
click at [146, 79] on input "se" at bounding box center [316, 85] width 488 height 30
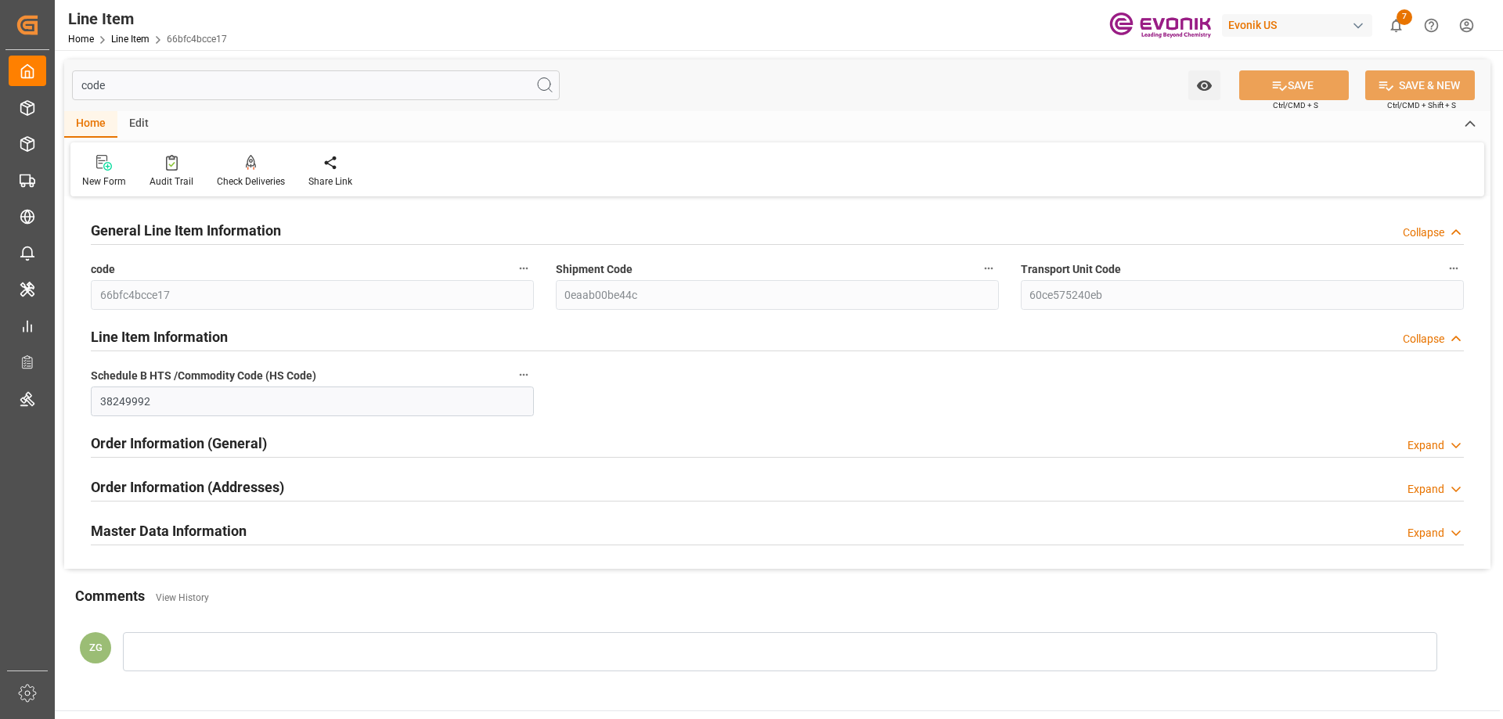
type input "code"
click at [191, 528] on h2 "Master Data Information" at bounding box center [169, 530] width 156 height 21
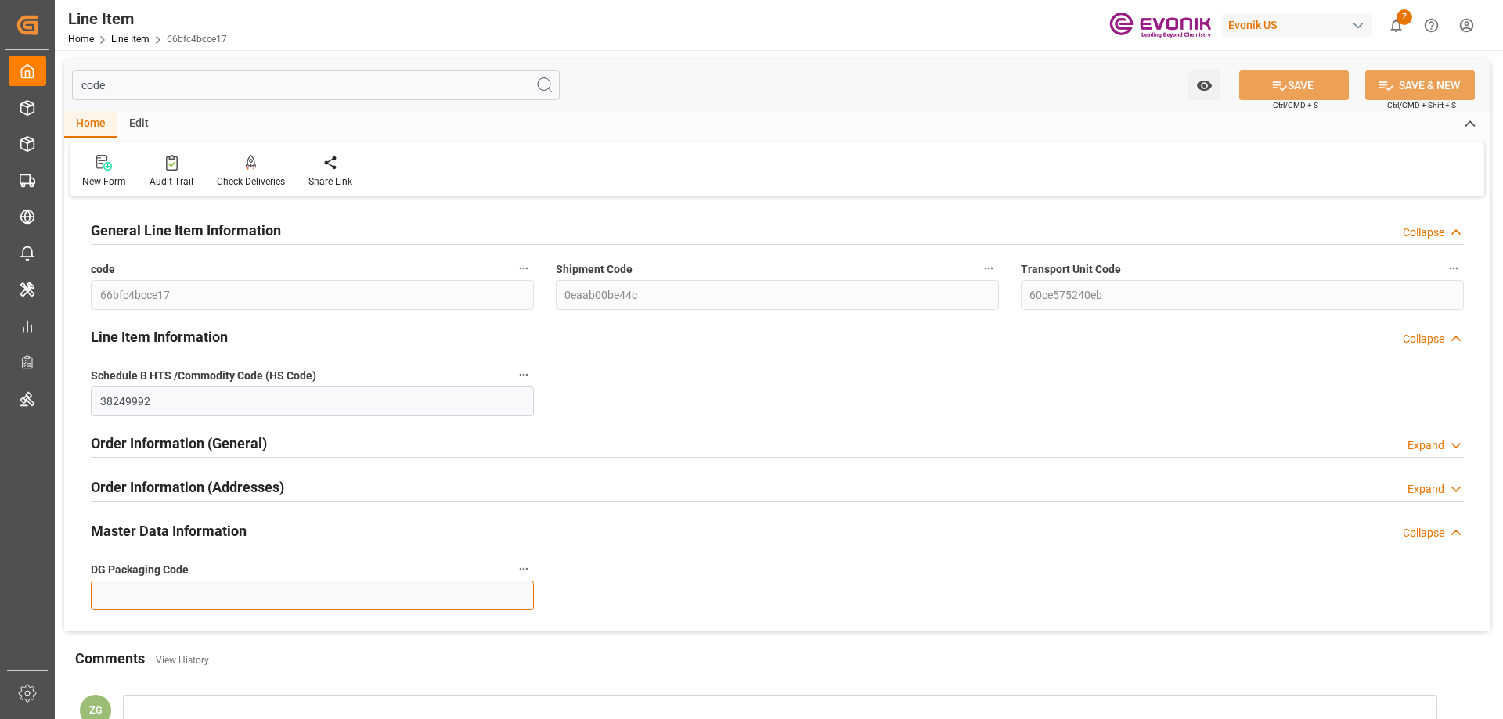
click at [190, 583] on input at bounding box center [312, 596] width 443 height 30
type input "999"
click at [162, 95] on input "code" at bounding box center [316, 85] width 488 height 30
type input "sp"
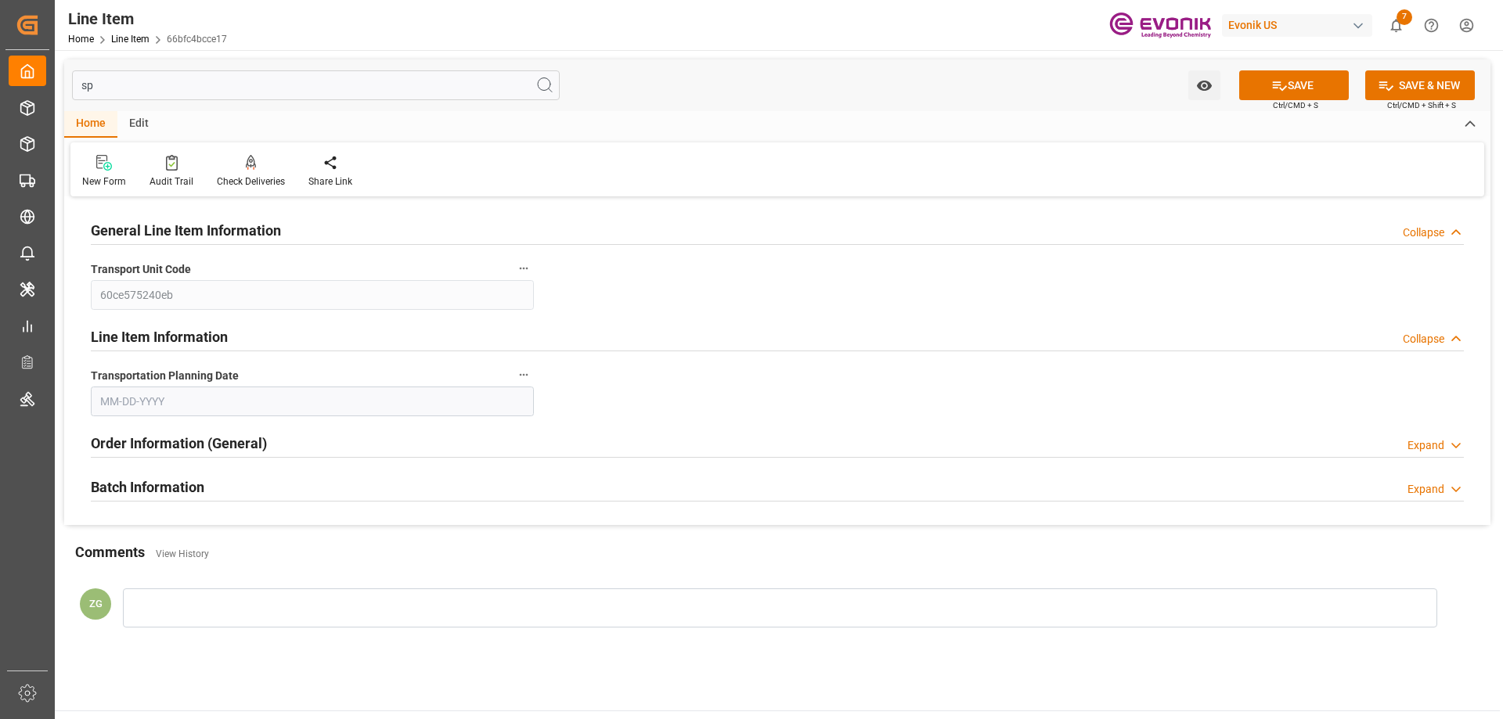
type input "[DATE]"
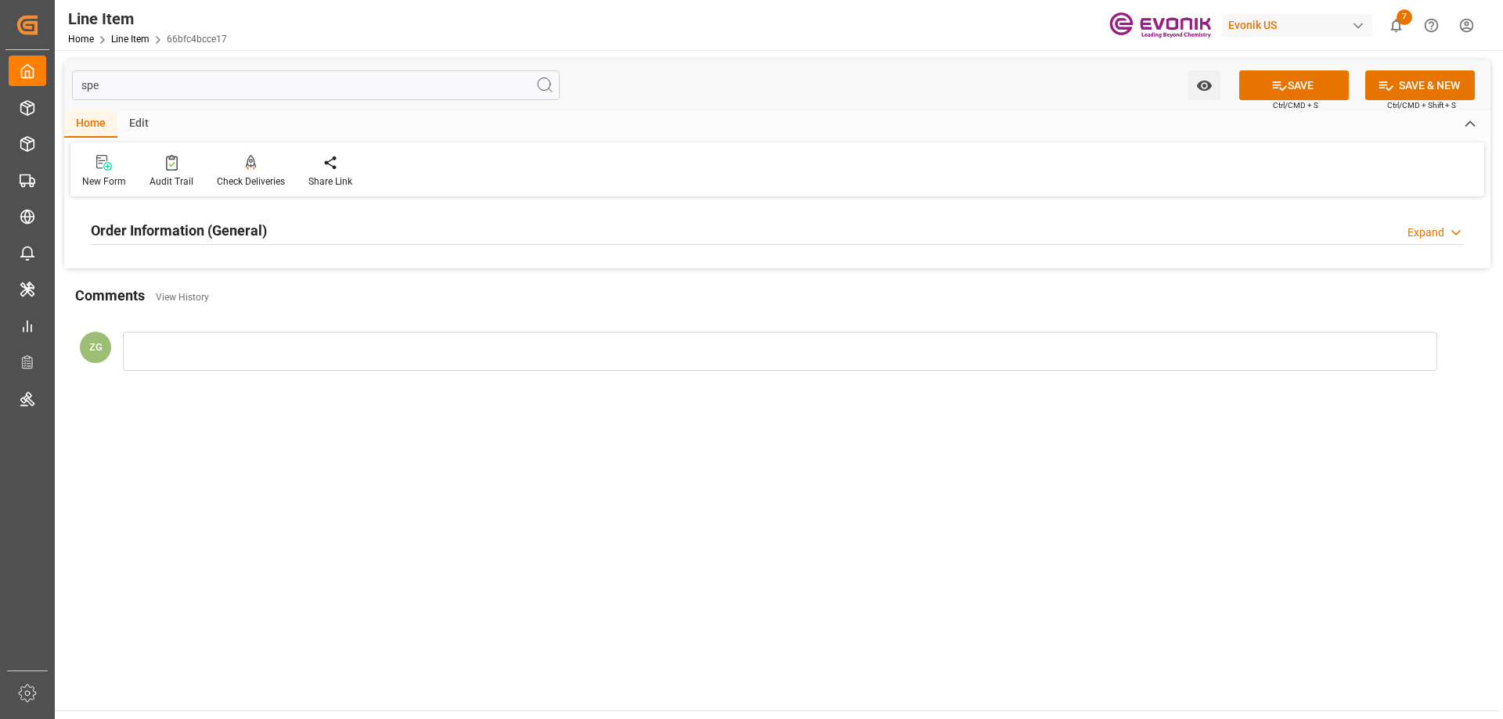
type input "spe"
click at [162, 235] on h2 "Order Information (General)" at bounding box center [179, 230] width 176 height 21
click at [301, 298] on div at bounding box center [312, 324] width 443 height 88
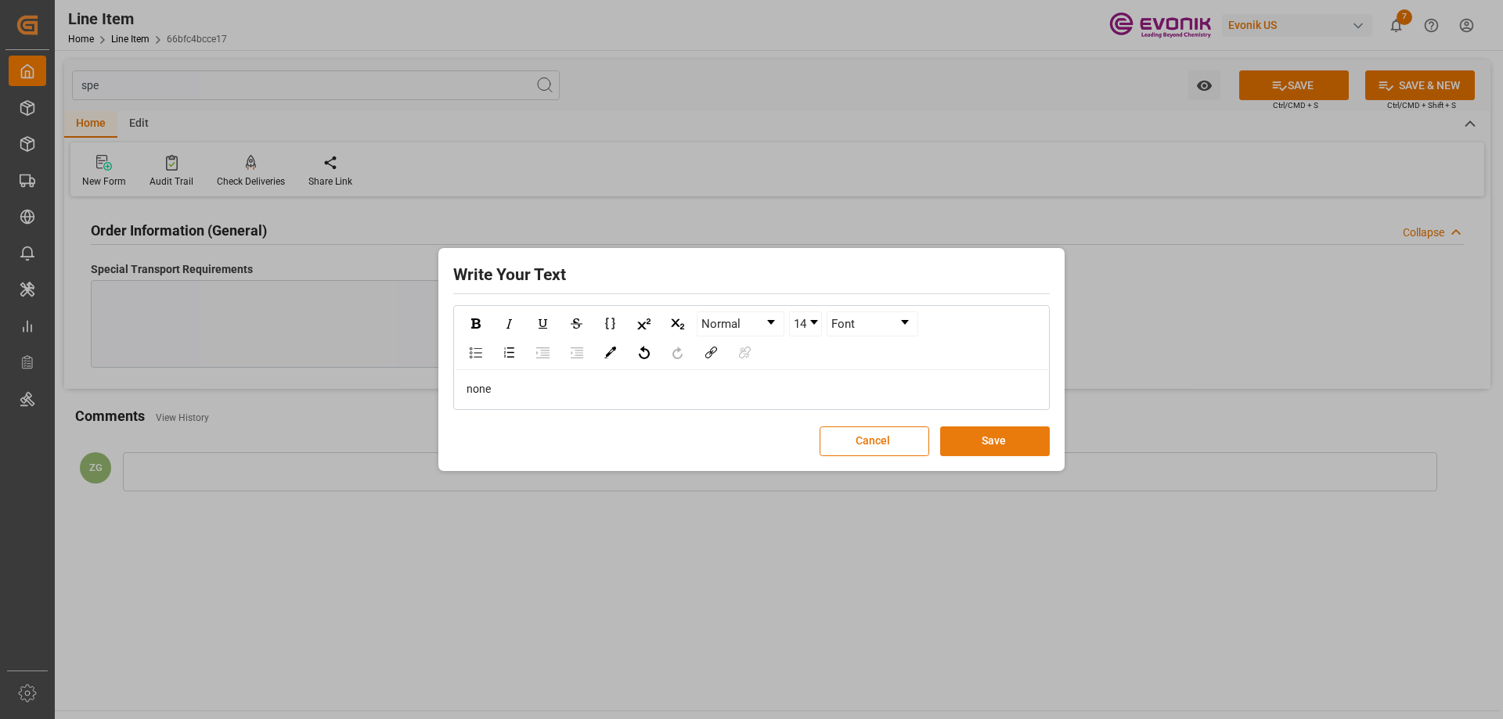
click at [1020, 443] on button "Save" at bounding box center [995, 441] width 110 height 30
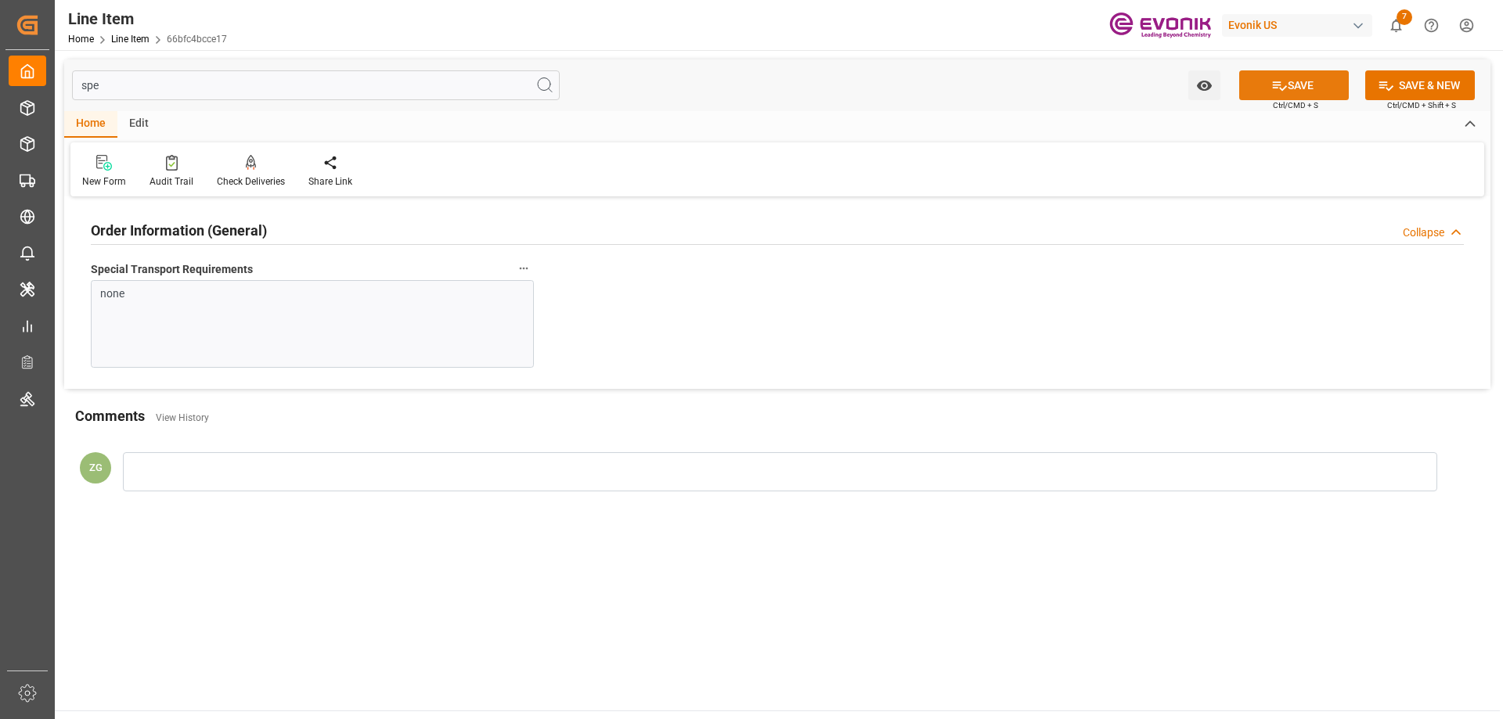
click at [1285, 92] on button "SAVE" at bounding box center [1294, 85] width 110 height 30
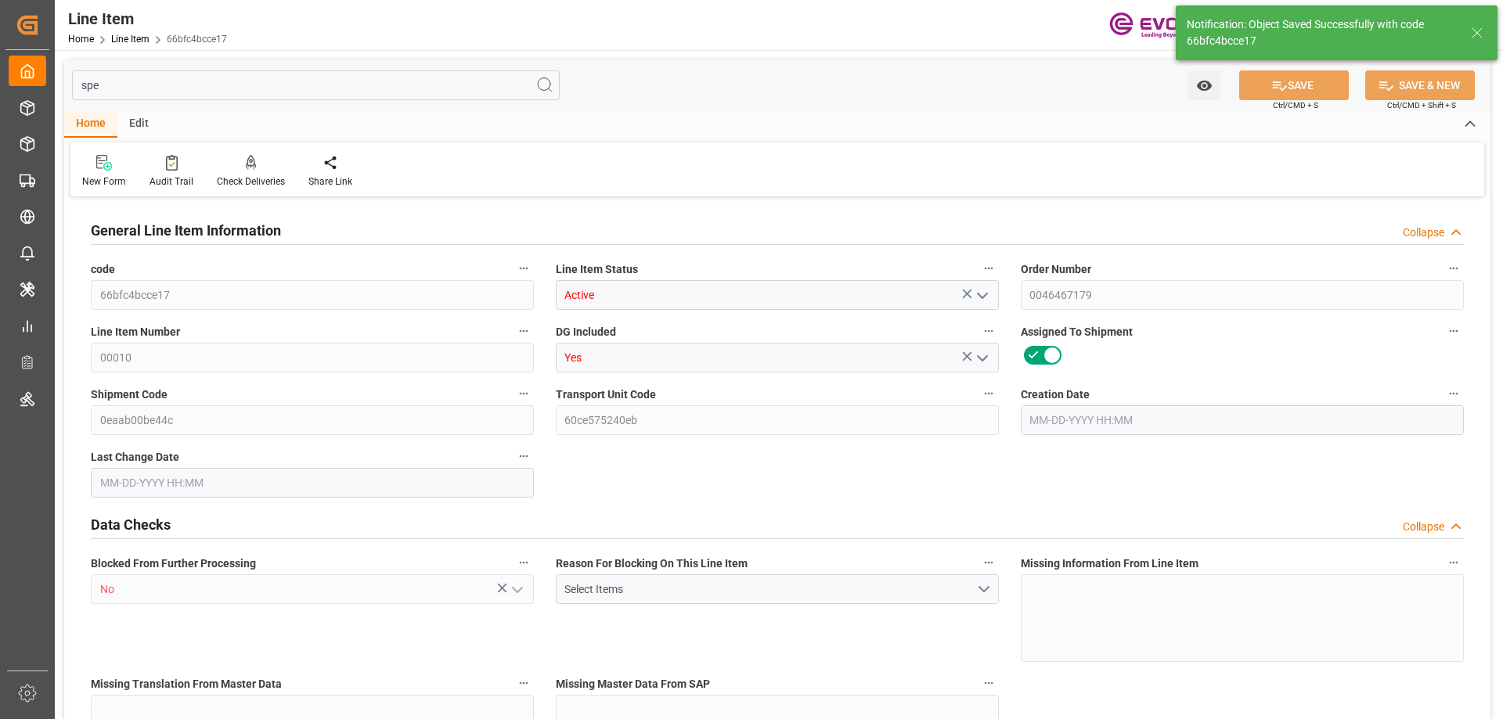
type input "0"
type input "17252"
type input "0"
type input "17233"
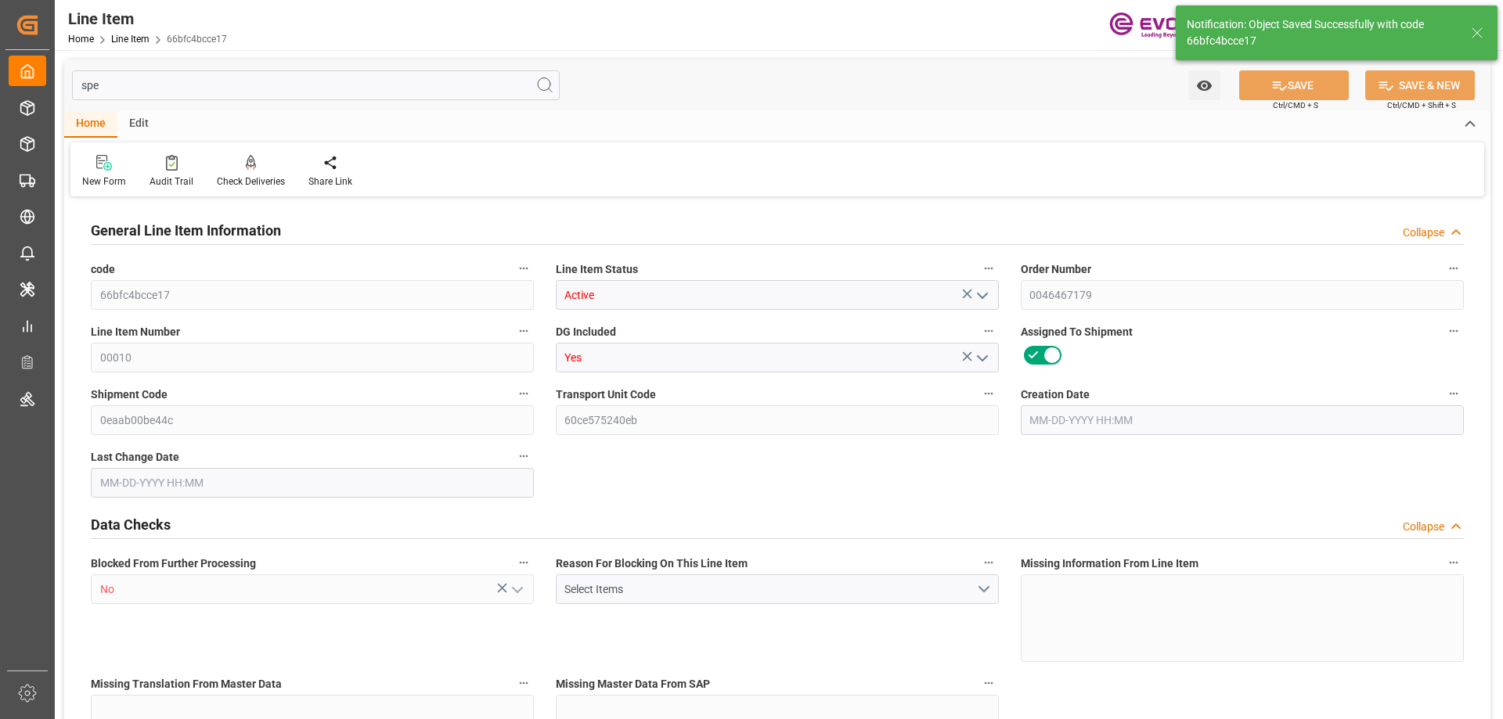
type input "4590.08"
type input "17233"
type input "38000"
type input "17252"
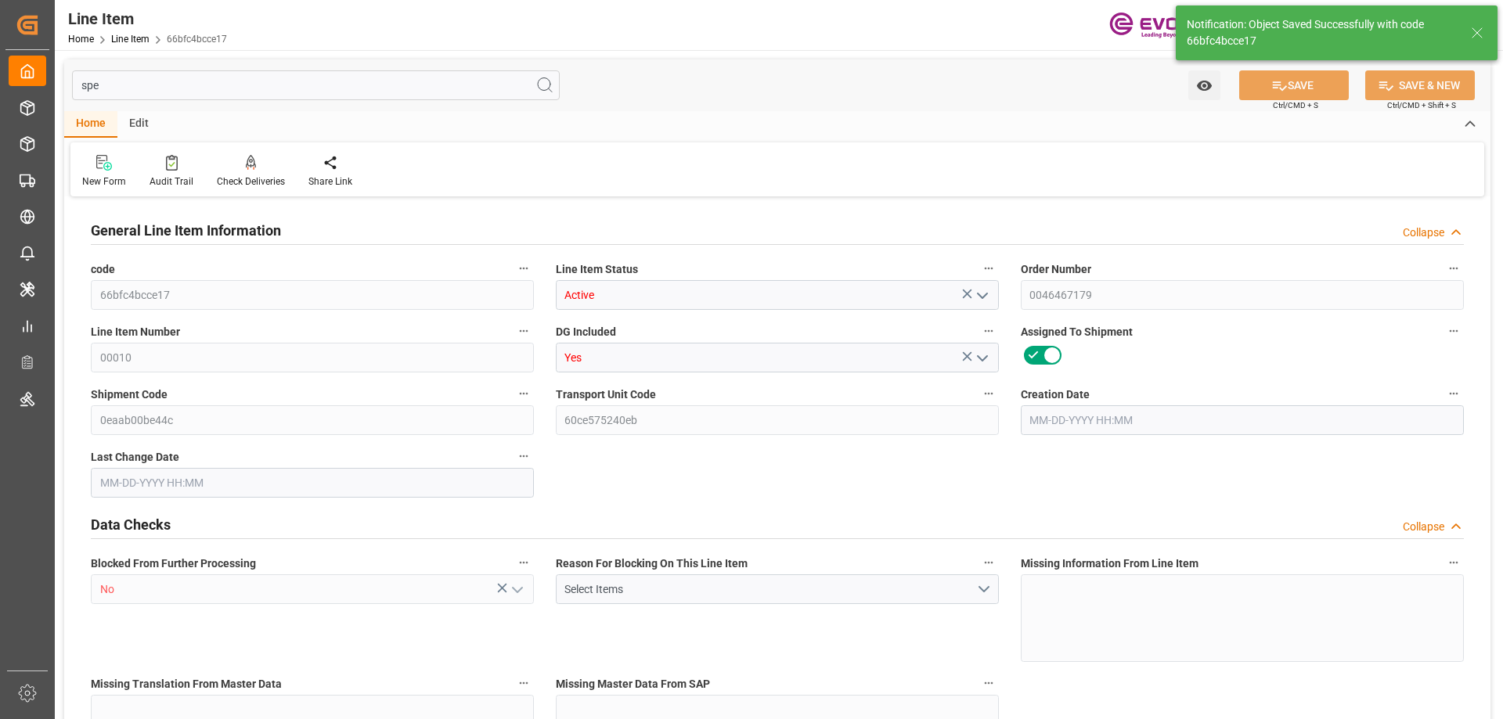
type input "17252"
type input "0"
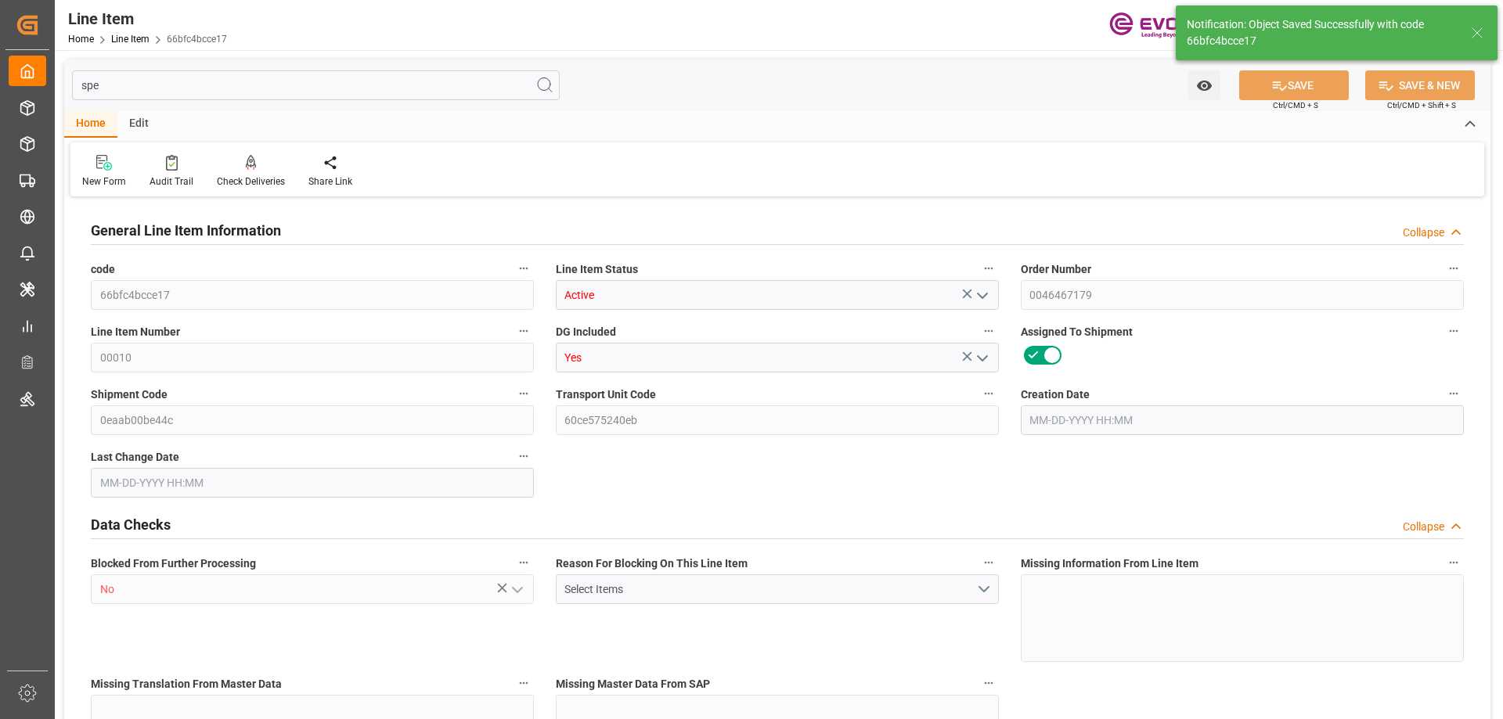
type input "0"
type input "[DATE] 17:30"
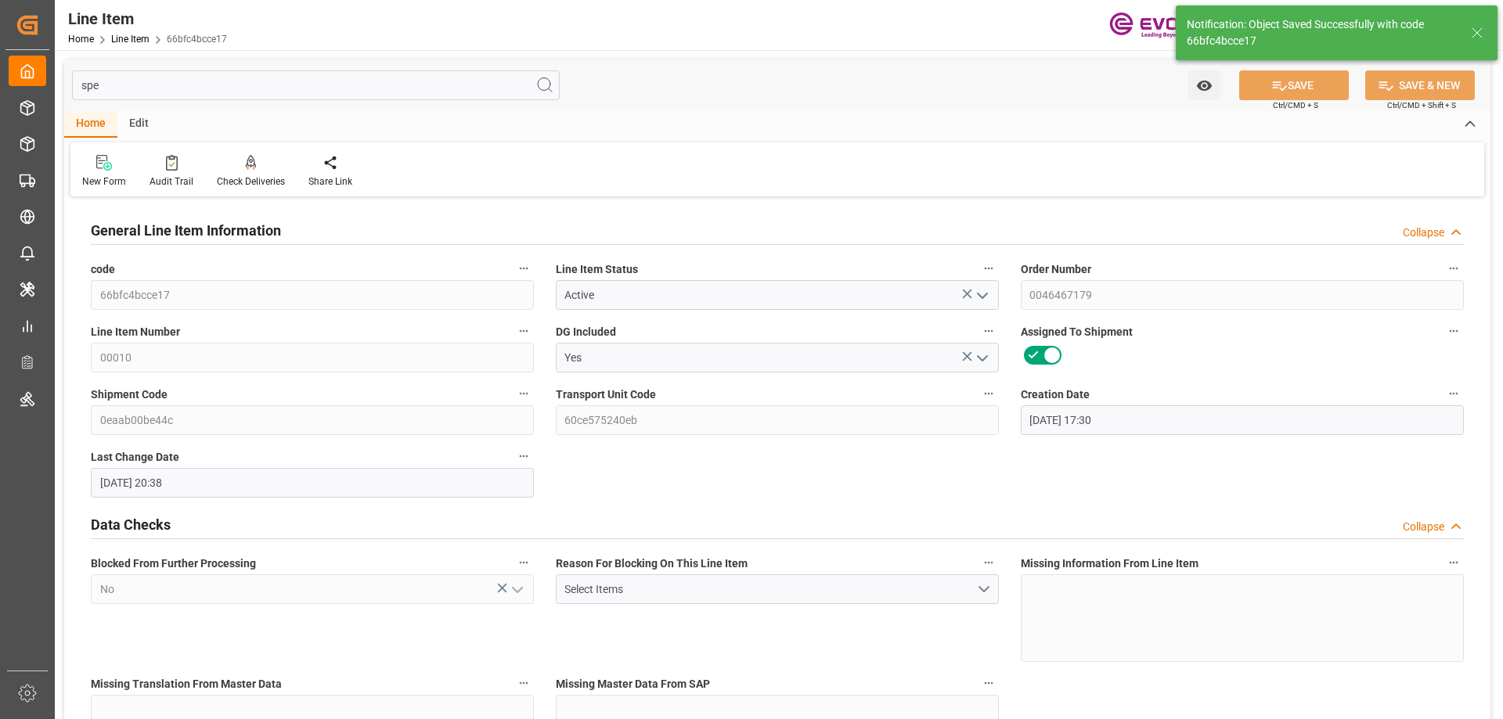
type input "[DATE] 20:38"
type input "[DATE]"
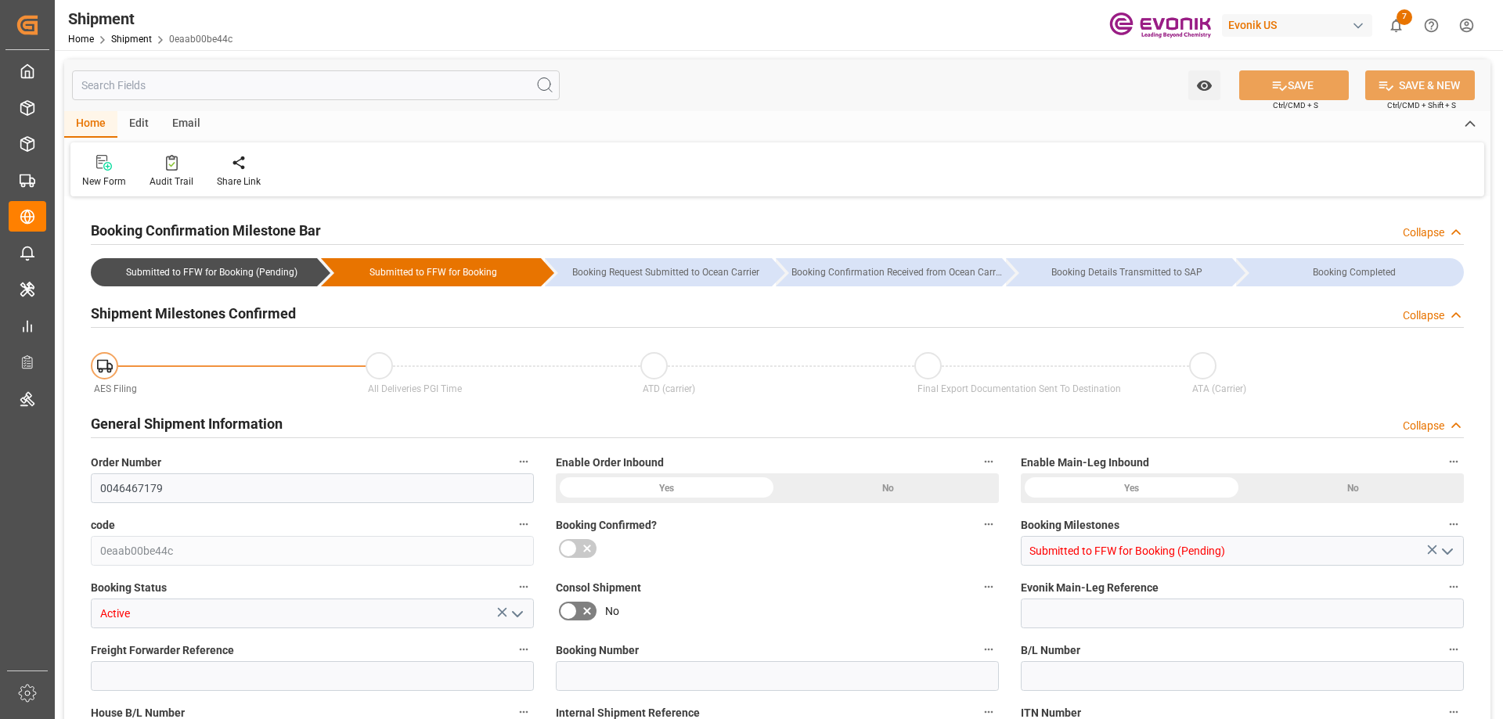
type input "TQMU"
type input "Intermodal Tank Transport"
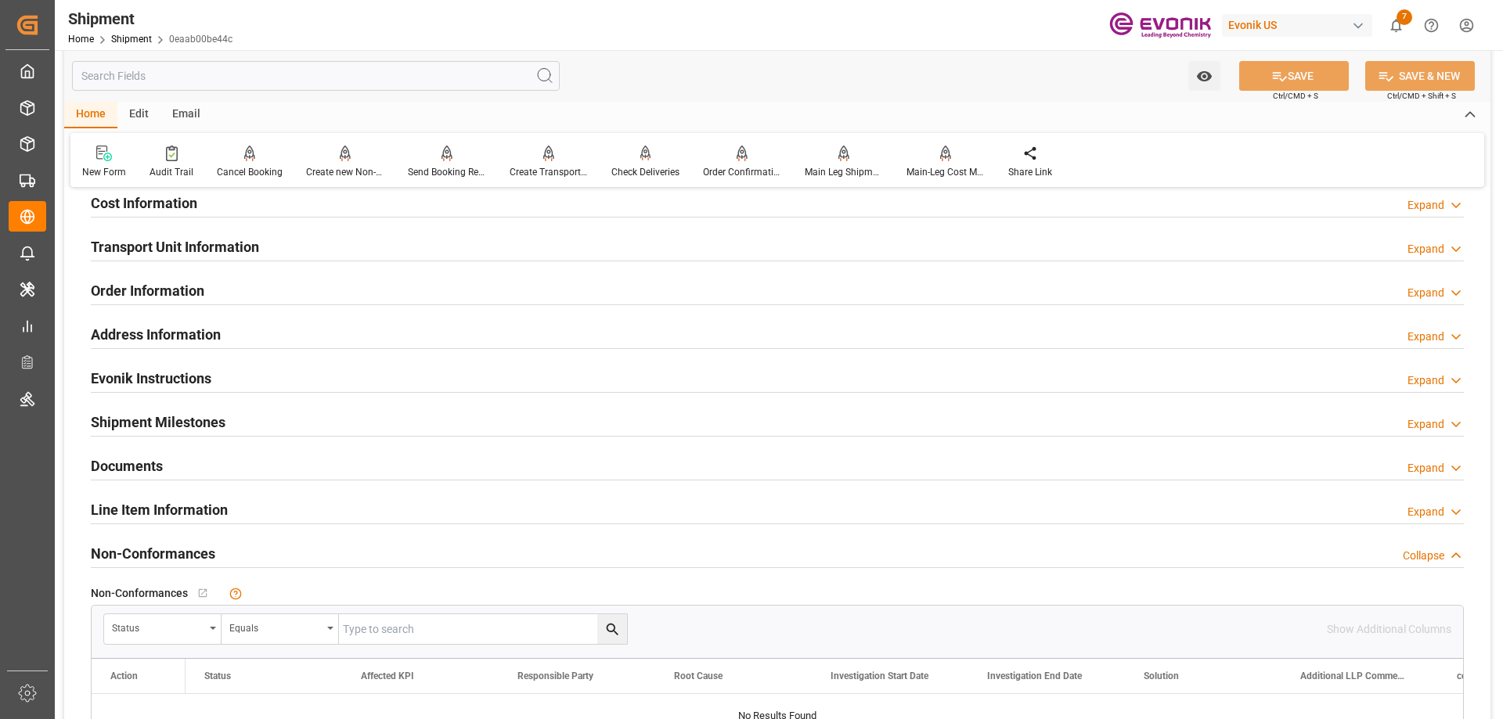
scroll to position [704, 0]
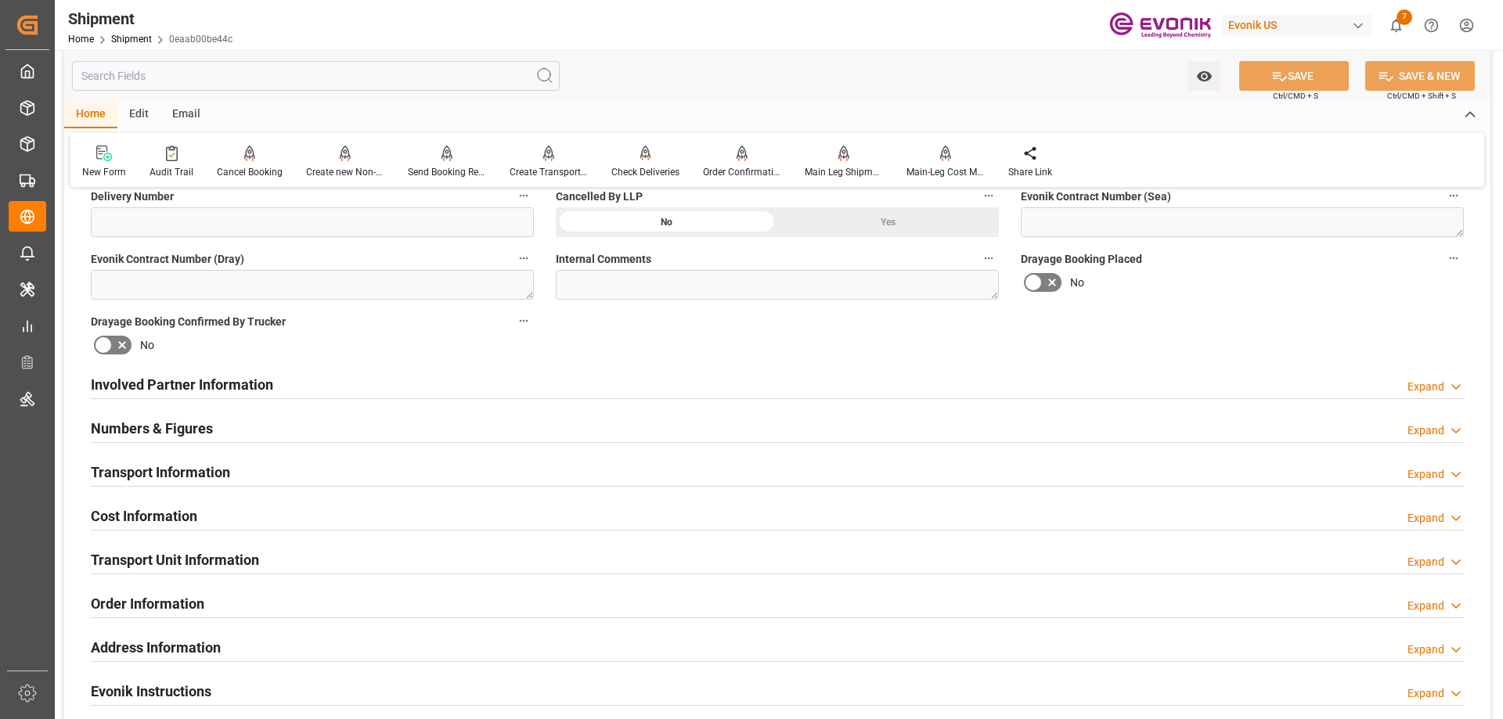
click at [203, 372] on div "Involved Partner Information" at bounding box center [182, 384] width 182 height 30
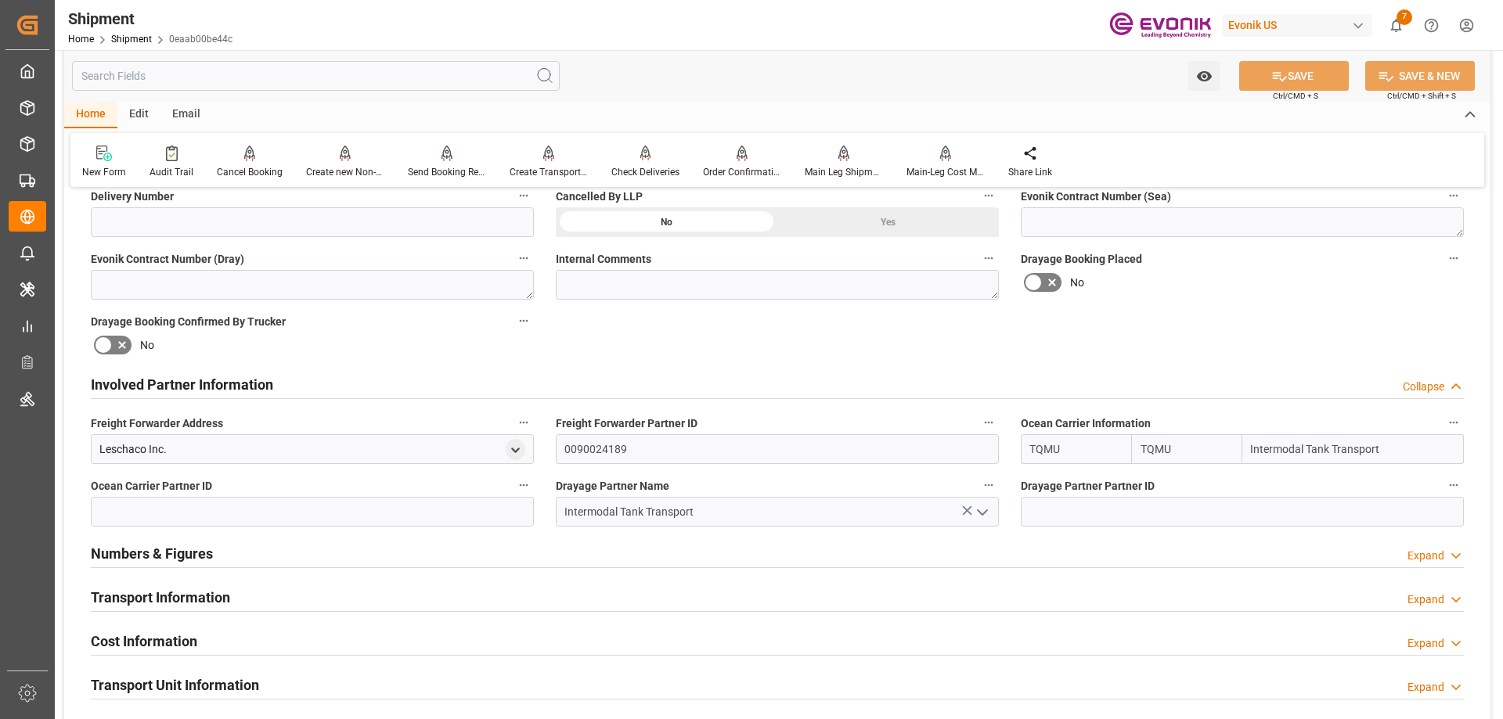
click at [167, 595] on h2 "Transport Information" at bounding box center [160, 597] width 139 height 21
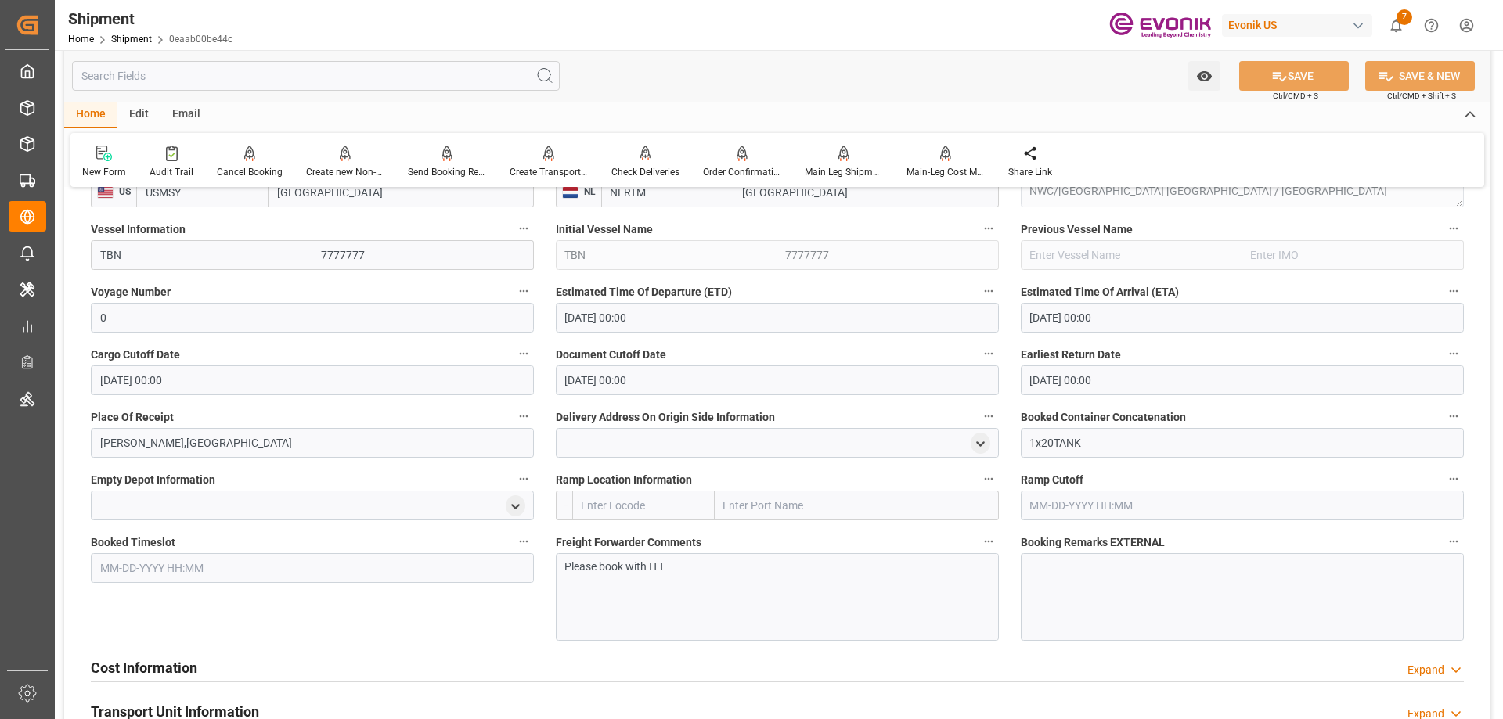
scroll to position [1252, 0]
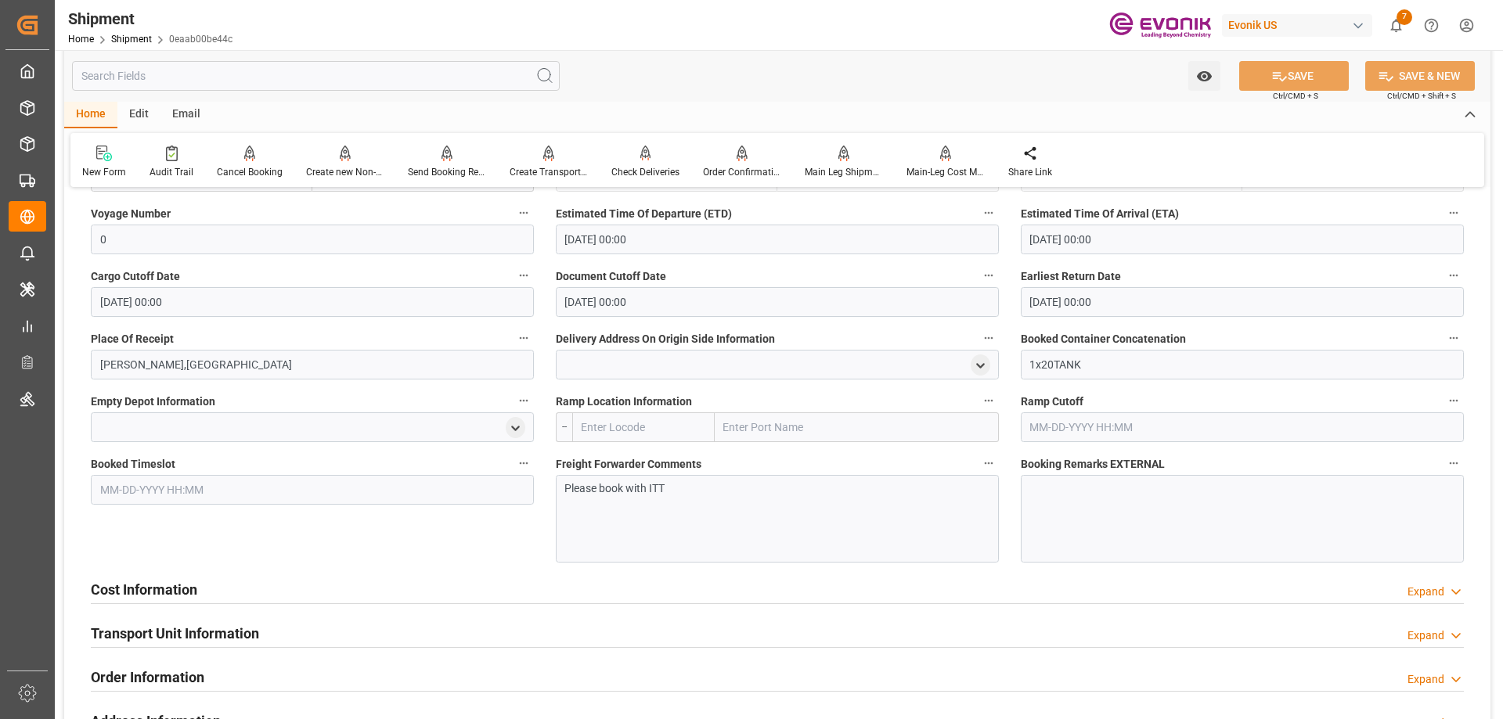
click at [159, 575] on div "Cost Information" at bounding box center [144, 589] width 106 height 30
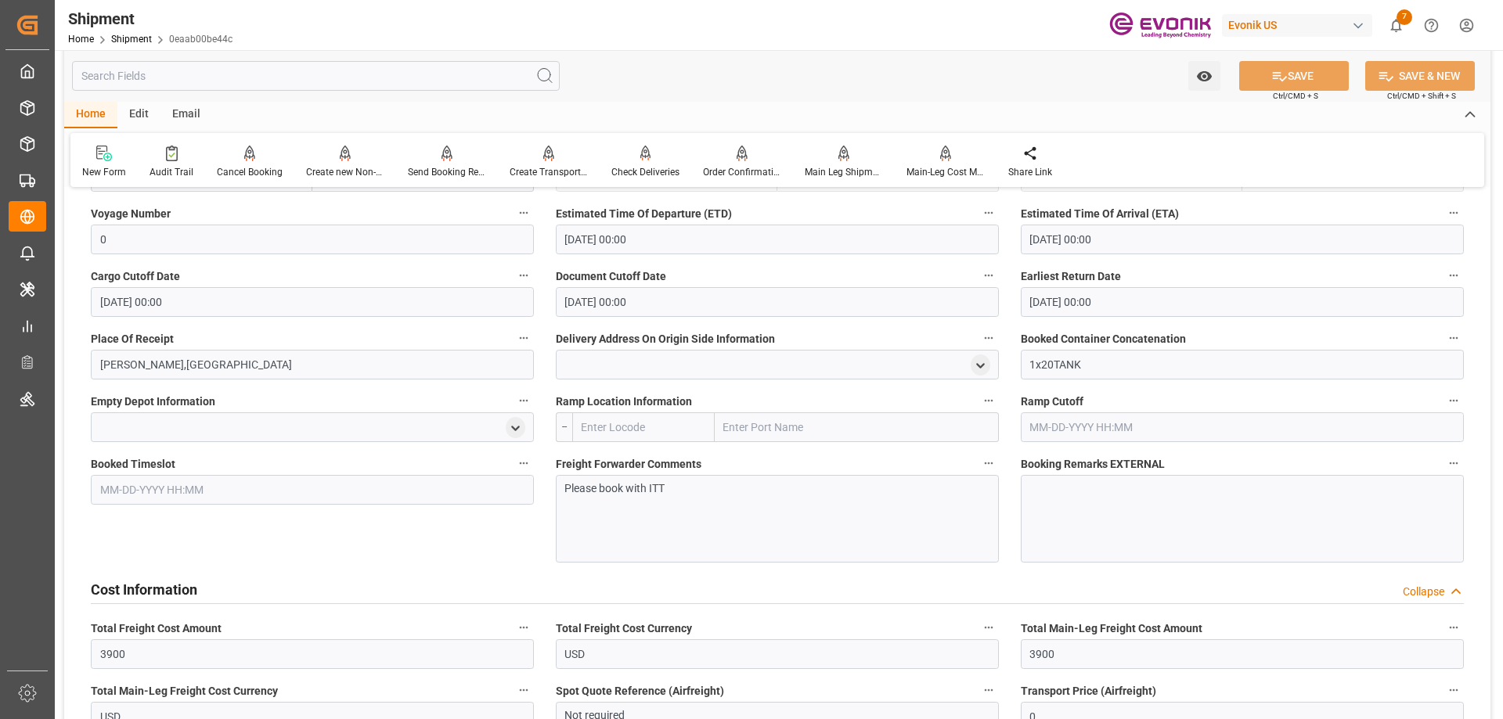
scroll to position [1330, 0]
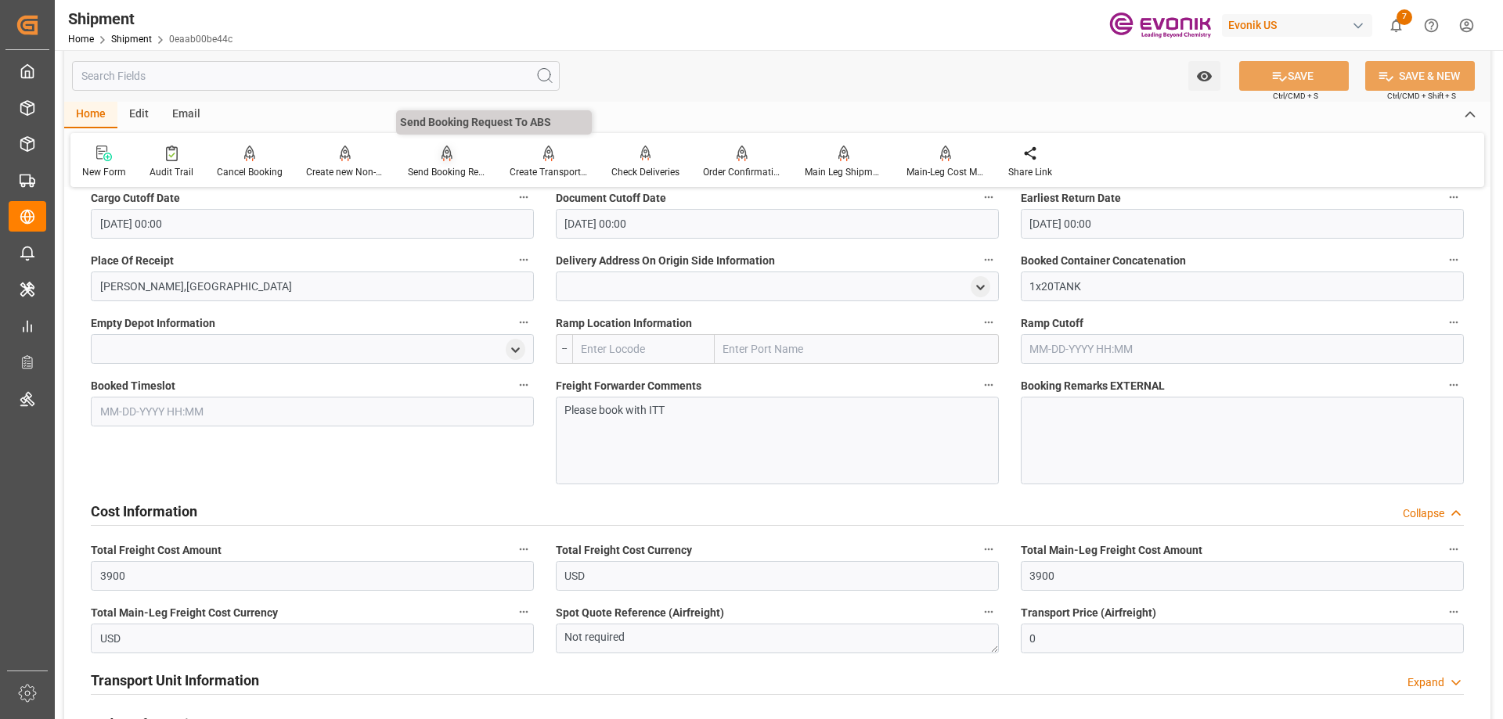
click at [446, 168] on div "Send Booking Request To ABS" at bounding box center [447, 172] width 78 height 14
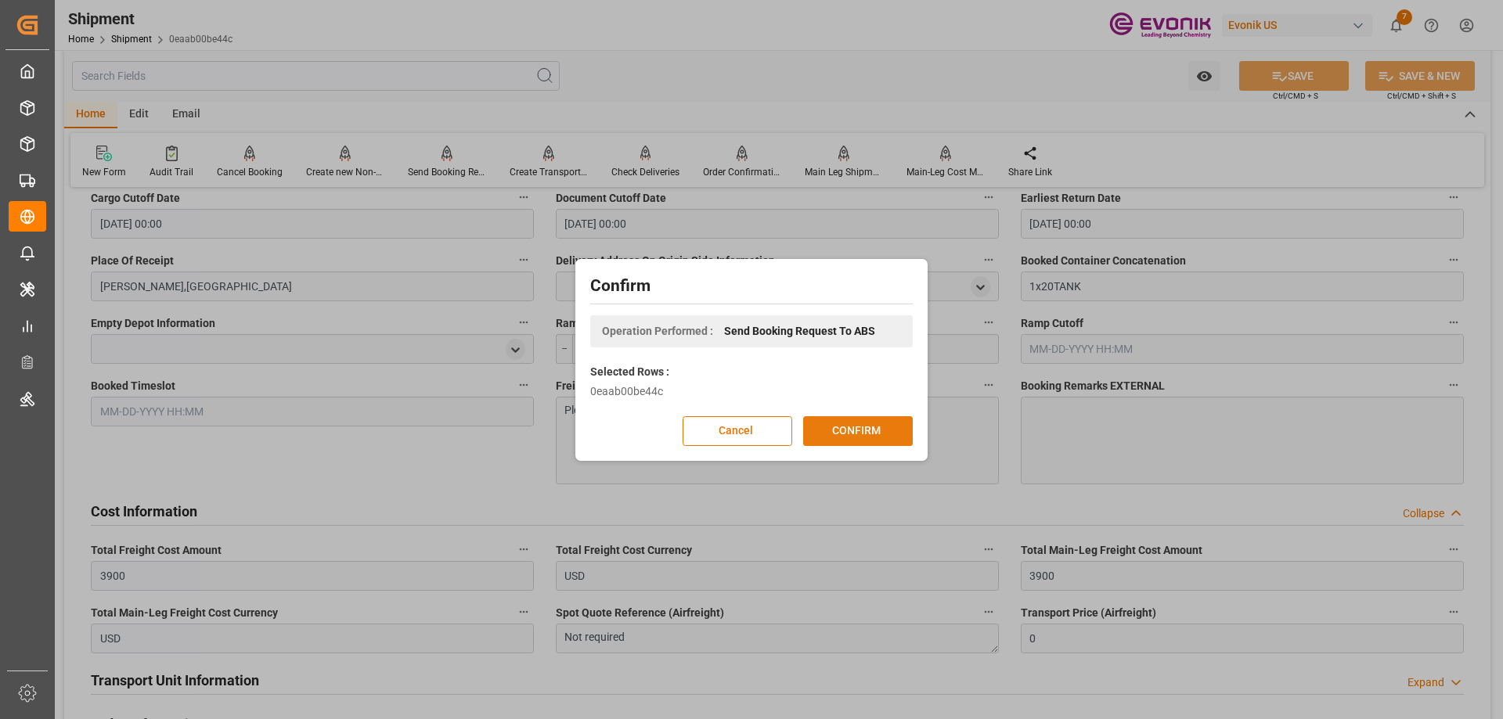
click at [827, 436] on button "CONFIRM" at bounding box center [858, 431] width 110 height 30
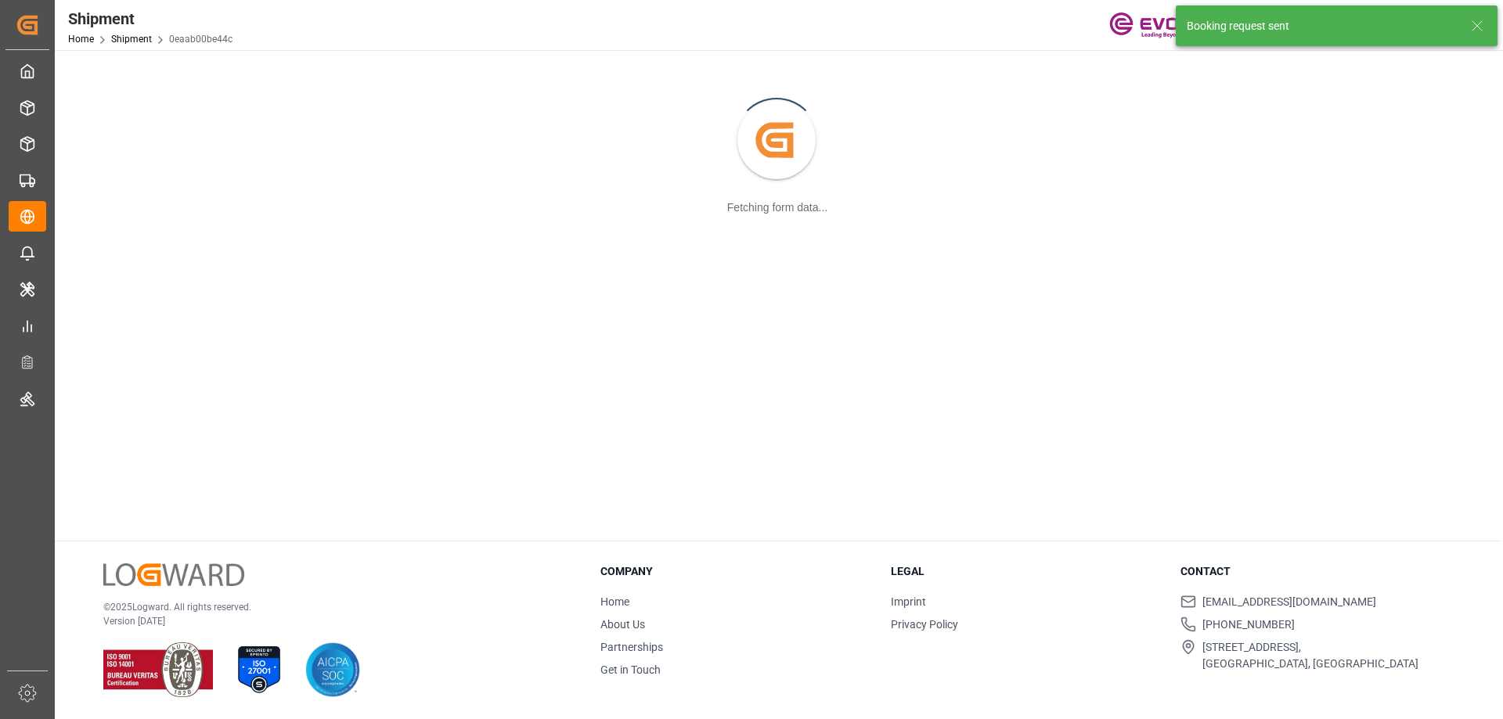
scroll to position [170, 0]
